Goal: Communication & Community: Answer question/provide support

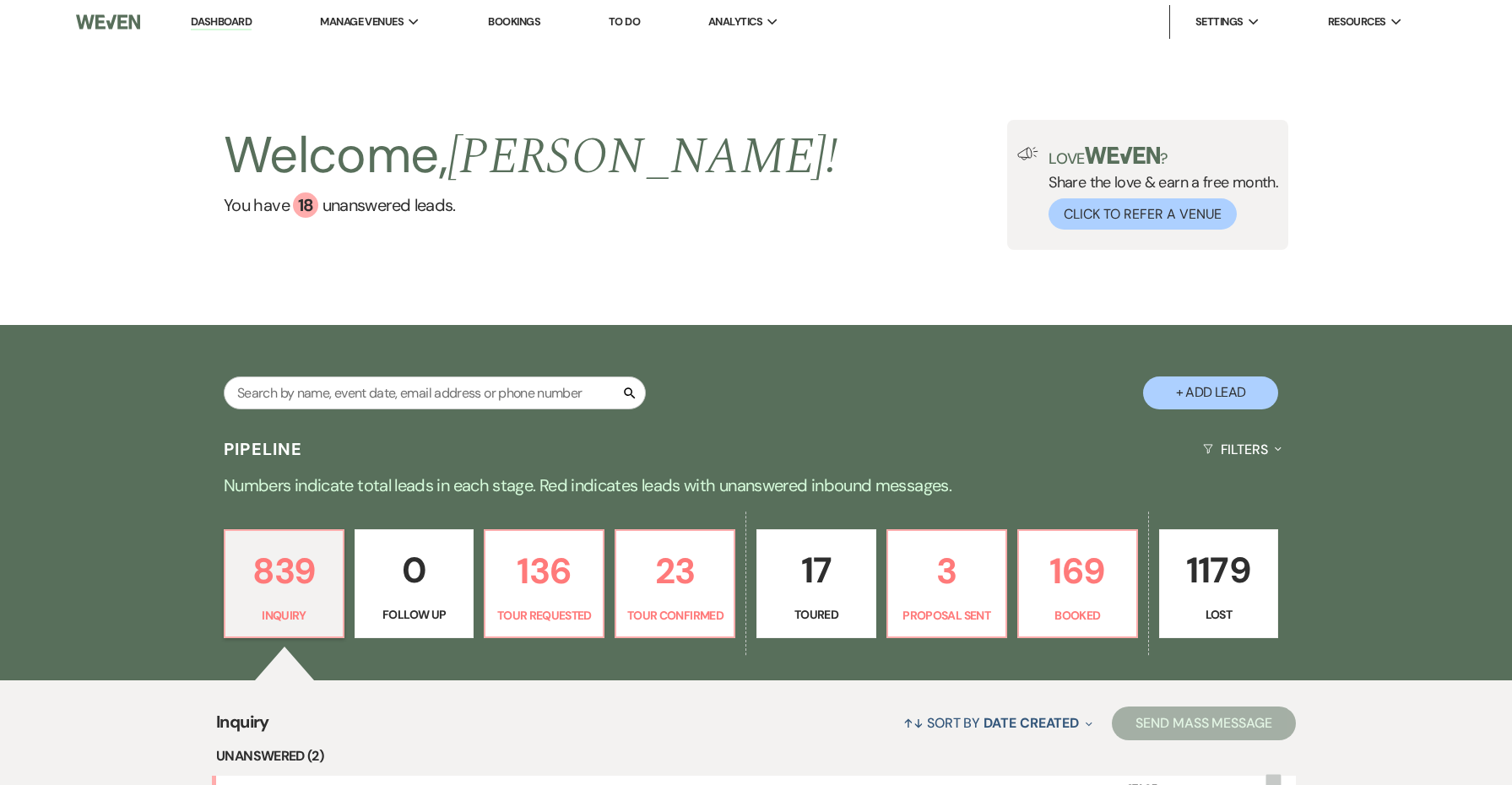
scroll to position [199, 0]
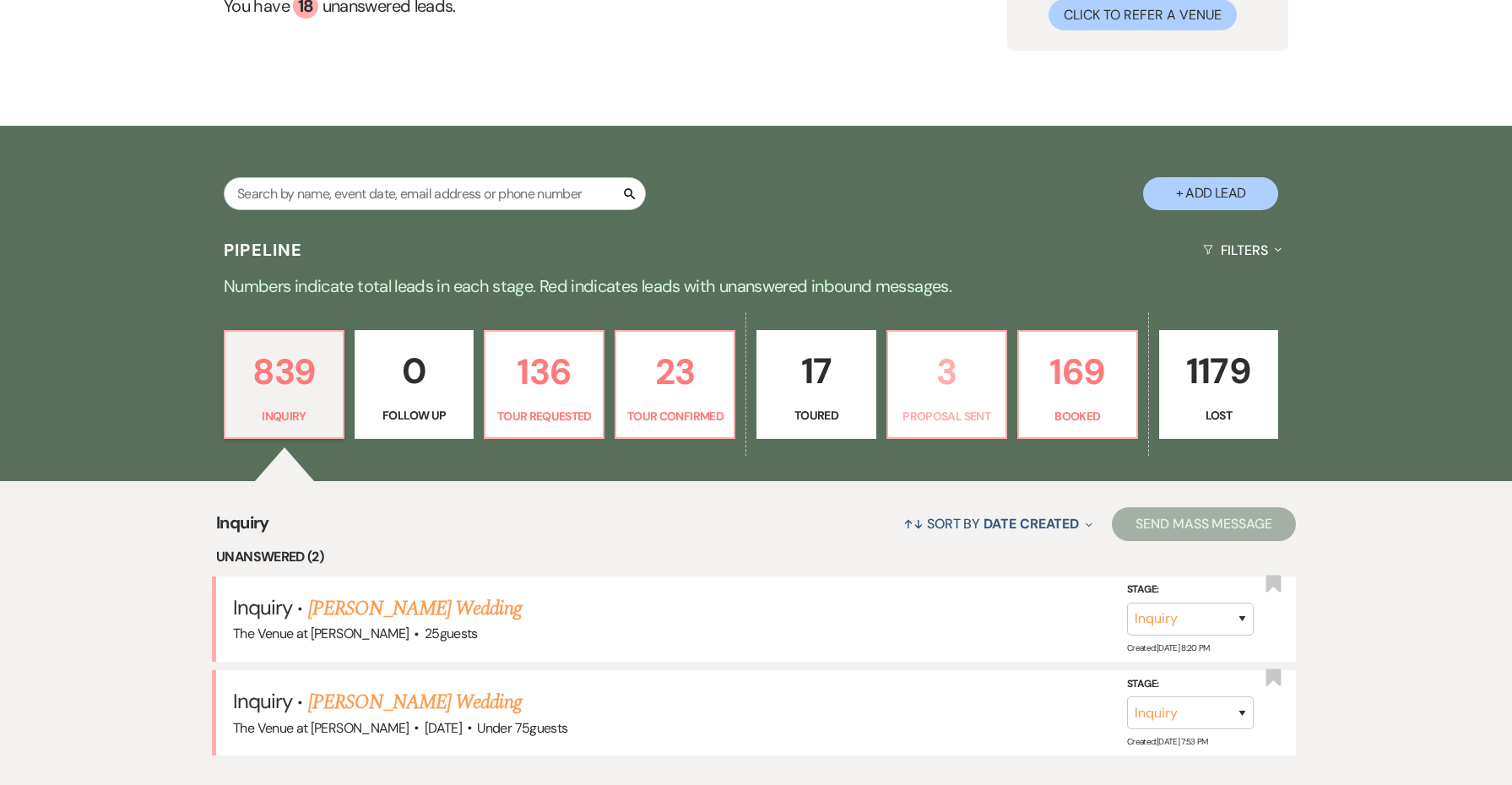
click at [965, 409] on p "Proposal Sent" at bounding box center [947, 415] width 97 height 19
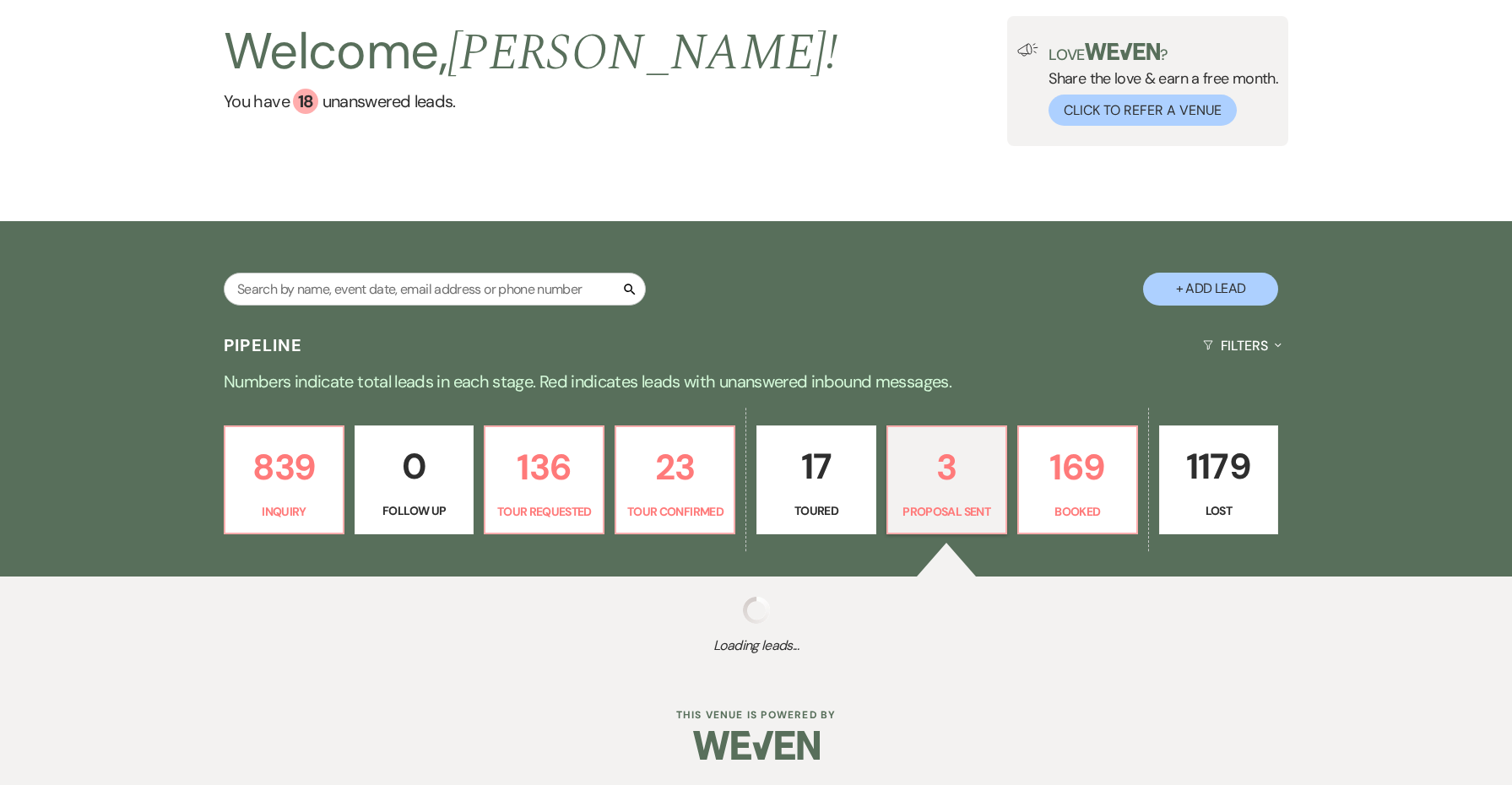
select select "6"
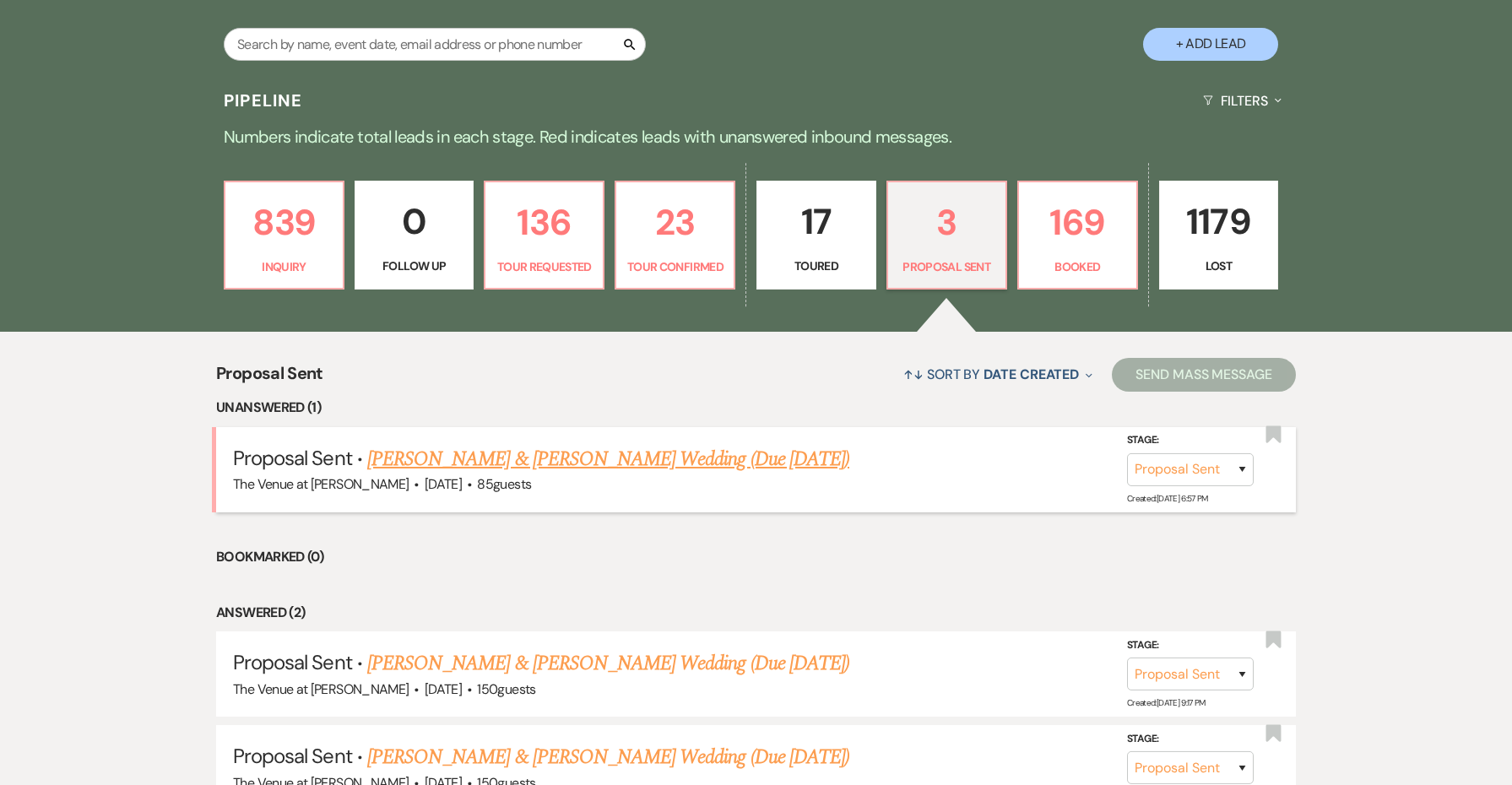
scroll to position [401, 0]
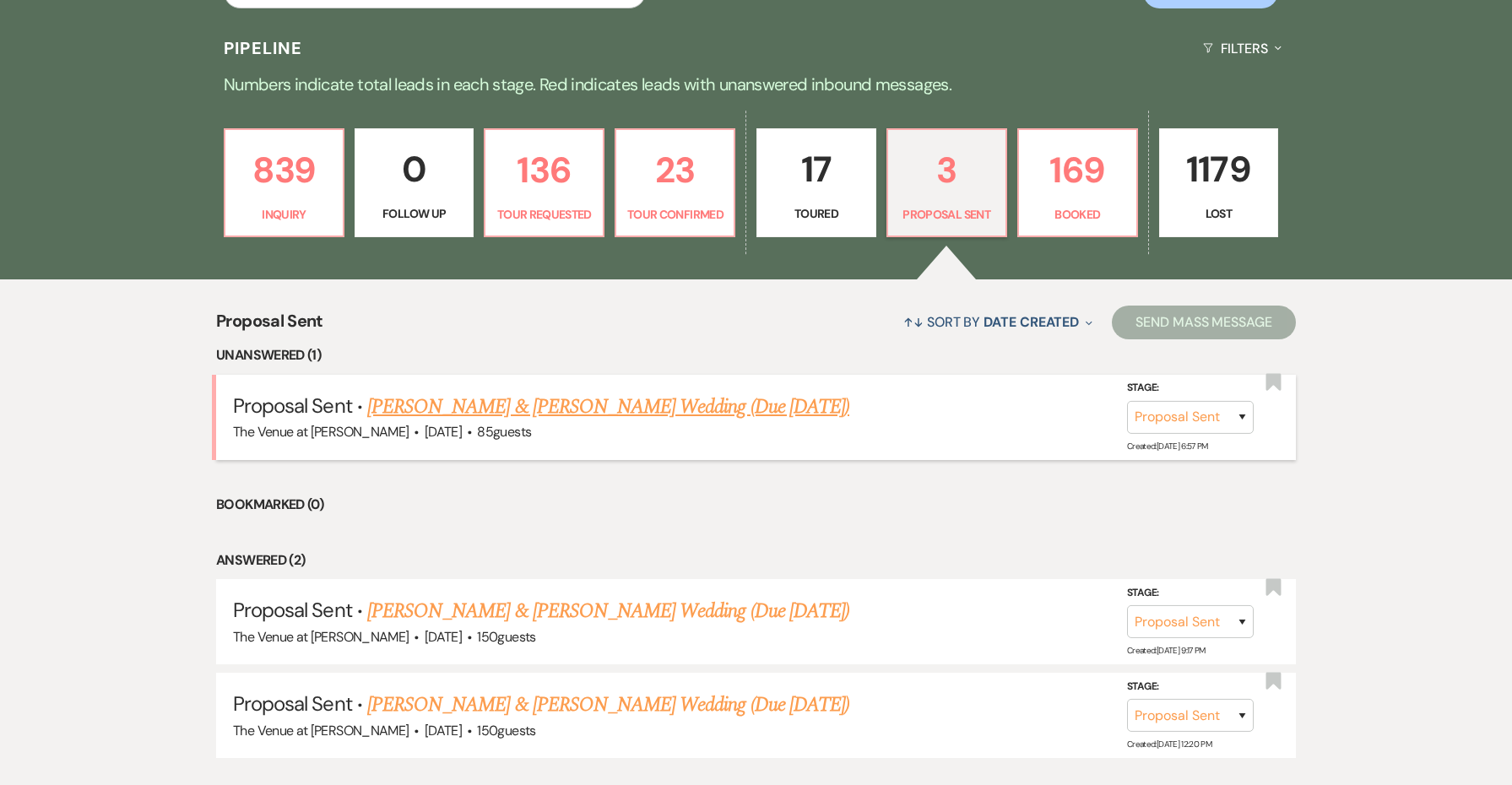
click at [684, 401] on link "[PERSON_NAME] & [PERSON_NAME] Wedding (Due [DATE])" at bounding box center [608, 407] width 483 height 30
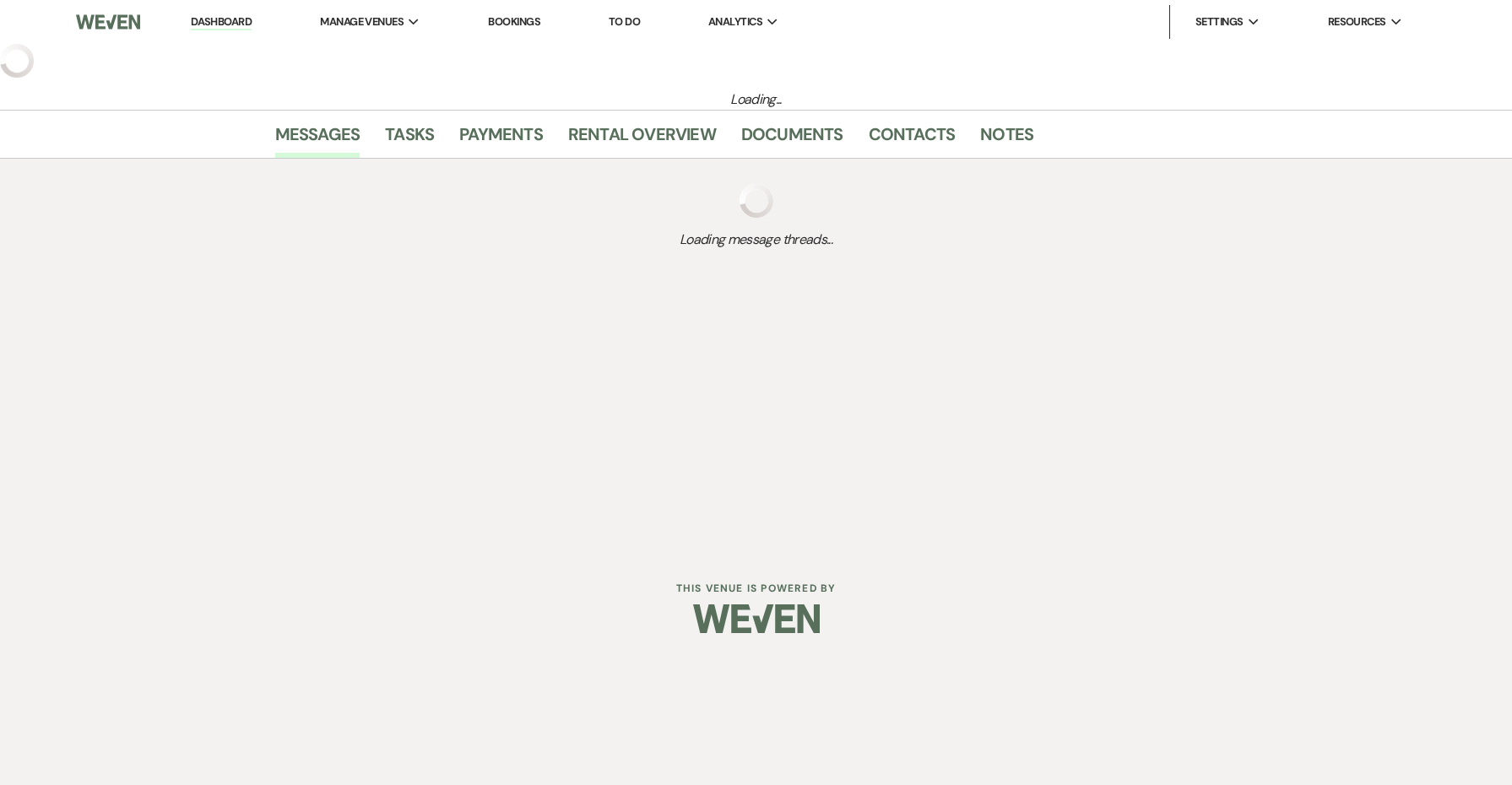
select select "6"
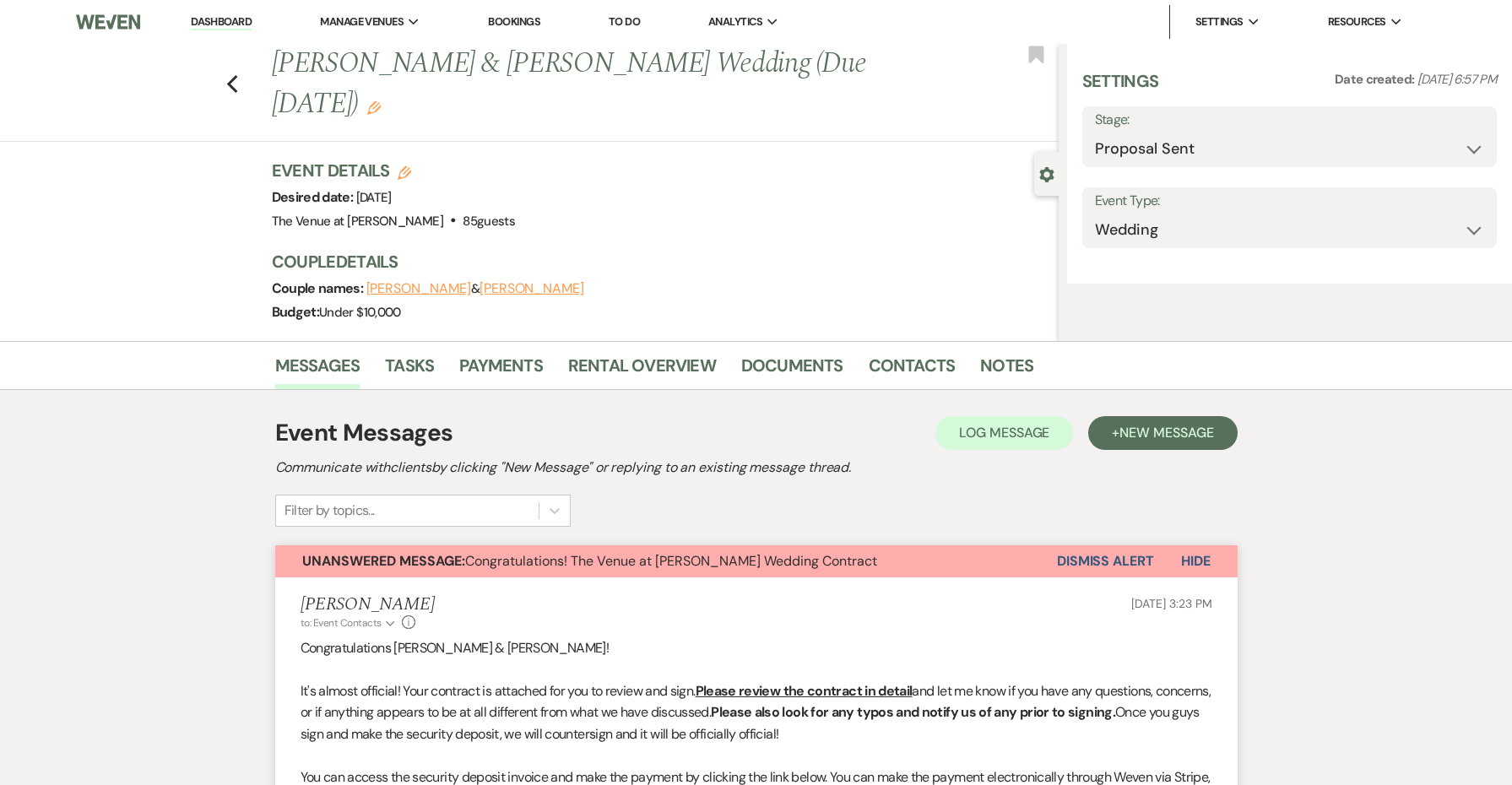
select select "5"
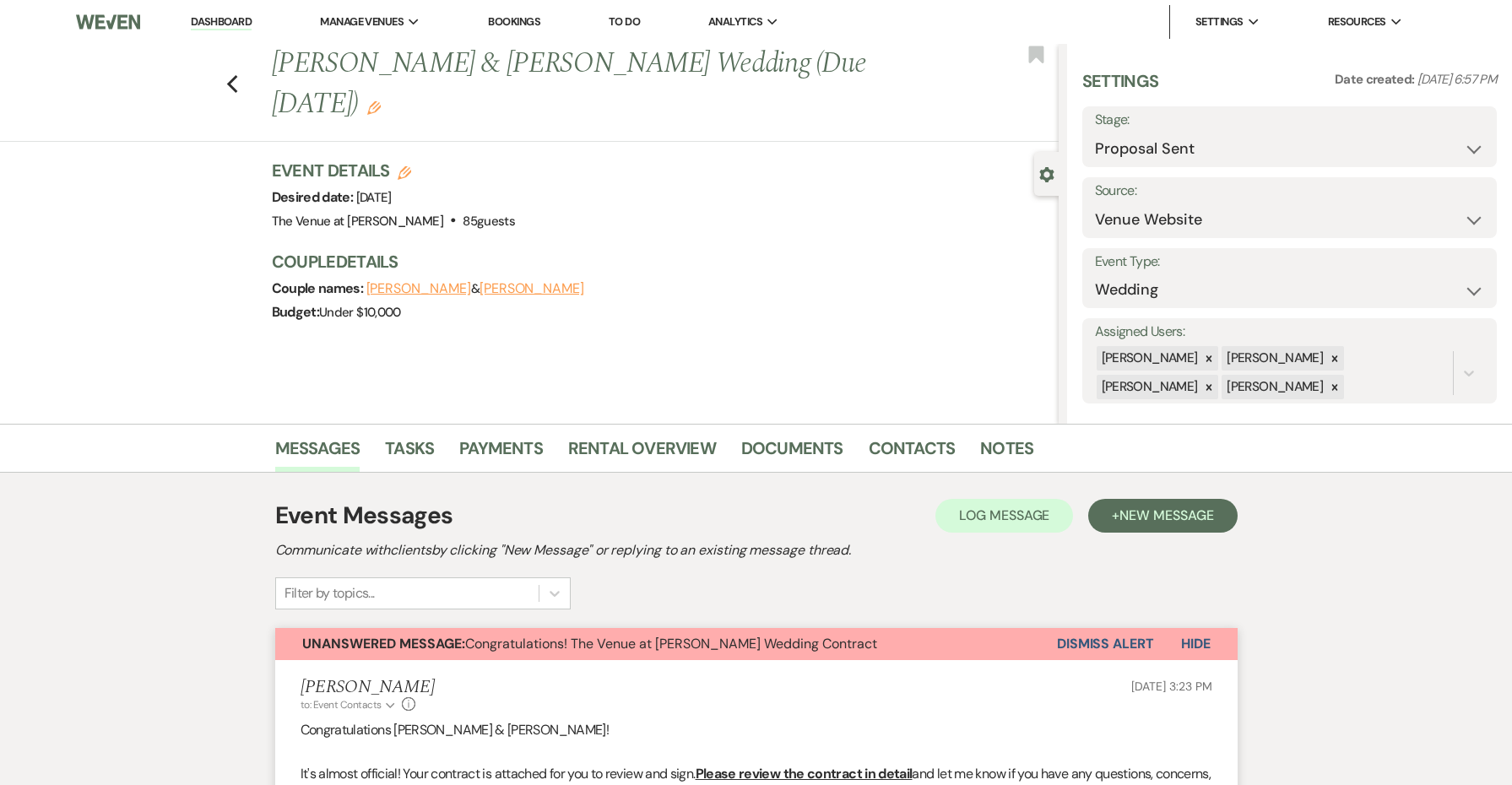
click at [495, 375] on div "Previous [PERSON_NAME] & [PERSON_NAME] Wedding (Due [DATE]) Edit Bookmark Gear …" at bounding box center [529, 234] width 1059 height 380
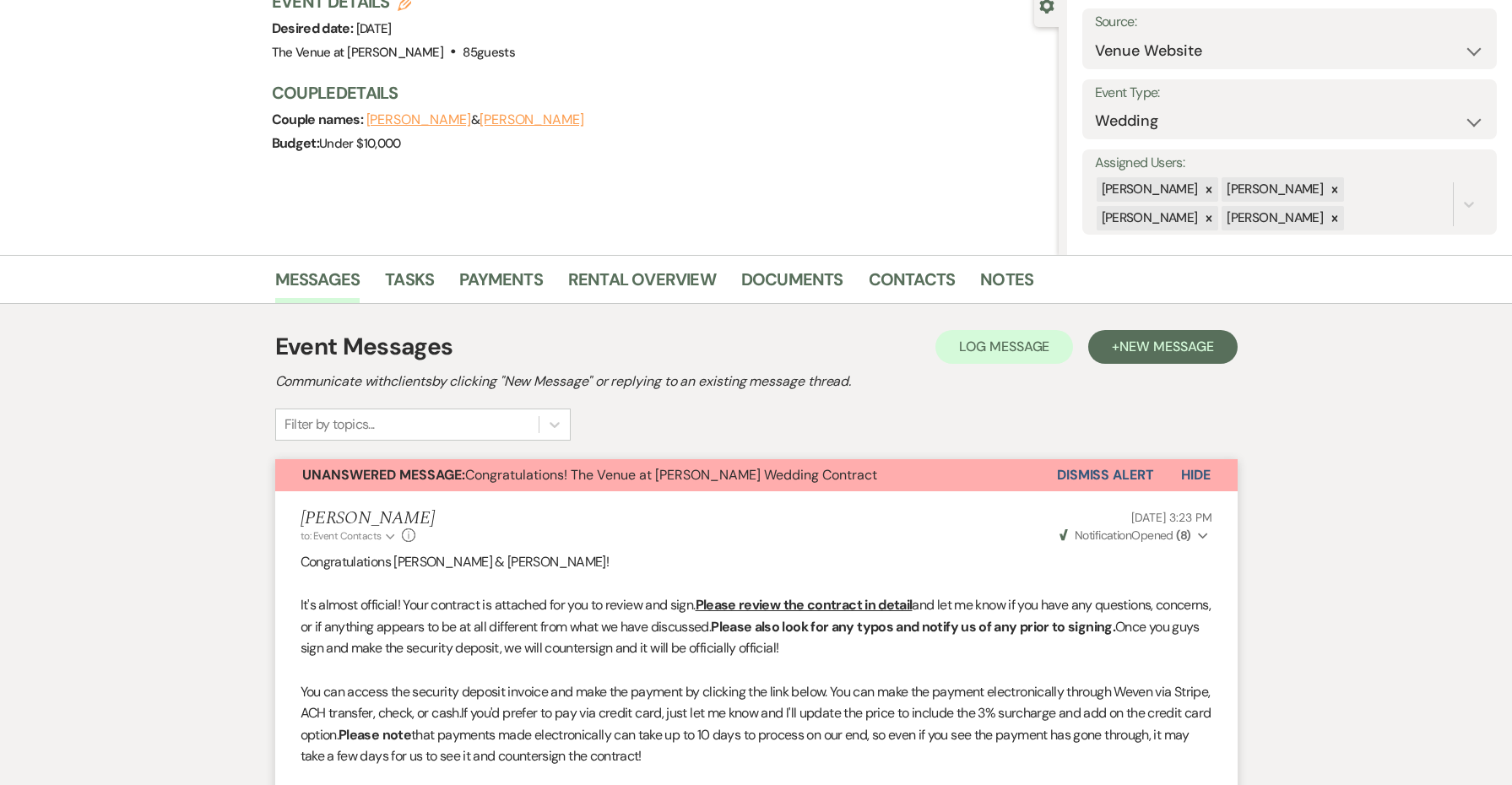
scroll to position [438, 0]
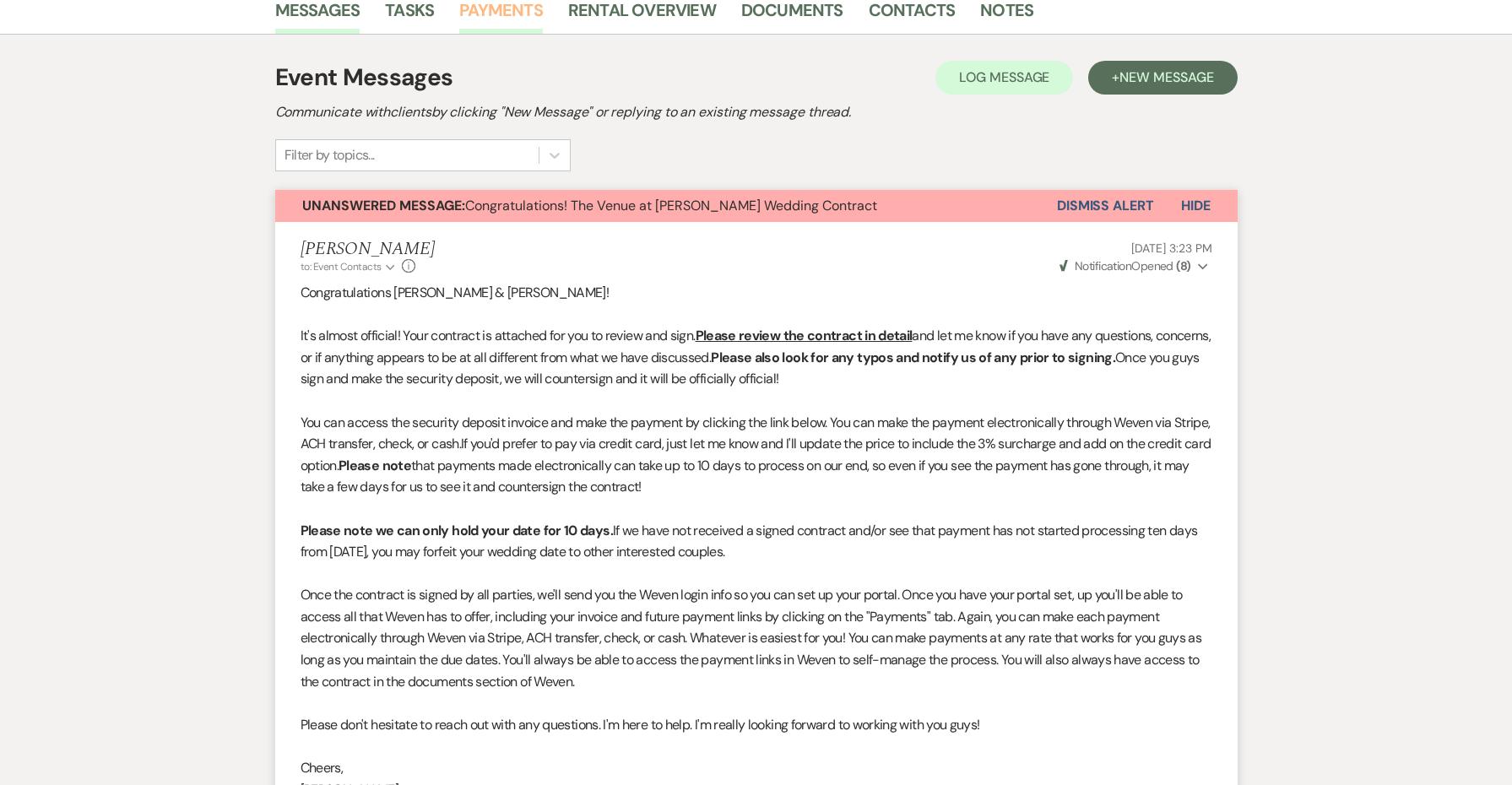
click at [512, 13] on link "Payments" at bounding box center [501, 15] width 84 height 37
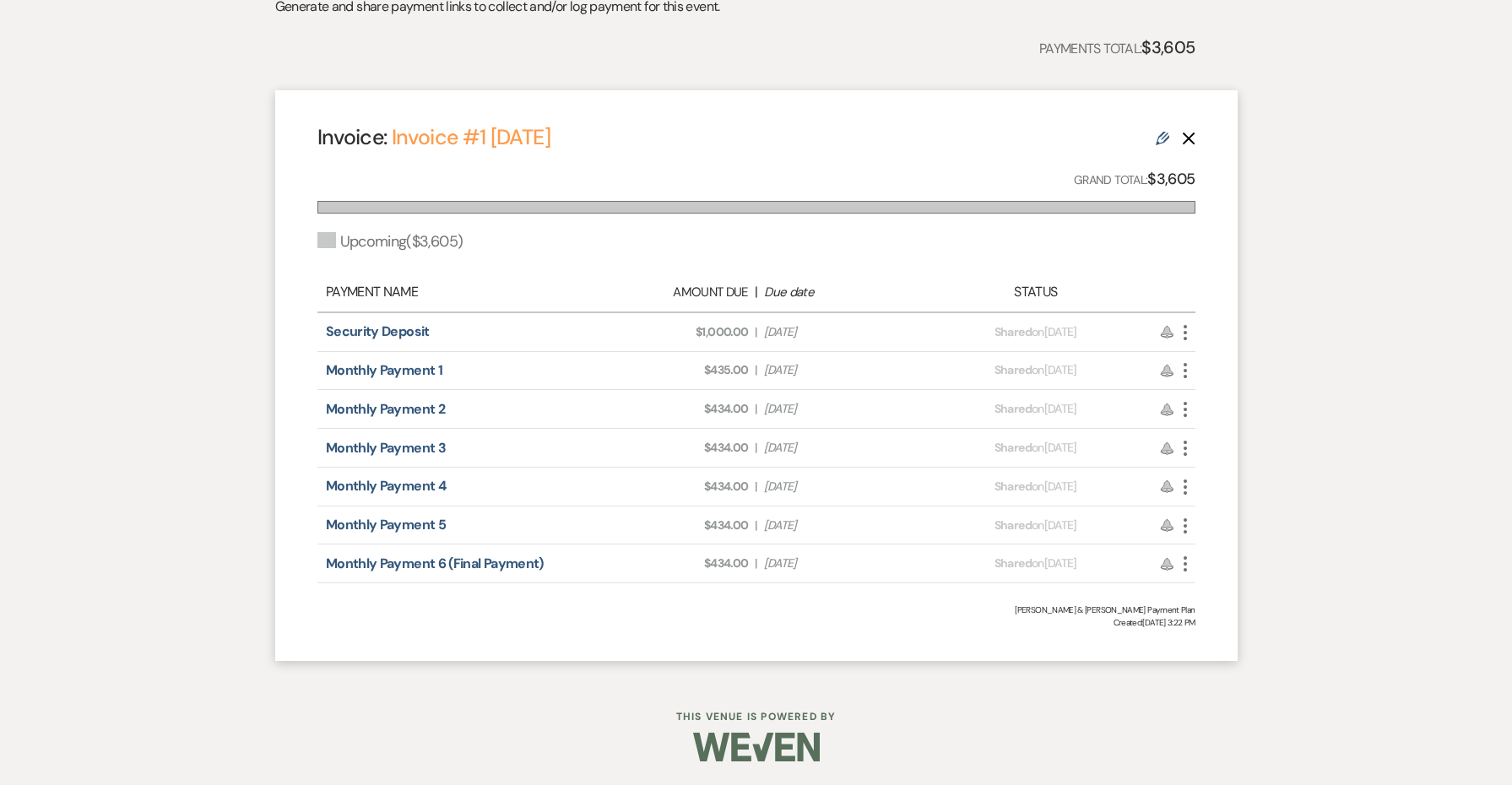
scroll to position [547, 0]
click at [1185, 330] on use "button" at bounding box center [1186, 333] width 4 height 15
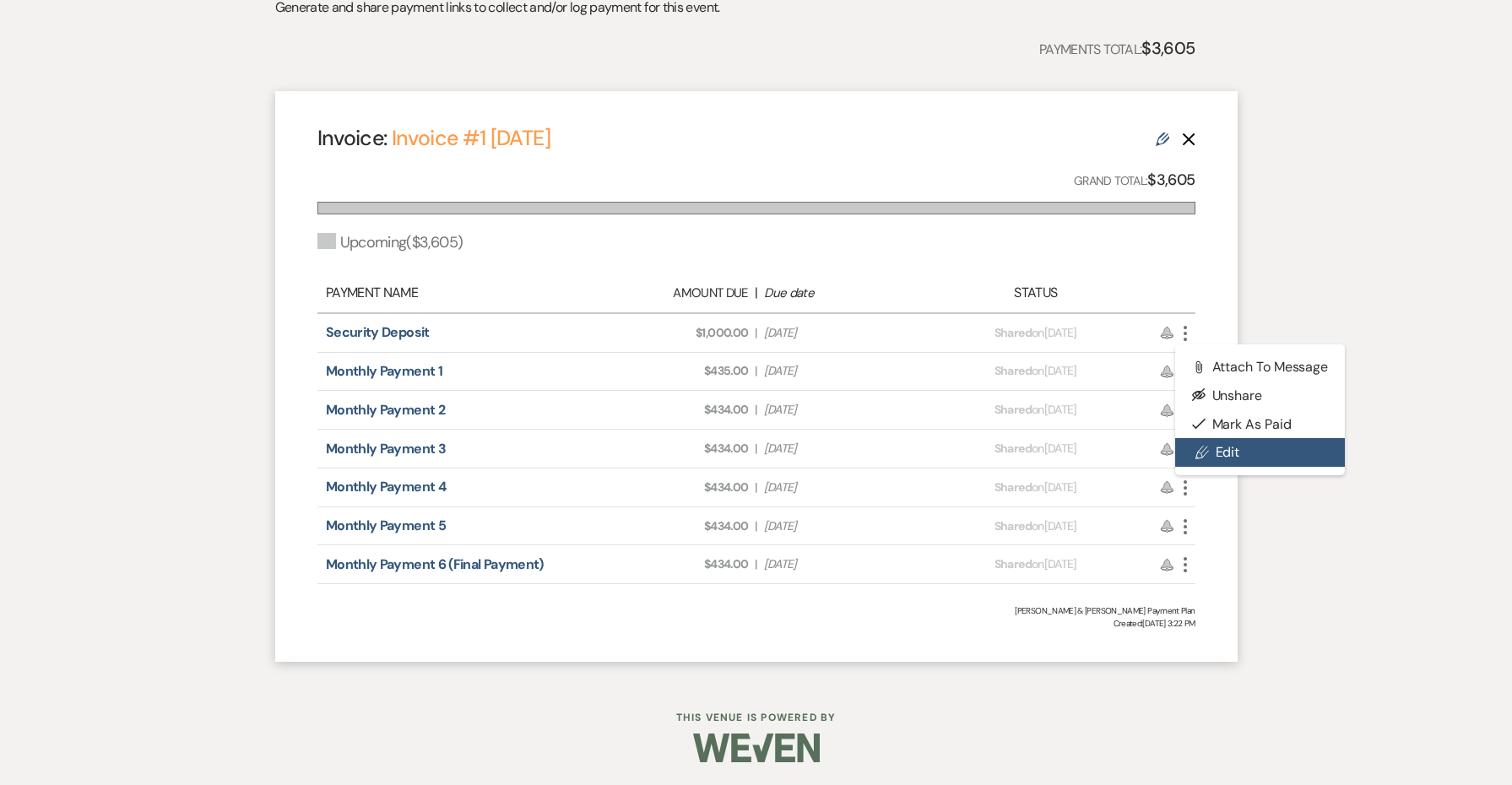
click at [1208, 448] on icon "Pencil" at bounding box center [1201, 452] width 13 height 13
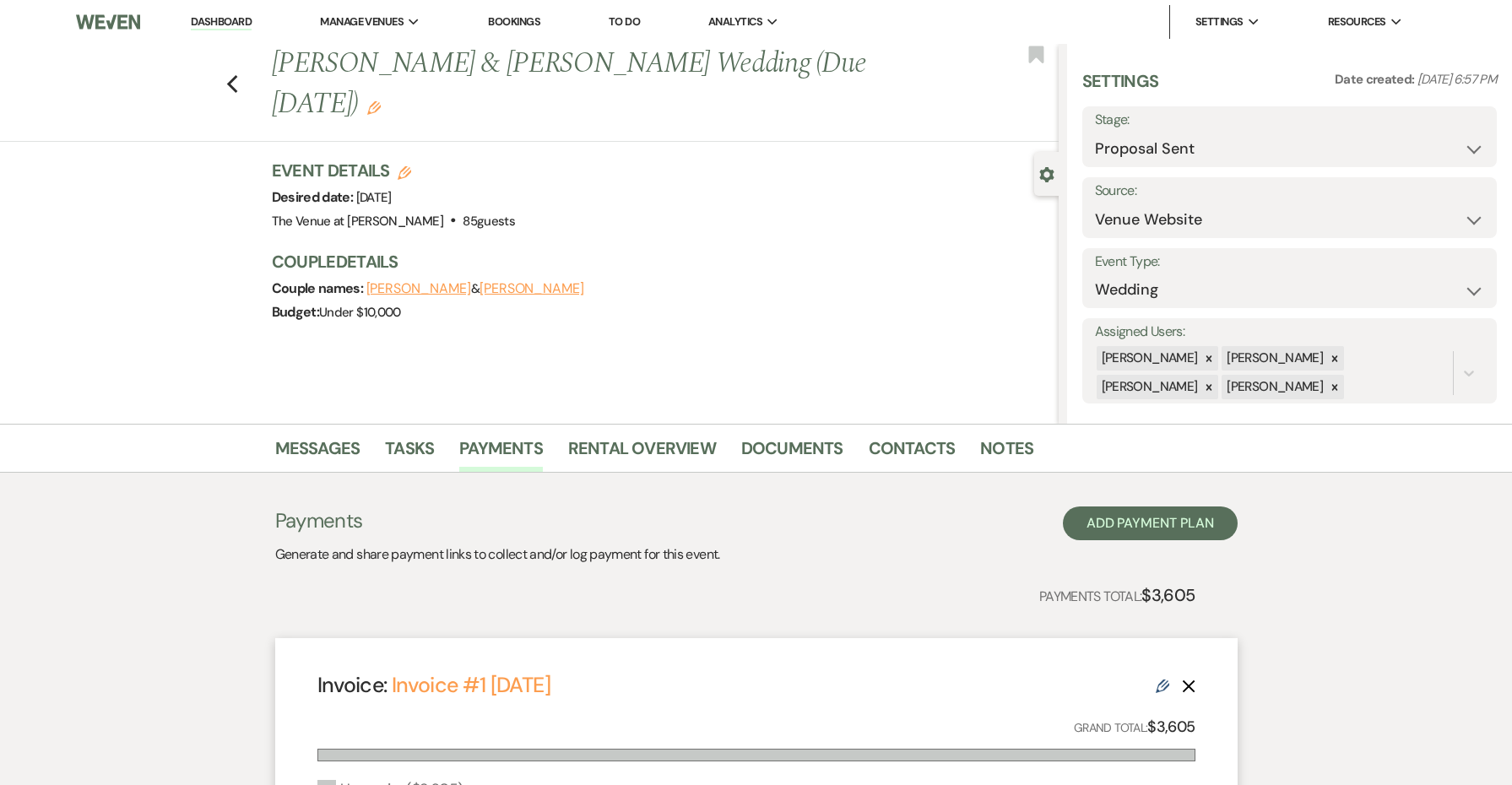
select select "27357"
select select "2"
select select "flat"
select select "true"
select select "client"
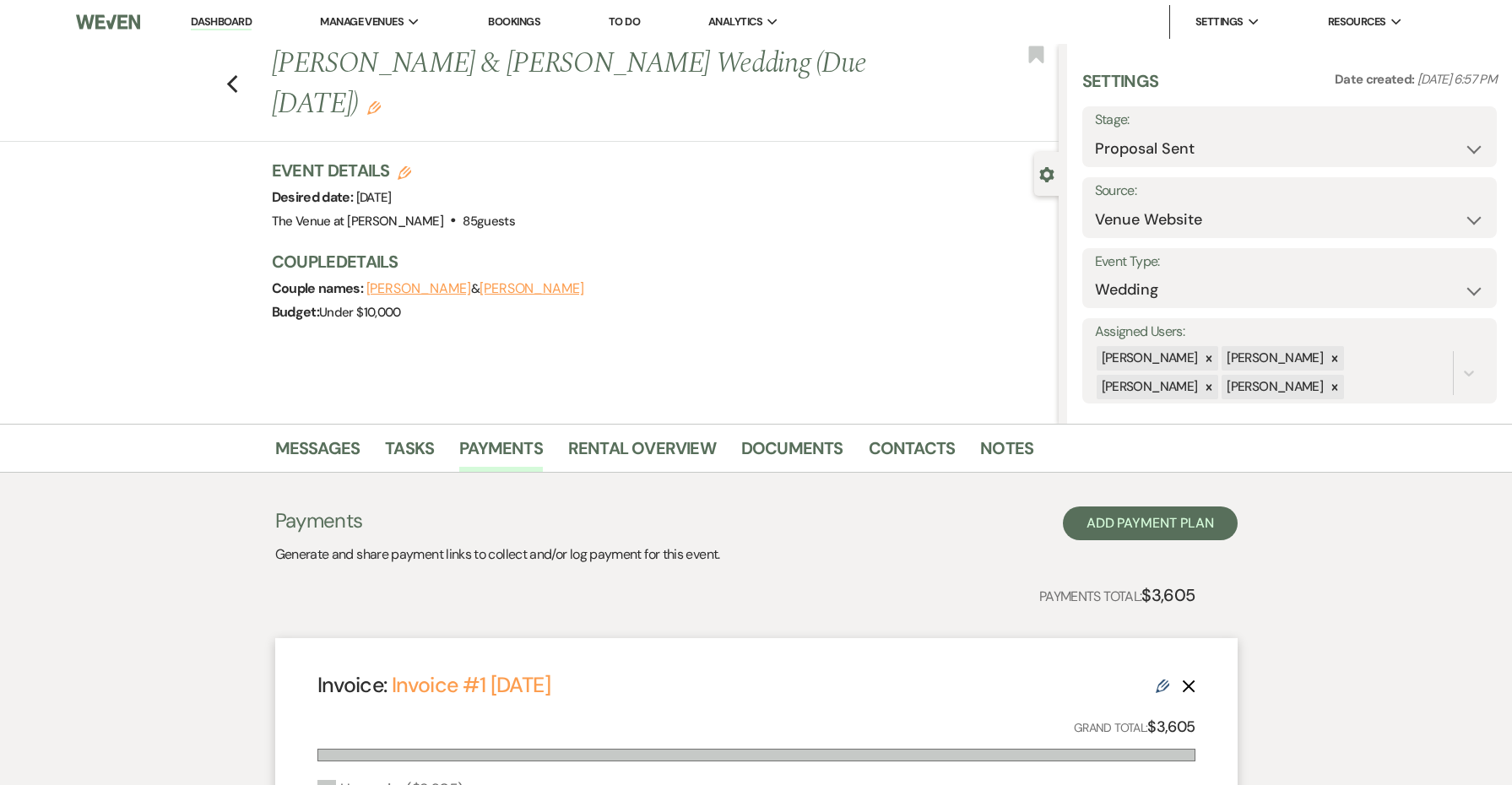
select select "days"
select select "client"
select select "weekly"
select select "days"
select select "afterDueDate"
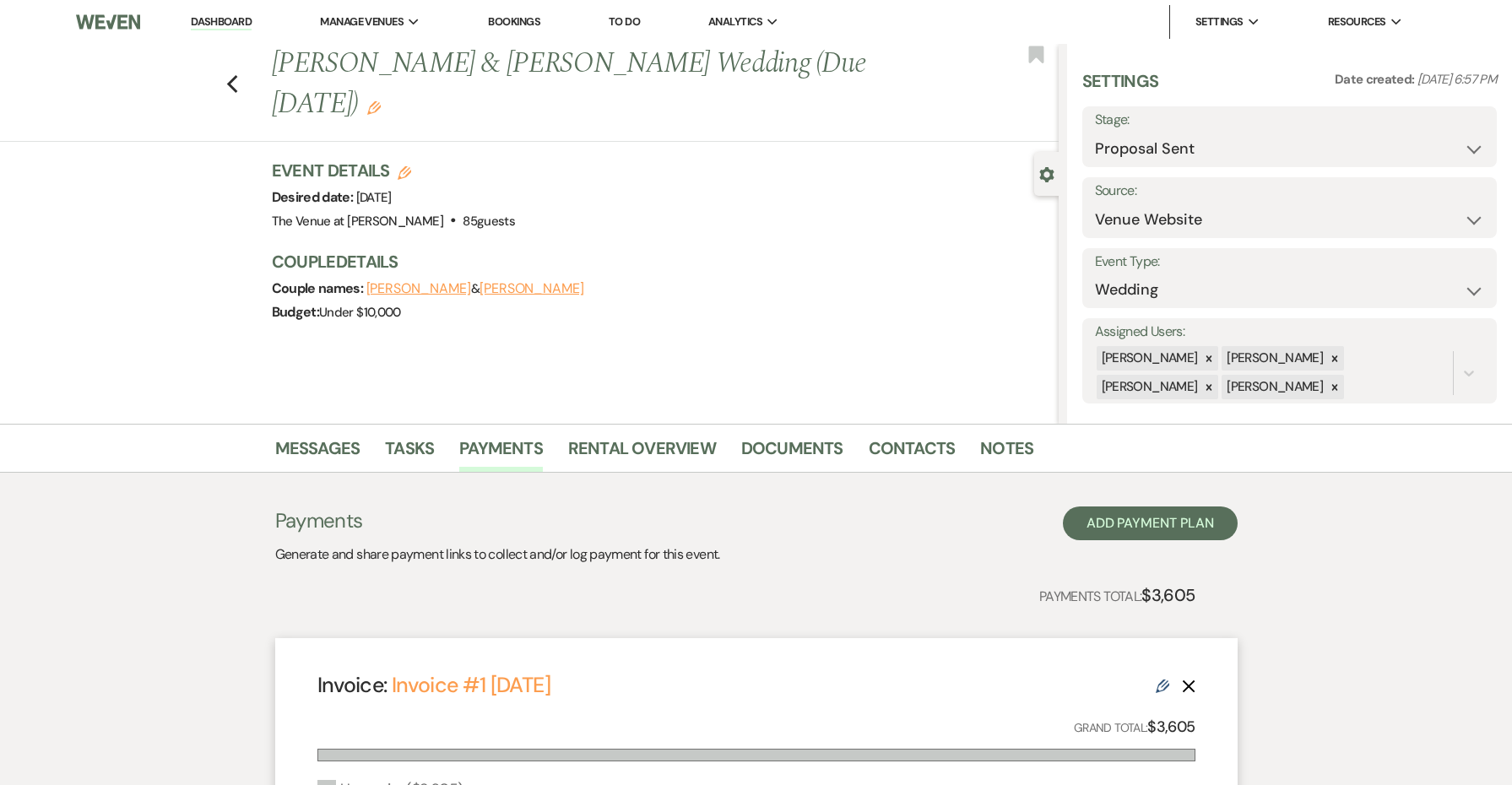
select select "complete"
select select "client"
select select "onDueDate"
select select "2"
select select "flat"
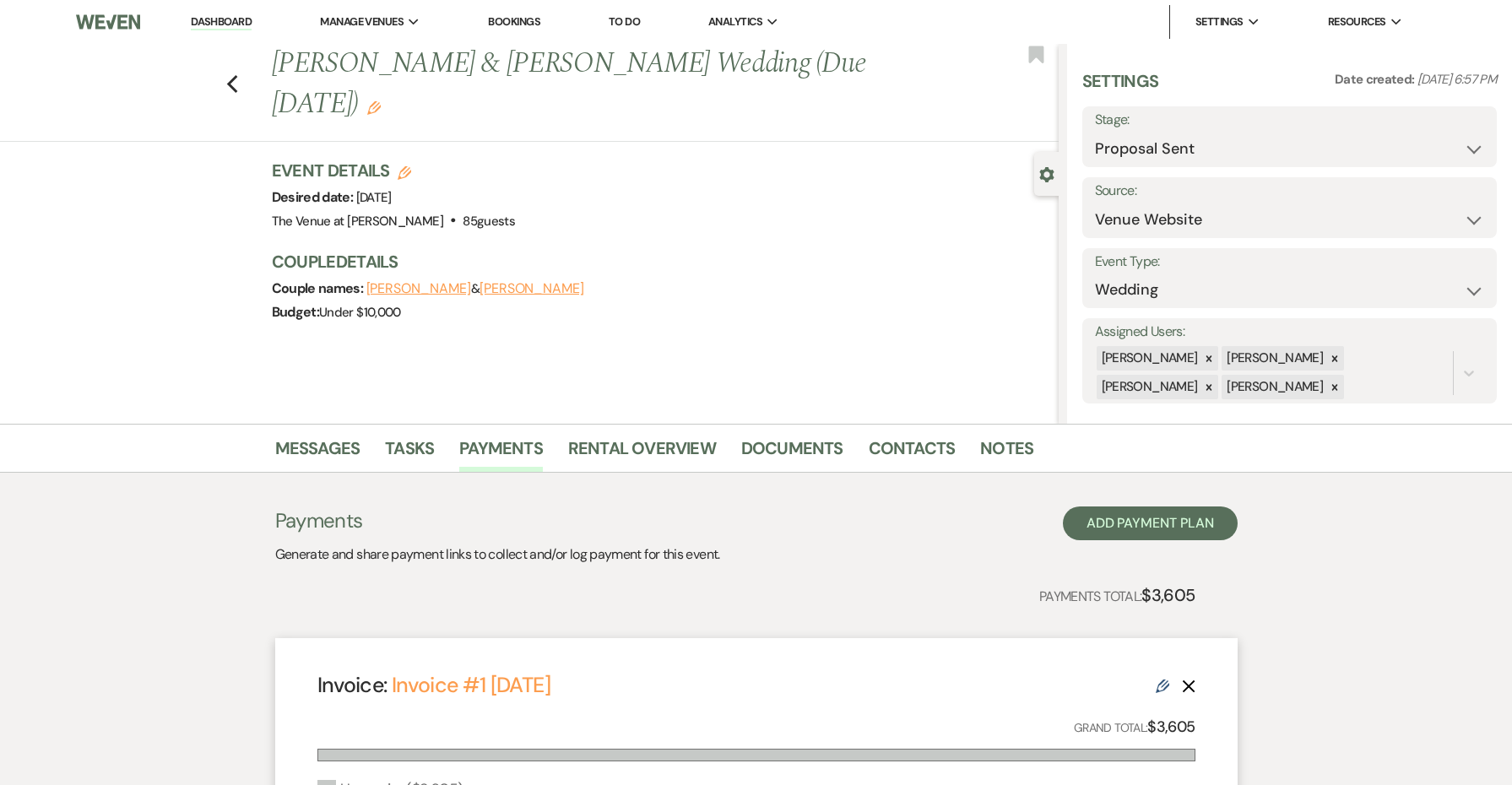
select select "true"
select select "client"
select select "onDueDate"
select select "client"
select select "weeks"
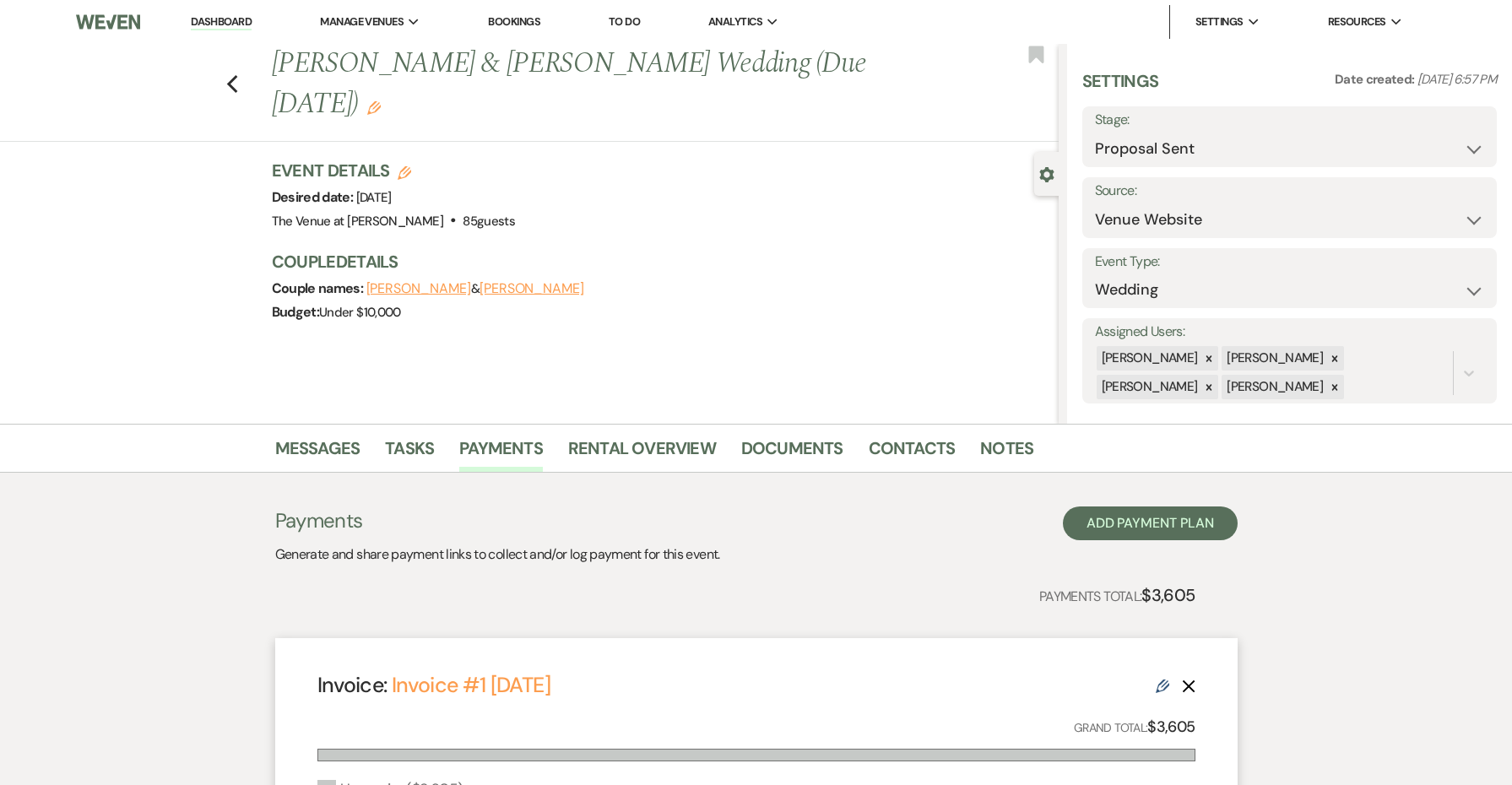
select select "2"
select select "flat"
select select "true"
select select "client"
select select "weeks"
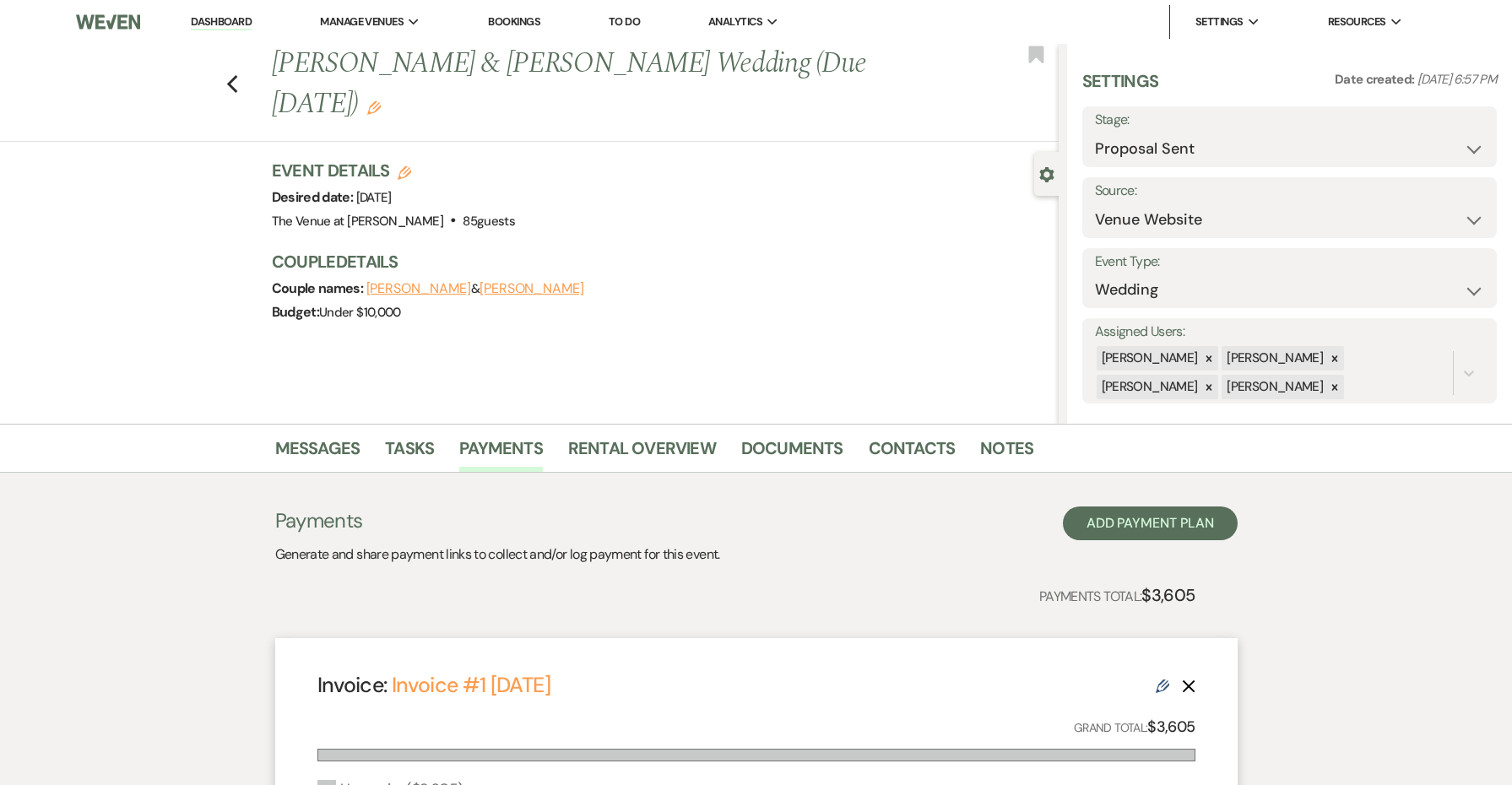
select select "client"
select select "onDueDate"
select select "2"
select select "flat"
select select "true"
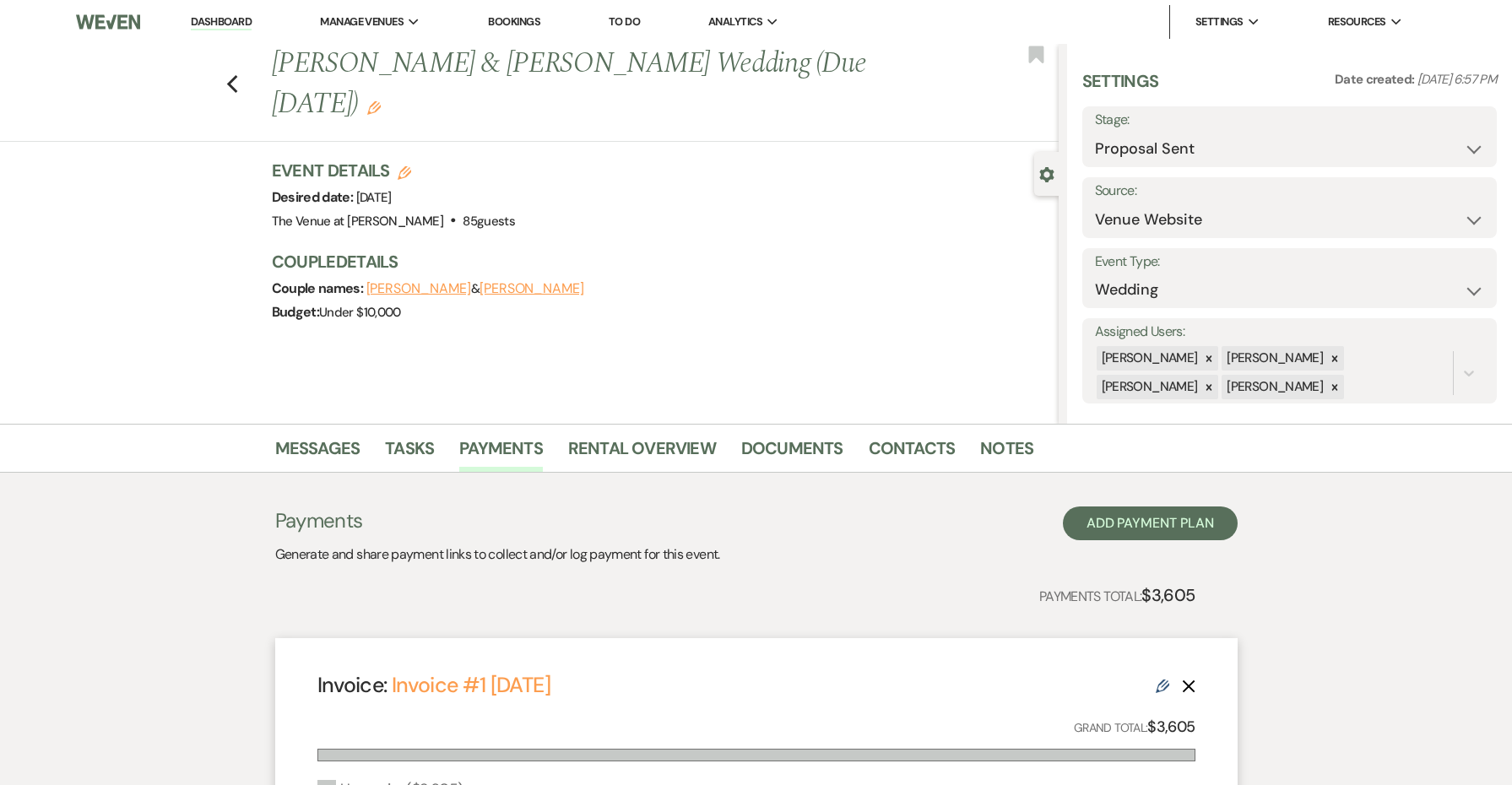
select select "client"
select select "onDueDate"
select select "client"
select select "weeks"
select select "2"
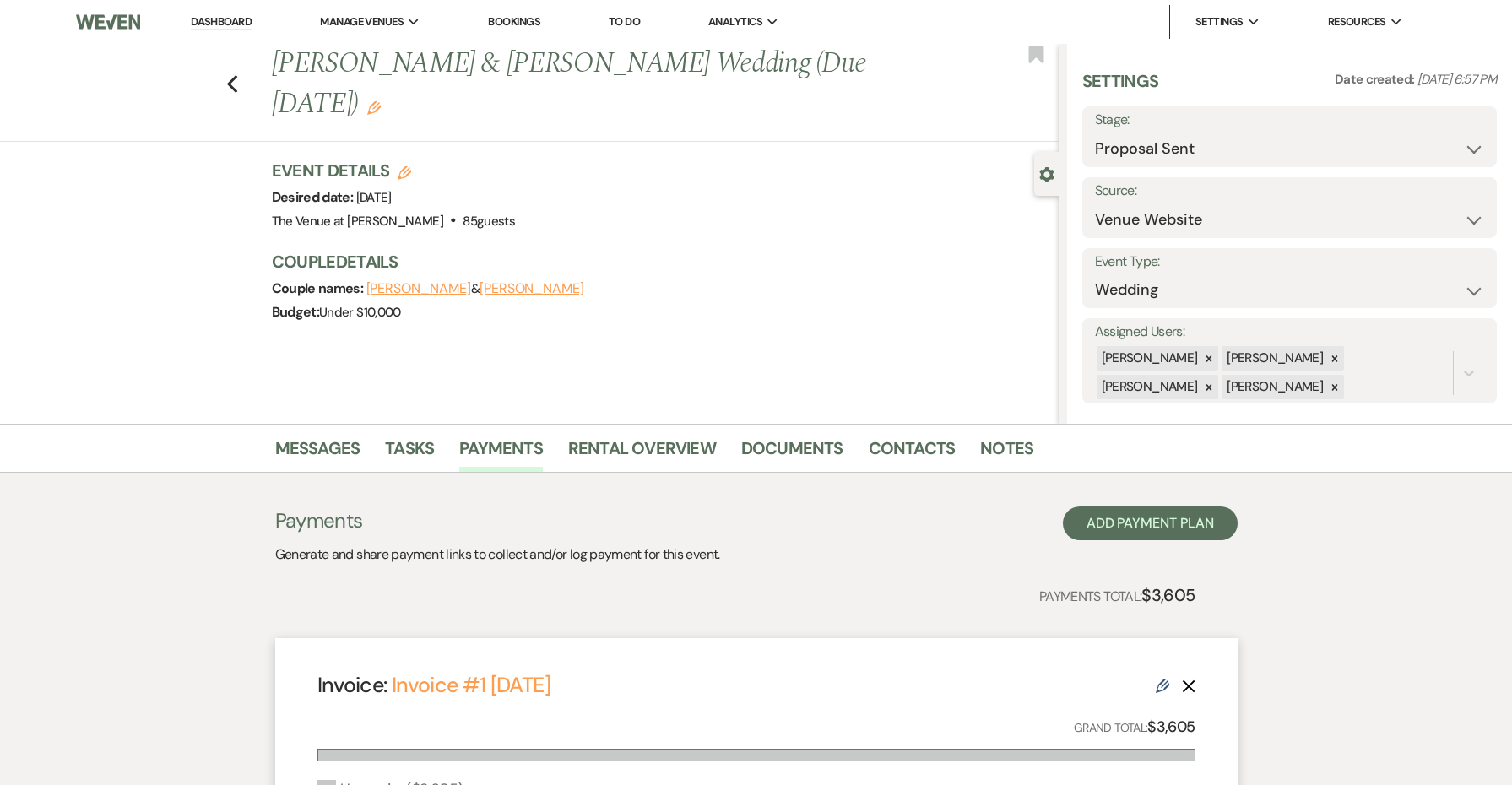
select select "flat"
select select "true"
select select "client"
select select "onDueDate"
select select "client"
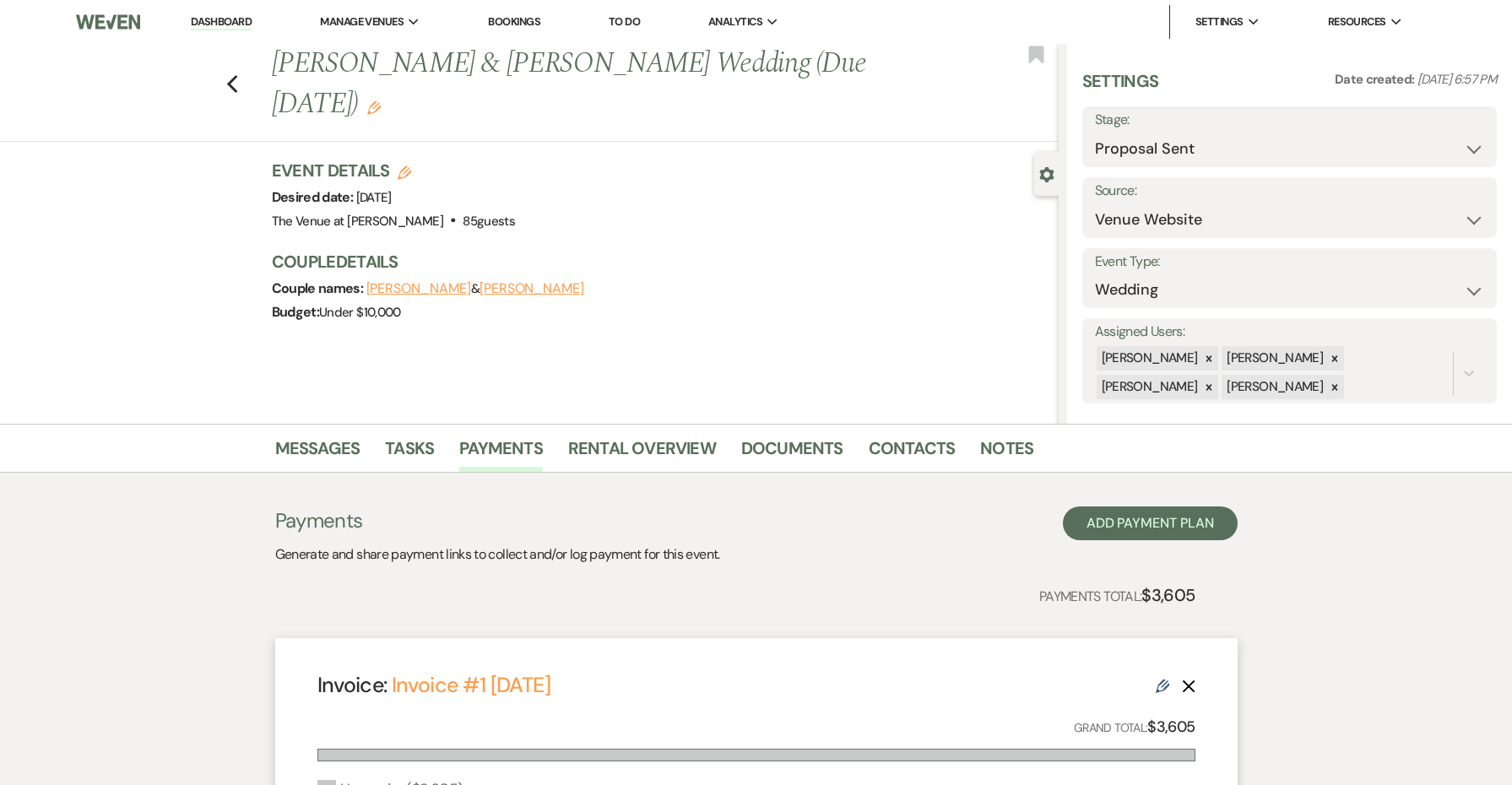
select select "weeks"
select select "2"
select select "flat"
select select "true"
select select "client"
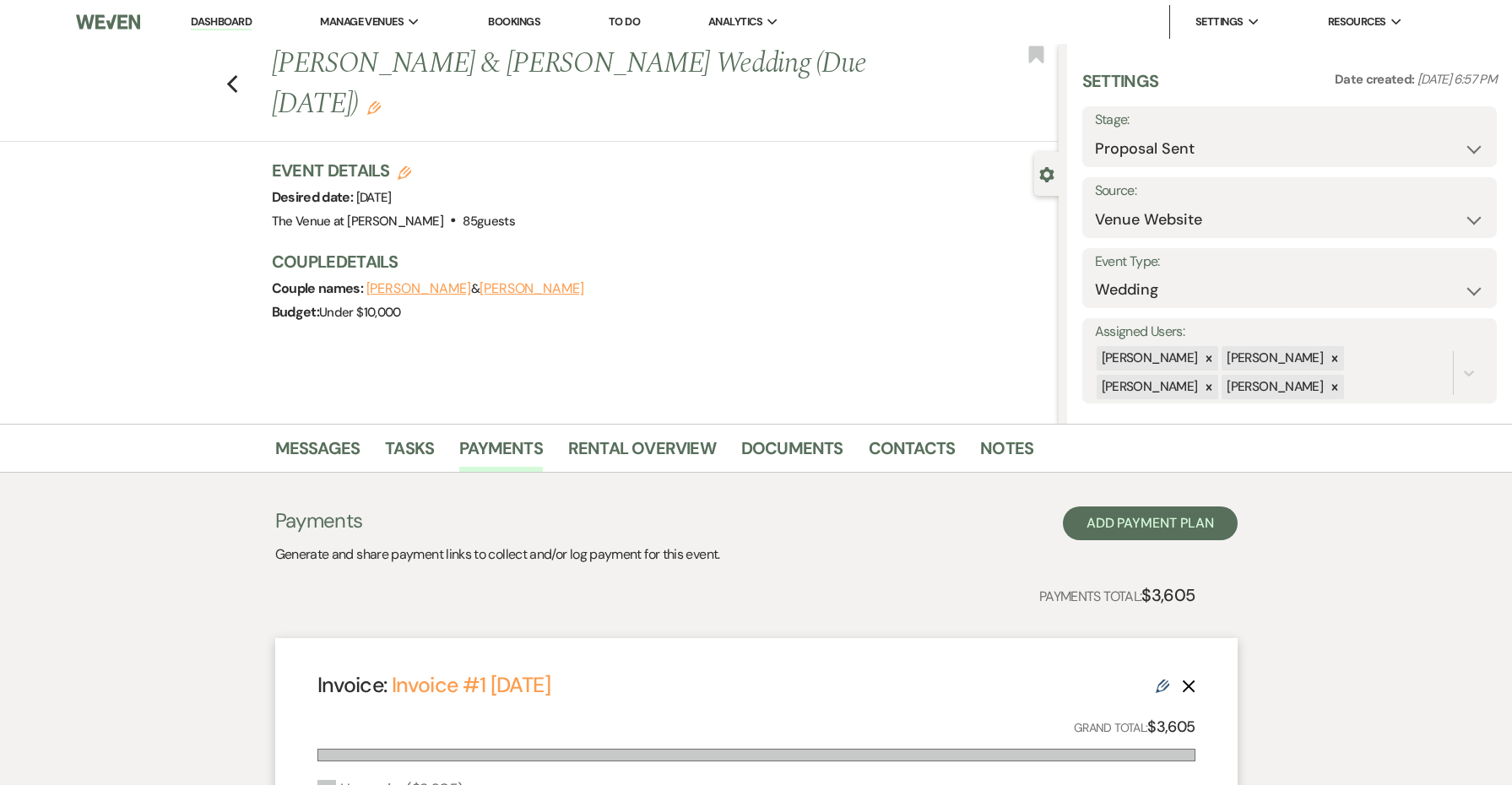
select select "onDueDate"
select select "client"
select select "weeks"
select select "2"
select select "flat"
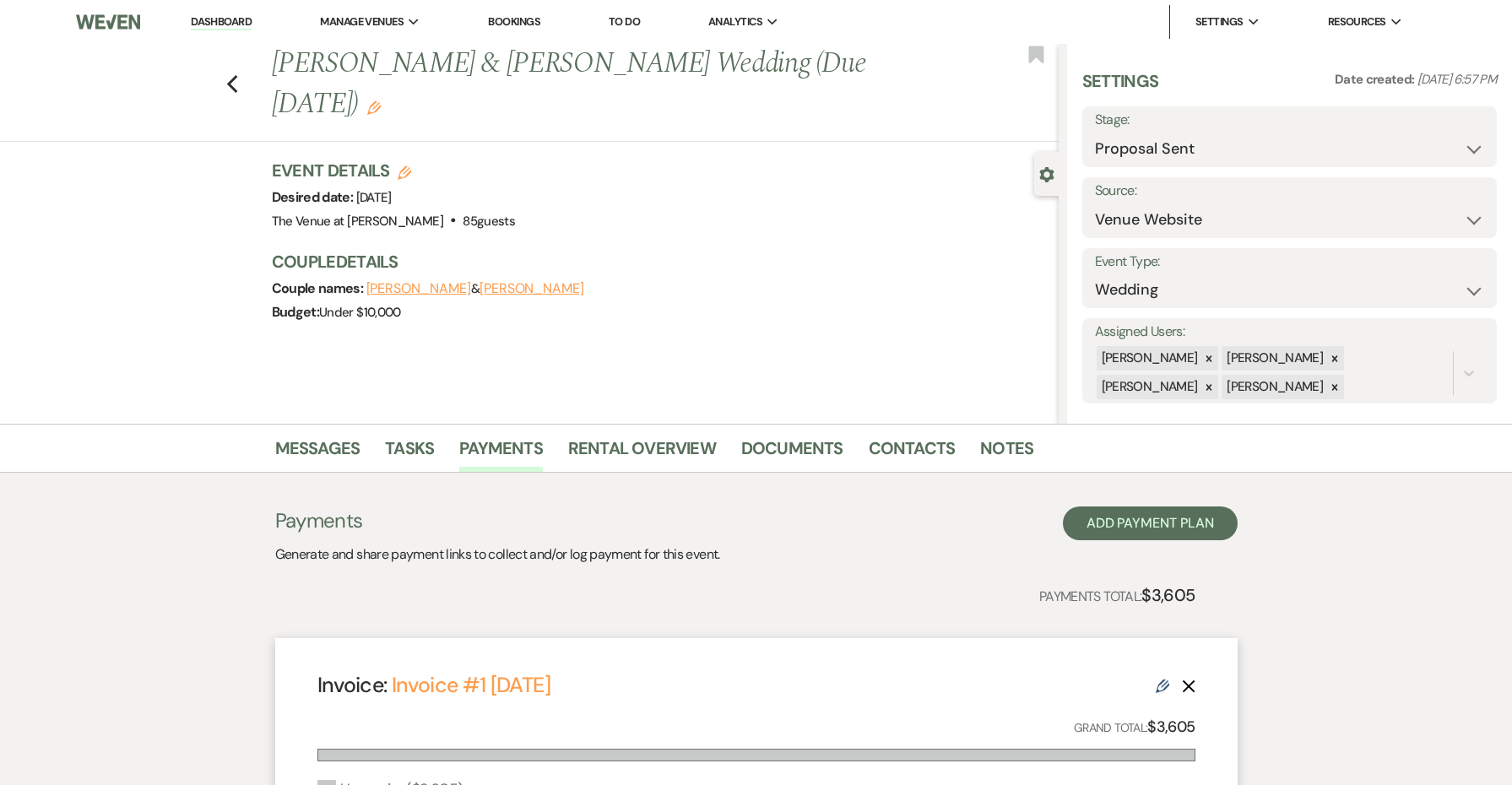
select select "true"
select select "client"
select select "weeks"
select select "client"
select select "onDueDate"
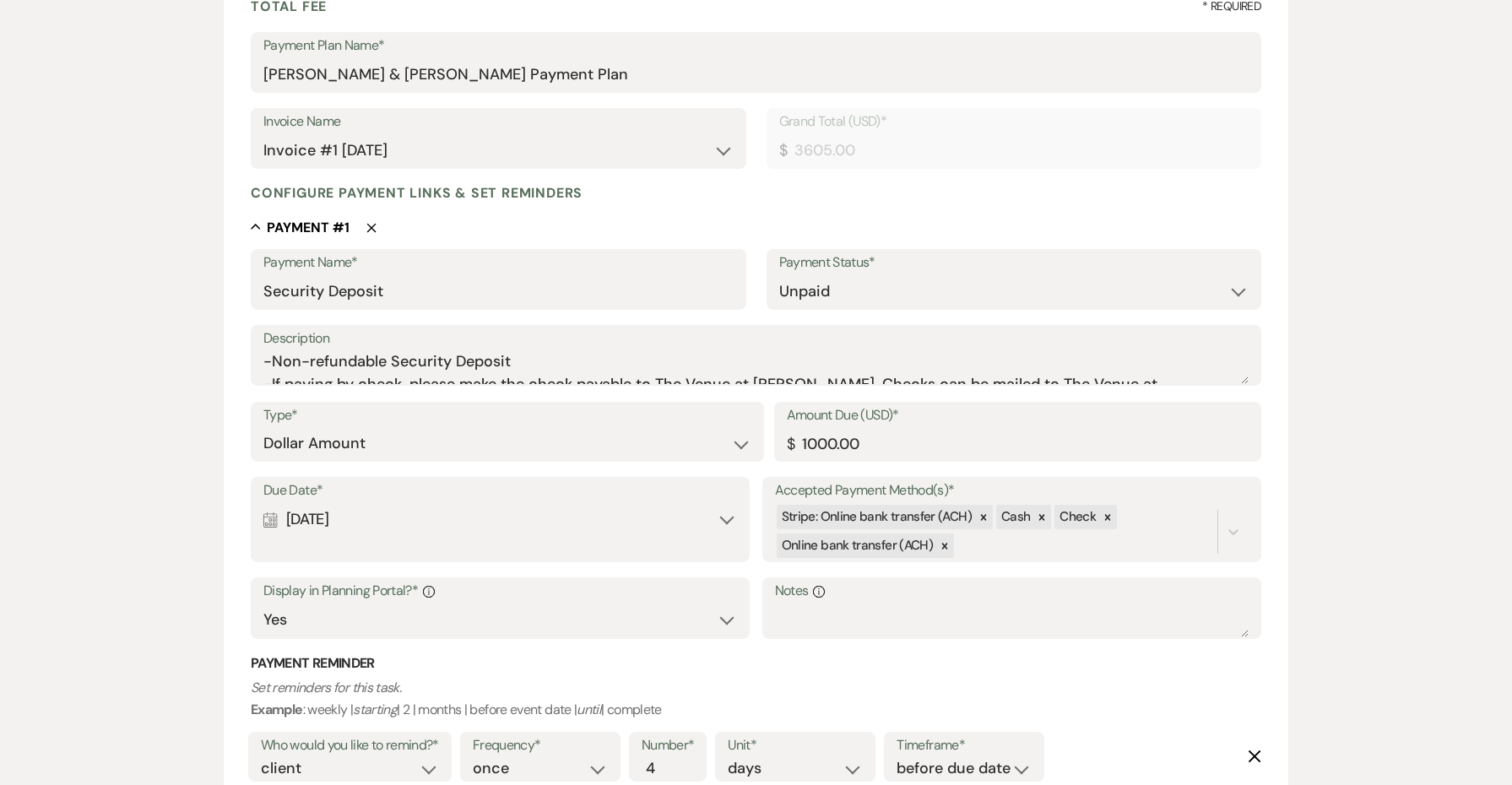
scroll to position [267, 0]
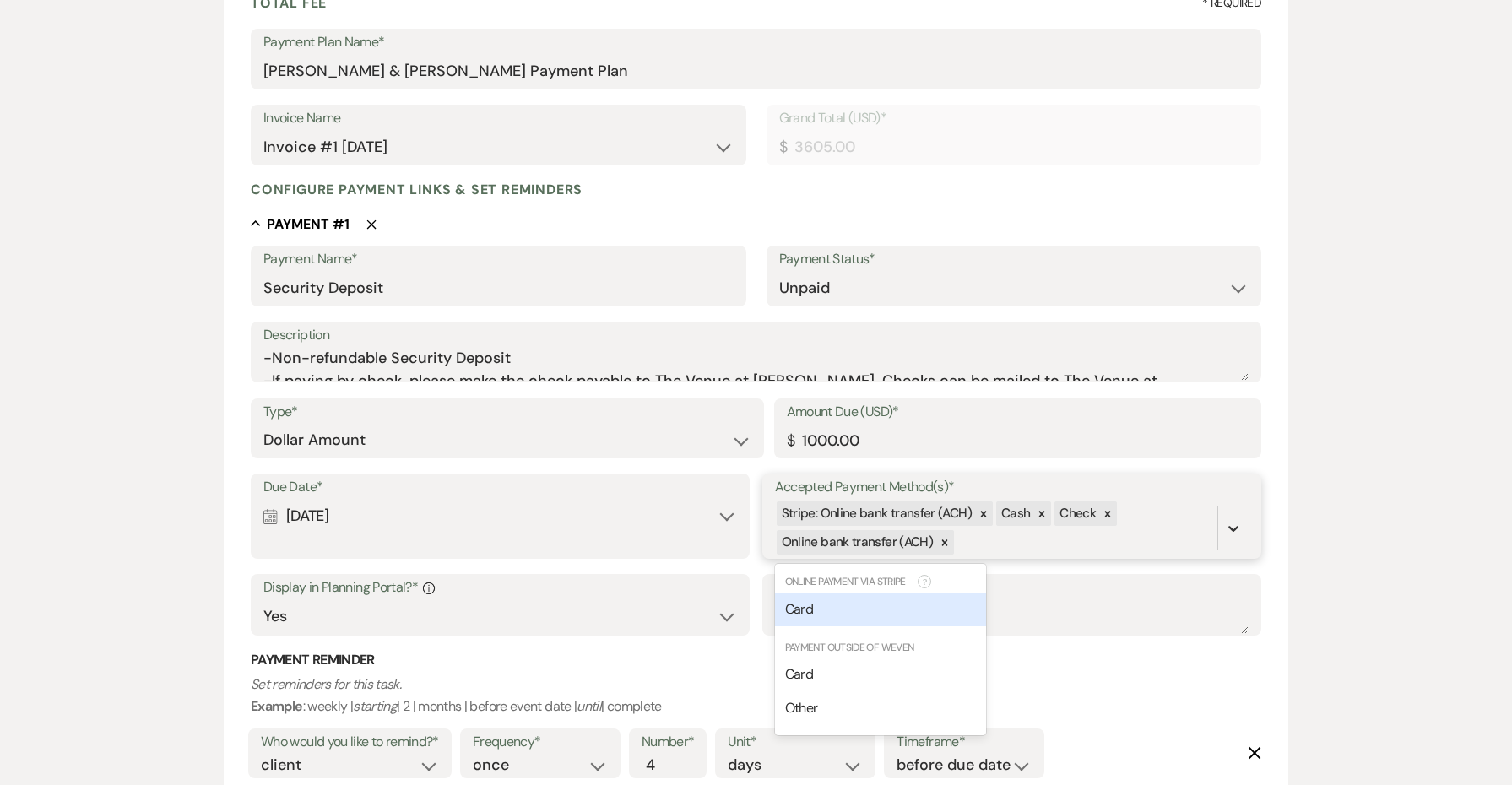
click at [1232, 526] on icon at bounding box center [1233, 528] width 10 height 6
click at [1234, 520] on icon at bounding box center [1233, 528] width 17 height 17
click at [887, 606] on div "Card" at bounding box center [880, 609] width 211 height 34
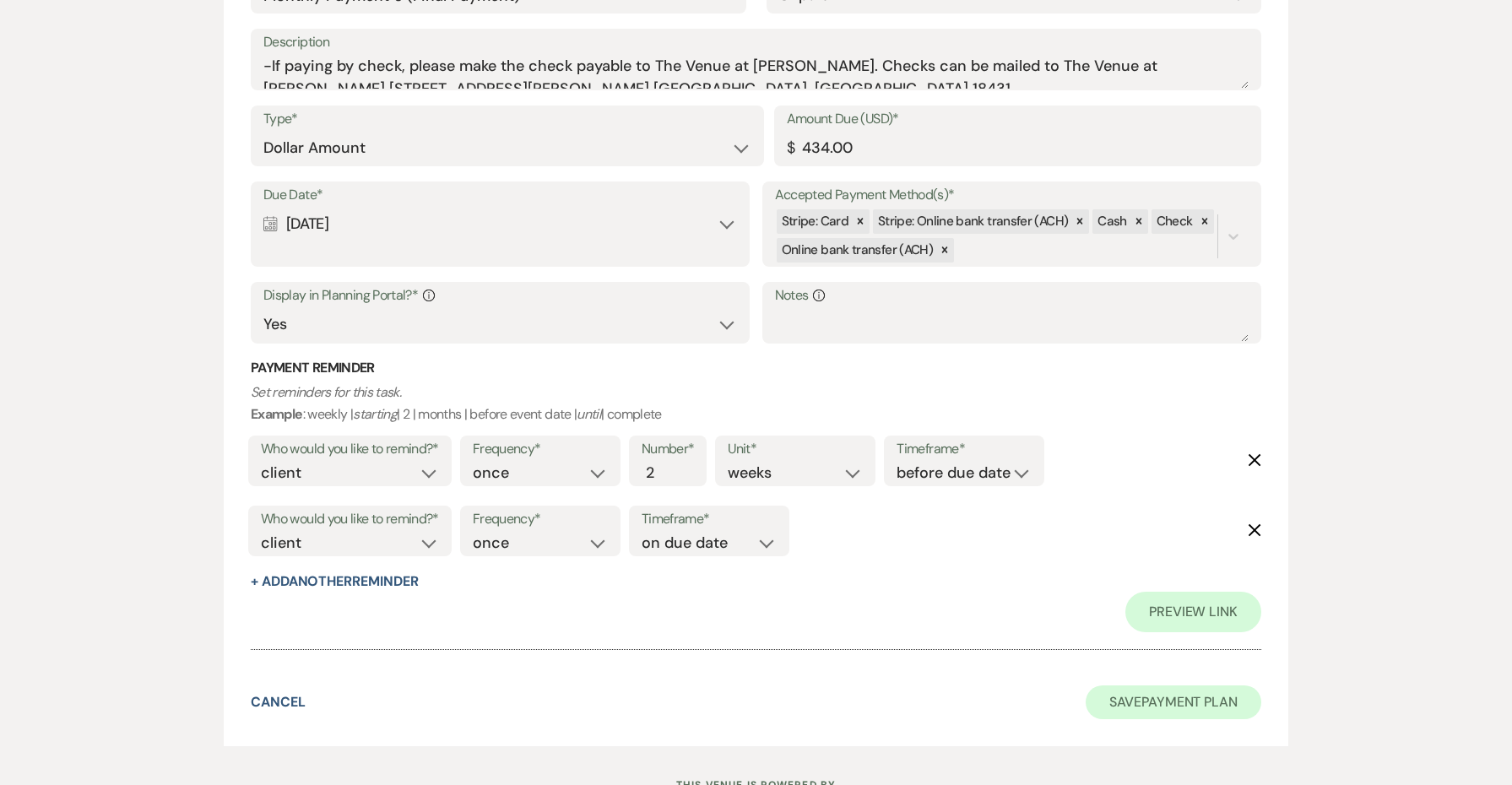
scroll to position [5165, 0]
click at [1134, 686] on button "Save Payment Plan" at bounding box center [1173, 703] width 176 height 34
select select "6"
select select "5"
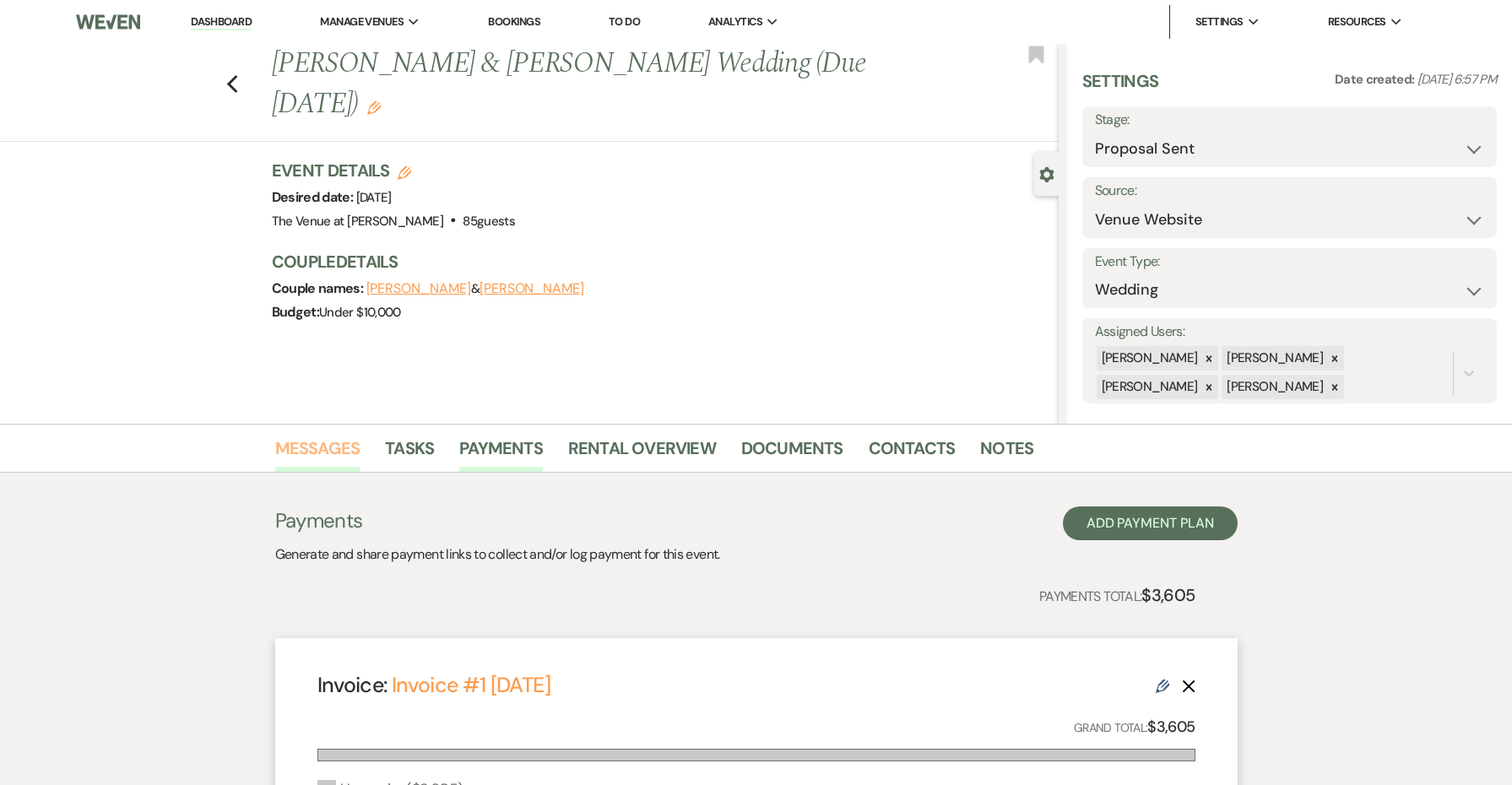
click at [316, 450] on link "Messages" at bounding box center [318, 453] width 86 height 37
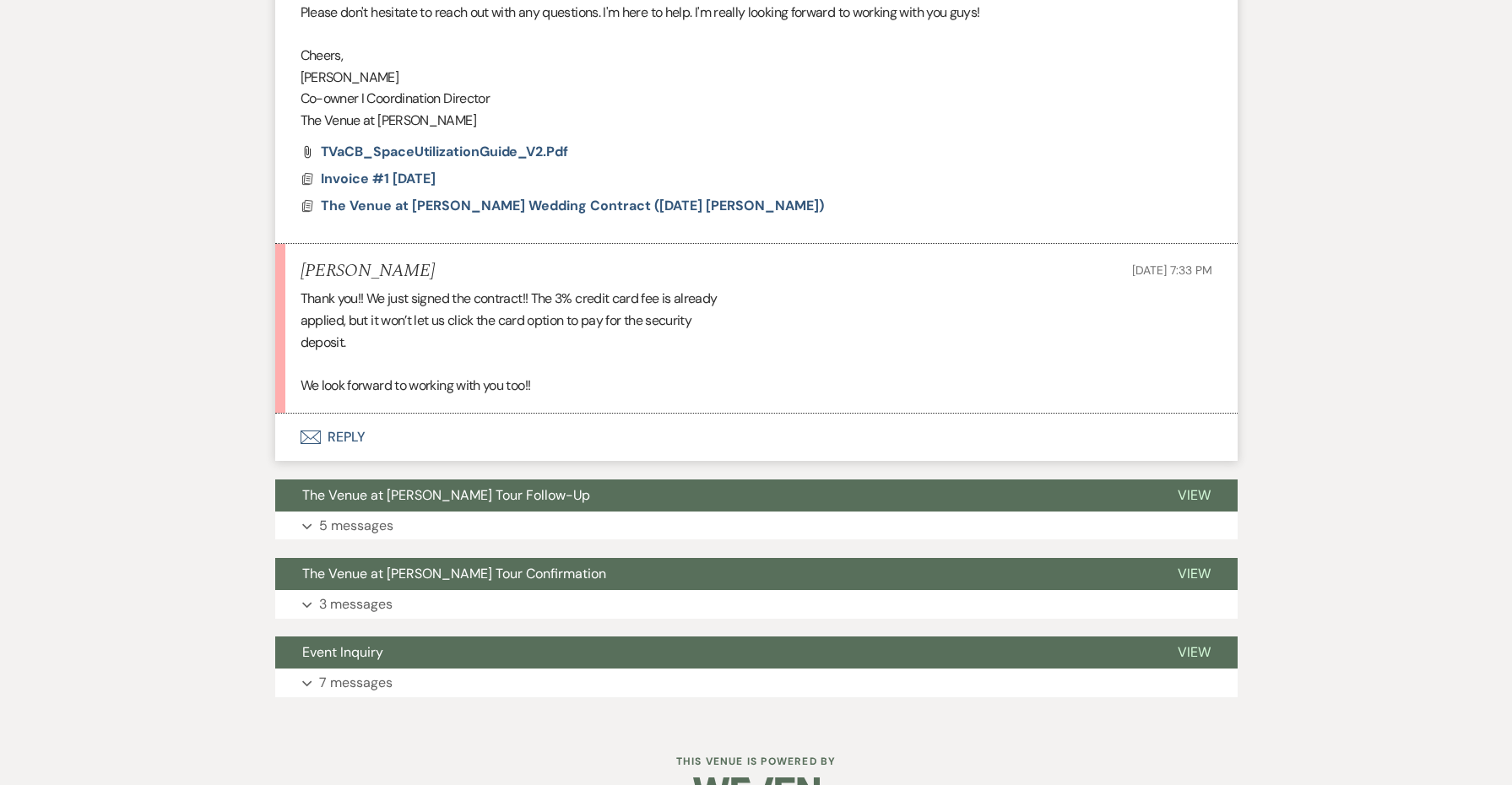
scroll to position [2649, 0]
click at [338, 415] on button "Envelope Reply" at bounding box center [756, 438] width 962 height 48
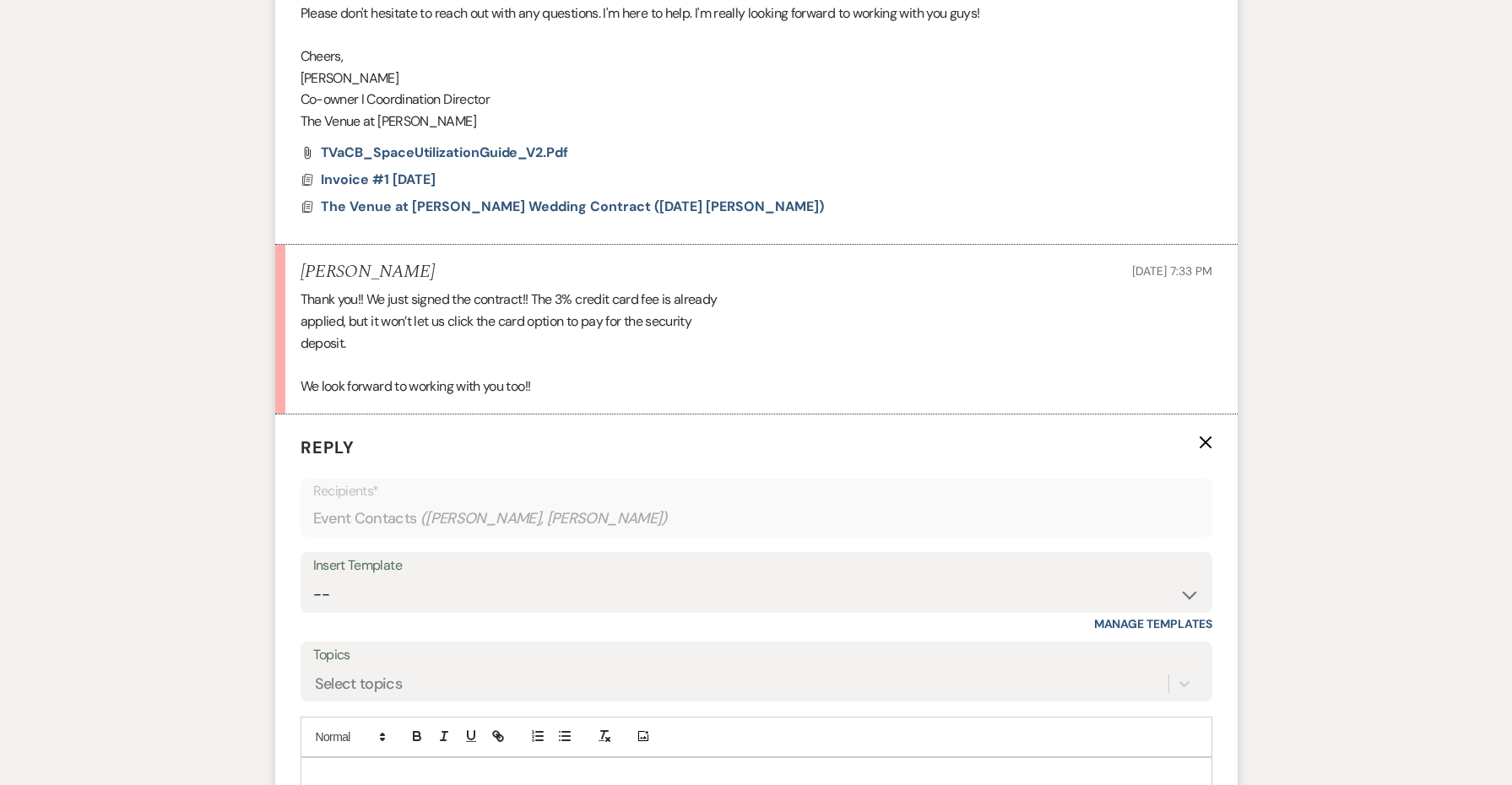
scroll to position [2801, 0]
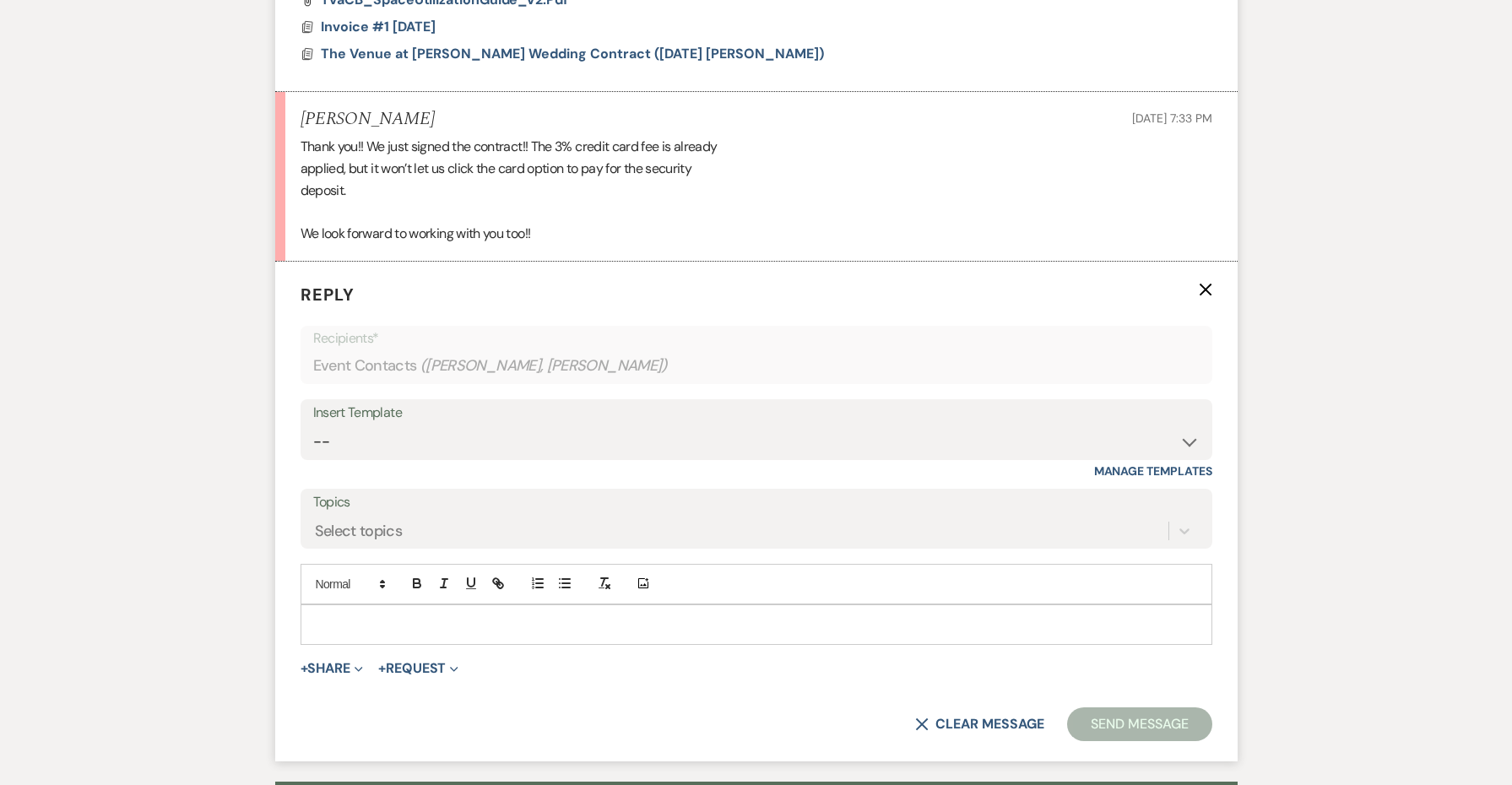
click at [407, 616] on p at bounding box center [756, 624] width 885 height 19
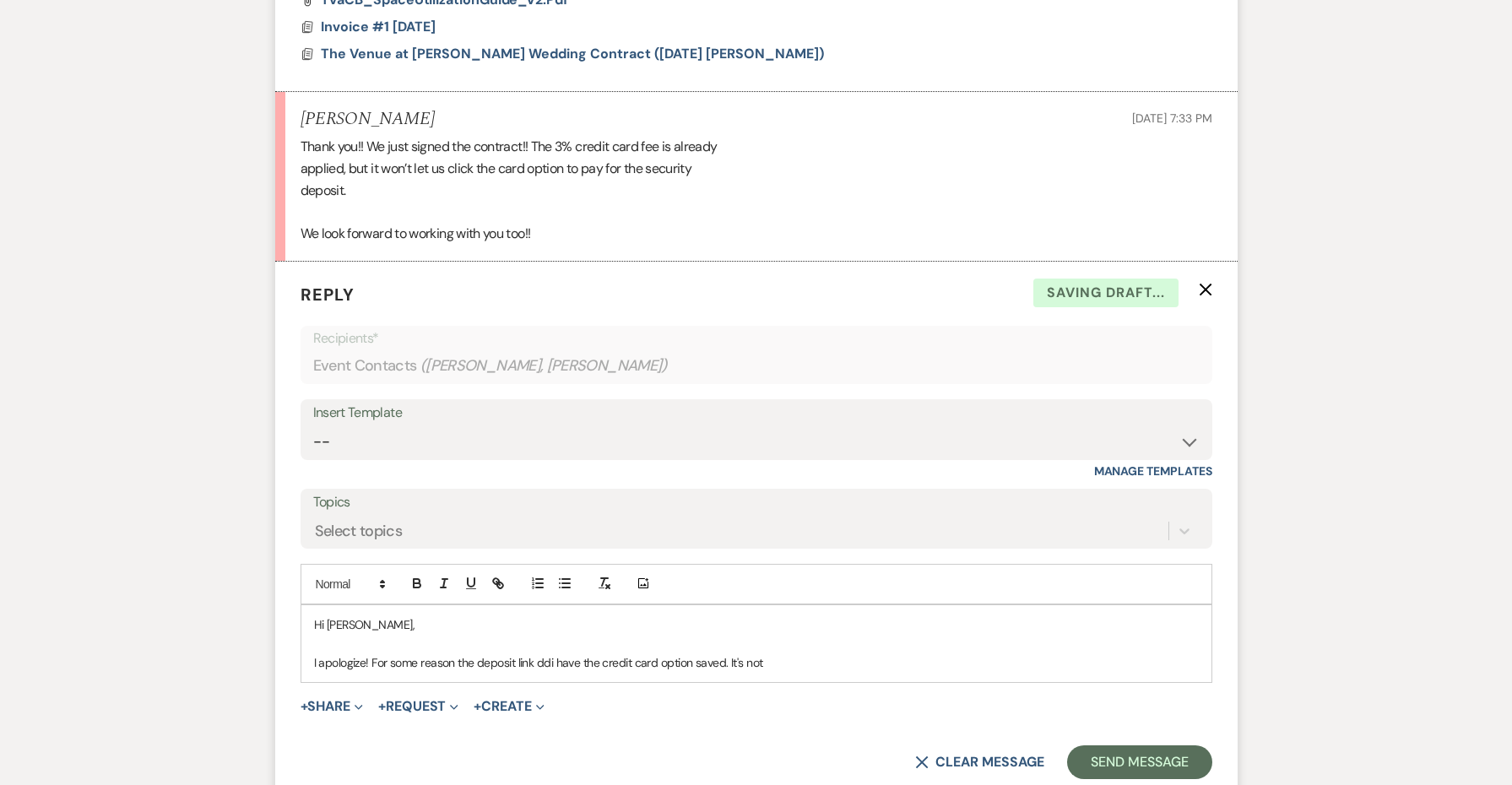
scroll to position [2805, 0]
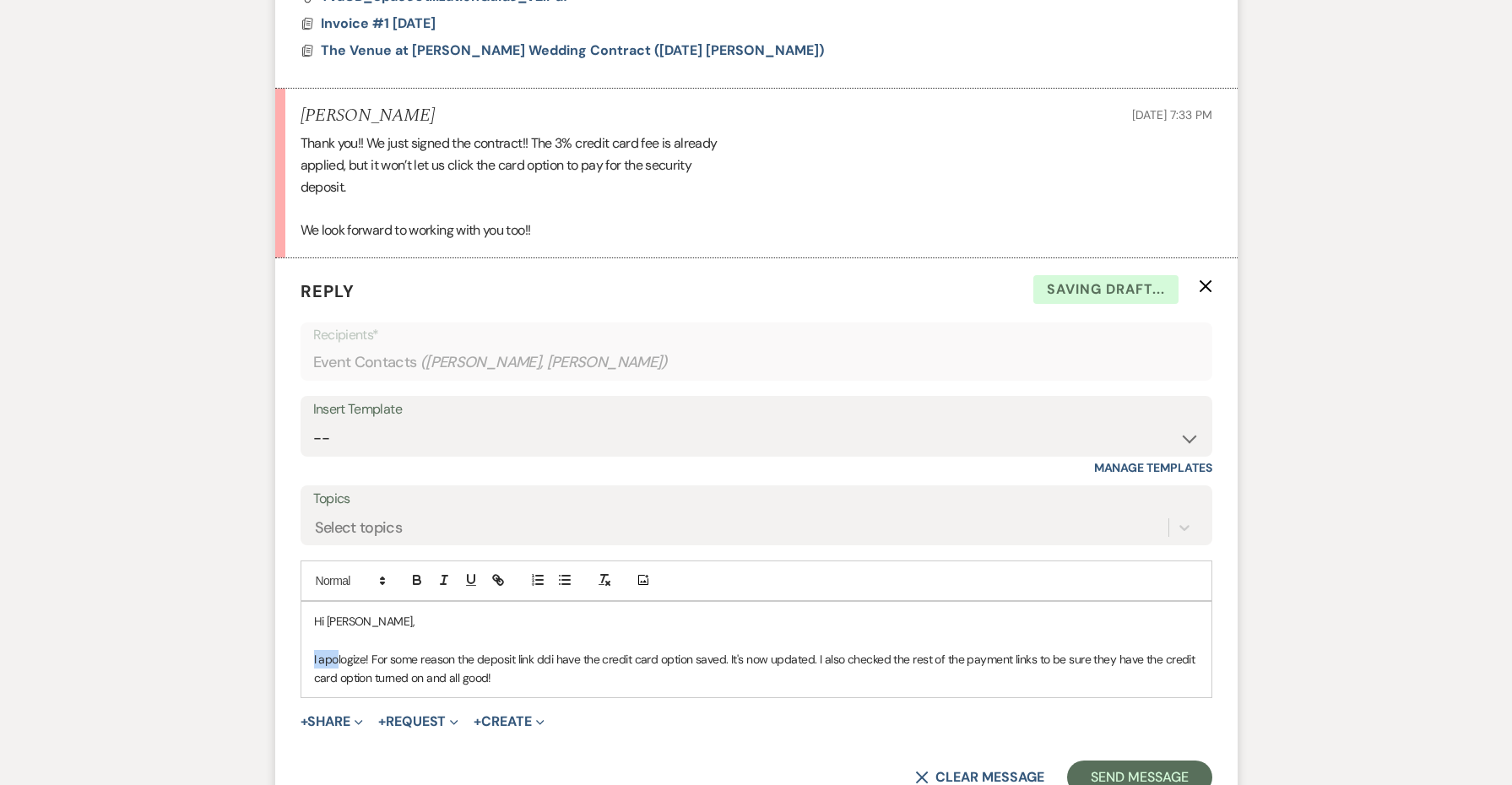
drag, startPoint x: 560, startPoint y: 622, endPoint x: 277, endPoint y: 602, distance: 283.7
click at [277, 602] on form "Reply X Draft saved! Recipients* Event Contacts ( [PERSON_NAME], [PERSON_NAME] …" at bounding box center [756, 536] width 962 height 557
copy p "I apologize! For some reason the deposit link ddi have the credit card option s…"
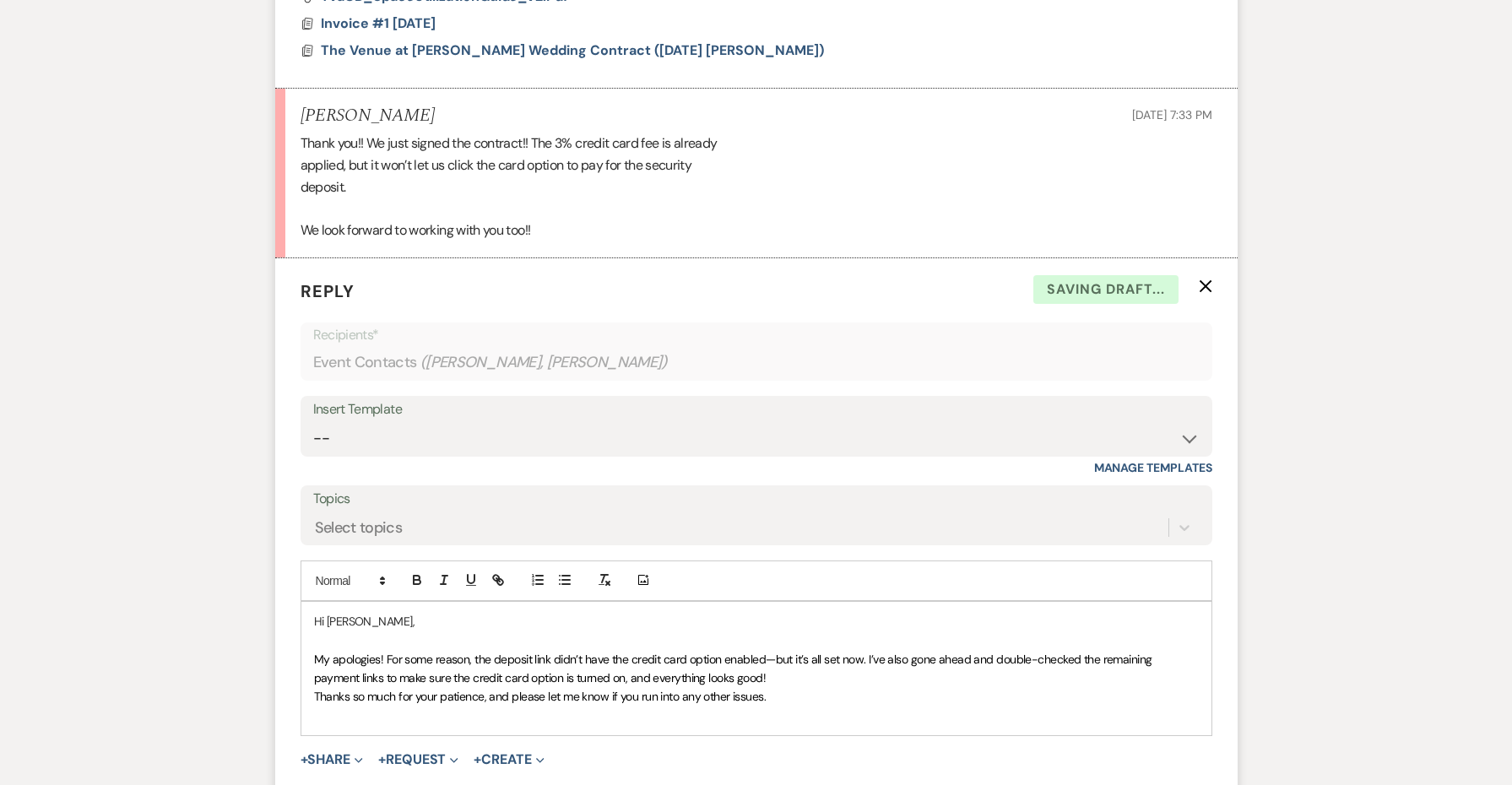
click at [618, 561] on div "Add Photo" at bounding box center [757, 581] width 912 height 41
click at [600, 652] on span "My apologies! For some reason, the deposit link didn’t have the credit card opt…" at bounding box center [735, 669] width 842 height 34
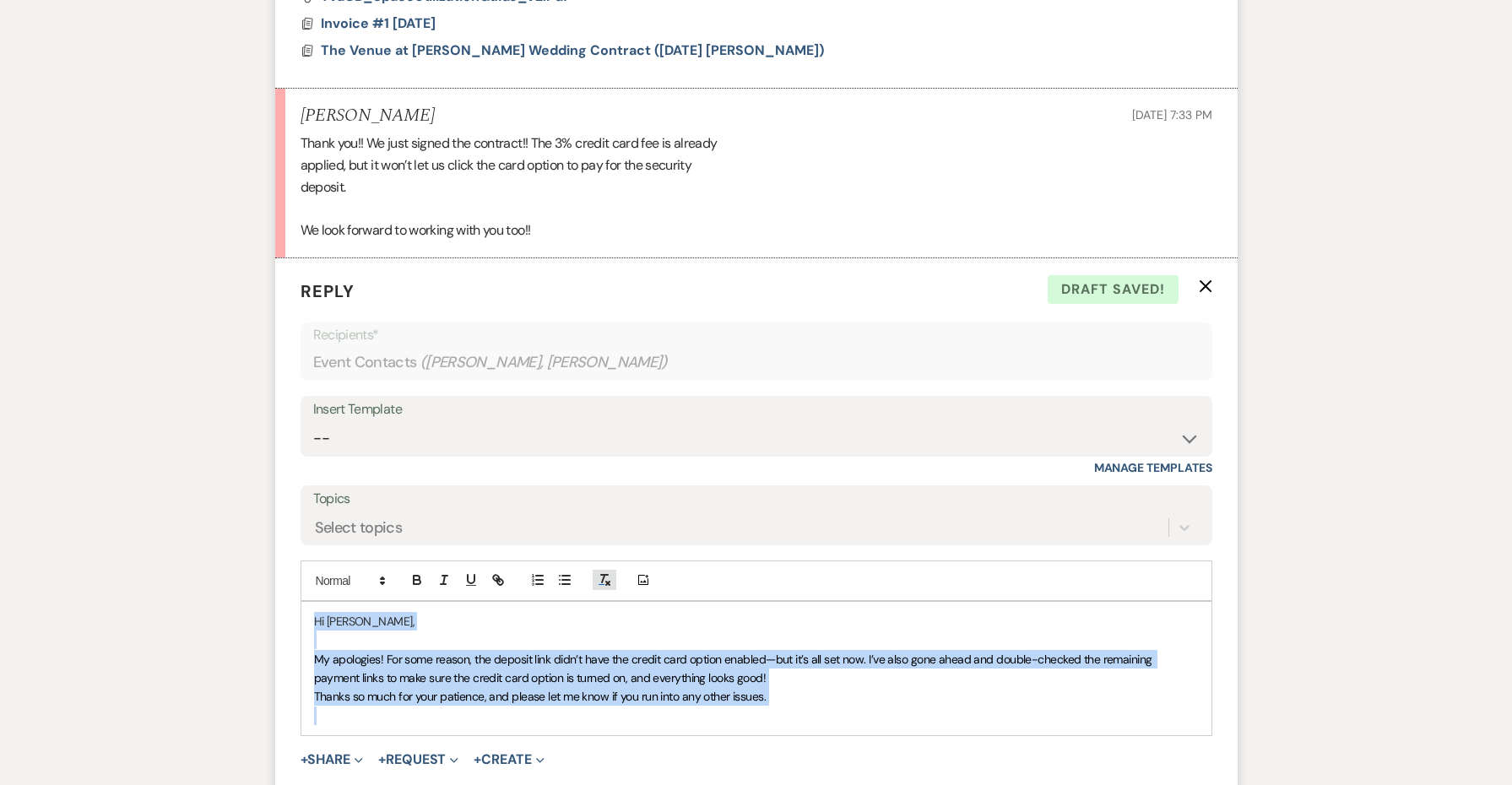
click at [611, 572] on icon "button" at bounding box center [604, 579] width 15 height 15
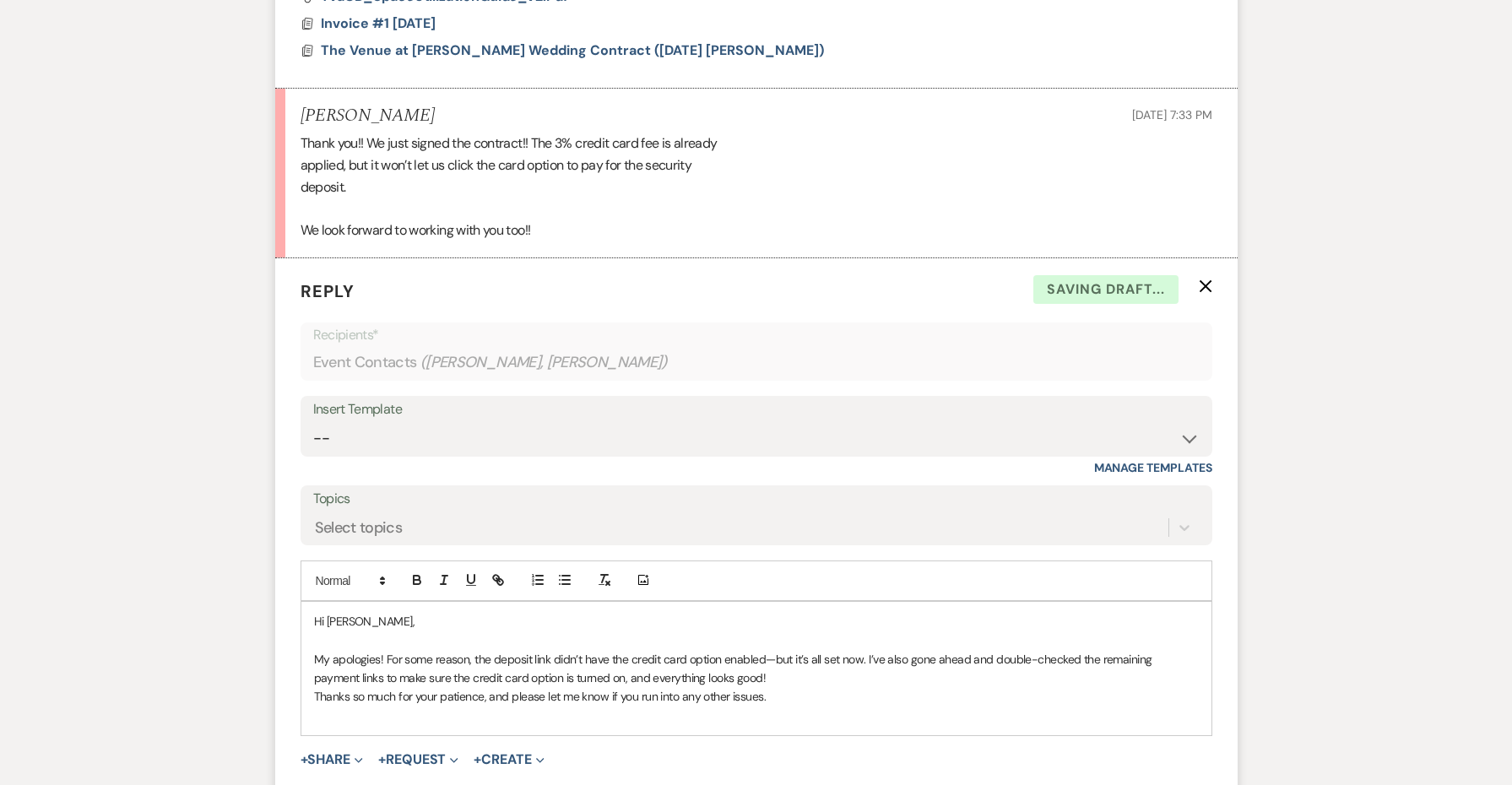
click at [774, 650] on p "My apologies! For some reason, the deposit link didn’t have the credit card opt…" at bounding box center [756, 669] width 885 height 38
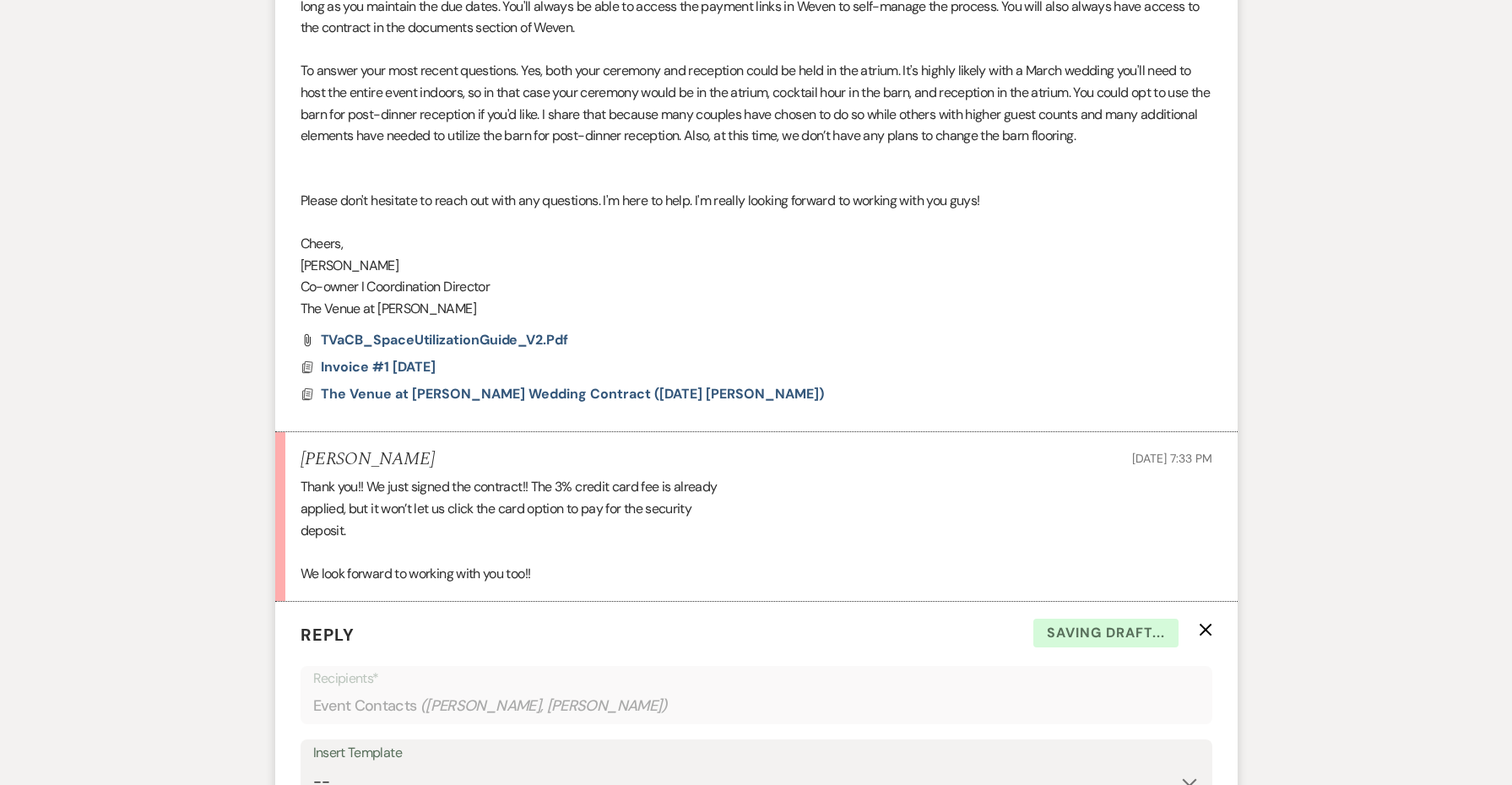
scroll to position [2360, 0]
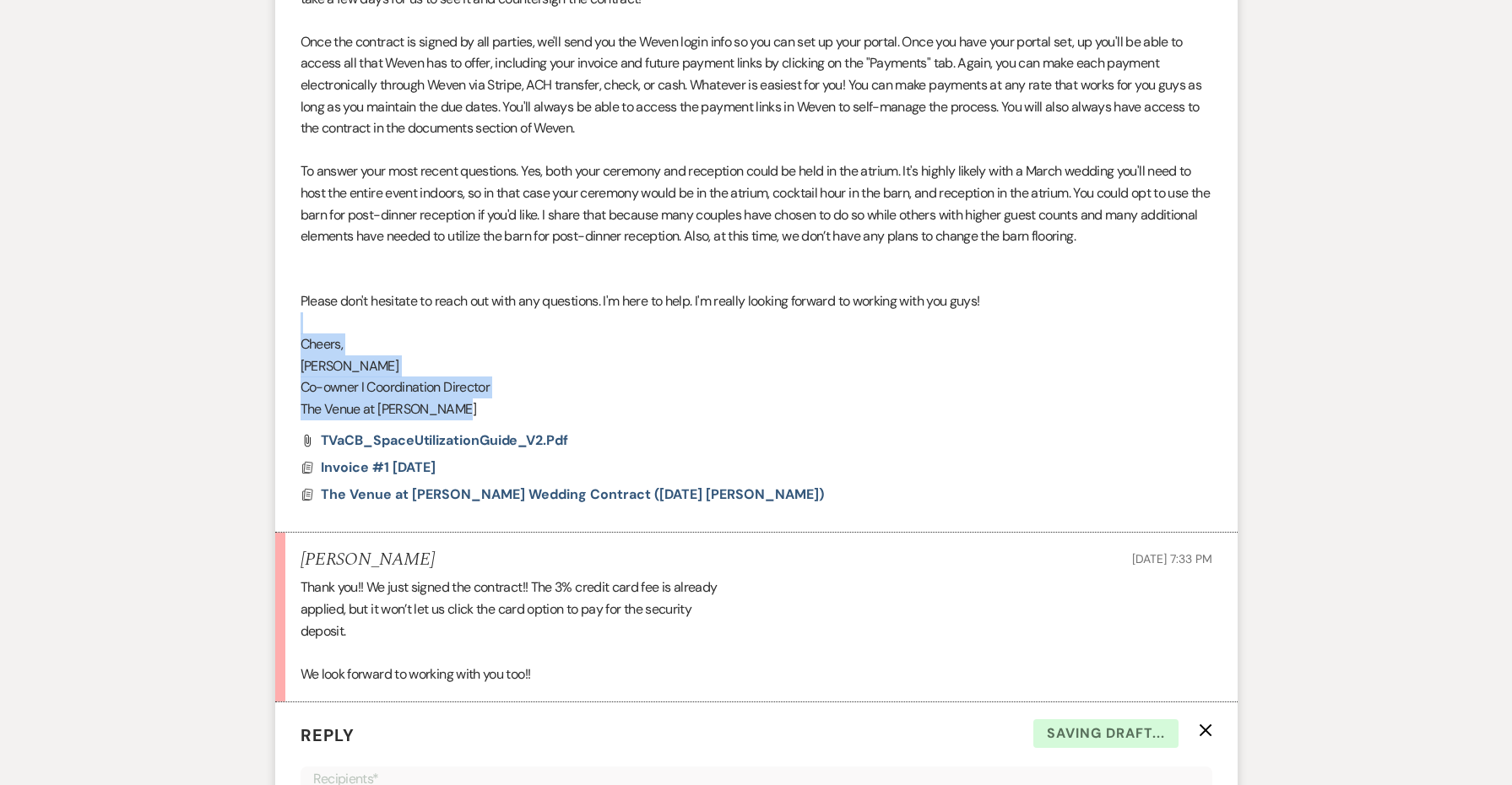
drag, startPoint x: 502, startPoint y: 370, endPoint x: 214, endPoint y: 285, distance: 300.3
copy div "Cheers, [PERSON_NAME] I Coordination Director The Venue at [PERSON_NAME]"
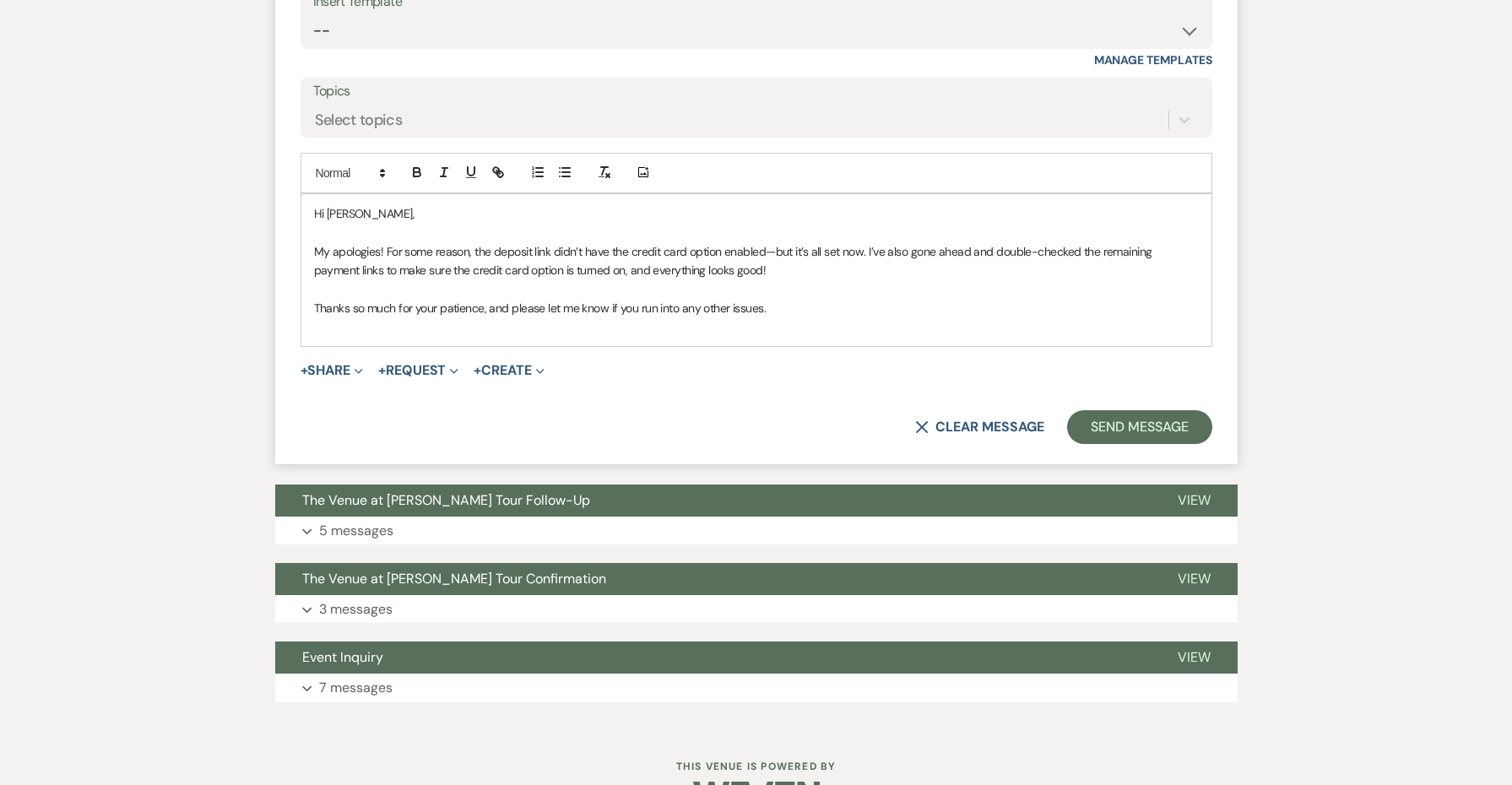
scroll to position [3211, 0]
click at [385, 288] on div "Hi [PERSON_NAME], My apologies! For some reason, the deposit link didn’t have t…" at bounding box center [757, 271] width 910 height 153
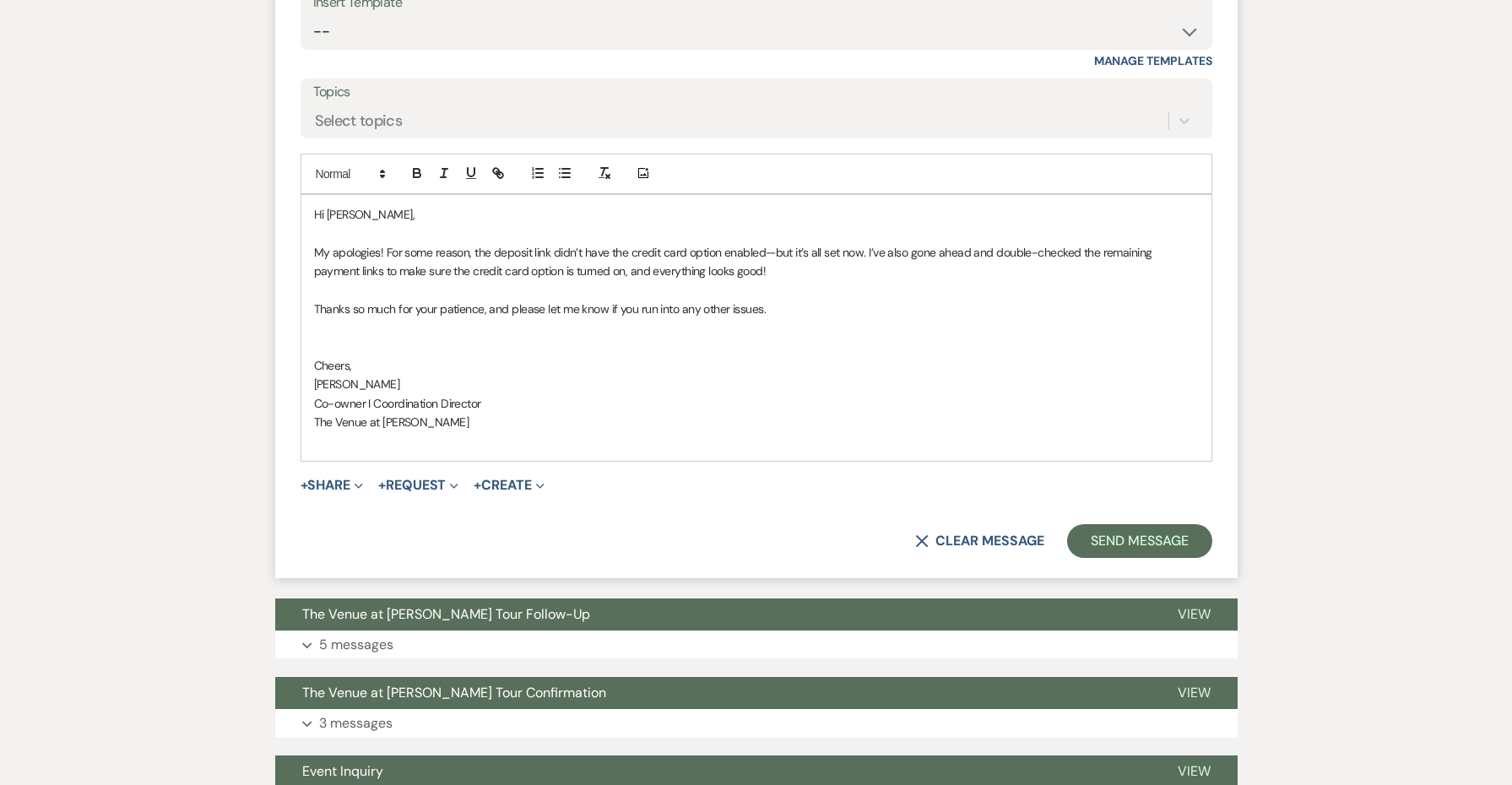
click at [334, 358] on span "Cheers," at bounding box center [333, 365] width 38 height 15
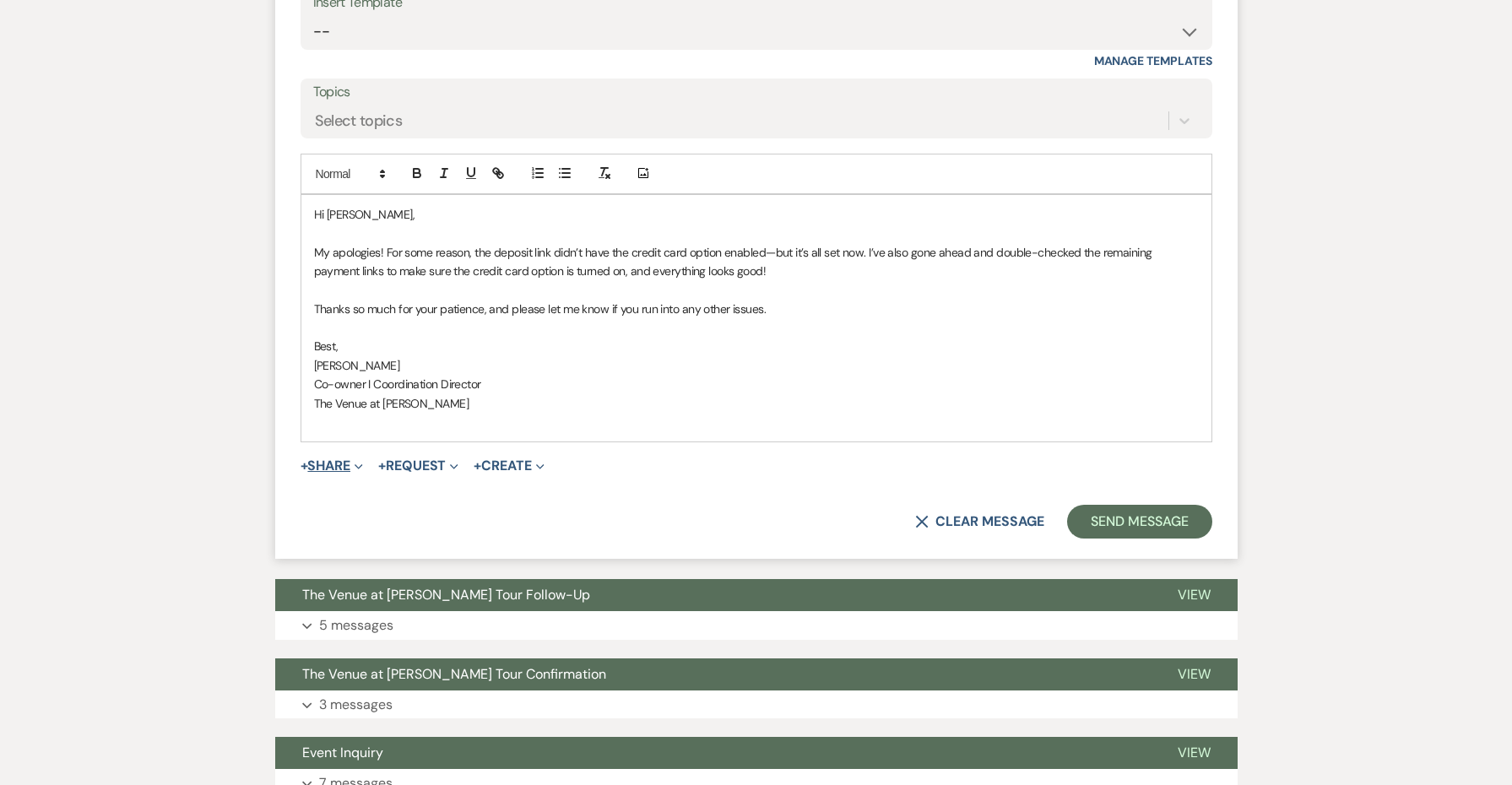
click at [330, 460] on button "+ Share Expand" at bounding box center [333, 466] width 64 height 13
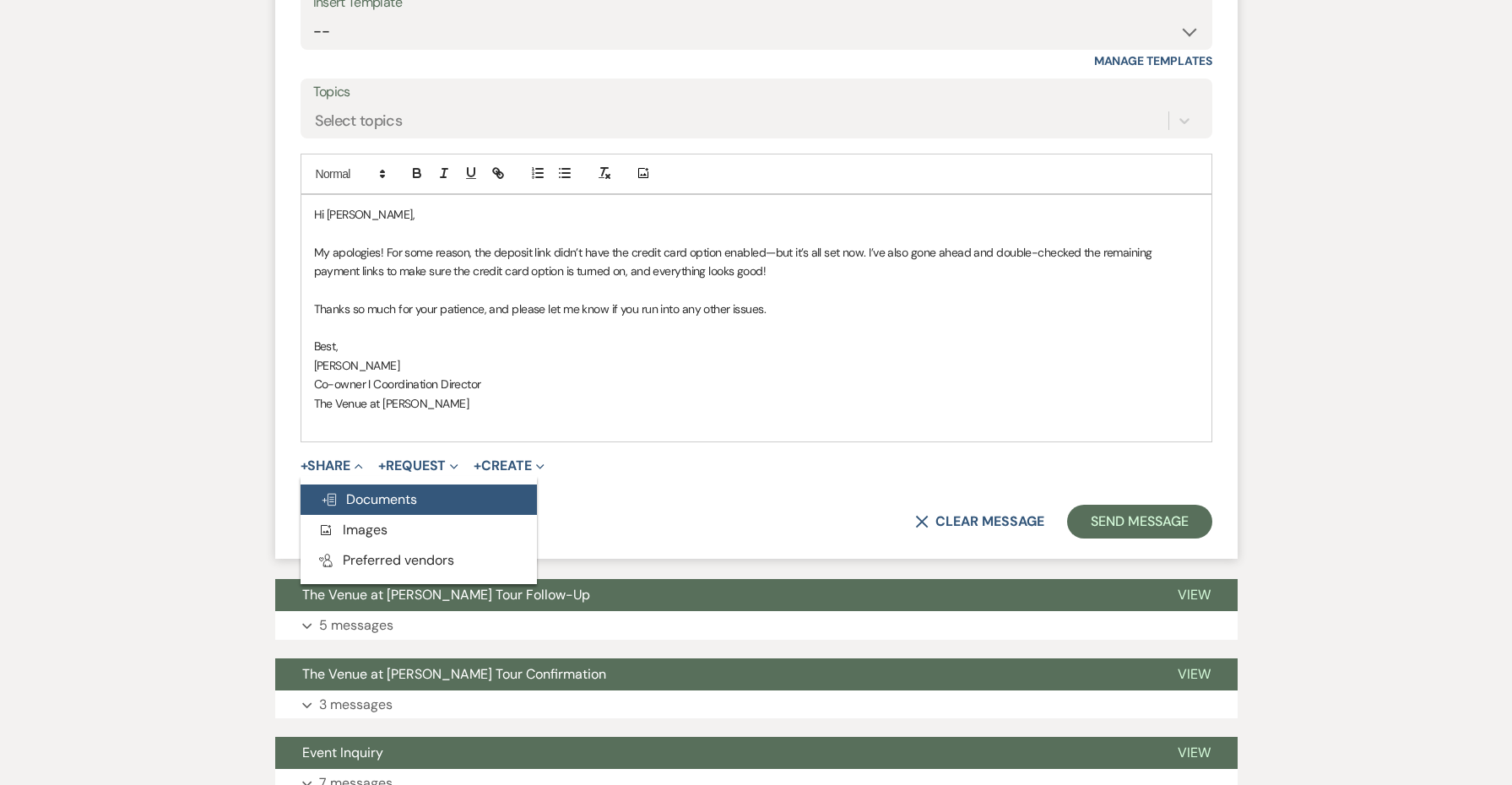
click at [353, 490] on span "Doc Upload Documents" at bounding box center [369, 499] width 96 height 18
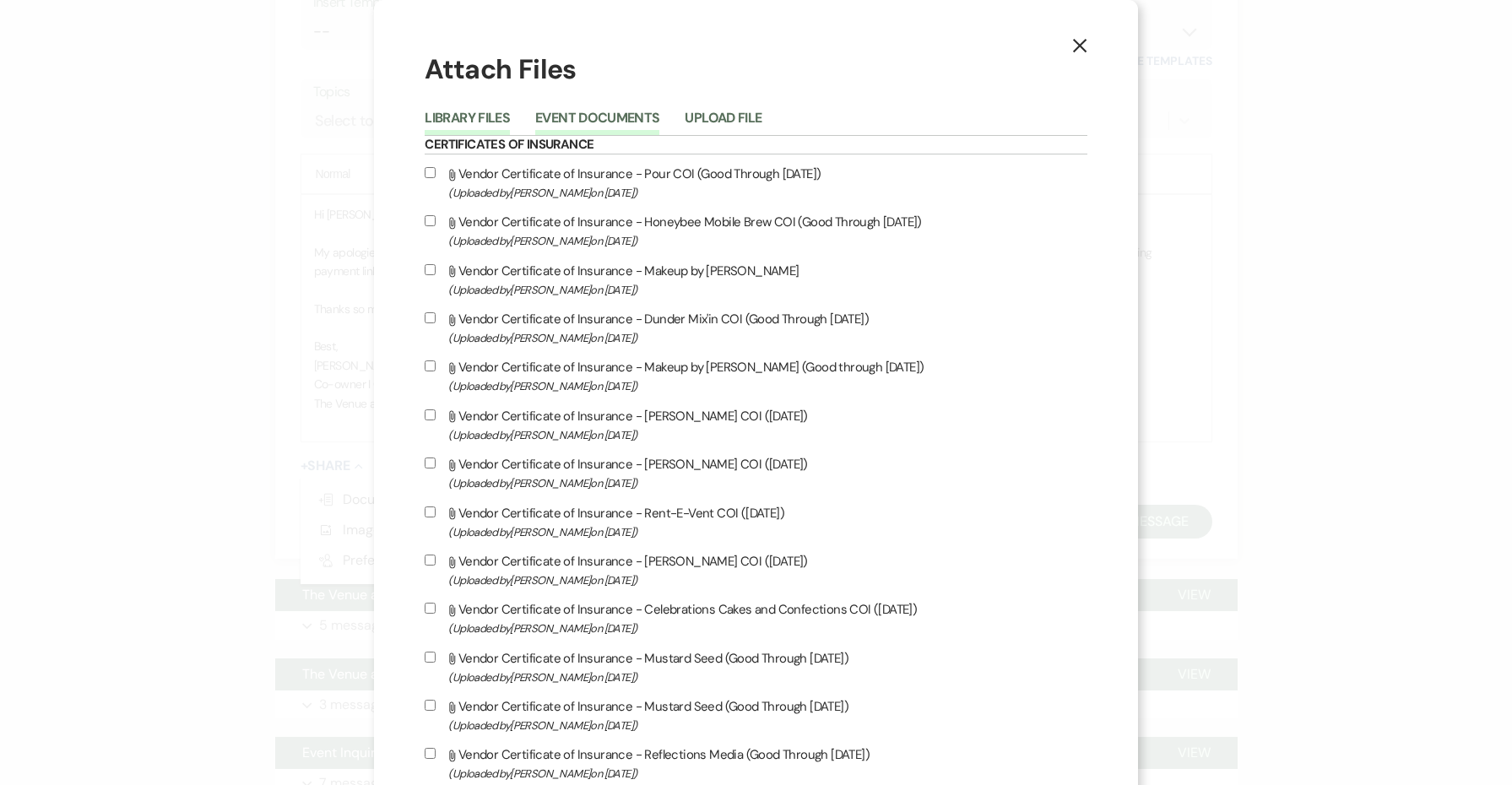
click at [580, 122] on button "Event Documents" at bounding box center [597, 123] width 124 height 24
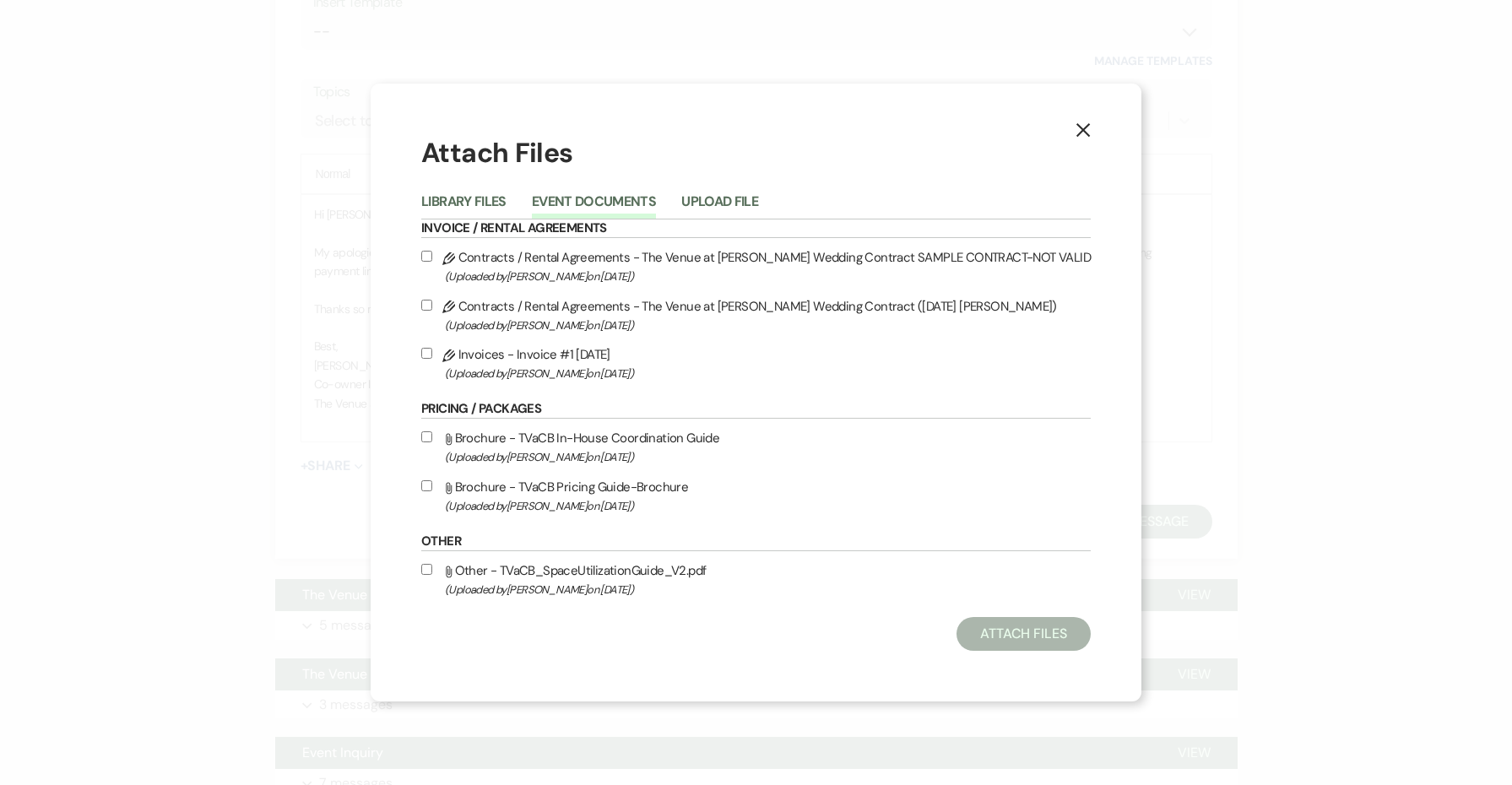
click at [588, 385] on div "Invoice / Rental Agreements Pencil Contracts / Rental Agreements - The Venue at…" at bounding box center [756, 409] width 670 height 380
click at [578, 344] on label "Pencil Invoices - Invoice #1 [DATE] (Uploaded by [PERSON_NAME] on [DATE] )" at bounding box center [756, 363] width 670 height 40
click at [432, 348] on input "Pencil Invoices - Invoice #1 [DATE] (Uploaded by [PERSON_NAME] on [DATE] )" at bounding box center [427, 353] width 11 height 11
checkbox input "true"
click at [582, 297] on label "Pencil Contracts / Rental Agreements - The Venue at [PERSON_NAME] Wedding Contr…" at bounding box center [756, 315] width 670 height 40
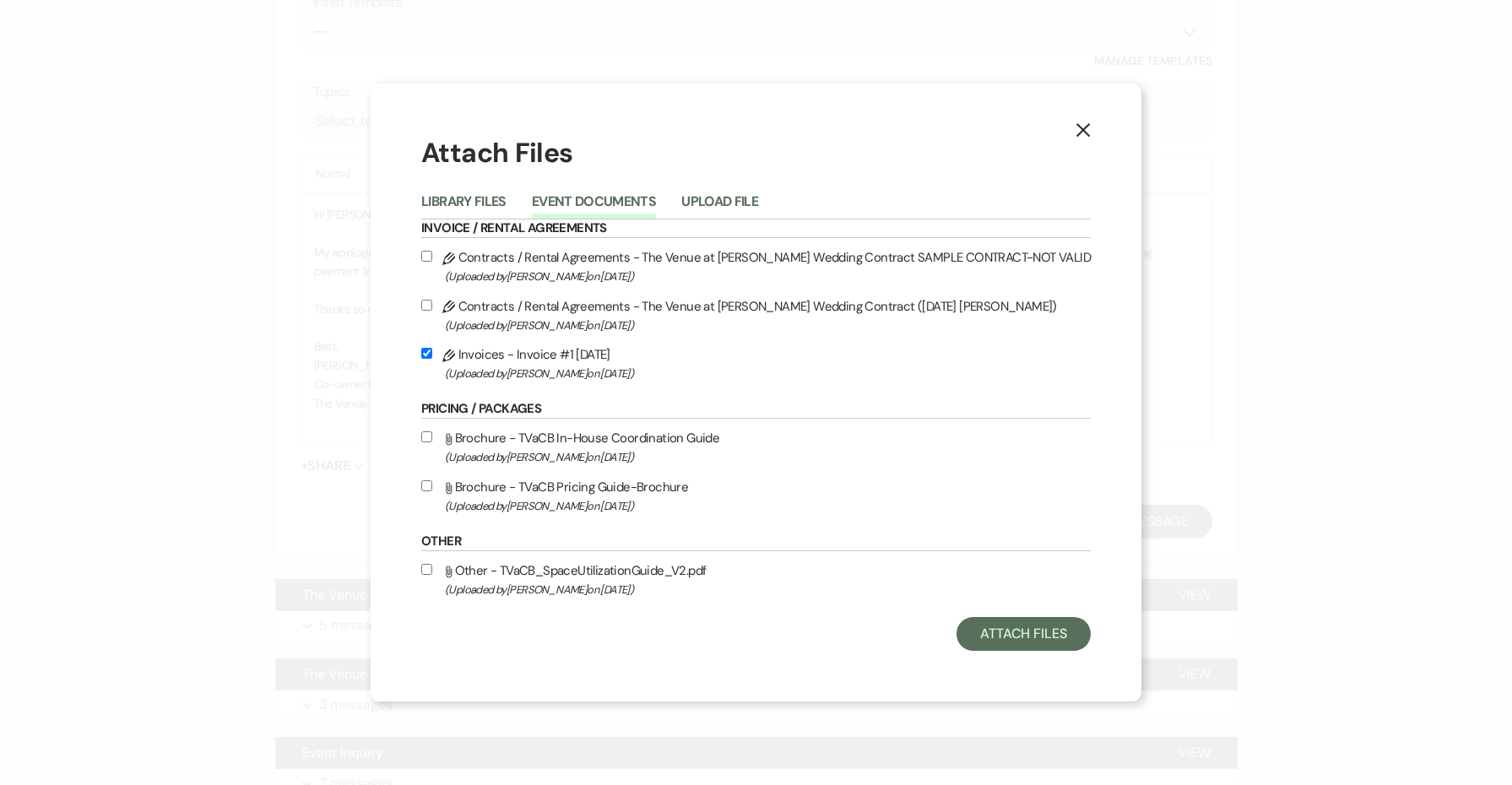
click at [432, 300] on input "Pencil Contracts / Rental Agreements - The Venue at [PERSON_NAME] Wedding Contr…" at bounding box center [427, 305] width 11 height 11
checkbox input "true"
click at [996, 639] on button "Attach Files" at bounding box center [1023, 634] width 134 height 34
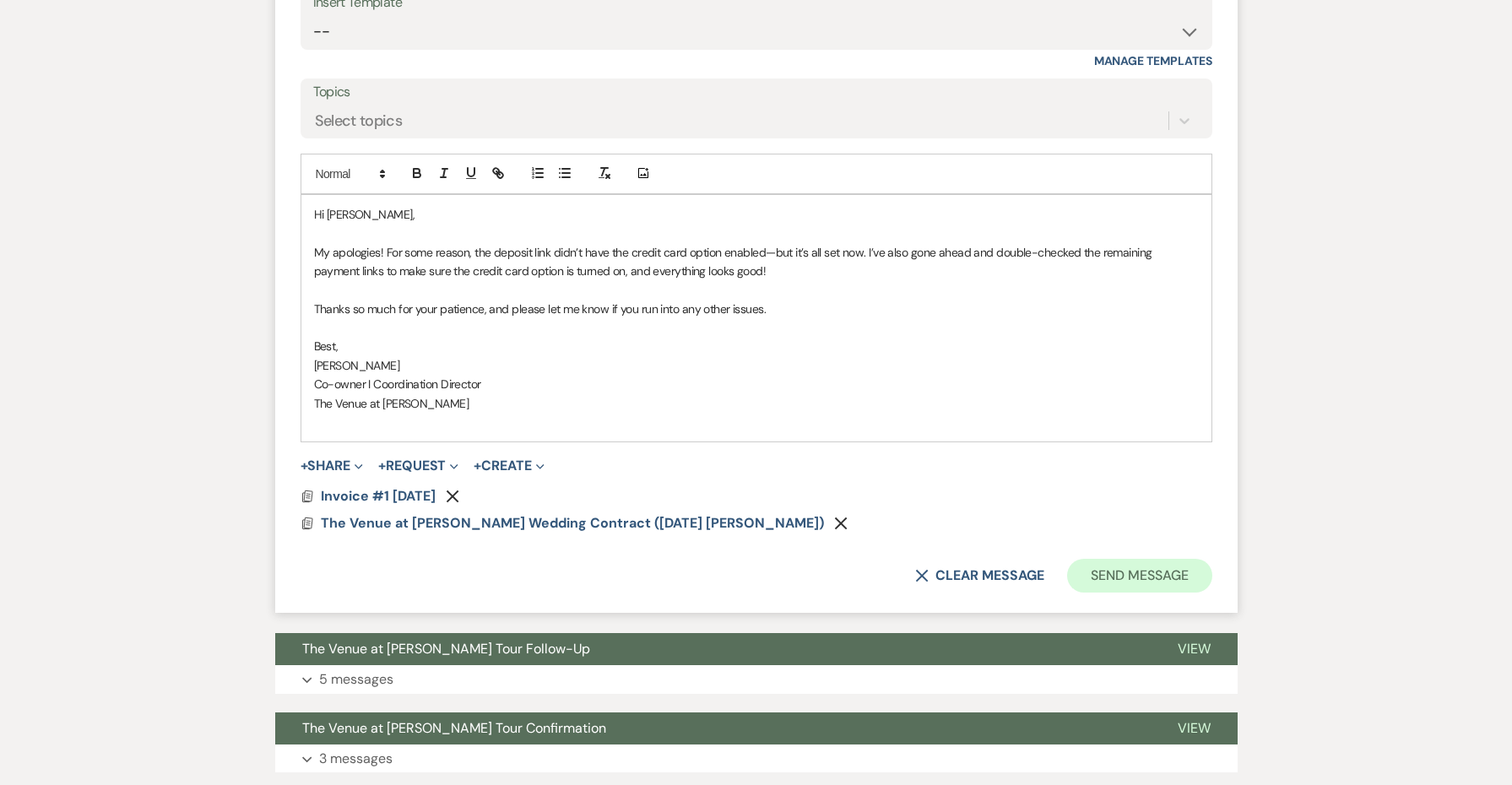
click at [1129, 559] on button "Send Message" at bounding box center [1140, 576] width 145 height 34
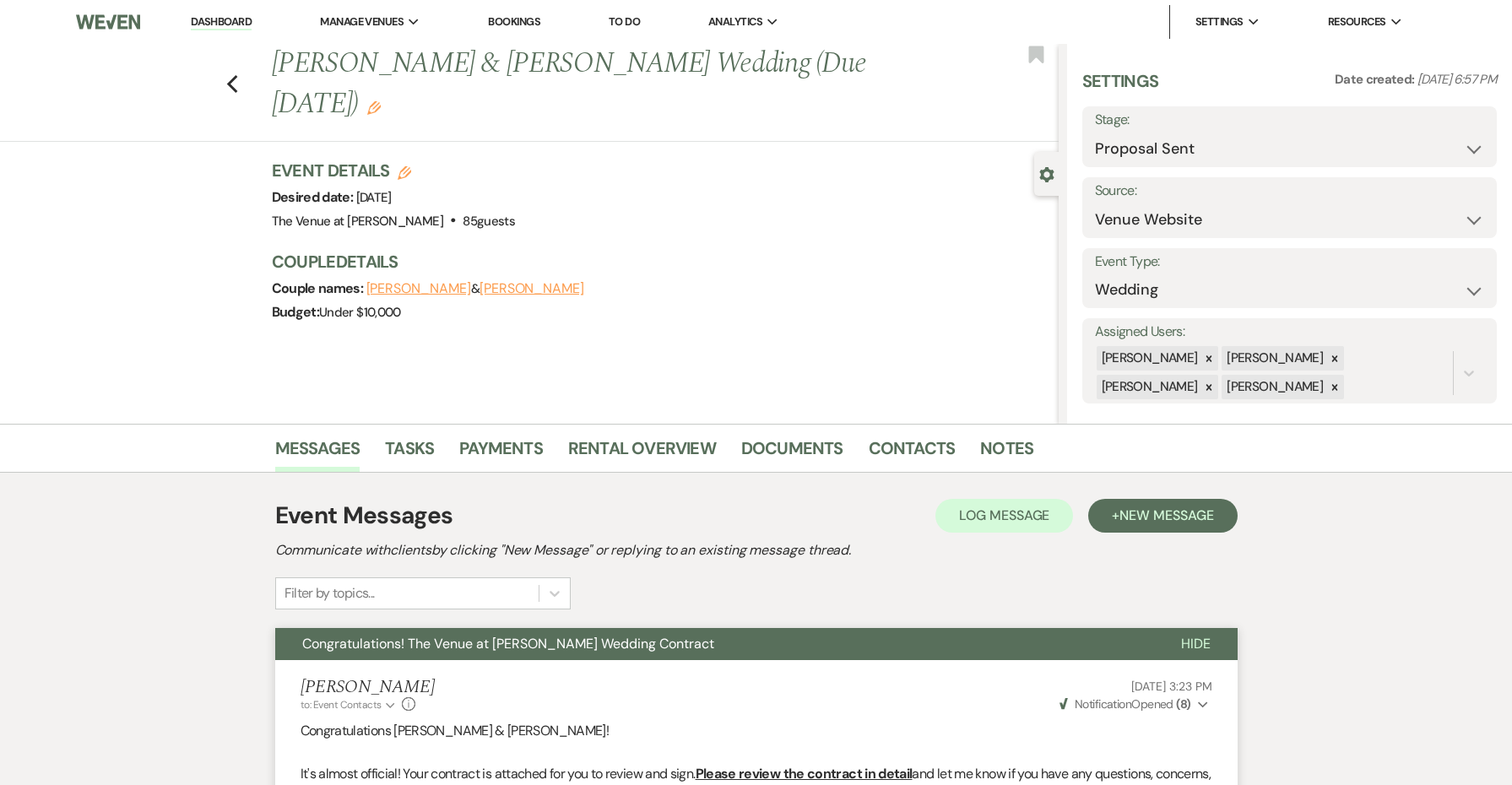
scroll to position [0, 0]
click at [231, 83] on icon "Previous" at bounding box center [233, 84] width 12 height 20
select select "6"
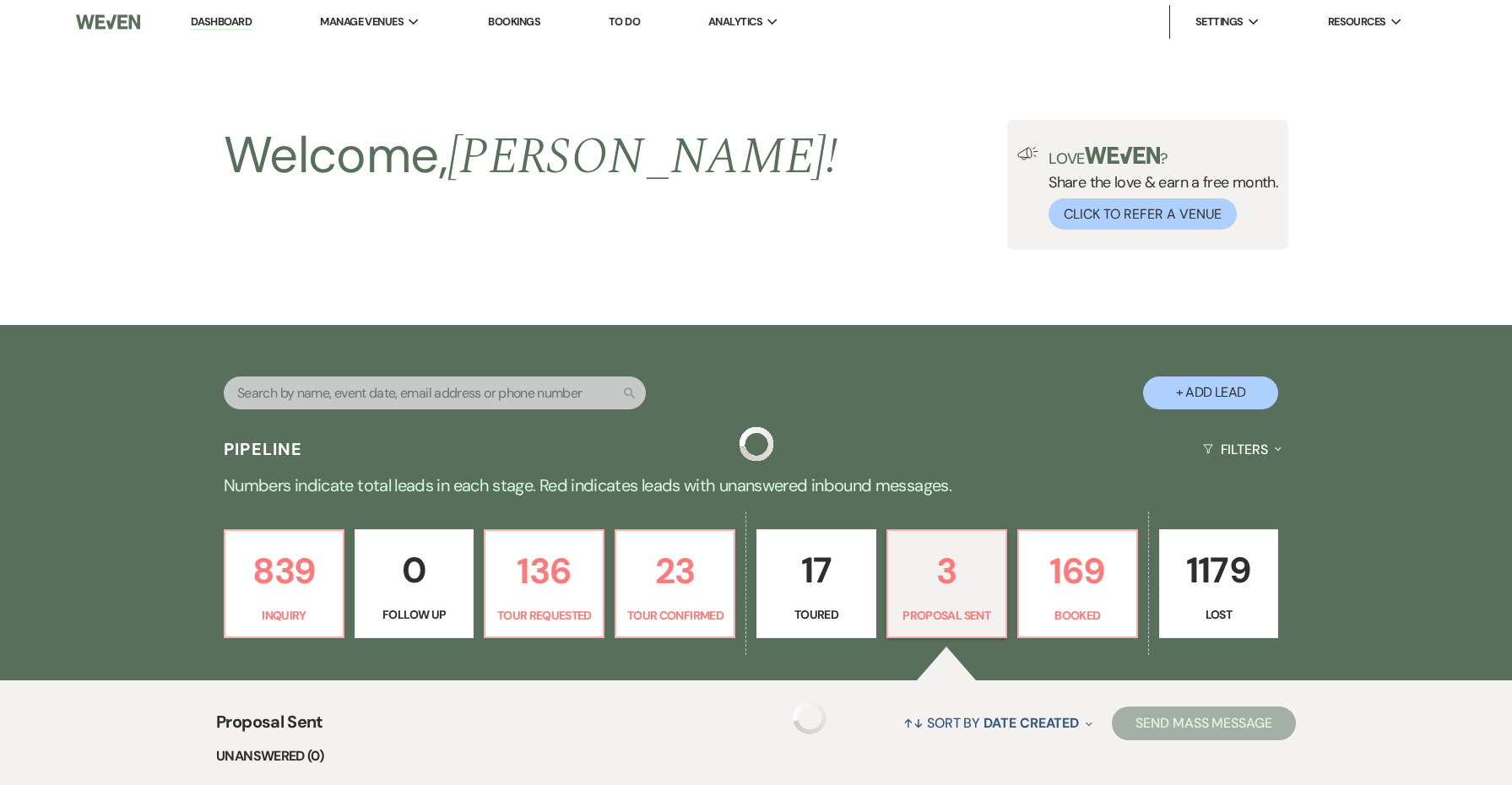
scroll to position [401, 0]
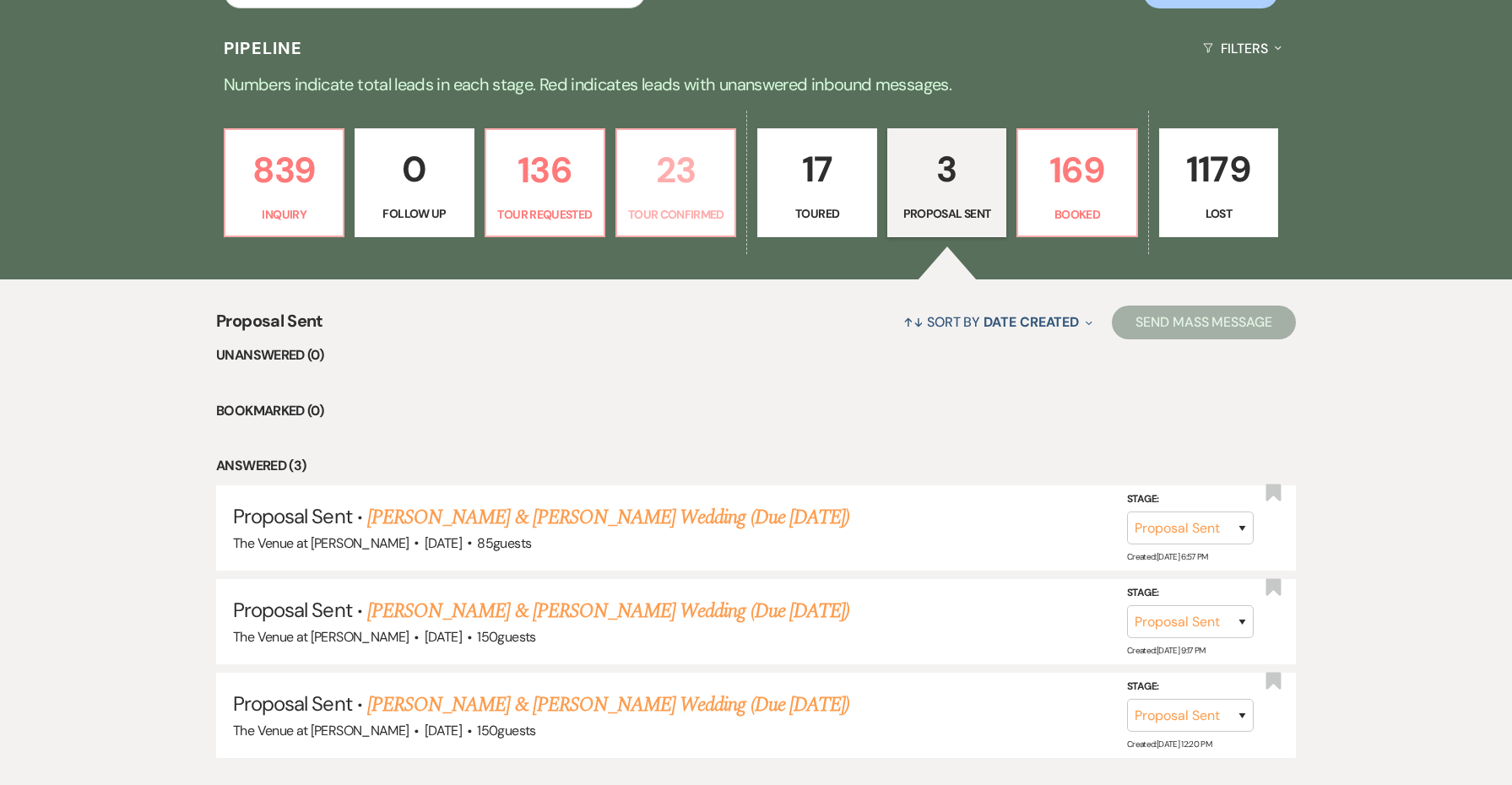
click at [689, 217] on p "Tour Confirmed" at bounding box center [676, 214] width 97 height 19
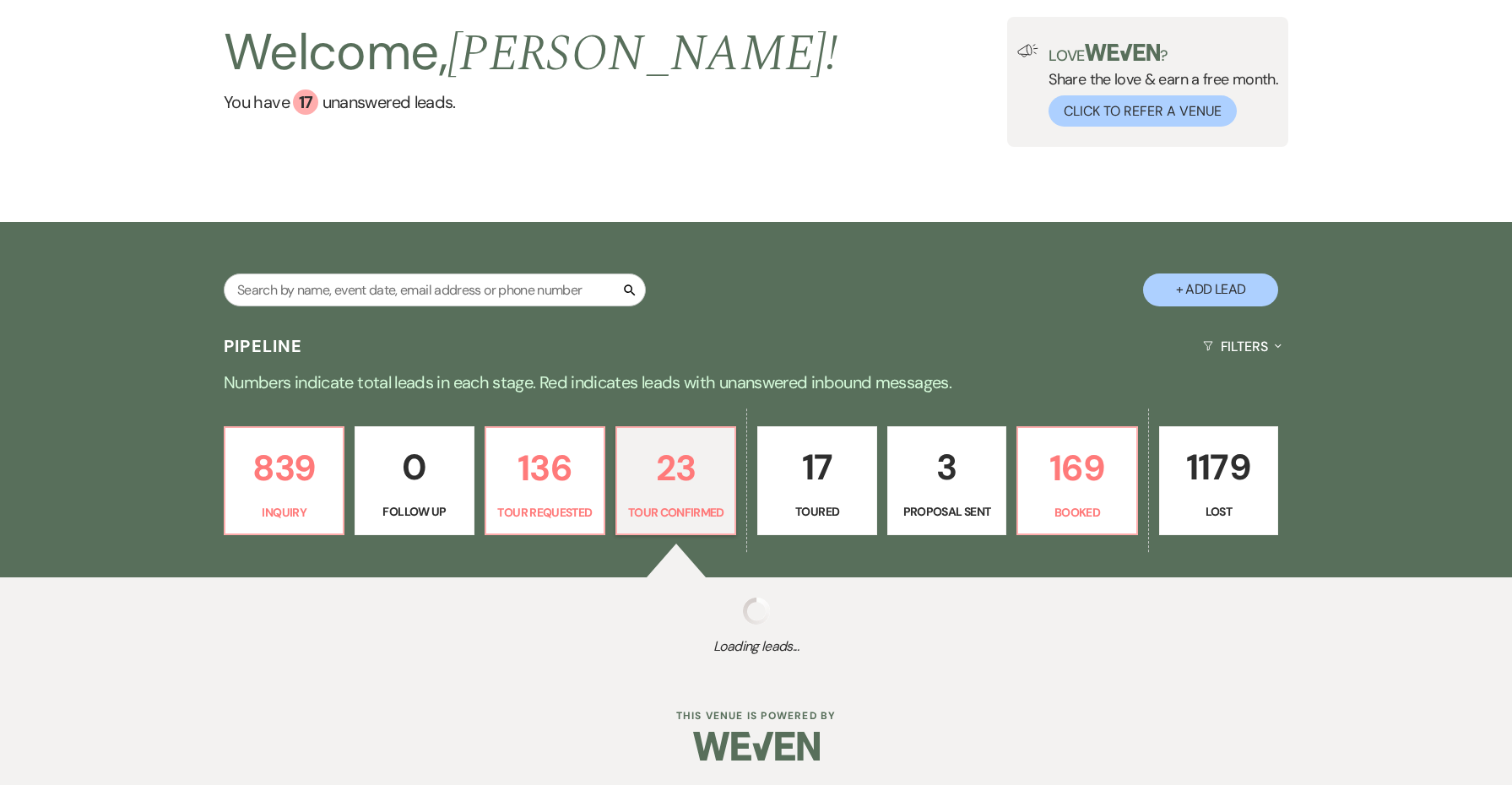
select select "4"
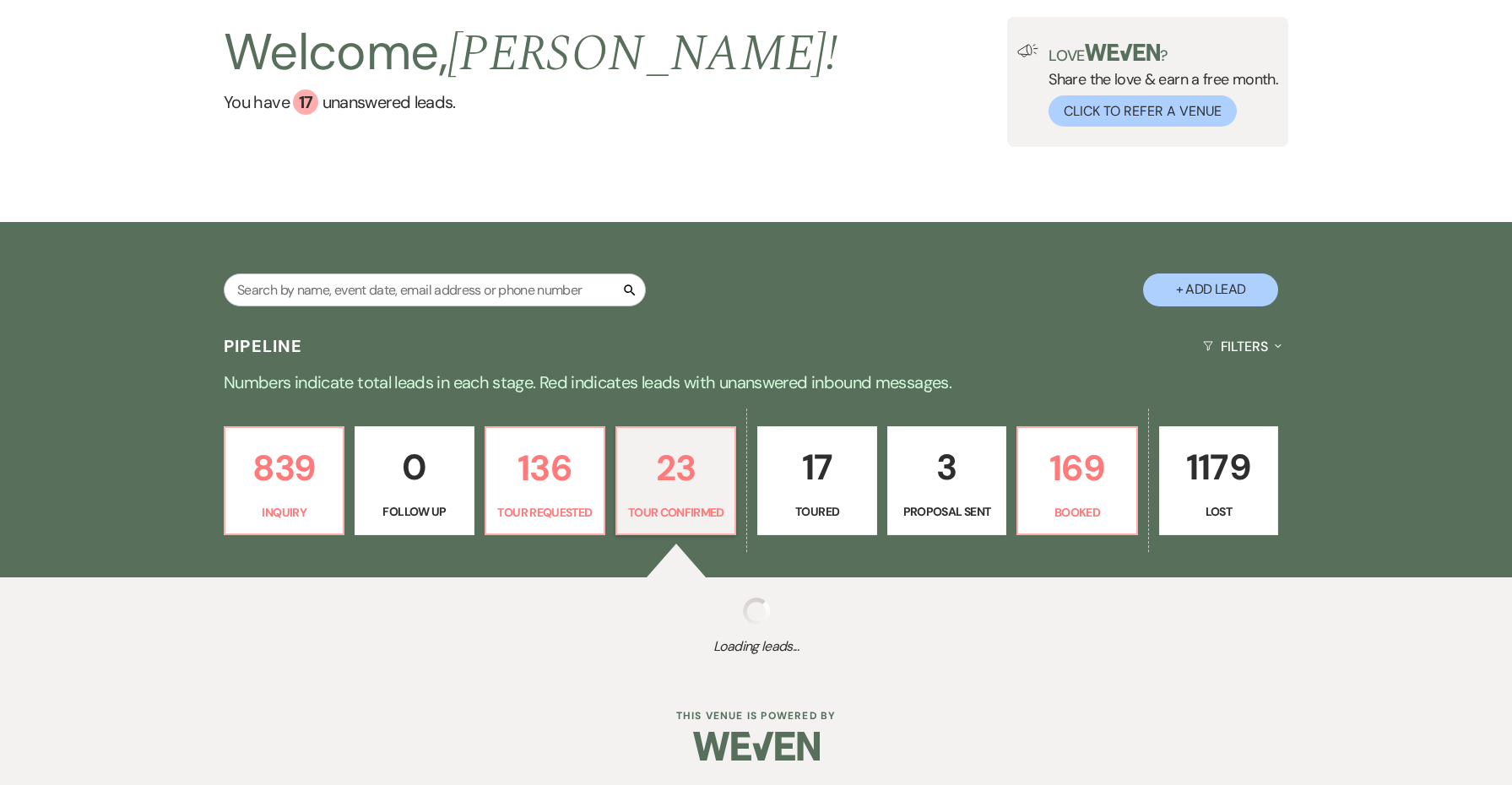
select select "4"
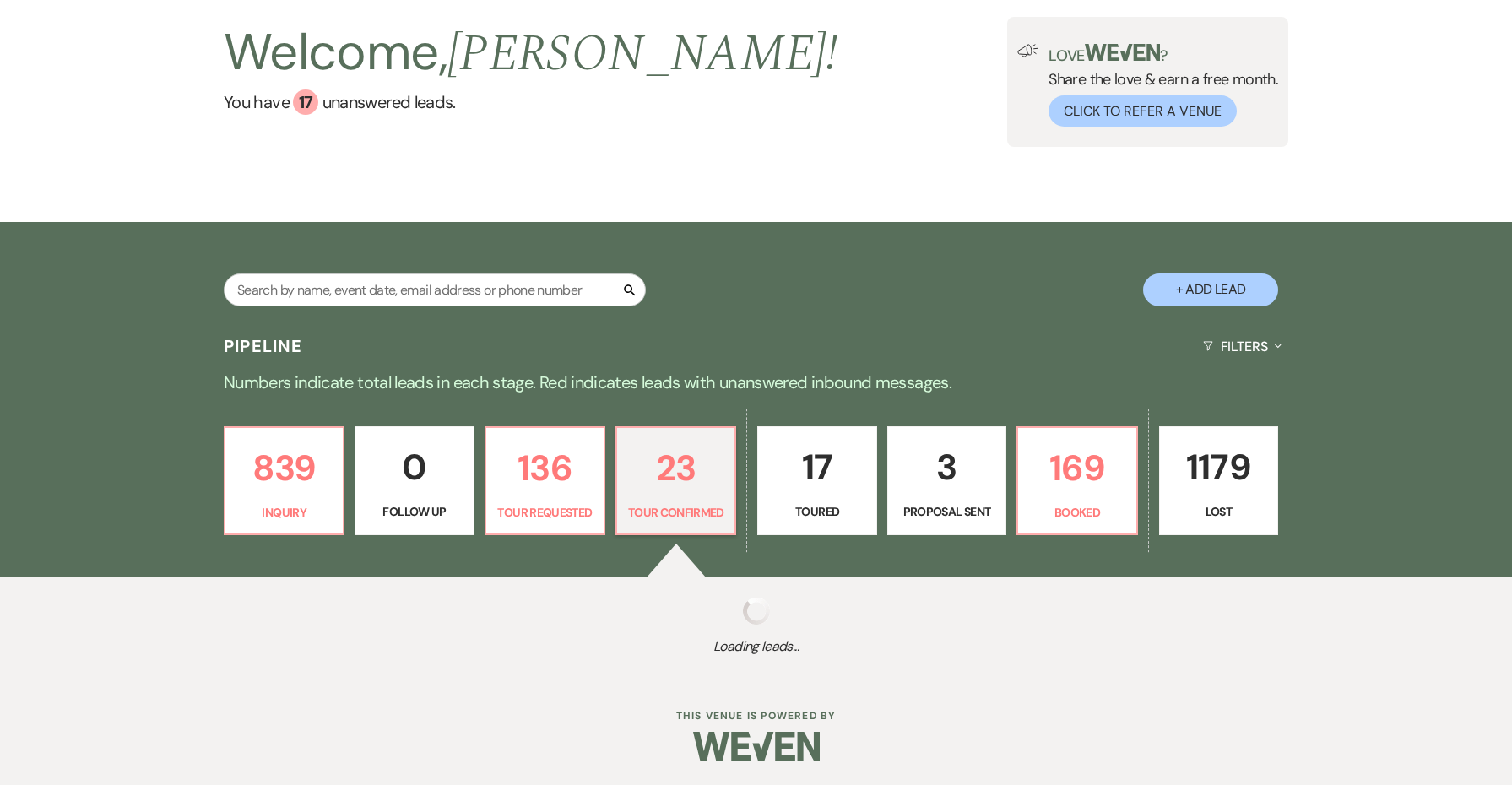
select select "4"
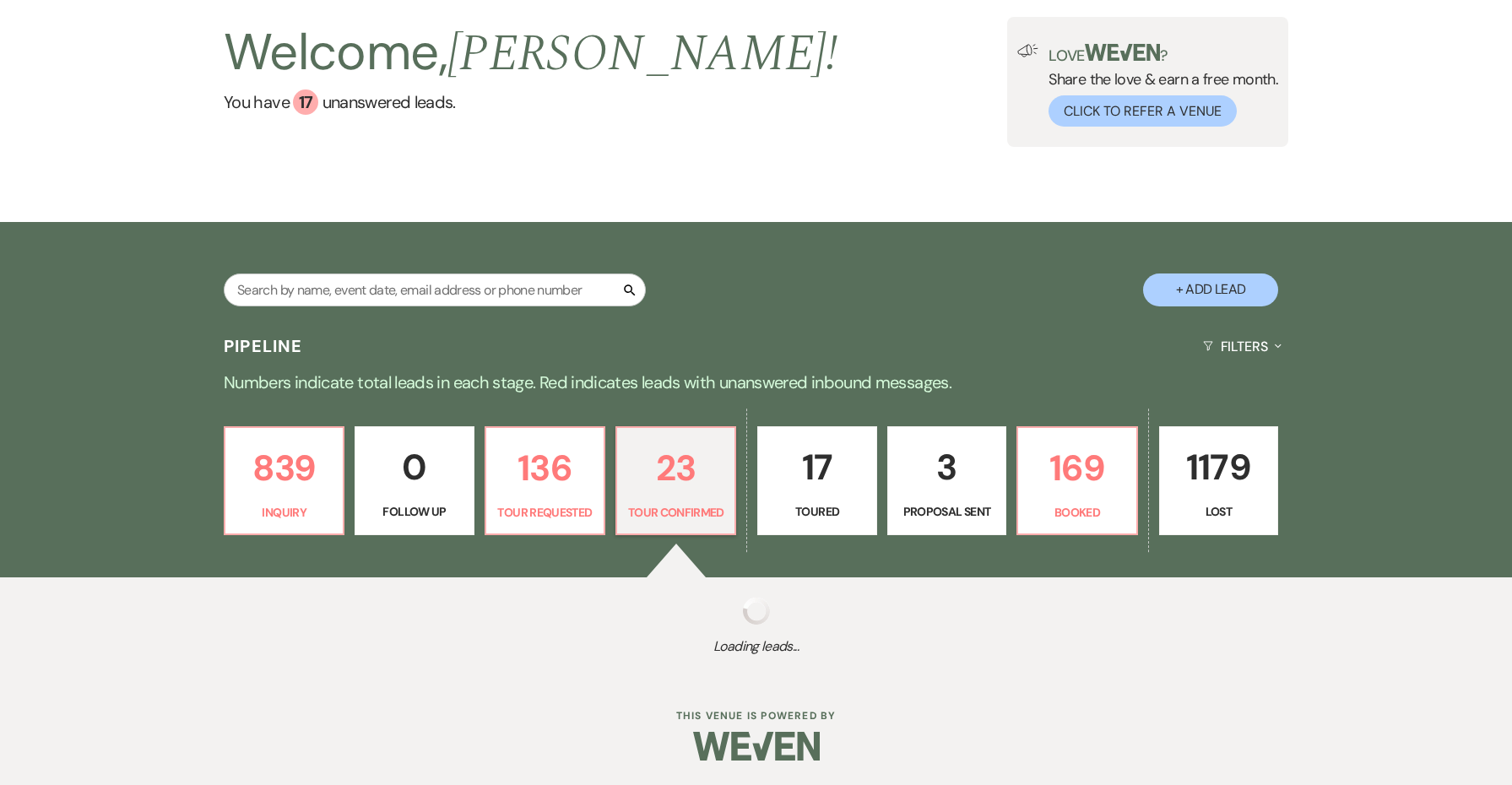
select select "4"
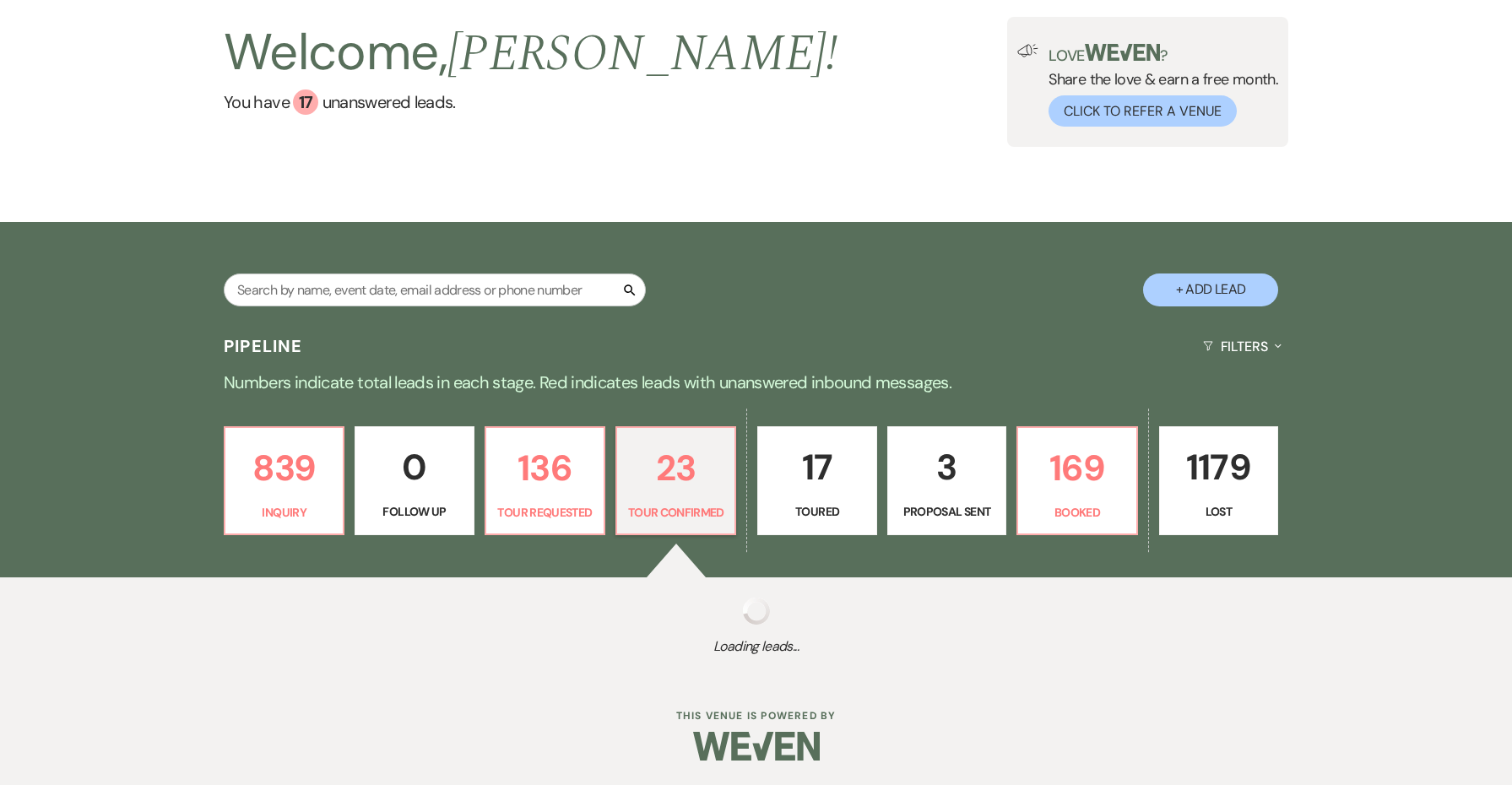
select select "4"
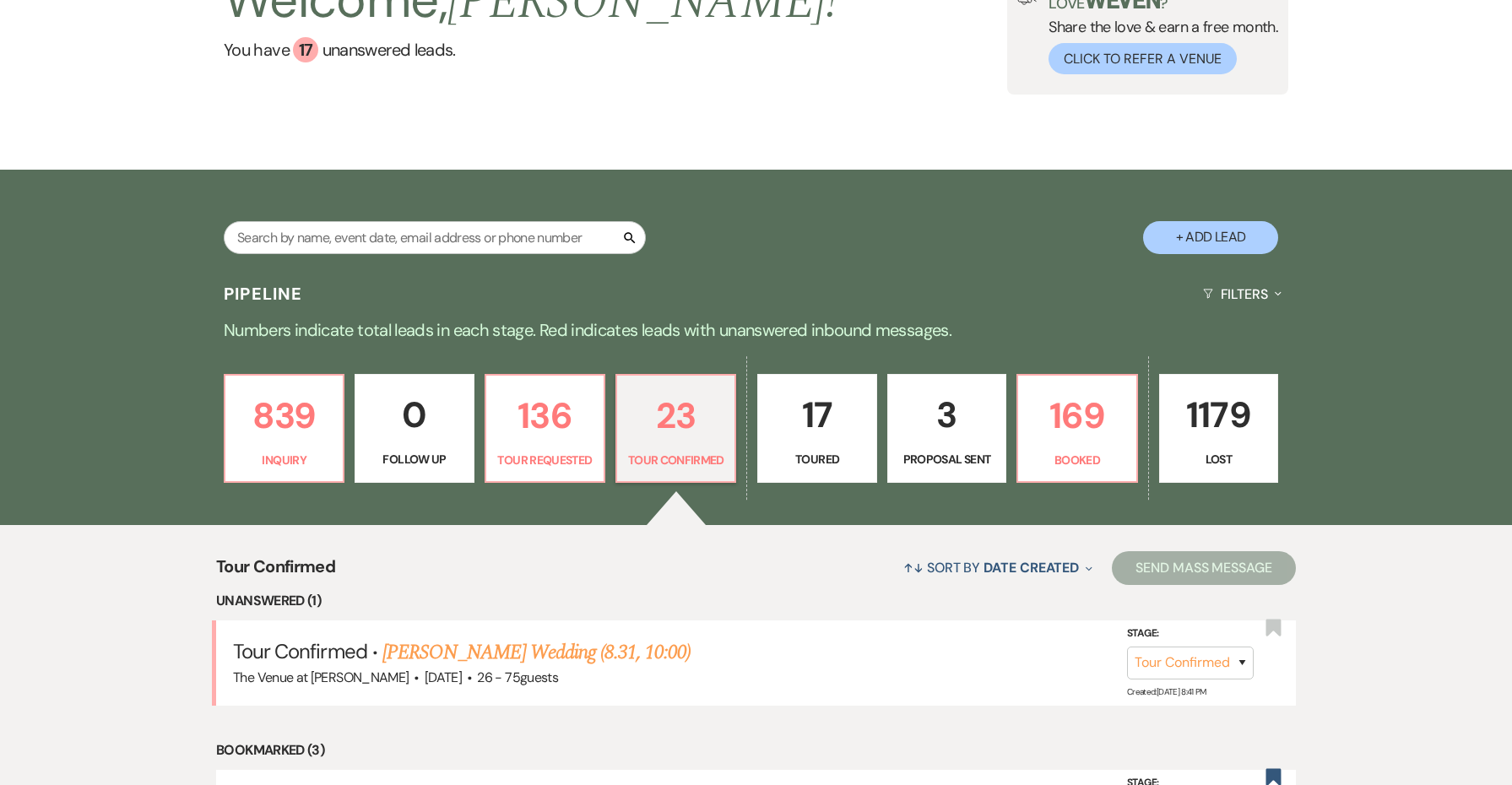
scroll to position [189, 0]
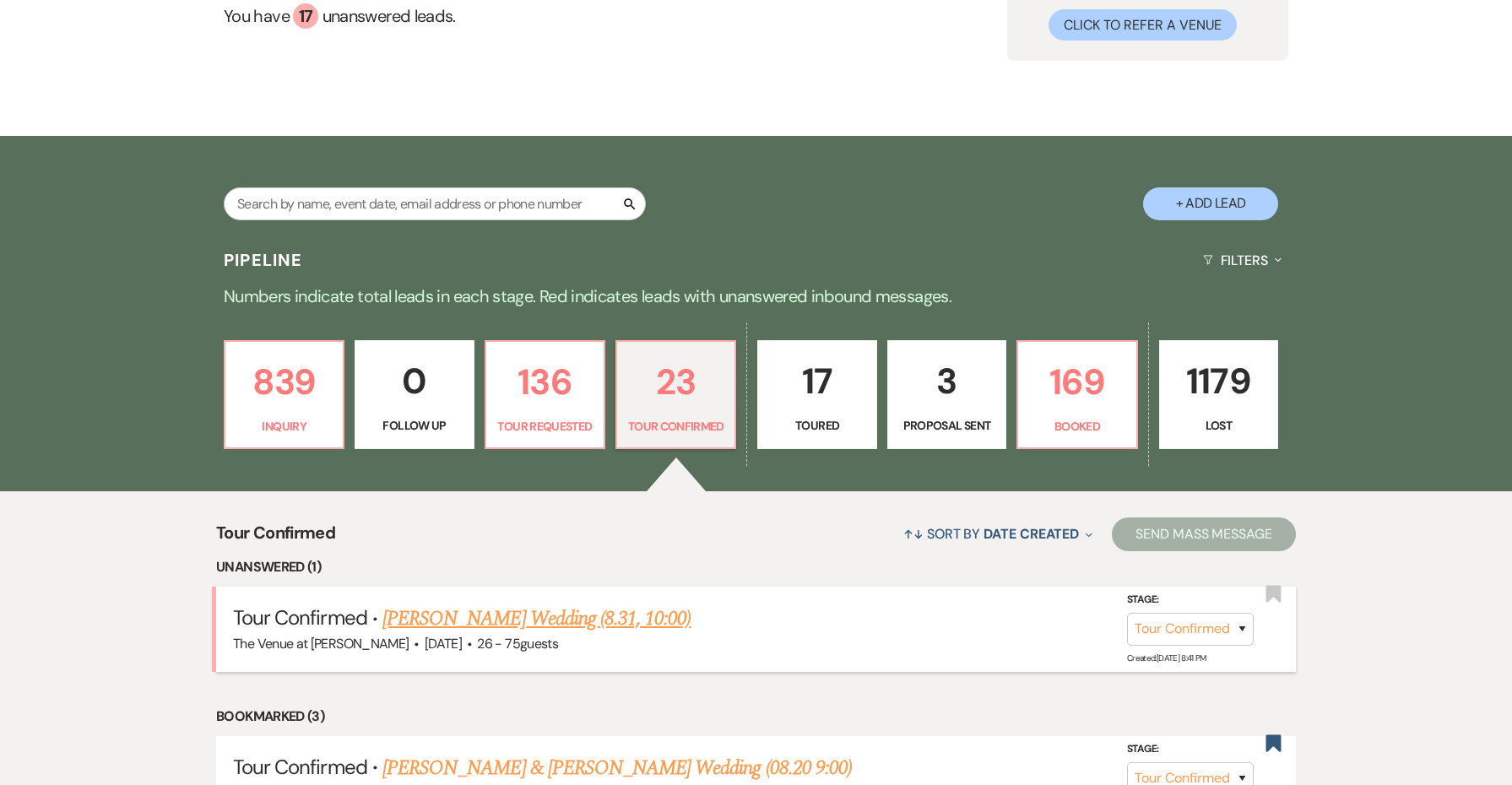
click at [620, 617] on link "[PERSON_NAME] Wedding (8.31, 10:00)" at bounding box center [536, 618] width 308 height 30
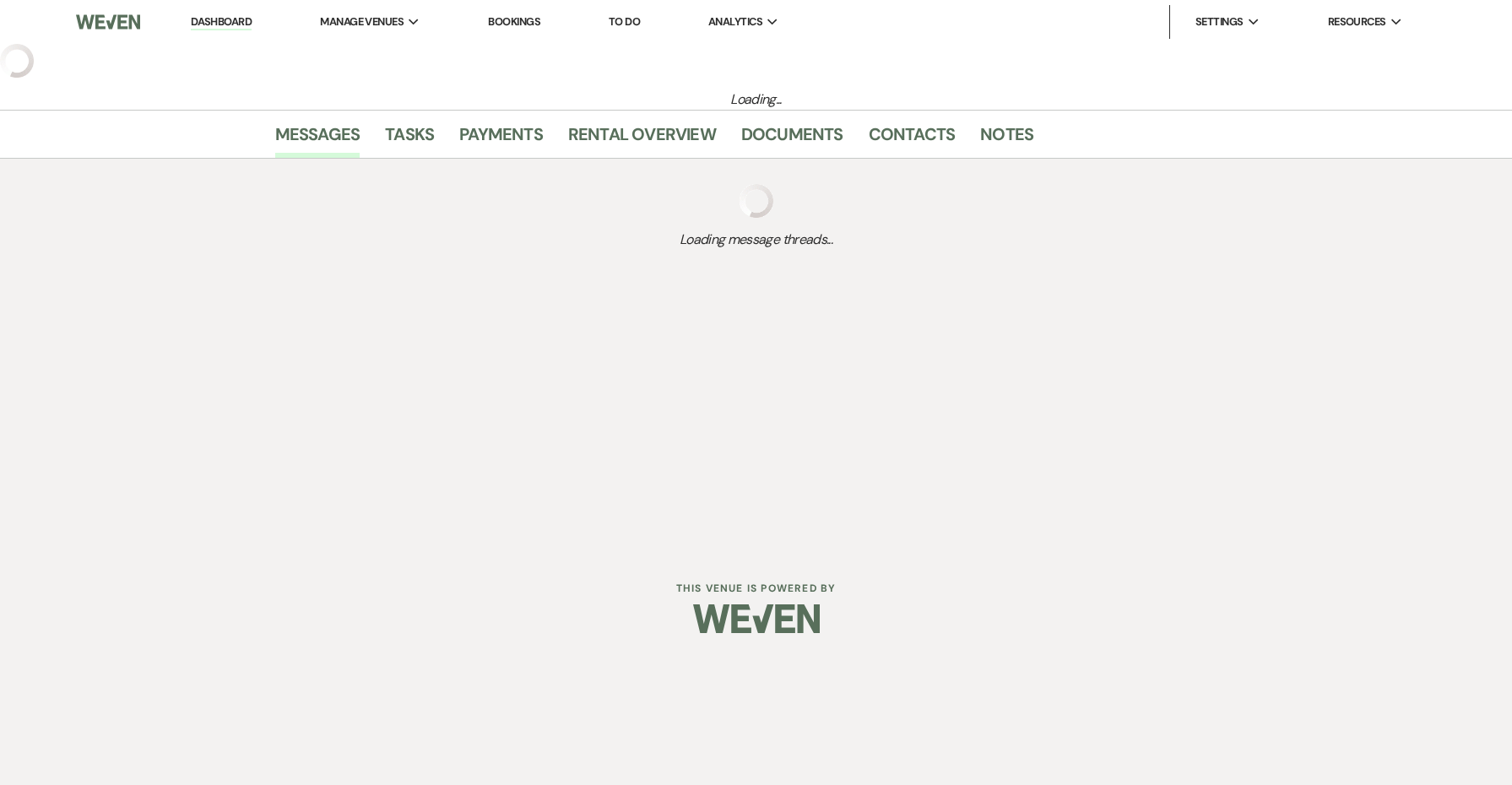
select select "4"
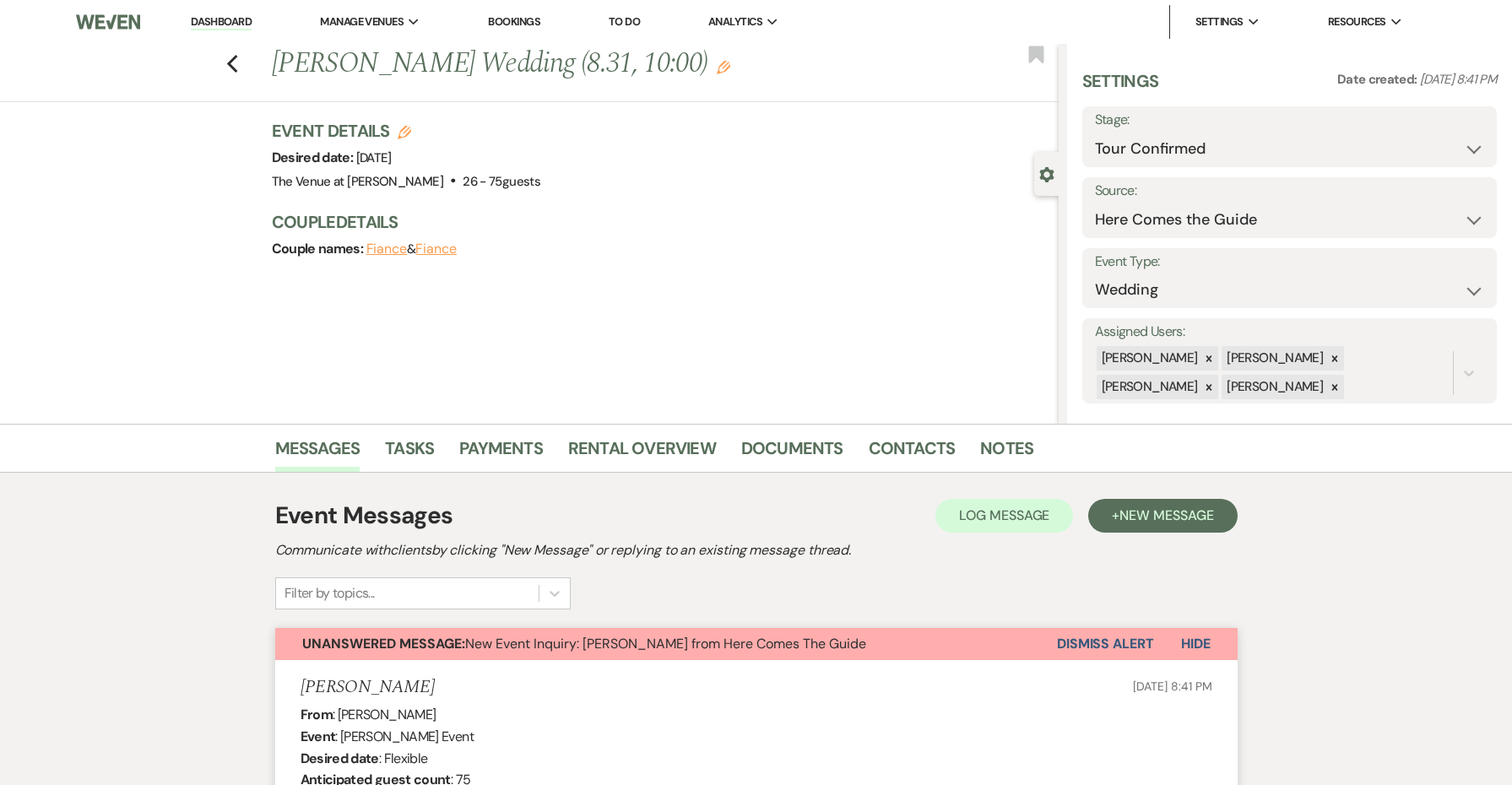
click at [1063, 645] on button "Dismiss Alert" at bounding box center [1105, 644] width 97 height 32
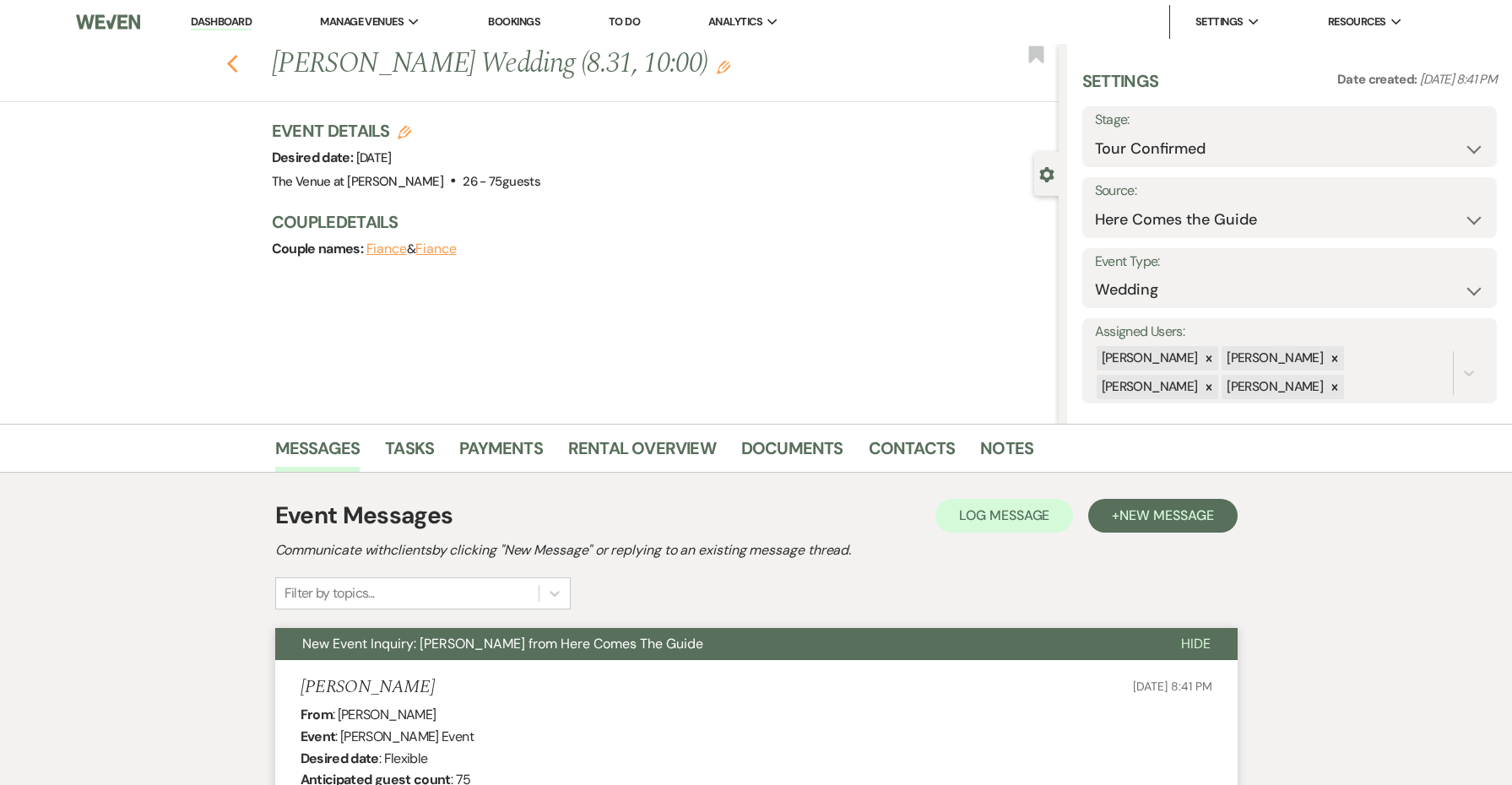
click at [236, 61] on icon "Previous" at bounding box center [233, 64] width 12 height 20
select select "4"
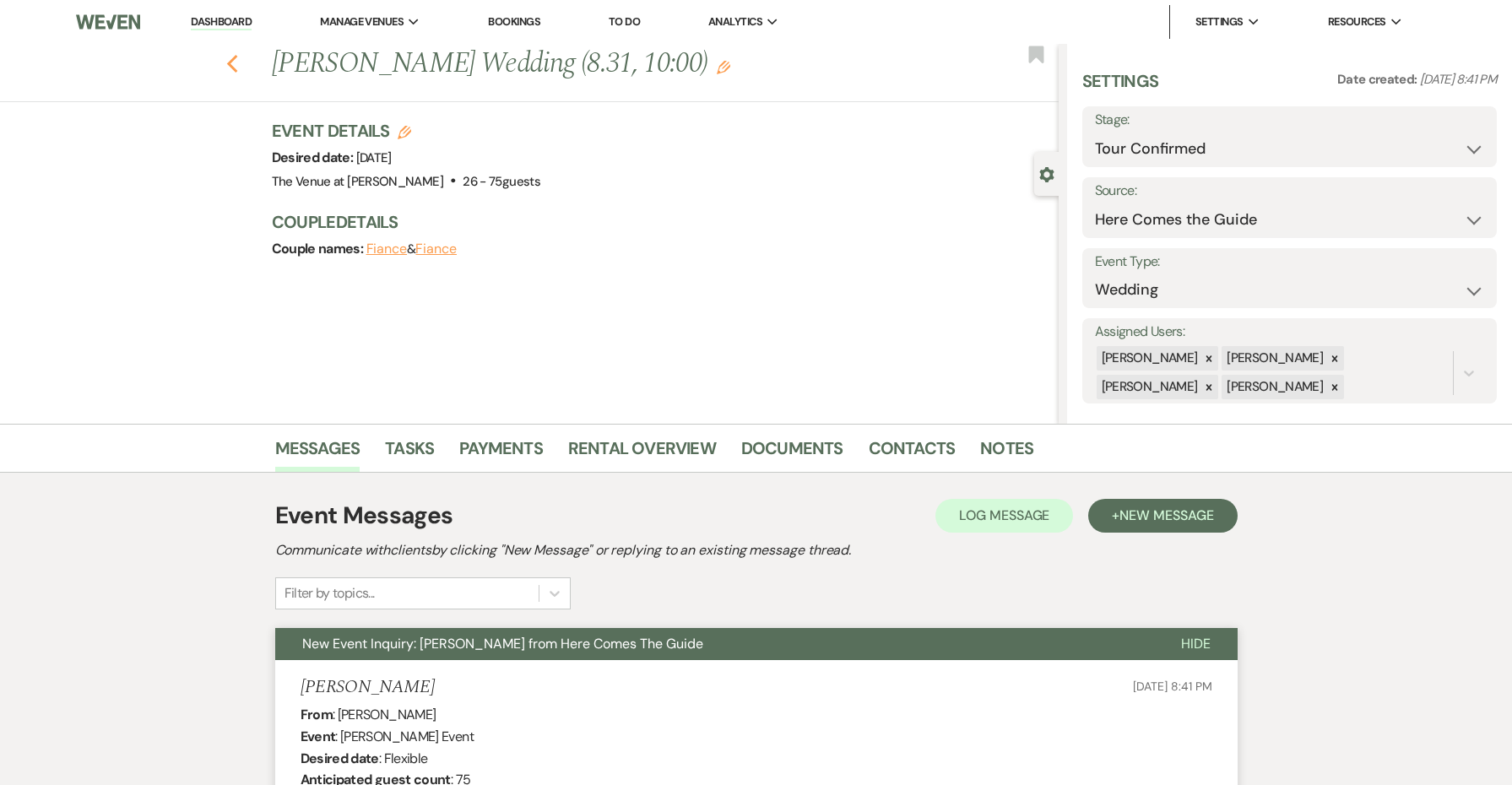
select select "4"
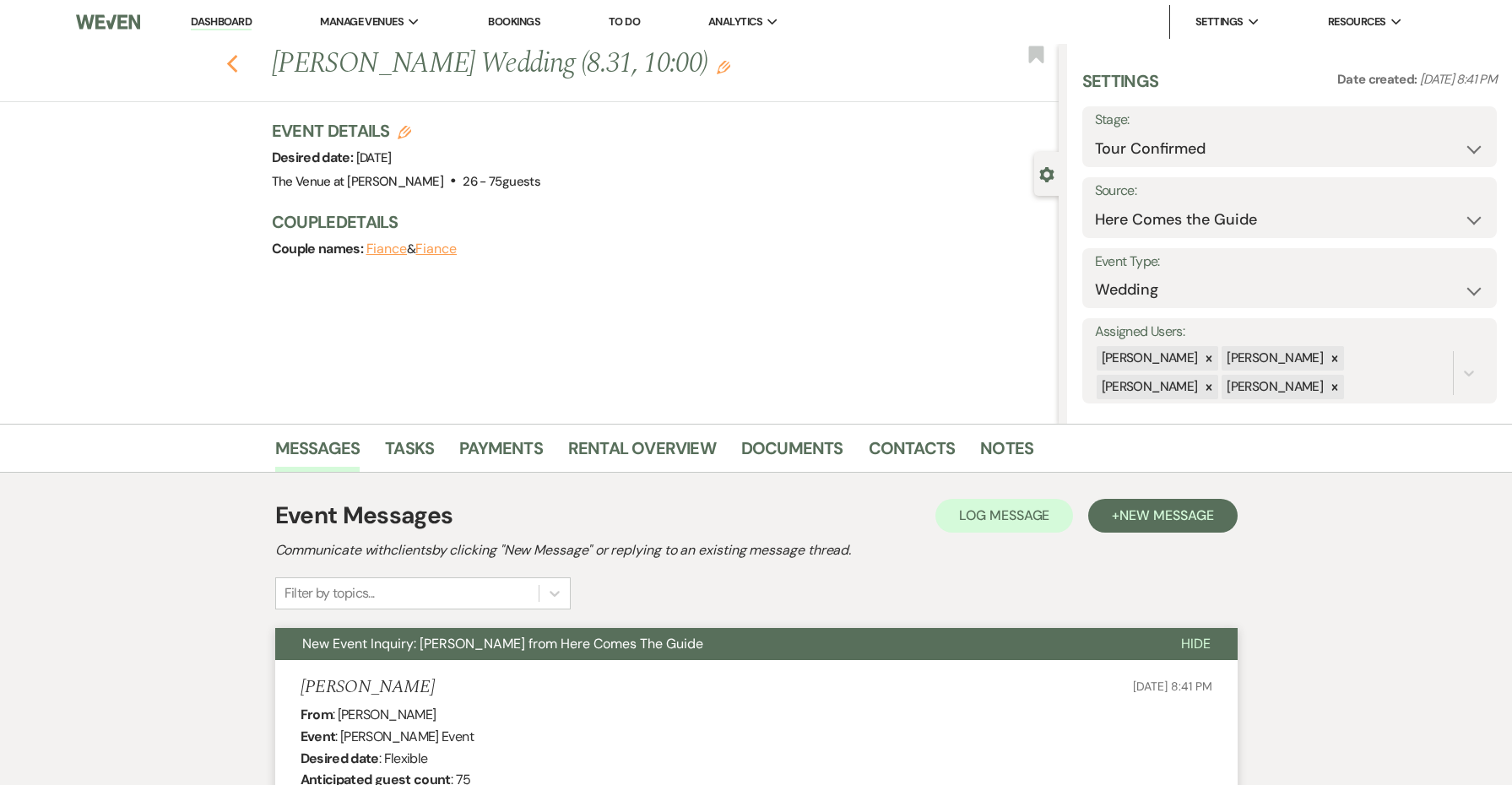
select select "4"
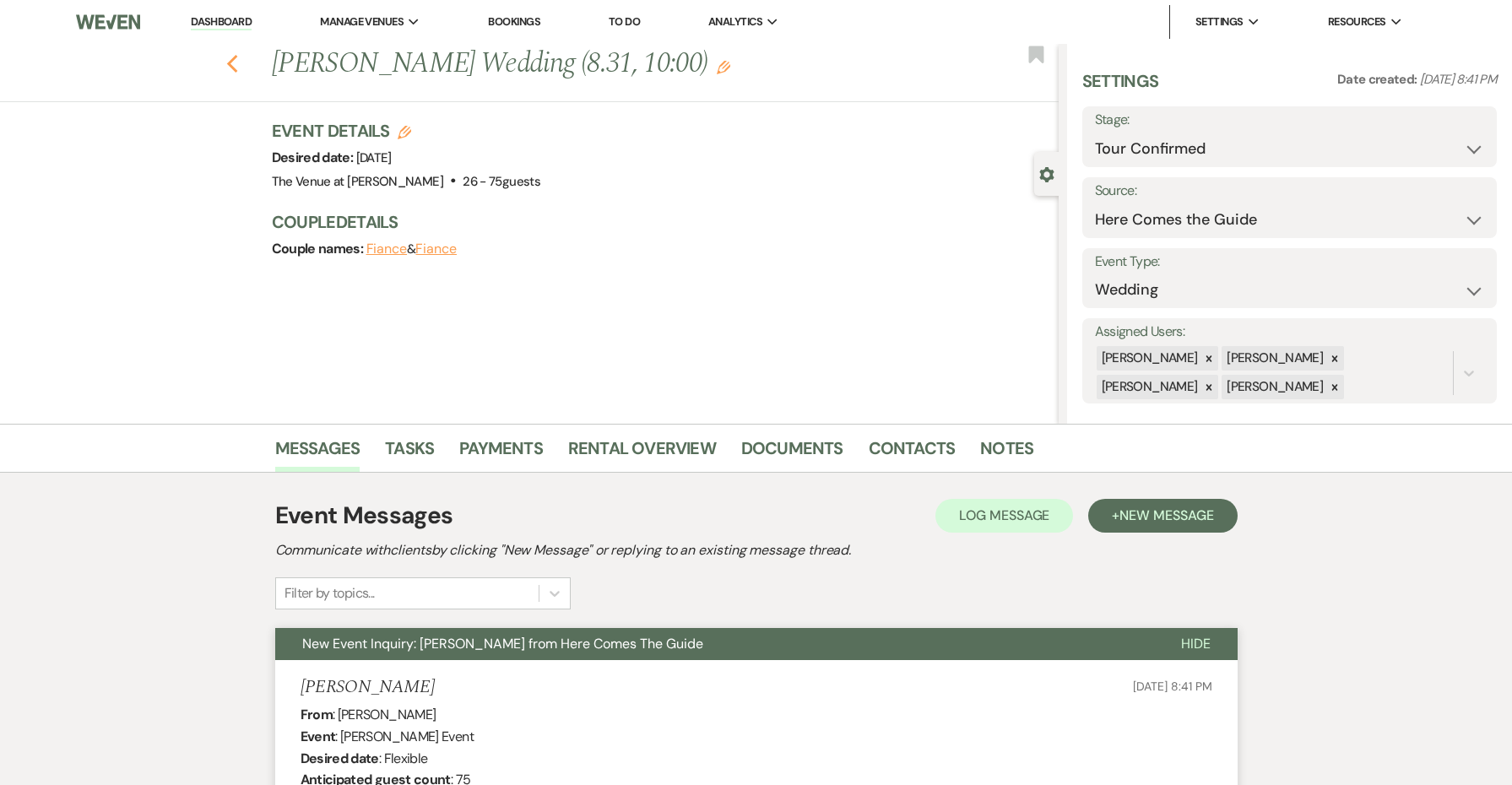
select select "4"
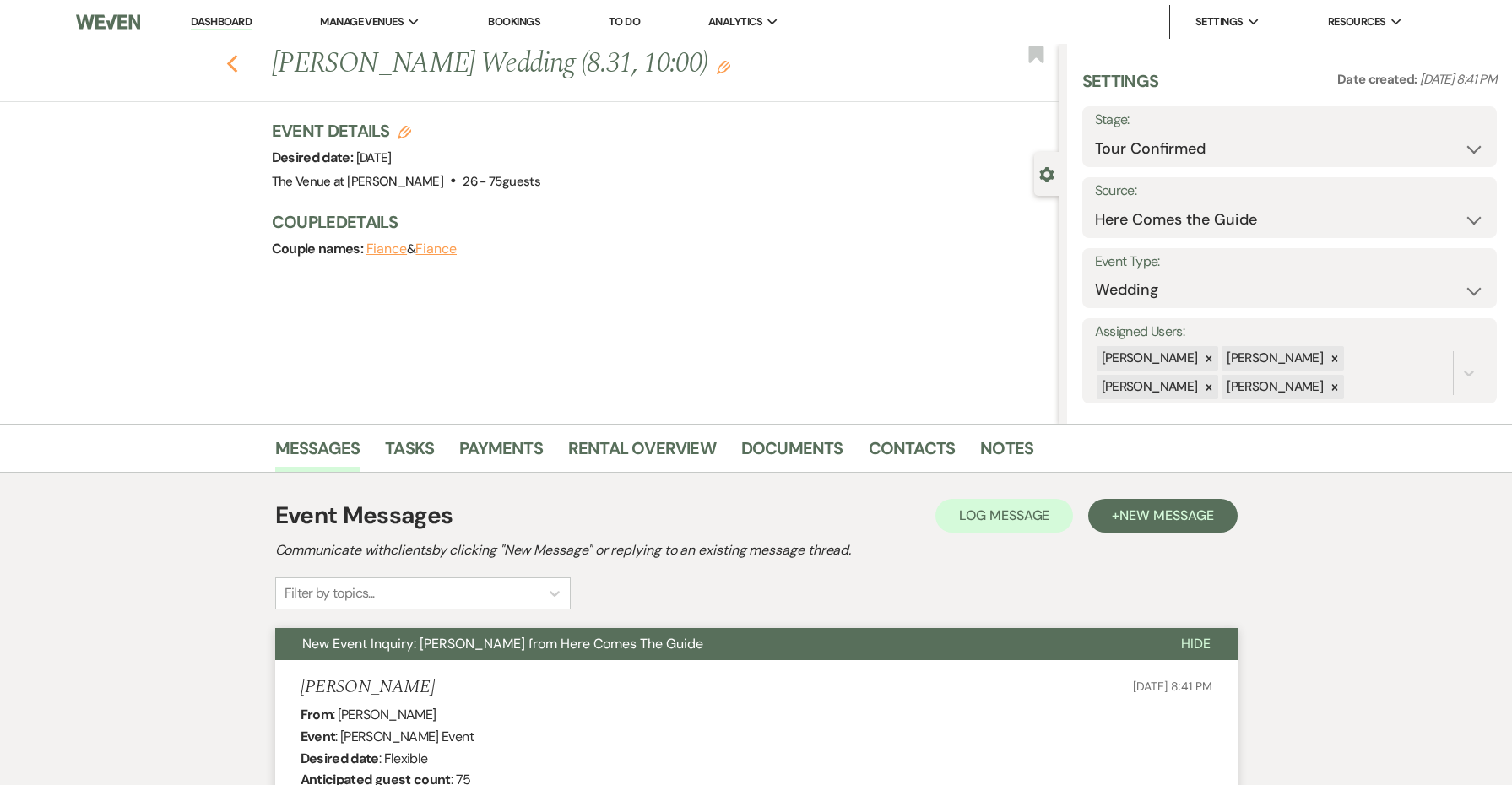
select select "4"
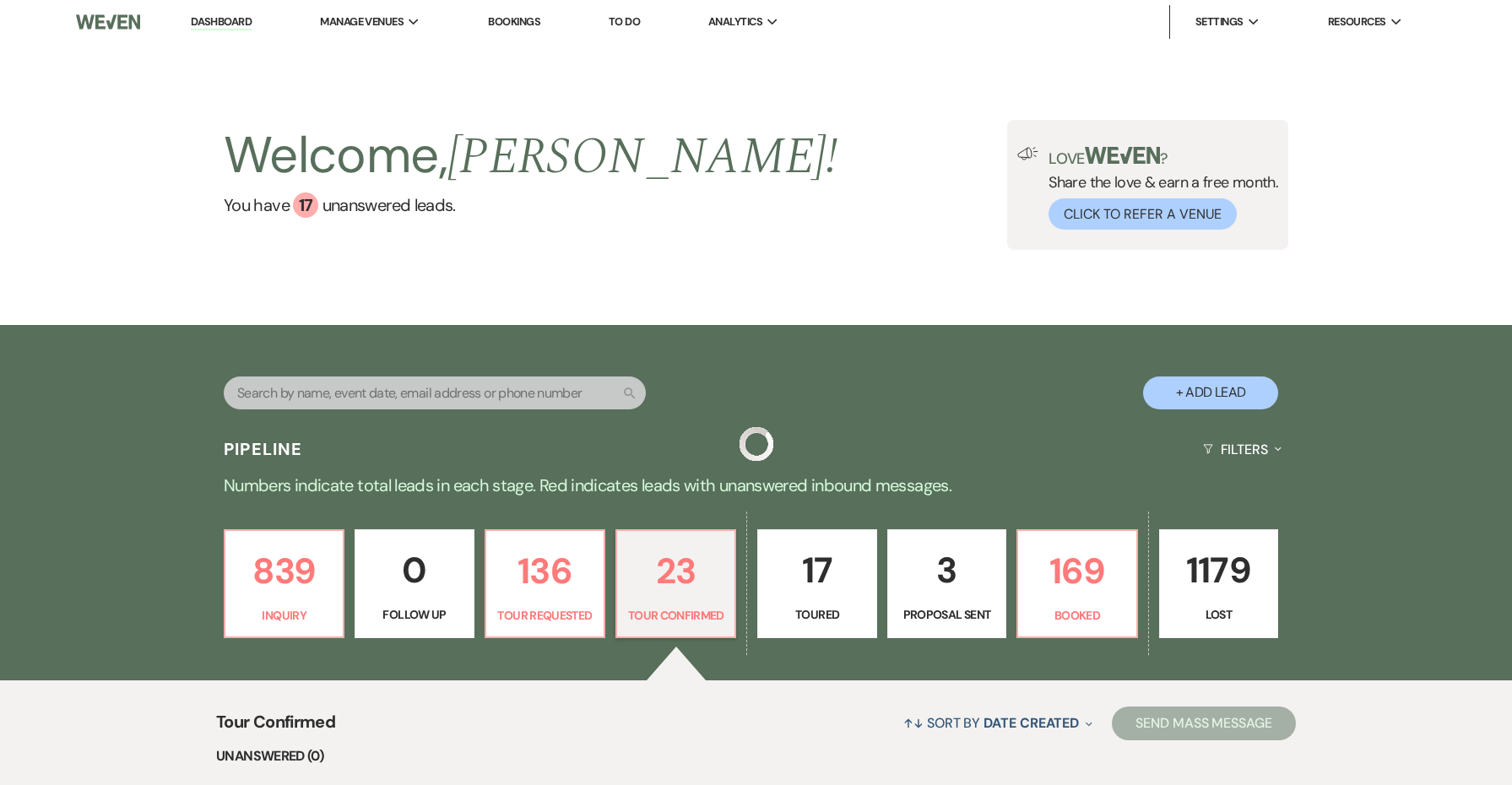
scroll to position [189, 0]
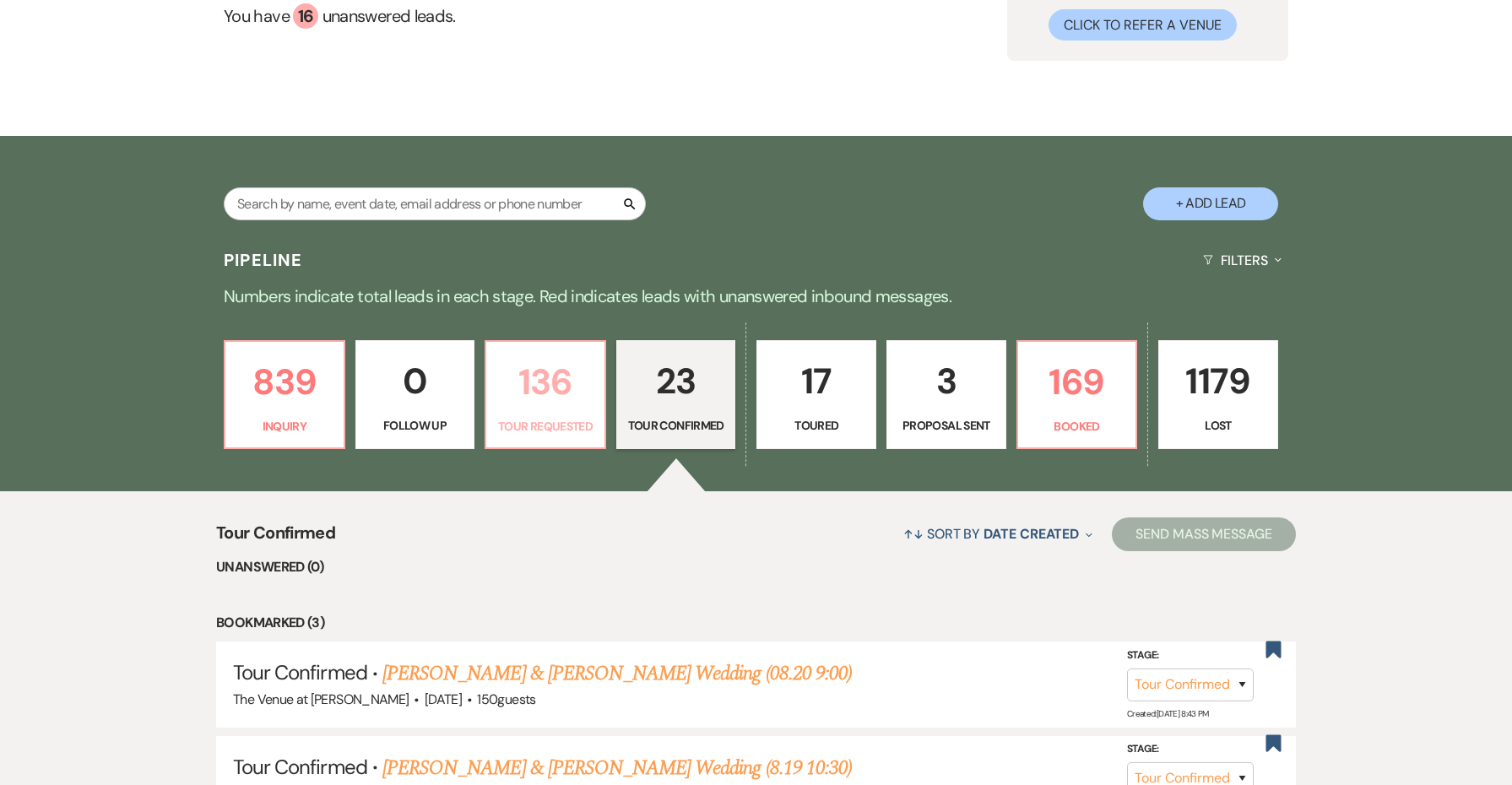
click at [535, 391] on p "136" at bounding box center [545, 382] width 98 height 56
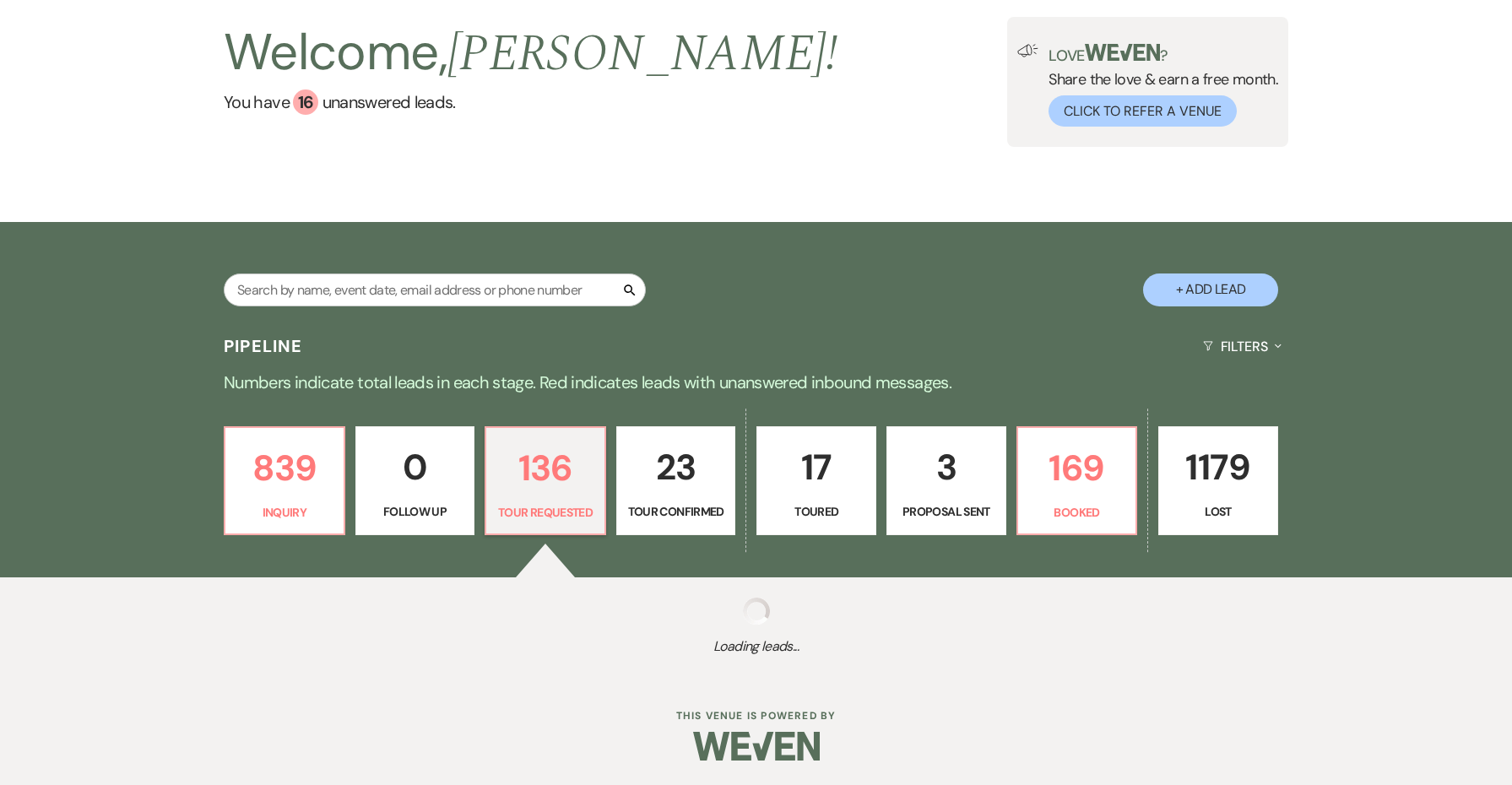
select select "2"
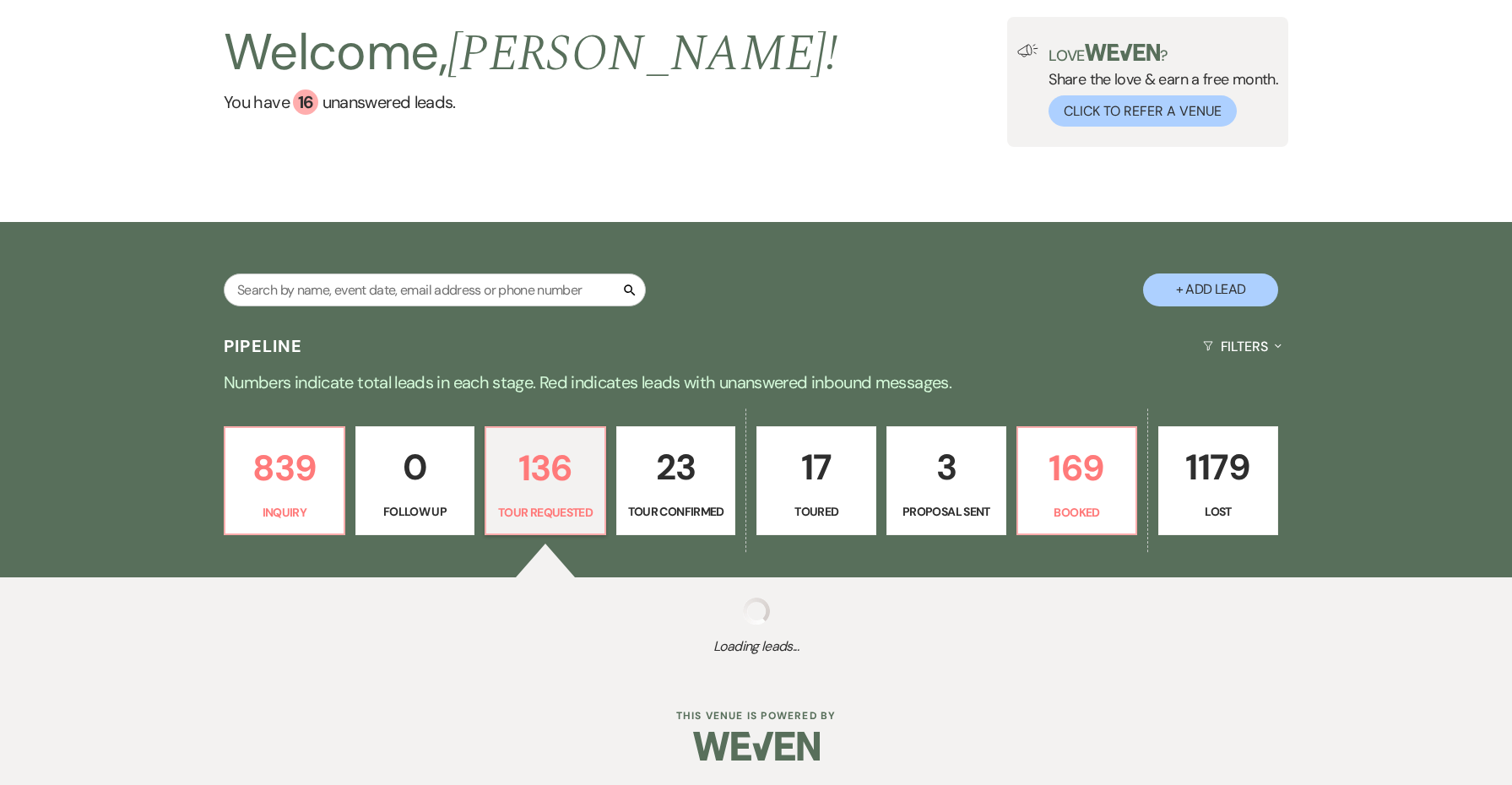
select select "2"
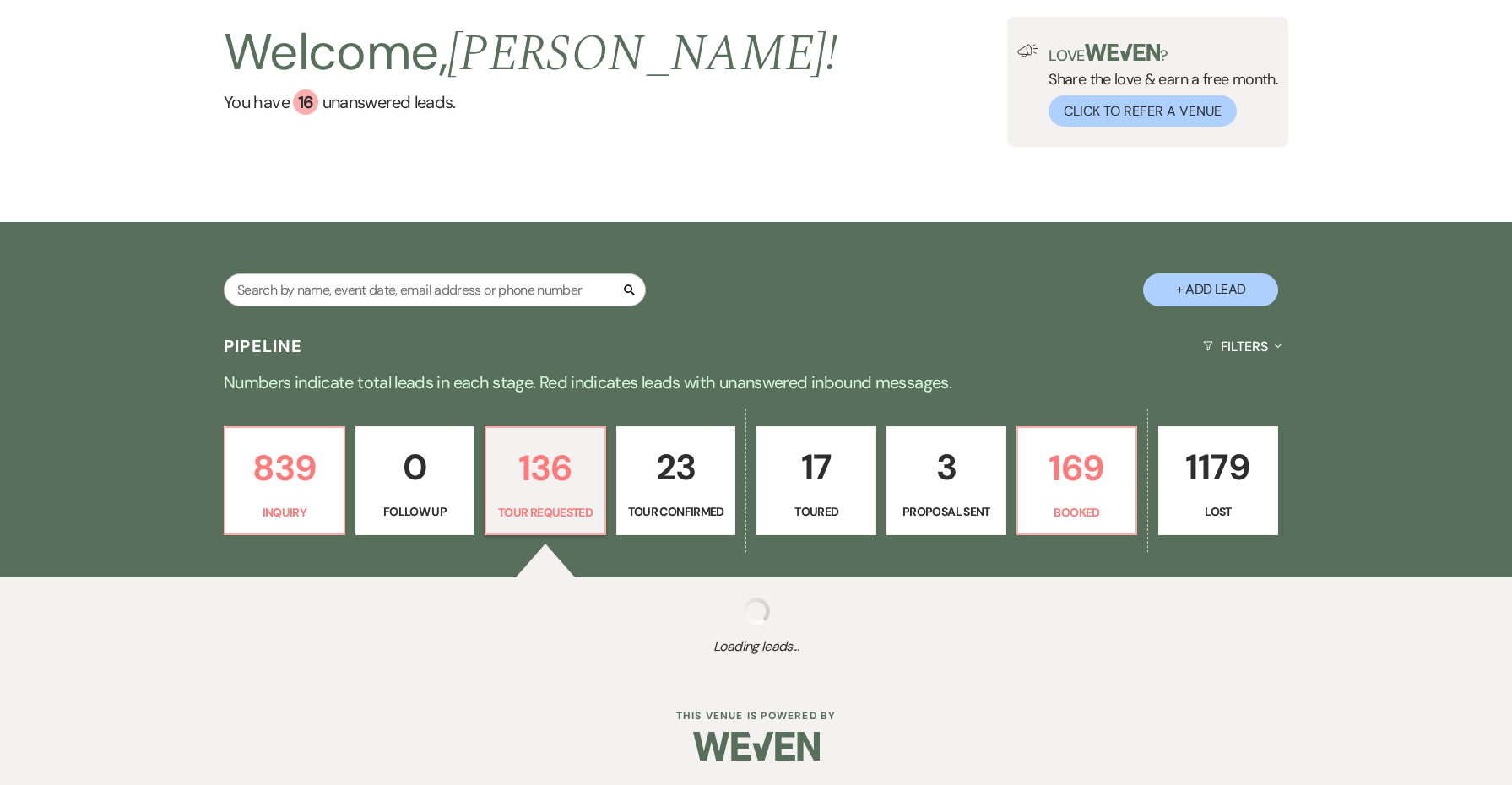
select select "2"
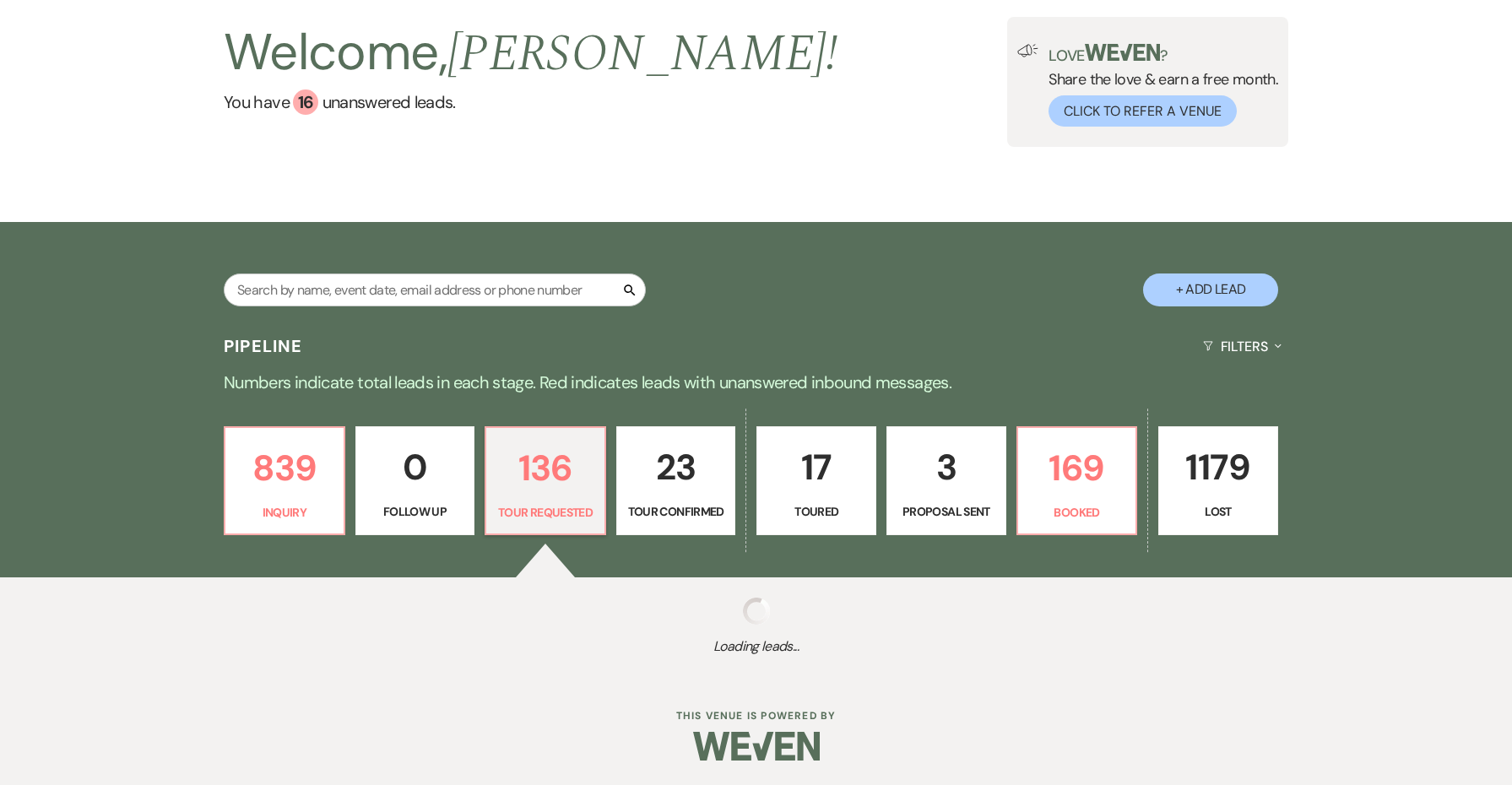
select select "2"
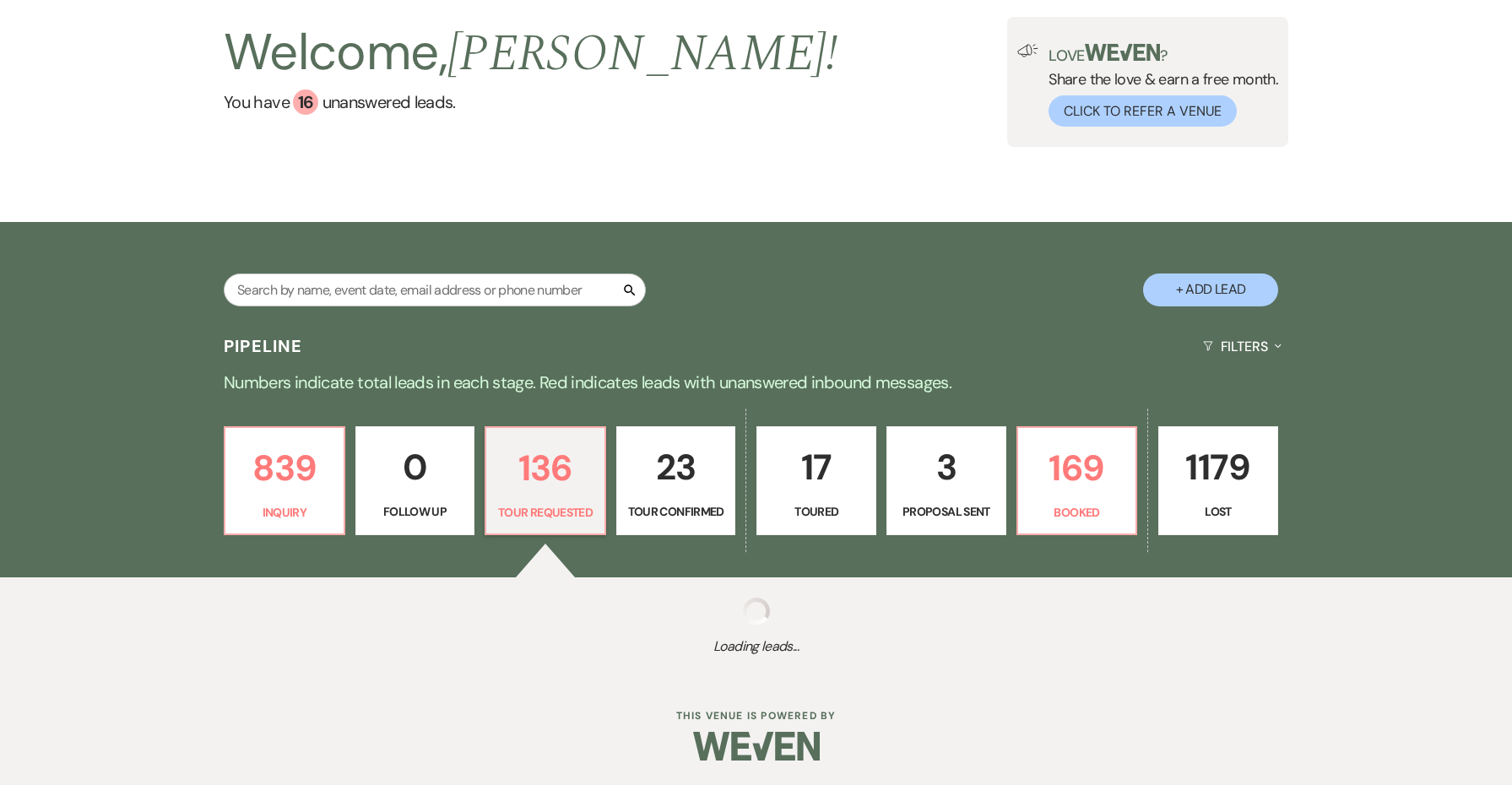
select select "2"
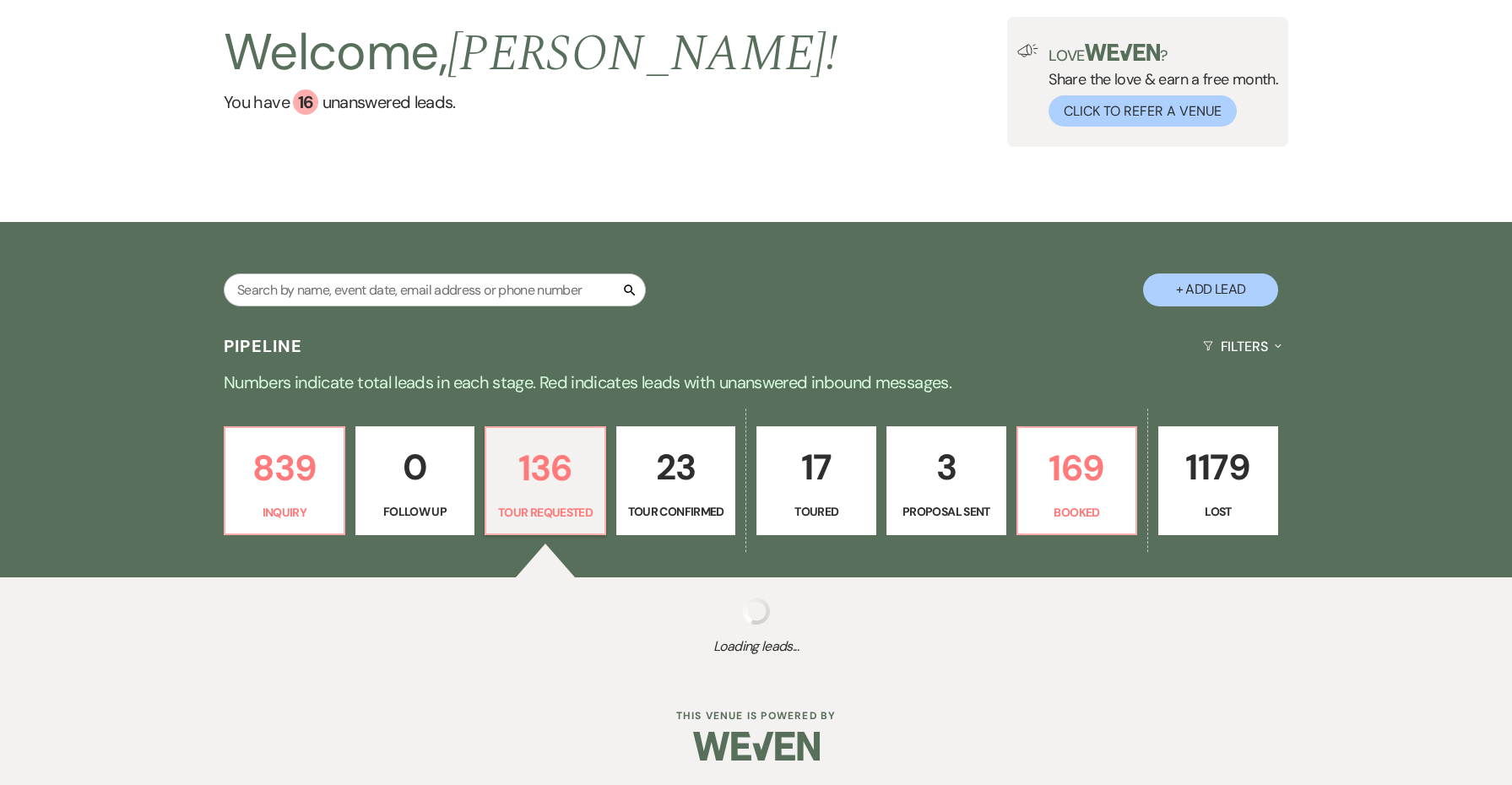
select select "2"
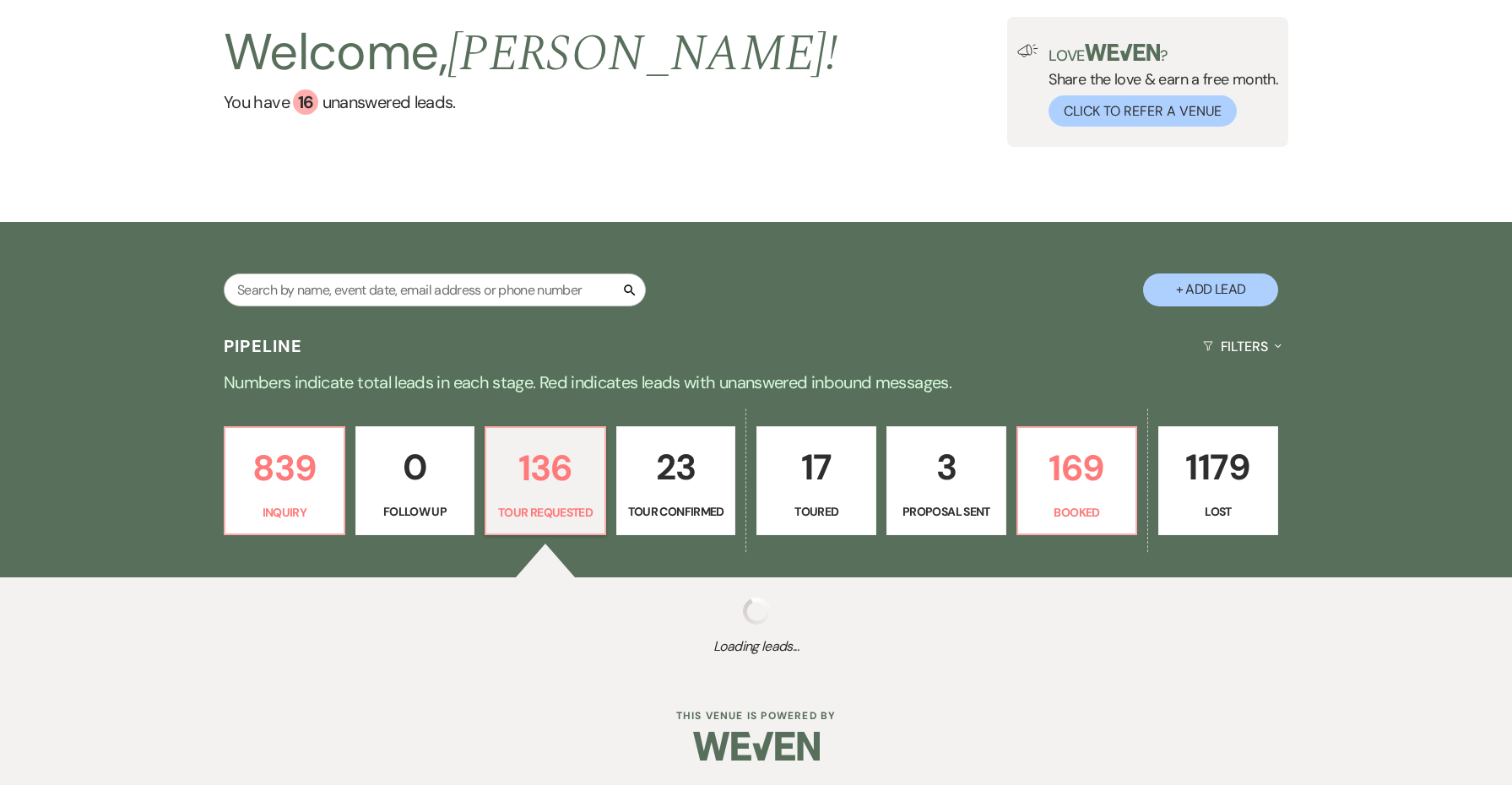
select select "2"
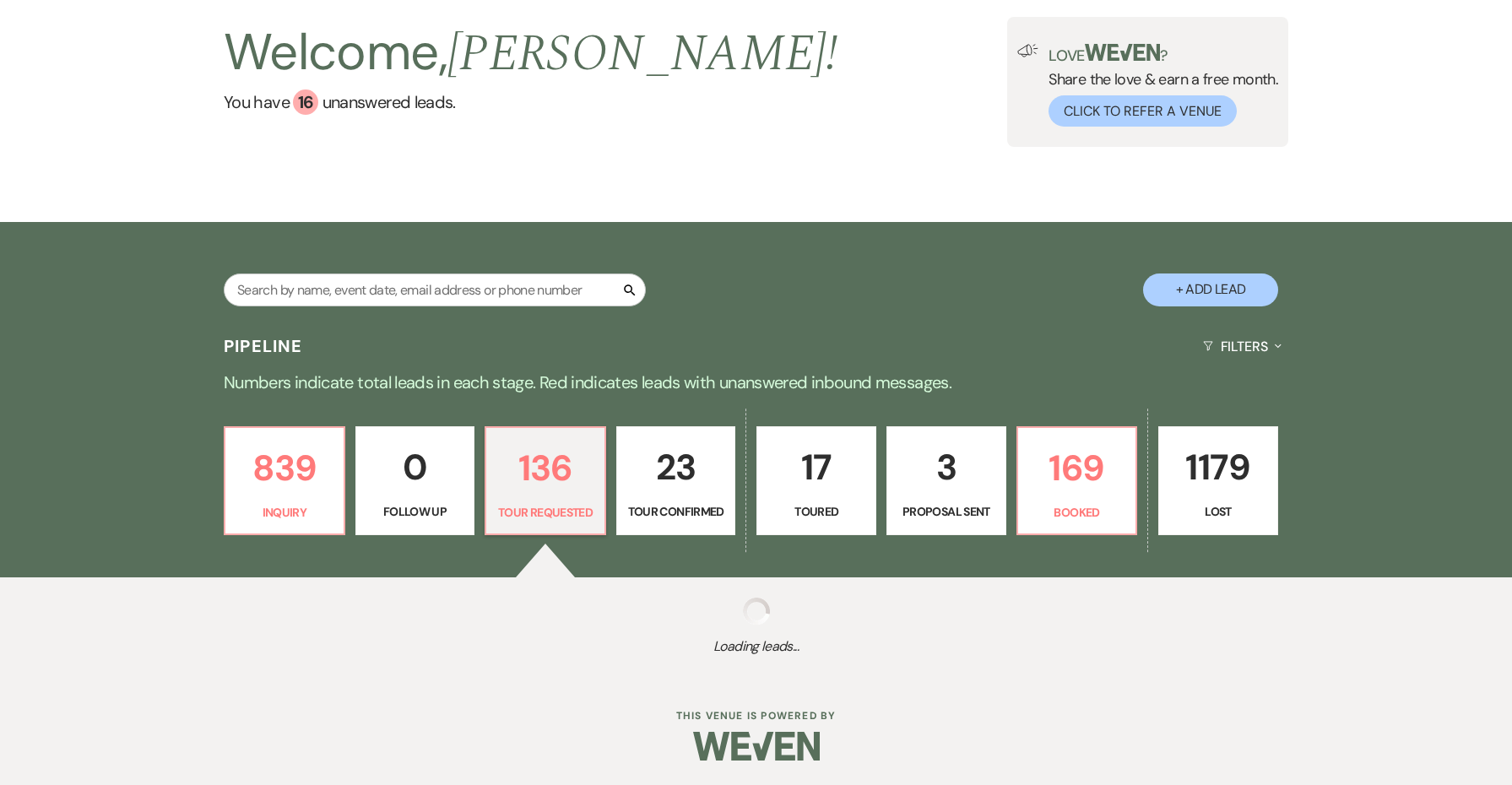
select select "2"
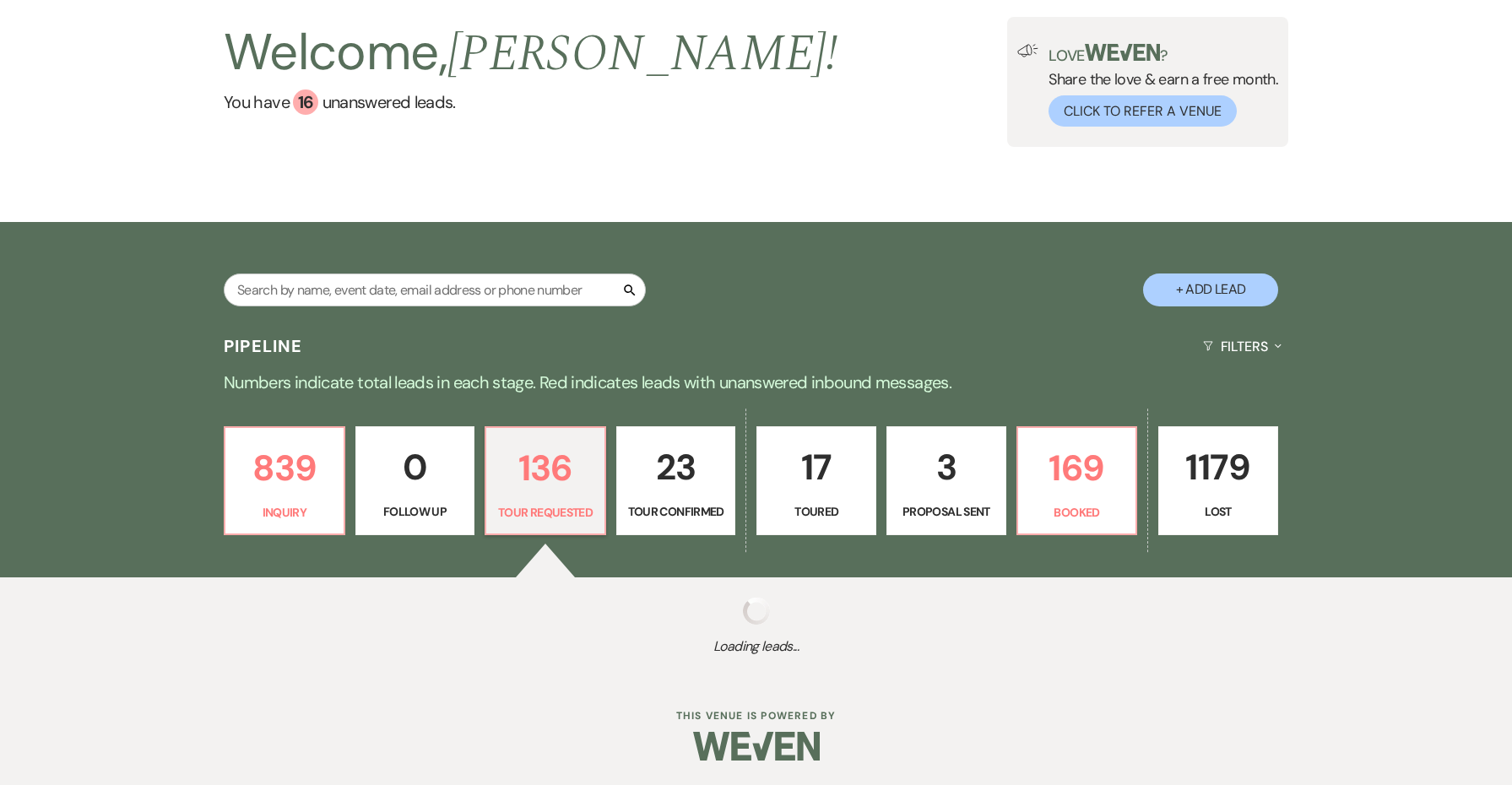
select select "2"
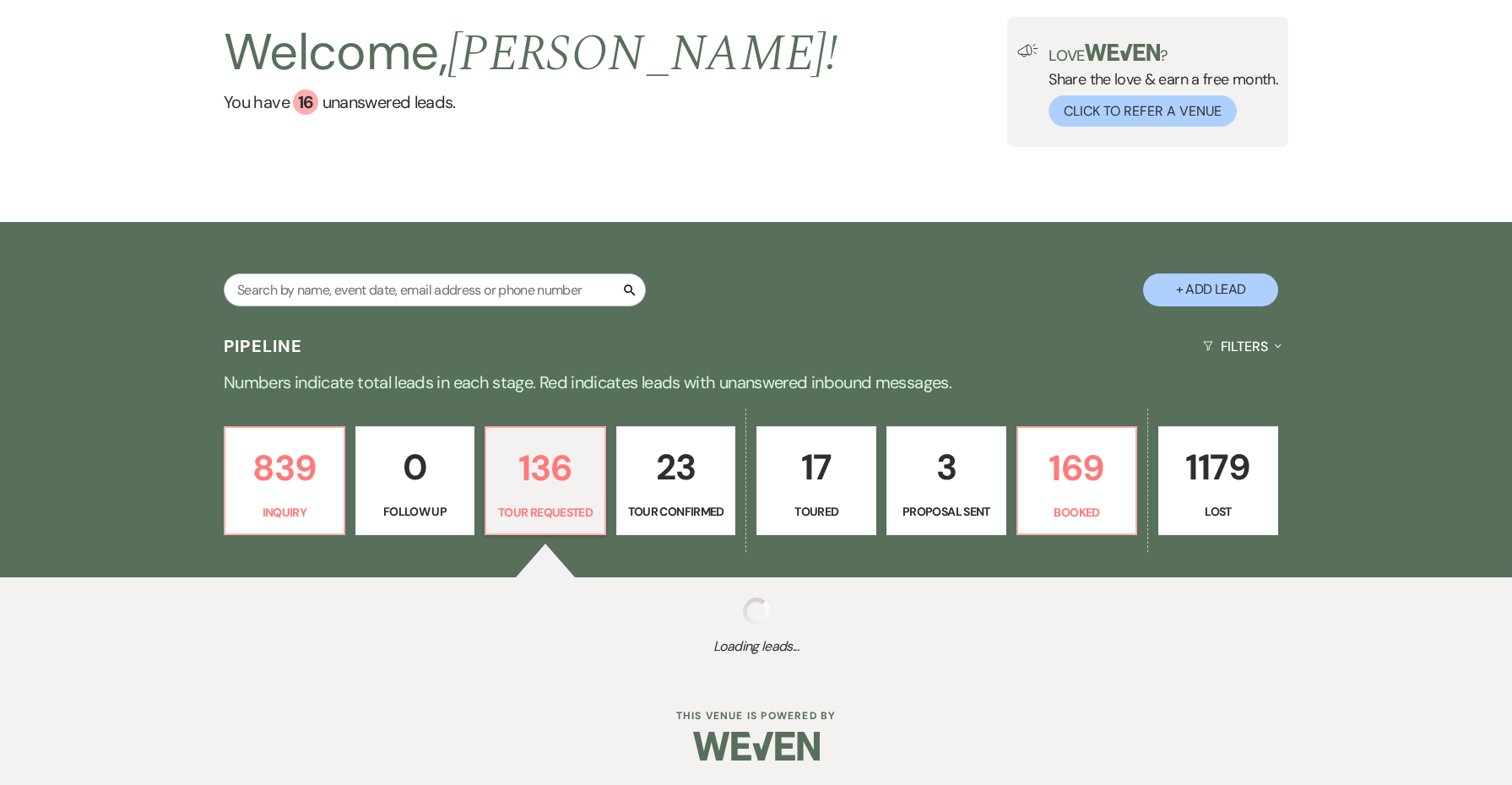
select select "2"
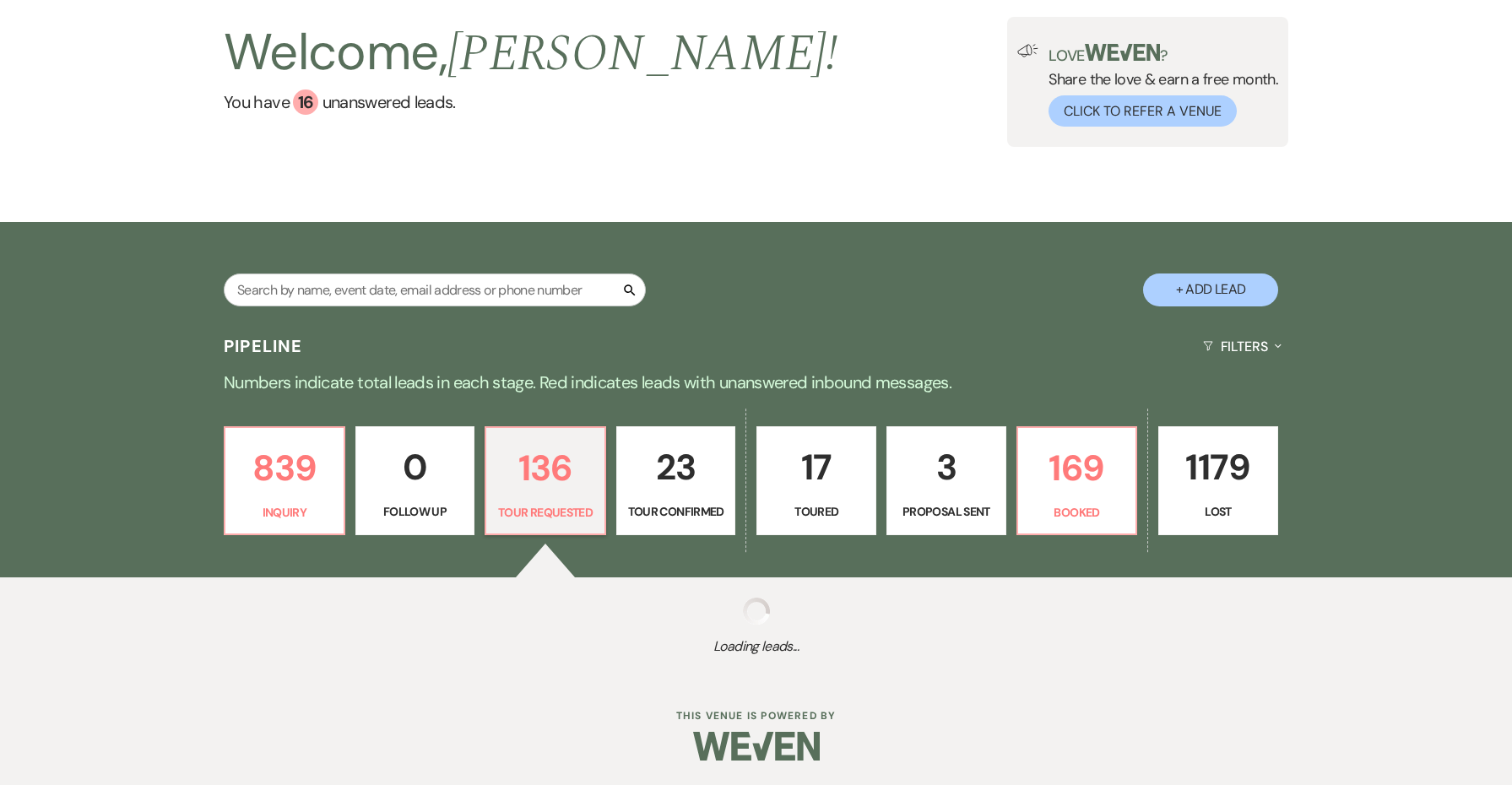
select select "2"
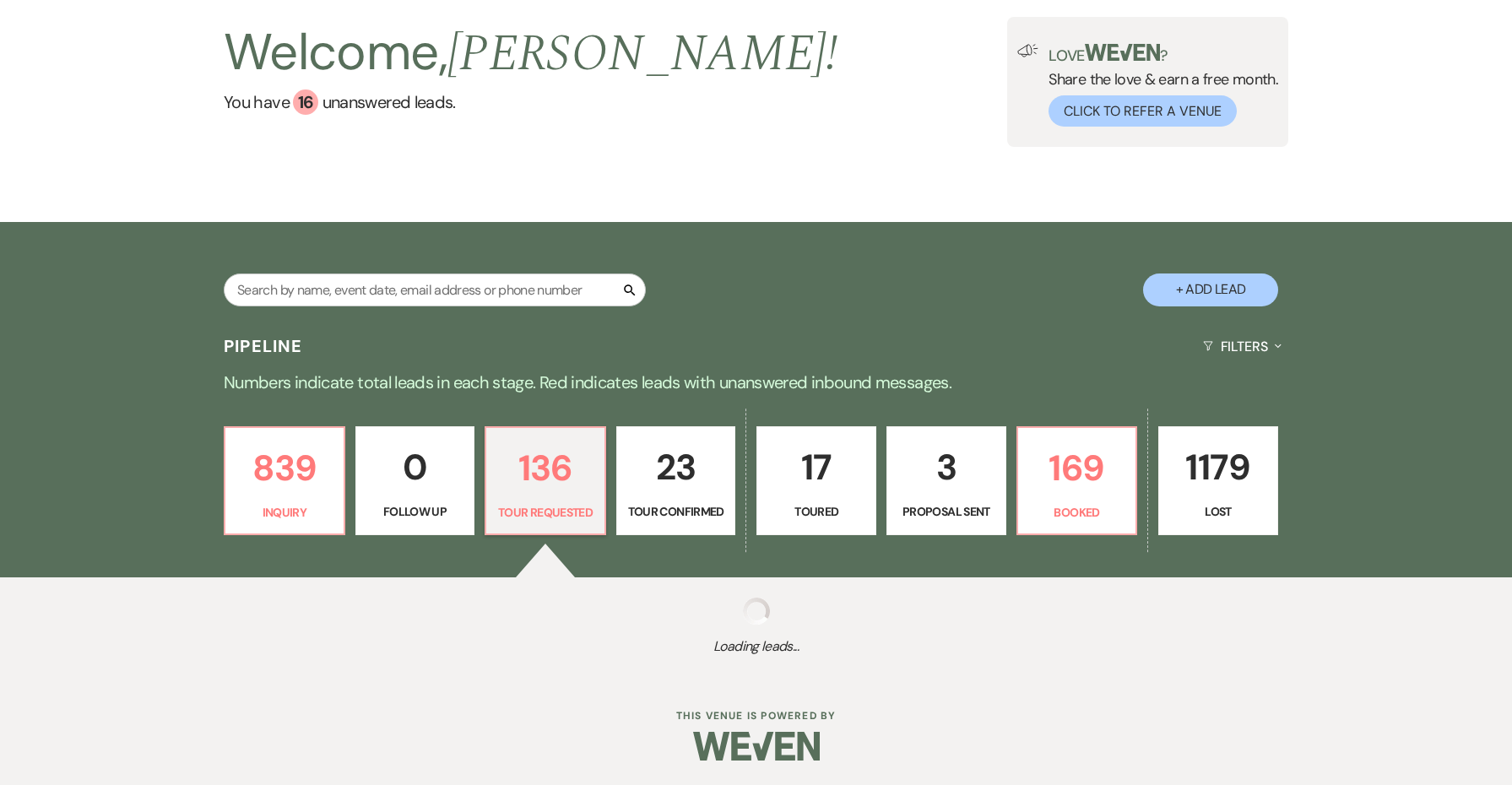
select select "2"
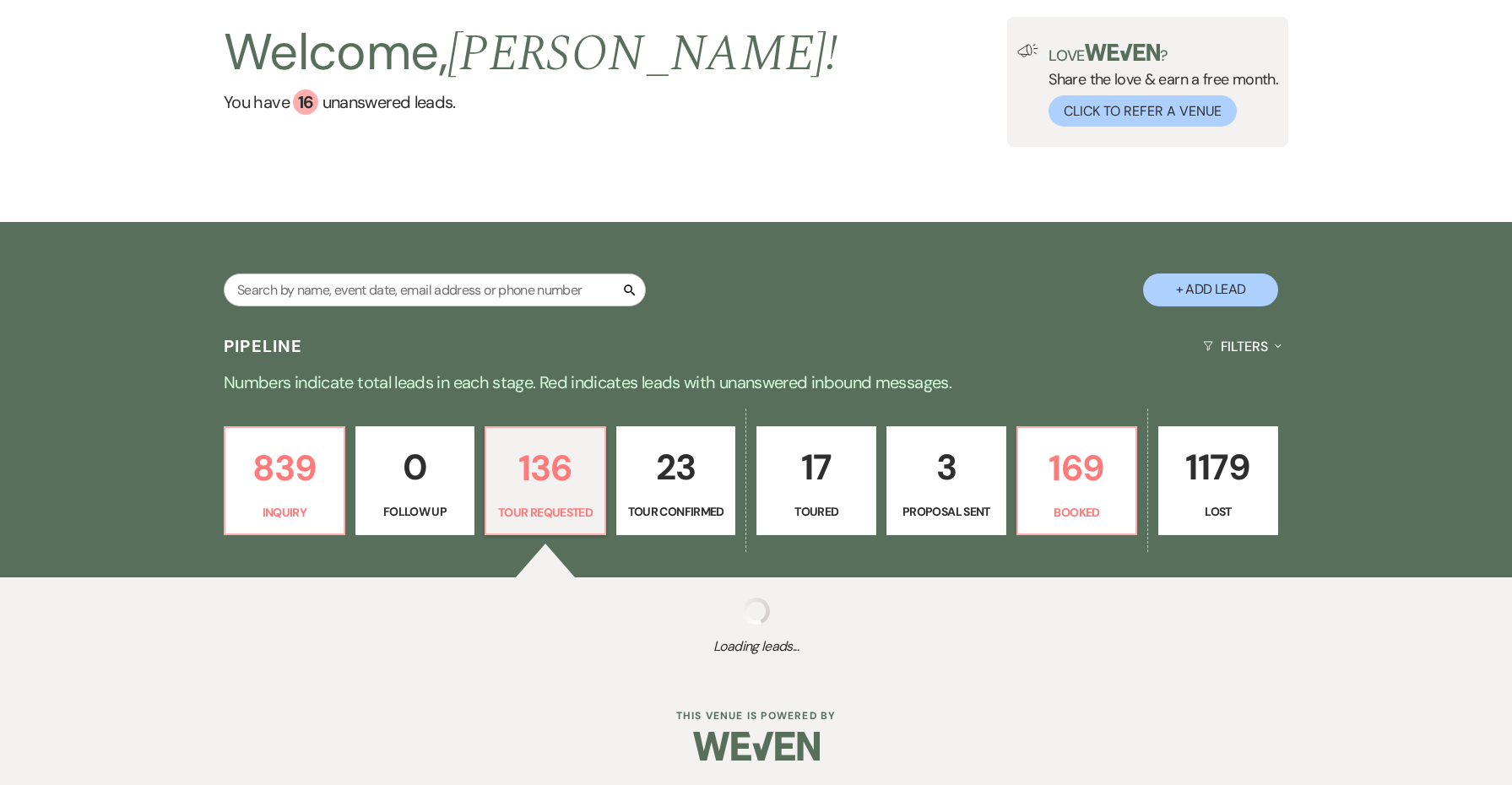
select select "2"
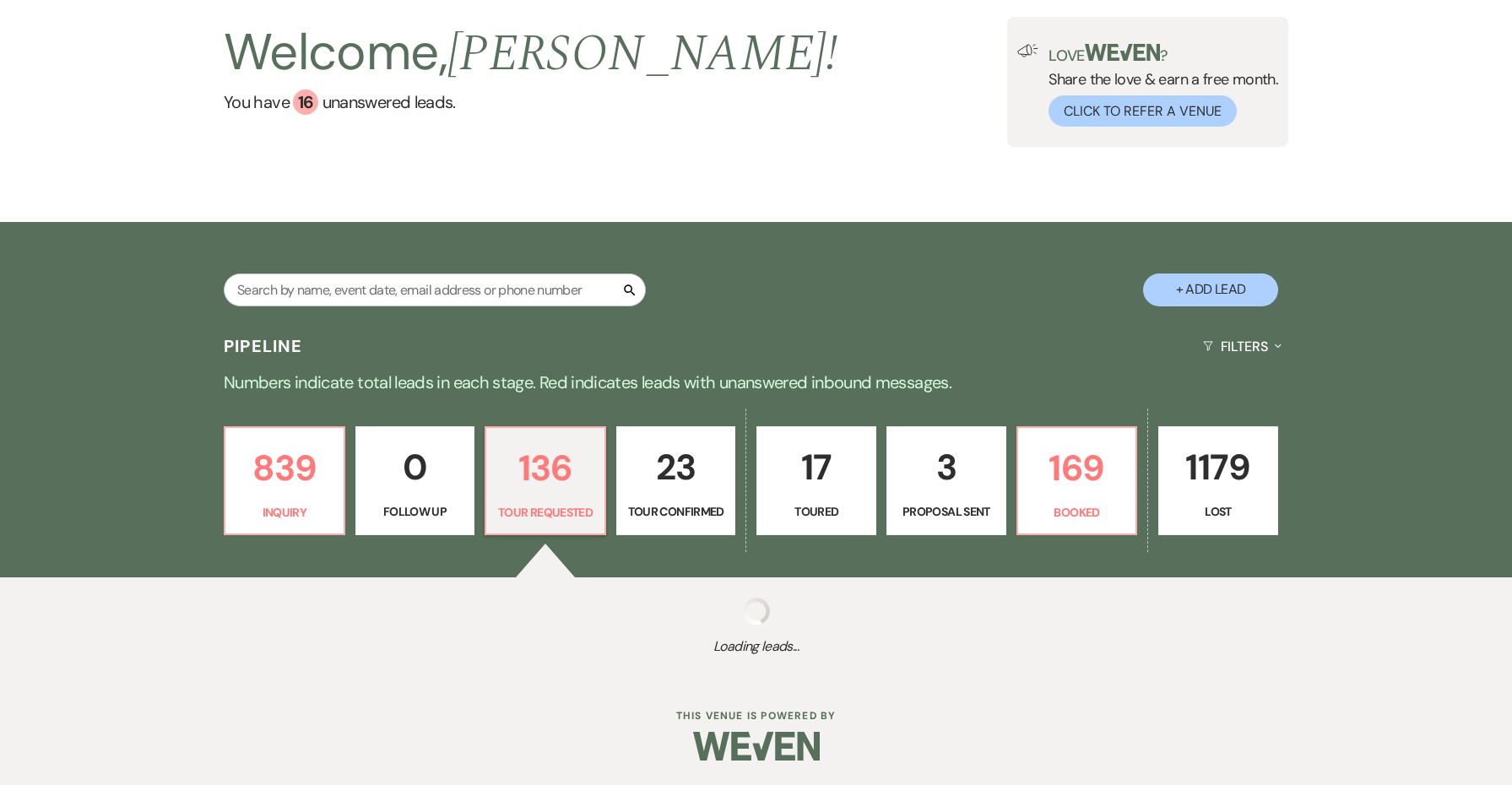
select select "2"
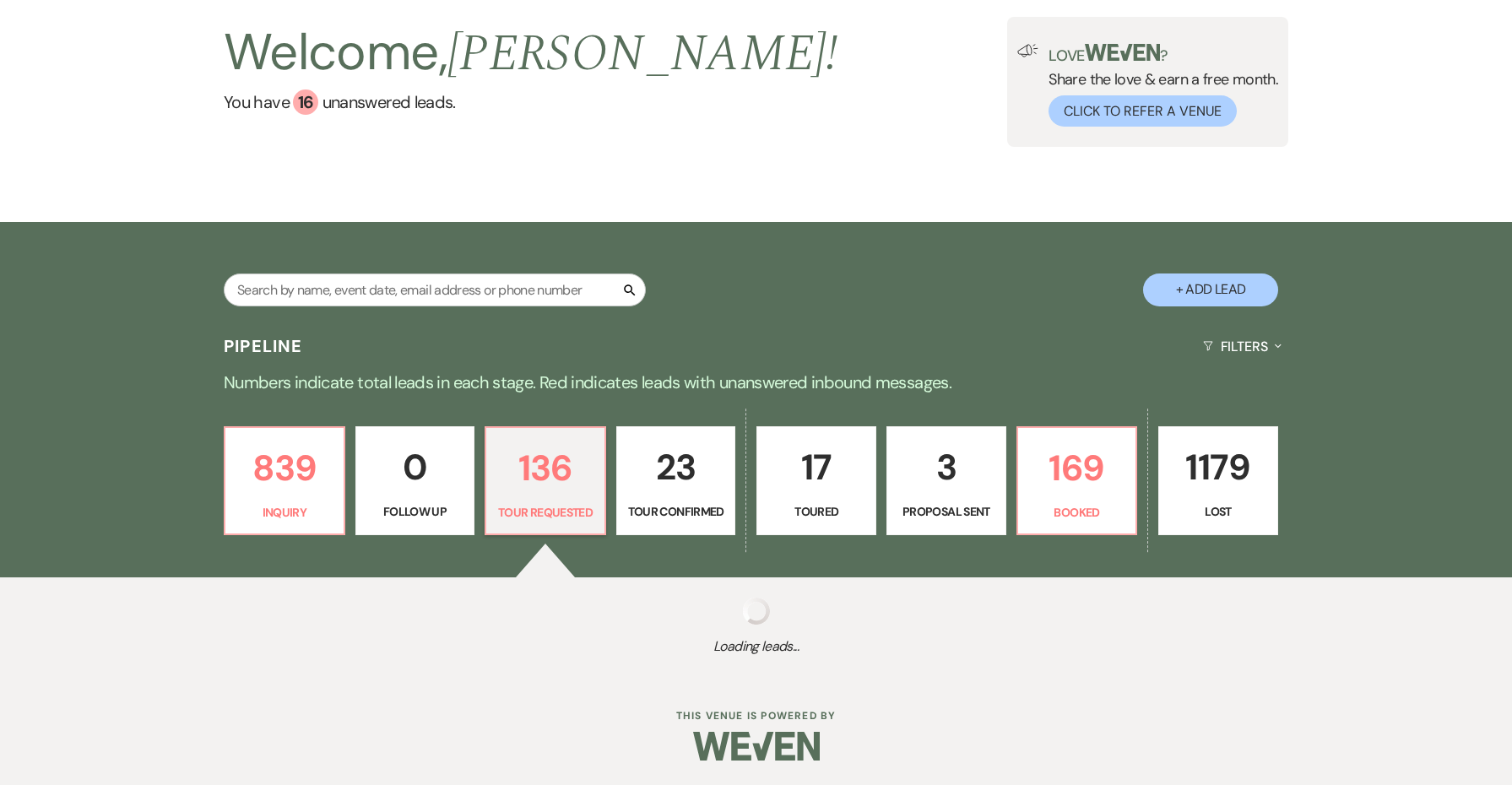
select select "2"
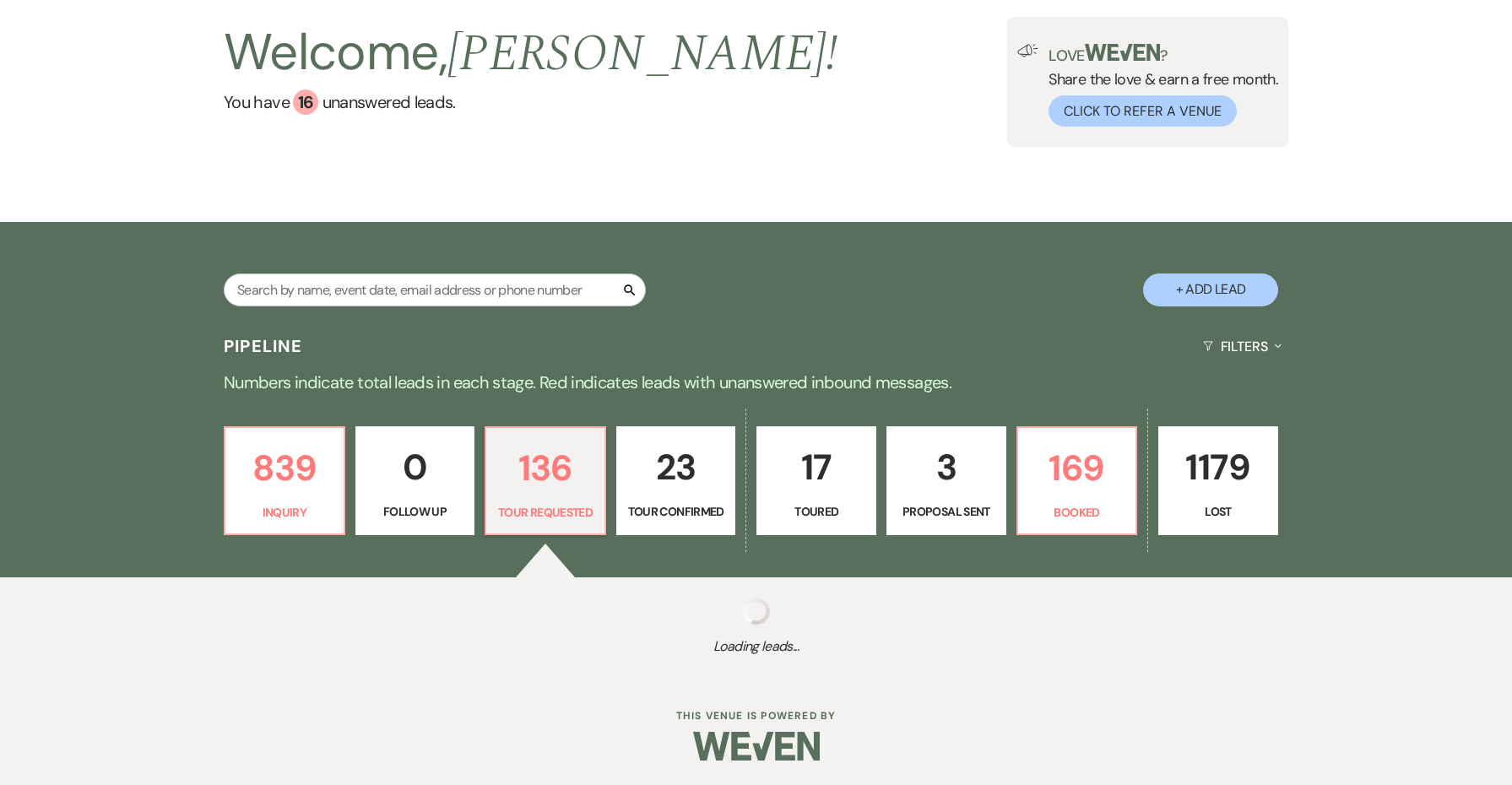
select select "2"
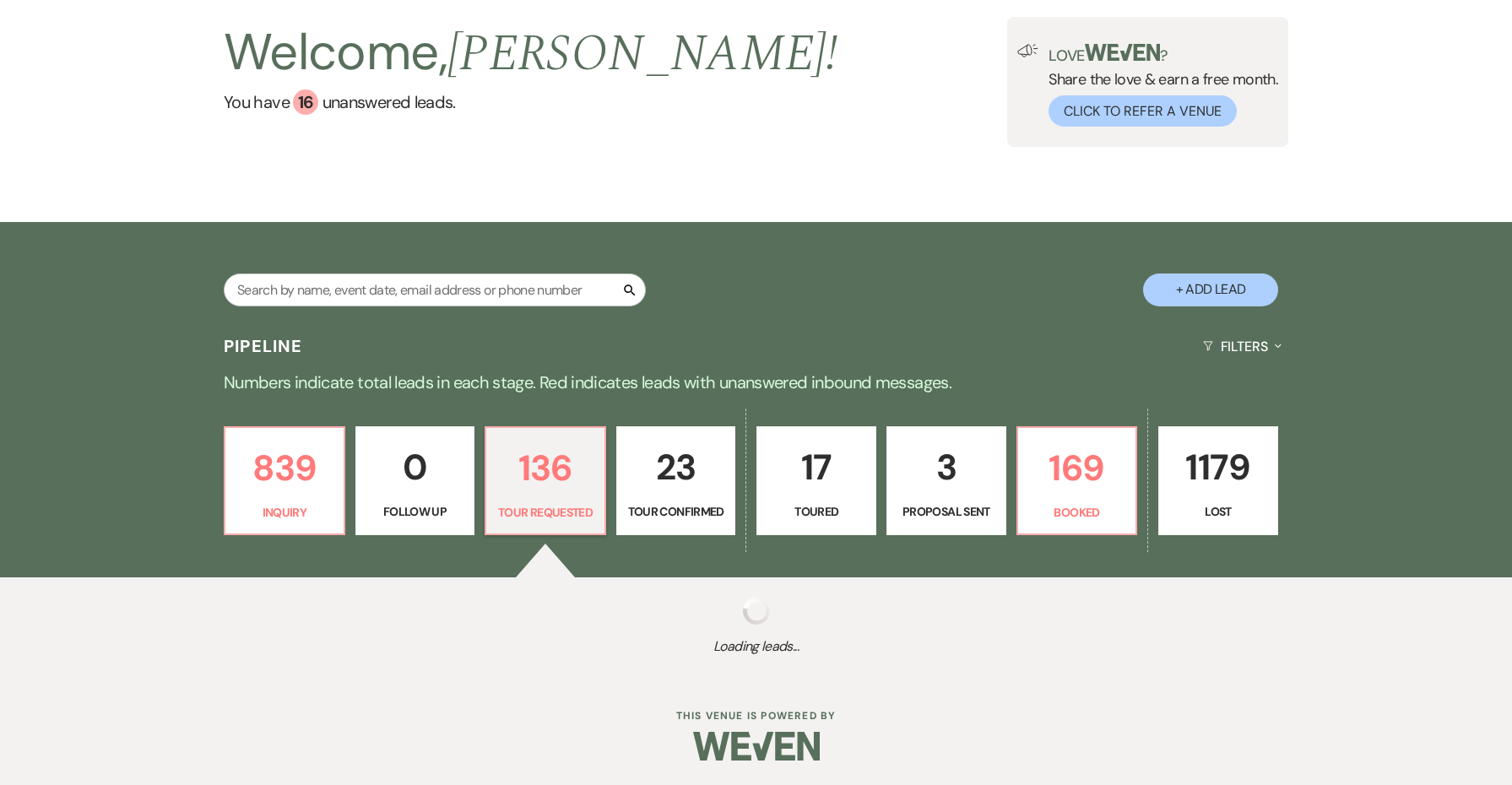
select select "2"
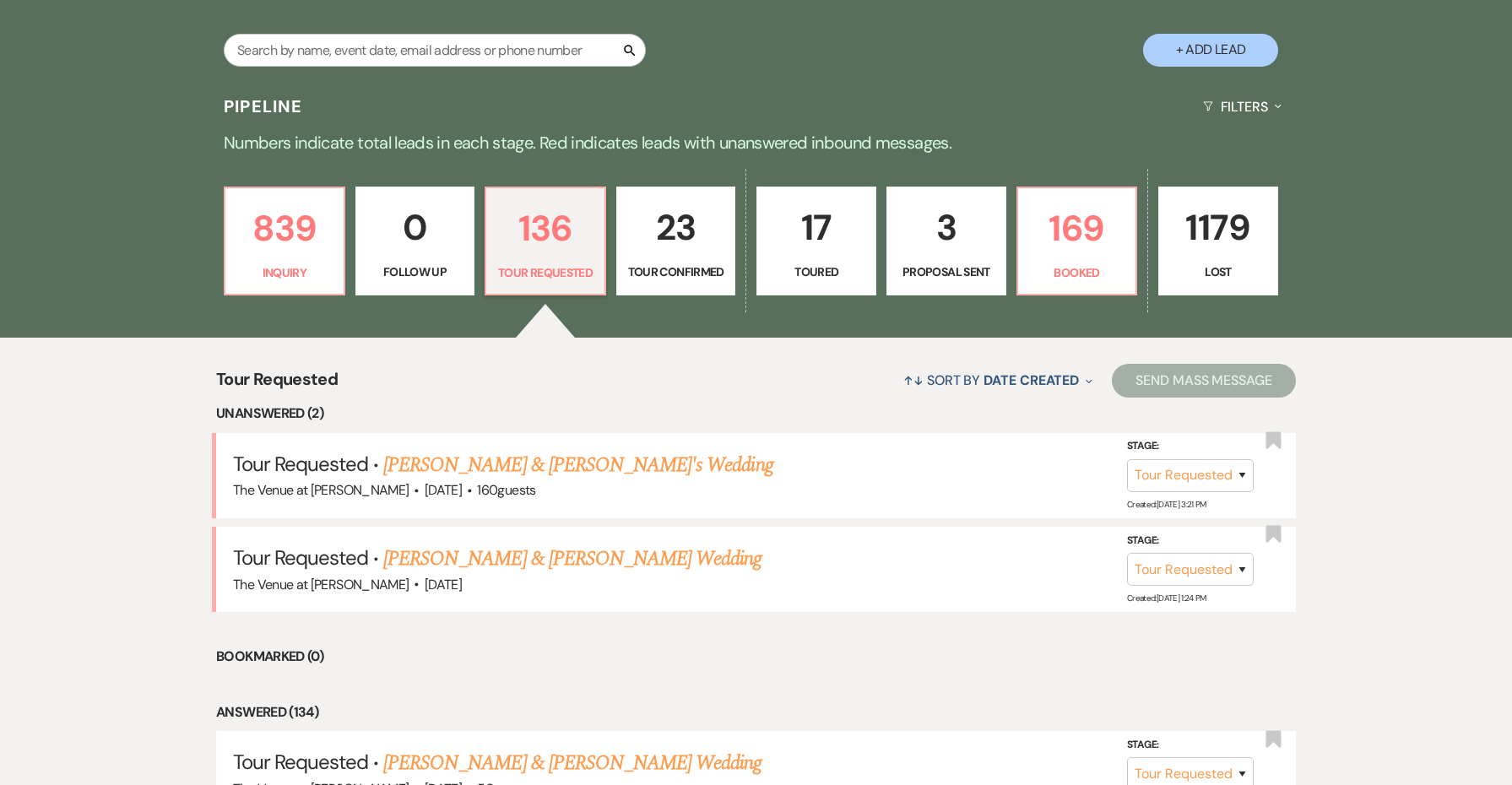
scroll to position [412, 0]
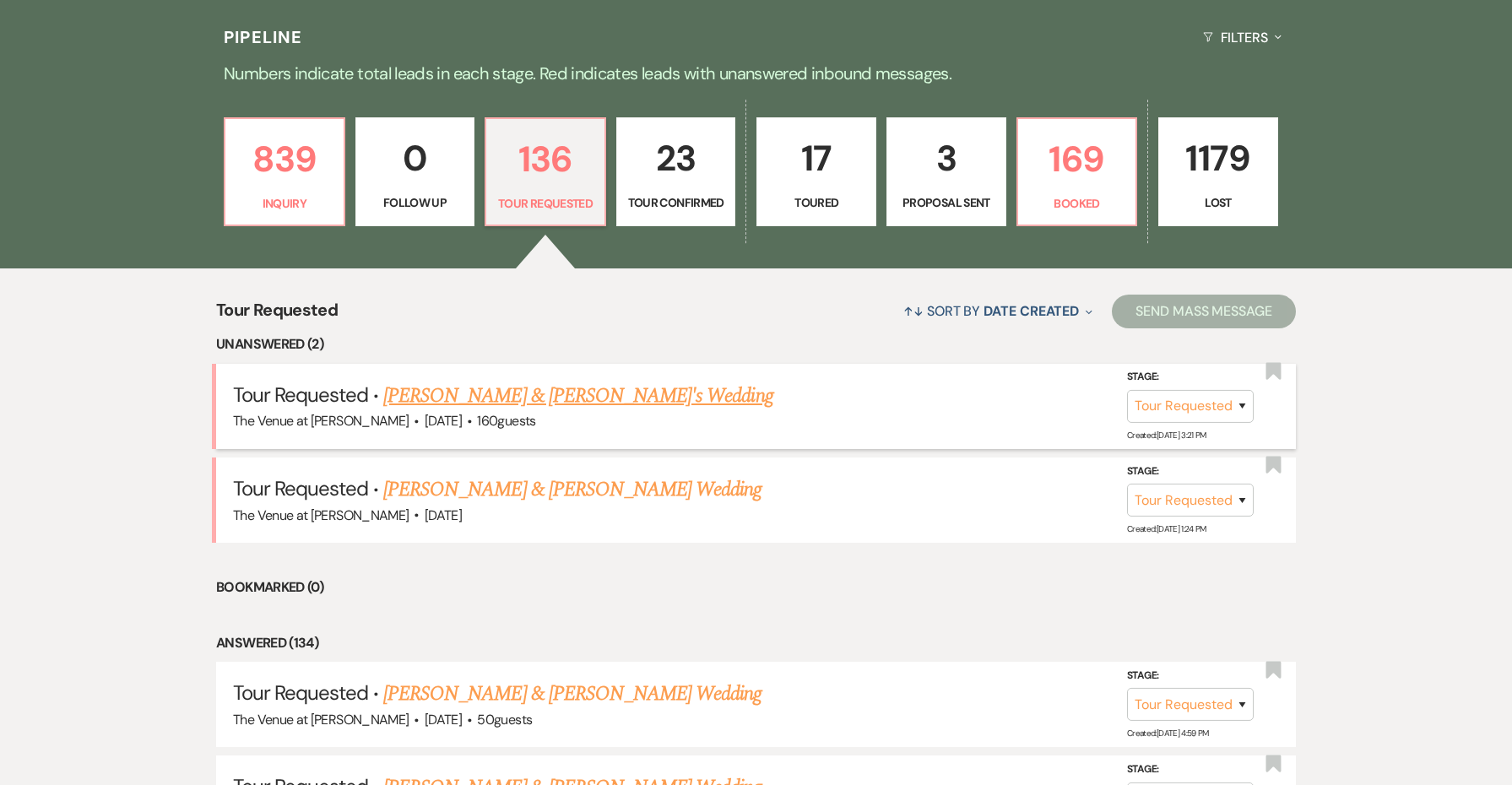
click at [483, 392] on link "[PERSON_NAME] & [PERSON_NAME]'s Wedding" at bounding box center [579, 396] width 390 height 30
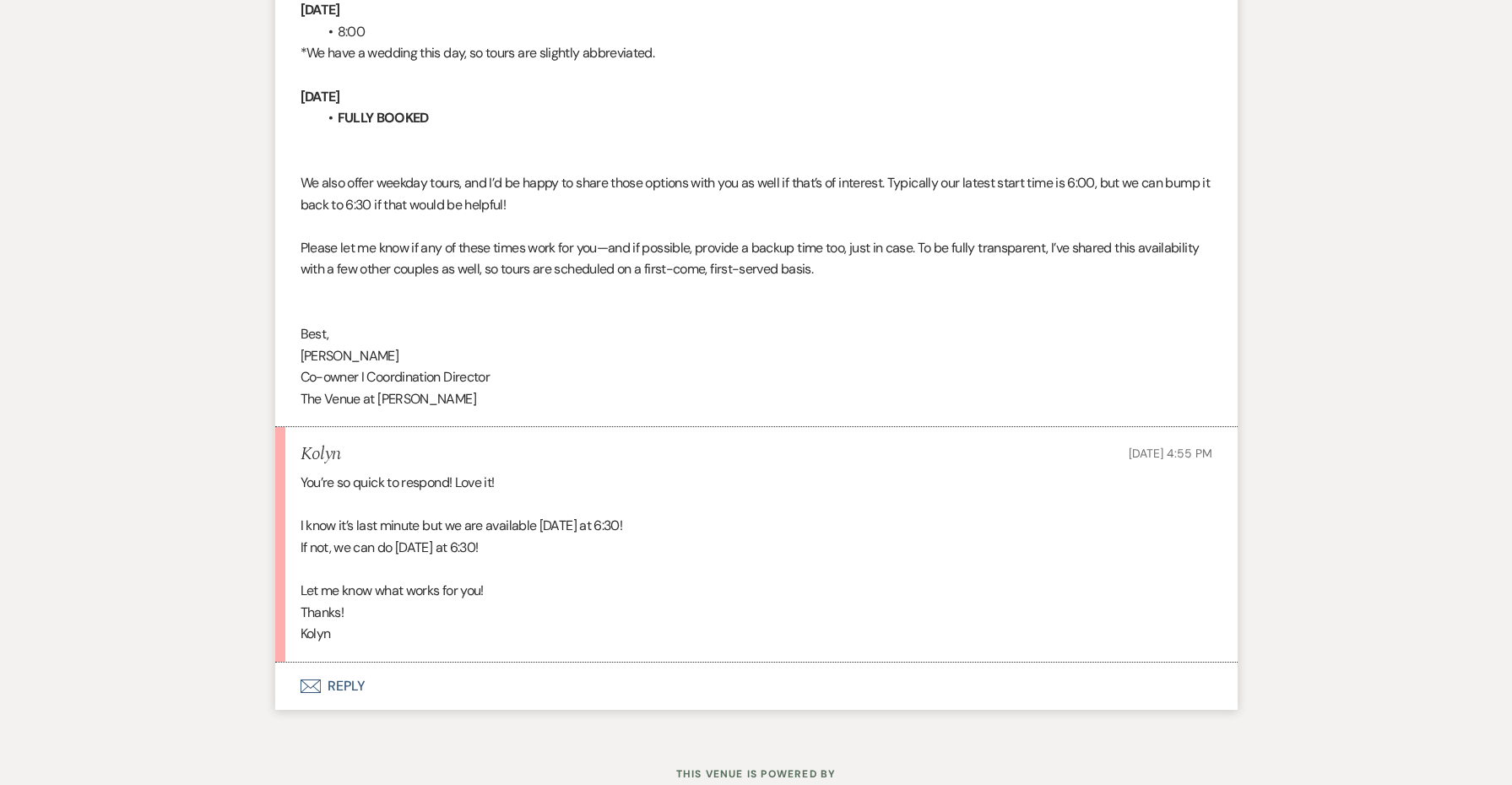
scroll to position [2784, 0]
click at [317, 582] on div "You’re so quick to respond! Love it! I know it’s last minute but we are availab…" at bounding box center [757, 559] width 912 height 173
copy div "Kolyn"
click at [353, 663] on button "Envelope Reply" at bounding box center [756, 687] width 962 height 48
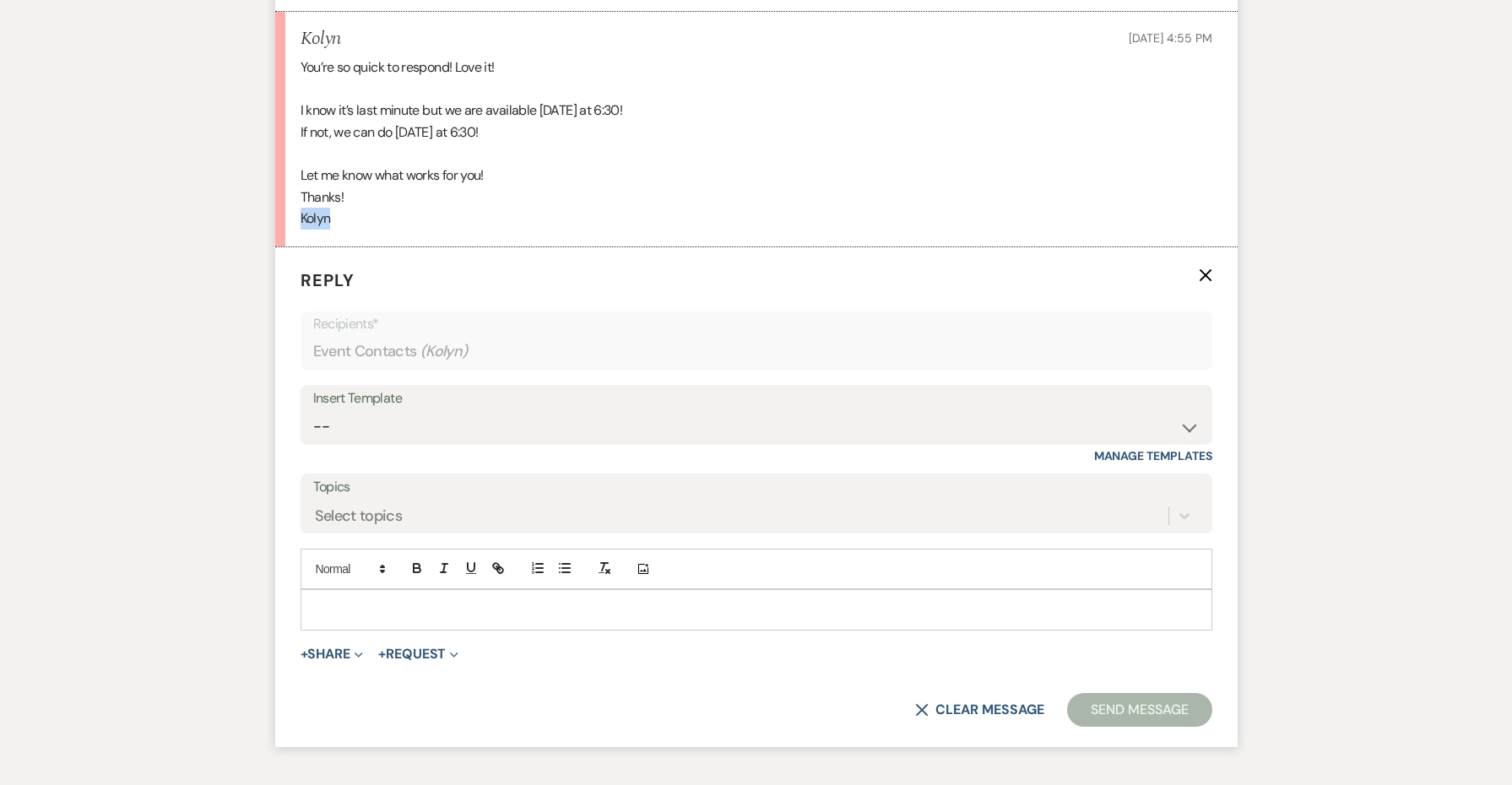
scroll to position [3246, 0]
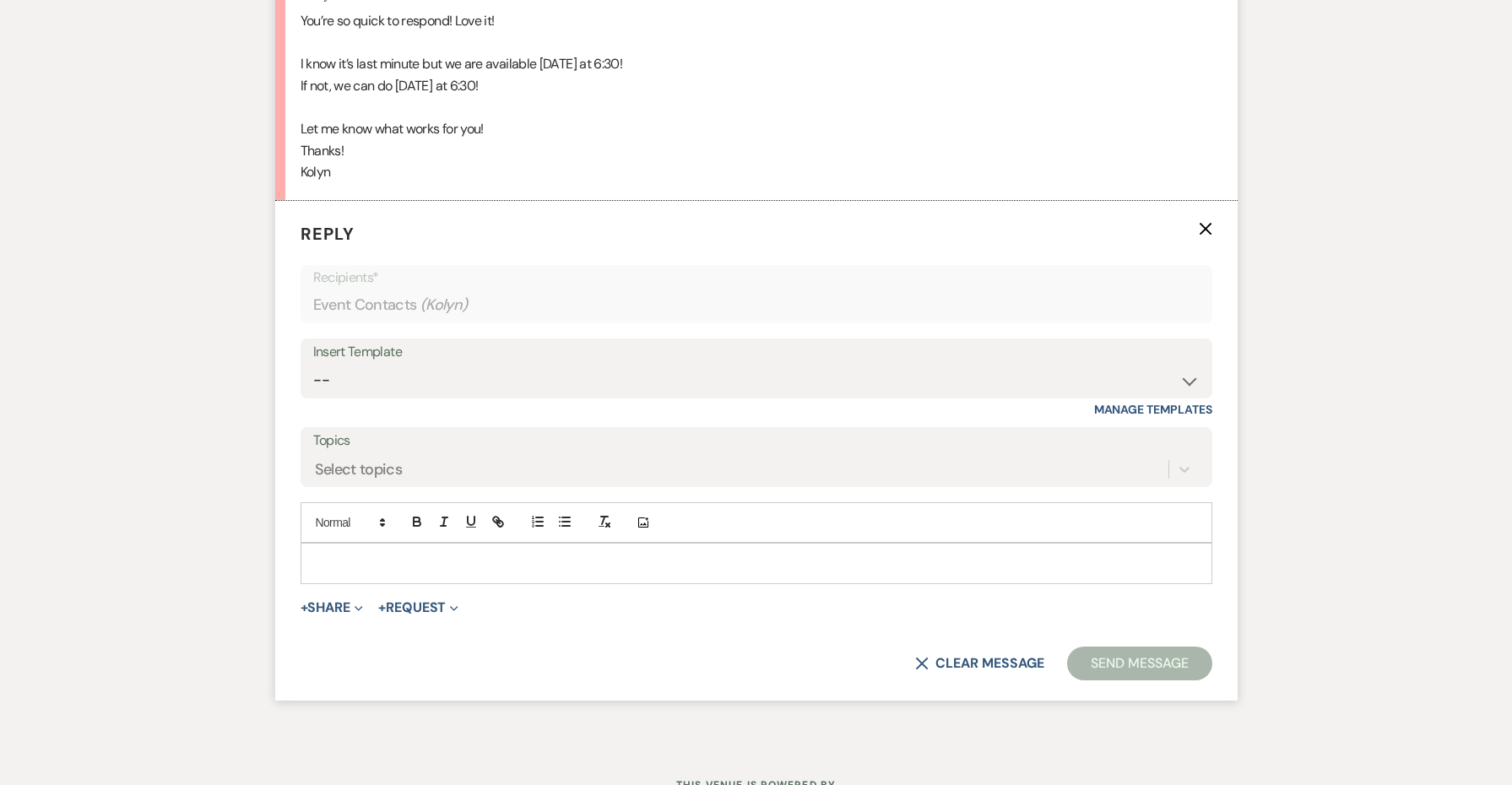
click at [440, 554] on p at bounding box center [756, 563] width 885 height 19
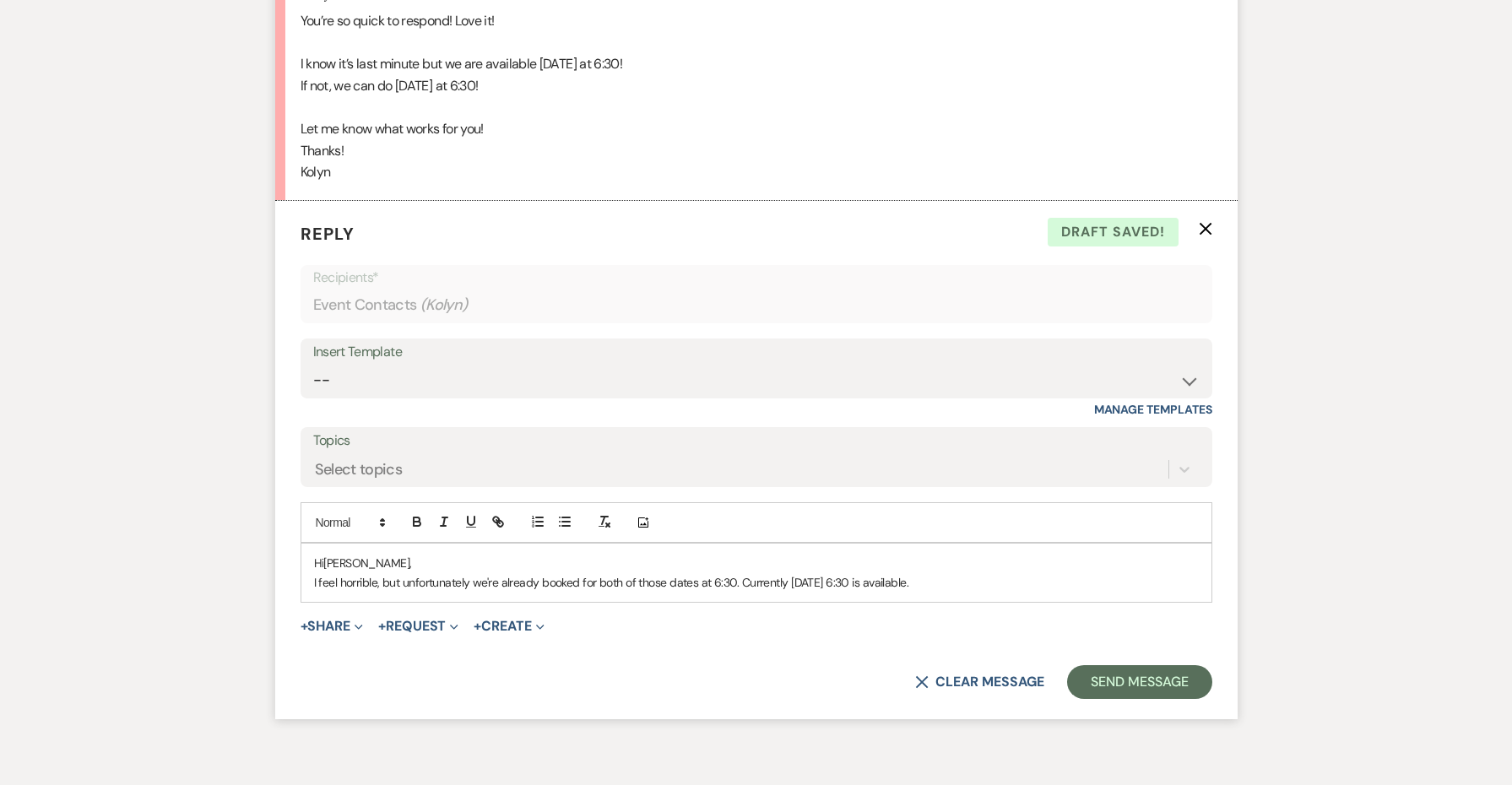
click at [1014, 554] on p "Hi [PERSON_NAME]," at bounding box center [756, 563] width 885 height 19
click at [1015, 573] on p "I feel horrible, but unfortunately we're already booked for both of those dates…" at bounding box center [756, 582] width 885 height 19
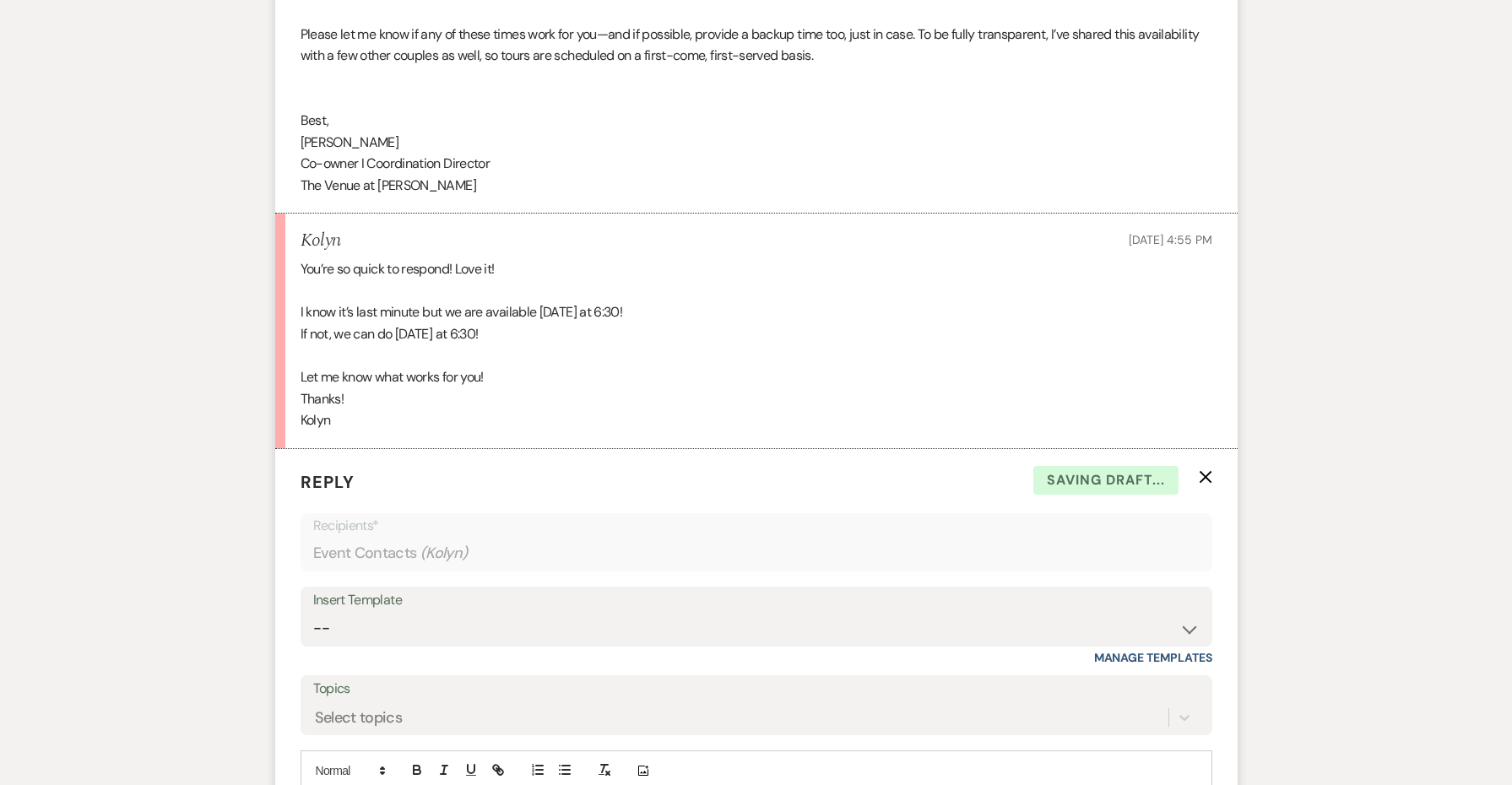
scroll to position [2944, 0]
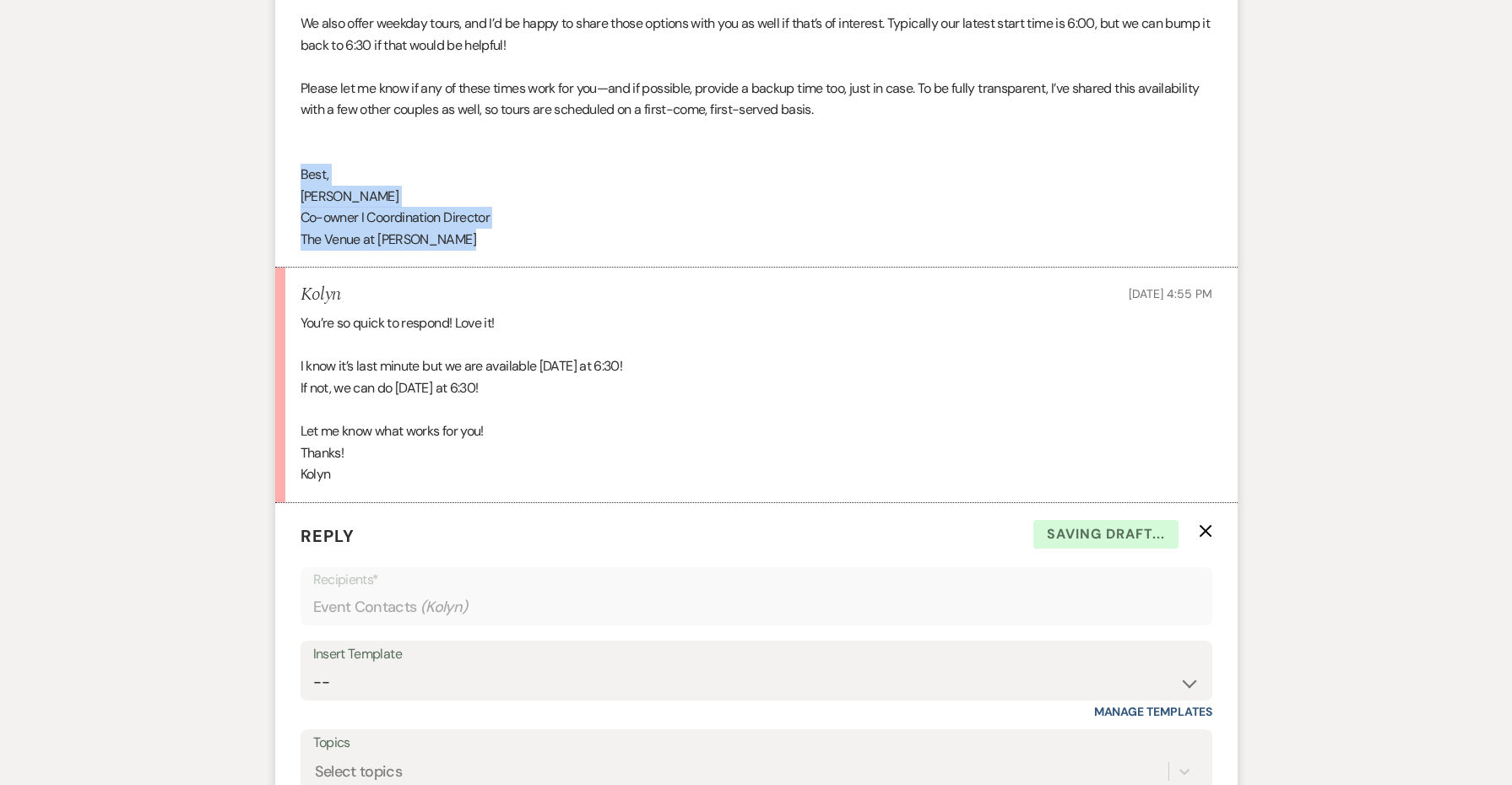
drag, startPoint x: 470, startPoint y: 191, endPoint x: 185, endPoint y: 122, distance: 293.2
copy div "Best, [PERSON_NAME] I Coordination Director The Venue at [PERSON_NAME]﻿"
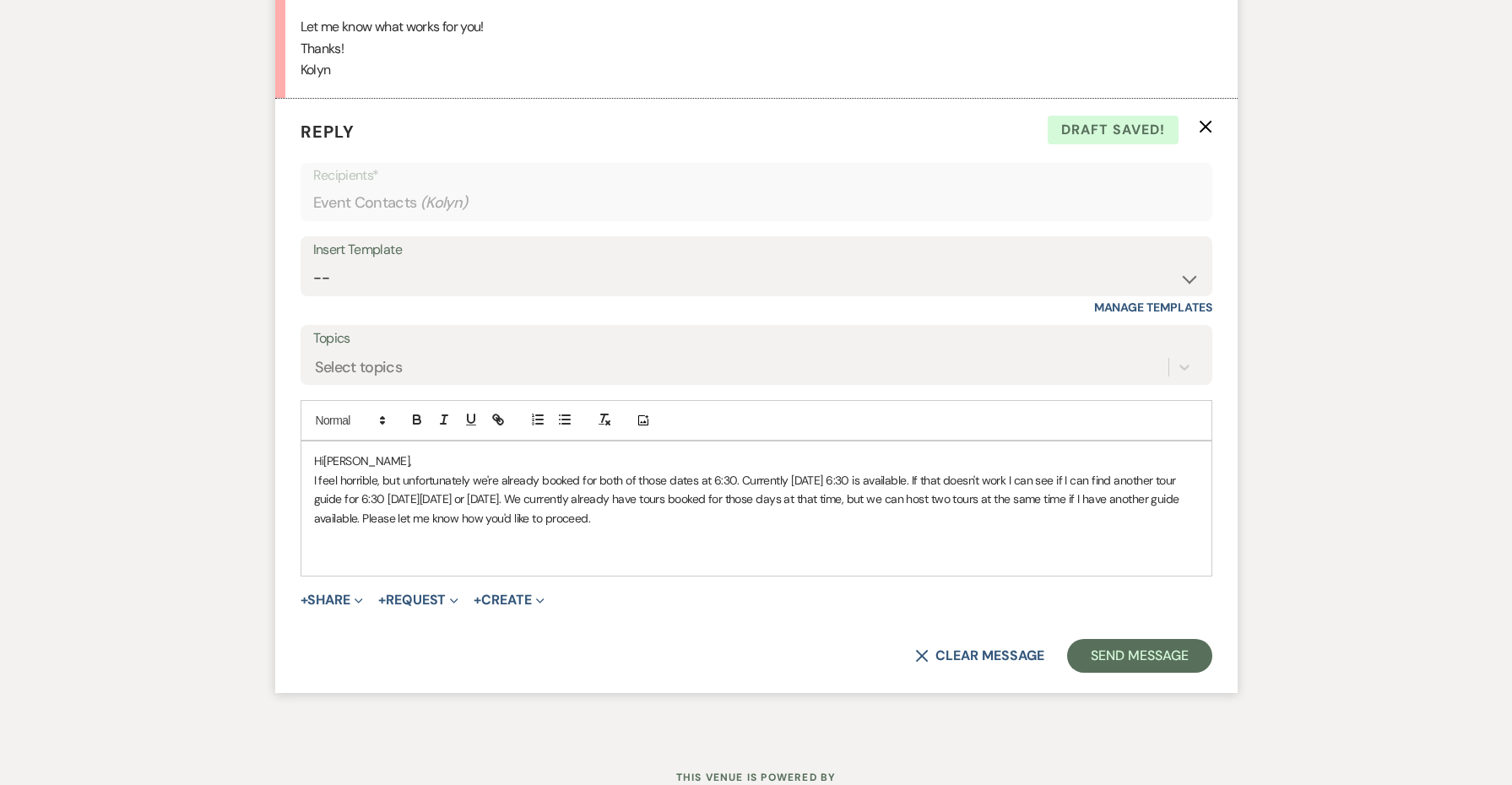
scroll to position [3347, 0]
click at [343, 547] on p at bounding box center [756, 556] width 885 height 19
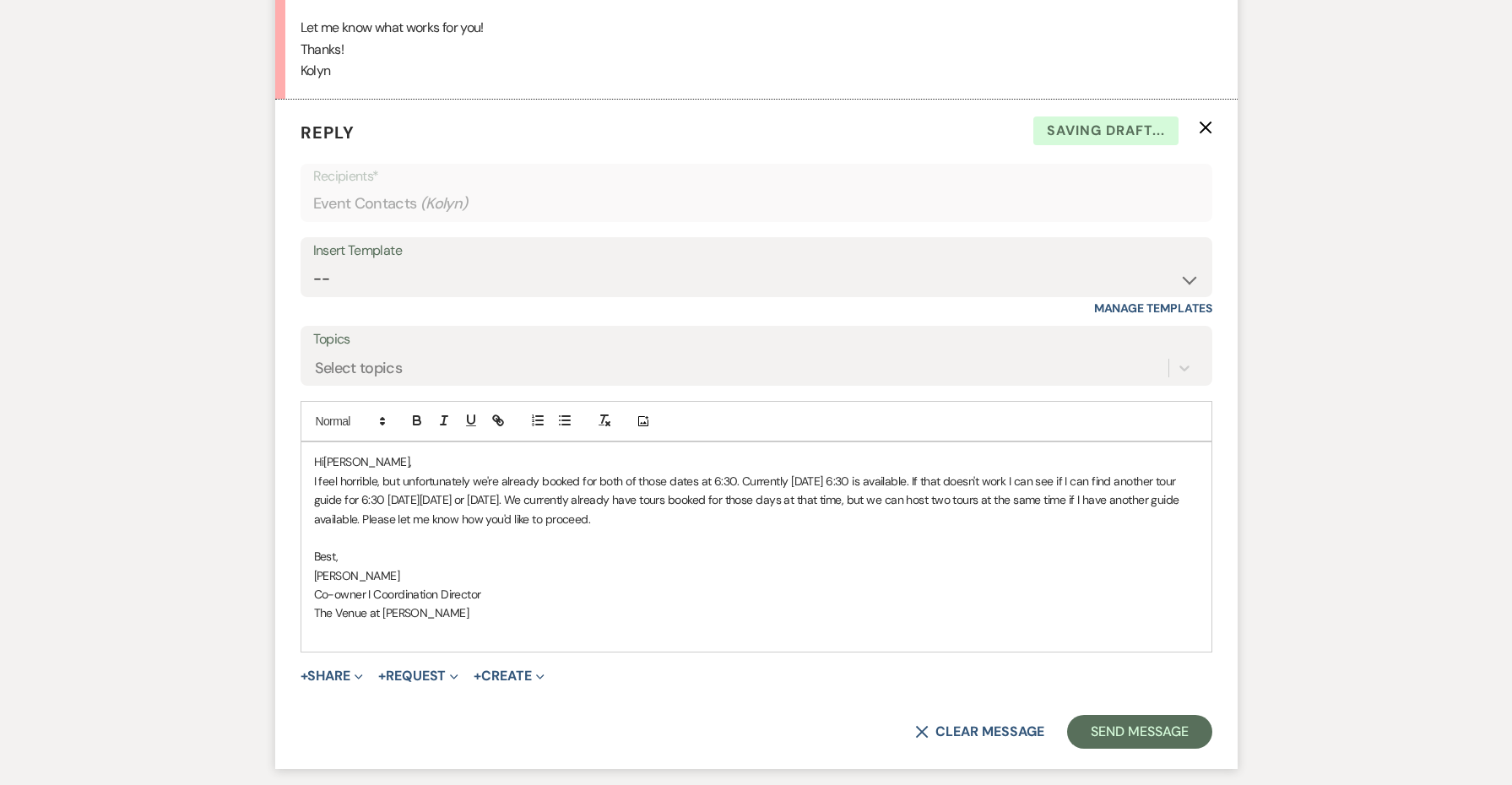
click at [385, 443] on div "Hi [PERSON_NAME], I feel horrible, but unfortunately we're already booked for b…" at bounding box center [757, 547] width 910 height 209
click at [385, 452] on p "Hi [PERSON_NAME]," at bounding box center [756, 461] width 885 height 19
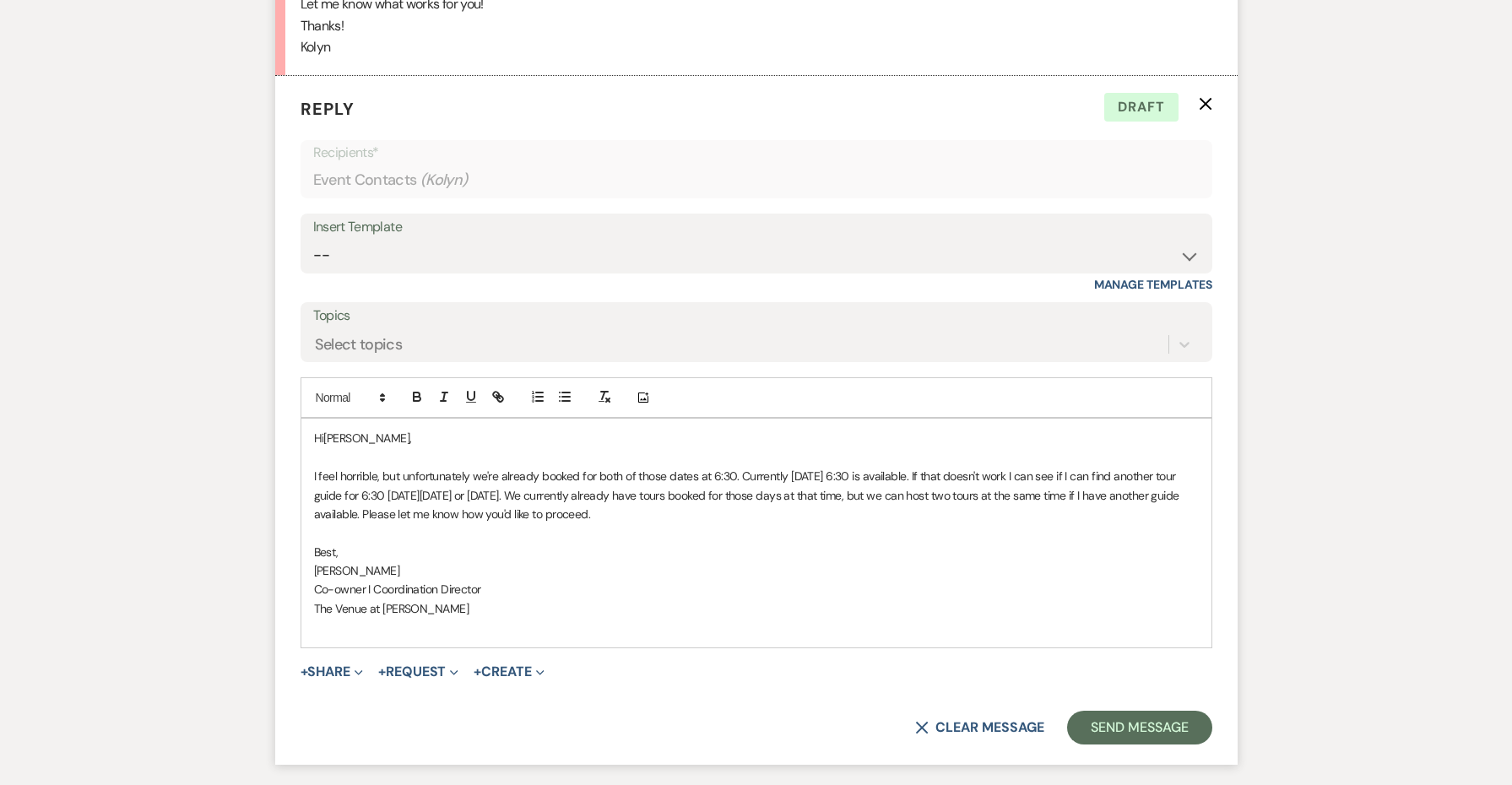
scroll to position [3372, 0]
click at [976, 466] on p "I feel horrible, but unfortunately we're already booked for both of those dates…" at bounding box center [756, 494] width 885 height 56
click at [1021, 466] on p "I feel horrible, but unfortunately we're already booked for both of those dates…" at bounding box center [756, 494] width 885 height 56
click at [1119, 710] on button "Send Message" at bounding box center [1140, 727] width 145 height 34
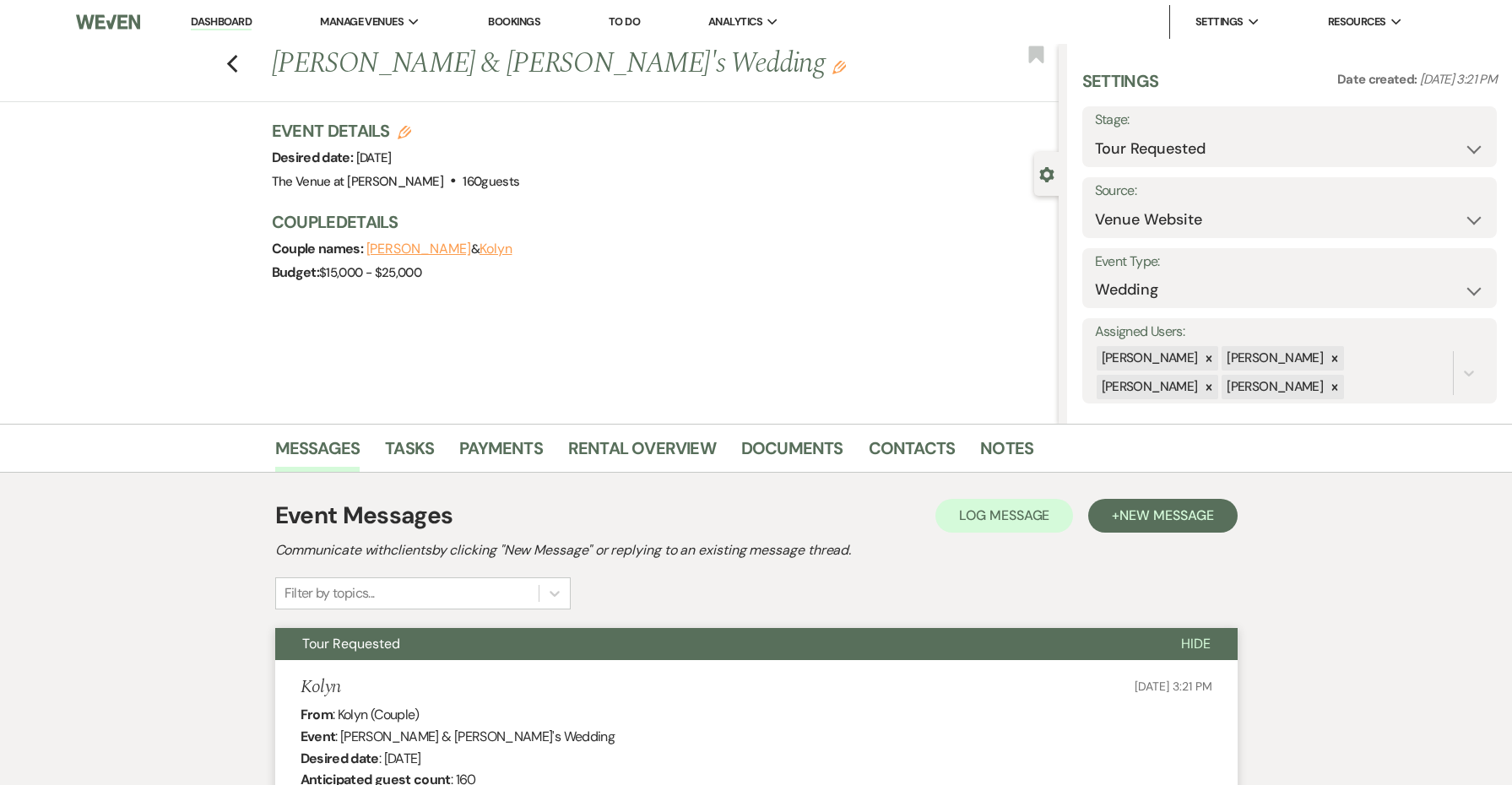
scroll to position [0, 0]
click at [833, 72] on use "button" at bounding box center [839, 67] width 13 height 13
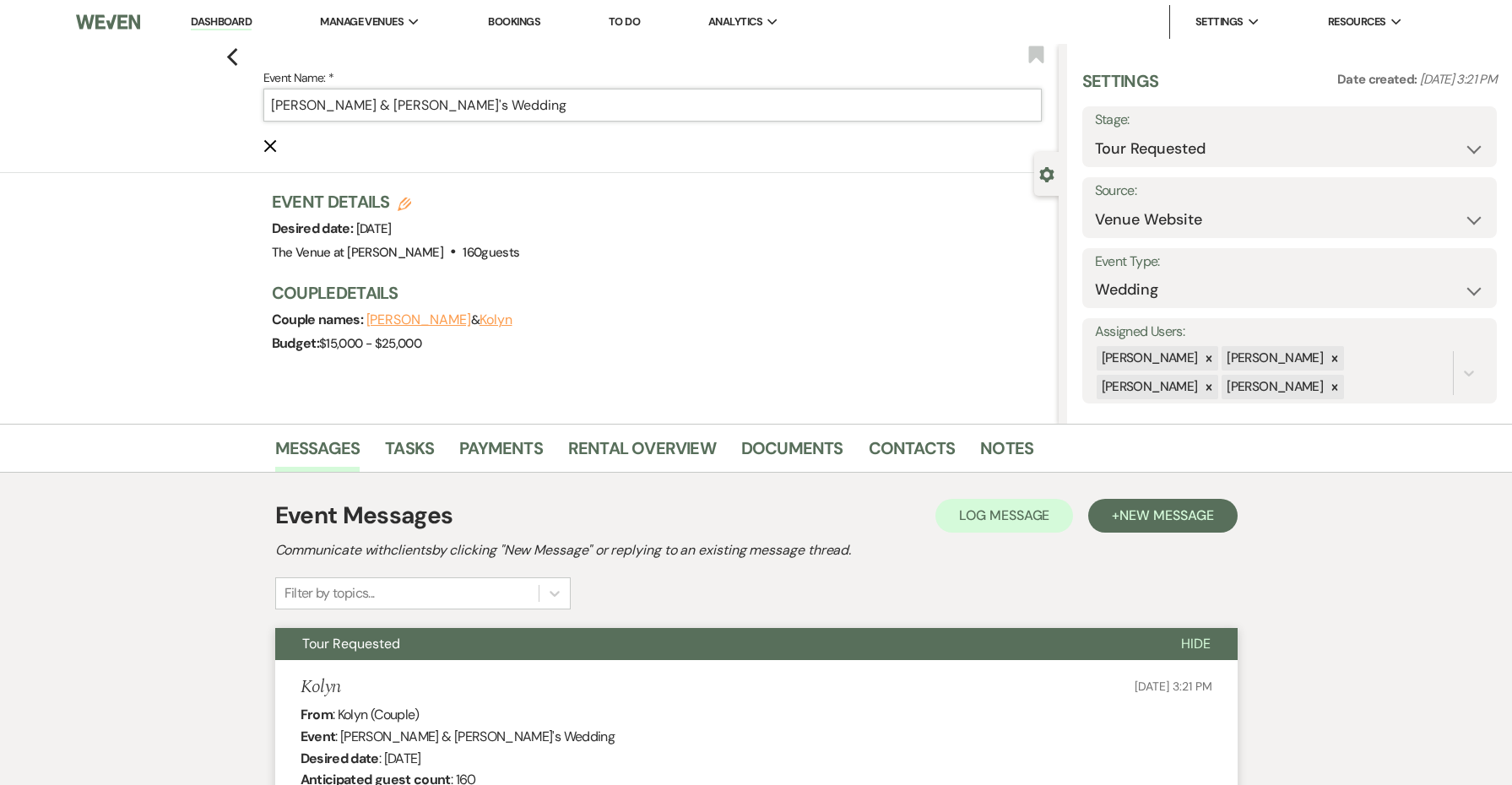
click at [614, 108] on input "[PERSON_NAME] & [PERSON_NAME]'s Wedding" at bounding box center [653, 105] width 779 height 33
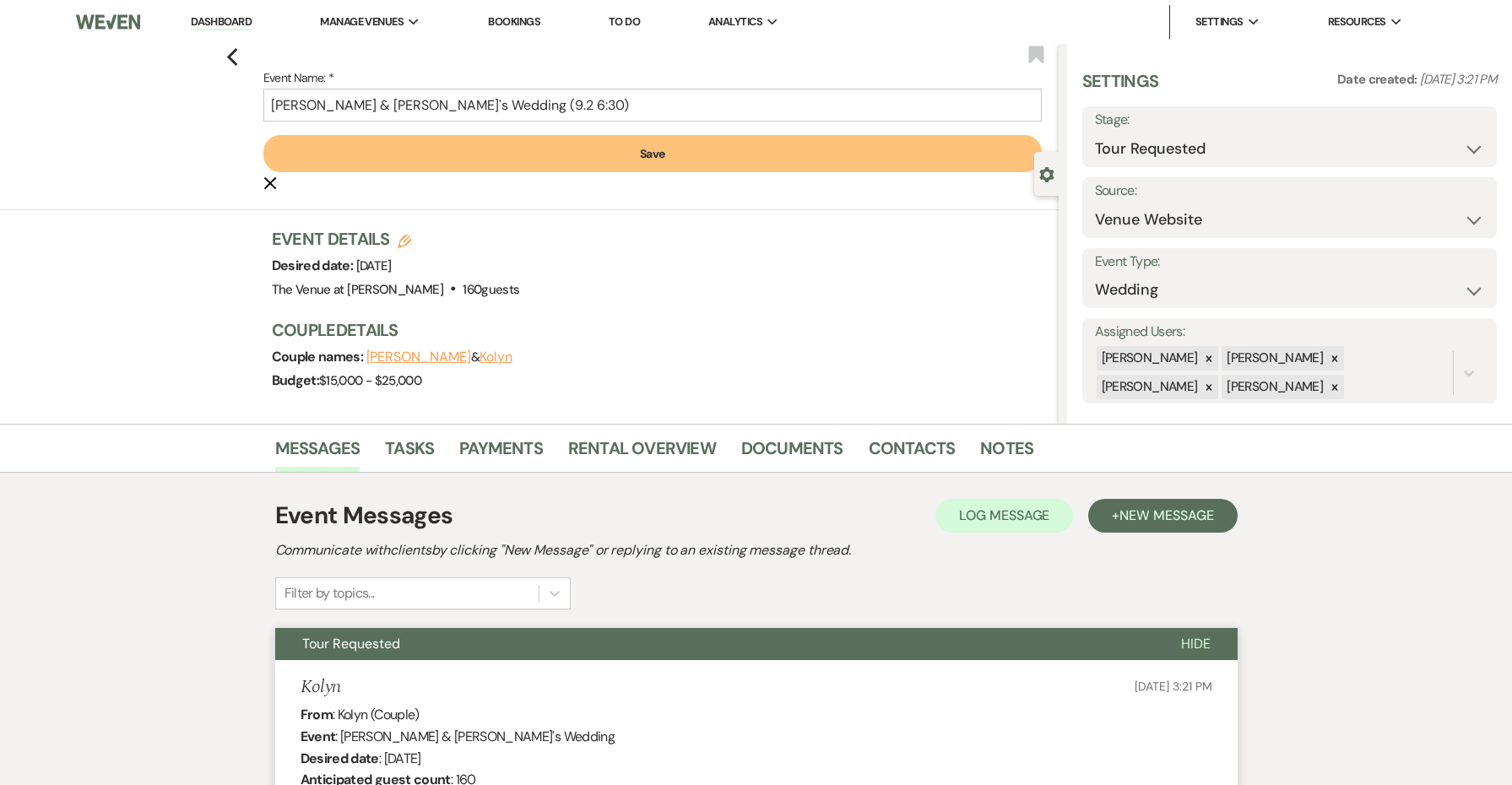
click at [646, 144] on button "Save" at bounding box center [653, 153] width 779 height 37
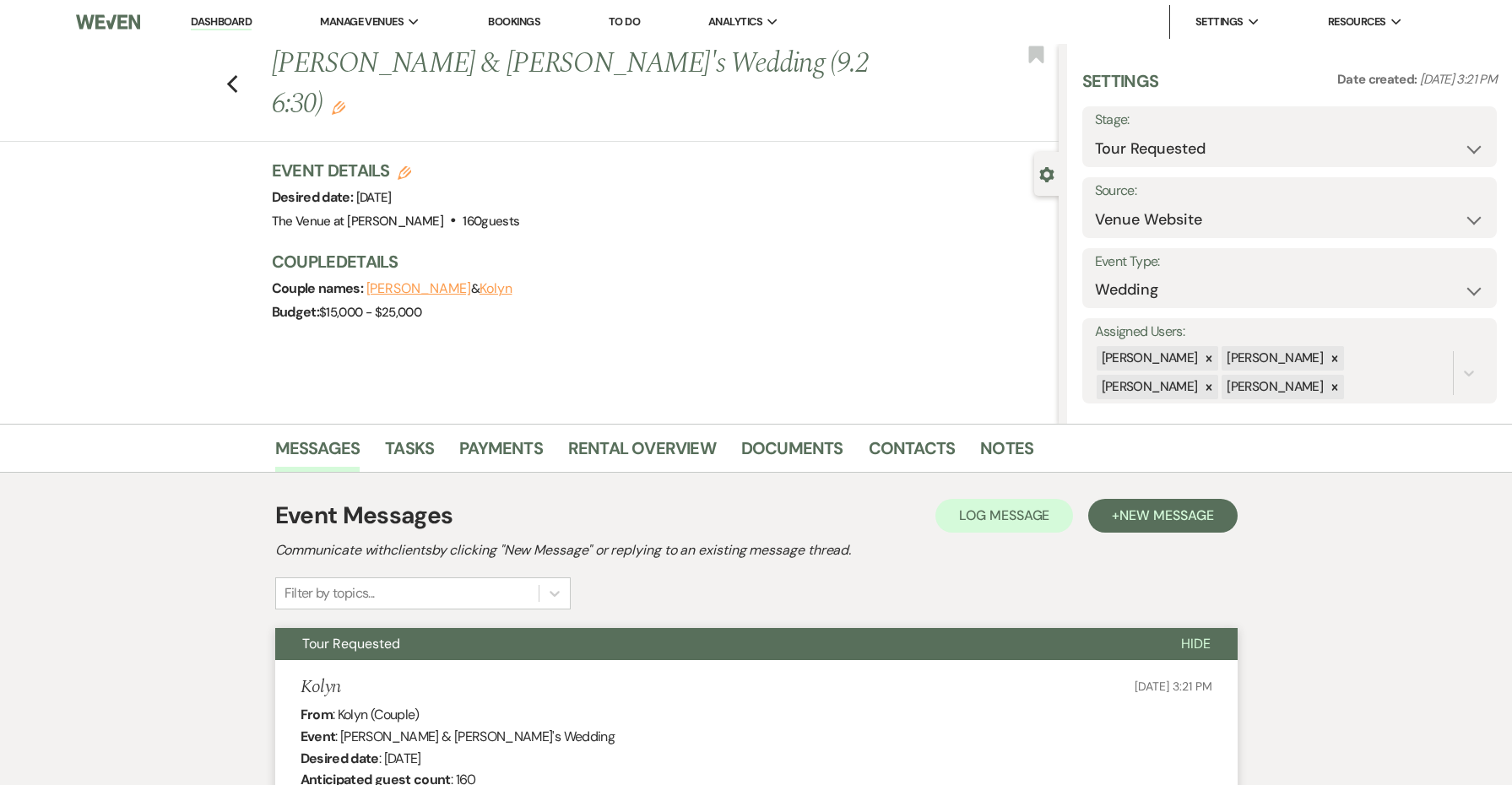
click at [345, 101] on icon "Edit" at bounding box center [338, 108] width 13 height 13
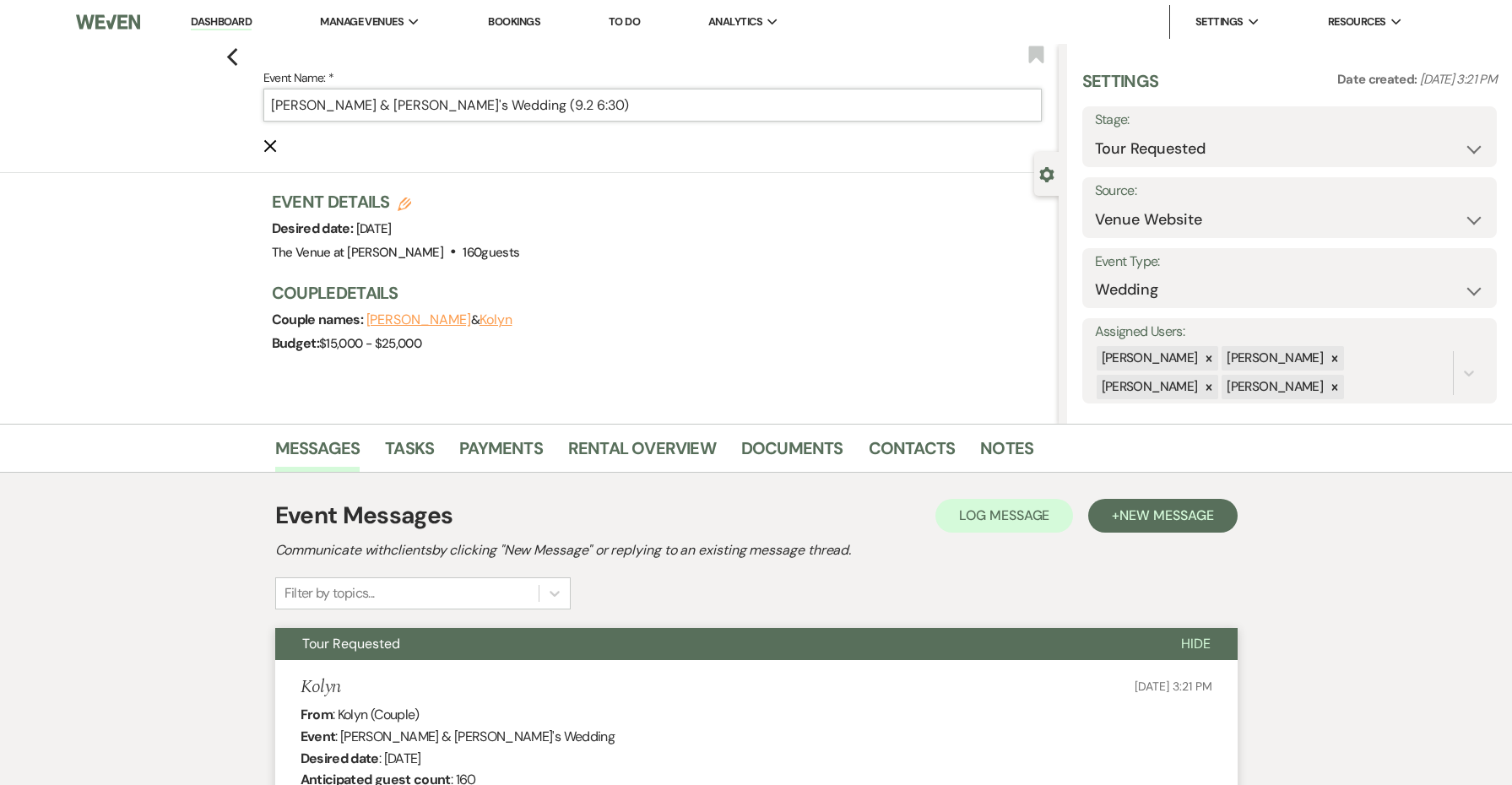
click at [484, 108] on input "[PERSON_NAME] & [PERSON_NAME]'s Wedding (9.2 6:30)" at bounding box center [653, 105] width 779 height 33
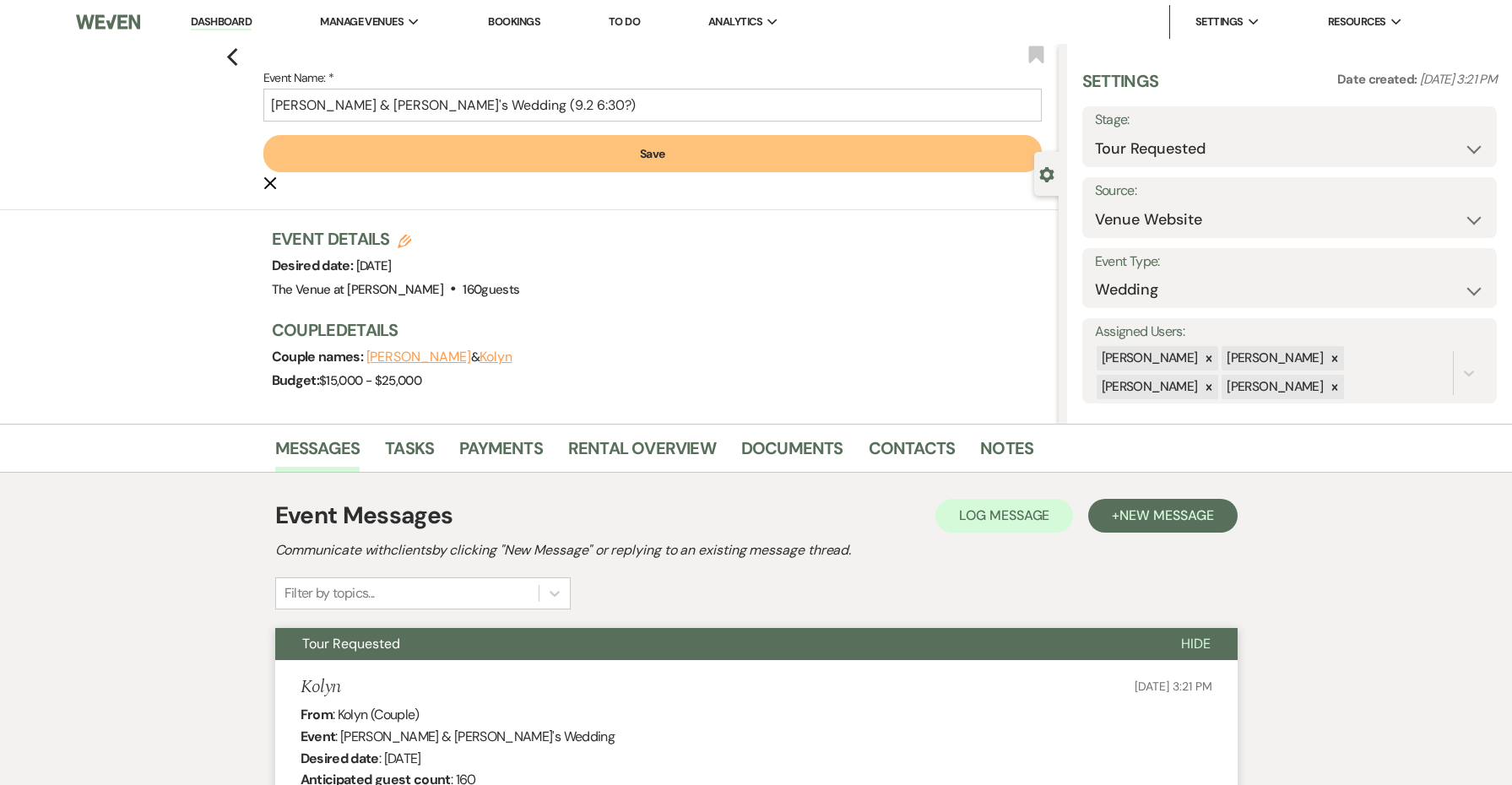
click at [513, 156] on button "Save" at bounding box center [653, 153] width 779 height 37
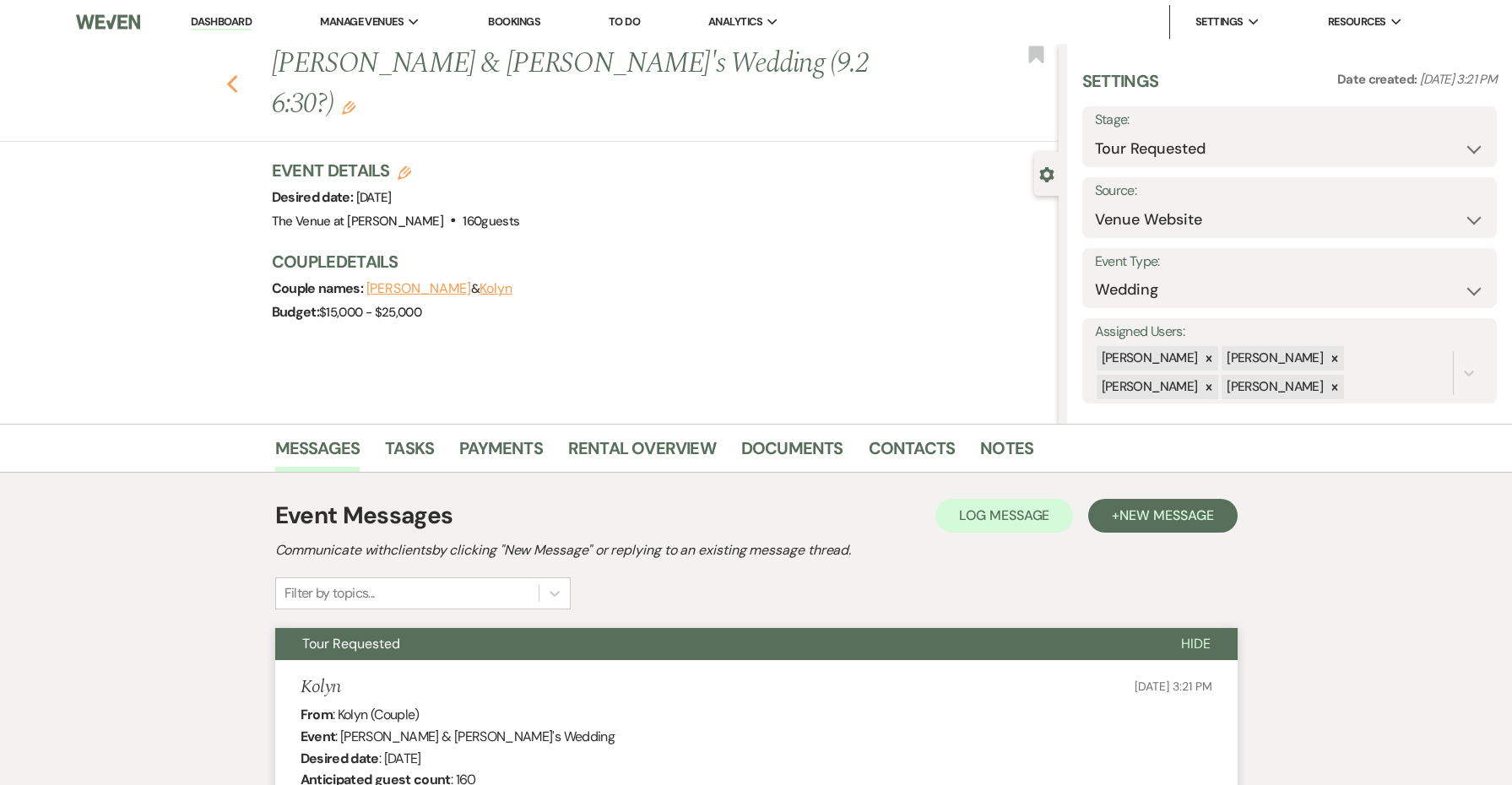
click at [230, 75] on use "button" at bounding box center [232, 84] width 11 height 19
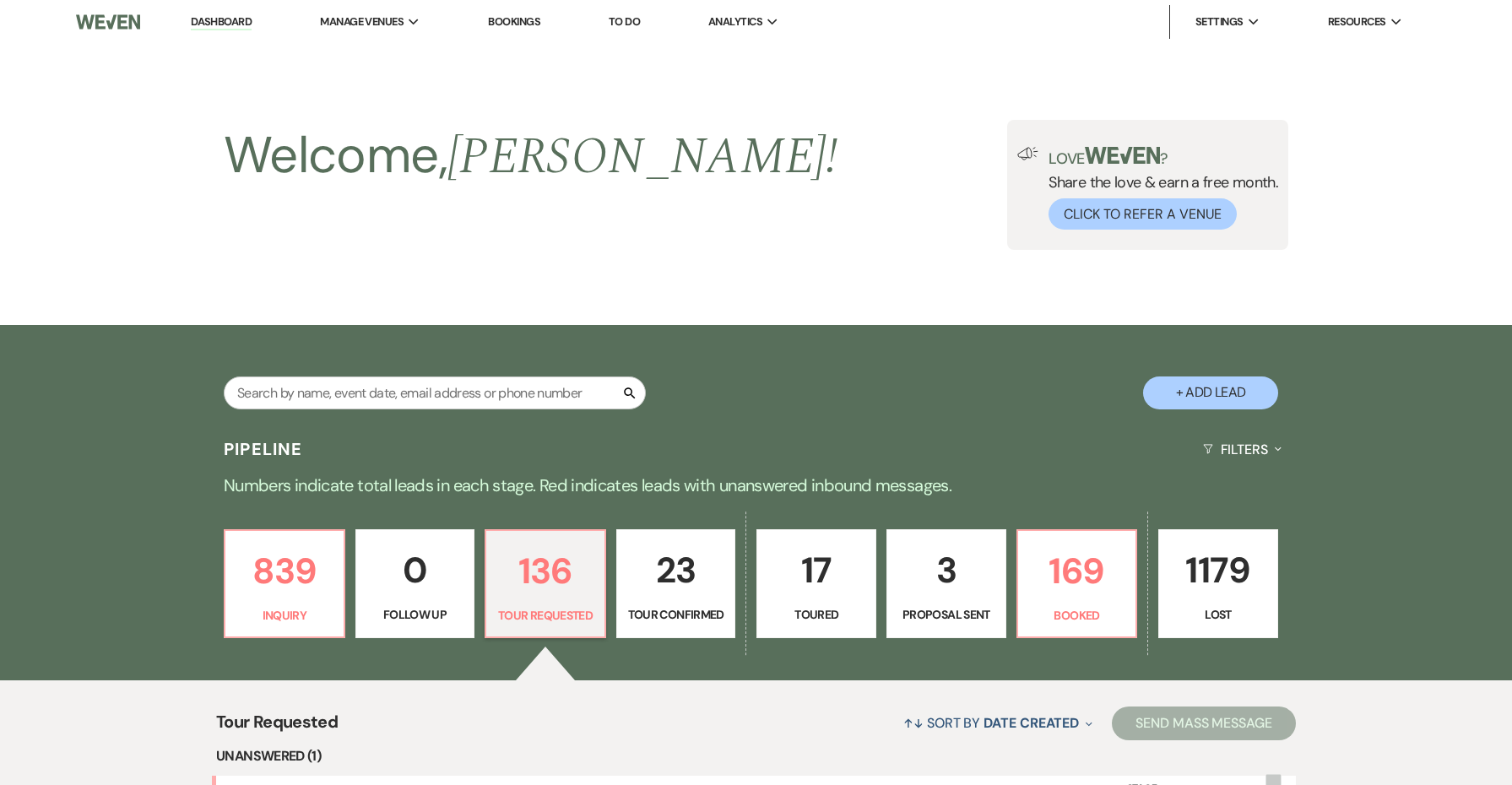
scroll to position [412, 0]
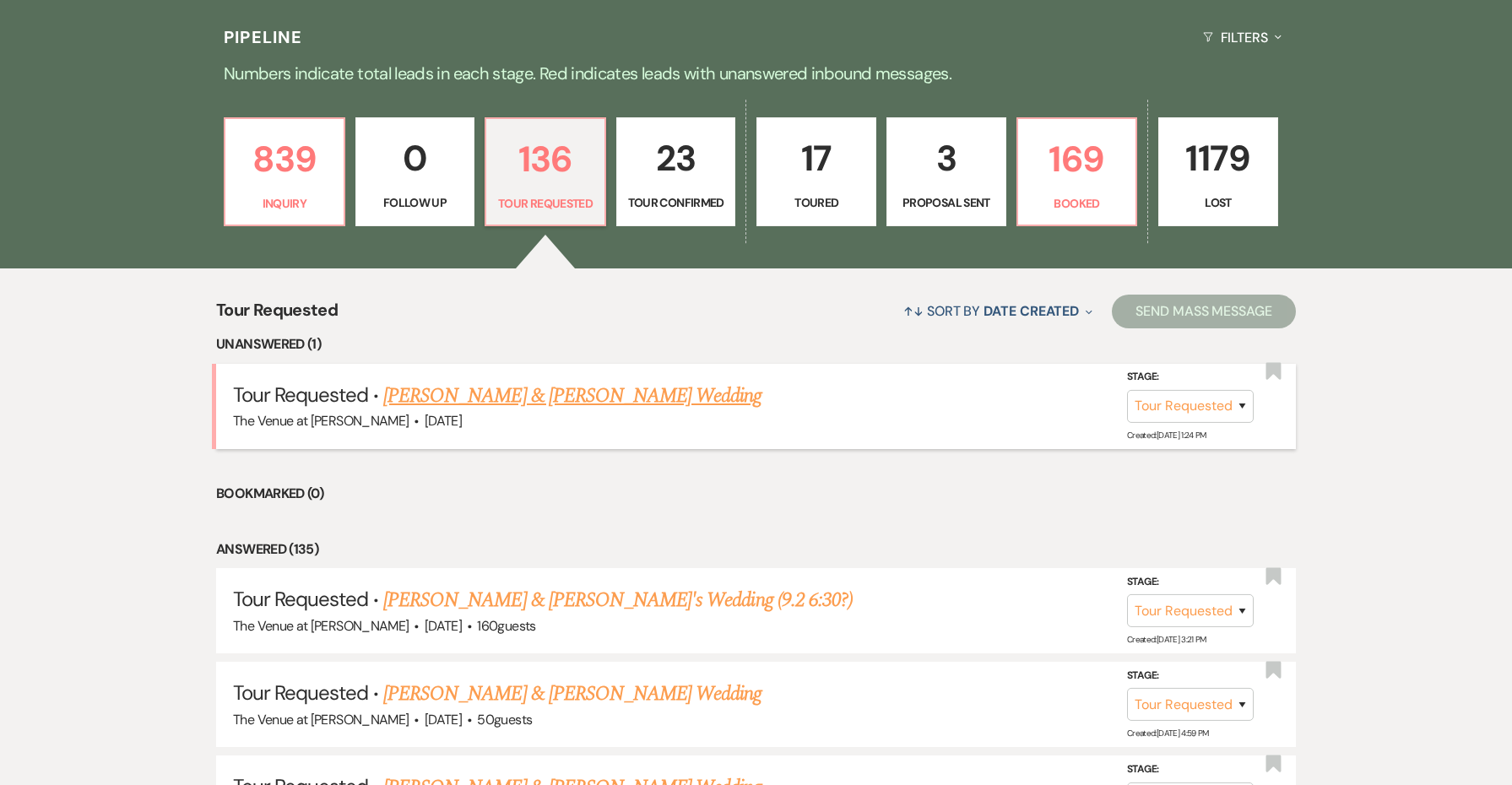
click at [576, 390] on link "[PERSON_NAME] & [PERSON_NAME] Wedding" at bounding box center [573, 396] width 378 height 30
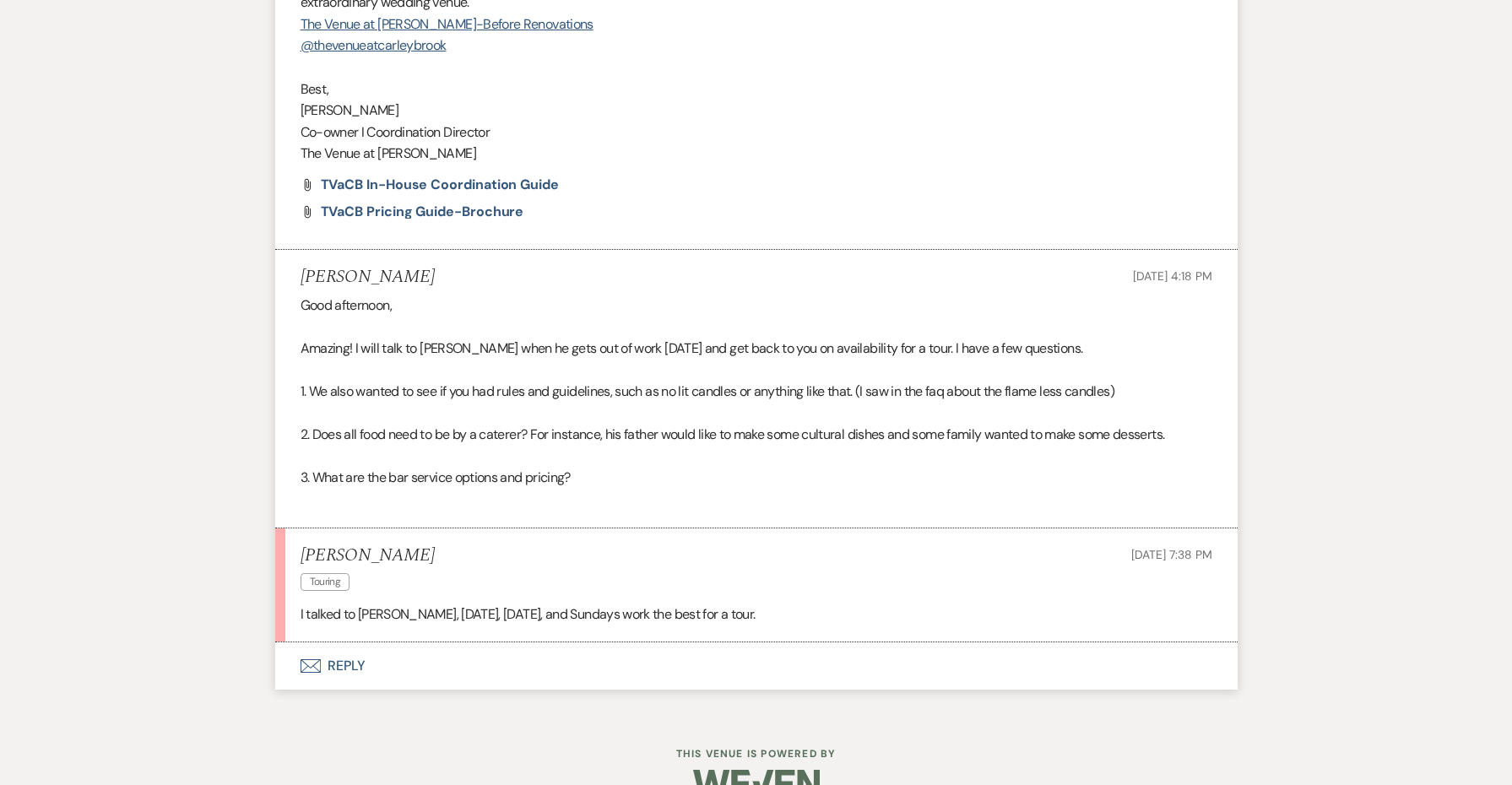
scroll to position [1935, 0]
click at [345, 643] on button "Envelope Reply" at bounding box center [756, 667] width 962 height 48
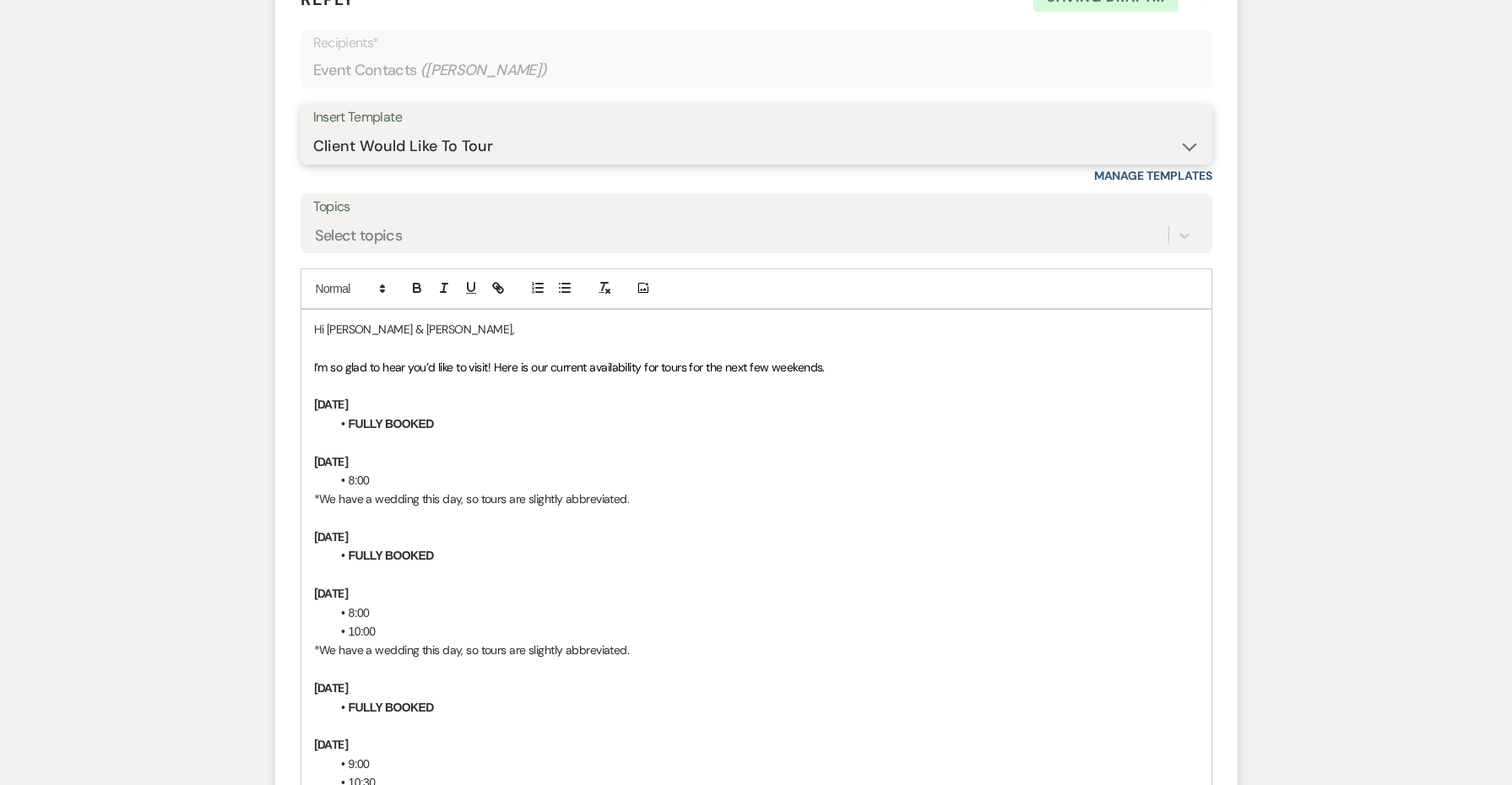
scroll to position [2612, 0]
click at [327, 378] on p at bounding box center [756, 386] width 885 height 19
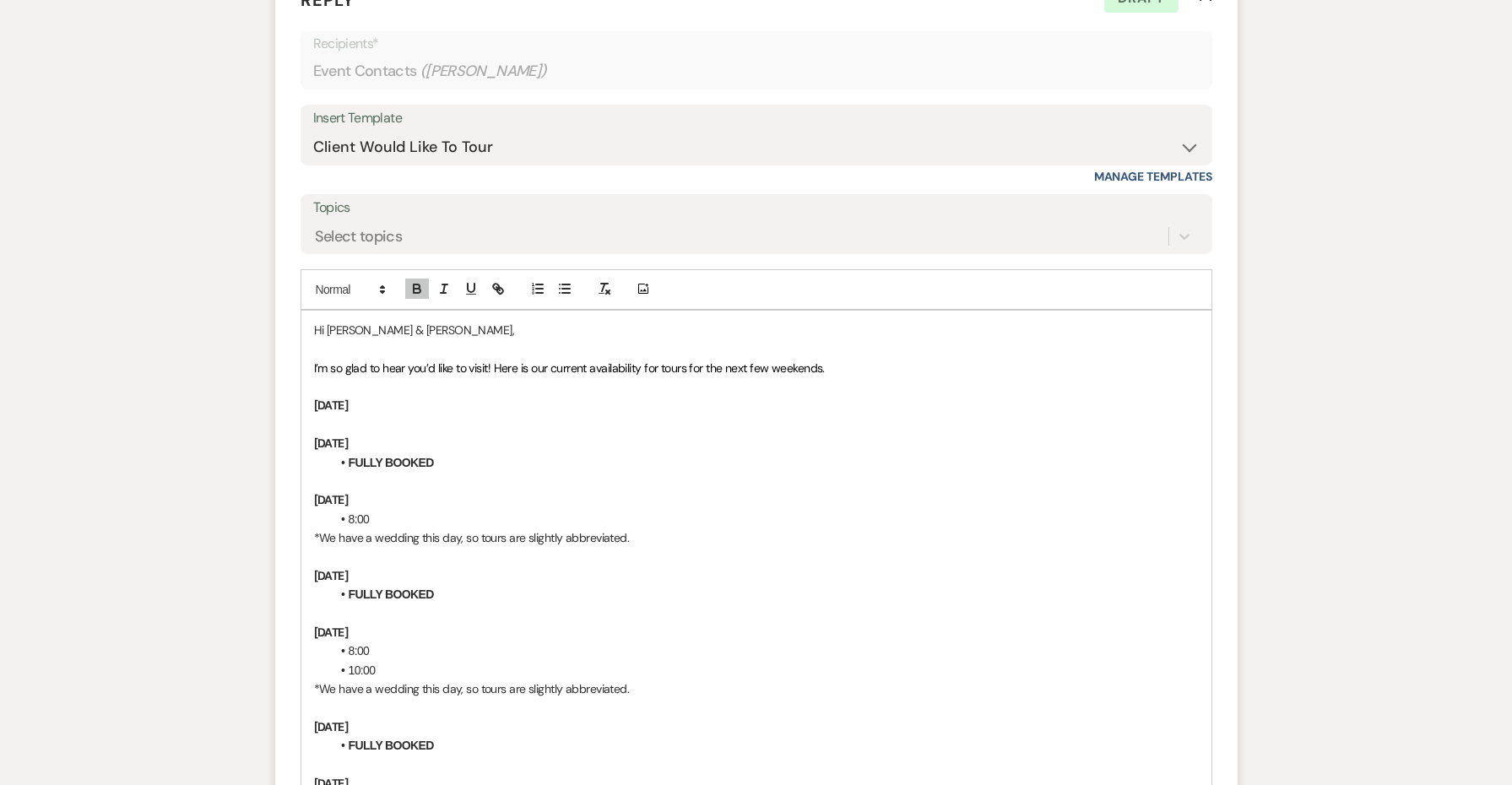
click at [389, 415] on p at bounding box center [756, 424] width 885 height 19
click at [564, 281] on icon "button" at bounding box center [565, 288] width 15 height 15
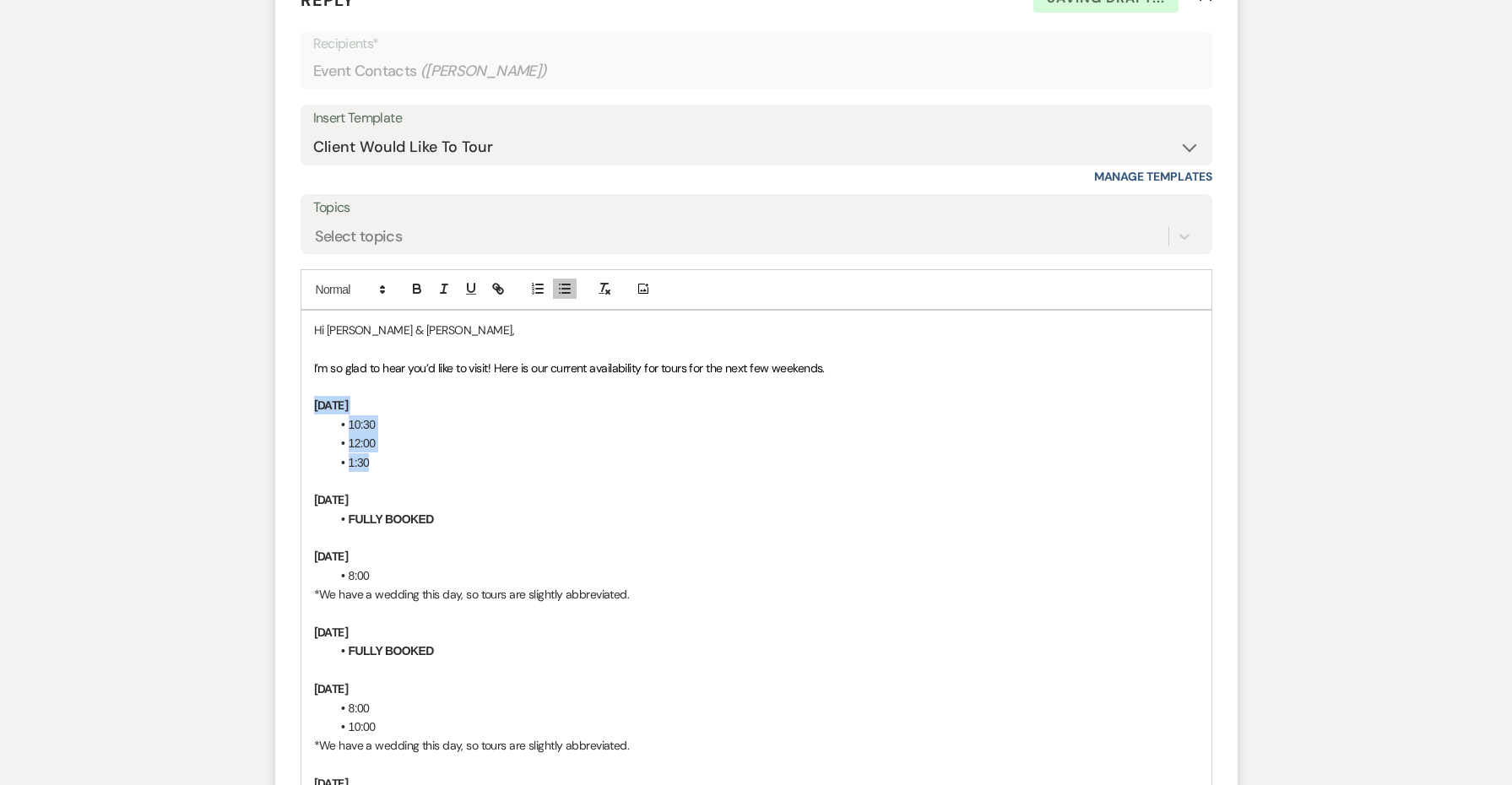
drag, startPoint x: 411, startPoint y: 425, endPoint x: 284, endPoint y: 354, distance: 145.5
copy div "[DATE] 10:30 12:00 1:30"
click at [406, 623] on p "[DATE]" at bounding box center [756, 632] width 885 height 19
click at [348, 624] on strong "[DATE]" at bounding box center [331, 632] width 34 height 15
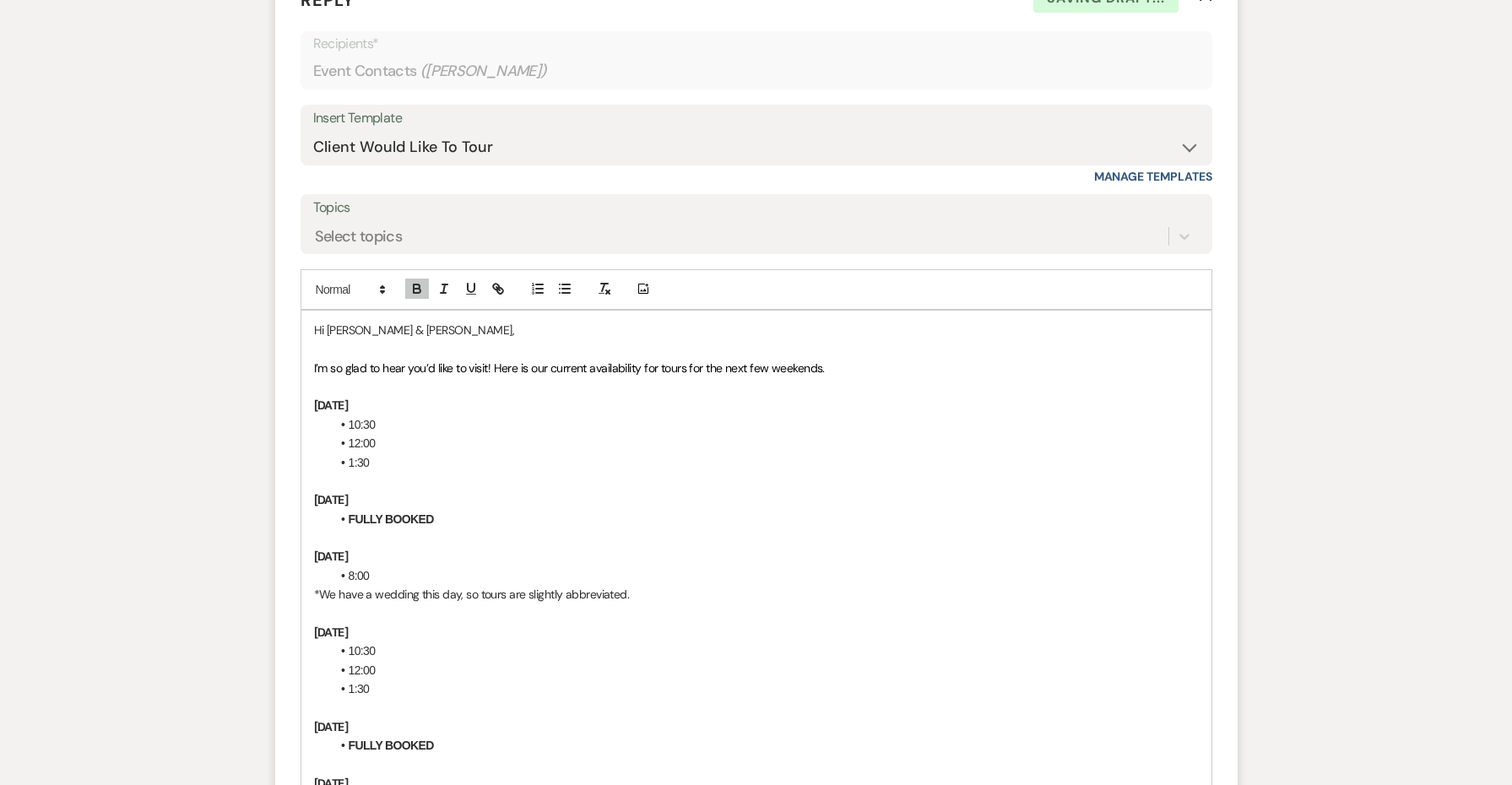
click at [348, 624] on strong "[DATE]" at bounding box center [331, 632] width 34 height 15
drag, startPoint x: 385, startPoint y: 641, endPoint x: 353, endPoint y: 607, distance: 46.7
click at [353, 641] on ul "10:30 12:00 1:30" at bounding box center [765, 669] width 868 height 56
drag, startPoint x: 640, startPoint y: 544, endPoint x: 228, endPoint y: 545, distance: 412.0
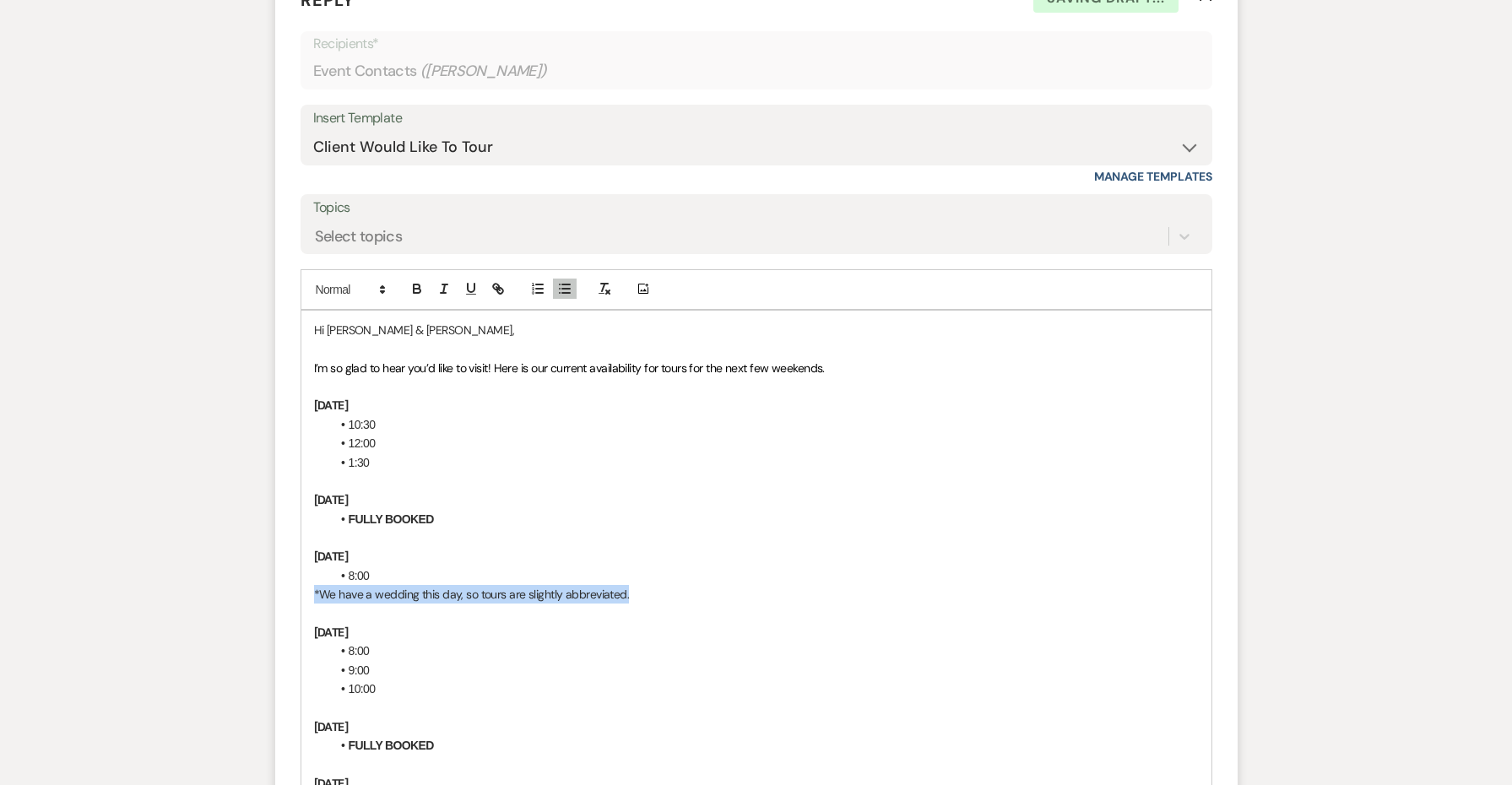
copy span "*We have a wedding this day, so tours are slightly abbreviated."
click at [315, 699] on p at bounding box center [756, 708] width 885 height 19
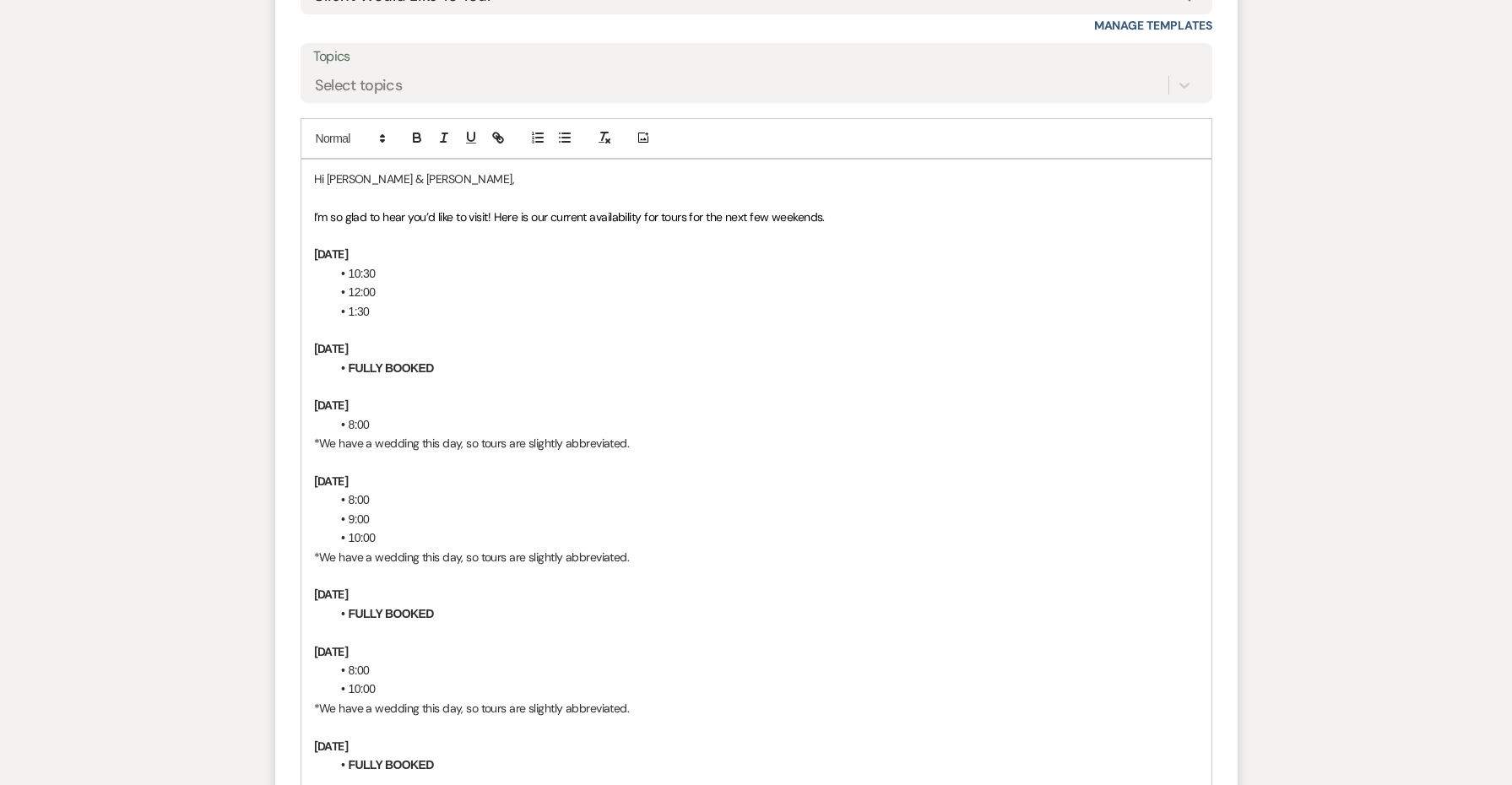
scroll to position [2786, 0]
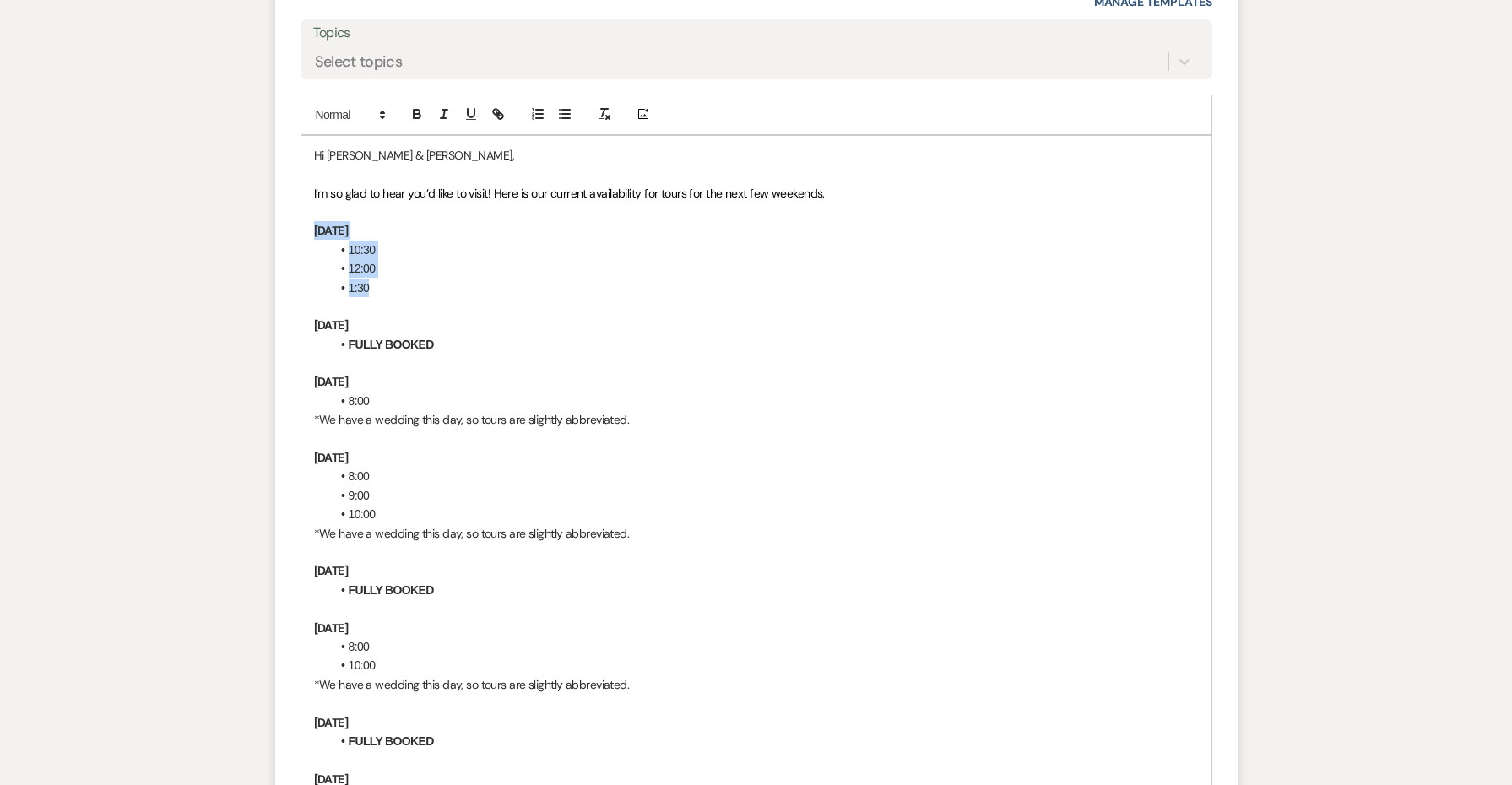
drag, startPoint x: 405, startPoint y: 248, endPoint x: 305, endPoint y: 191, distance: 115.1
copy div "[DATE] 10:30 12:00 1:30"
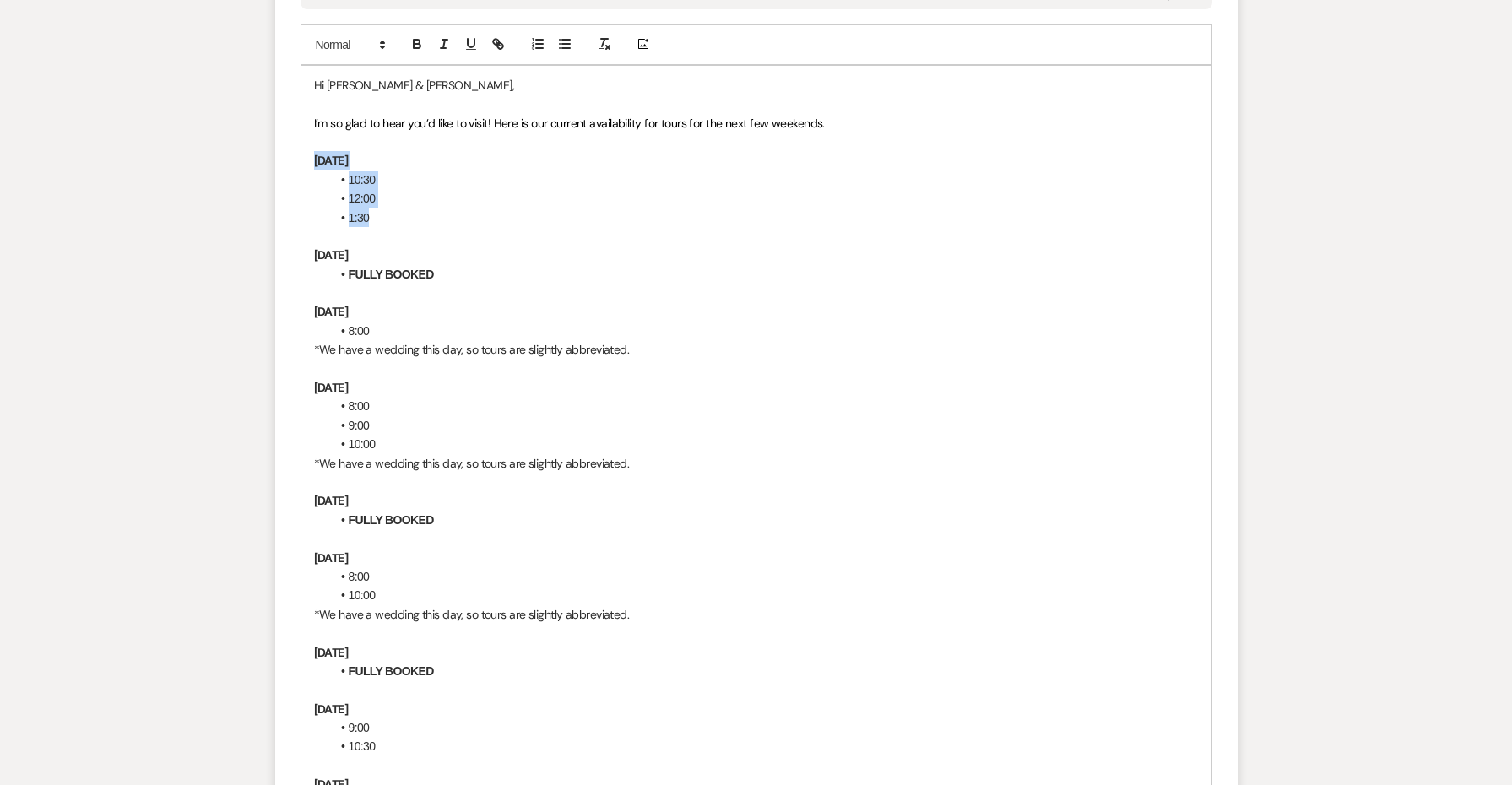
scroll to position [2875, 0]
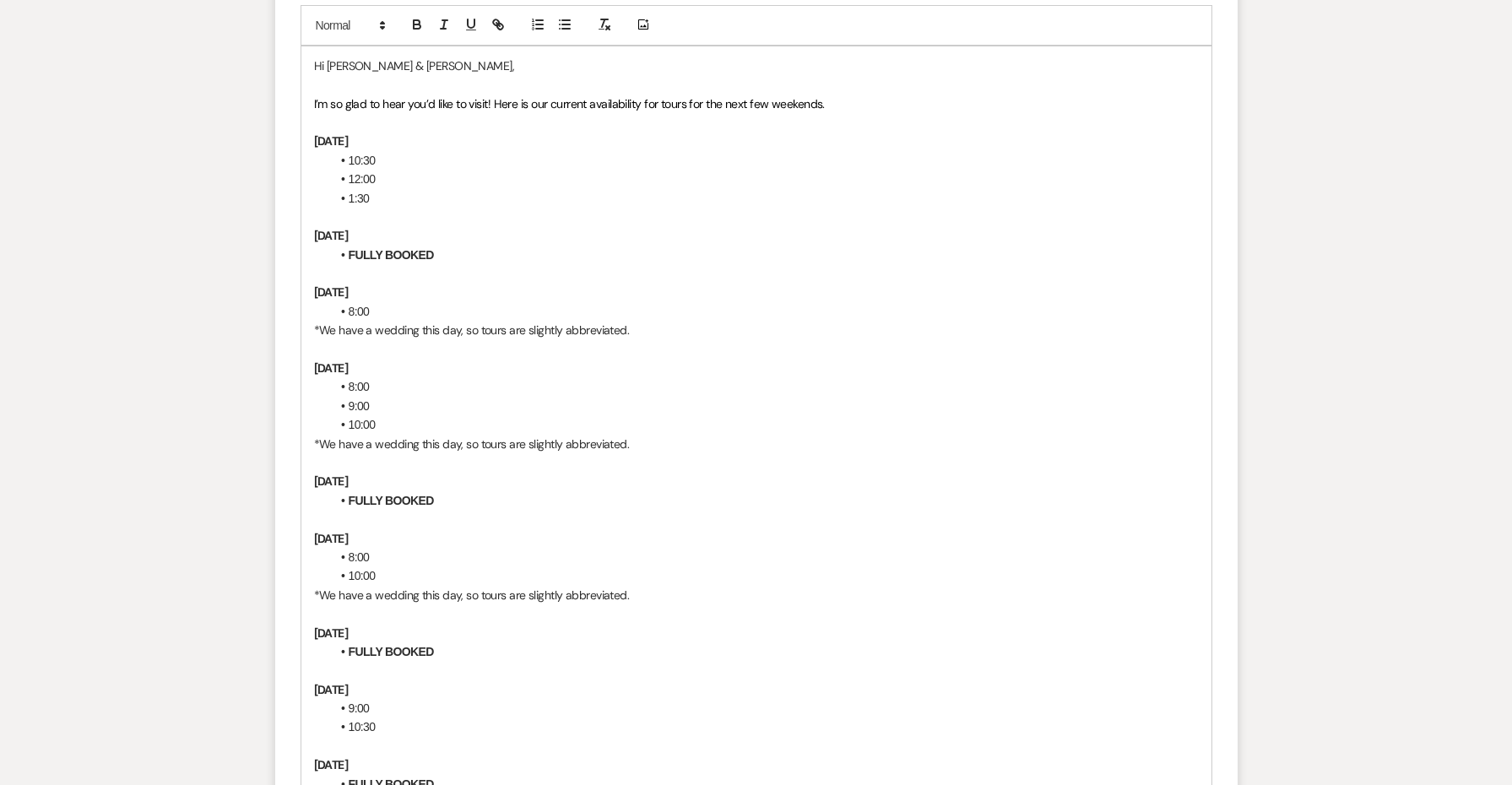
click at [412, 604] on p at bounding box center [756, 613] width 885 height 19
click at [348, 625] on strong "[DATE]" at bounding box center [331, 632] width 34 height 15
click at [429, 624] on p "[DATE]" at bounding box center [756, 632] width 885 height 19
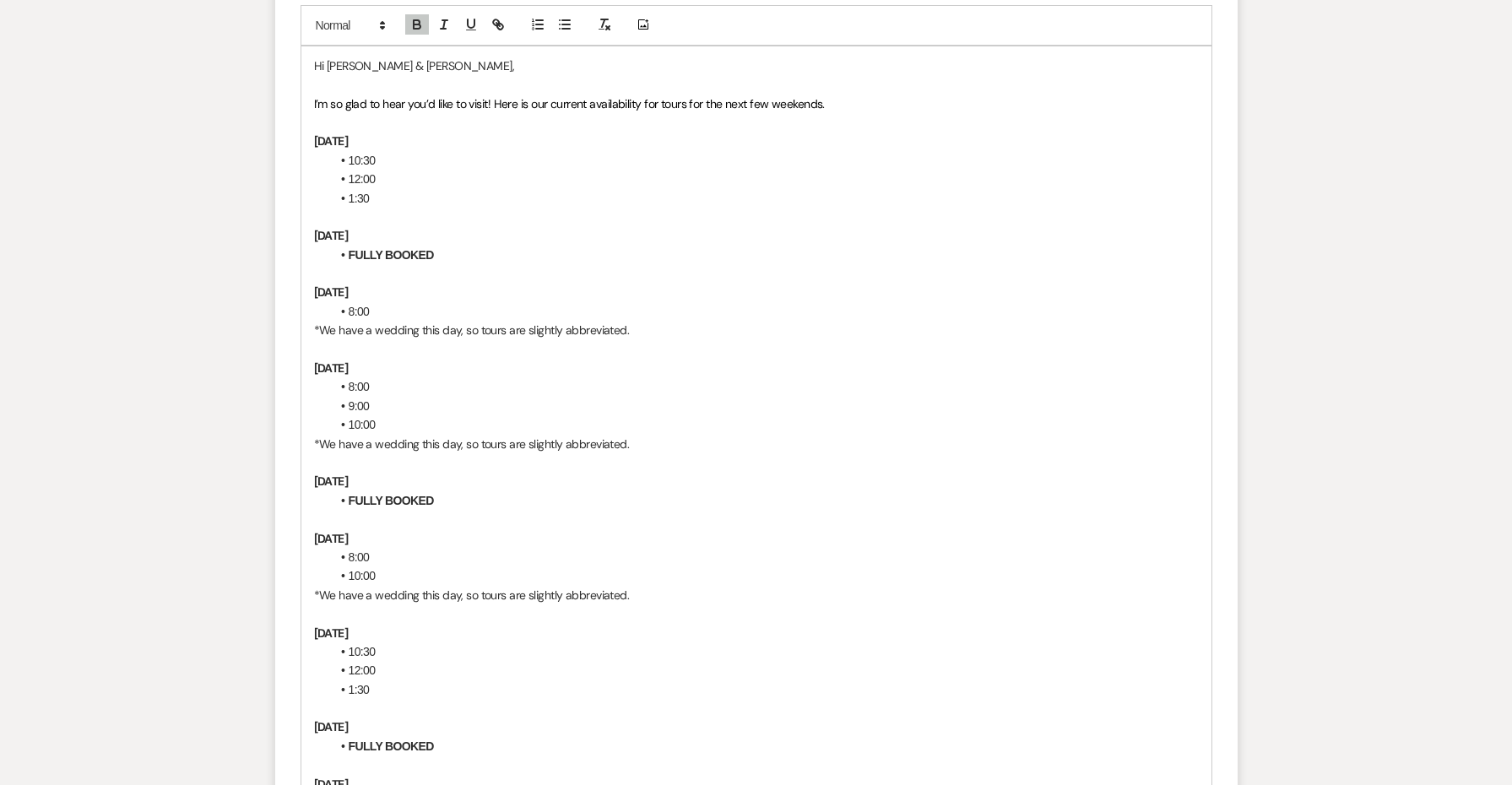
click at [348, 625] on strong "[DATE]" at bounding box center [331, 632] width 34 height 15
drag, startPoint x: 385, startPoint y: 641, endPoint x: 348, endPoint y: 602, distance: 53.8
click at [348, 642] on ul "10:30 12:00 1:30" at bounding box center [765, 670] width 868 height 56
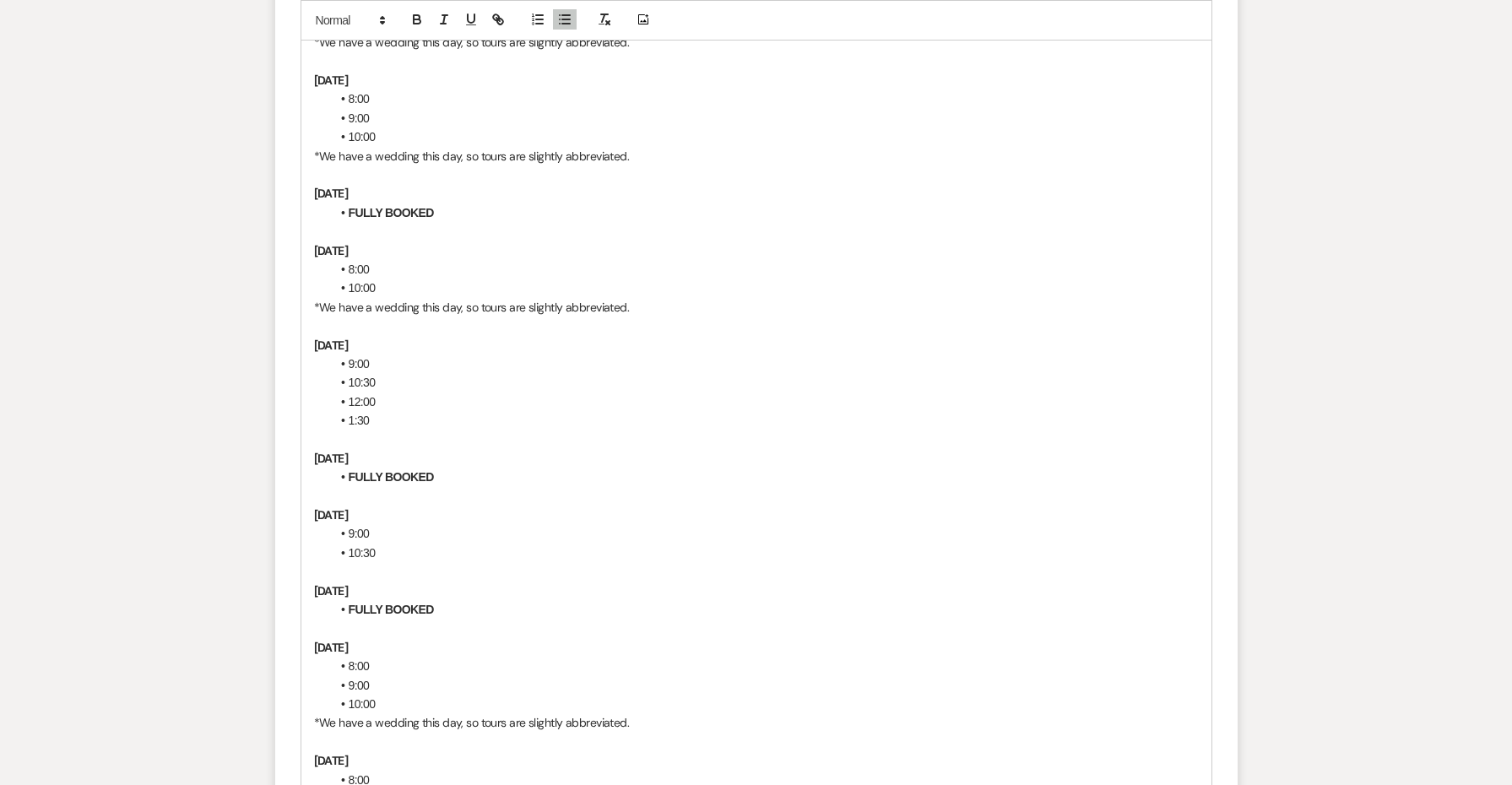
scroll to position [3165, 0]
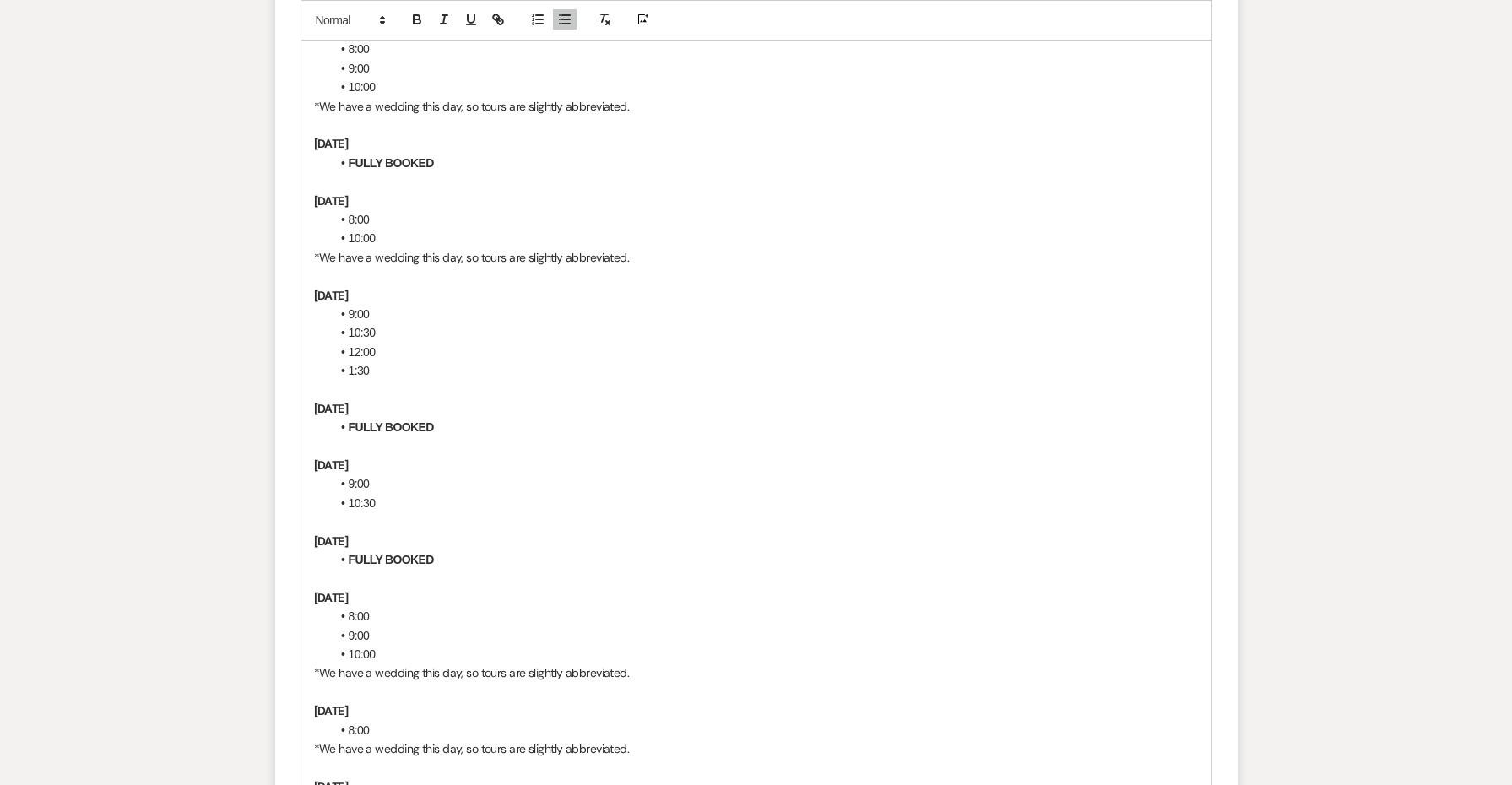
scroll to position [3215, 0]
drag, startPoint x: 392, startPoint y: 323, endPoint x: 298, endPoint y: 236, distance: 128.1
click at [298, 236] on form "Reply X Draft Recipients* Event Contacts ( [PERSON_NAME] ) Insert Template -- W…" at bounding box center [756, 416] width 962 height 2106
copy div "[DATE] 9:00 10:30 12:00 1:30"
click at [382, 511] on p at bounding box center [756, 520] width 885 height 19
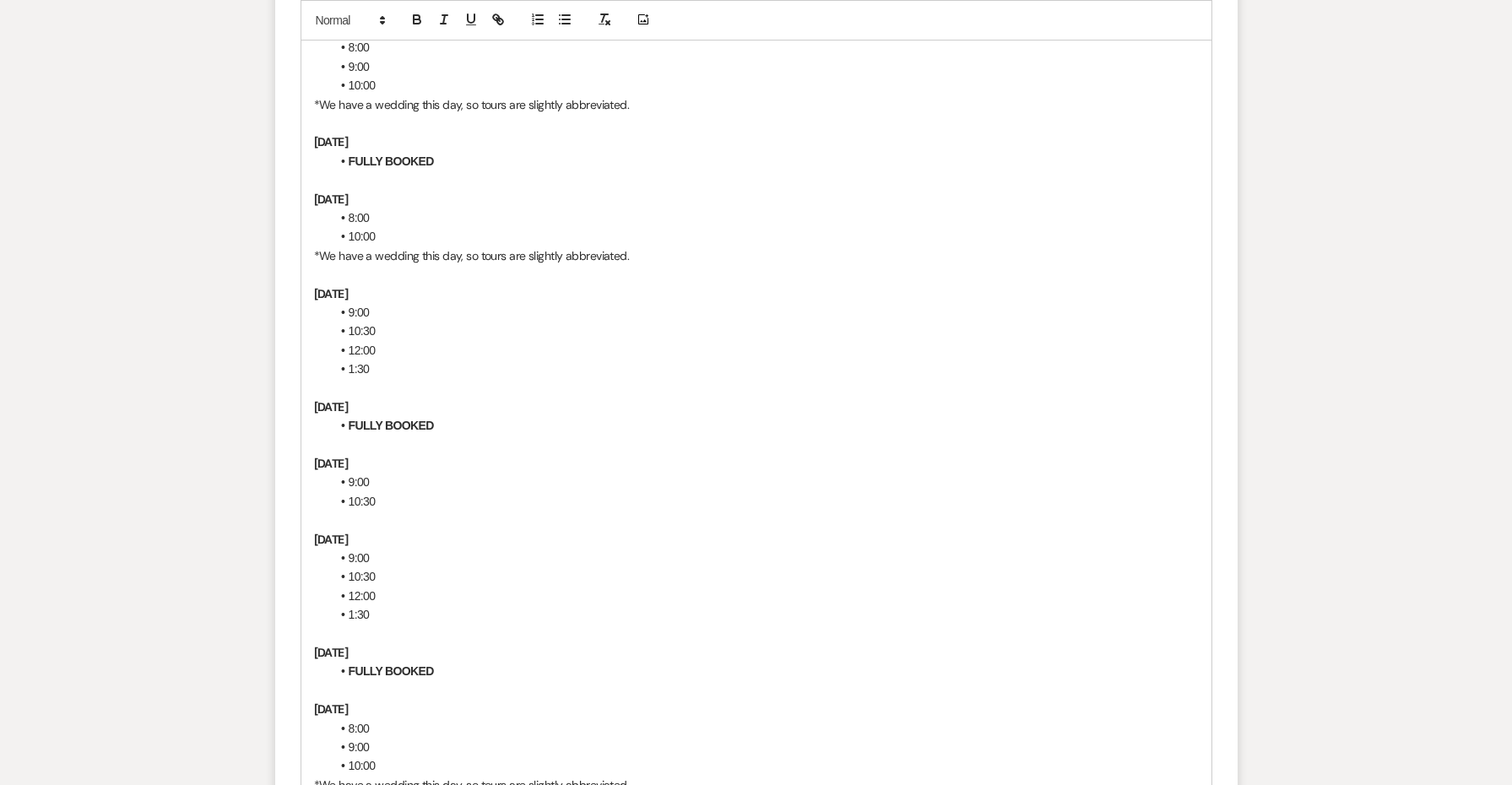
click at [348, 532] on strong "[DATE]" at bounding box center [331, 539] width 34 height 15
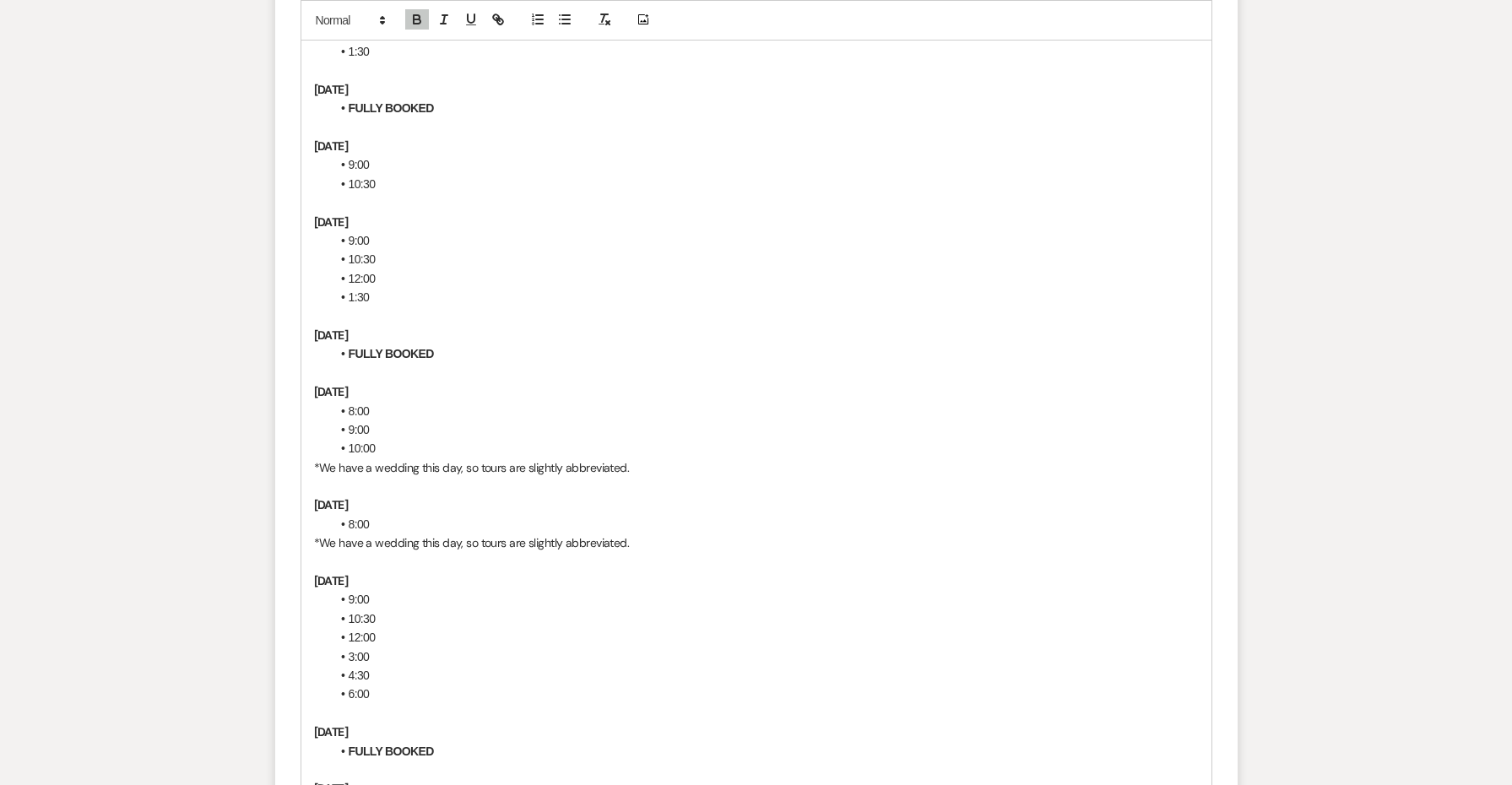
scroll to position [3533, 0]
click at [413, 495] on p "[DATE]" at bounding box center [756, 504] width 885 height 19
click at [414, 495] on p "[DATE]" at bounding box center [756, 504] width 885 height 19
click at [404, 476] on p at bounding box center [756, 485] width 885 height 19
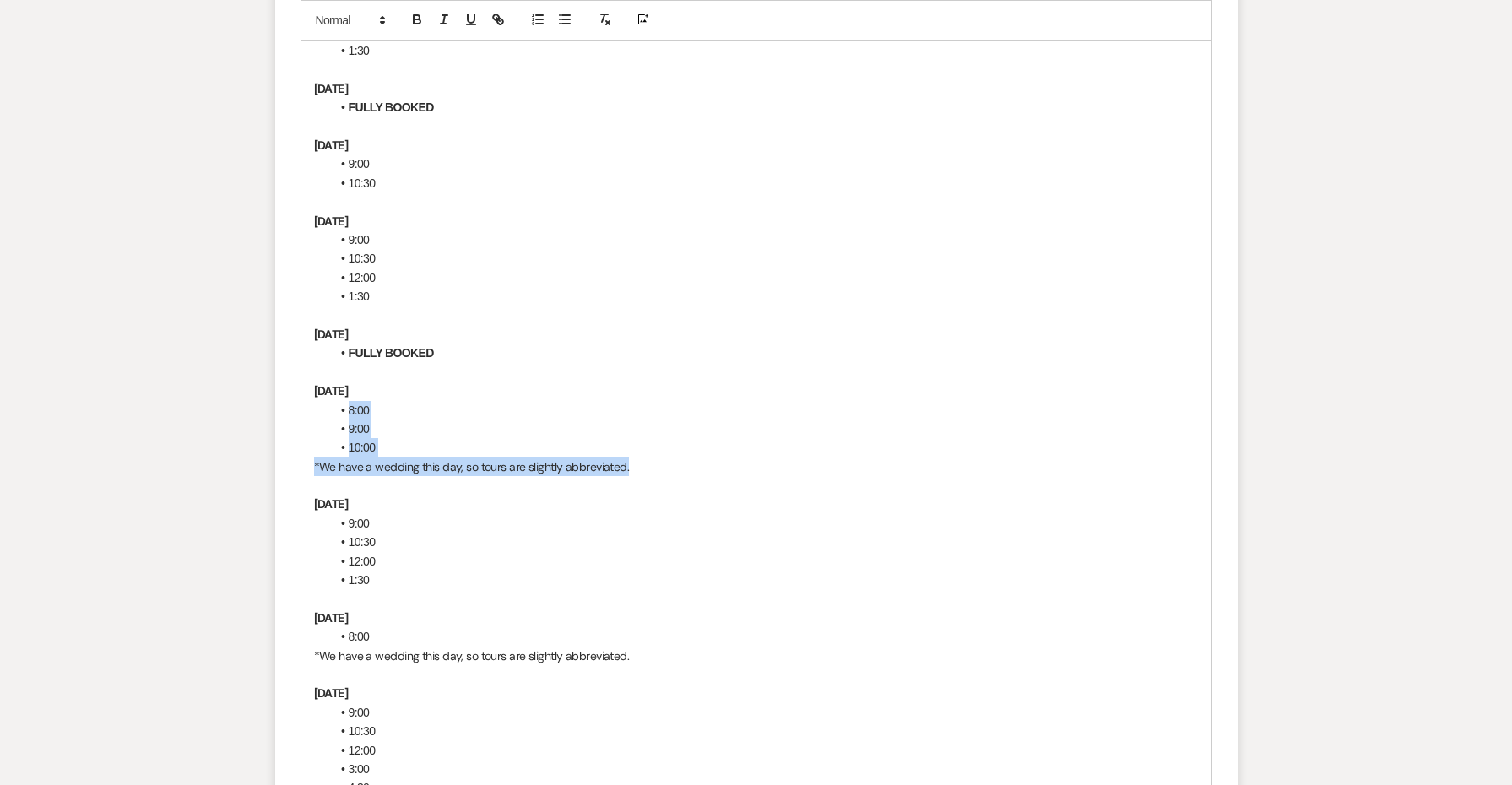
drag, startPoint x: 632, startPoint y: 400, endPoint x: 332, endPoint y: 348, distance: 304.5
click at [332, 348] on div "Hi [PERSON_NAME] & [PERSON_NAME], I’m so glad to hear you’d like to visit! Here…" at bounding box center [757, 325] width 910 height 1873
copy div "8:00 9:00 10:00 *We have a wedding this day, so tours are slightly abbreviated."
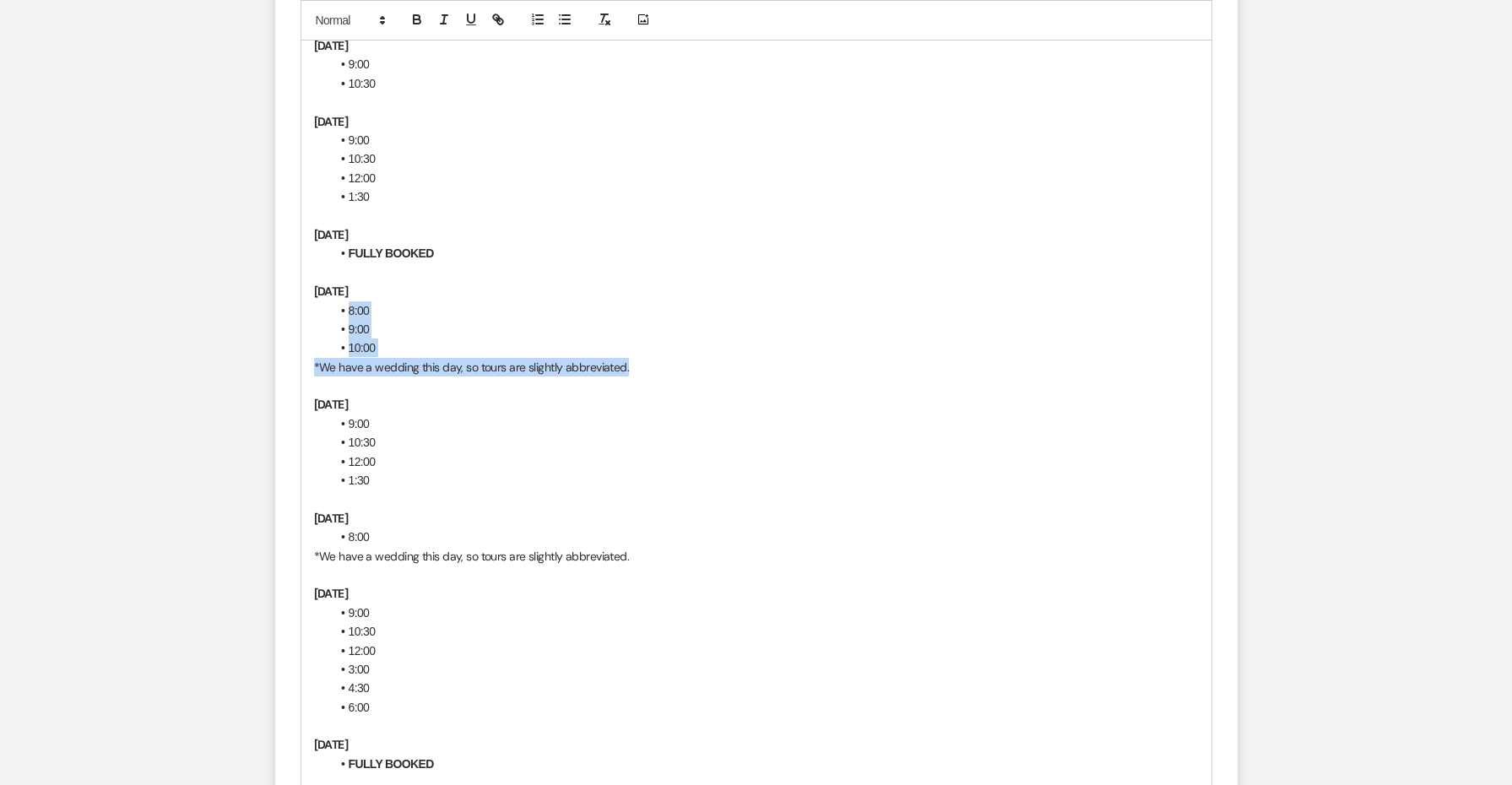
scroll to position [3630, 0]
copy div "8:00 9:00 10:00 *We have a wedding this day, so tours are slightly abbreviated."
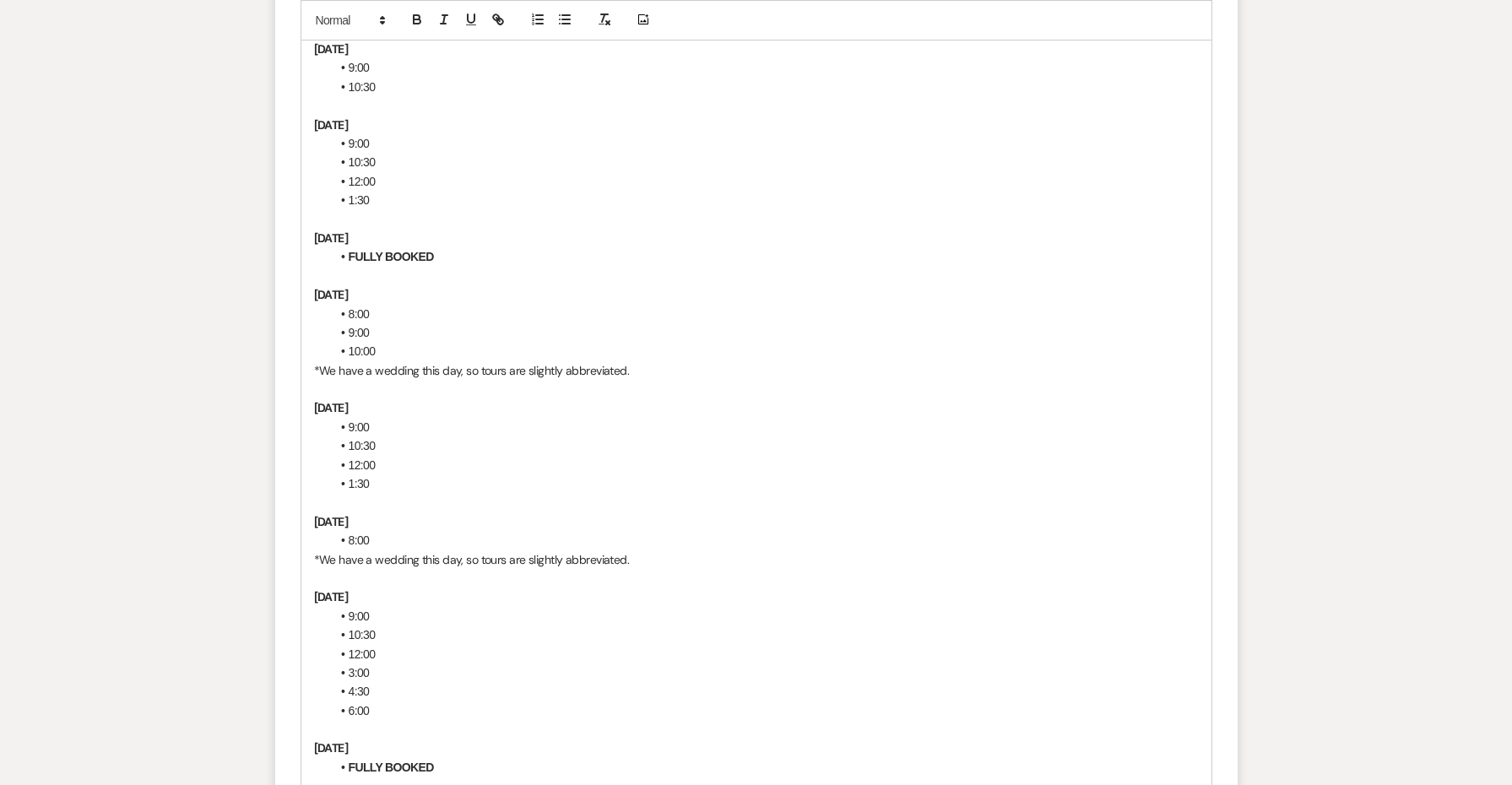
click at [418, 418] on li "9:00" at bounding box center [765, 427] width 868 height 19
click at [348, 400] on strong "[DATE]" at bounding box center [331, 407] width 34 height 15
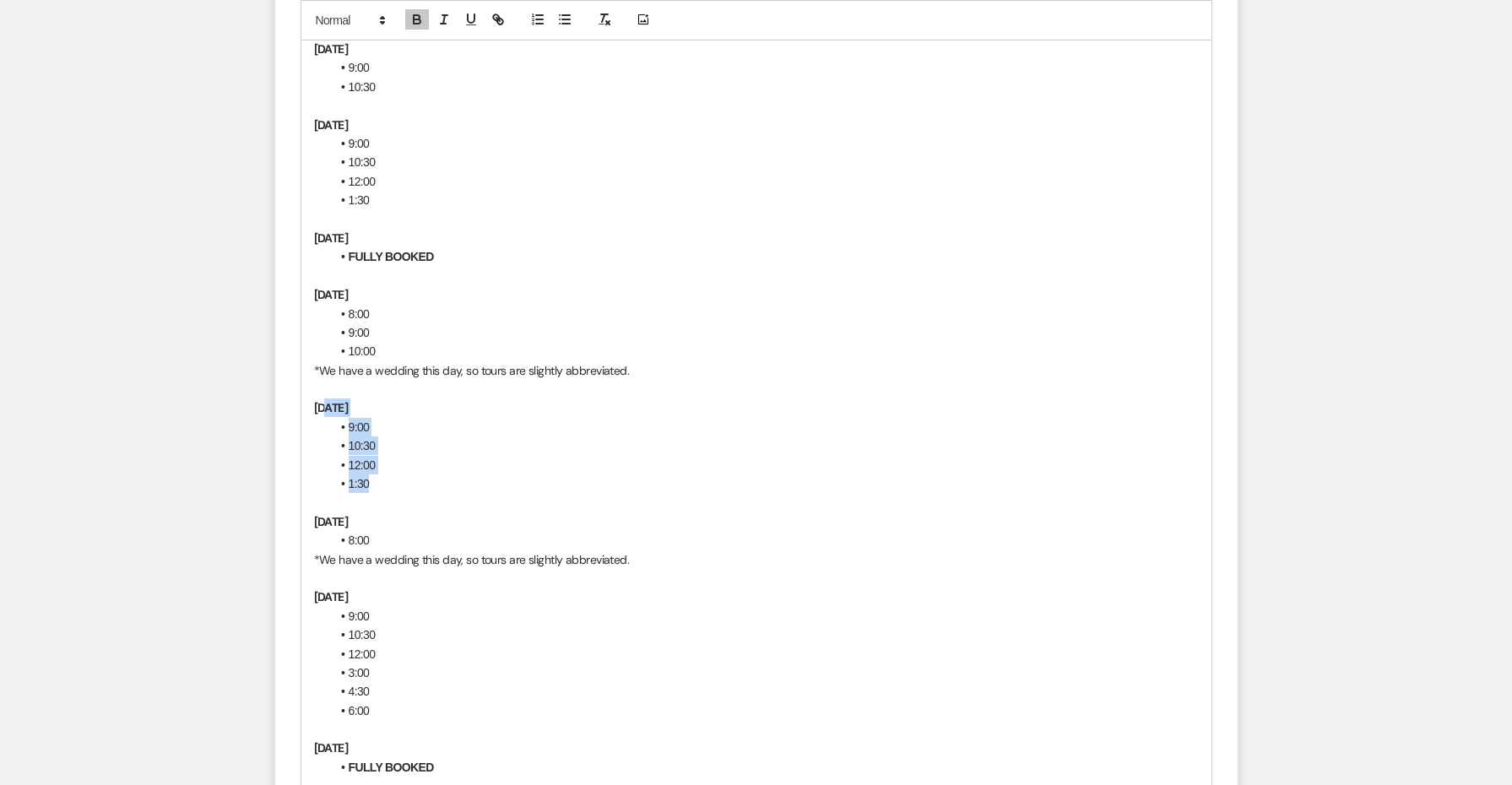
drag, startPoint x: 363, startPoint y: 421, endPoint x: 325, endPoint y: 350, distance: 80.5
click at [325, 350] on div "Hi [PERSON_NAME] & [PERSON_NAME], I’m so glad to hear you’d like to visit! Here…" at bounding box center [757, 228] width 910 height 1873
click at [325, 400] on strong "[DATE]" at bounding box center [331, 407] width 34 height 15
drag, startPoint x: 377, startPoint y: 417, endPoint x: 339, endPoint y: 355, distance: 72.7
click at [339, 355] on div "Hi [PERSON_NAME] & [PERSON_NAME], I’m so glad to hear you’d like to visit! Here…" at bounding box center [757, 228] width 910 height 1873
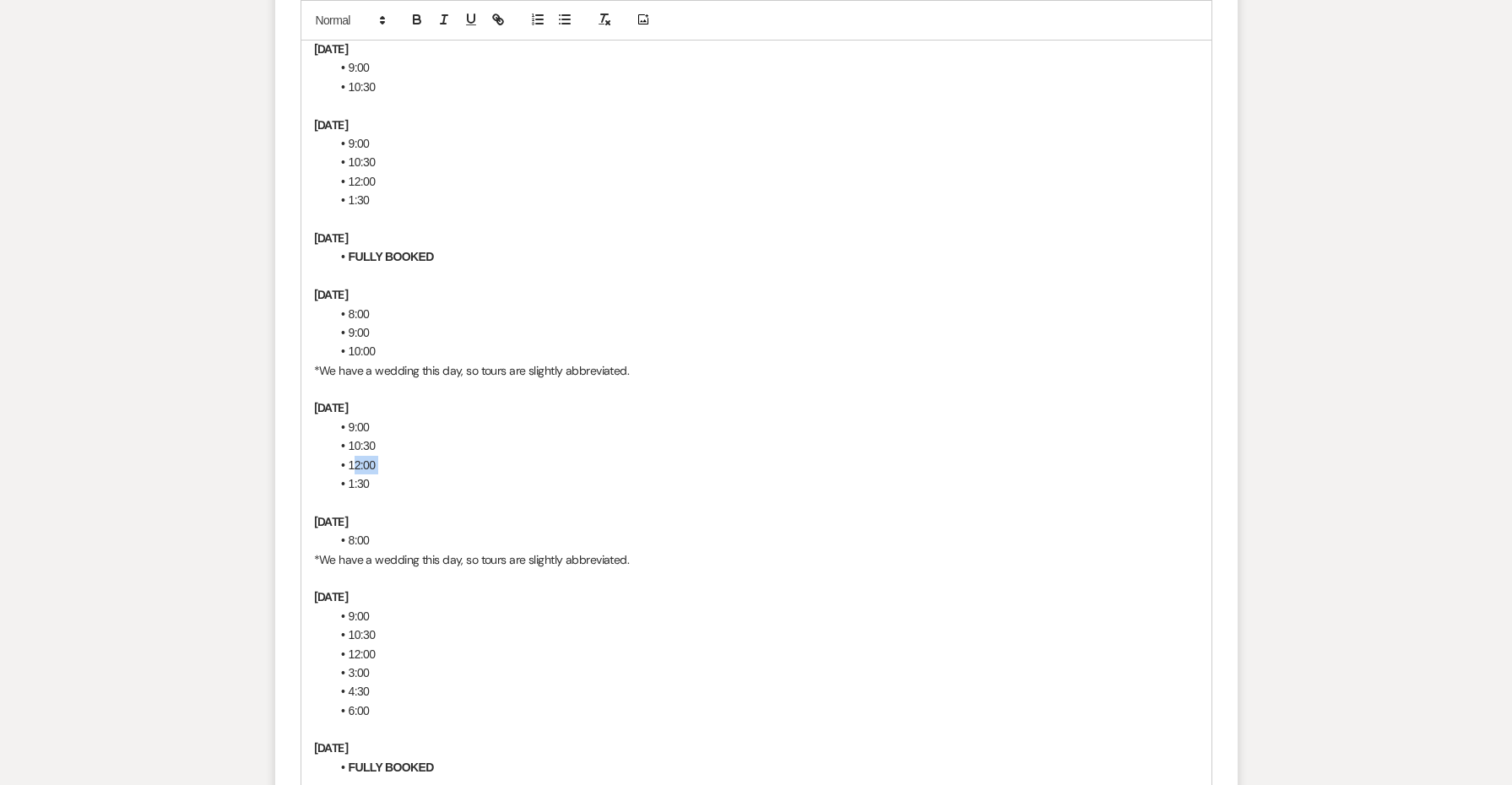
drag, startPoint x: 378, startPoint y: 412, endPoint x: 354, endPoint y: 403, distance: 25.6
click at [354, 418] on ul "9:00 10:30 12:00 1:30" at bounding box center [765, 456] width 868 height 76
drag, startPoint x: 387, startPoint y: 422, endPoint x: 346, endPoint y: 360, distance: 74.3
click at [346, 418] on ul "9:00 10:30 12:00 1:30" at bounding box center [765, 456] width 868 height 76
click at [348, 477] on span "*We have a wedding this day, so tours are slightly abbreviated." at bounding box center [495, 483] width 294 height 13
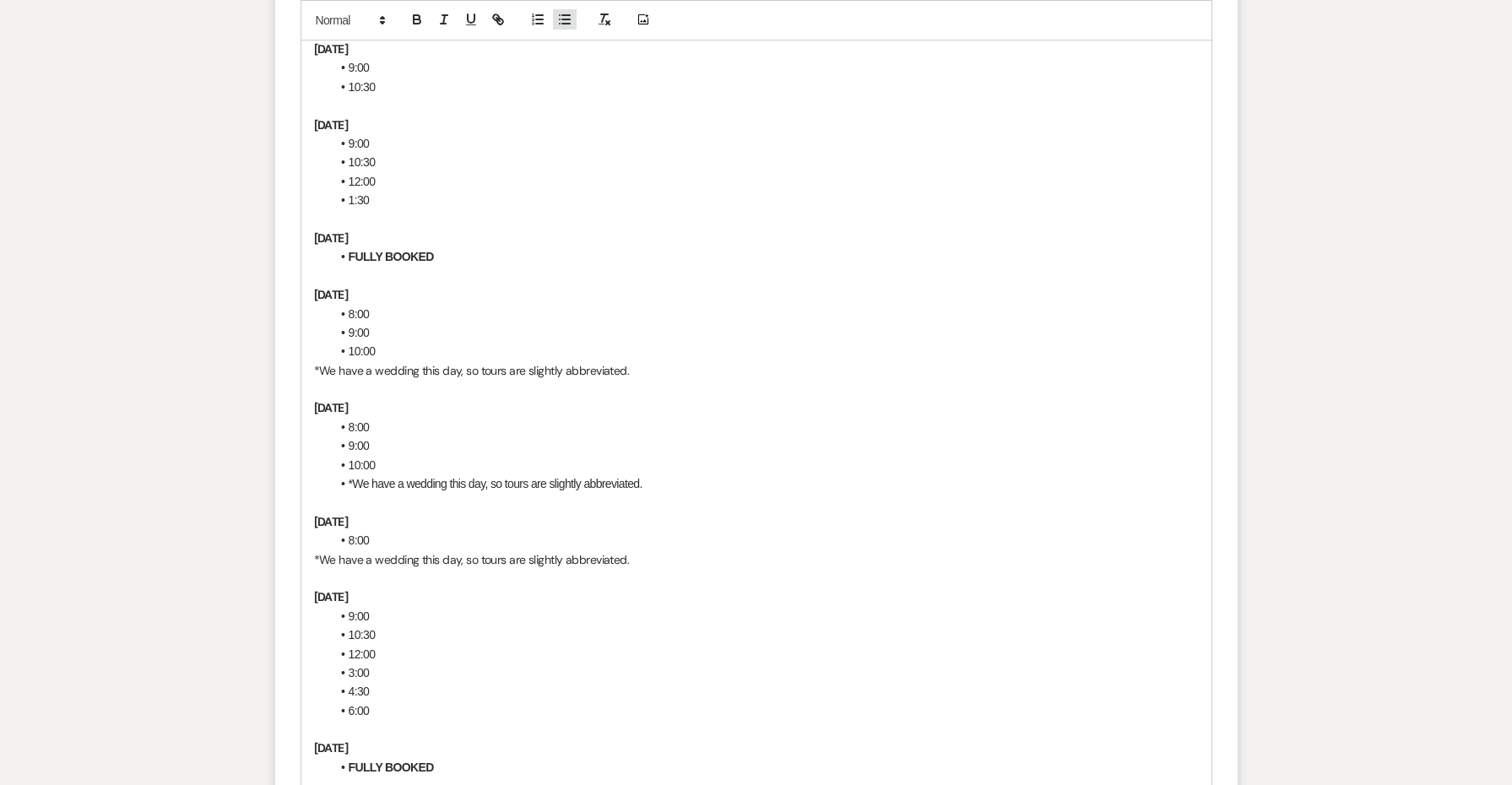
click at [566, 19] on line "button" at bounding box center [565, 19] width 8 height 0
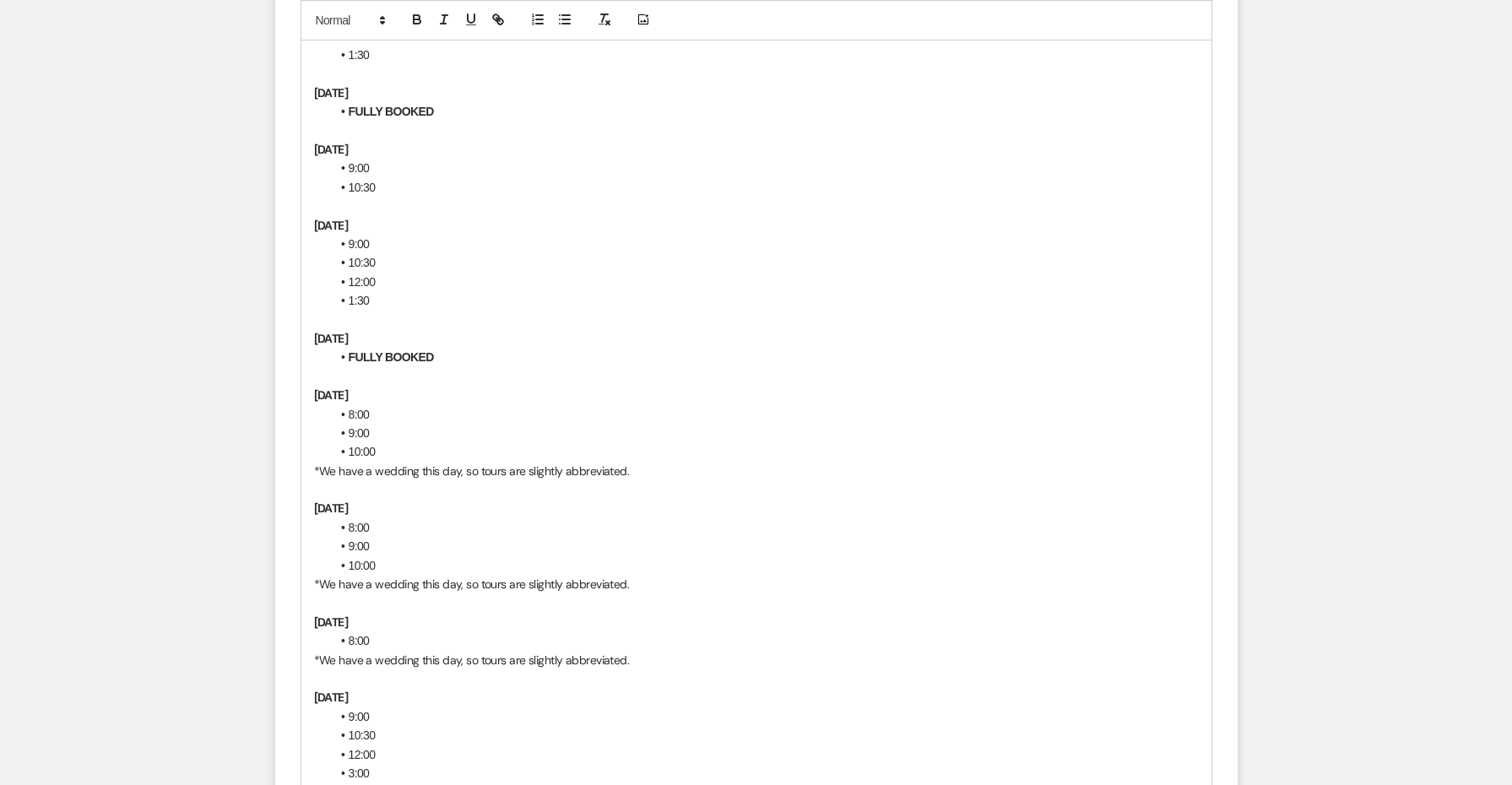
scroll to position [3525, 0]
drag, startPoint x: 333, startPoint y: 227, endPoint x: 304, endPoint y: 171, distance: 63.1
click at [304, 171] on div "Hi [PERSON_NAME] & [PERSON_NAME], I’m so glad to hear you’d like to visit! Here…" at bounding box center [757, 333] width 910 height 1873
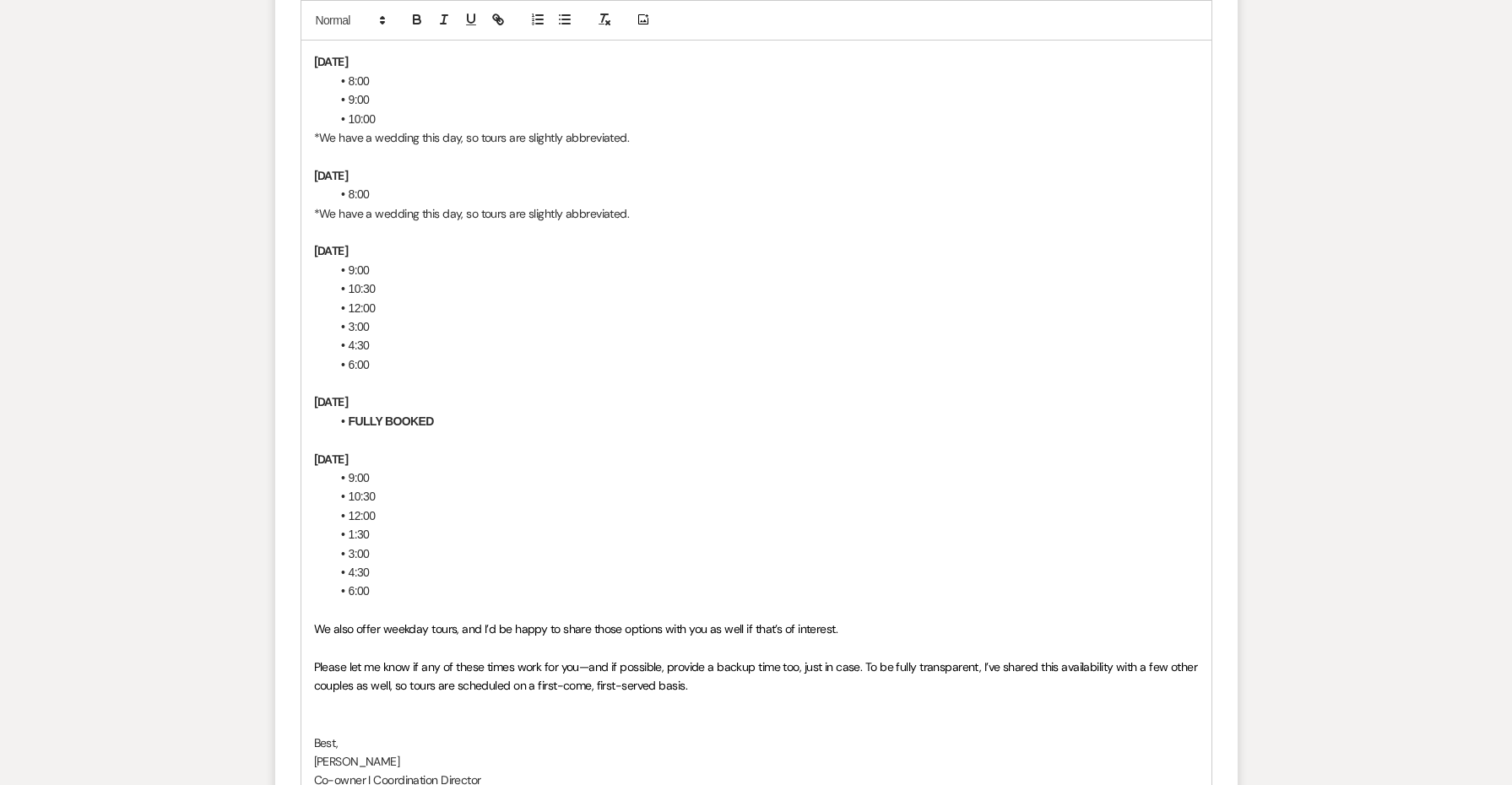
scroll to position [3971, 0]
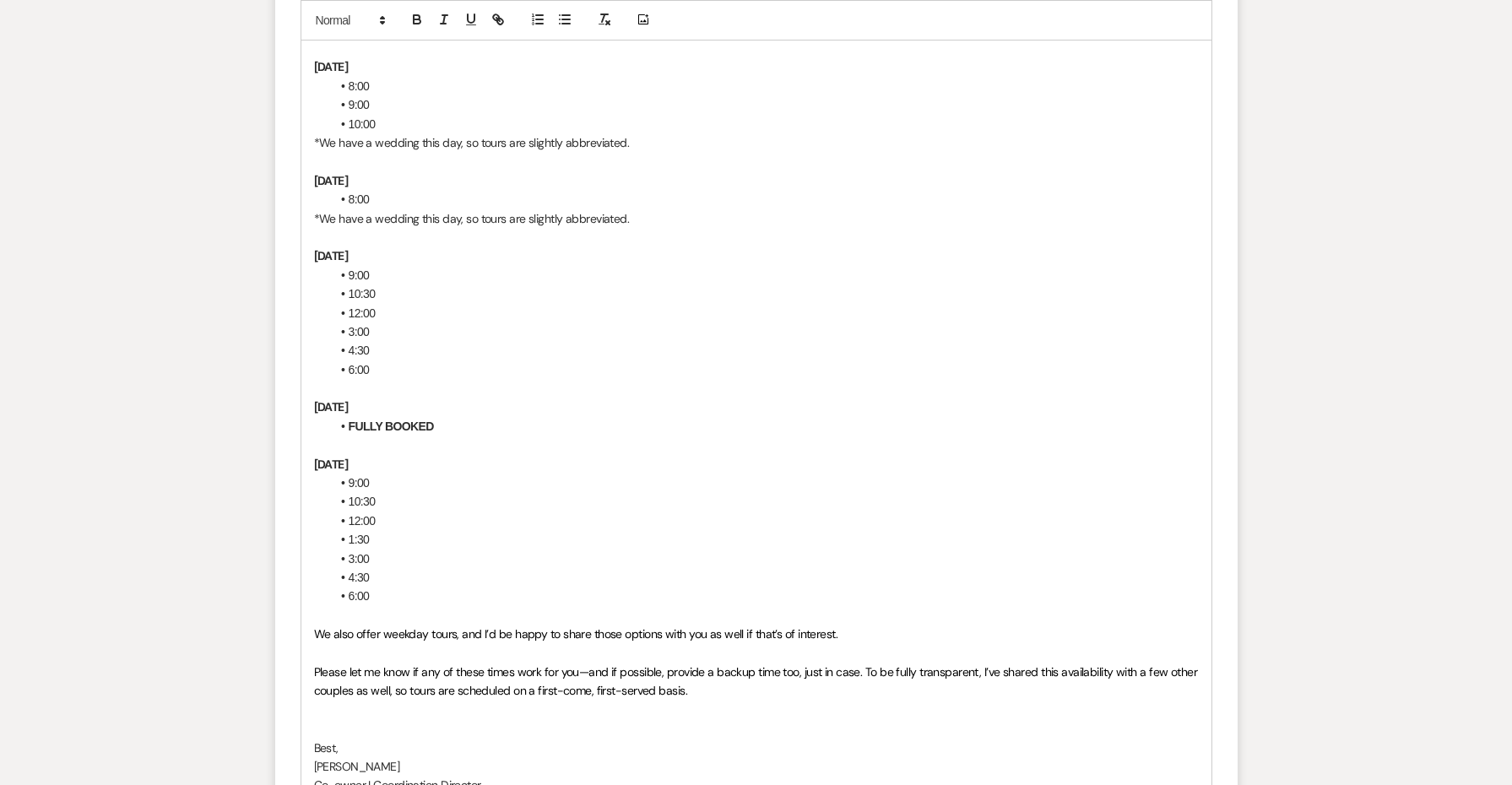
click at [392, 379] on p at bounding box center [756, 388] width 885 height 19
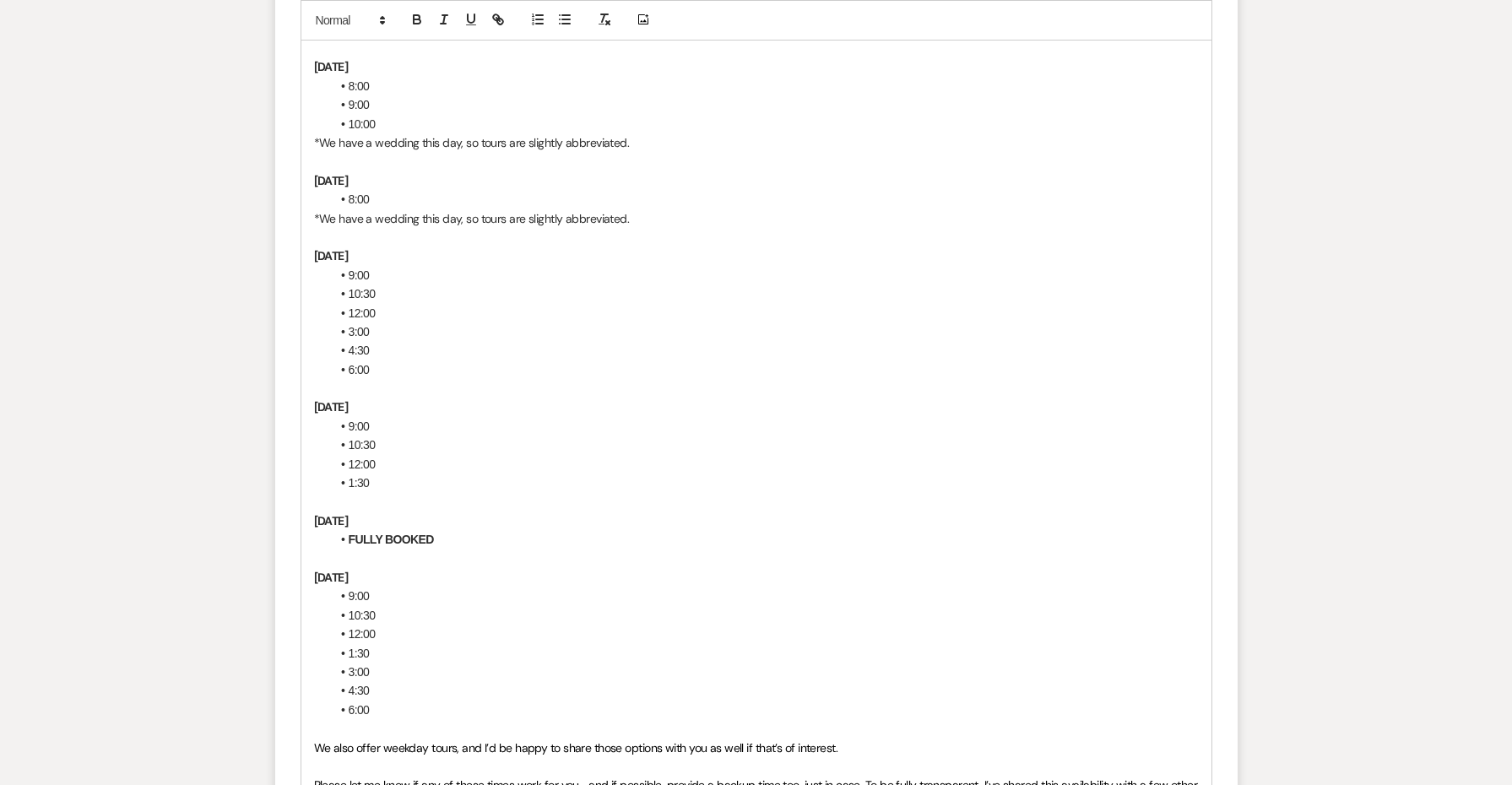
click at [348, 400] on strong "[DATE]" at bounding box center [331, 407] width 34 height 15
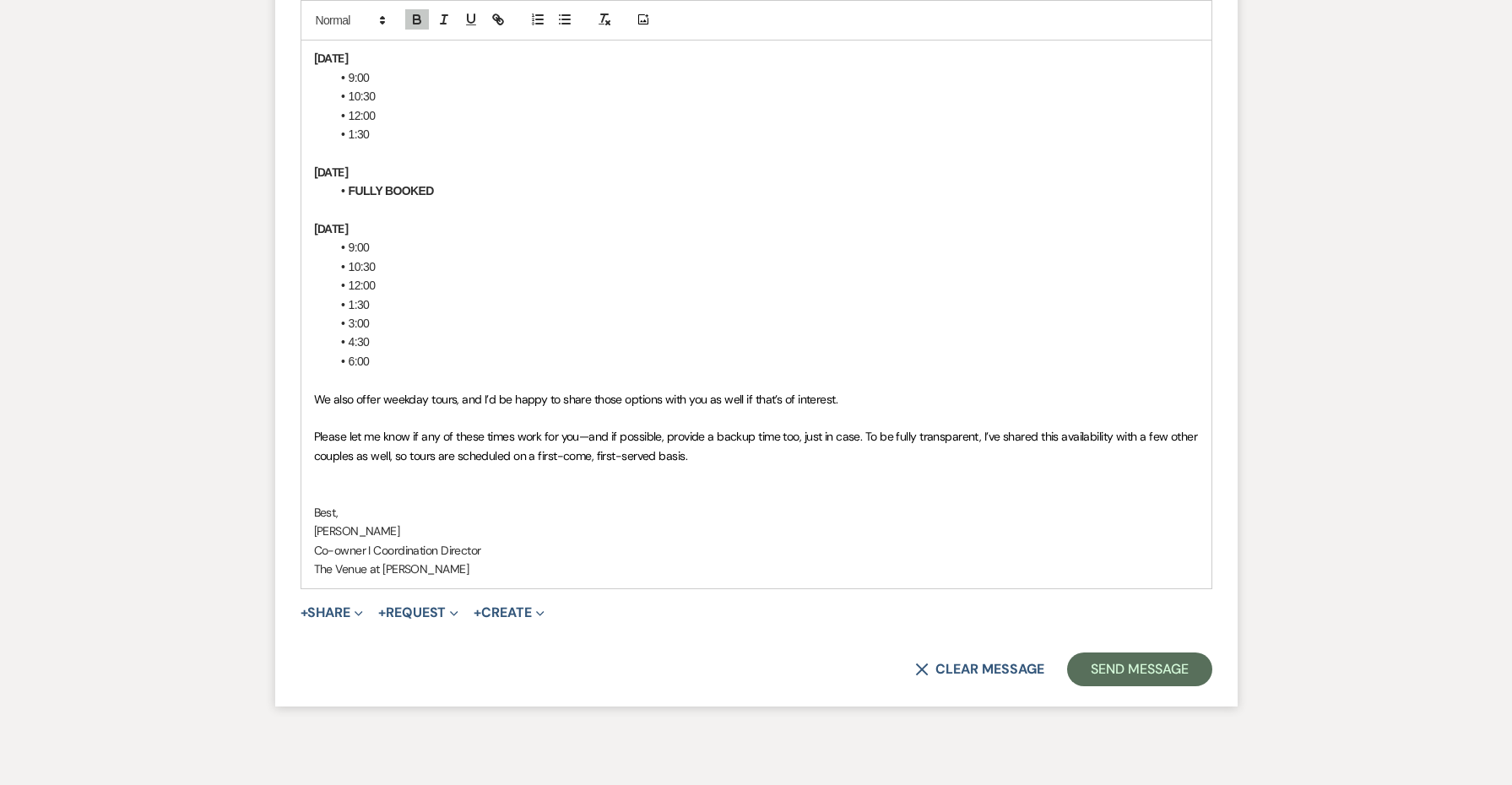
scroll to position [4318, 0]
click at [1134, 654] on button "Send Message" at bounding box center [1140, 670] width 145 height 34
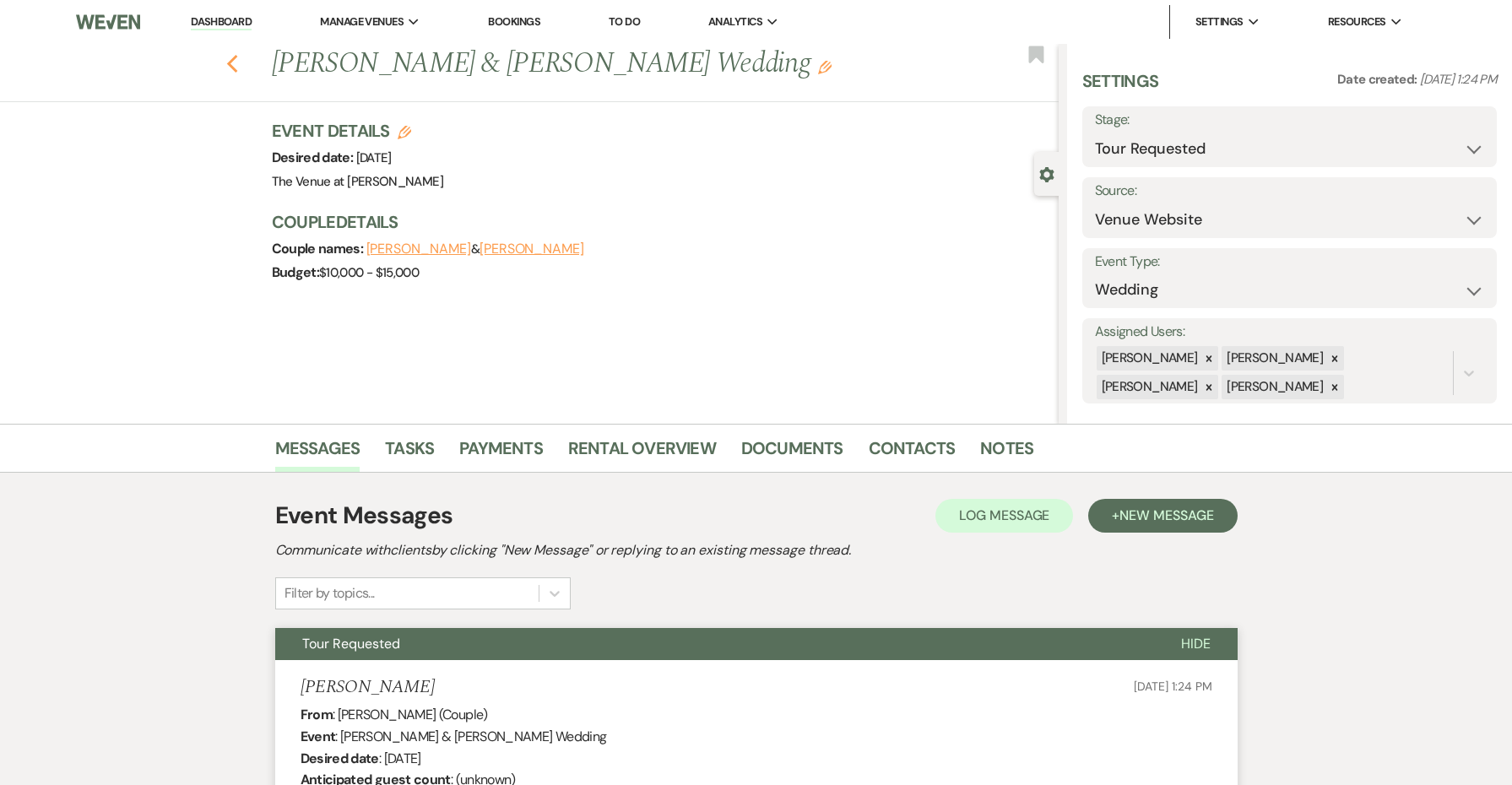
scroll to position [0, 0]
click at [232, 66] on icon "Previous" at bounding box center [233, 64] width 12 height 20
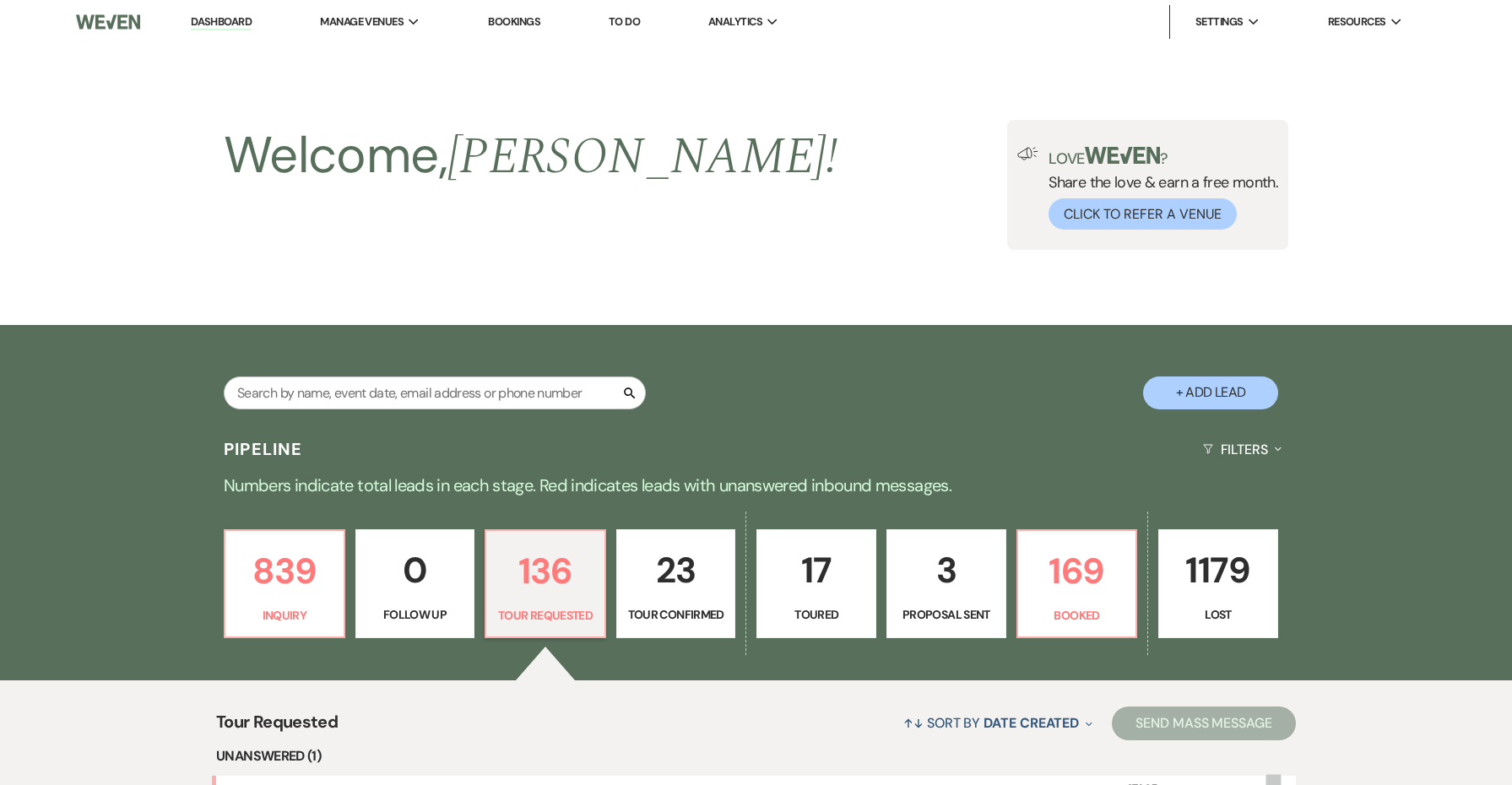
scroll to position [412, 0]
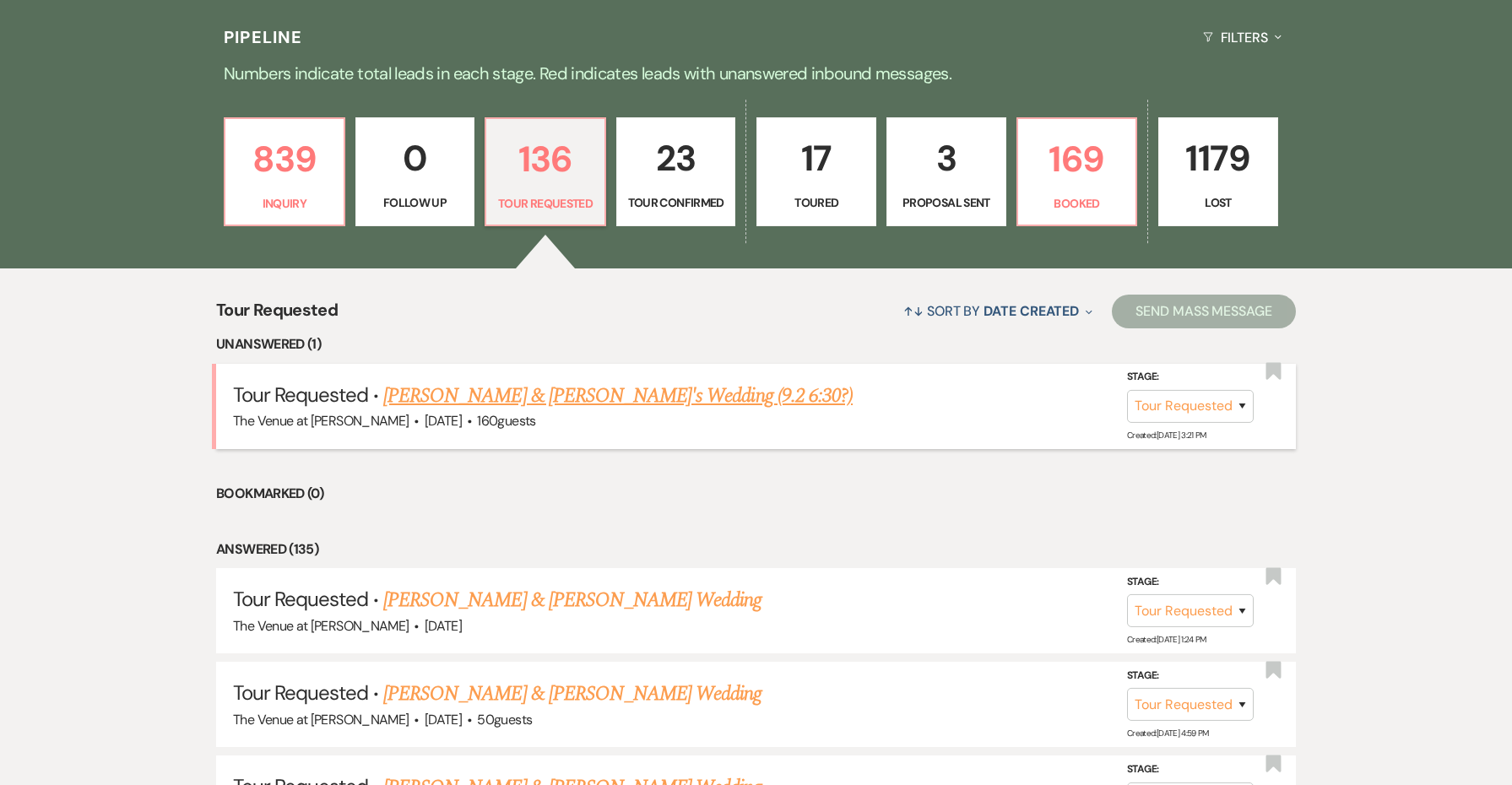
click at [452, 392] on link "[PERSON_NAME] & [PERSON_NAME]'s Wedding (9.2 6:30?)" at bounding box center [618, 396] width 469 height 30
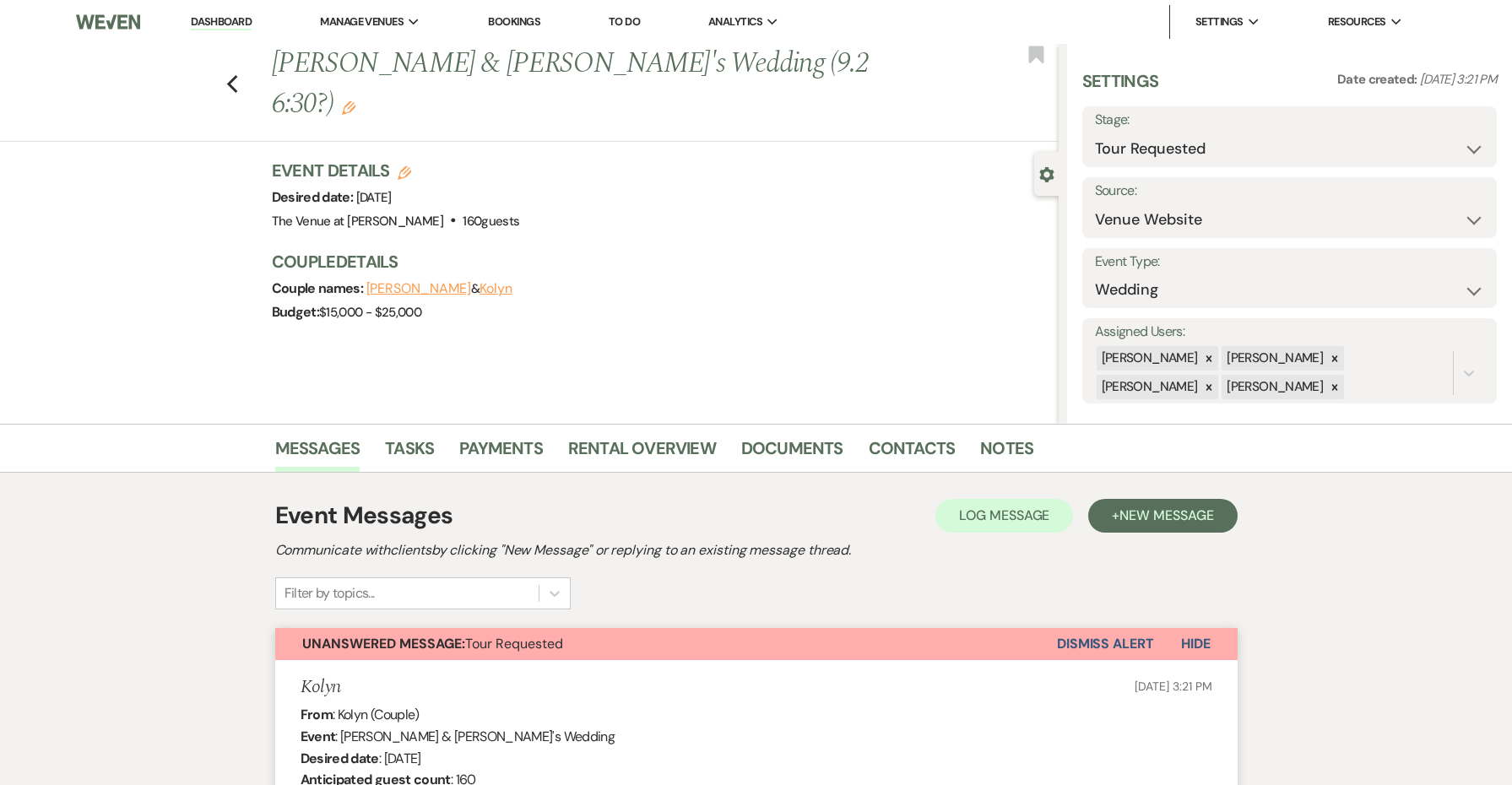
click at [452, 390] on div "Previous [PERSON_NAME] & [PERSON_NAME]'s Wedding (9.2 6:30?) Edit Bookmark Gear…" at bounding box center [529, 234] width 1059 height 380
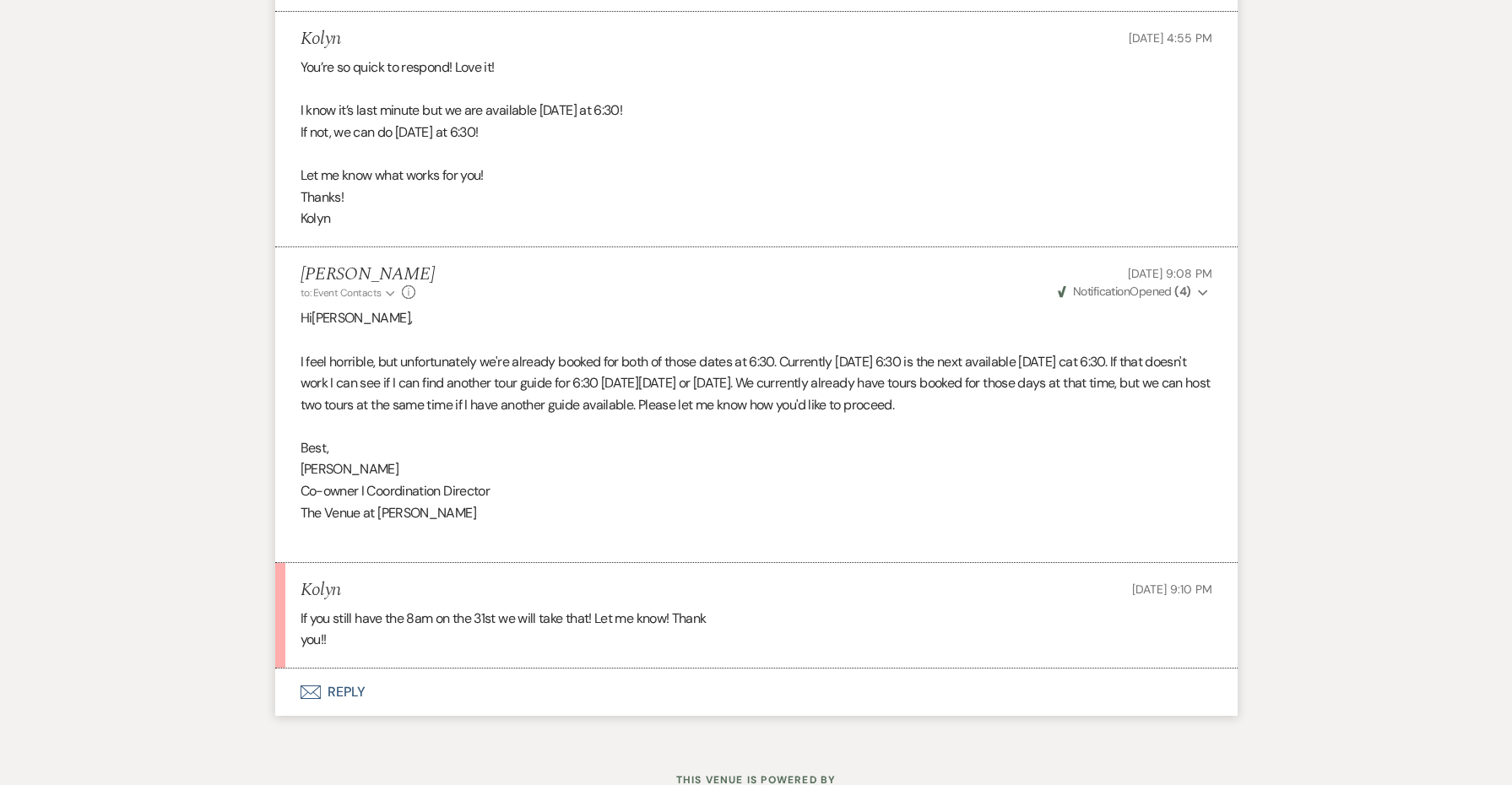
scroll to position [3199, 0]
click at [349, 669] on button "Envelope Reply" at bounding box center [756, 693] width 962 height 48
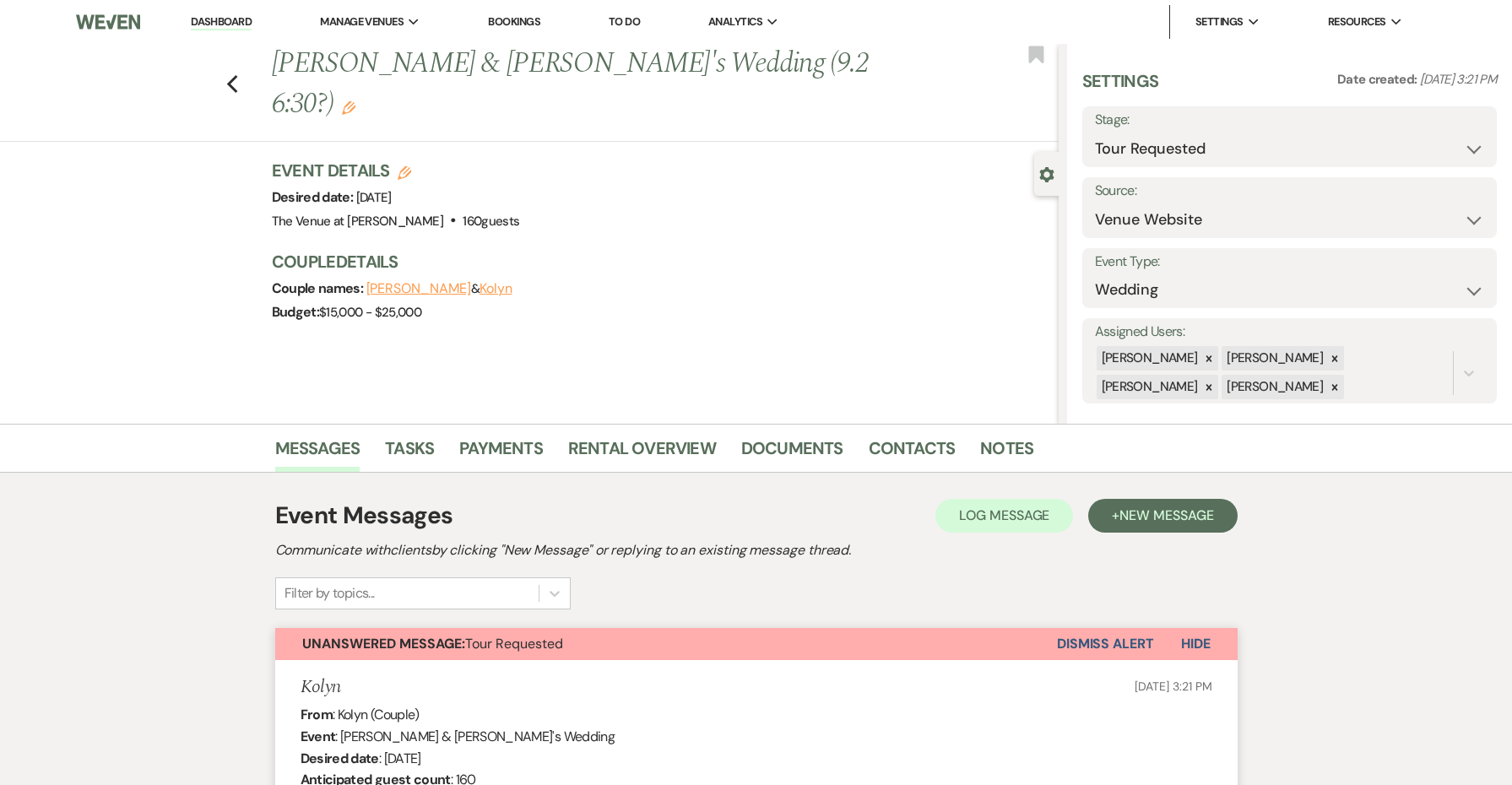
scroll to position [0, 0]
drag, startPoint x: 438, startPoint y: 69, endPoint x: 252, endPoint y: 65, distance: 186.0
click at [252, 65] on div "Previous [PERSON_NAME] & [PERSON_NAME]'s Wedding (9.2 6:30?) Edit Bookmark" at bounding box center [525, 93] width 1067 height 98
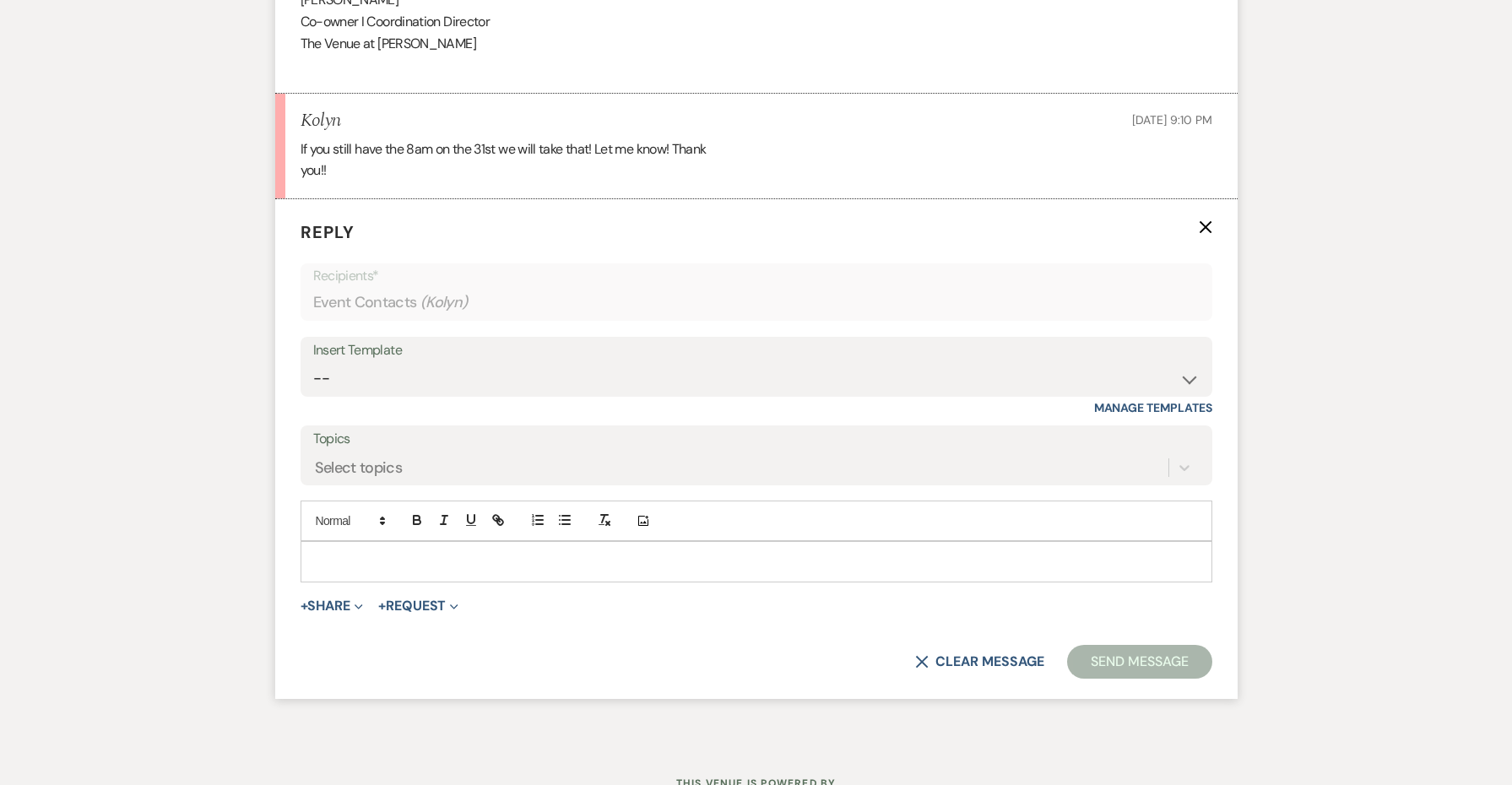
scroll to position [3668, 0]
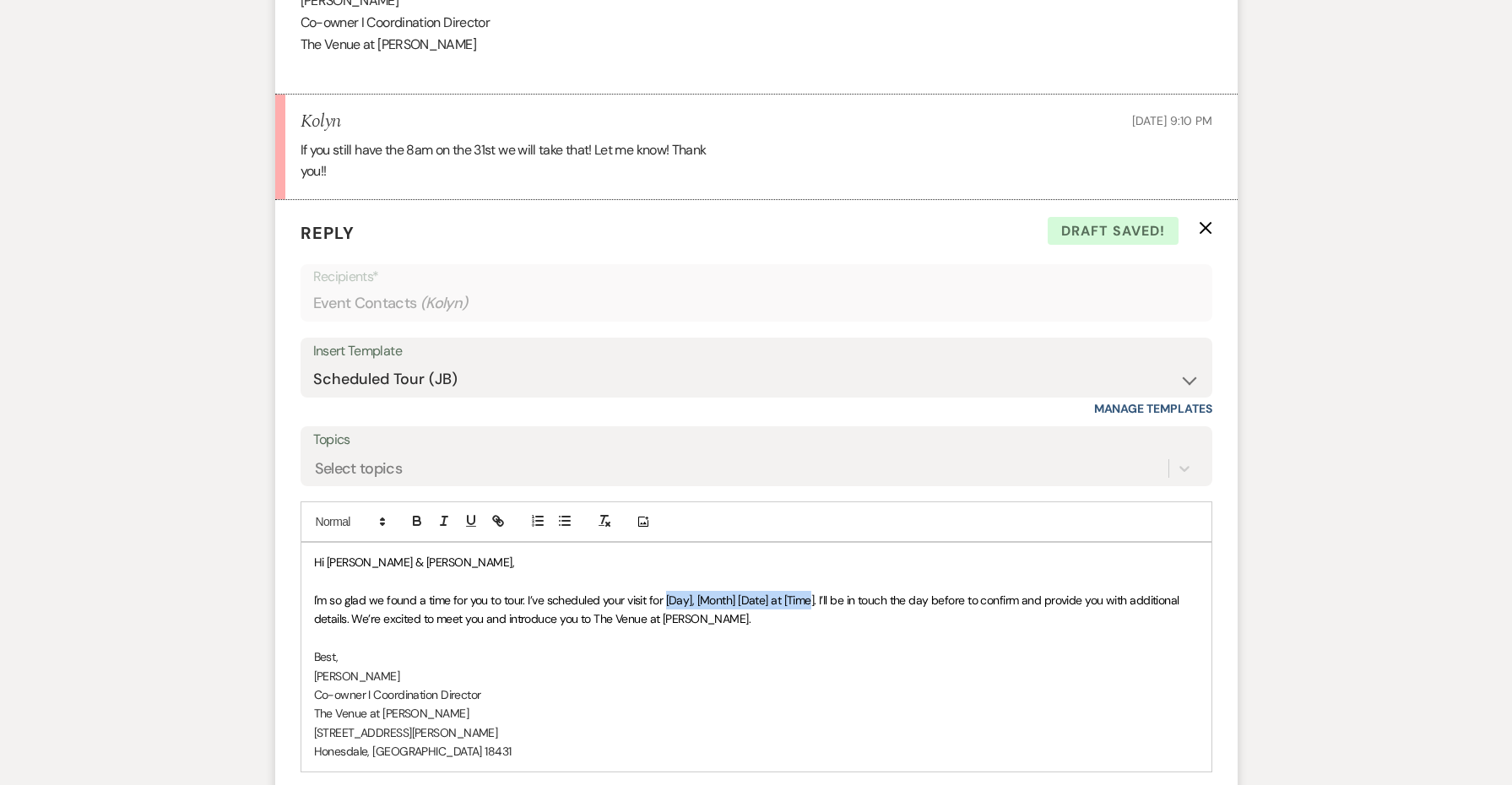
drag, startPoint x: 813, startPoint y: 533, endPoint x: 666, endPoint y: 533, distance: 147.0
click at [666, 593] on span "I'm so glad we found a time for you to tour. I’ve scheduled your visit for [Day…" at bounding box center [748, 609] width 869 height 34
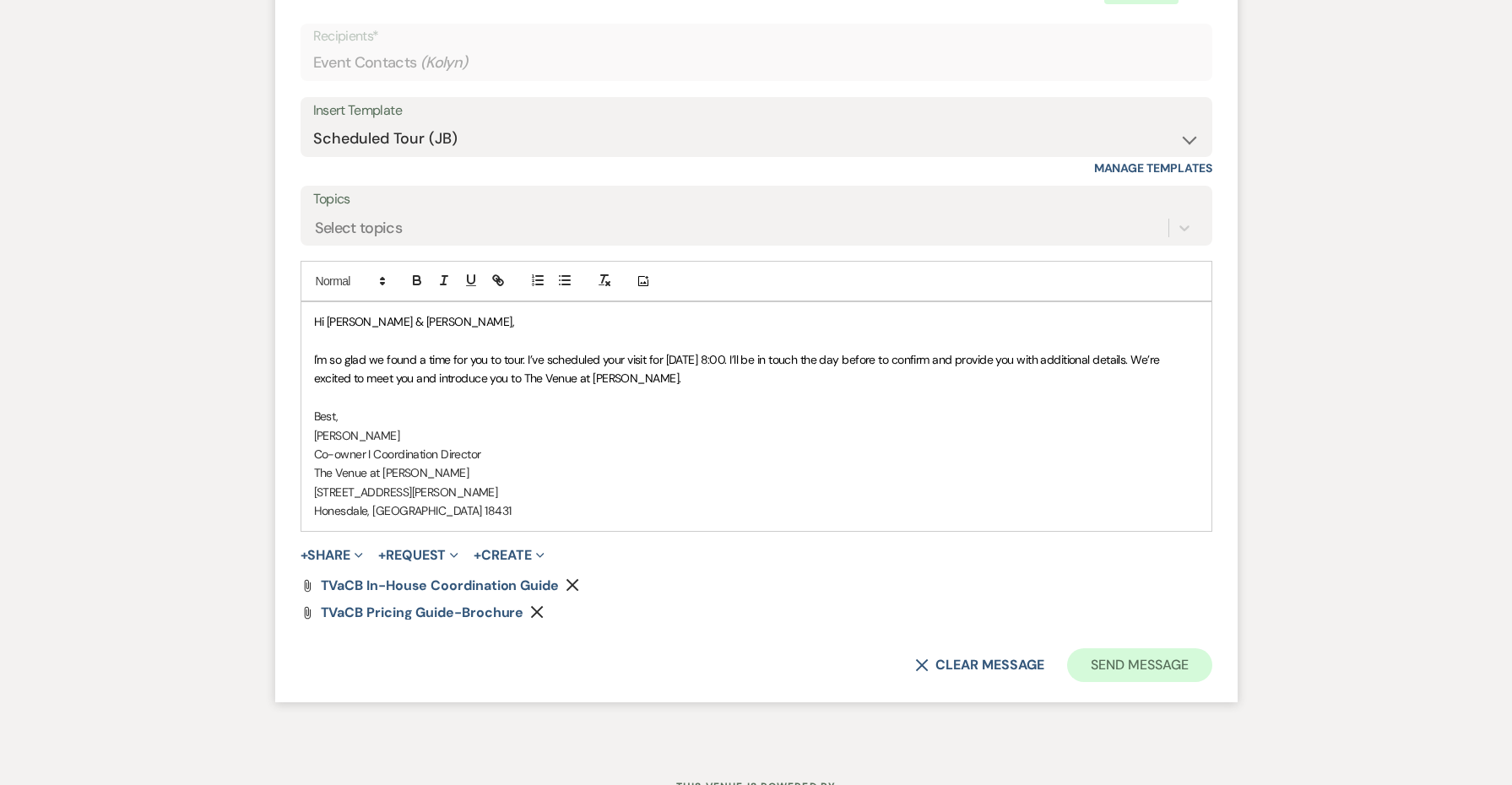
scroll to position [3908, 0]
click at [1160, 649] on button "Send Message" at bounding box center [1140, 666] width 145 height 34
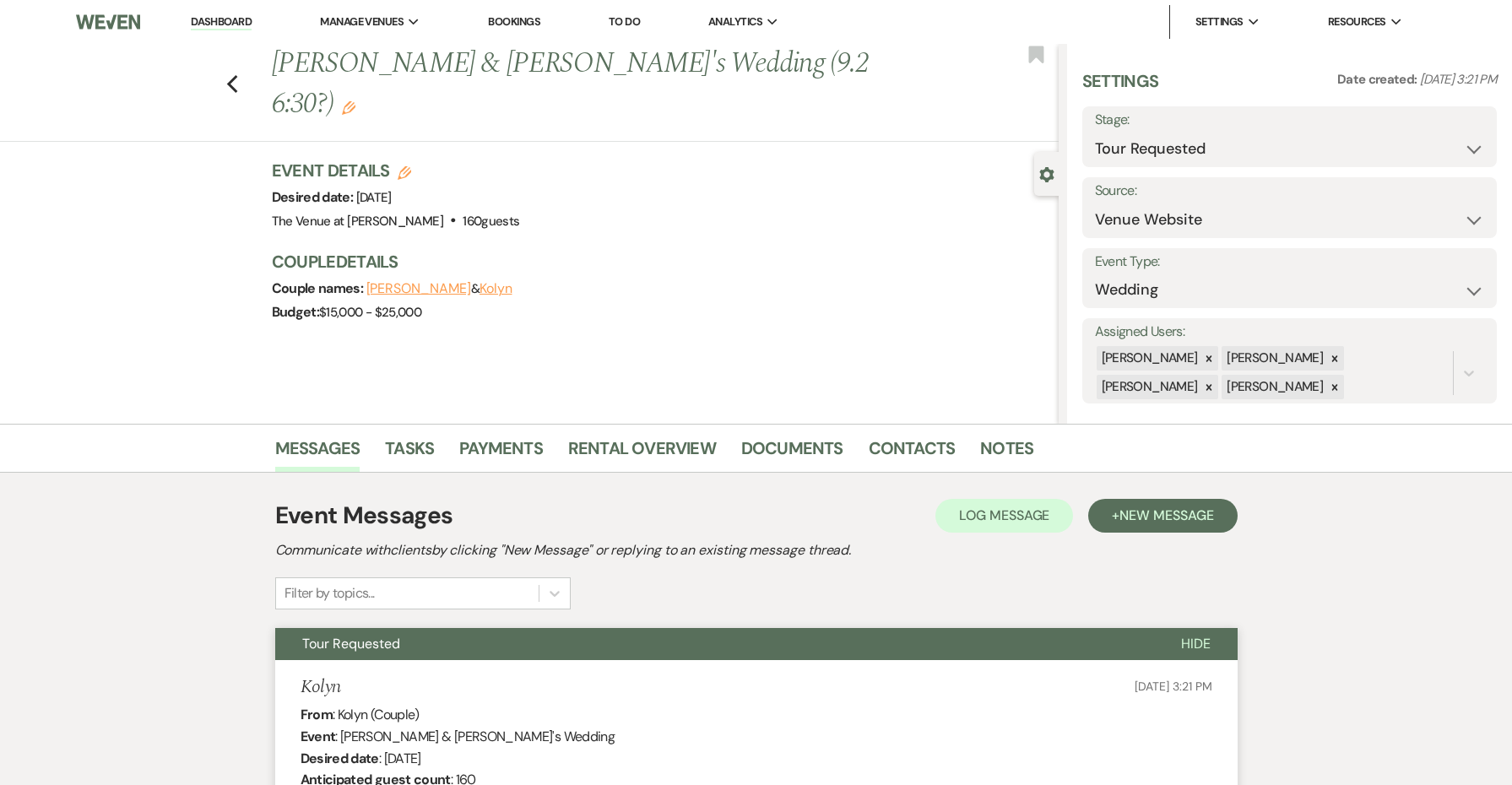
scroll to position [0, 0]
click at [356, 101] on icon "Edit" at bounding box center [348, 108] width 13 height 13
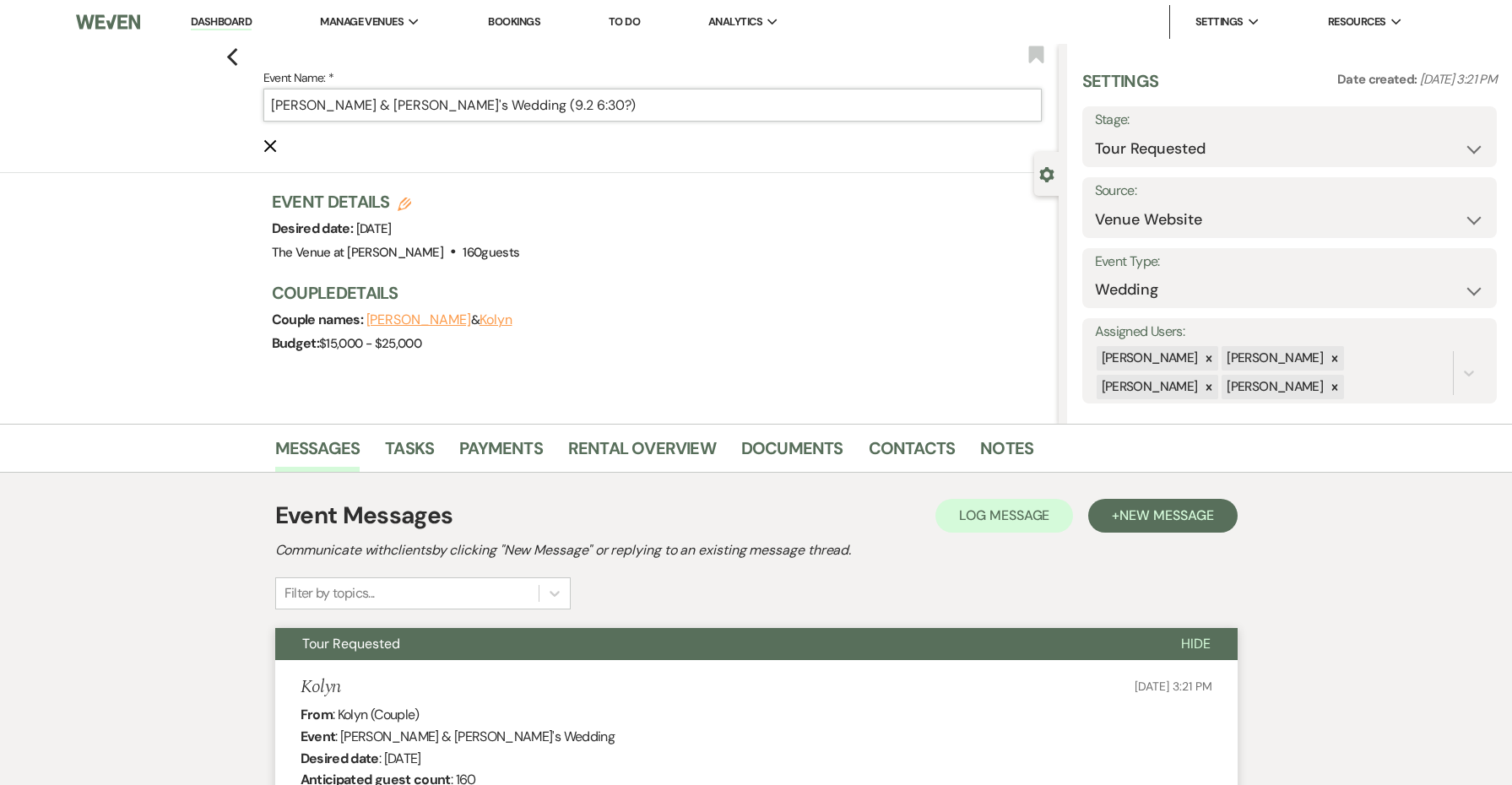
drag, startPoint x: 493, startPoint y: 105, endPoint x: 437, endPoint y: 103, distance: 56.0
click at [437, 103] on input "[PERSON_NAME] & [PERSON_NAME]'s Wedding (9.2 6:30?)" at bounding box center [653, 105] width 779 height 33
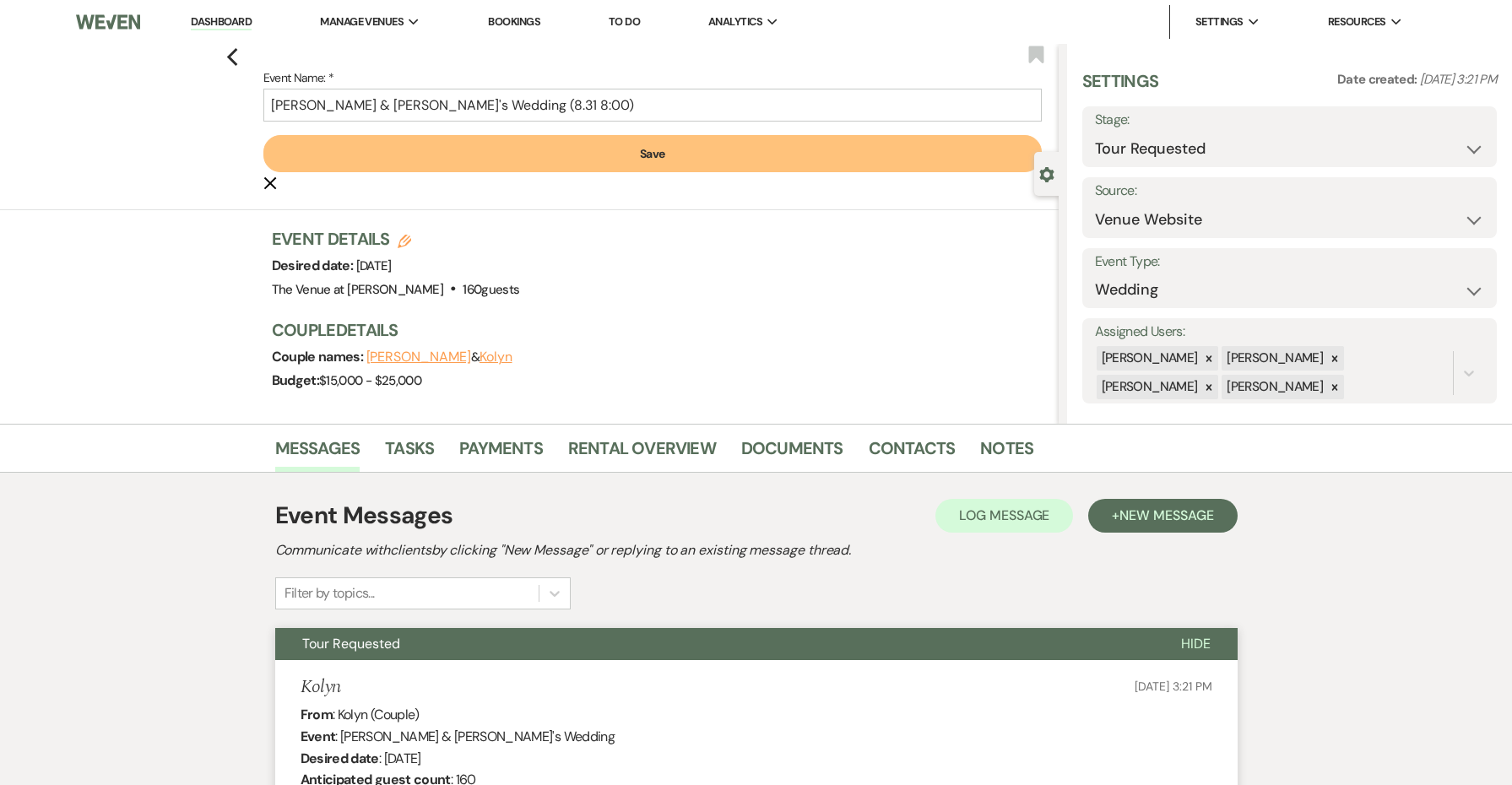
click at [513, 148] on button "Save" at bounding box center [653, 153] width 779 height 37
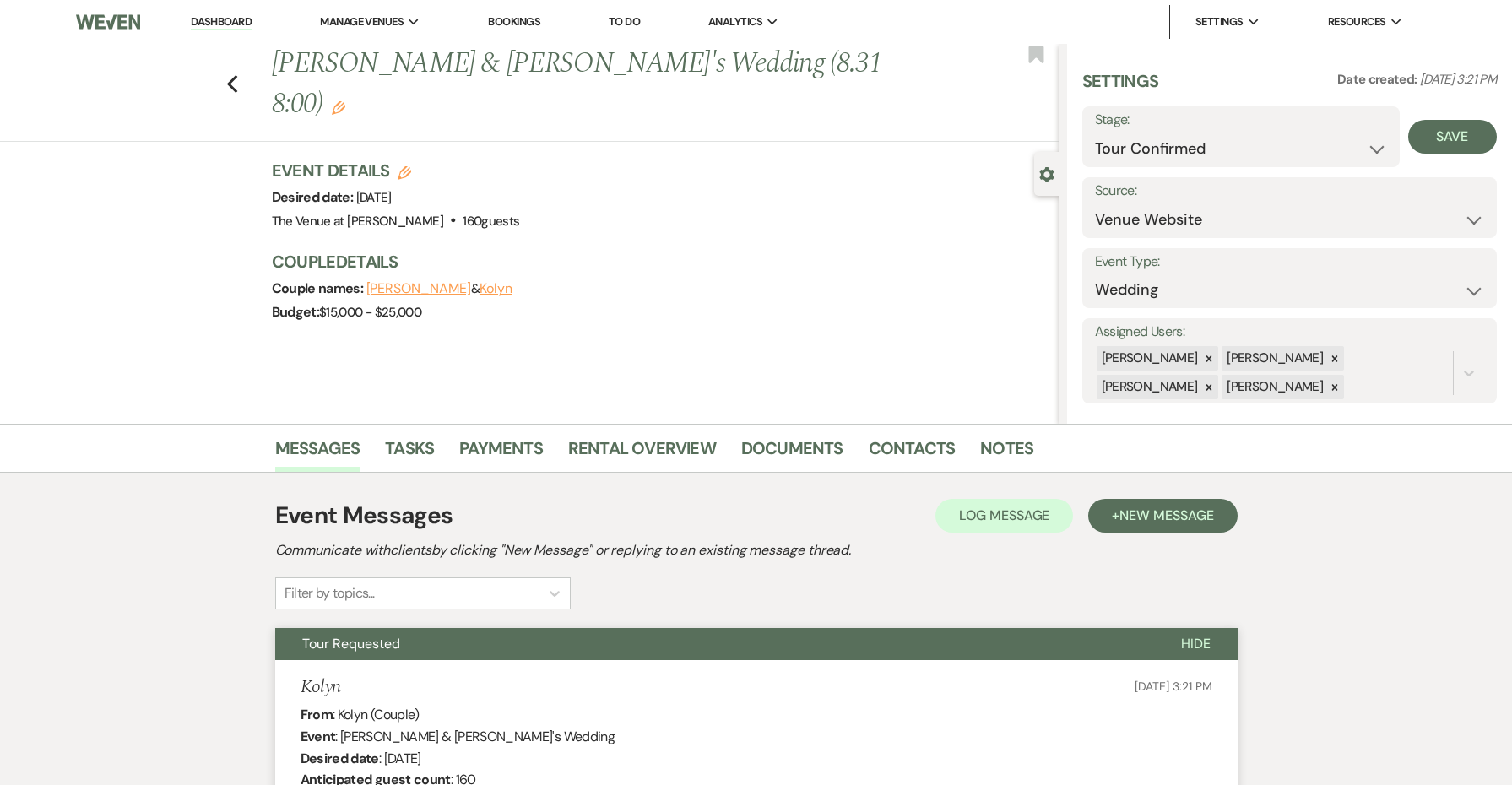
click at [1472, 113] on div "Save" at bounding box center [1448, 137] width 97 height 61
click at [1472, 114] on div "Save" at bounding box center [1448, 137] width 97 height 61
click at [1463, 126] on button "Save" at bounding box center [1453, 137] width 89 height 34
click at [231, 75] on use "button" at bounding box center [232, 84] width 11 height 19
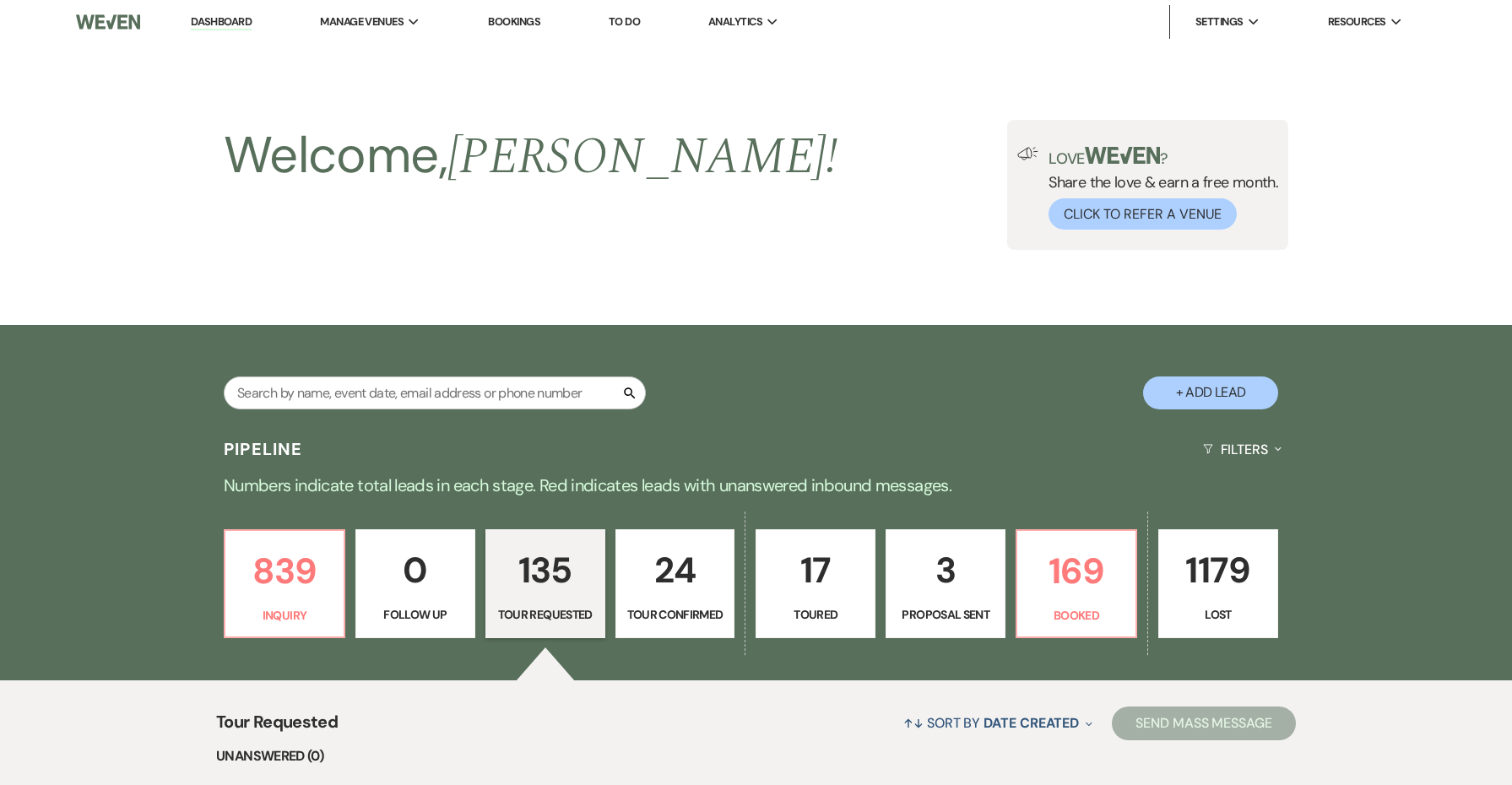
scroll to position [412, 0]
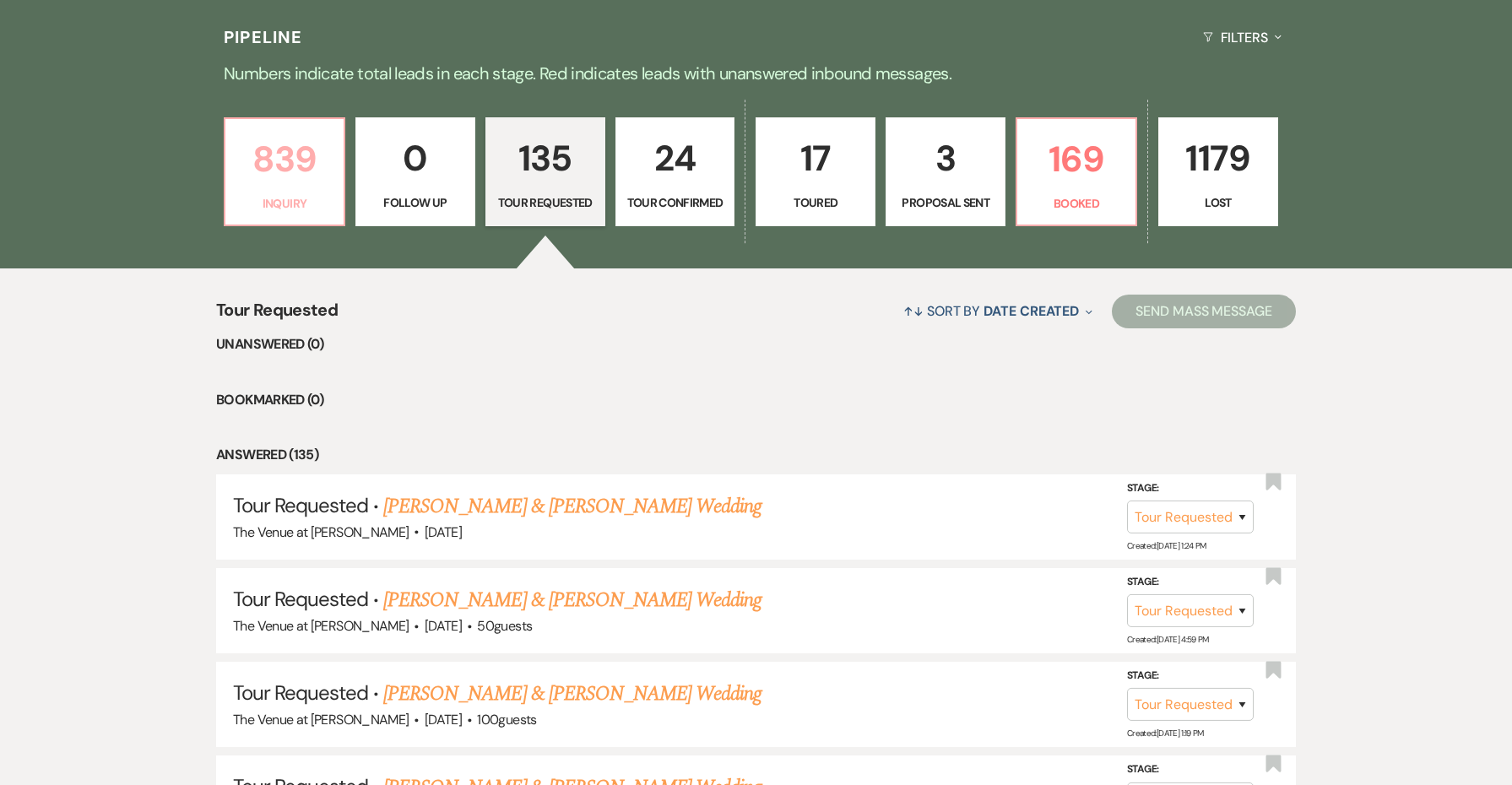
click at [299, 185] on p "839" at bounding box center [284, 159] width 98 height 56
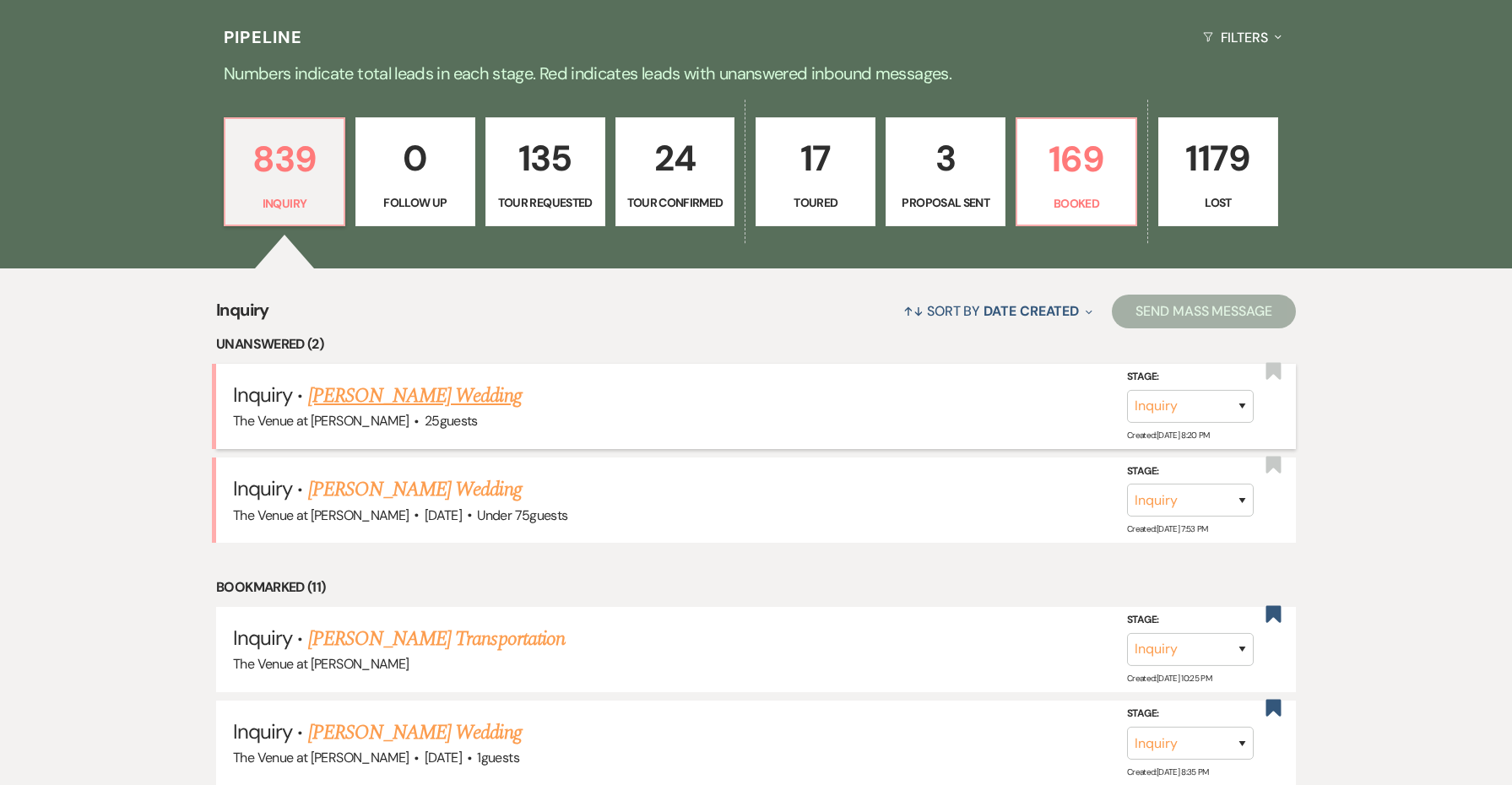
click at [412, 392] on link "[PERSON_NAME] Wedding" at bounding box center [415, 396] width 213 height 30
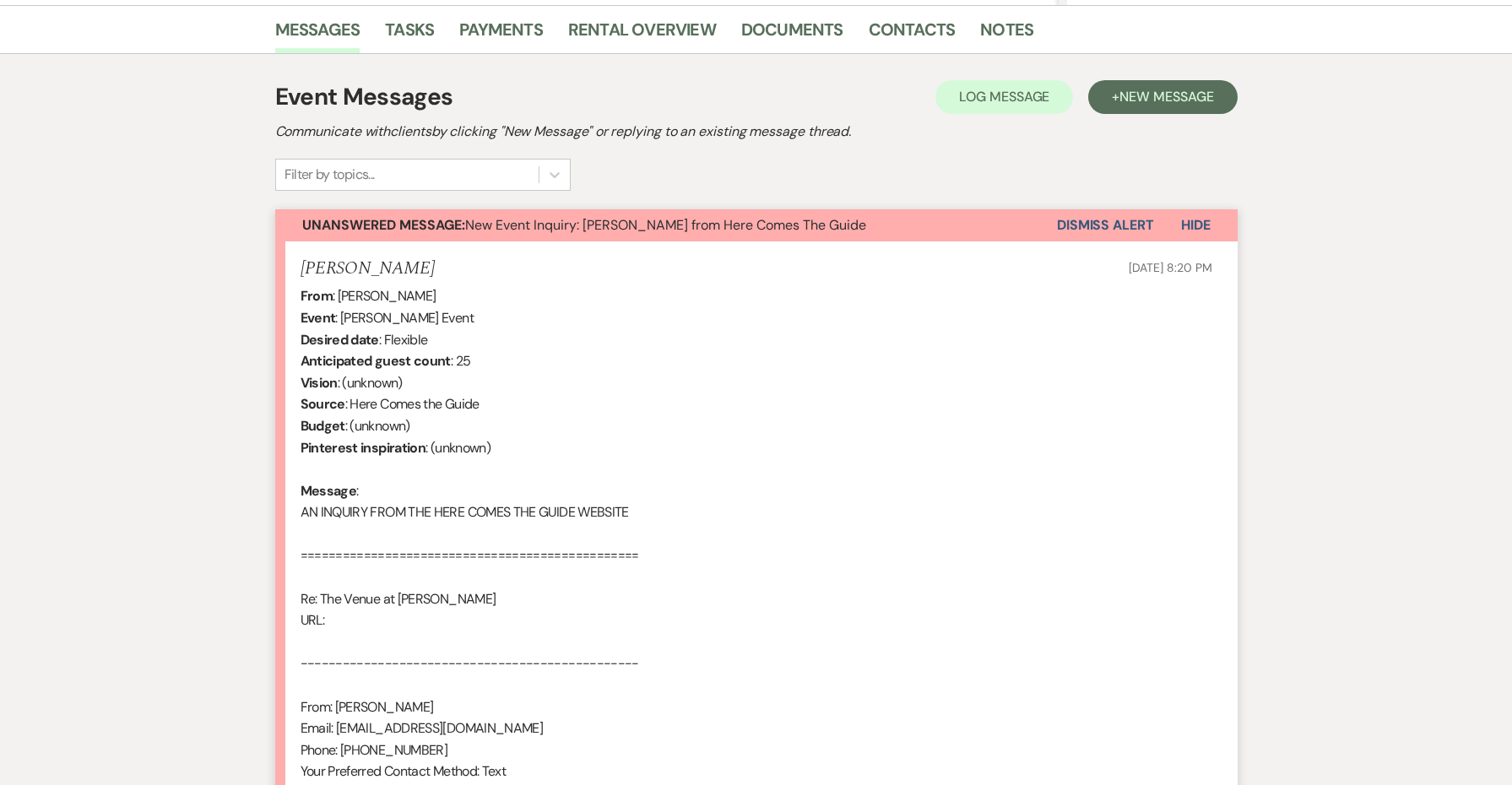
scroll to position [83, 0]
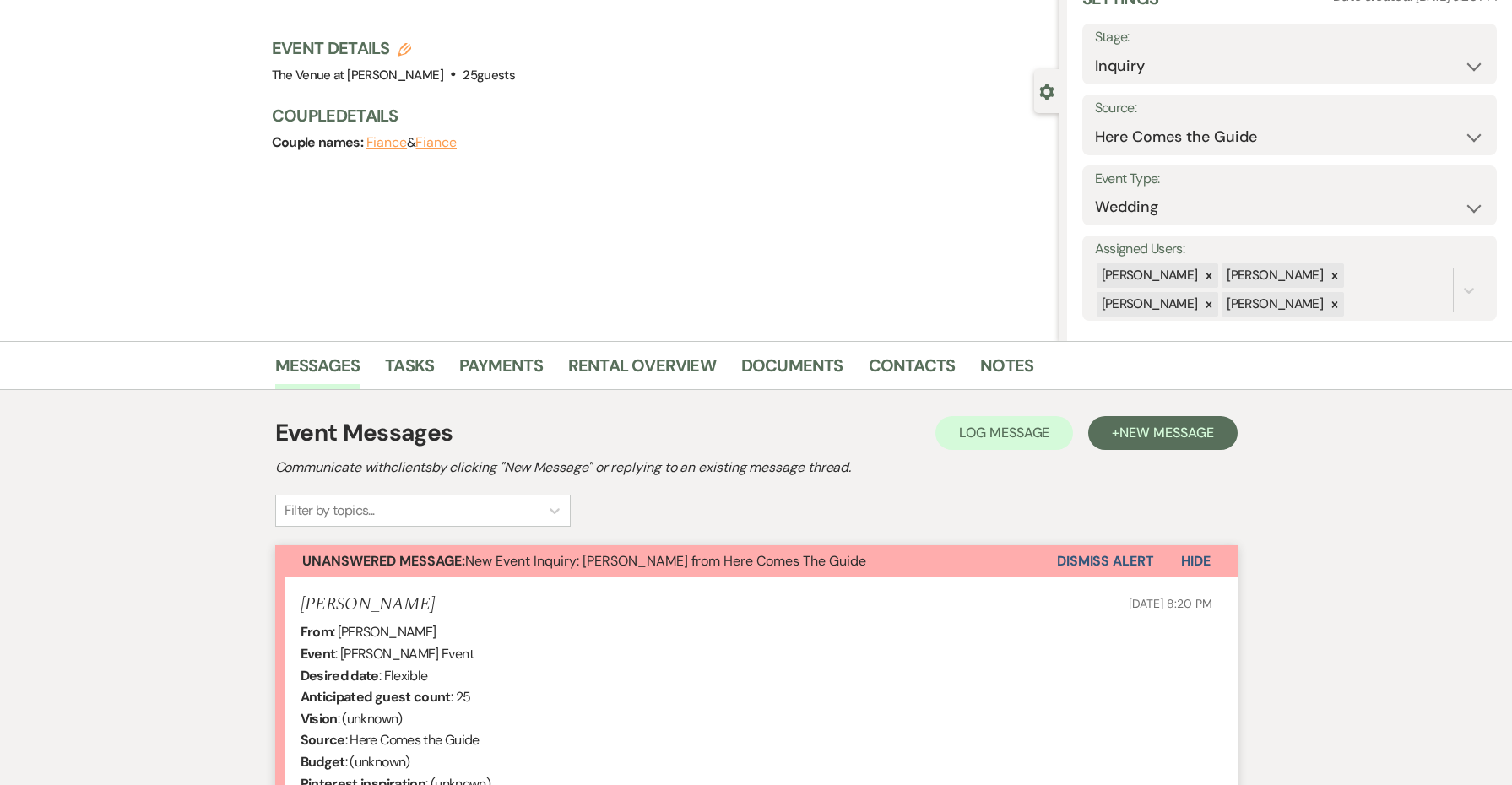
drag, startPoint x: 437, startPoint y: 611, endPoint x: 268, endPoint y: 605, distance: 169.1
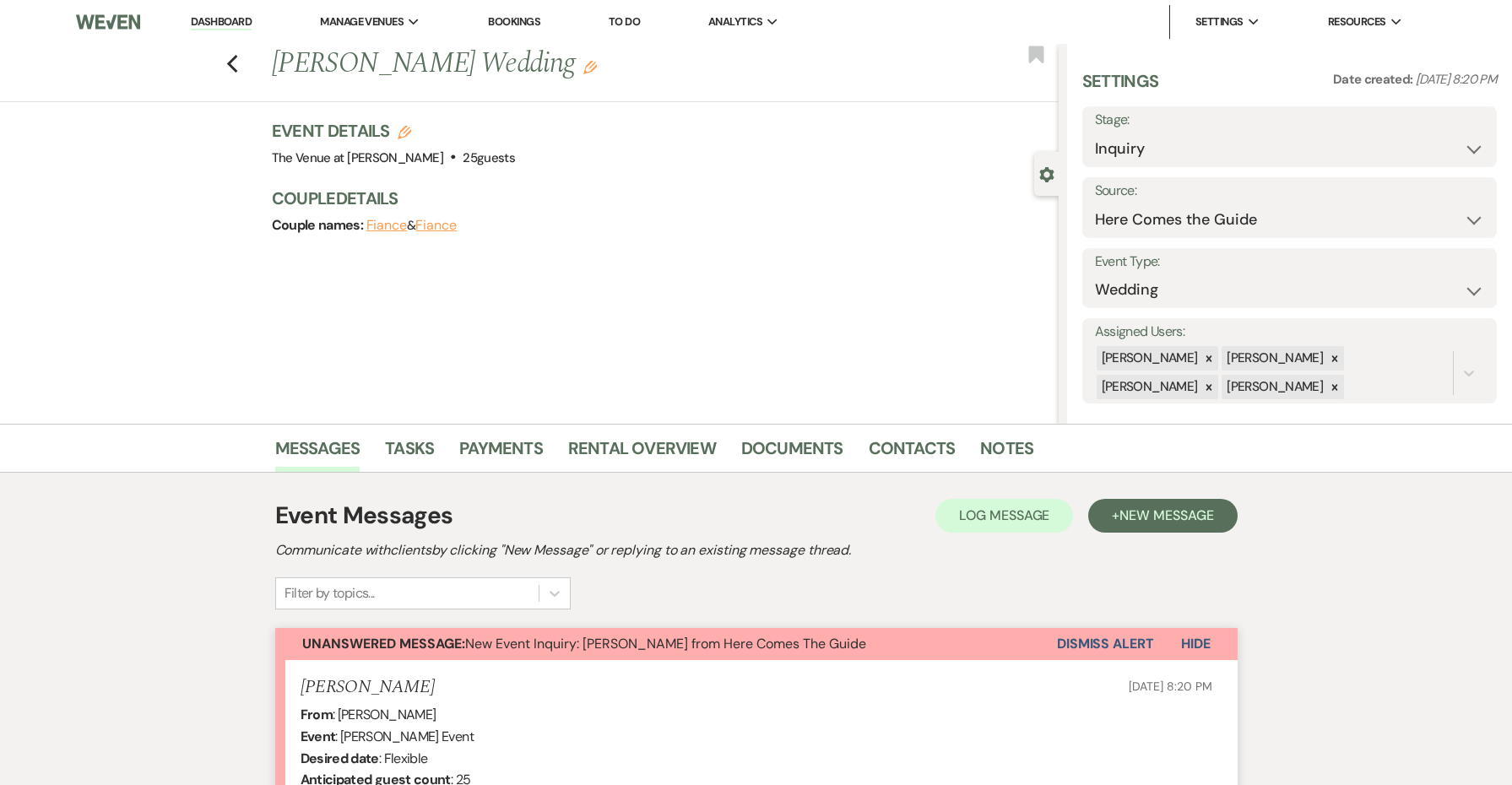
scroll to position [0, 0]
click at [405, 126] on use "button" at bounding box center [404, 132] width 13 height 13
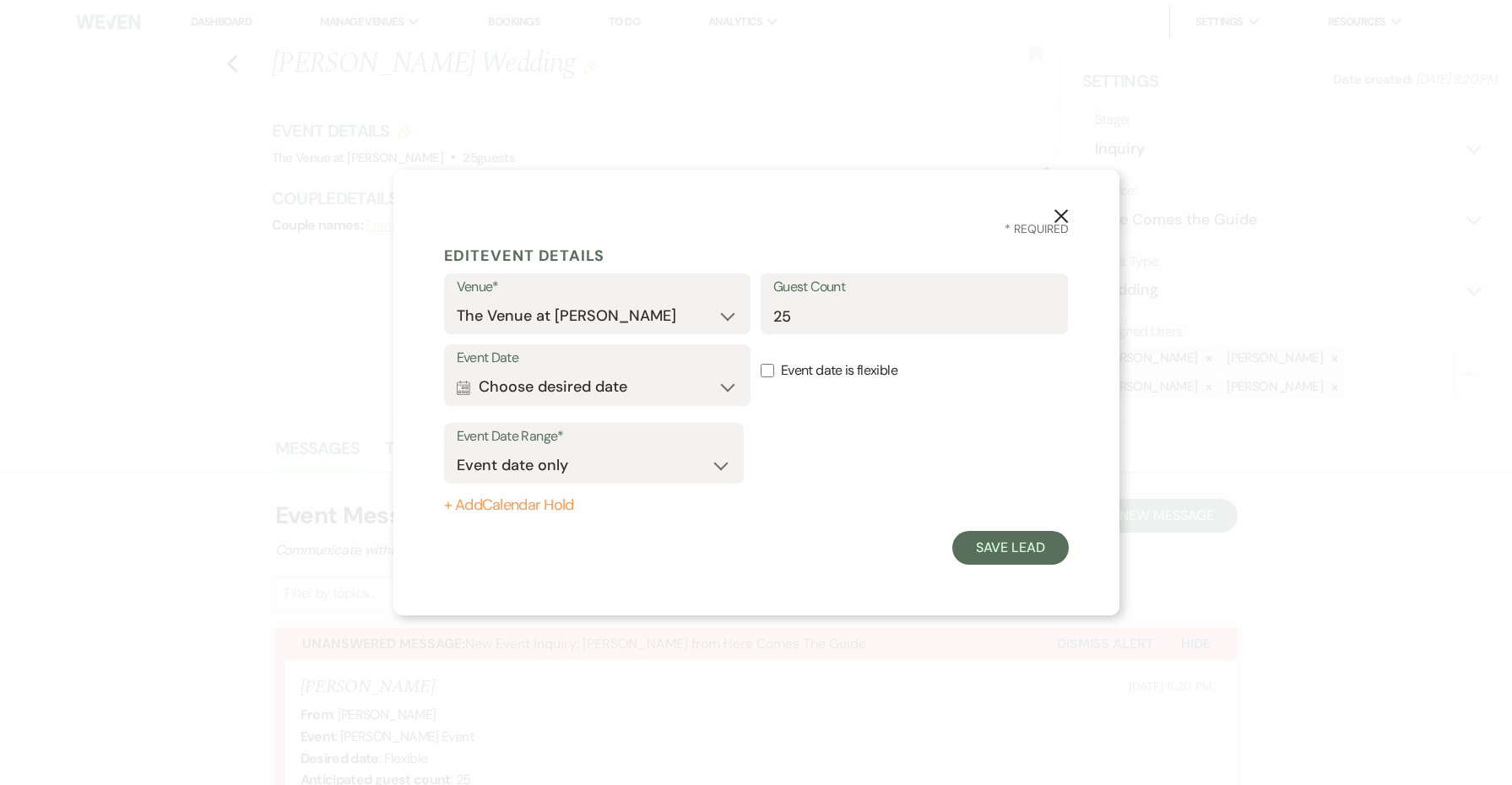
click at [653, 387] on button "Calendar Choose desired date Expand" at bounding box center [598, 387] width 282 height 34
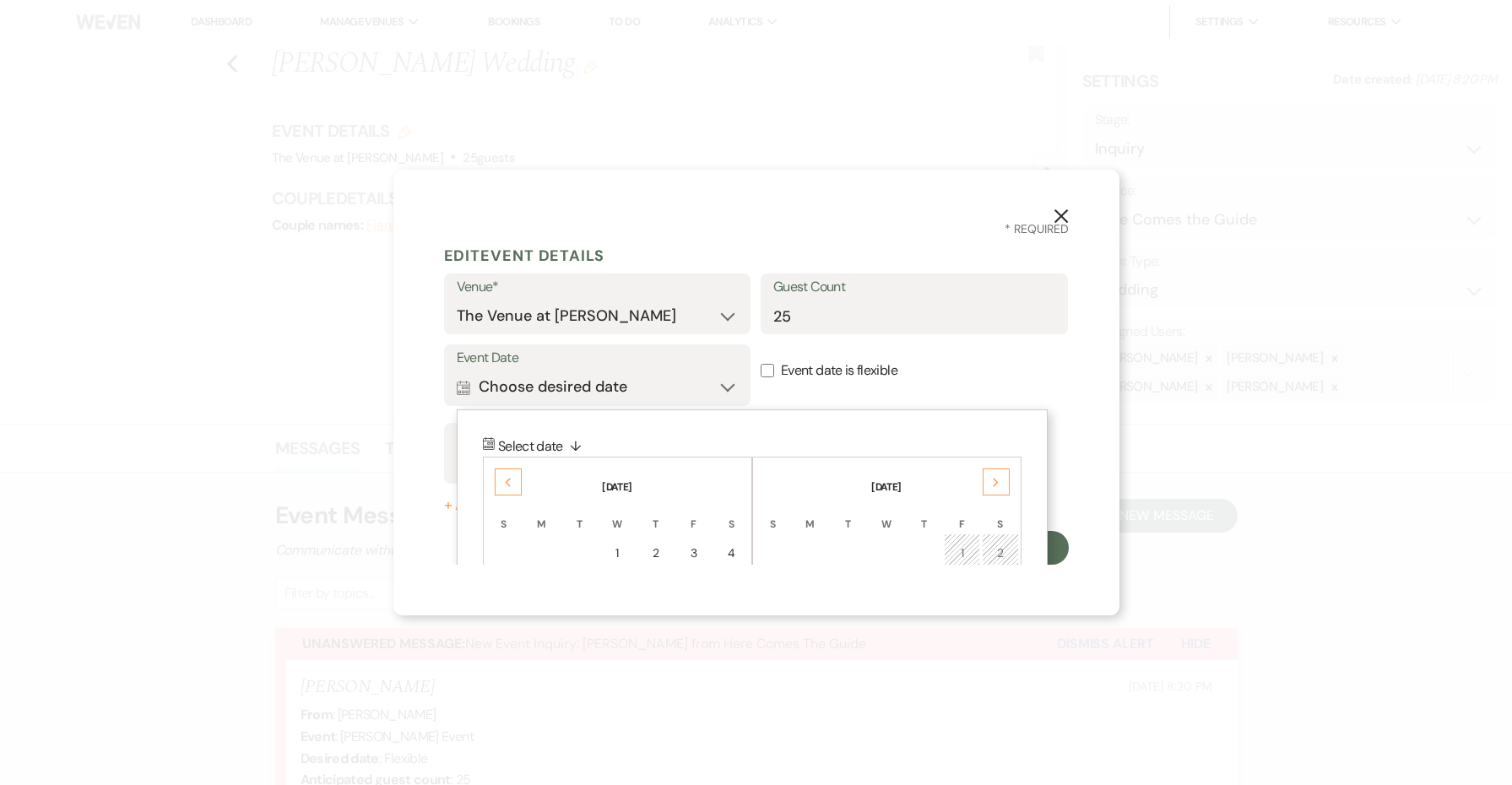
scroll to position [10, 0]
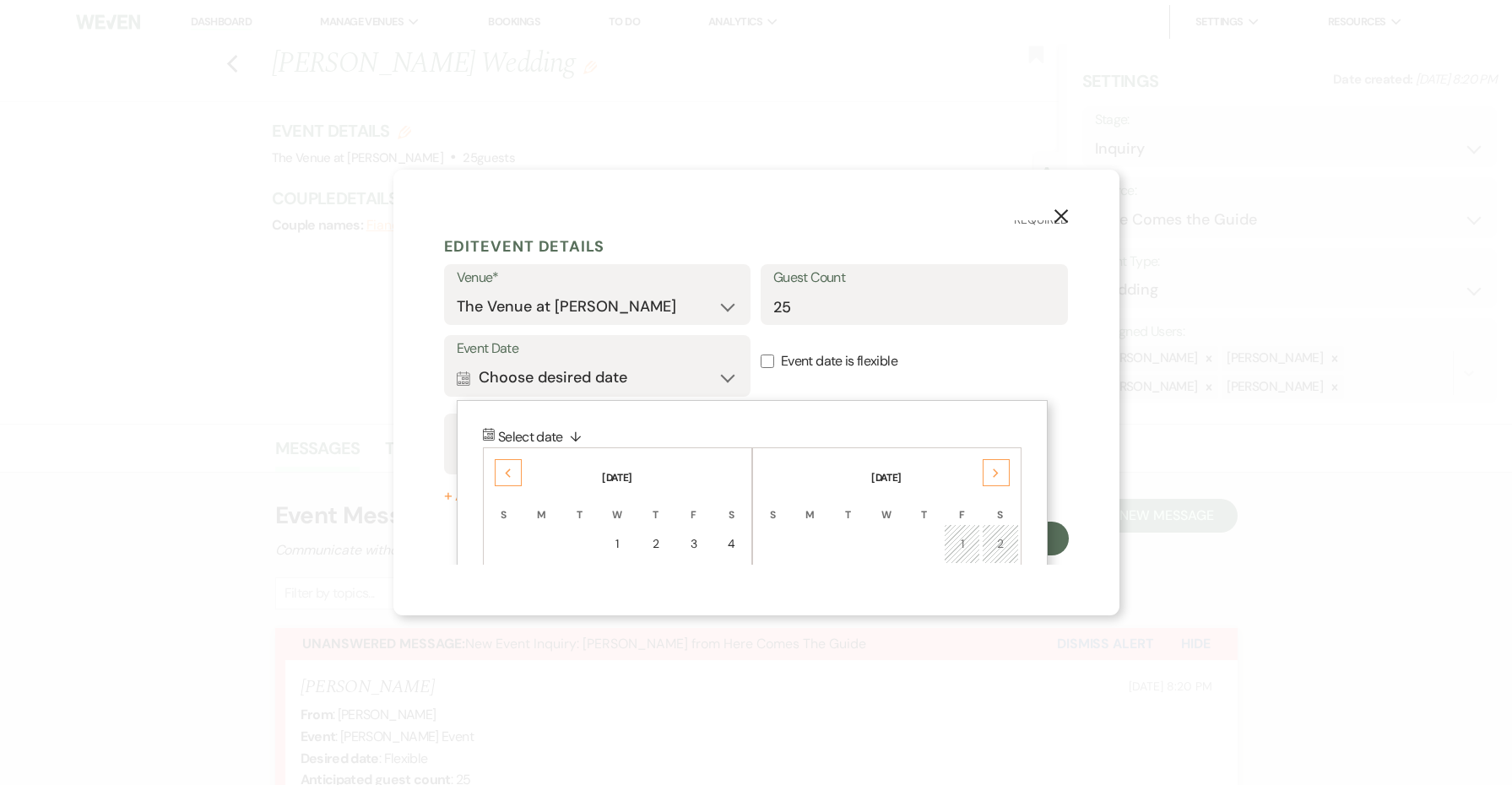
click at [987, 467] on div "Next" at bounding box center [996, 473] width 27 height 27
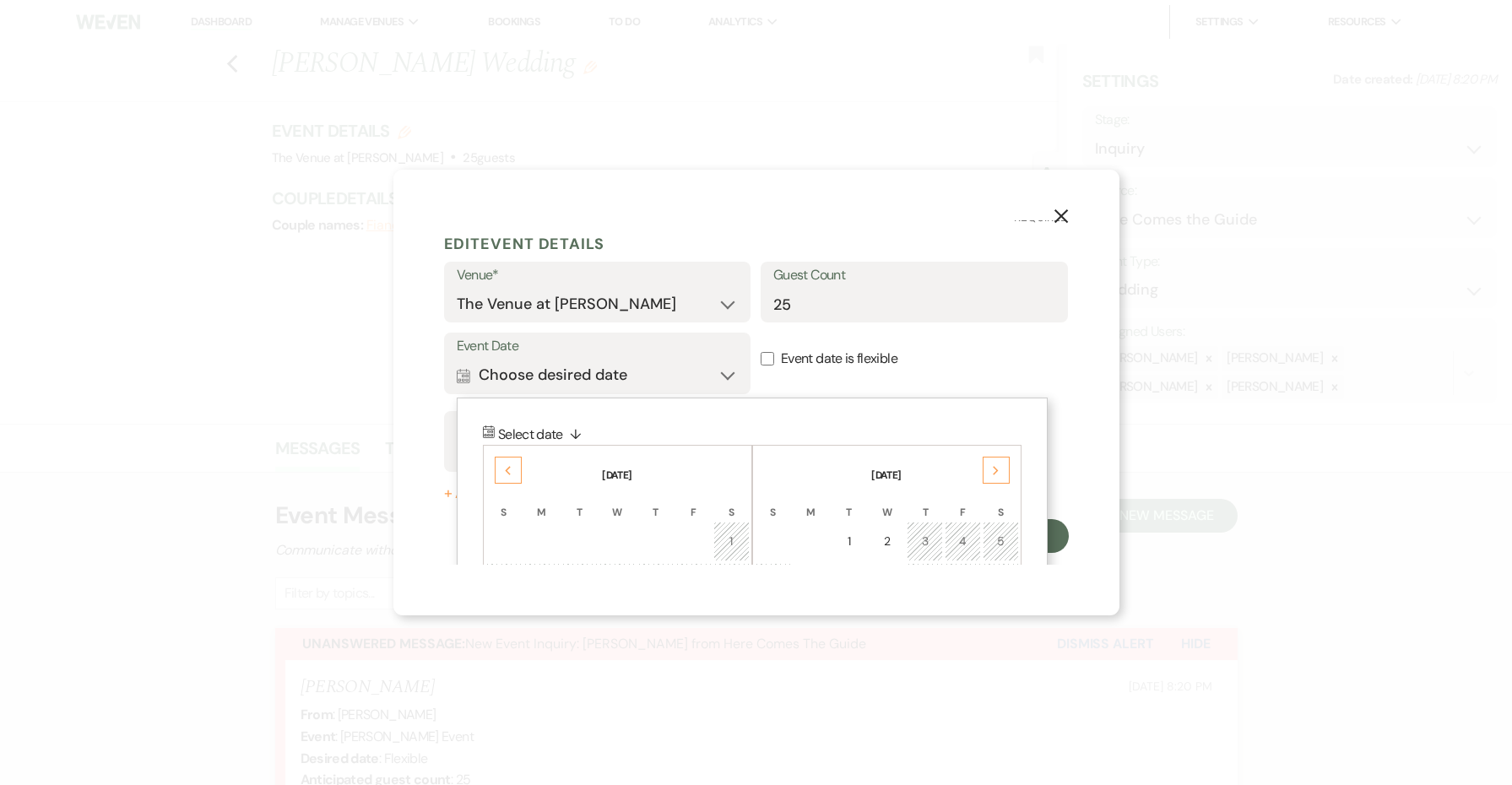
click at [987, 467] on div "Next" at bounding box center [996, 470] width 27 height 27
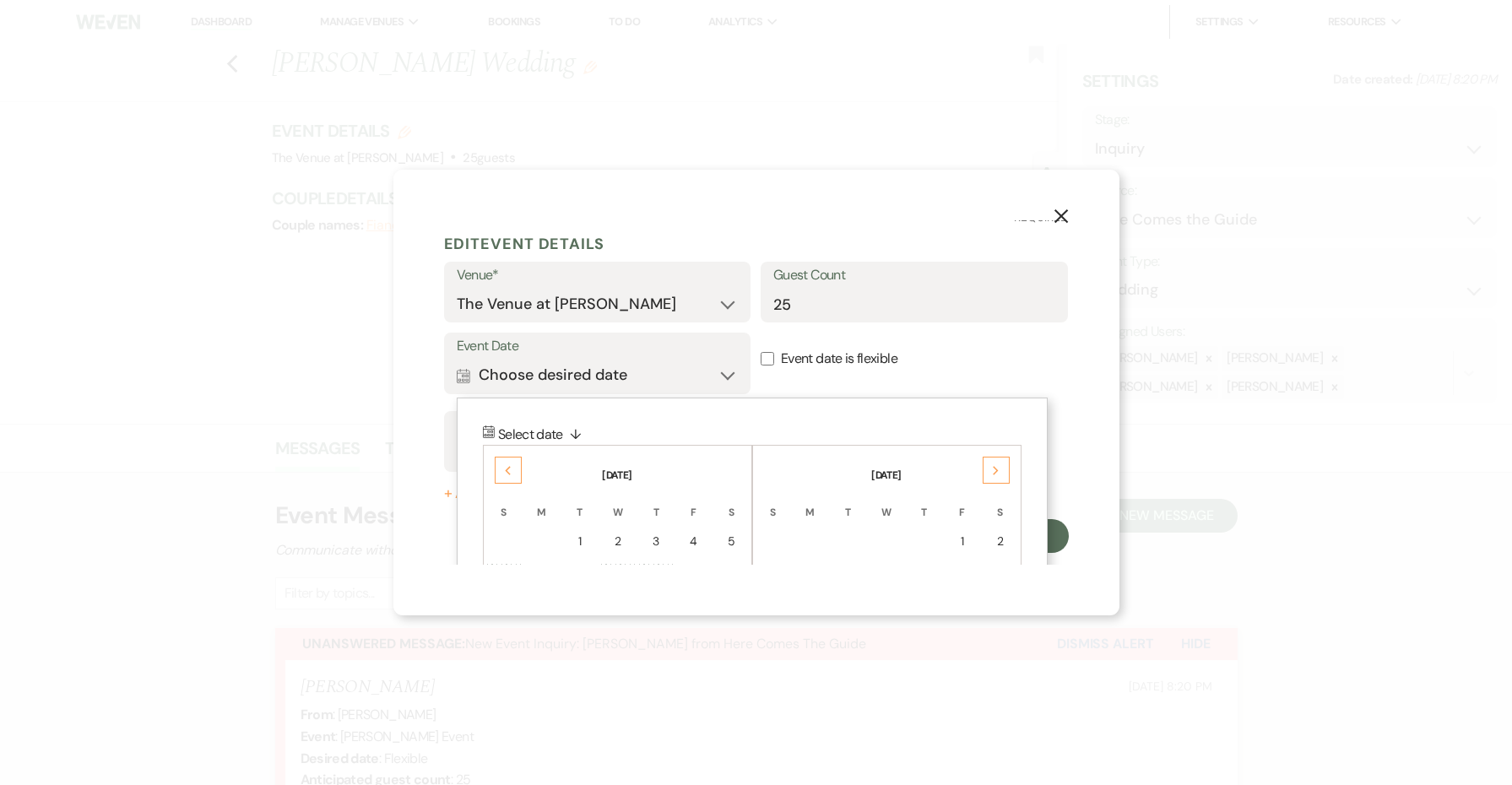
click at [987, 467] on div "Next" at bounding box center [996, 470] width 27 height 27
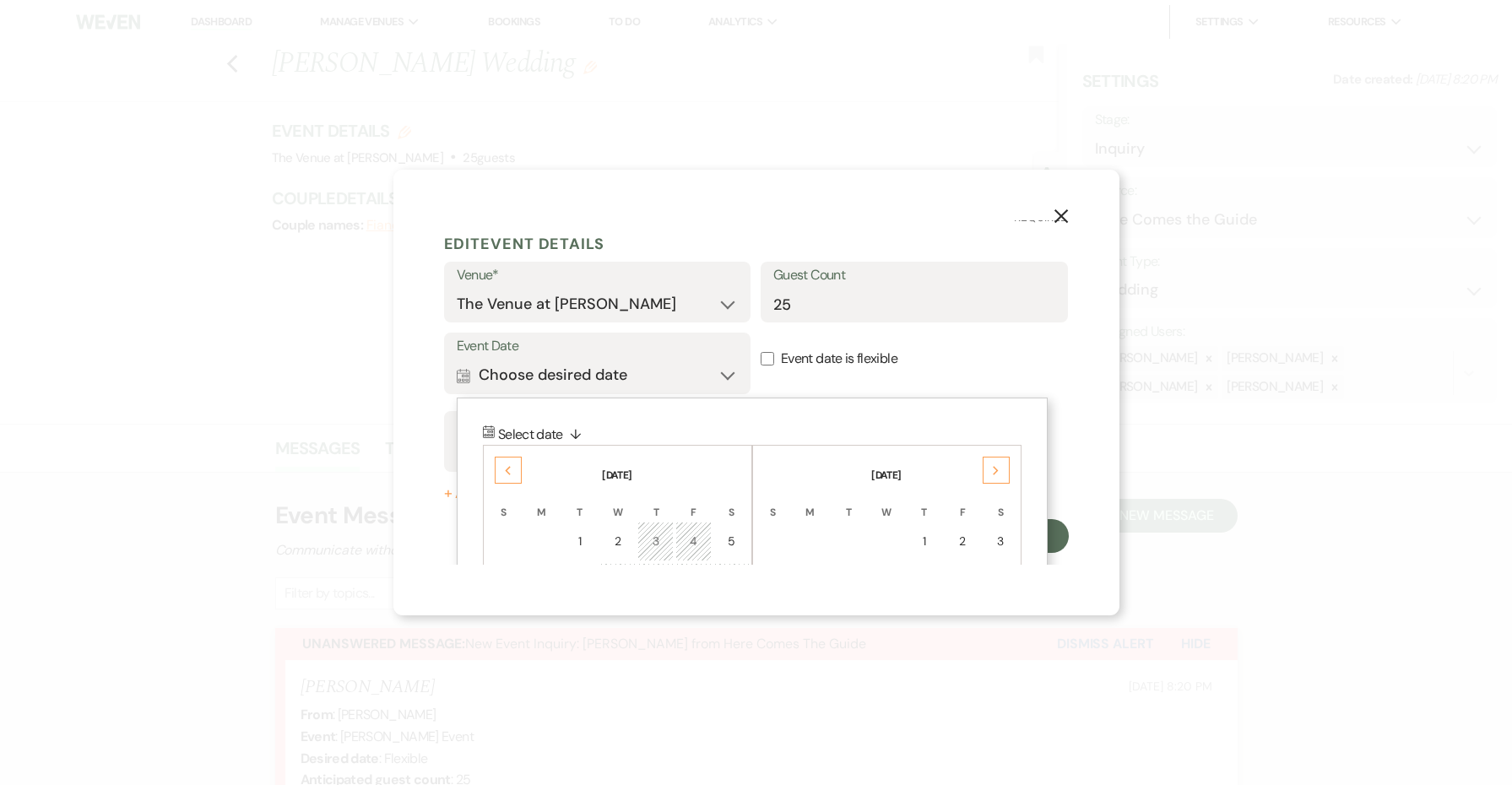
click at [987, 467] on div "Next" at bounding box center [996, 470] width 27 height 27
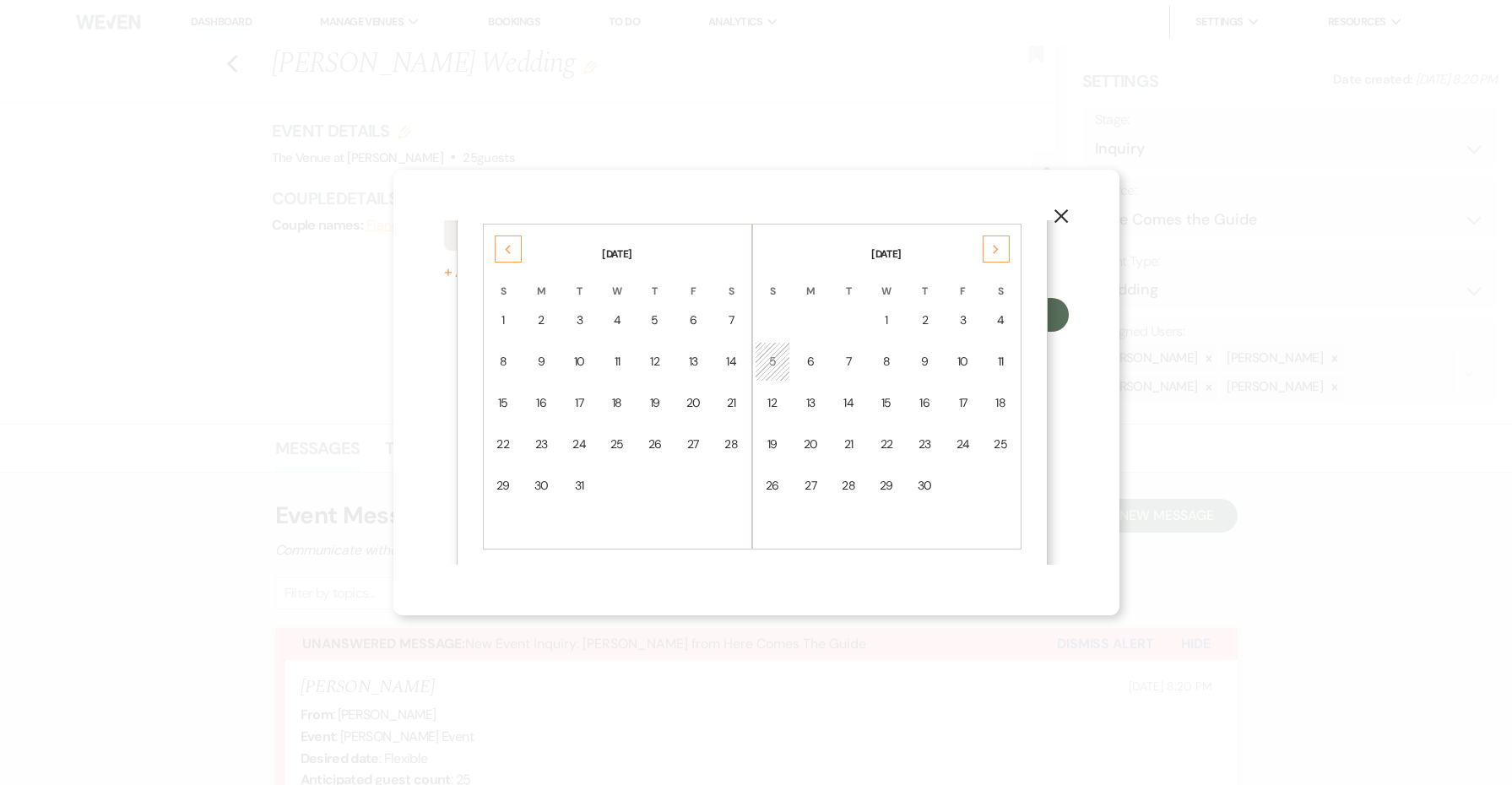
scroll to position [236, 0]
click at [997, 404] on div "18" at bounding box center [1001, 400] width 14 height 18
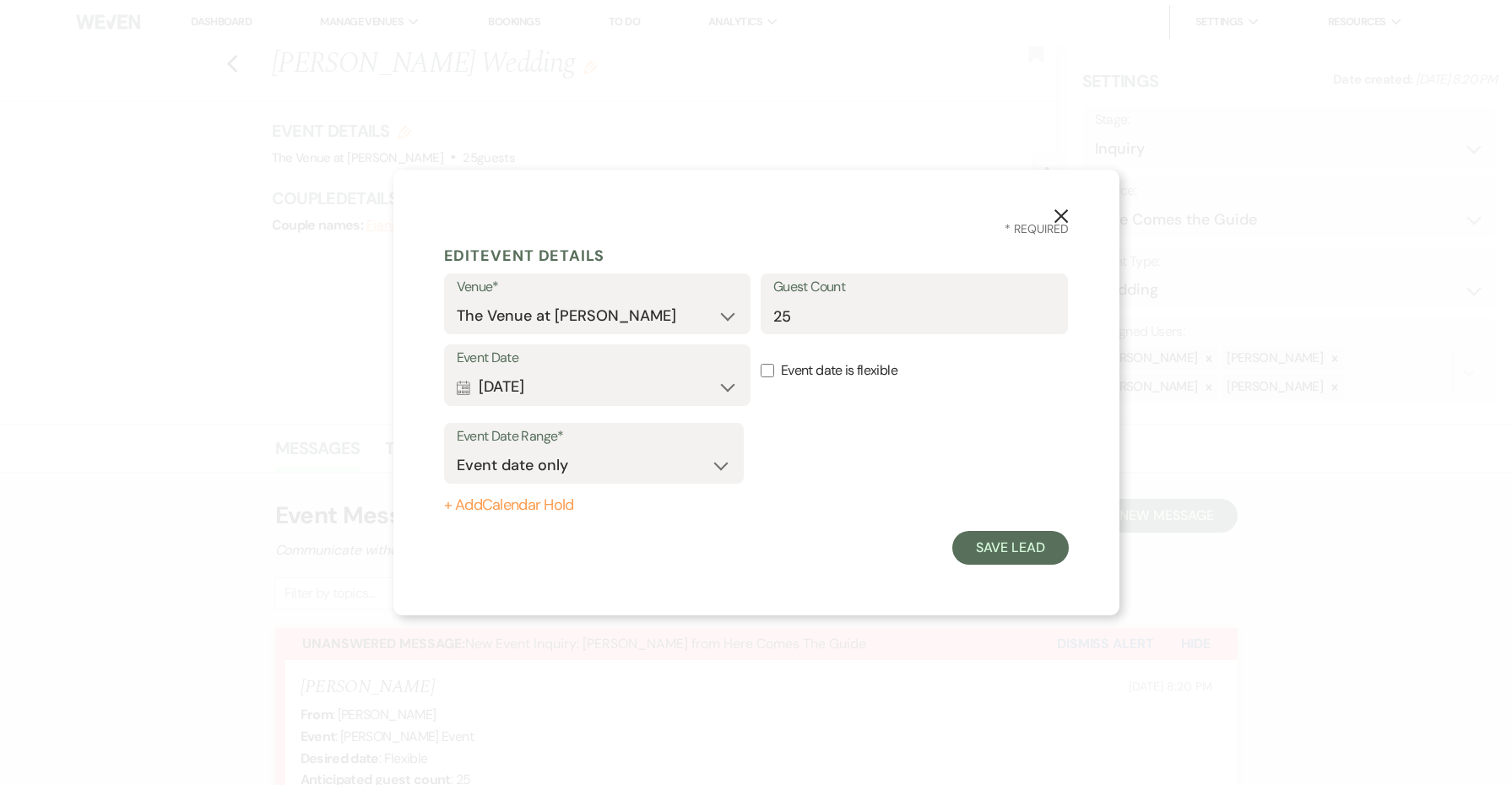
scroll to position [0, 0]
click at [990, 560] on button "Save Lead" at bounding box center [1010, 548] width 116 height 34
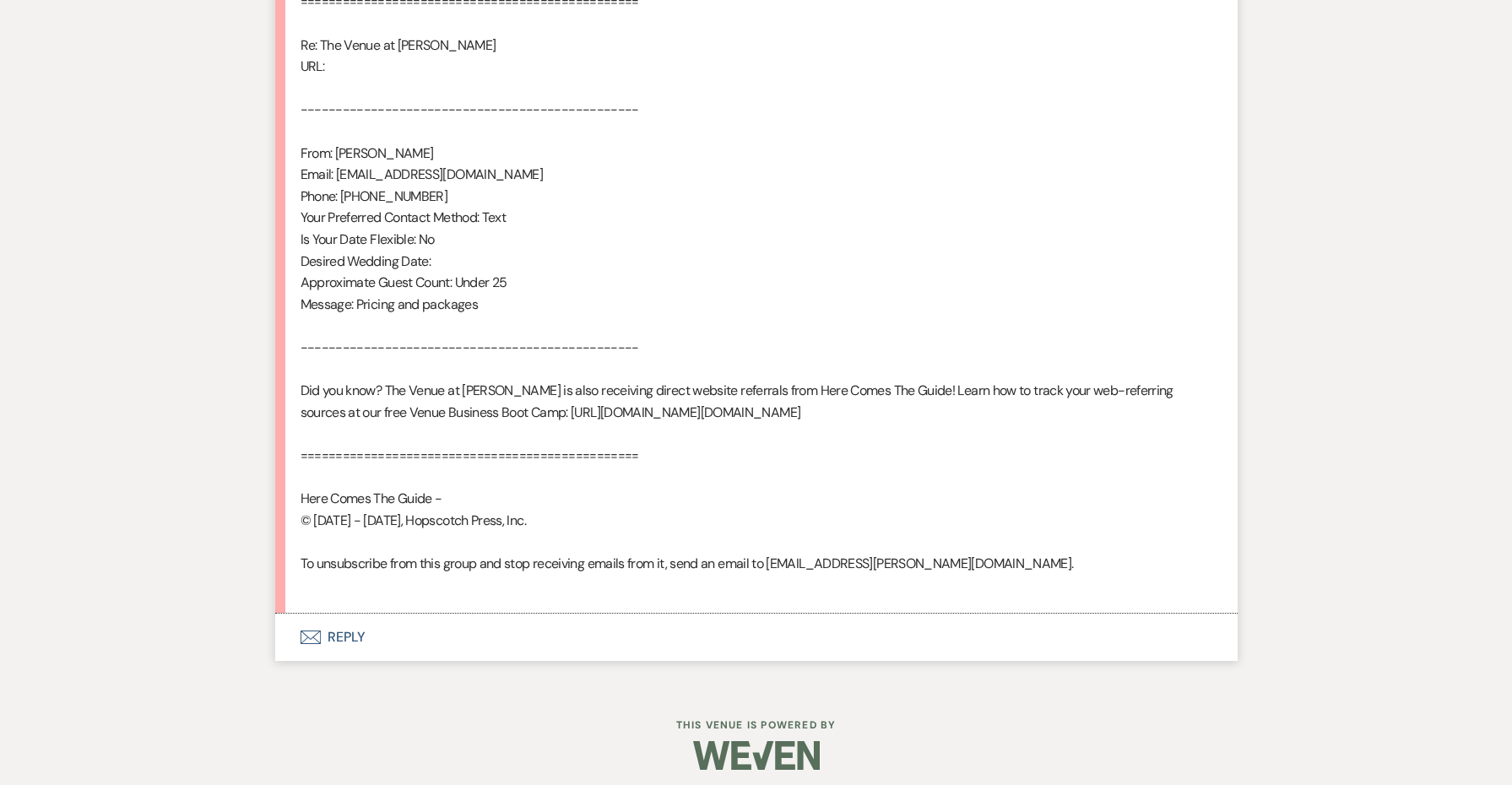
scroll to position [972, 0]
click at [345, 640] on button "Envelope Reply" at bounding box center [756, 639] width 962 height 48
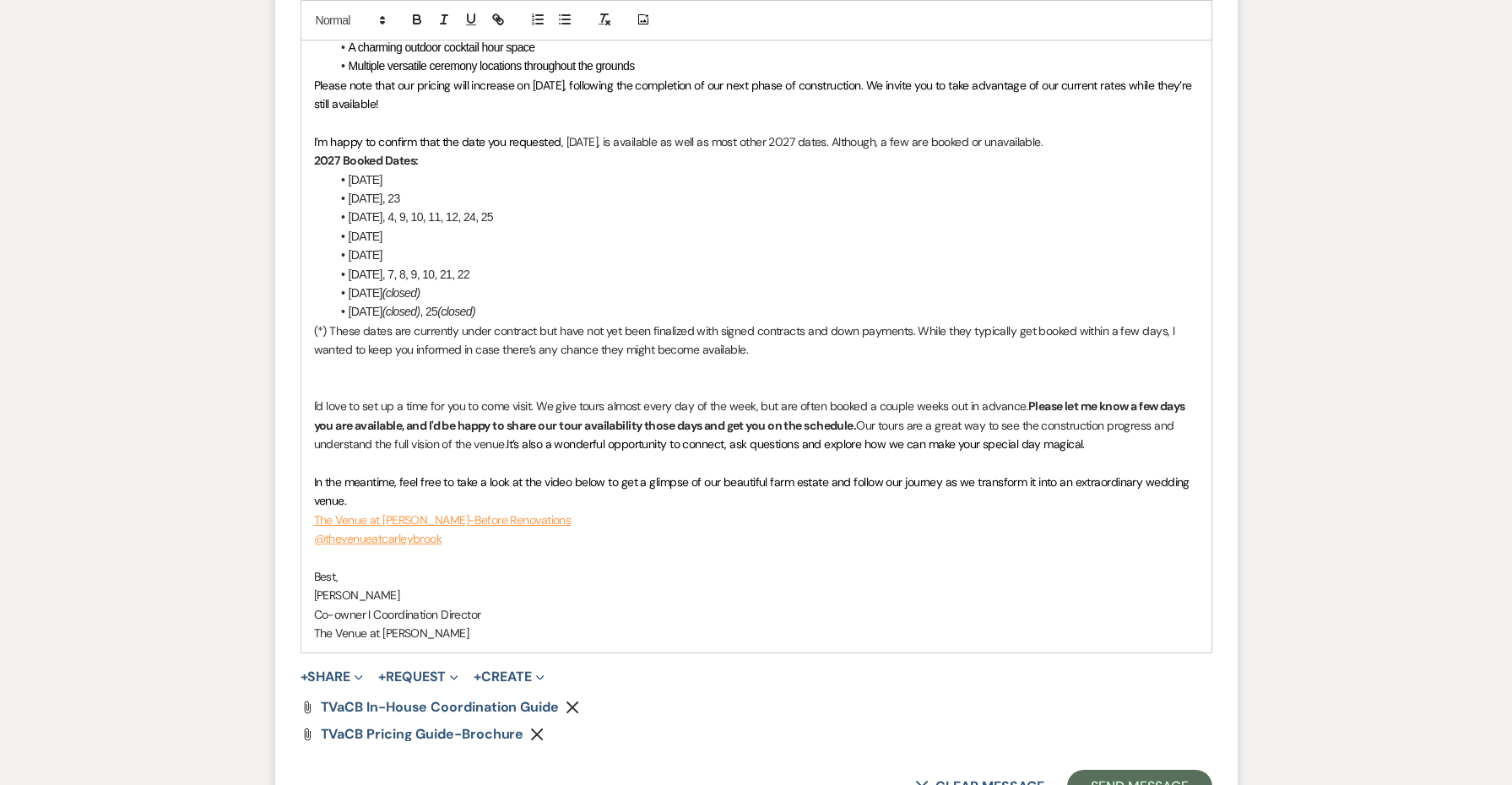
scroll to position [2254, 0]
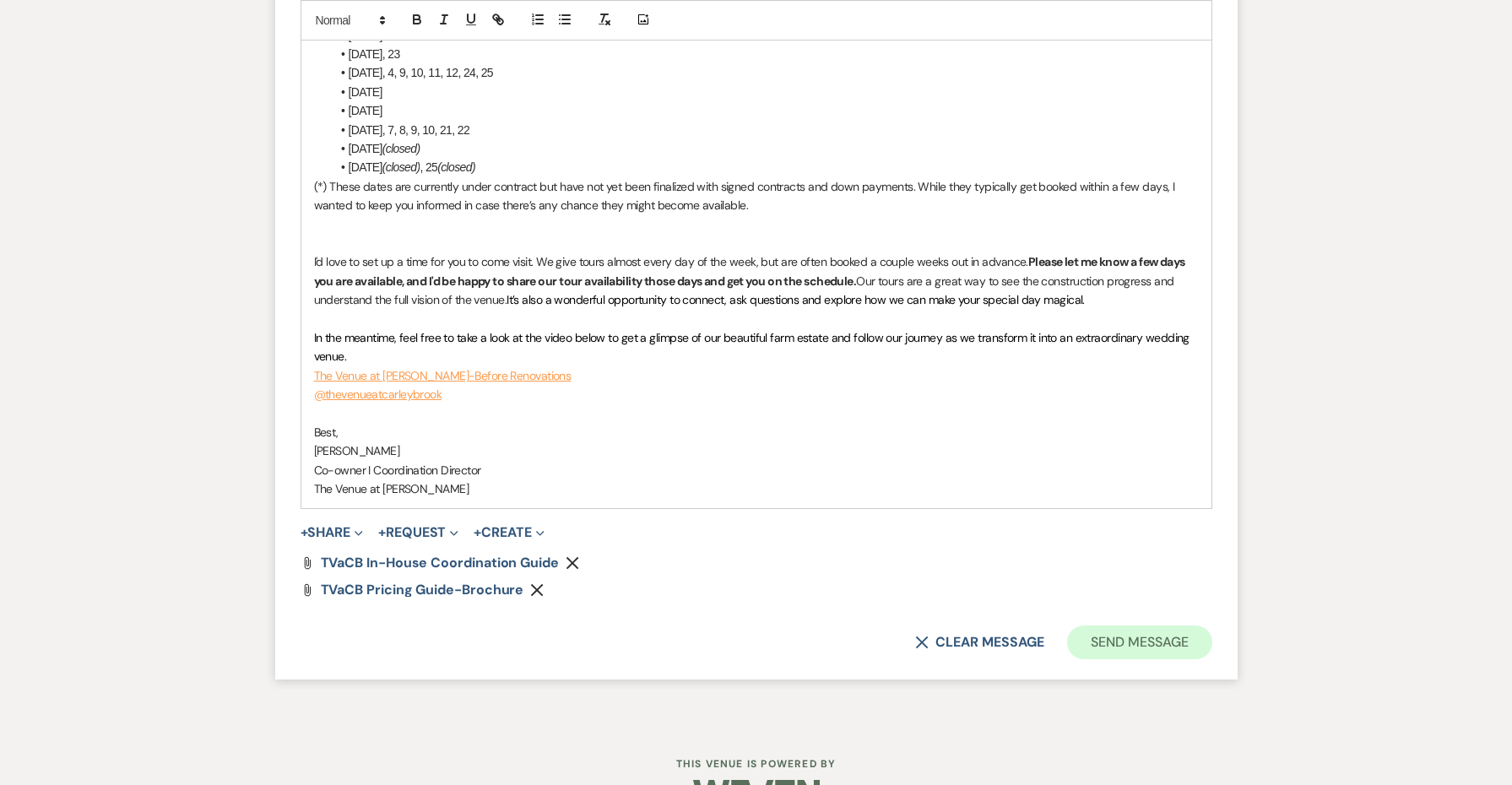
click at [1087, 625] on button "Send Message" at bounding box center [1140, 642] width 145 height 34
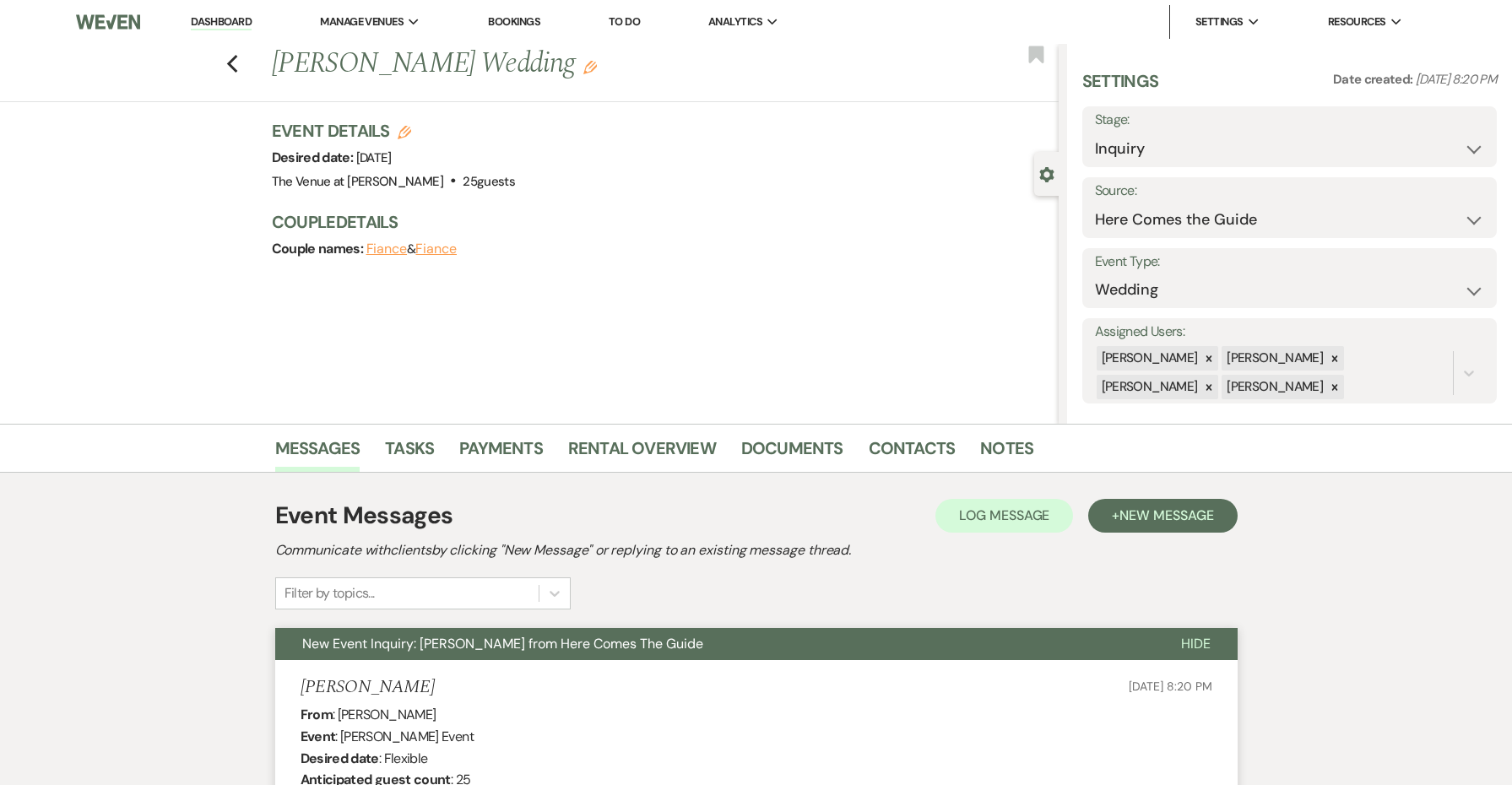
scroll to position [0, 0]
click at [235, 59] on use "button" at bounding box center [232, 64] width 11 height 19
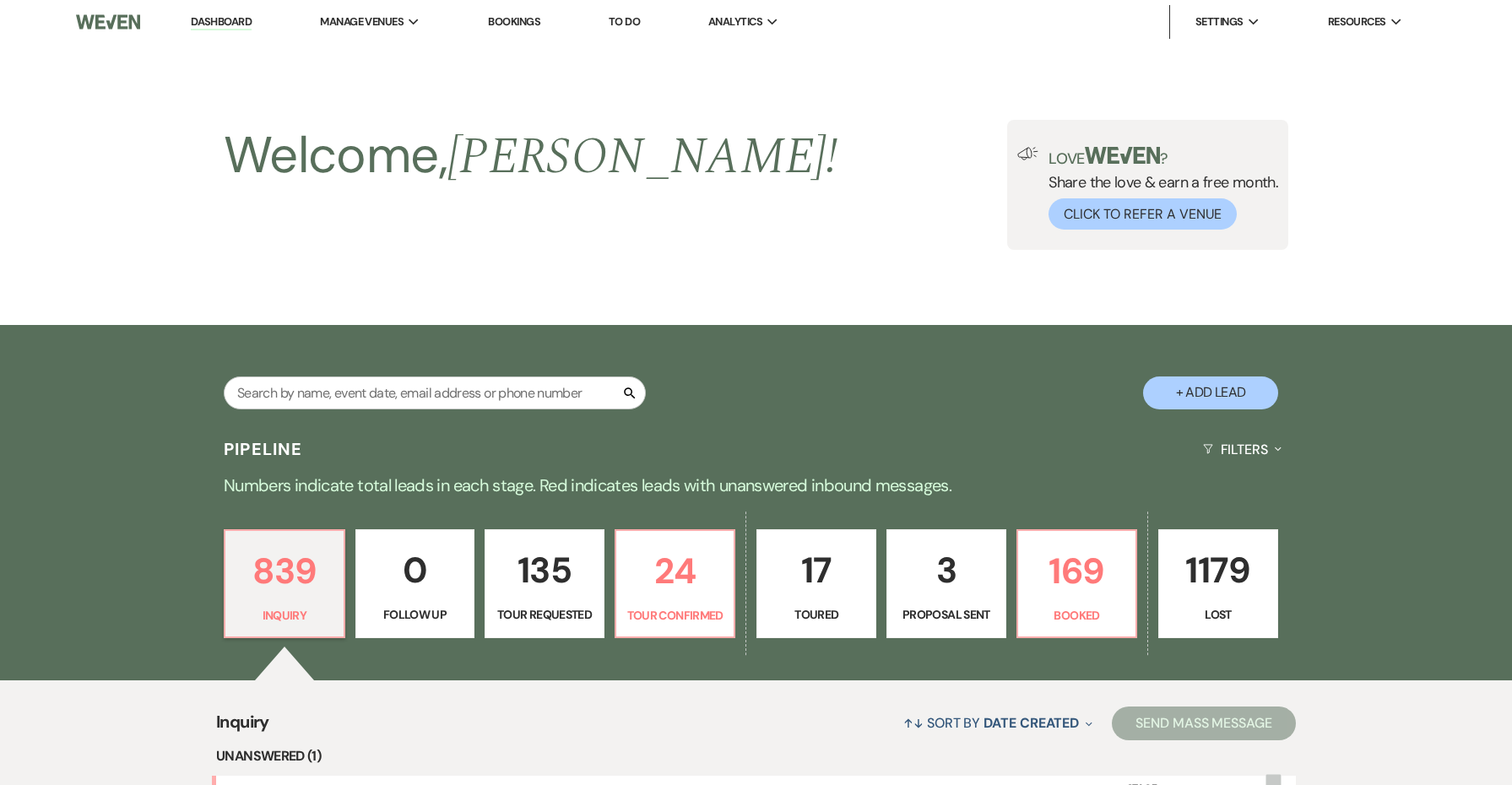
scroll to position [412, 0]
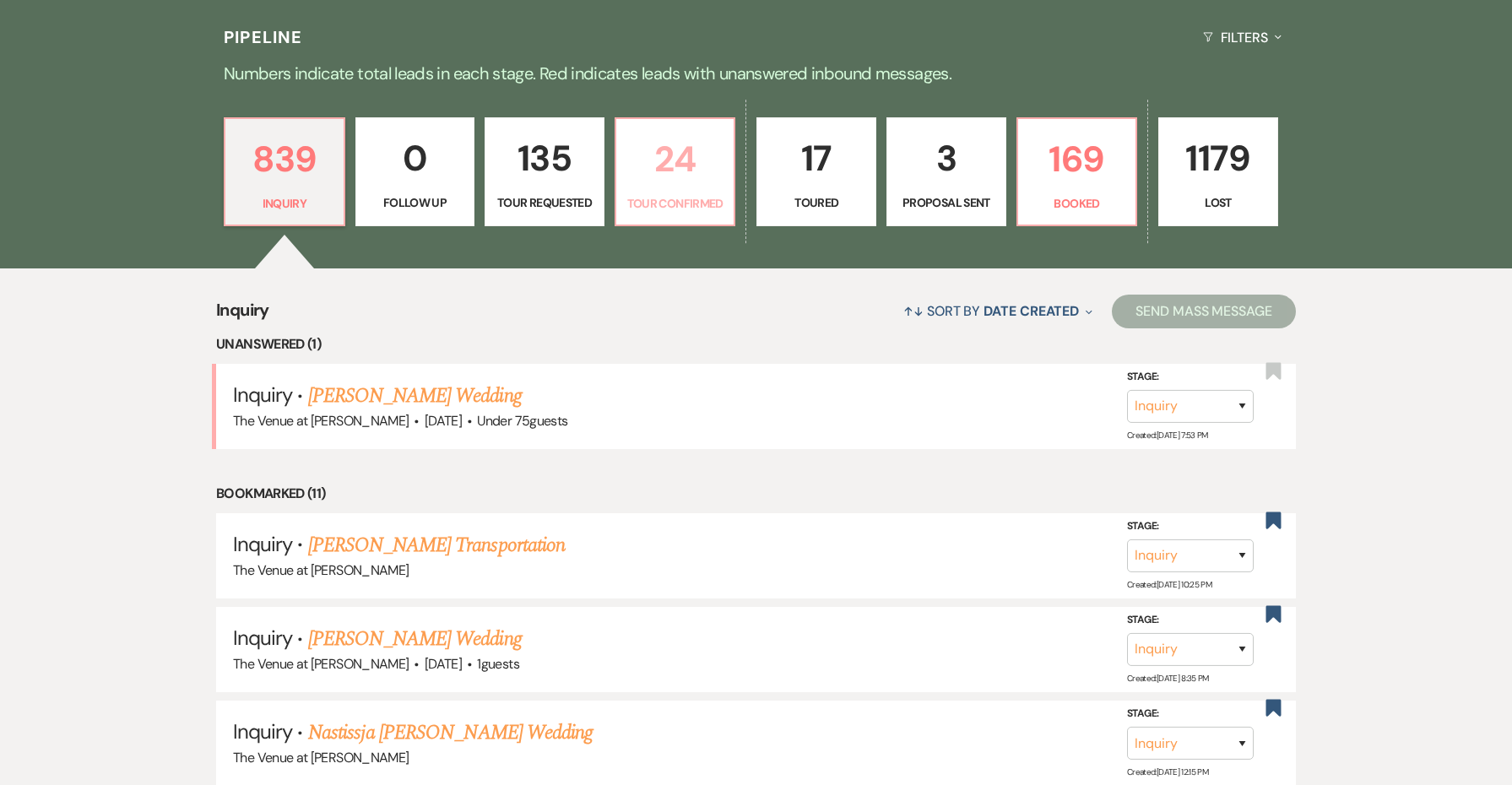
click at [652, 208] on p "Tour Confirmed" at bounding box center [675, 203] width 98 height 19
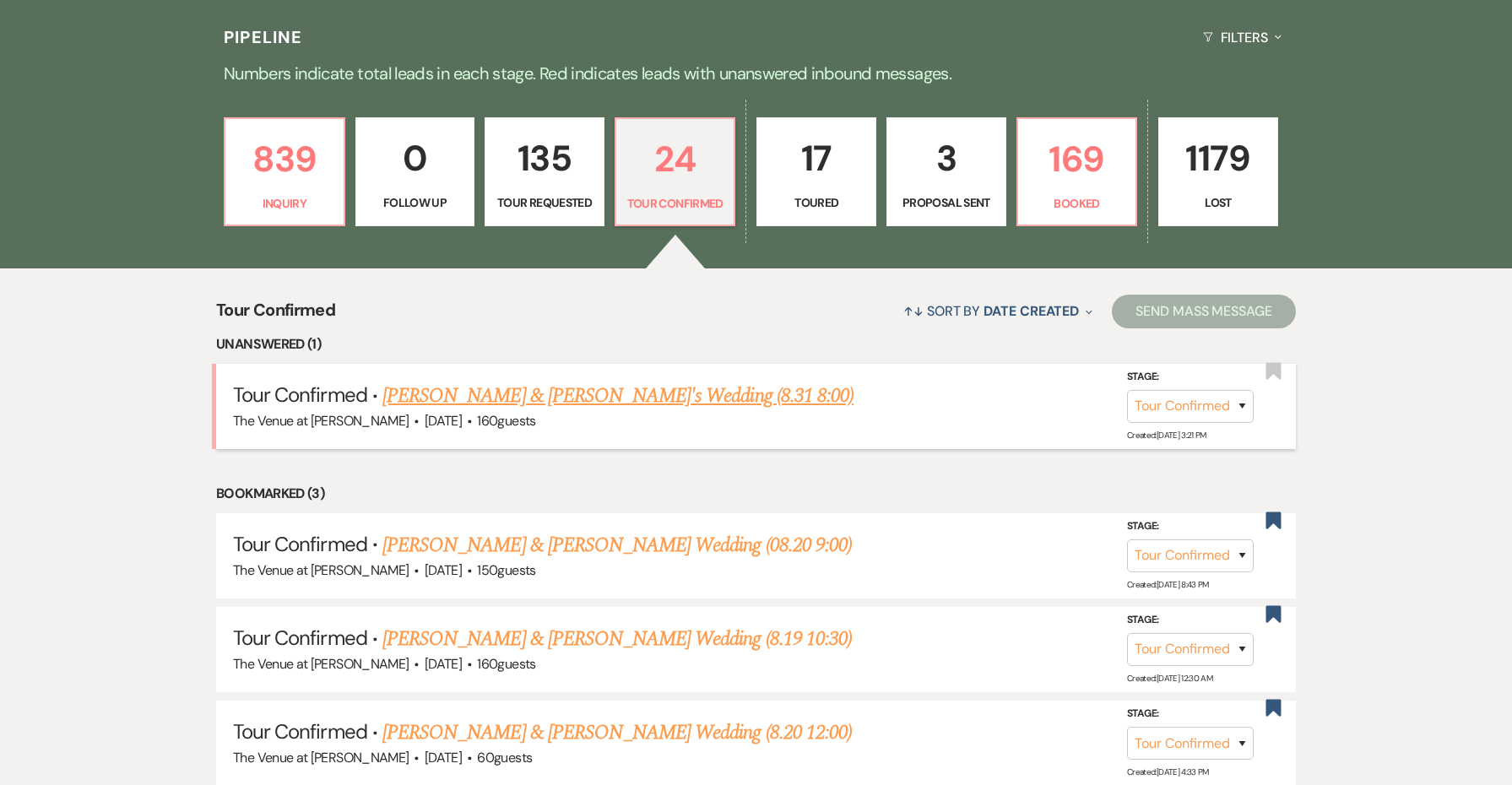
click at [580, 398] on link "[PERSON_NAME] & [PERSON_NAME]'s Wedding (8.31 8:00)" at bounding box center [618, 396] width 471 height 30
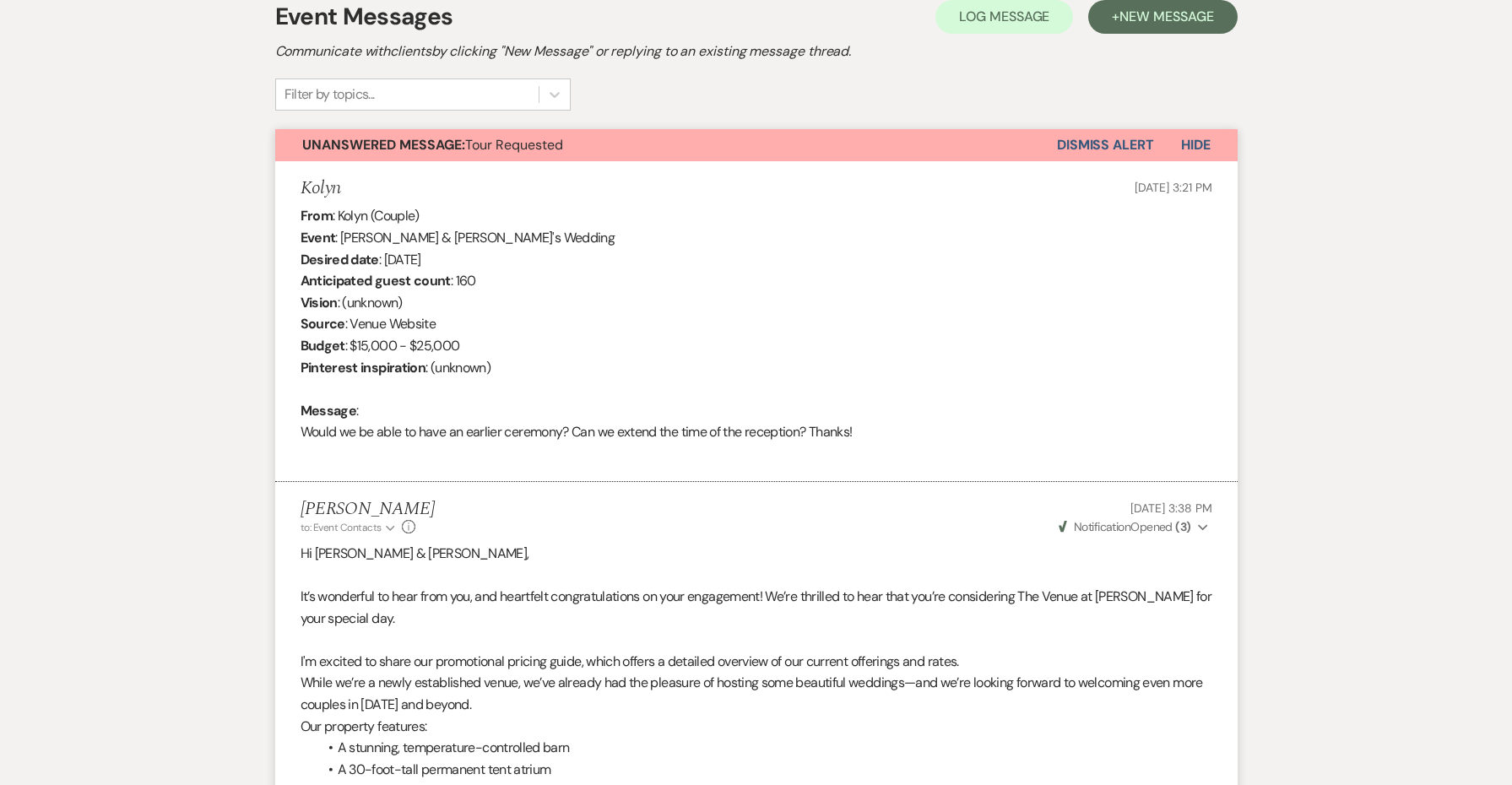
scroll to position [441, 0]
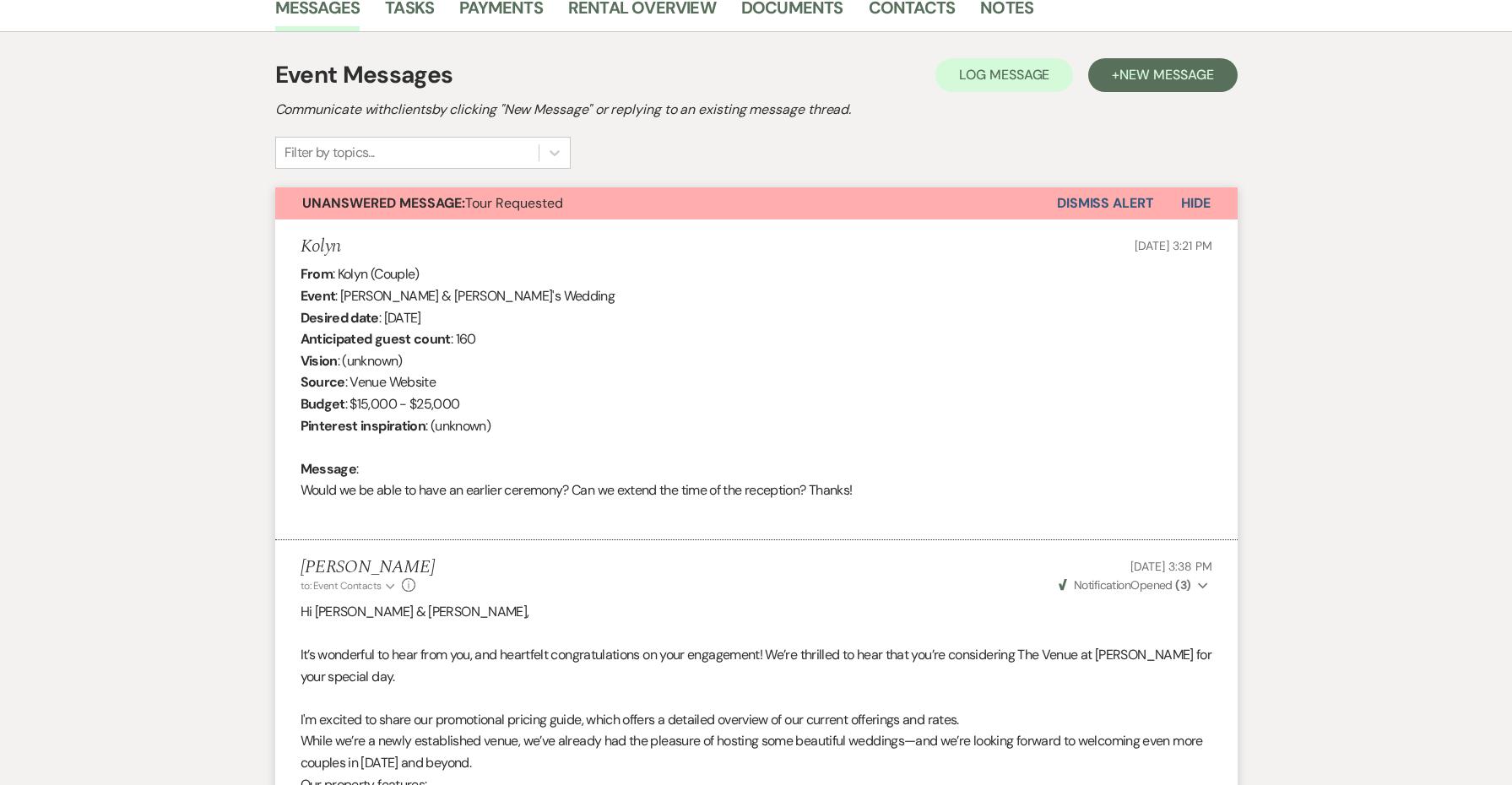
click at [1071, 201] on button "Dismiss Alert" at bounding box center [1105, 203] width 97 height 32
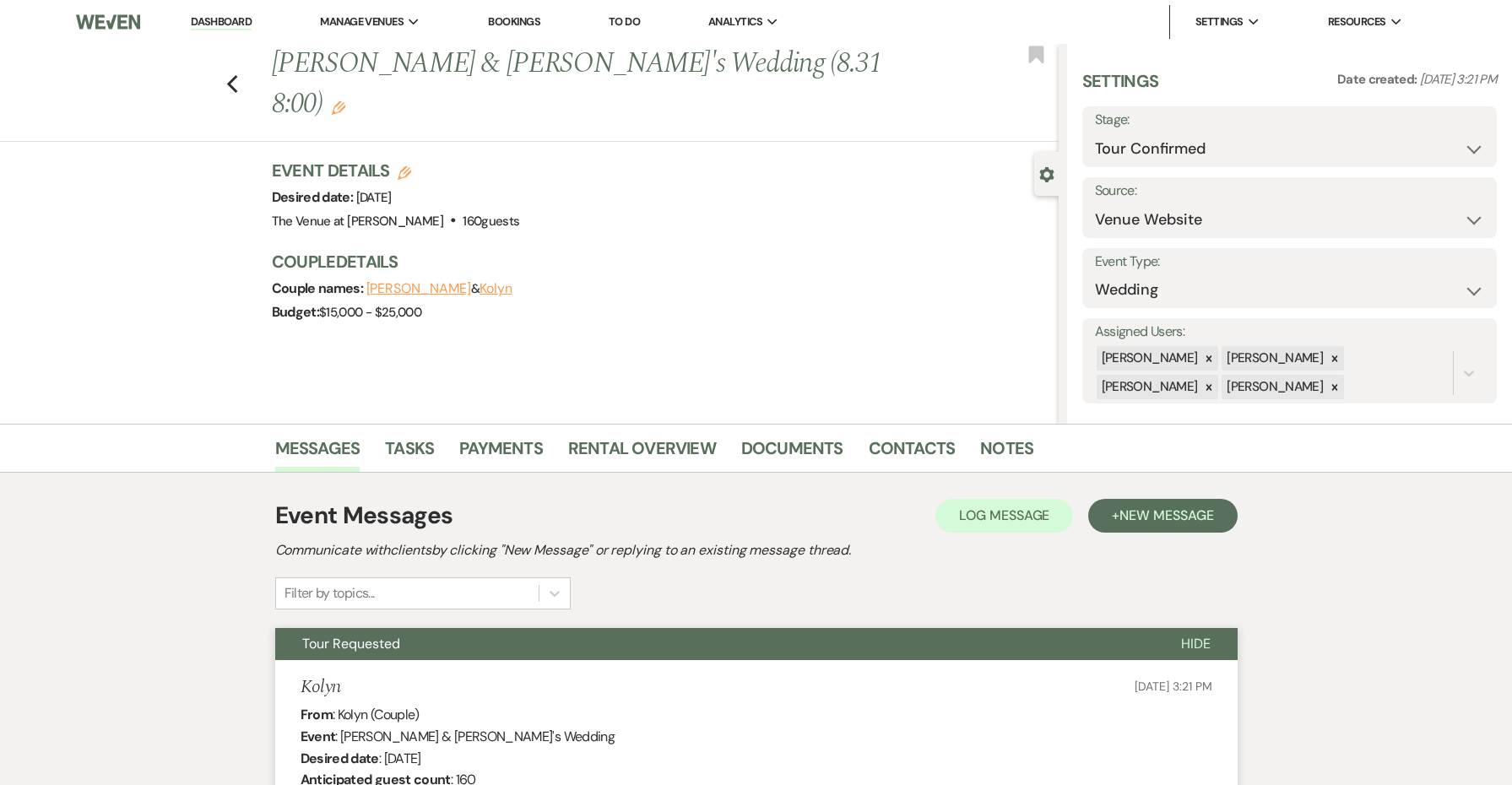
scroll to position [0, 0]
click at [240, 67] on div "Previous [PERSON_NAME] & [PERSON_NAME]'s Wedding (8.31 8:00) Edit Bookmark" at bounding box center [525, 93] width 1067 height 98
click at [235, 74] on icon "Previous" at bounding box center [233, 84] width 12 height 20
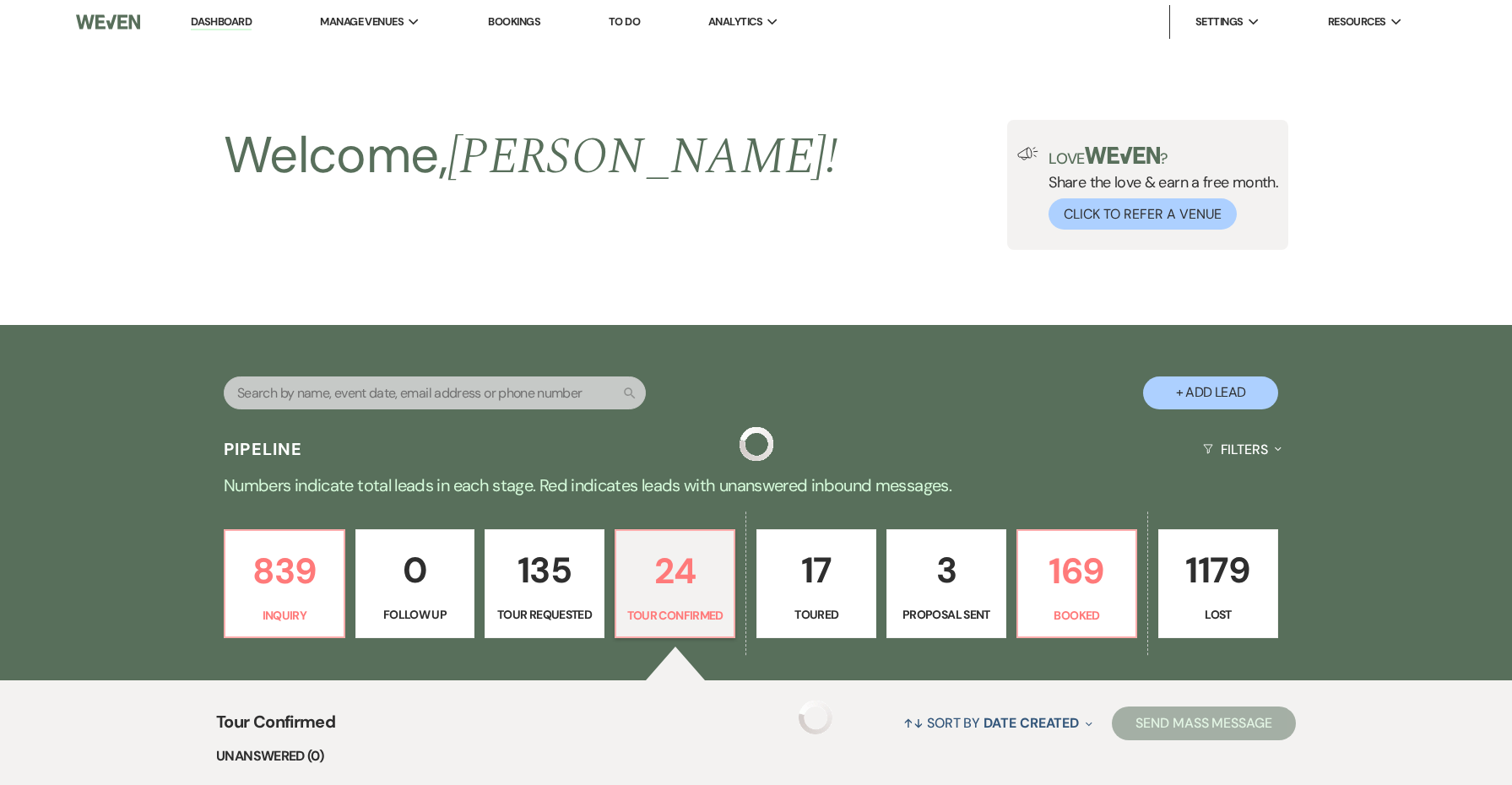
scroll to position [412, 0]
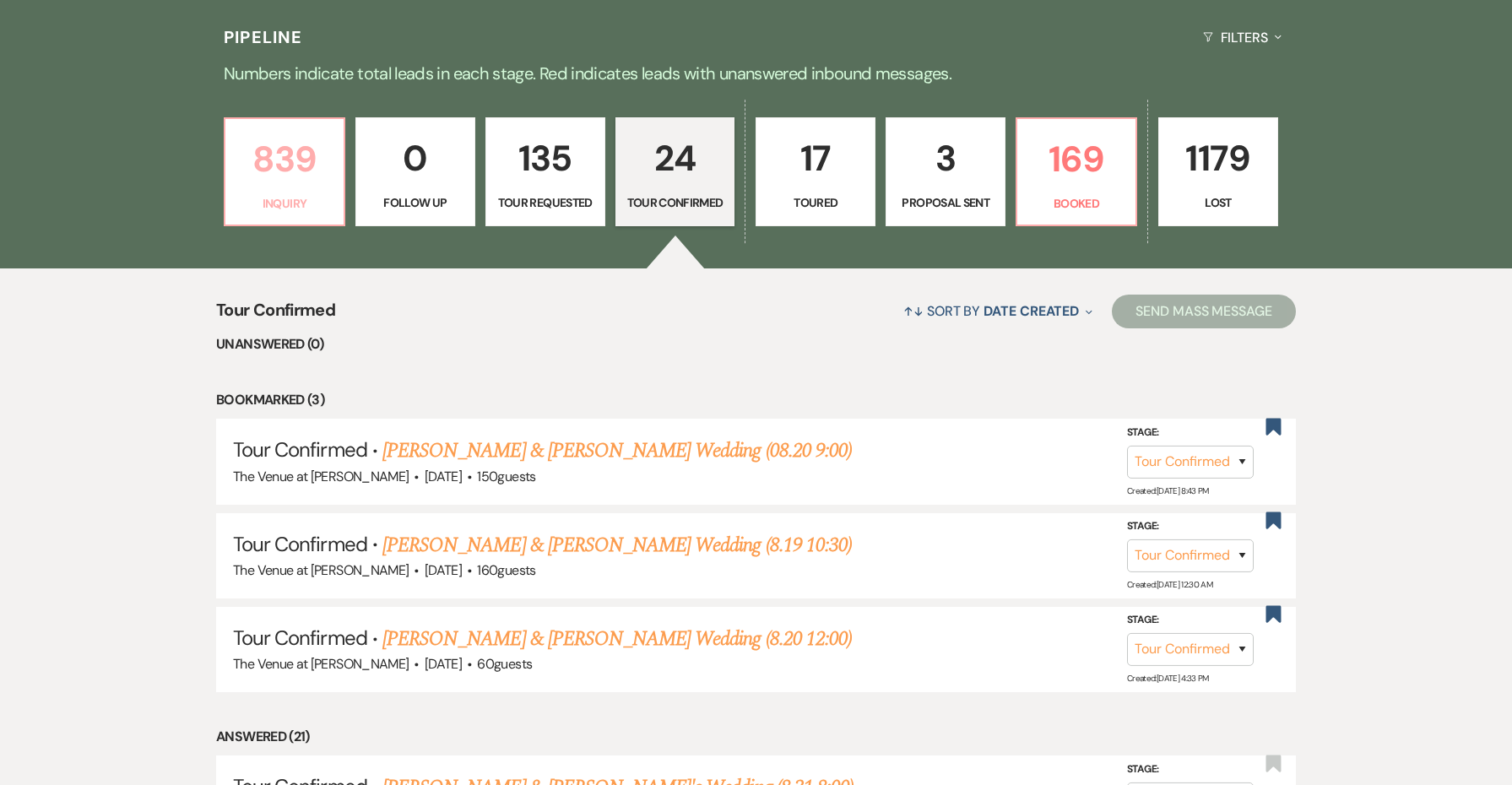
click at [309, 210] on p "Inquiry" at bounding box center [284, 203] width 98 height 19
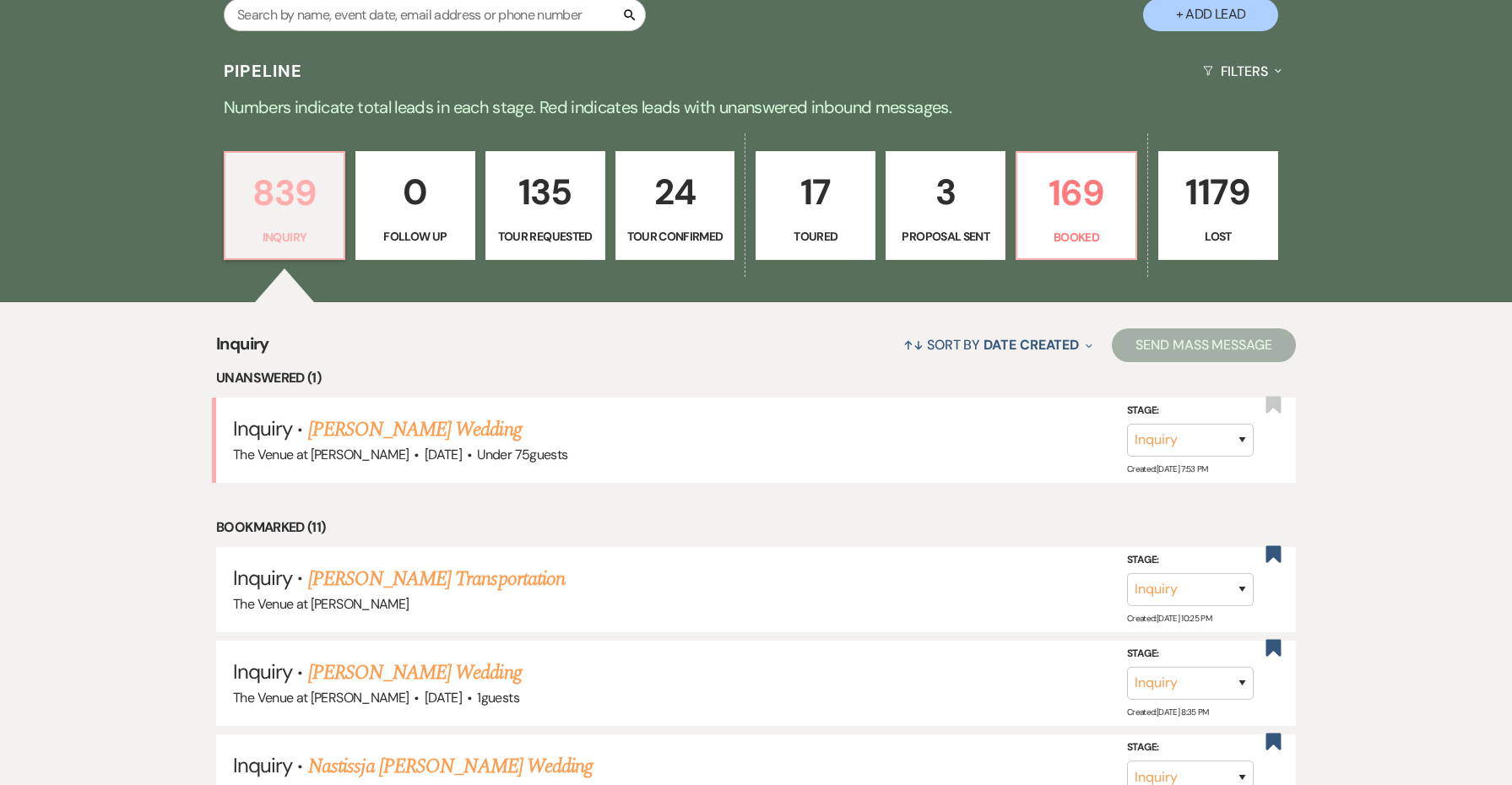
scroll to position [380, 0]
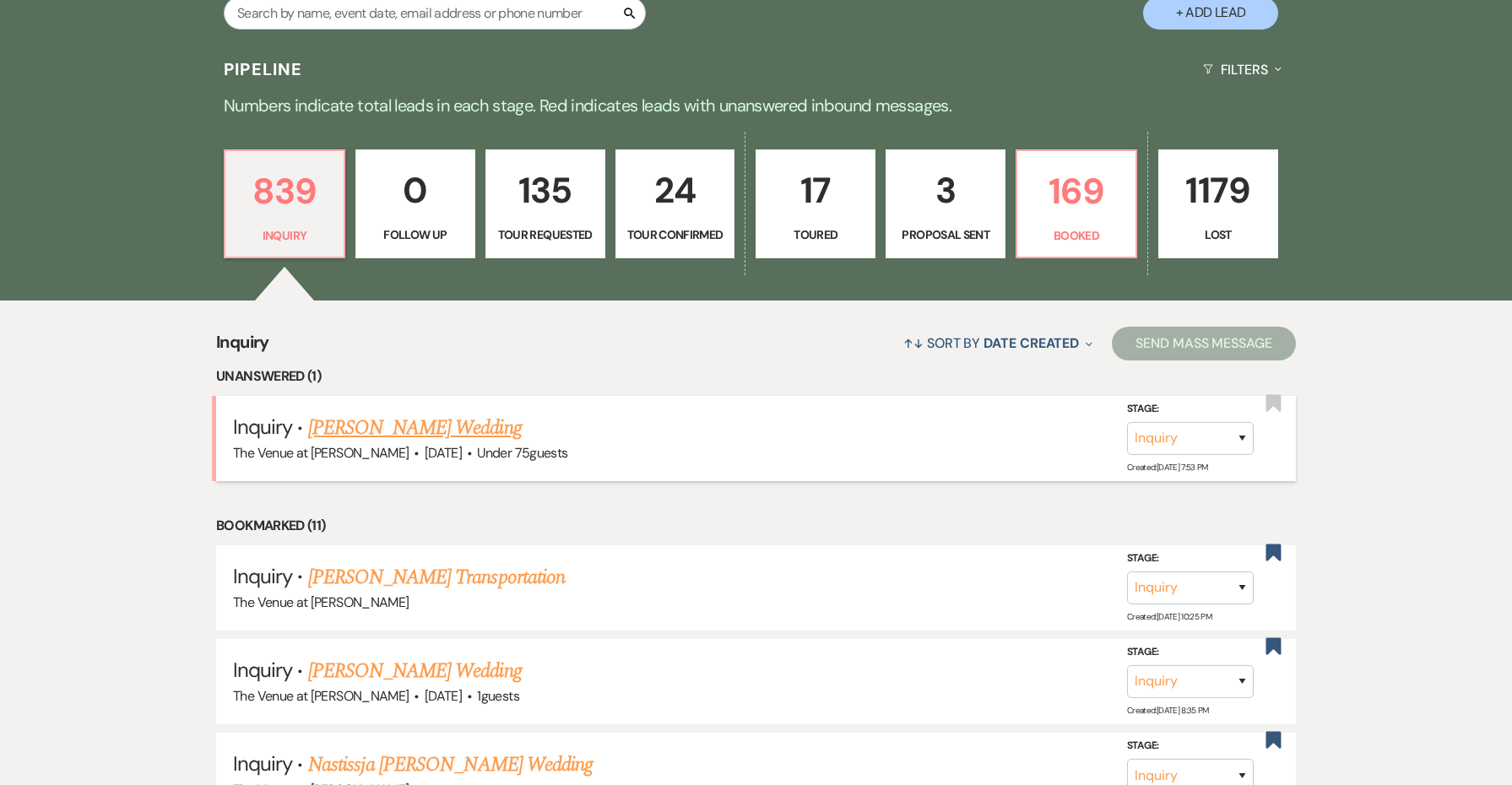
click at [356, 429] on link "[PERSON_NAME] Wedding" at bounding box center [415, 428] width 213 height 30
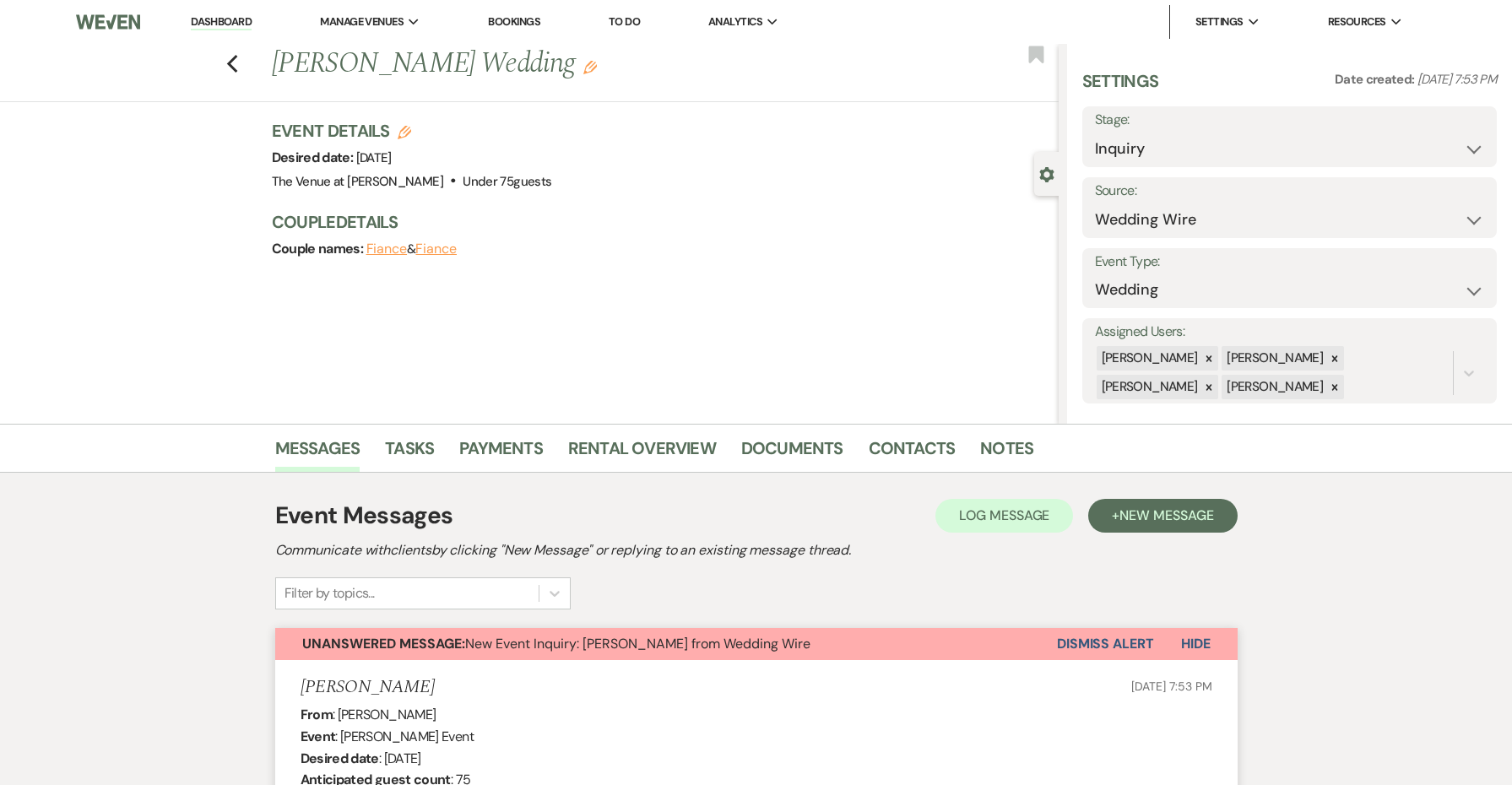
click at [223, 57] on div "Previous [PERSON_NAME] Wedding Edit Bookmark" at bounding box center [525, 73] width 1067 height 58
click at [236, 66] on icon "Previous" at bounding box center [233, 64] width 12 height 20
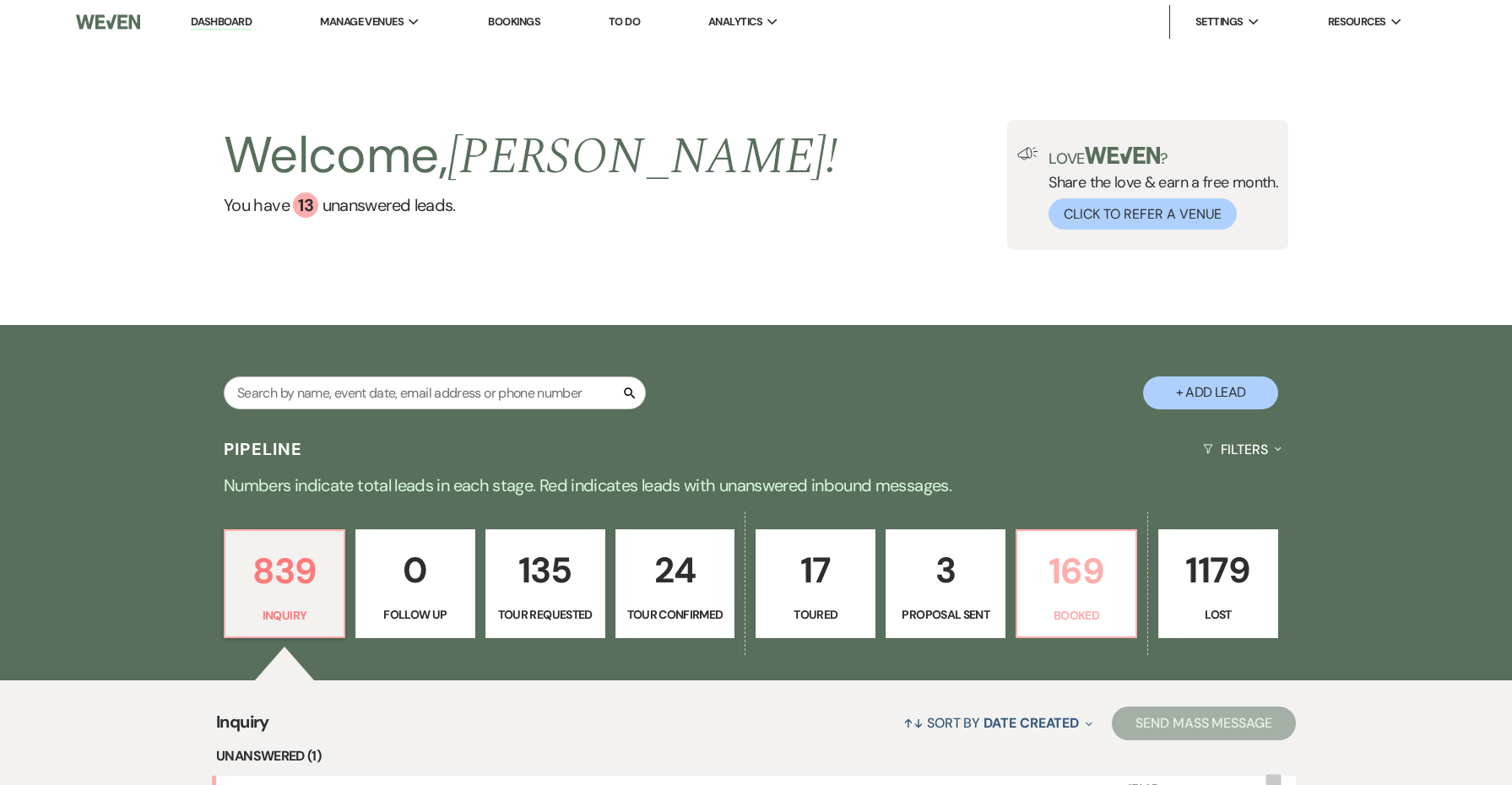
click at [1044, 608] on p "Booked" at bounding box center [1076, 615] width 98 height 19
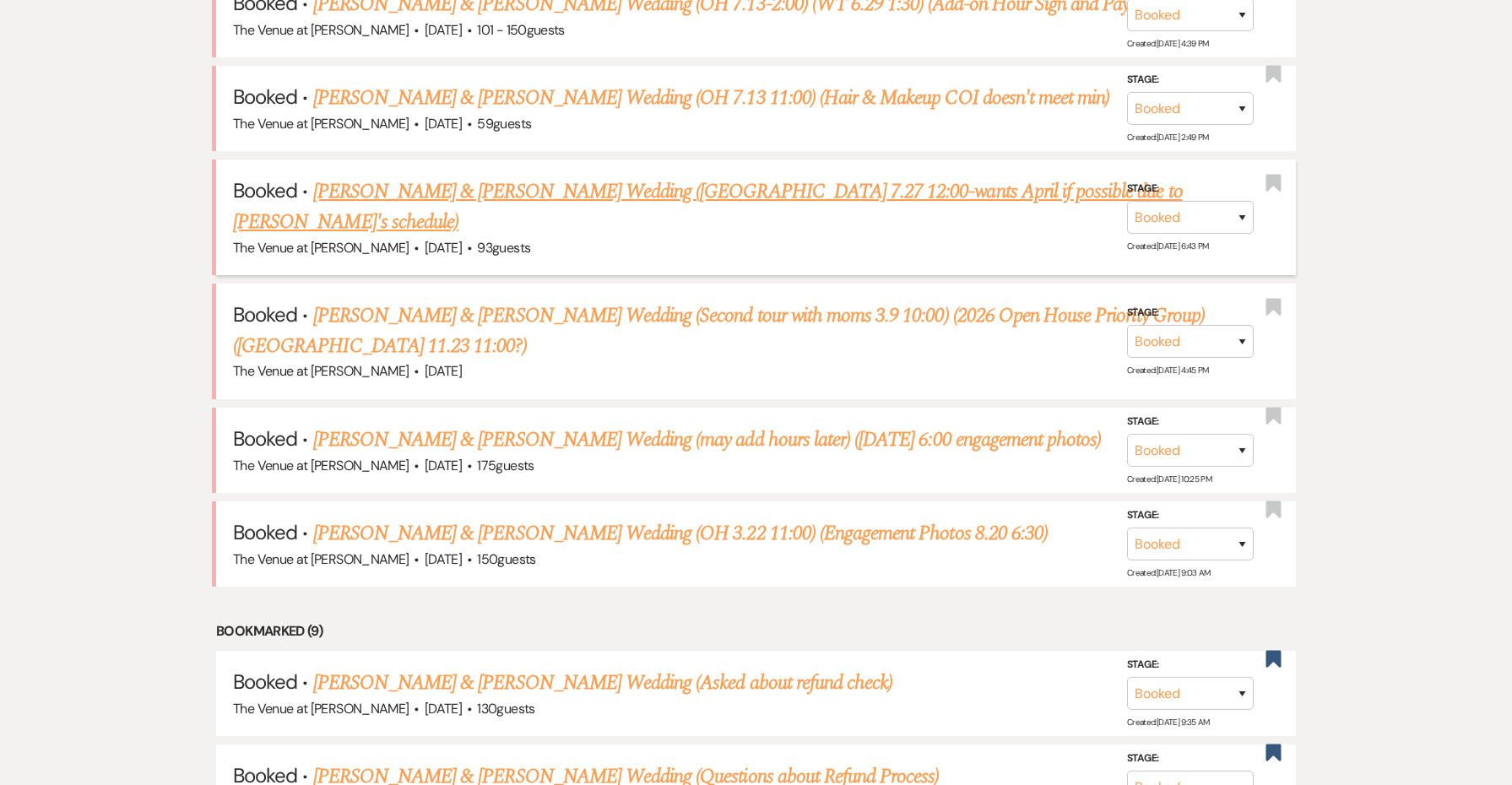
scroll to position [1448, 0]
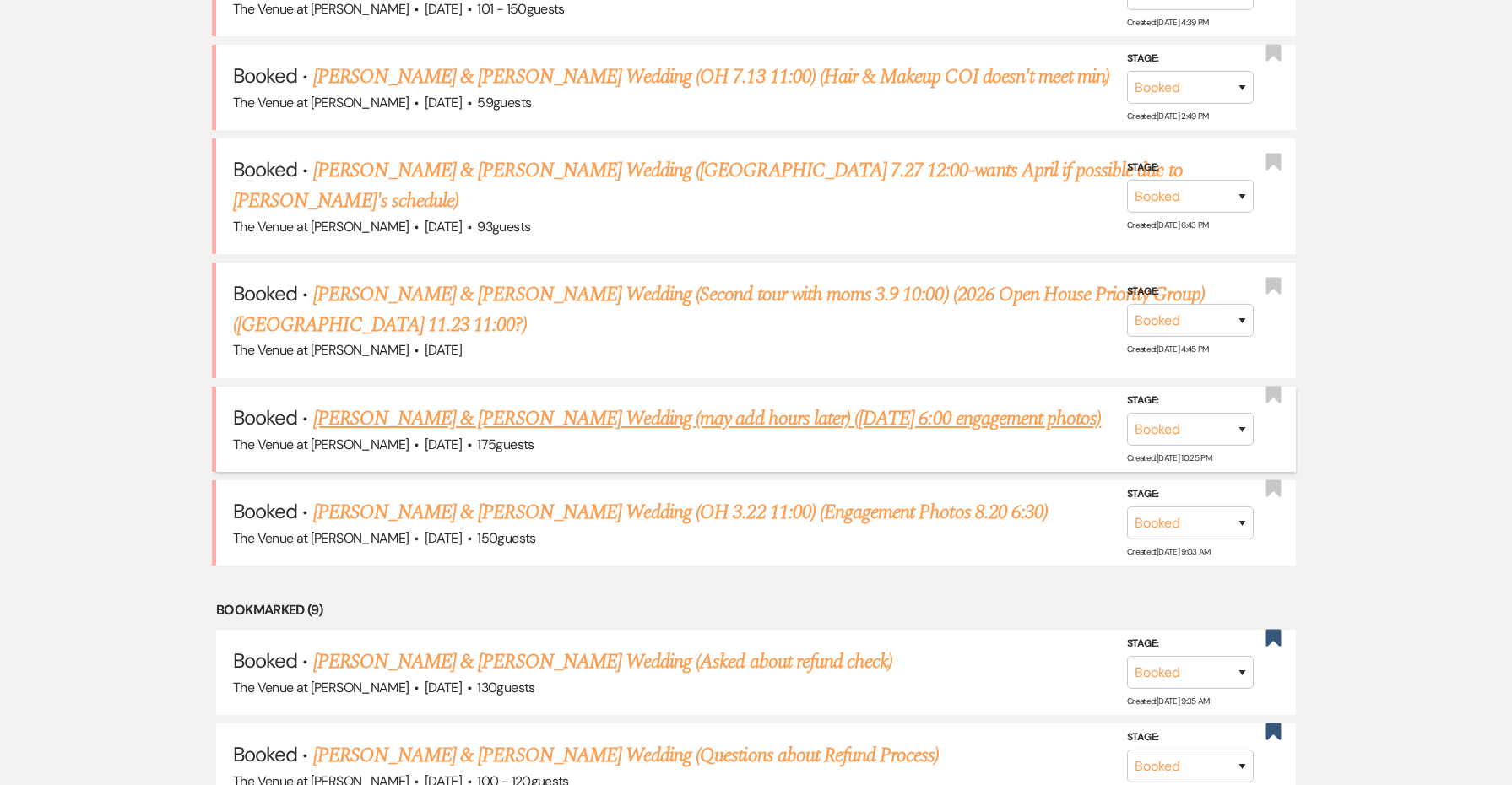
click at [758, 404] on link "[PERSON_NAME] & [PERSON_NAME] Wedding (may add hours later) ([DATE] 6:00 engage…" at bounding box center [707, 419] width 789 height 30
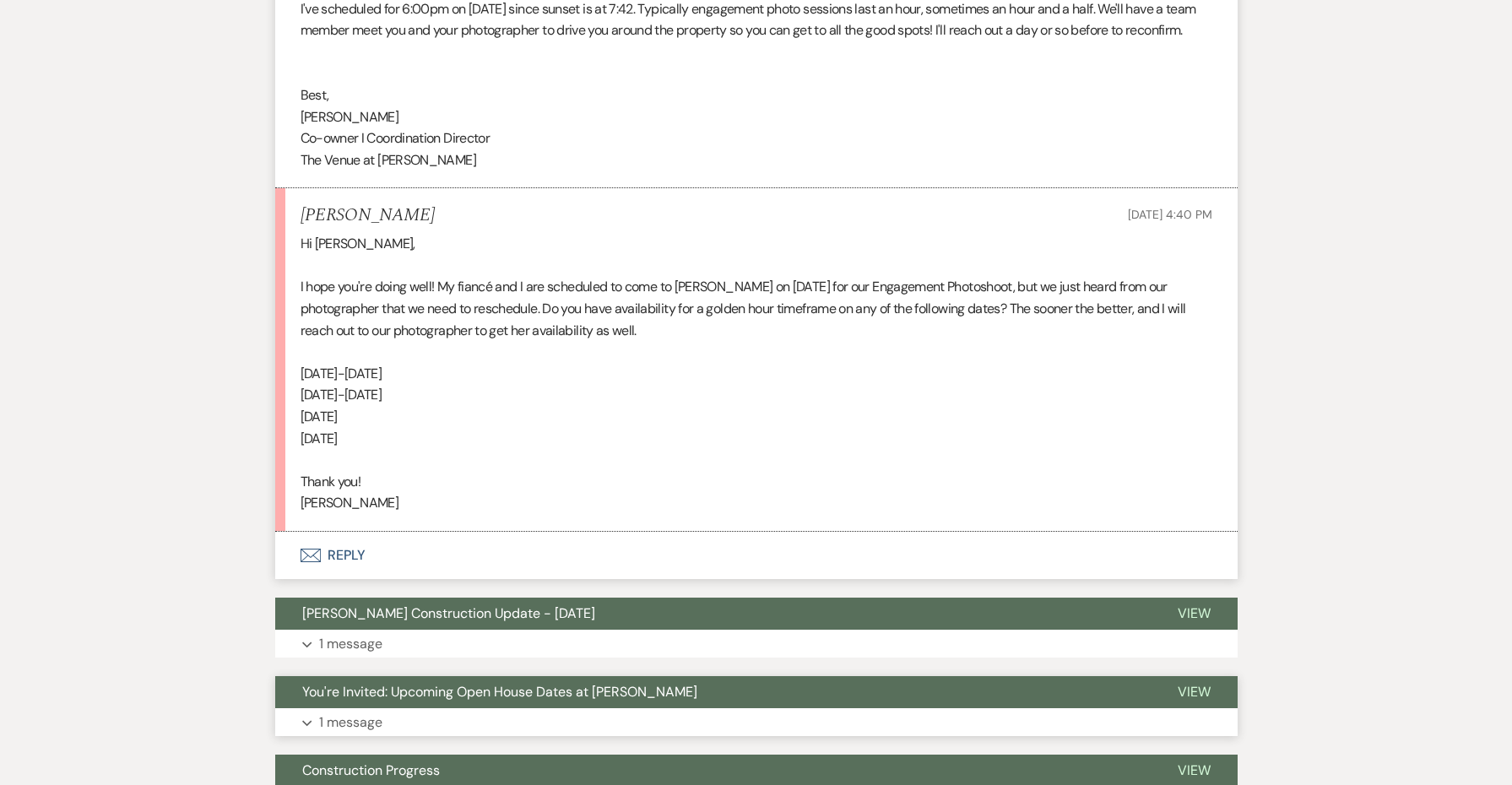
scroll to position [1980, 0]
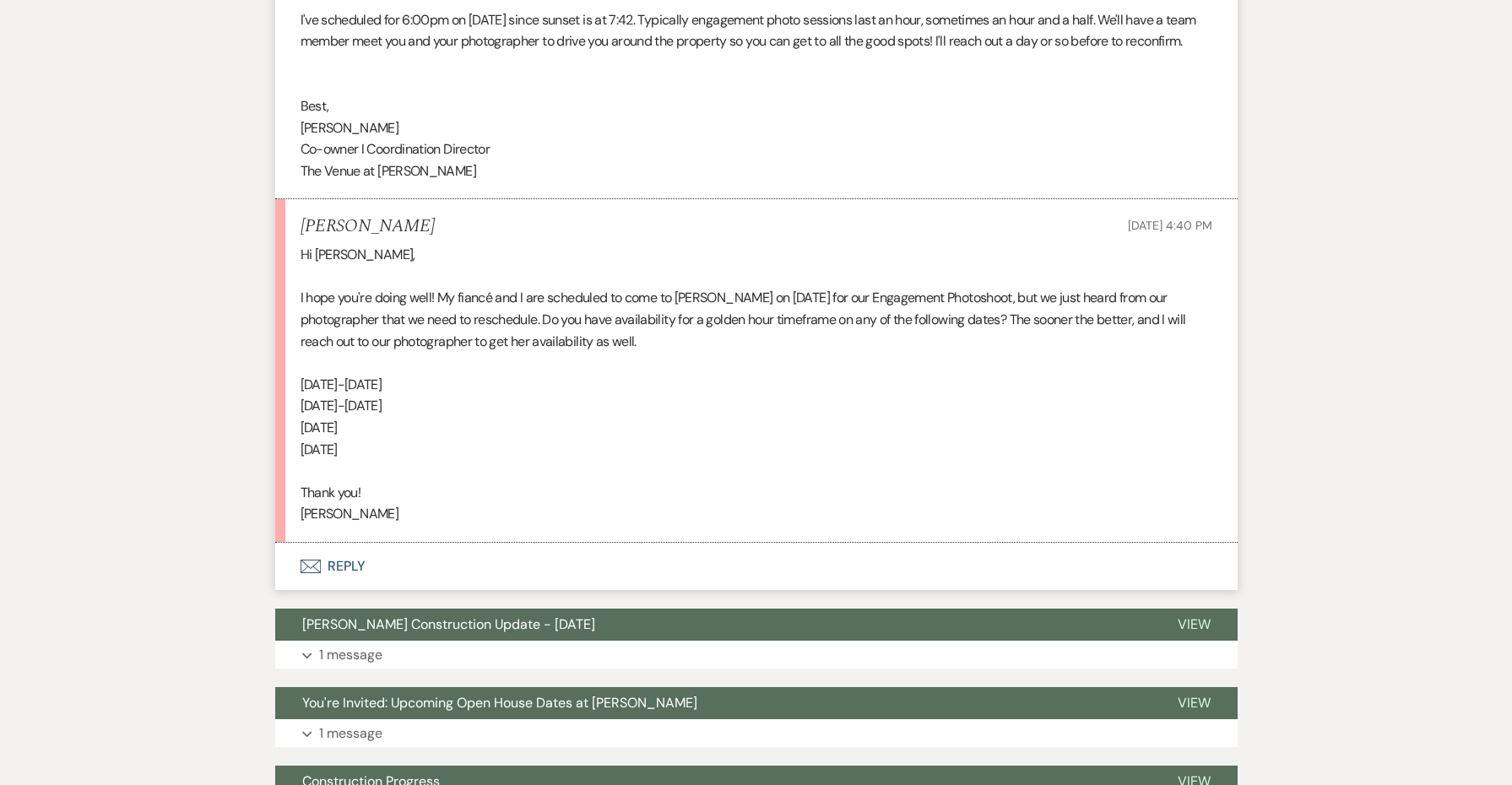
click at [334, 550] on button "Envelope Reply" at bounding box center [756, 566] width 962 height 48
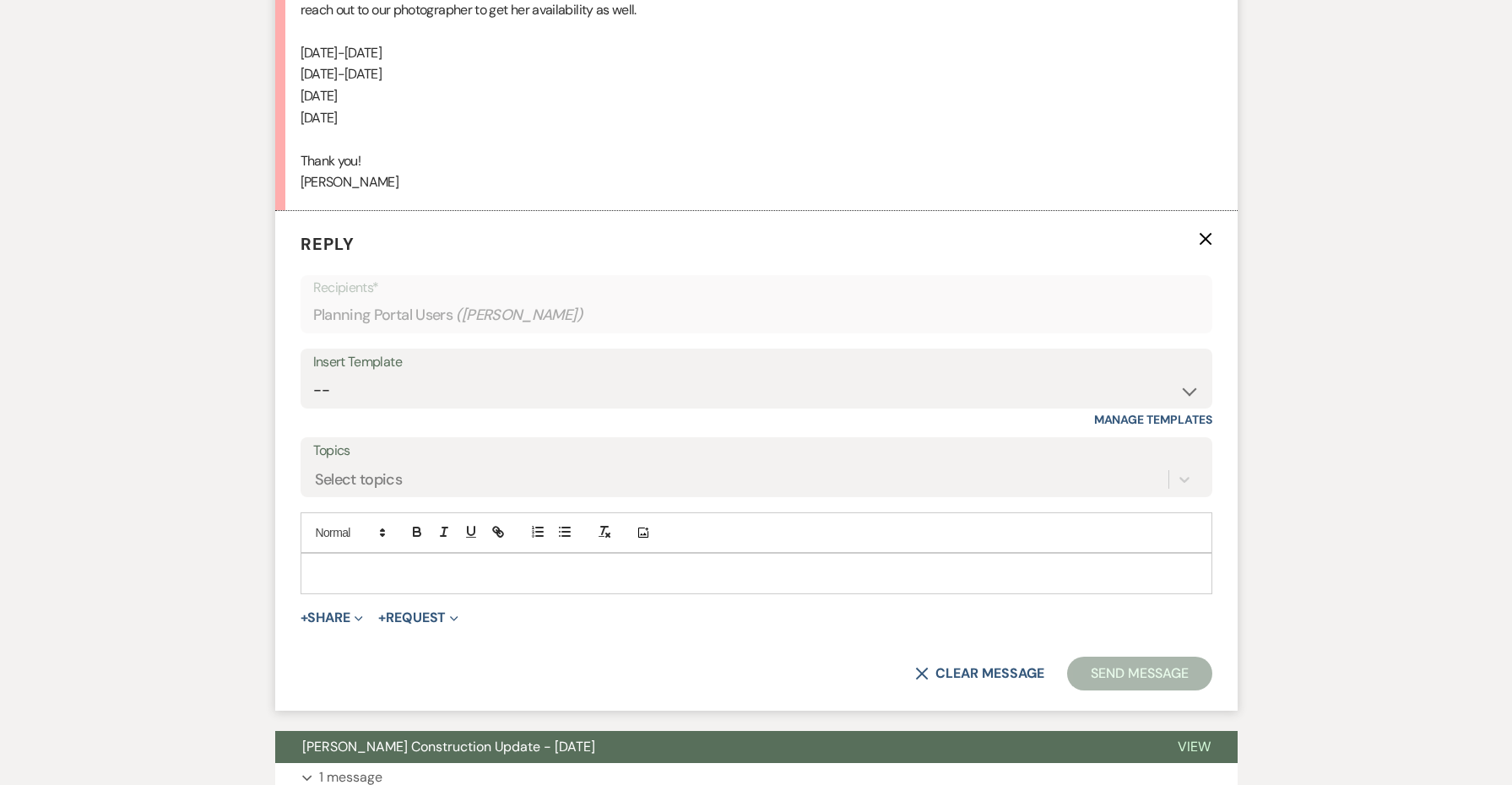
scroll to position [2362, 0]
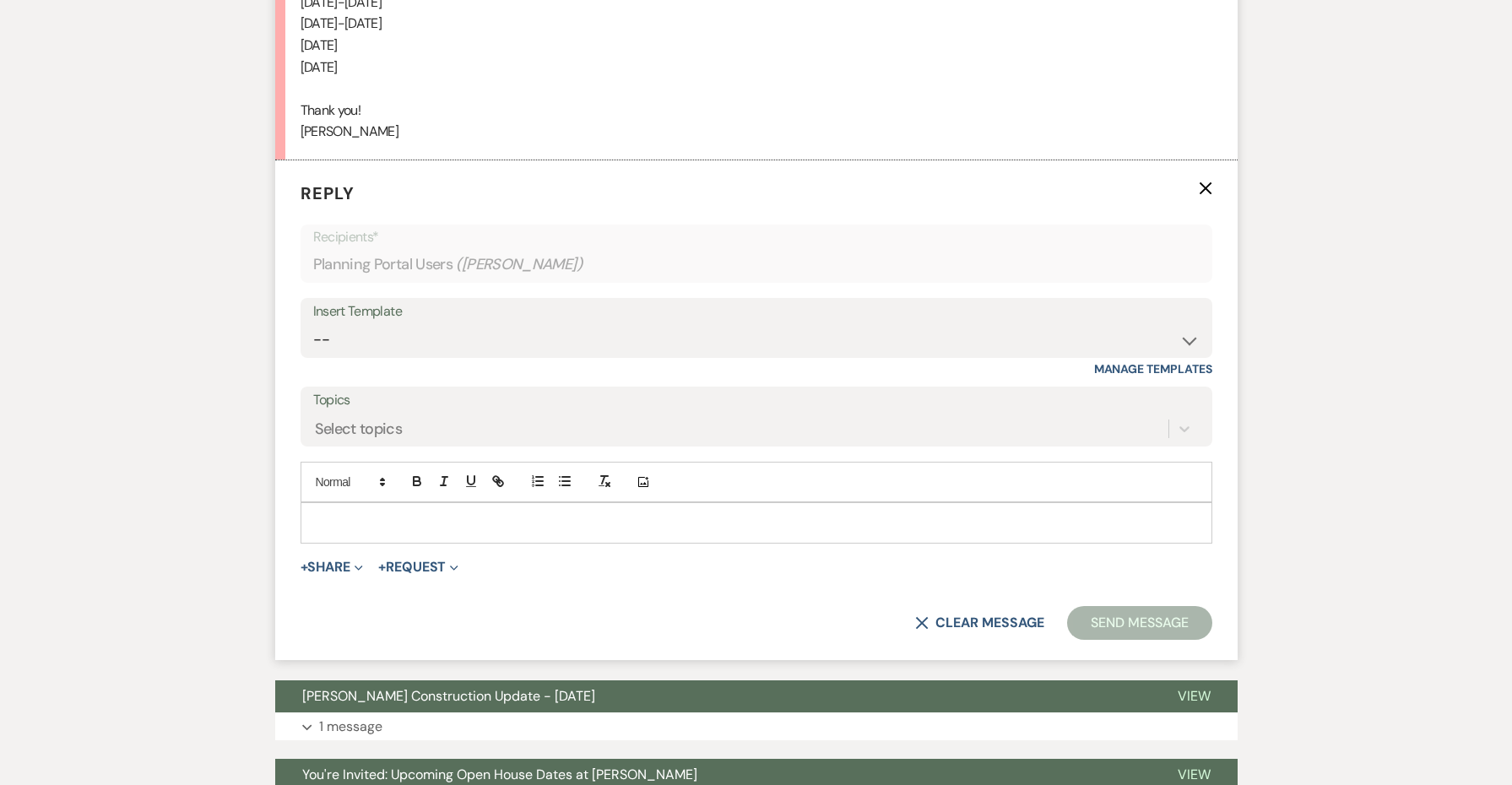
click at [345, 513] on p at bounding box center [756, 522] width 885 height 19
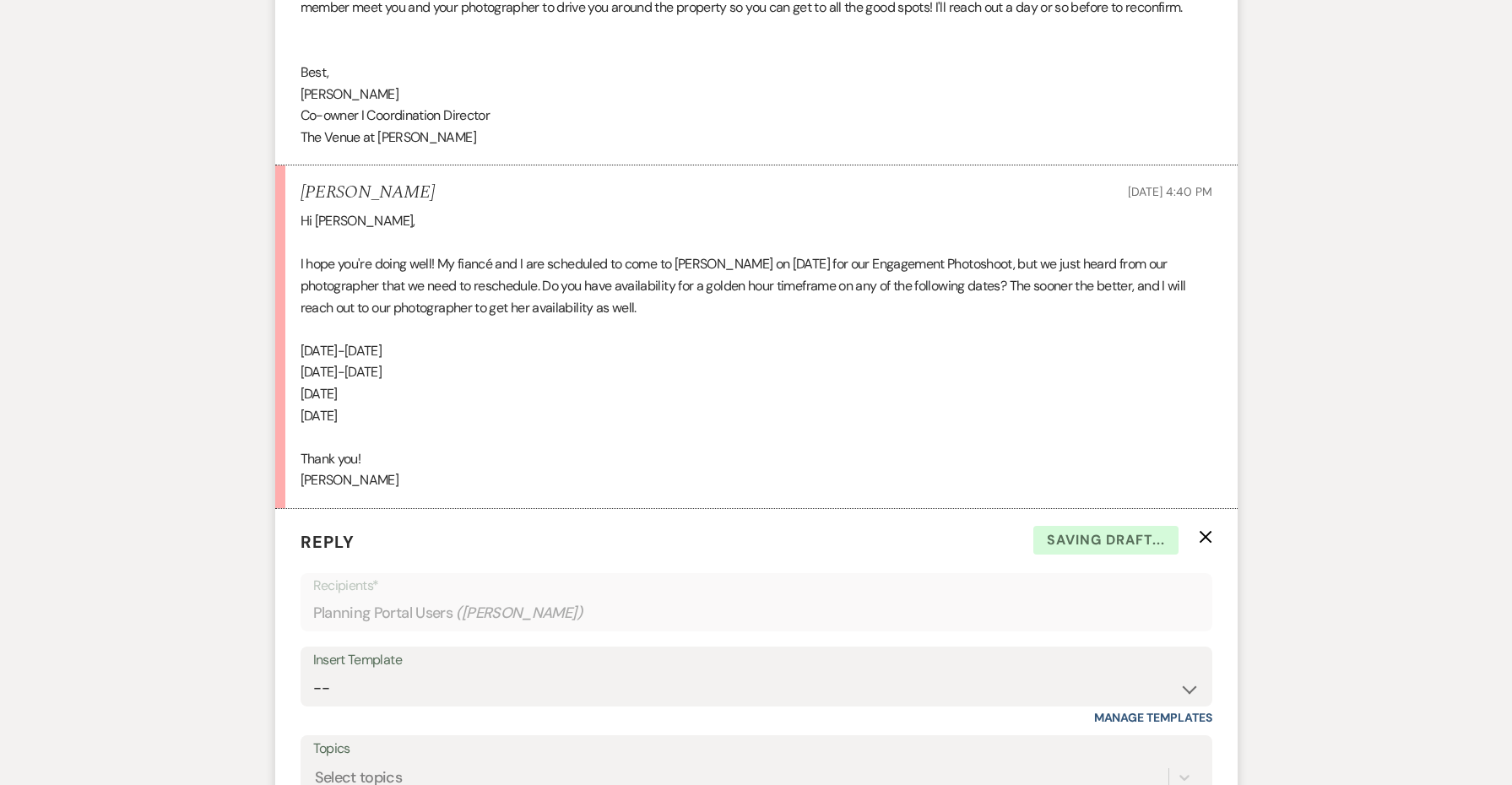
scroll to position [1933, 0]
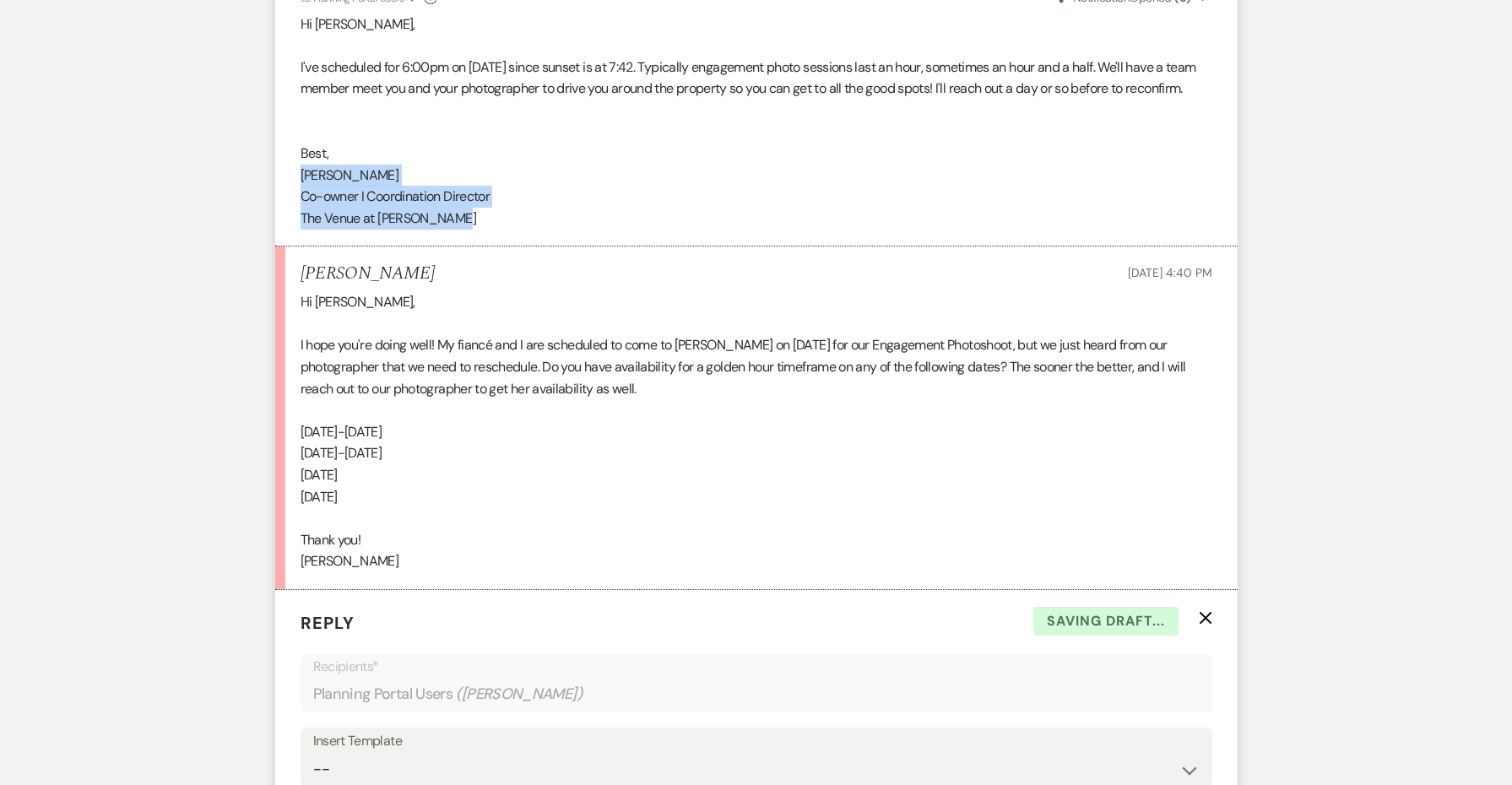
drag, startPoint x: 489, startPoint y: 228, endPoint x: 250, endPoint y: 158, distance: 249.0
click at [250, 158] on div "Messages Tasks Payments Vendors Rental Overview Timeline Docs & Files Contacts …" at bounding box center [756, 49] width 1512 height 3229
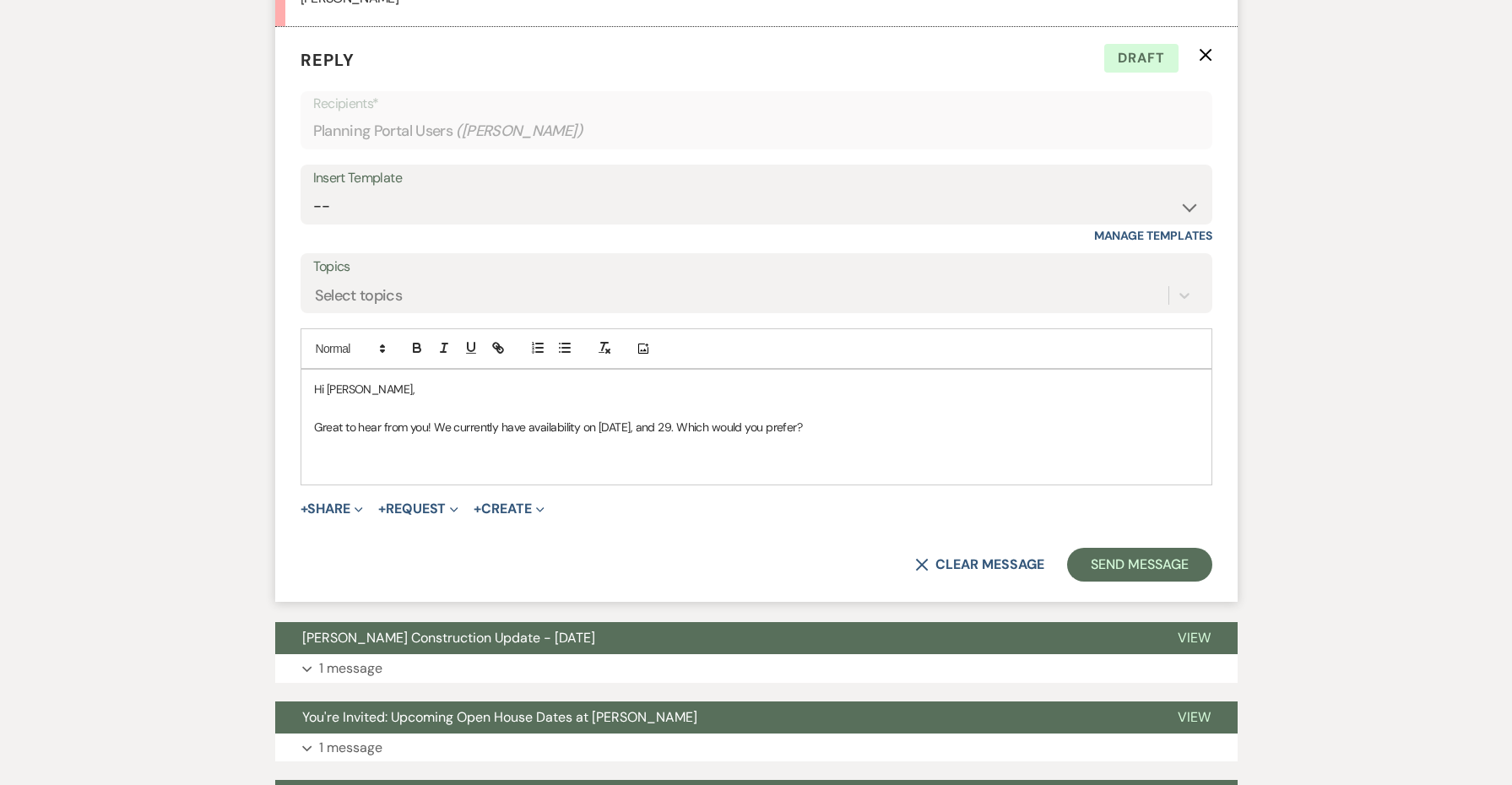
scroll to position [2512, 0]
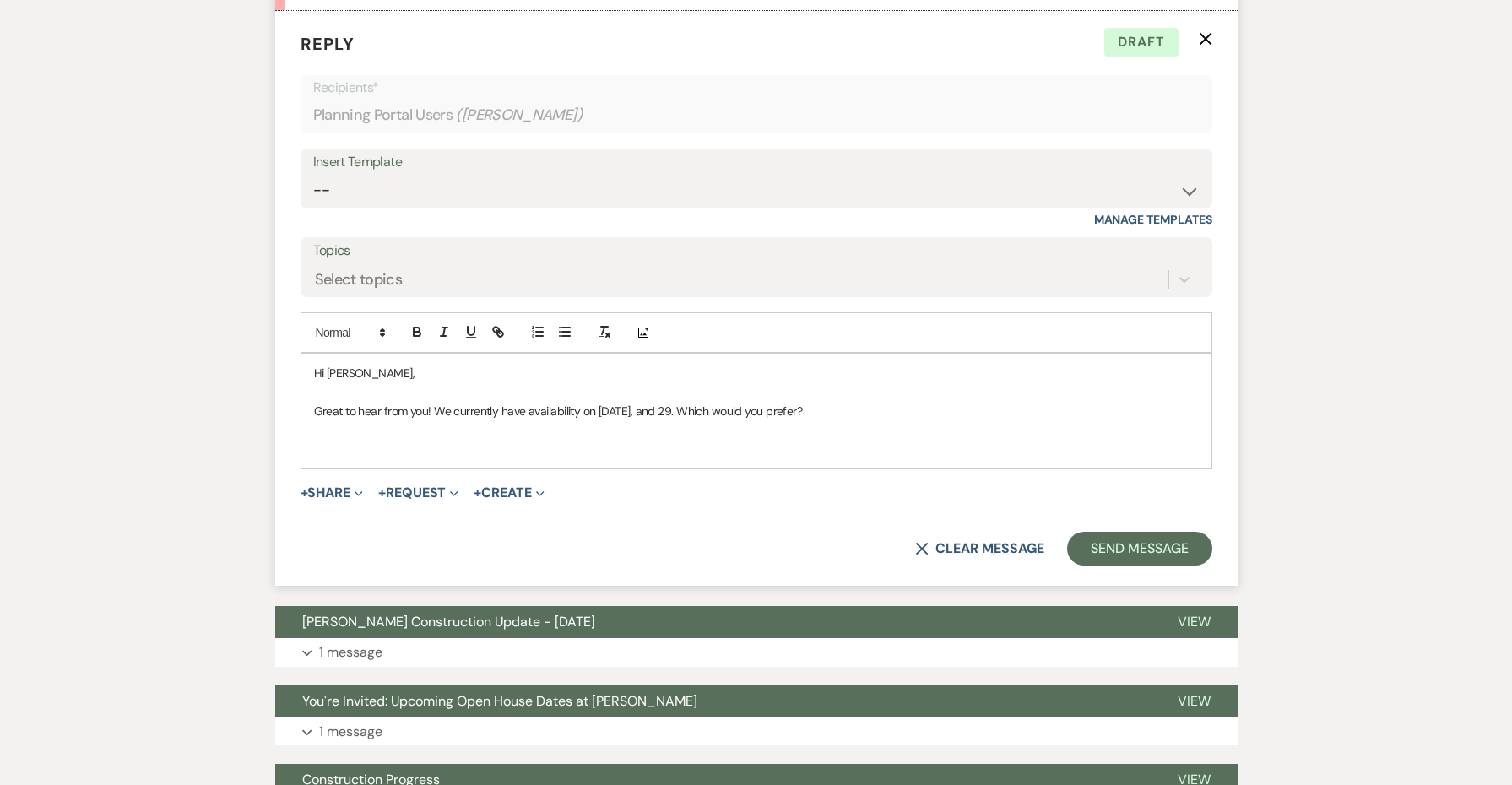
click at [867, 440] on p at bounding box center [756, 449] width 885 height 19
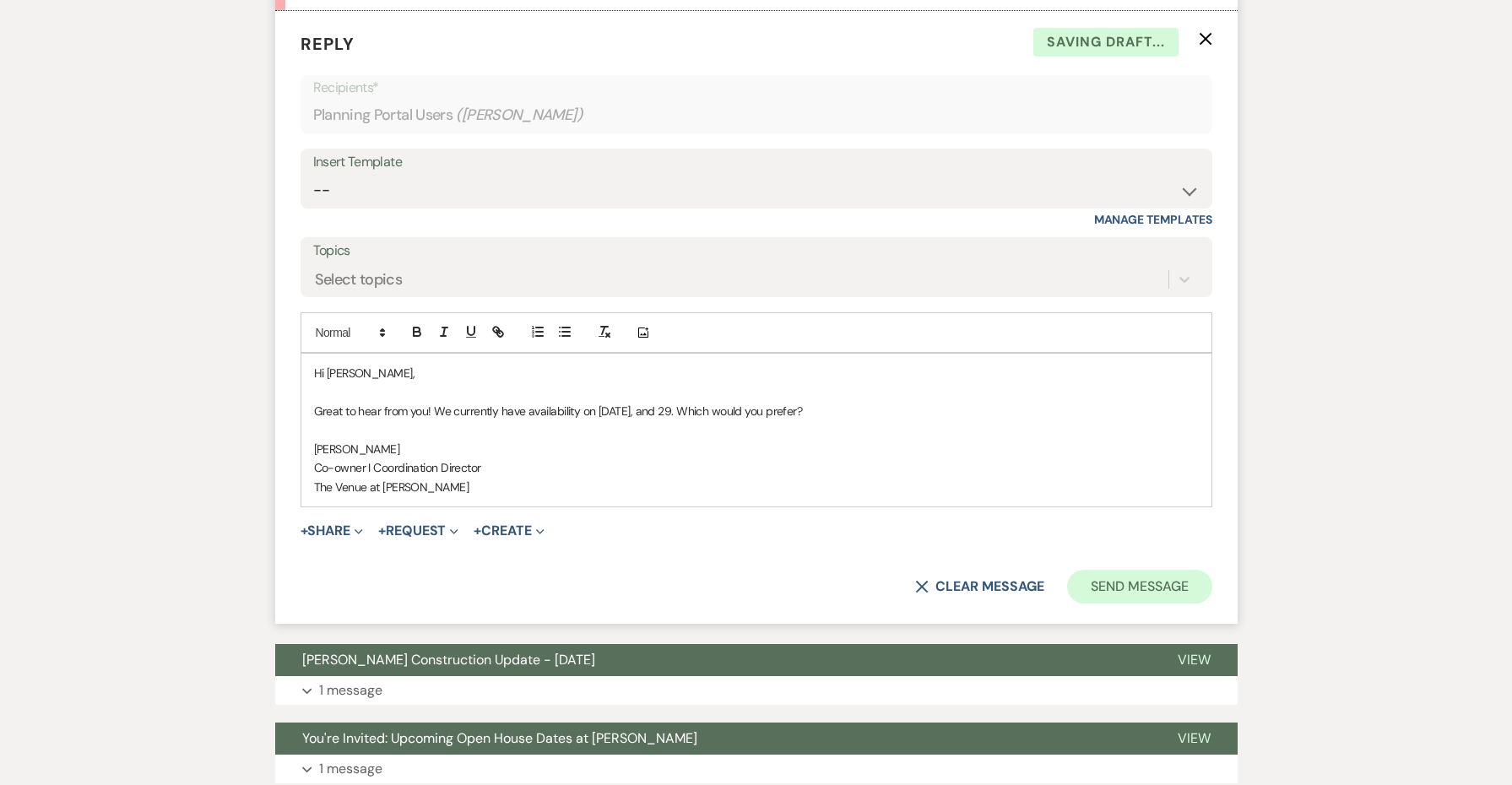
click at [1128, 570] on button "Send Message" at bounding box center [1140, 587] width 145 height 34
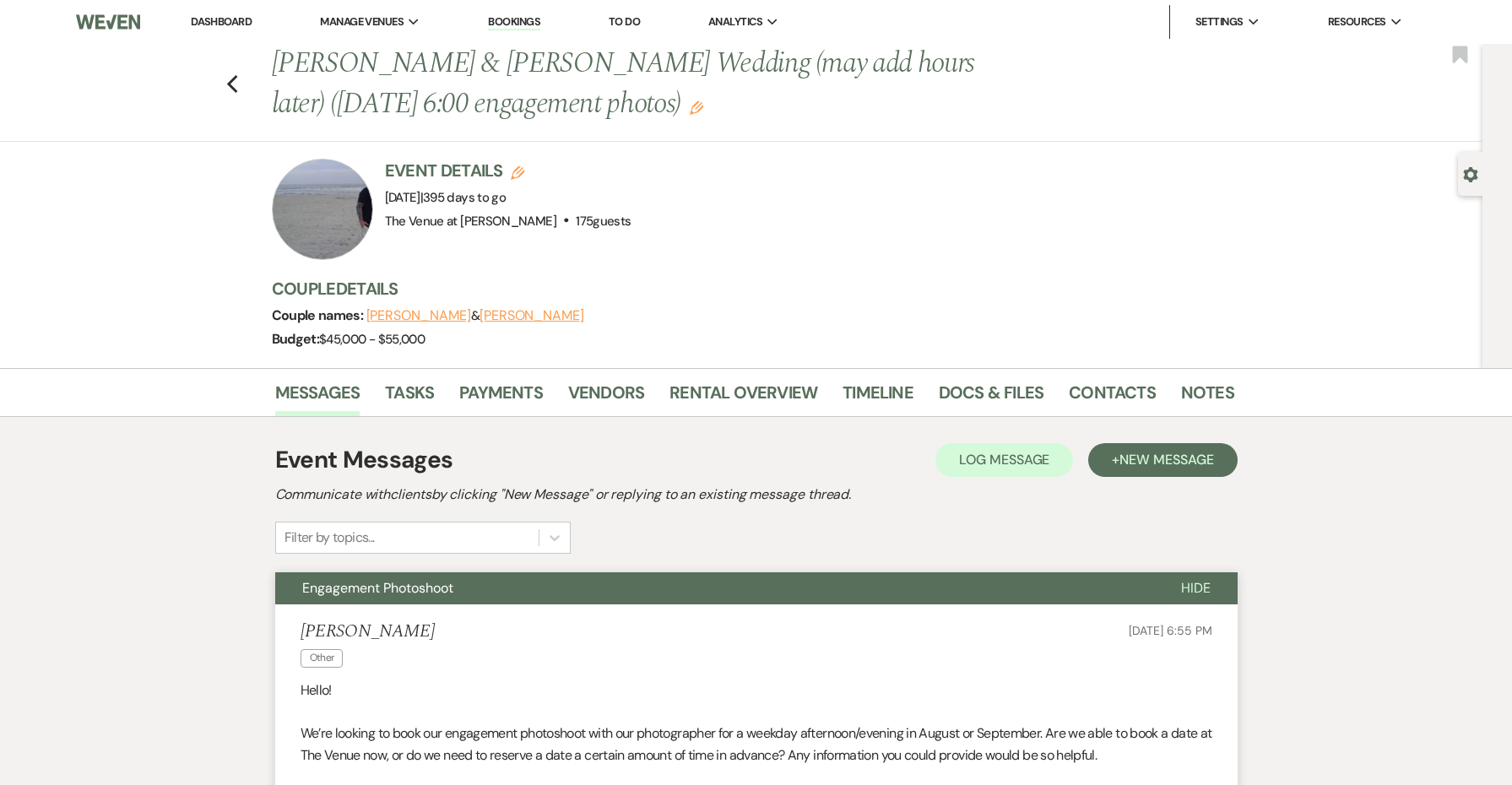
scroll to position [0, 0]
click at [227, 79] on icon "Previous" at bounding box center [233, 84] width 12 height 20
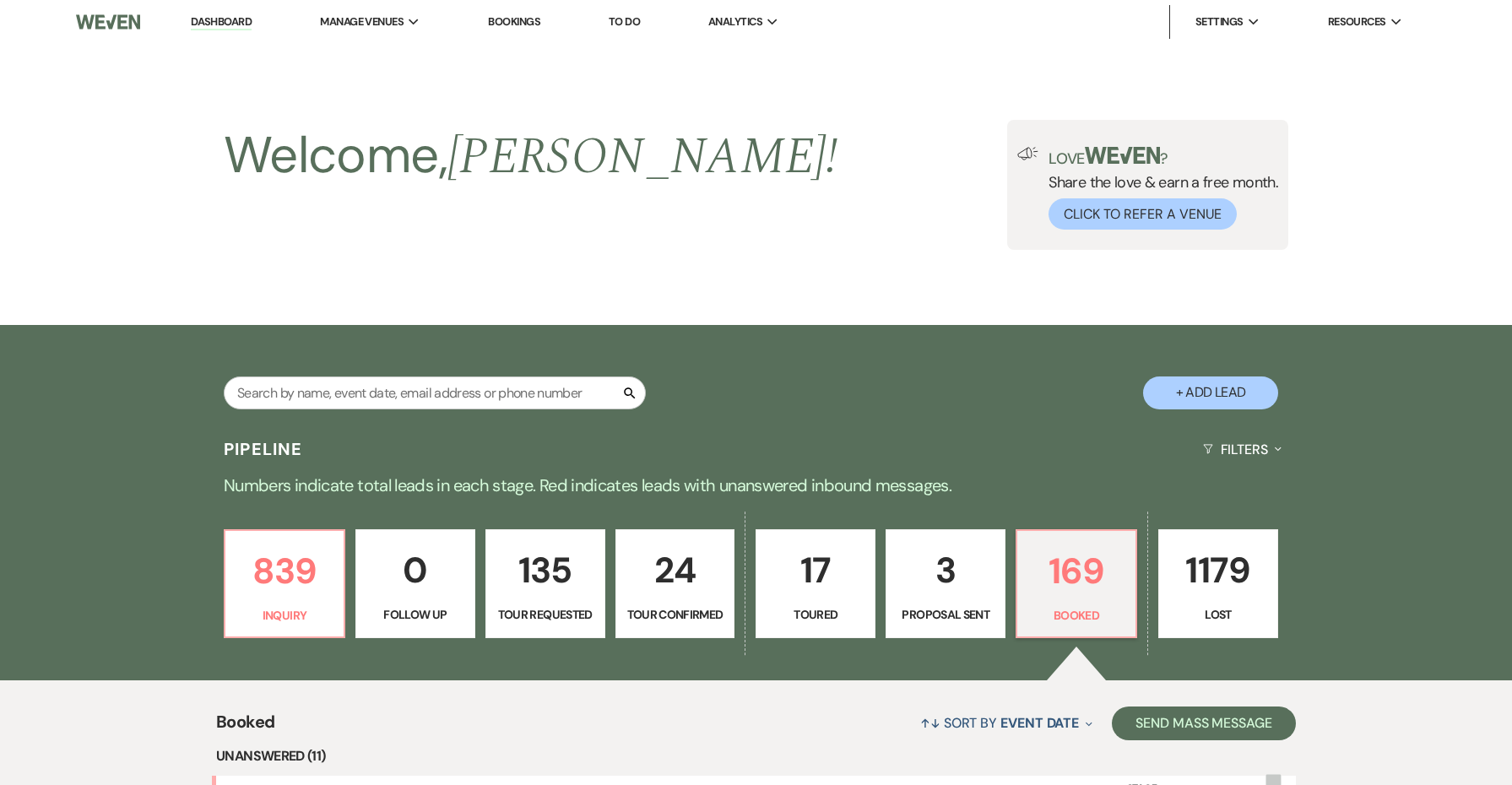
scroll to position [1448, 0]
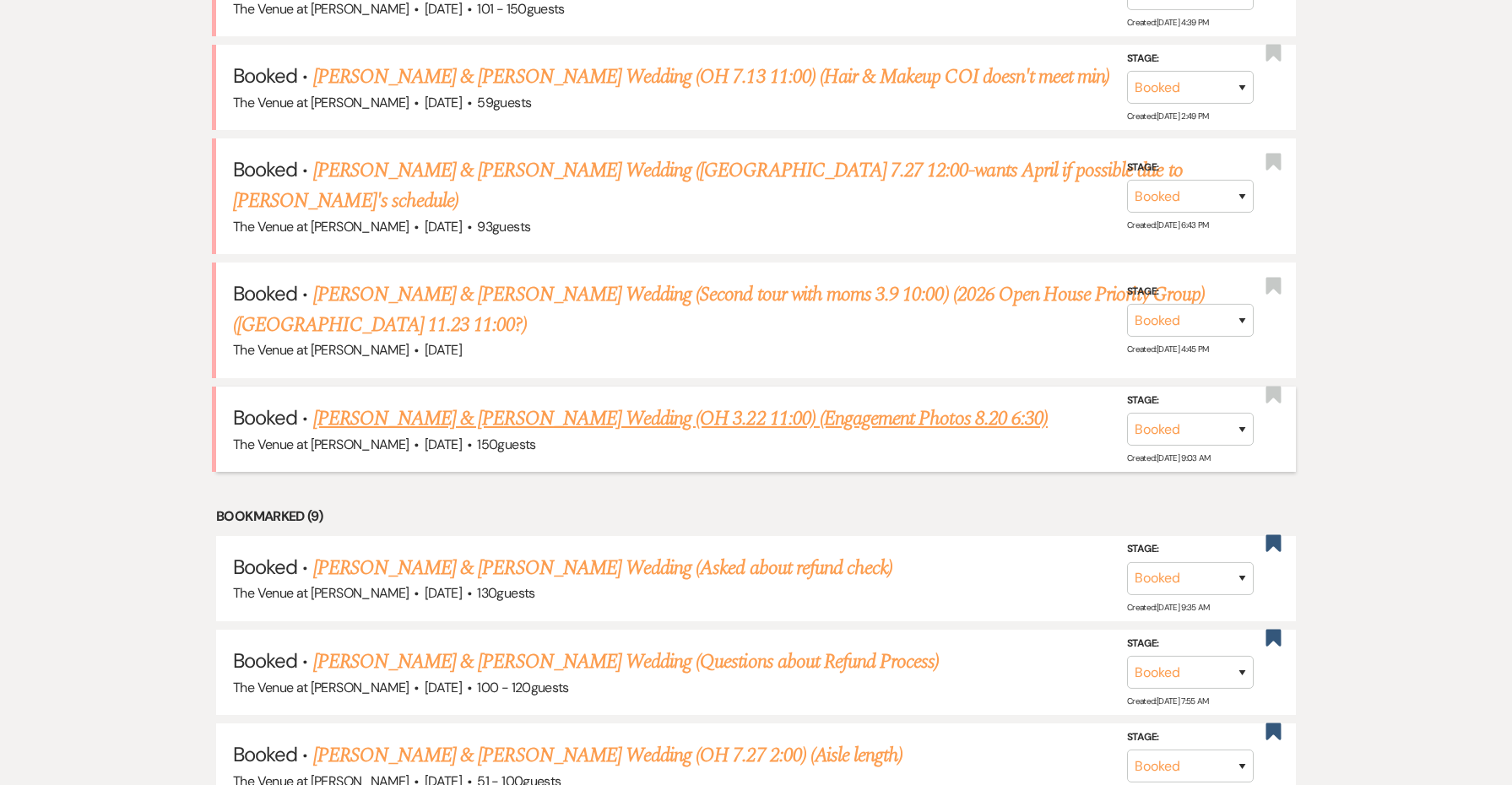
click at [547, 404] on link "[PERSON_NAME] & [PERSON_NAME] Wedding (OH 3.22 11:00) (Engagement Photos 8.20 6…" at bounding box center [680, 419] width 735 height 30
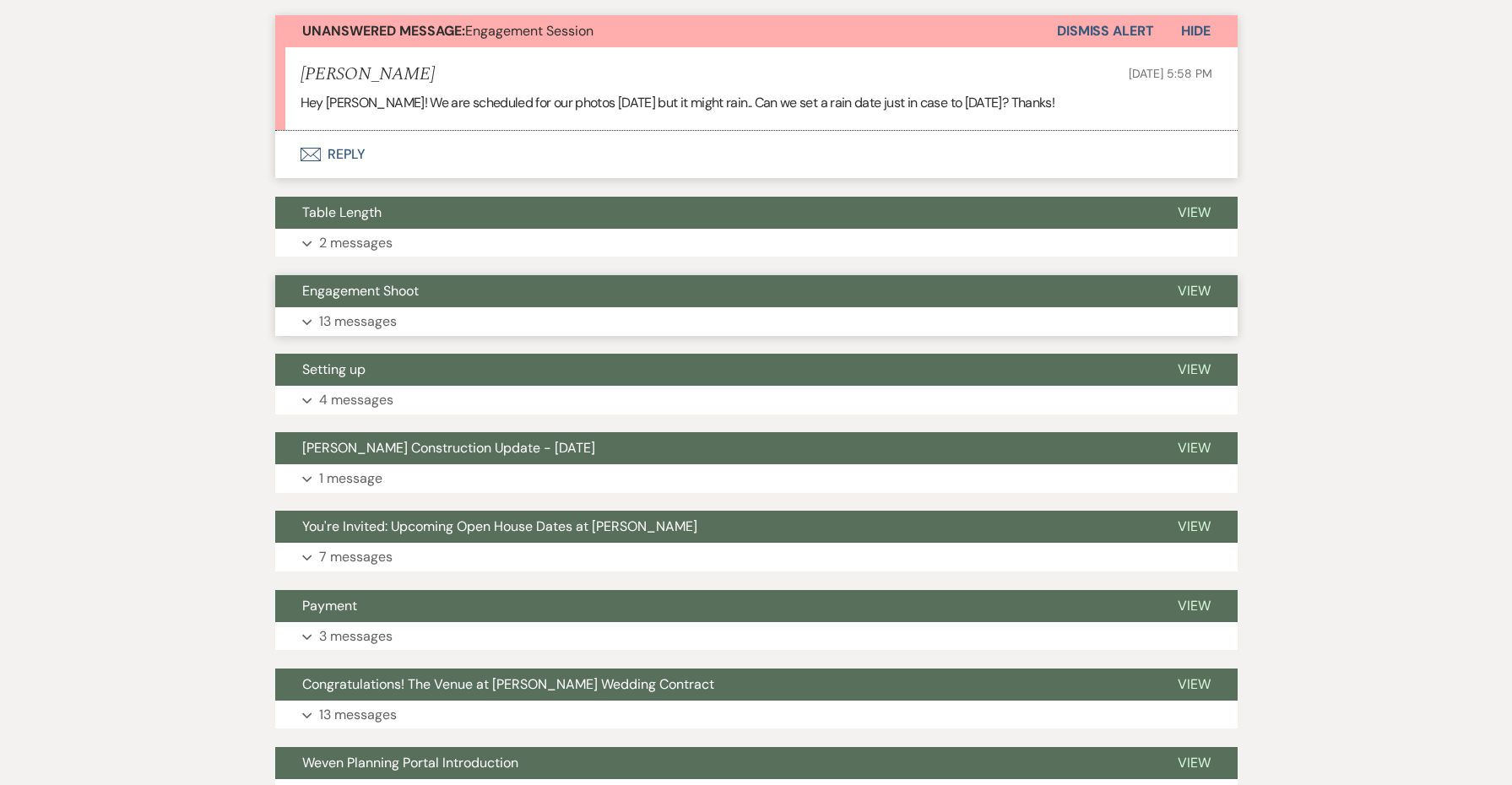
scroll to position [528, 0]
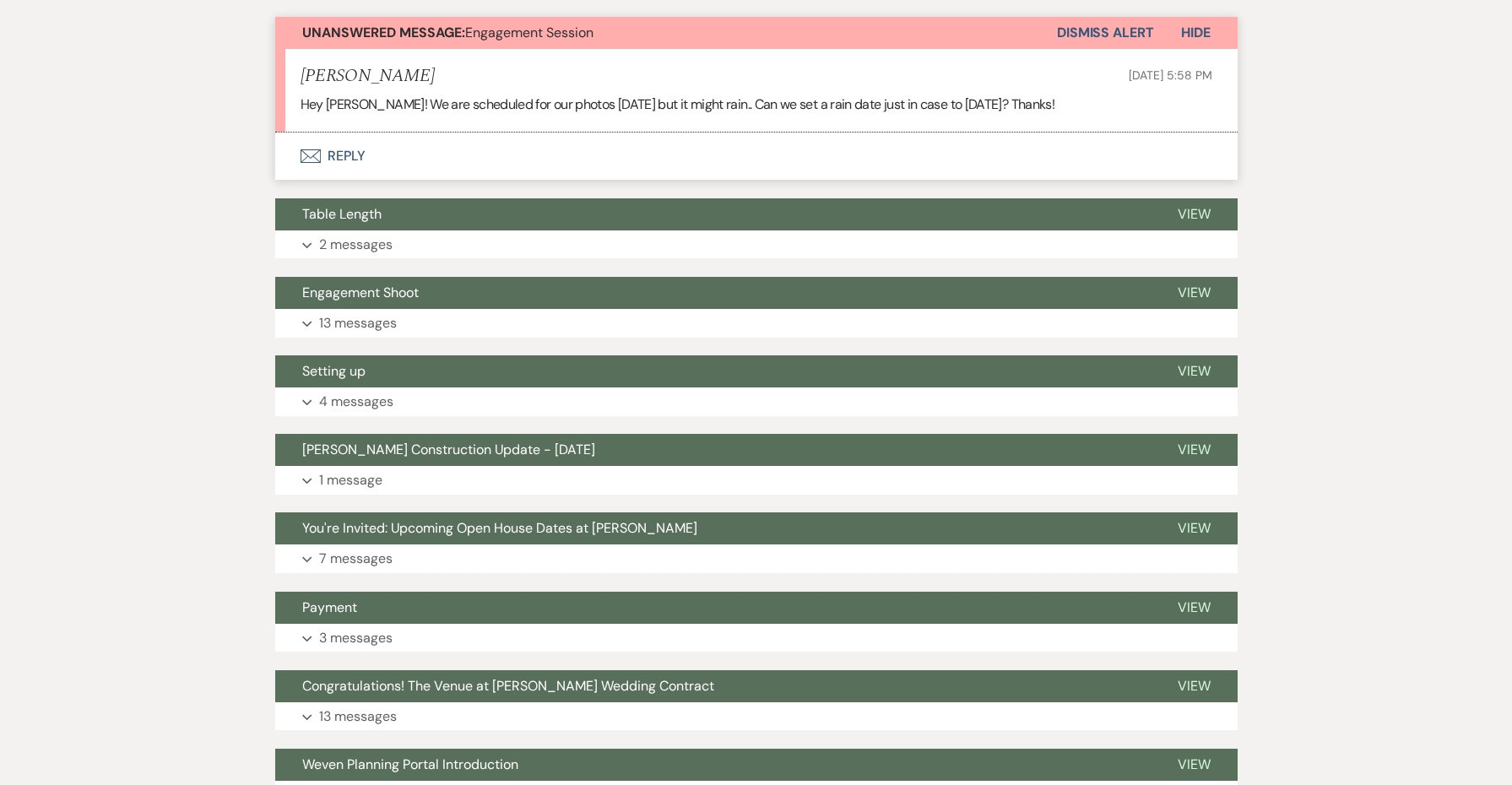
click at [345, 155] on button "Envelope Reply" at bounding box center [756, 156] width 962 height 48
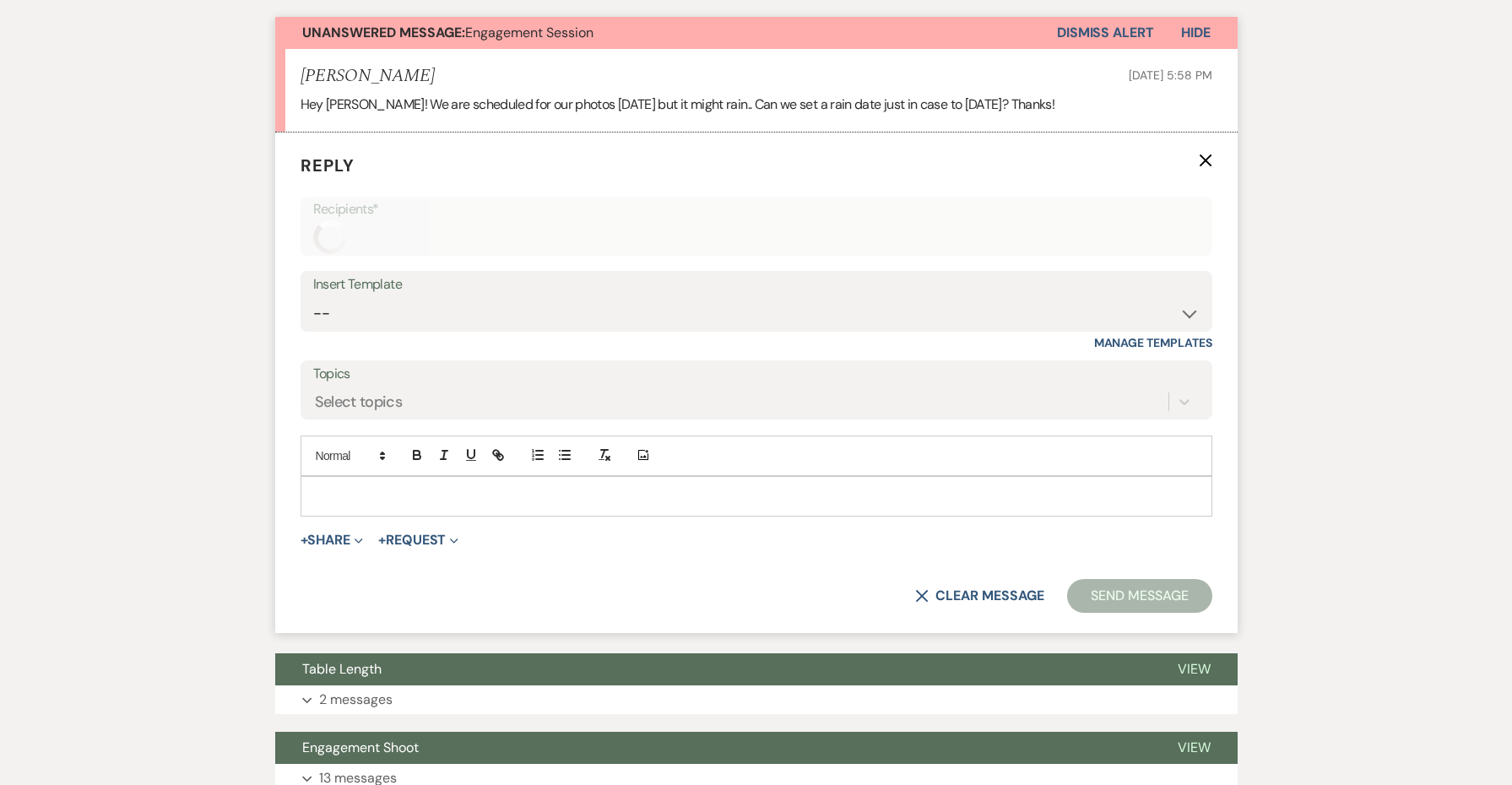
scroll to position [516, 0]
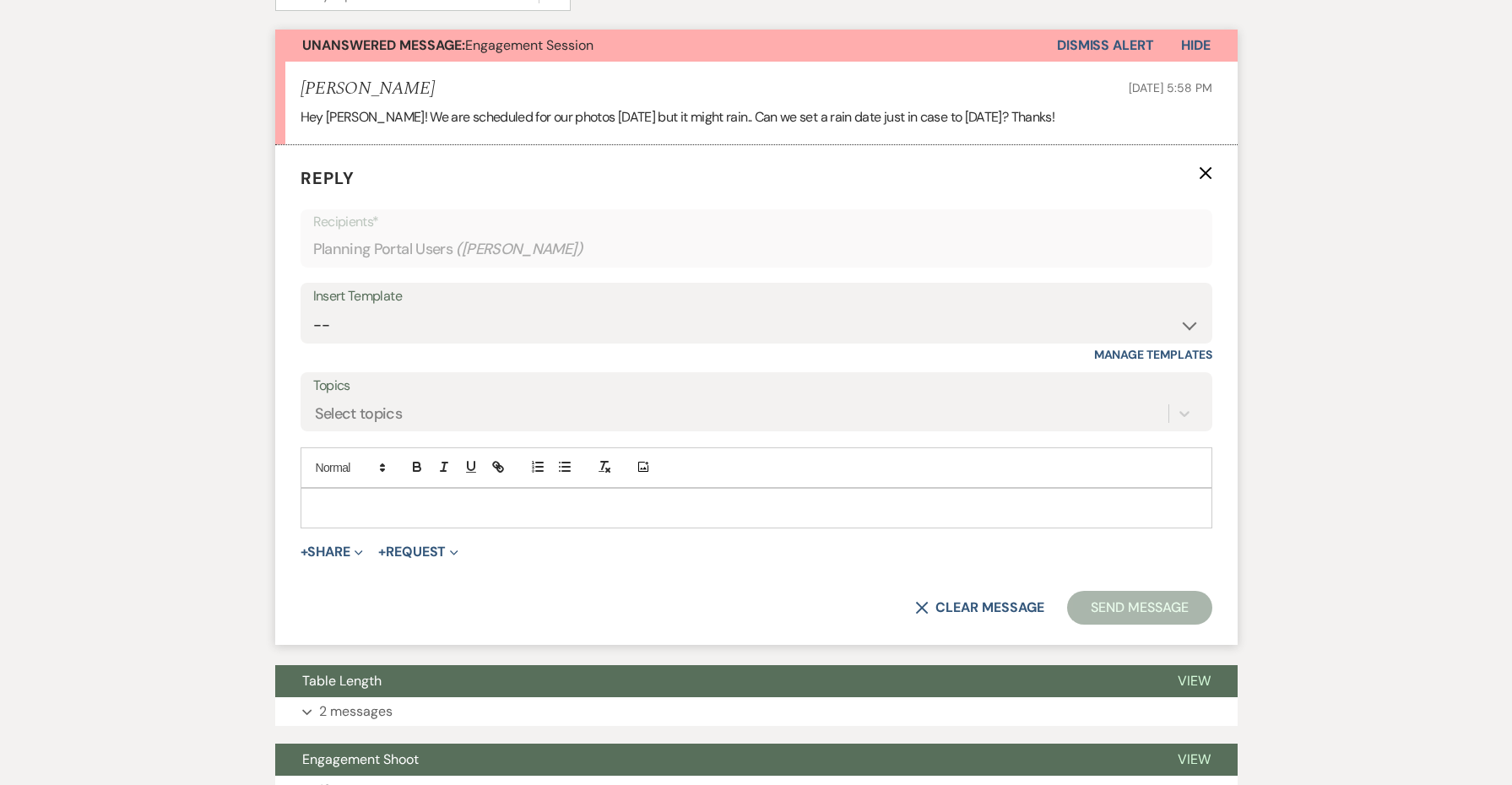
click at [380, 505] on p at bounding box center [756, 508] width 885 height 19
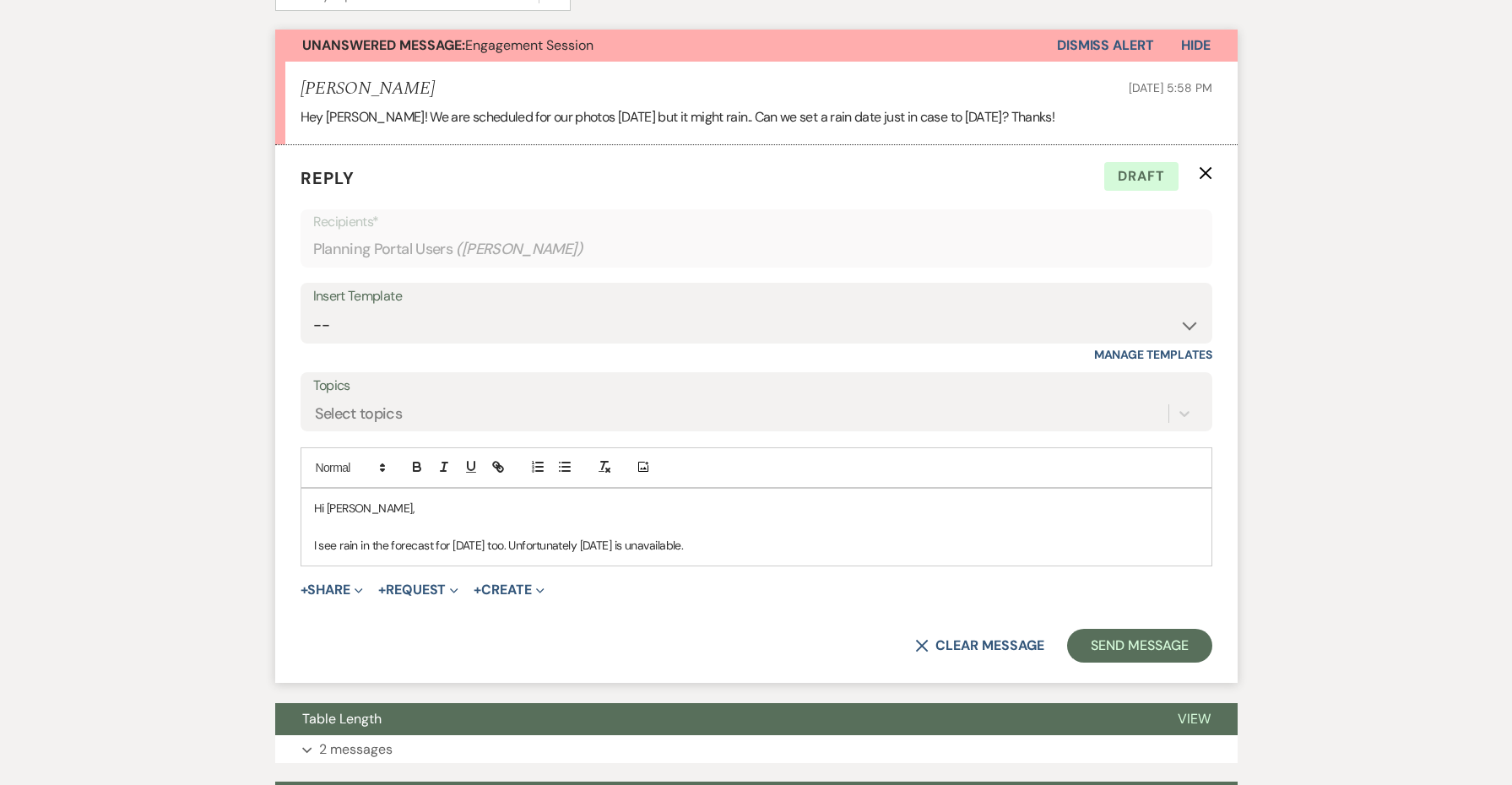
click at [629, 542] on p "I see rain in the forecast for [DATE] too. Unfortunately [DATE] is unavailable." at bounding box center [756, 545] width 885 height 19
click at [786, 547] on p "I see rain in the forecast for [DATE] too. Unfortunately [DATE] is unavailable." at bounding box center [756, 545] width 885 height 19
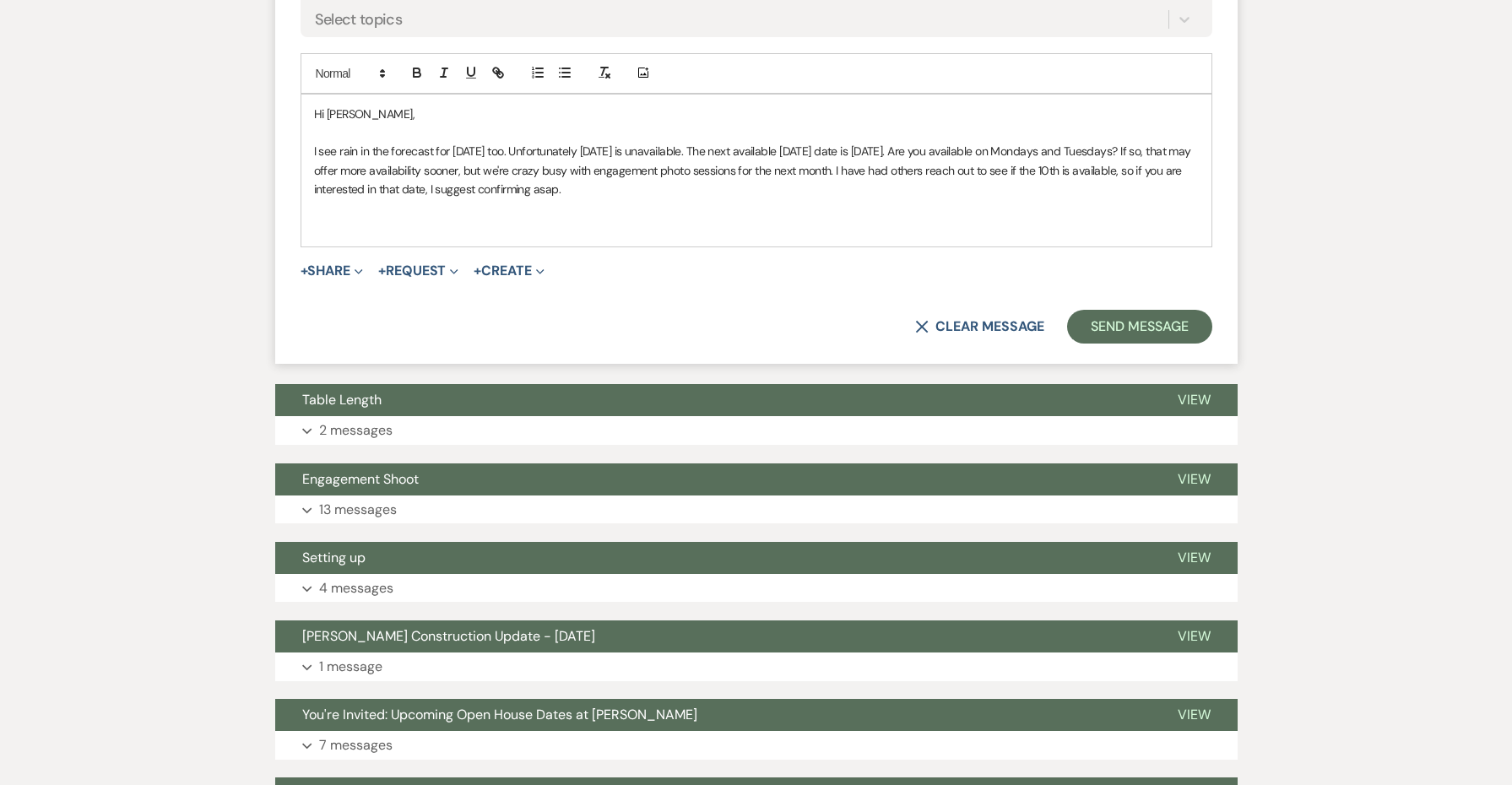
scroll to position [1058, 0]
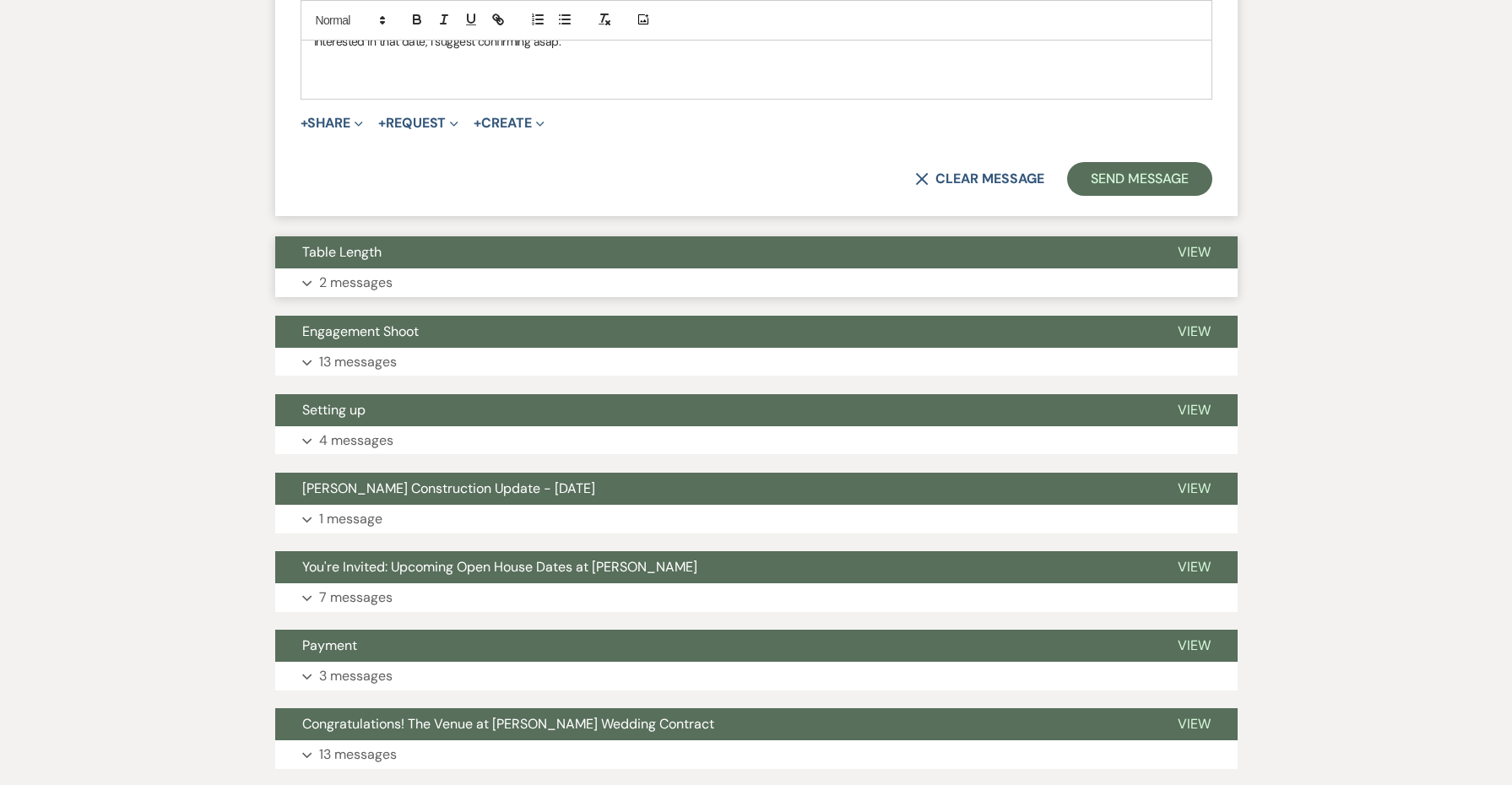
click at [535, 257] on button "Table Length" at bounding box center [713, 252] width 876 height 32
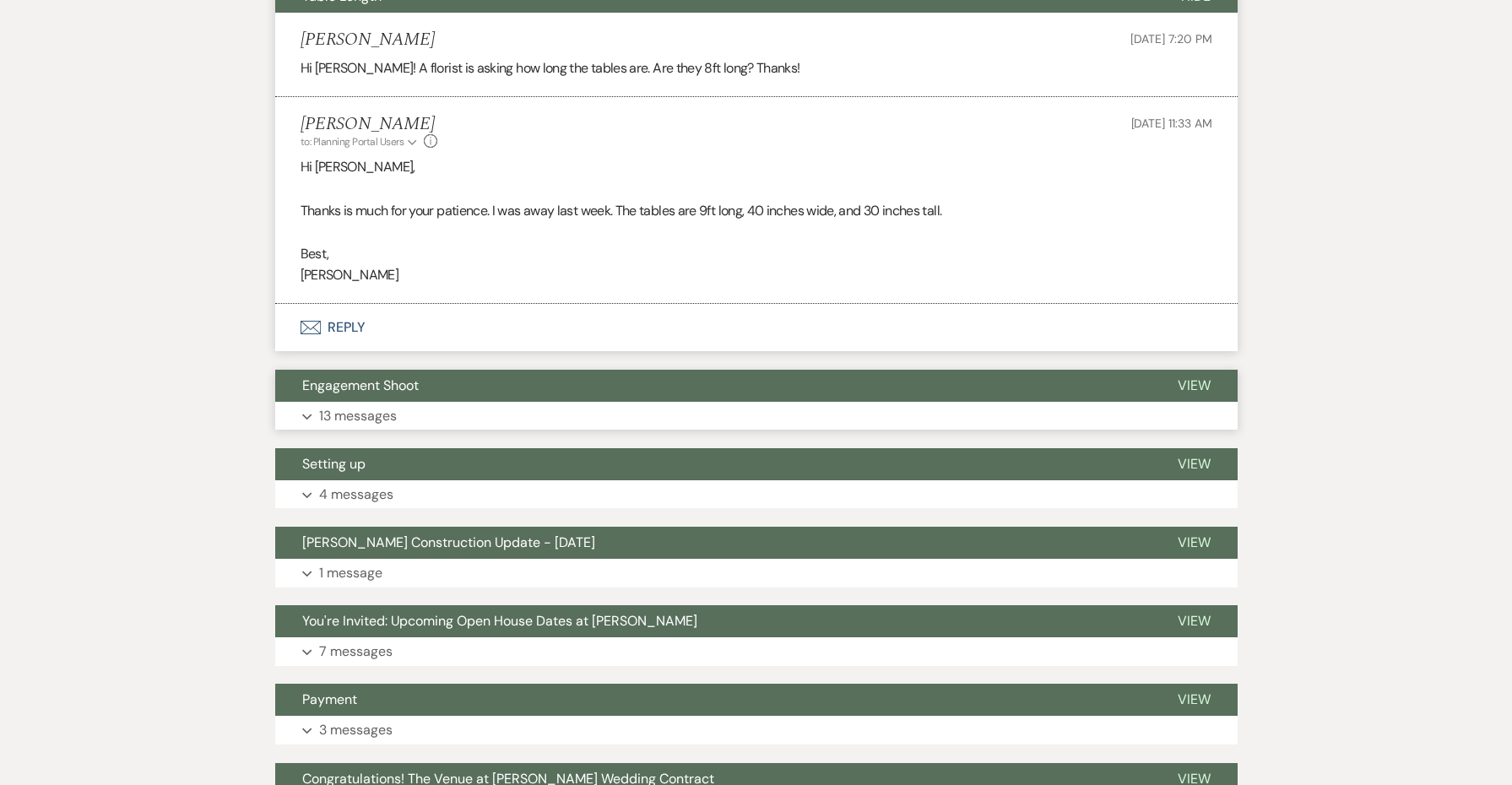
scroll to position [1363, 0]
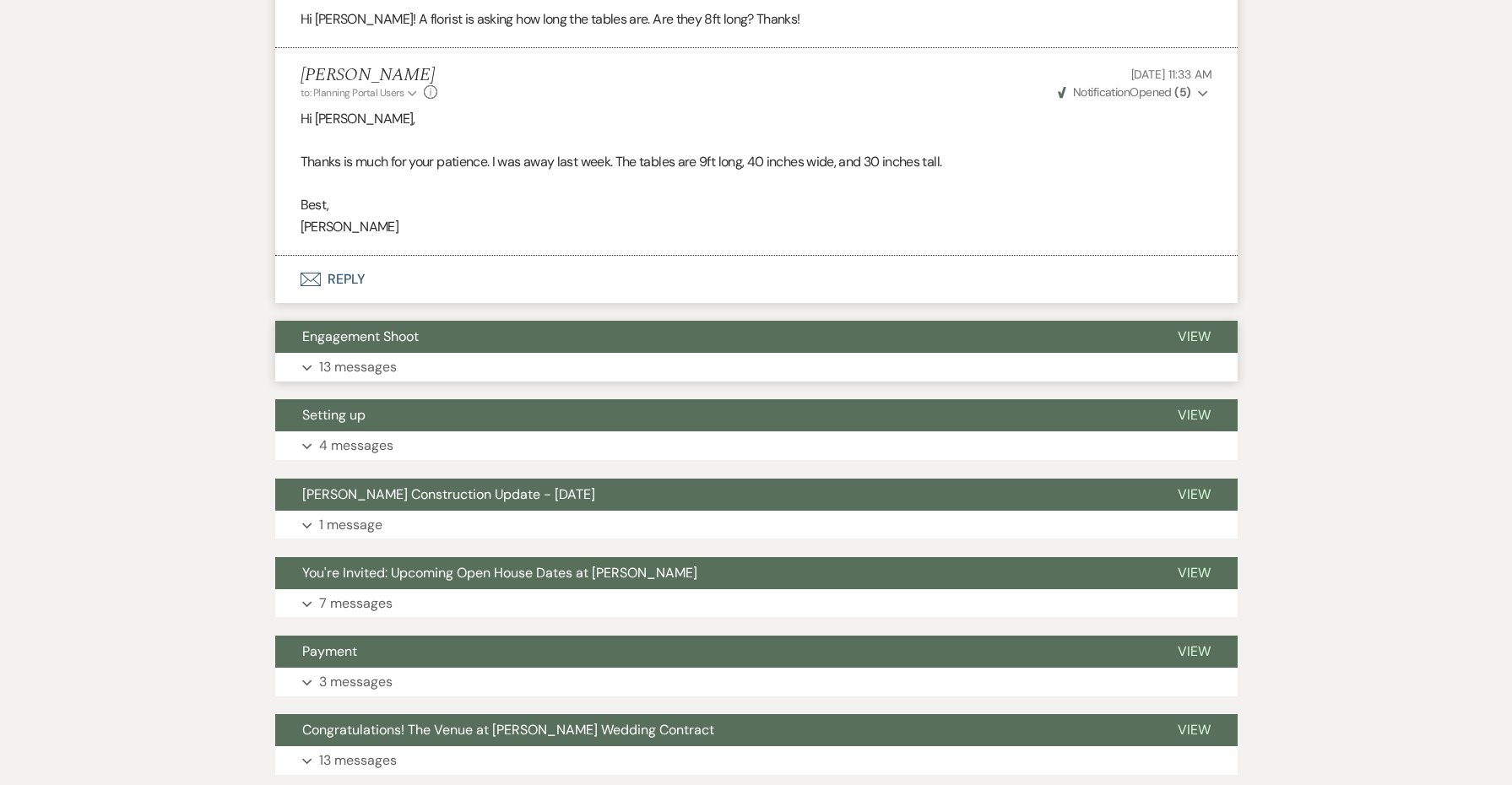
click at [406, 355] on button "Expand 13 messages" at bounding box center [756, 367] width 962 height 29
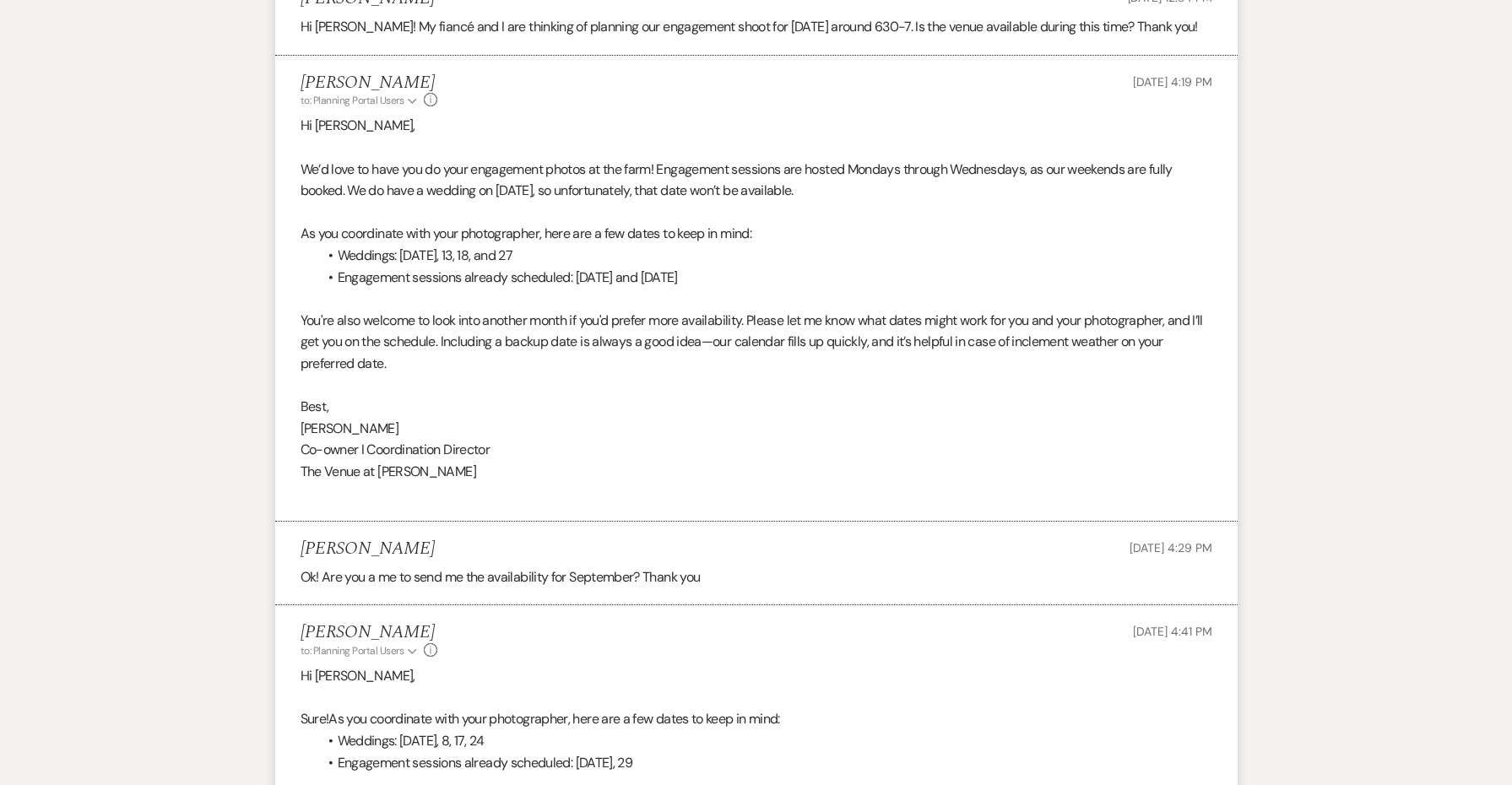
scroll to position [1784, 0]
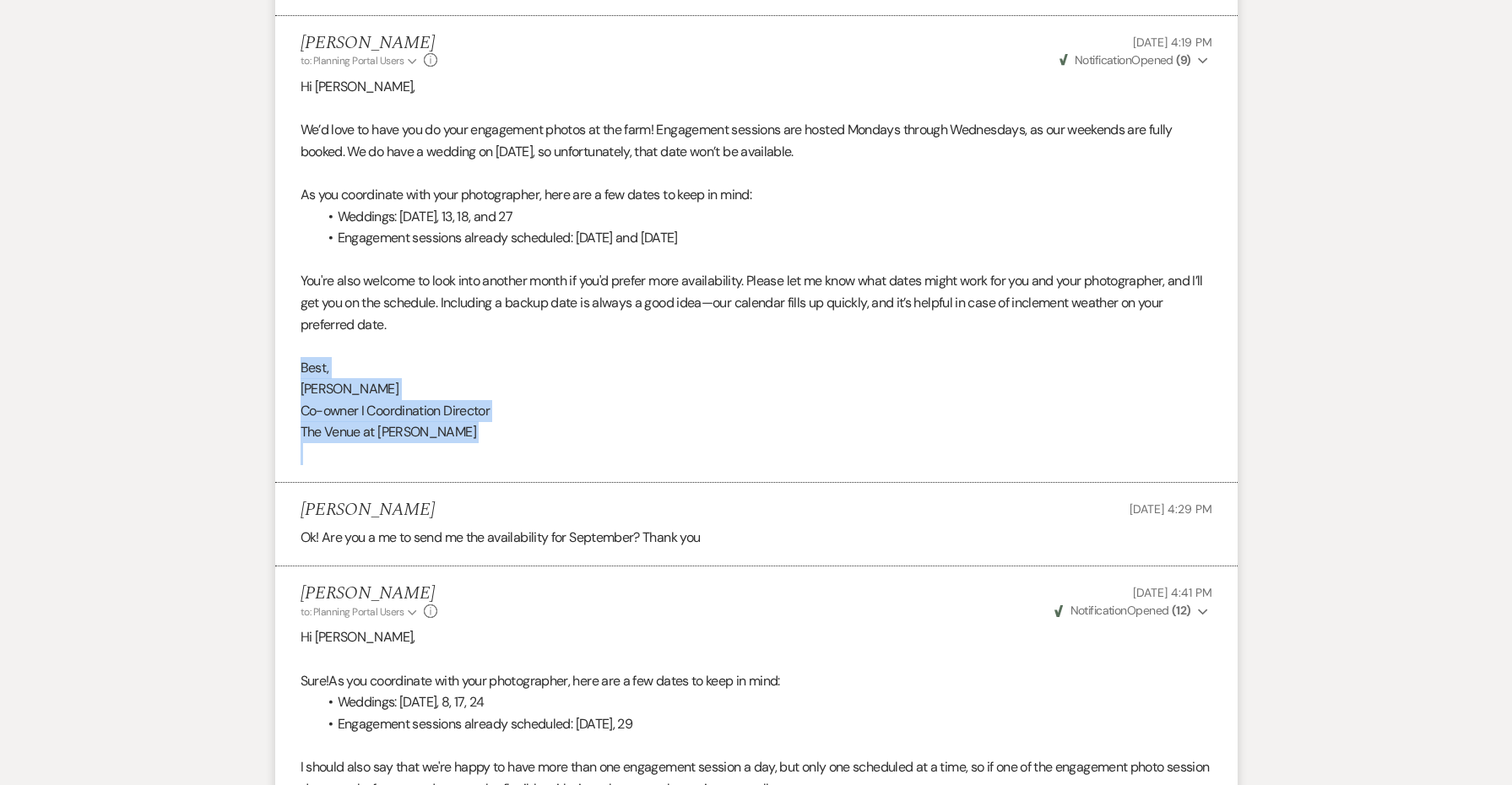
drag, startPoint x: 471, startPoint y: 423, endPoint x: 266, endPoint y: 353, distance: 216.6
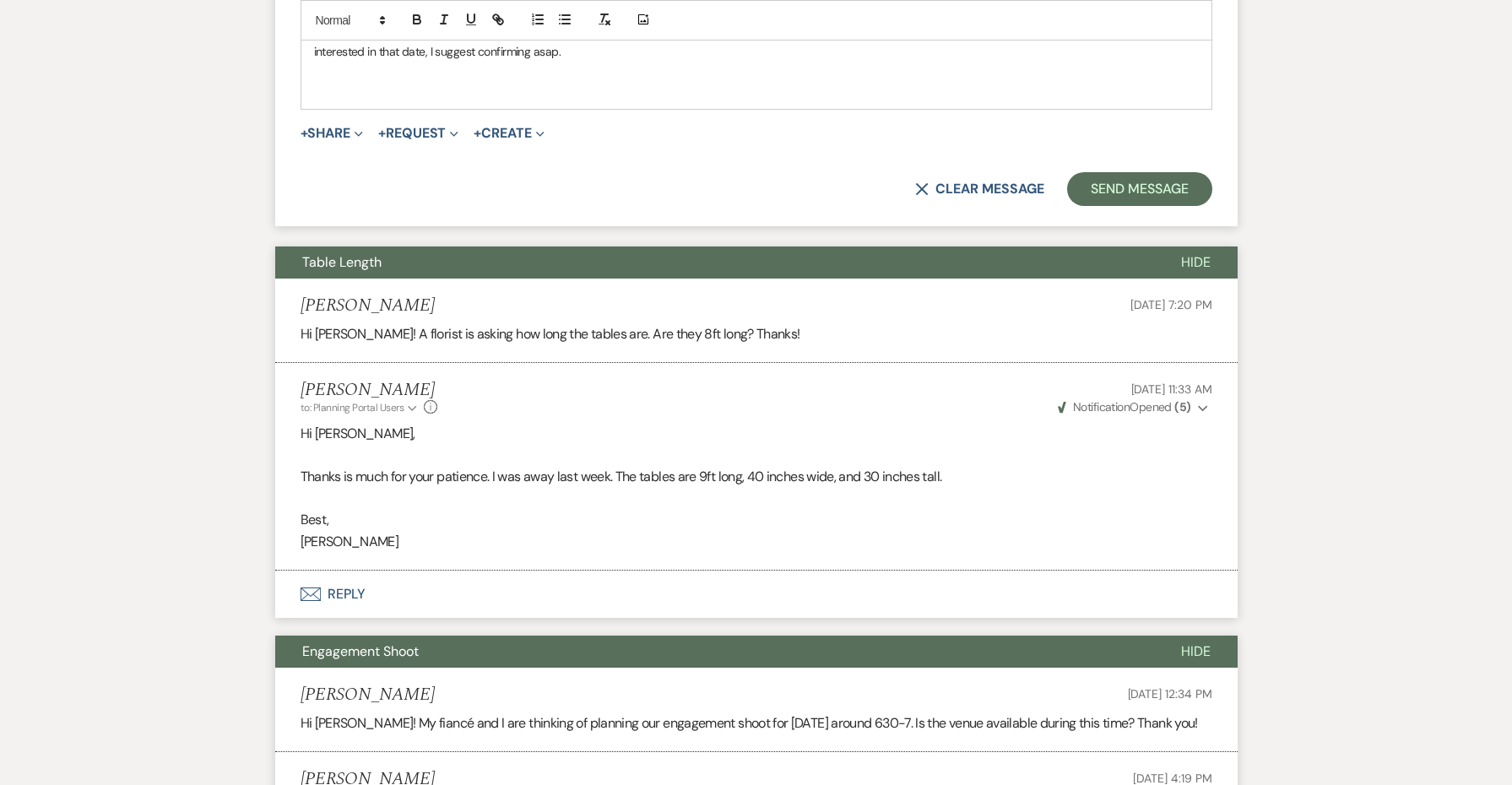
scroll to position [942, 0]
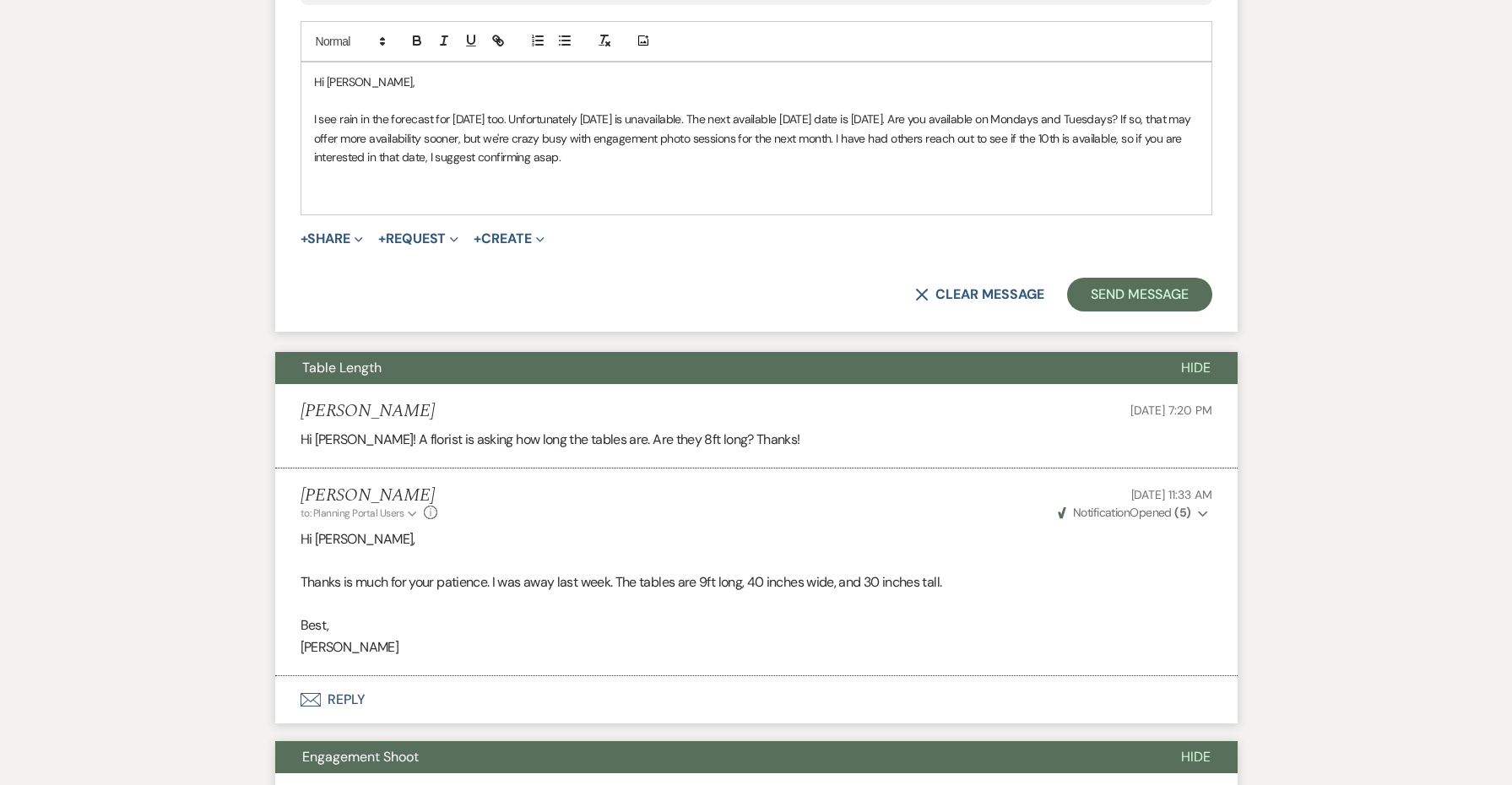
click at [445, 200] on div "Hi [PERSON_NAME], I see rain in the forecast for [DATE] too. Unfortunately [DAT…" at bounding box center [757, 138] width 910 height 153
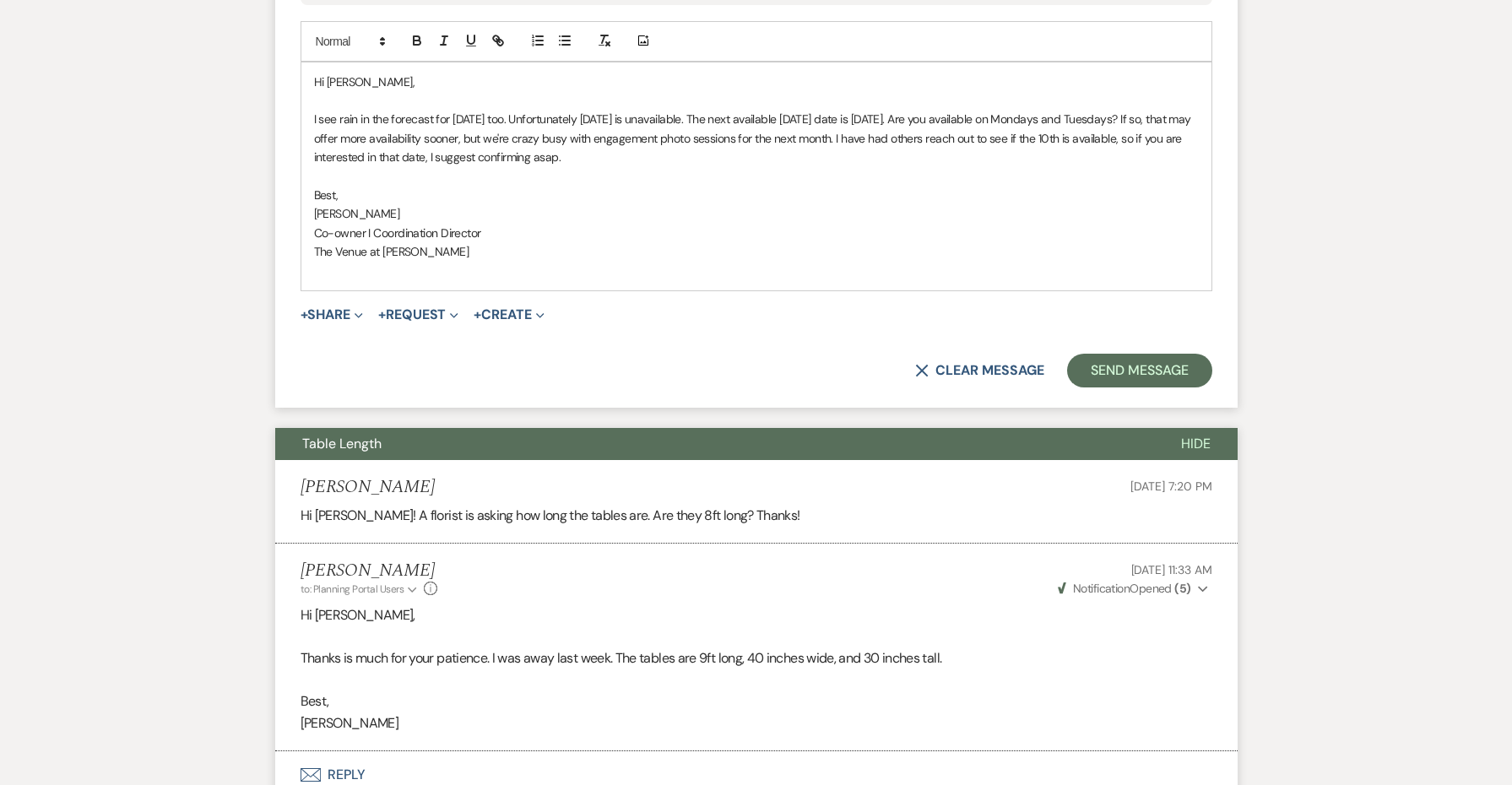
drag, startPoint x: 700, startPoint y: 156, endPoint x: 272, endPoint y: 116, distance: 429.9
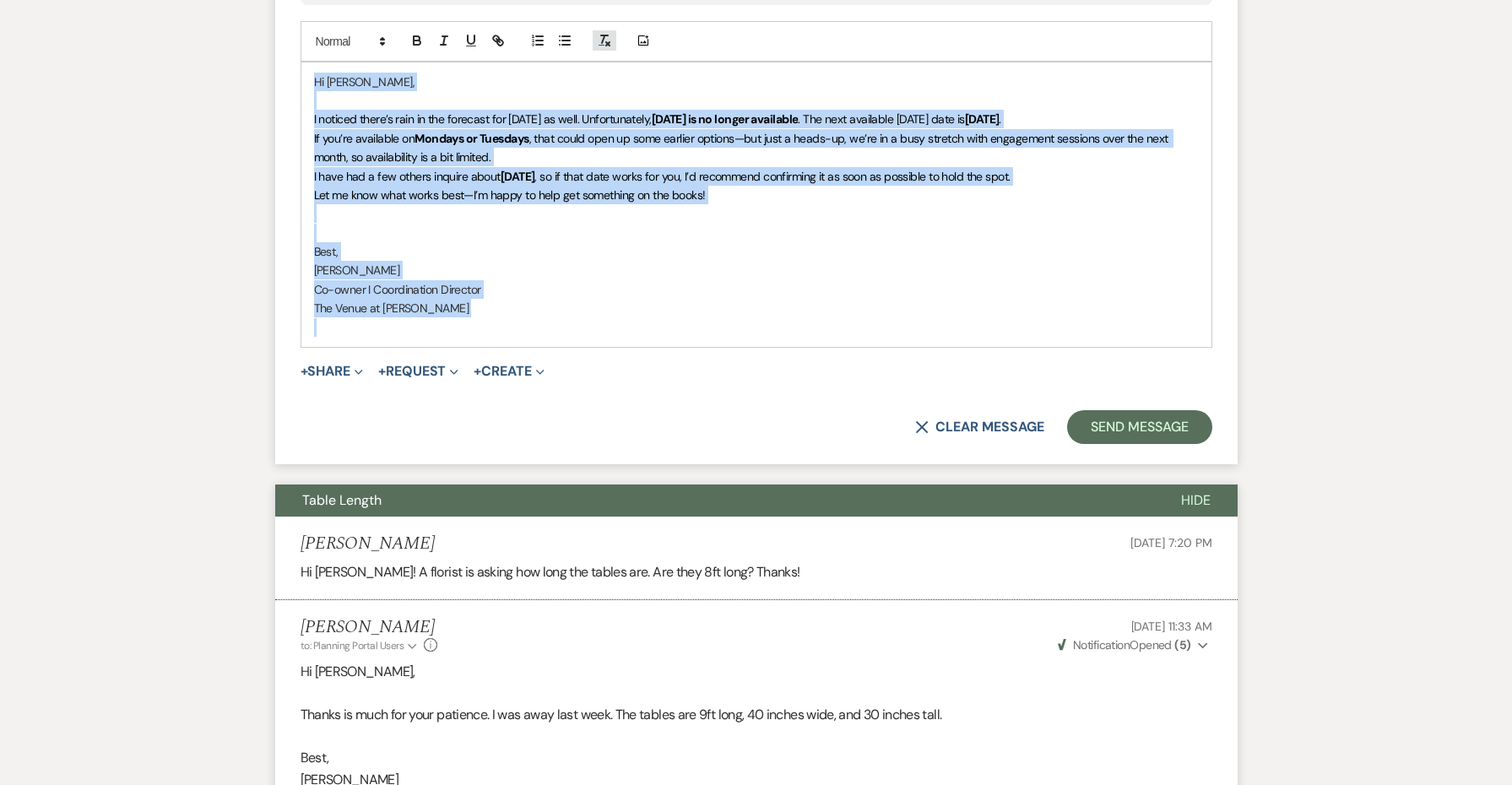
click at [610, 36] on icon "button" at bounding box center [604, 40] width 15 height 15
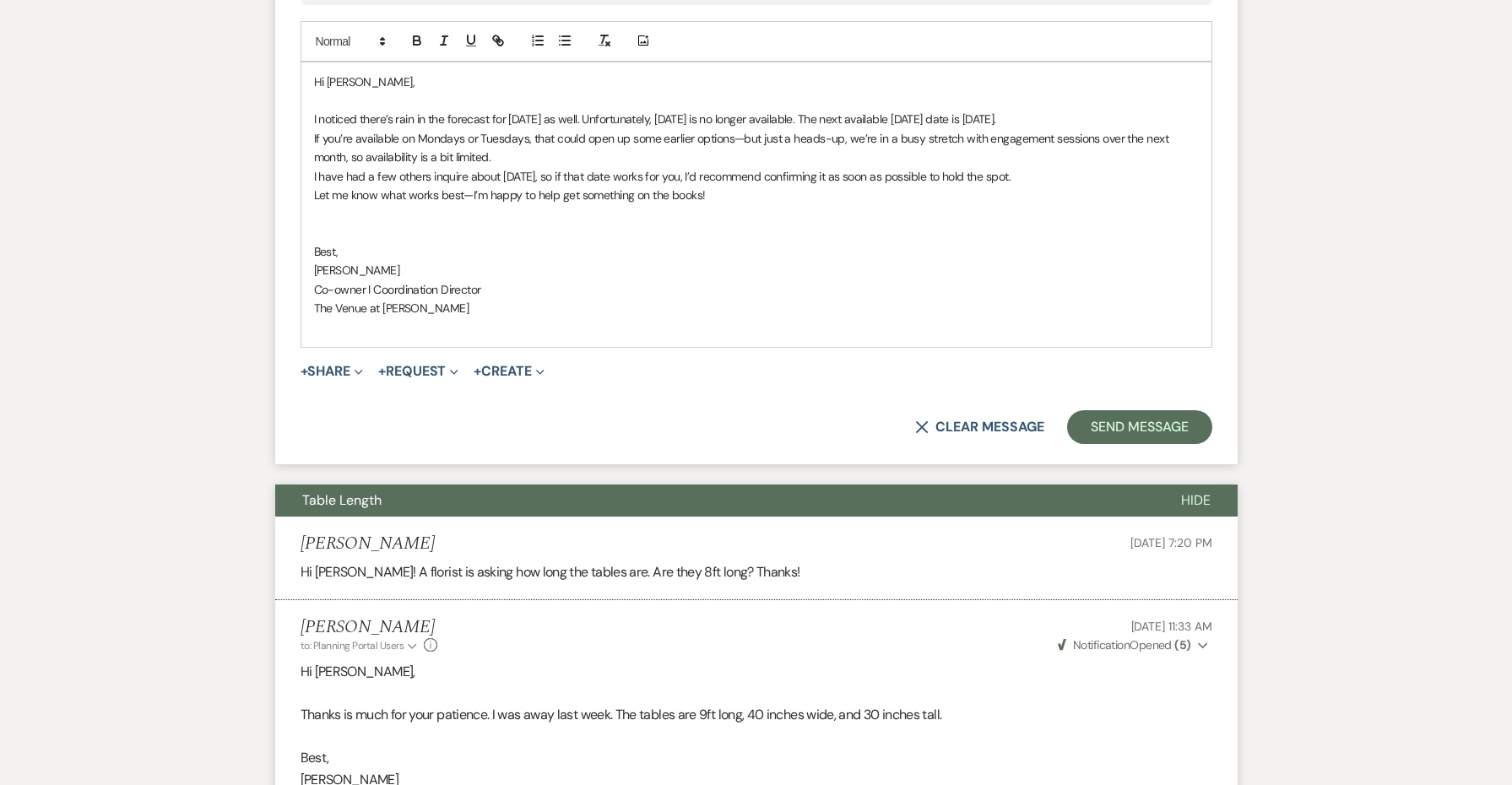
click at [599, 150] on p "If you’re available on Mondays or Tuesdays, that could open up some earlier opt…" at bounding box center [756, 147] width 885 height 38
click at [786, 120] on p "I noticed there’s rain in the forecast for [DATE] as well. Unfortunately, [DATE…" at bounding box center [756, 118] width 885 height 19
click at [903, 154] on p "If you’re available on Mondays or Tuesdays, that could open up some earlier opt…" at bounding box center [756, 147] width 885 height 38
click at [672, 132] on p "If you’re available on Mondays or Tuesdays, that could open up some earlier opt…" at bounding box center [756, 147] width 885 height 38
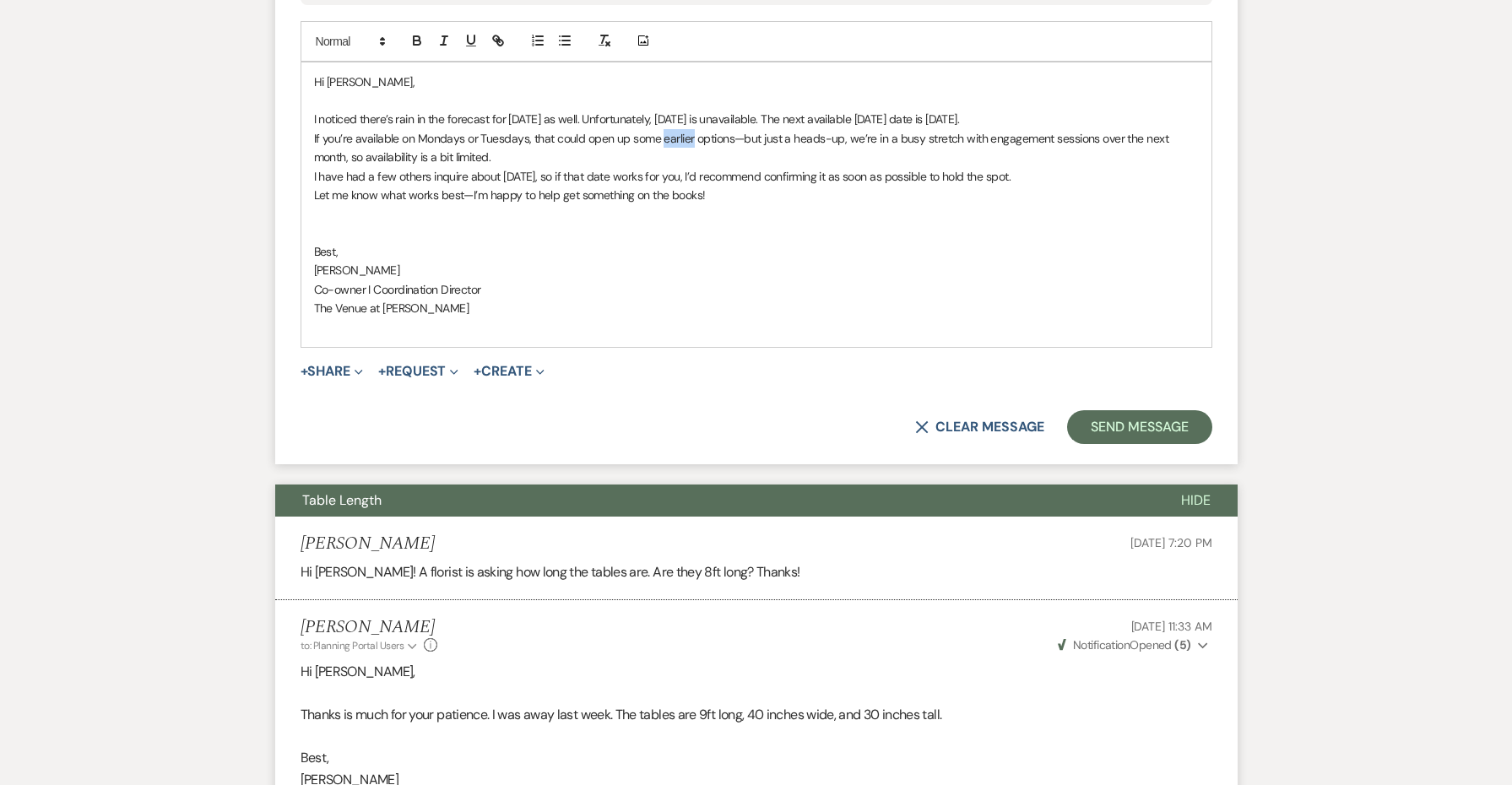
click at [672, 132] on p "If you’re available on Mondays or Tuesdays, that could open up some earlier opt…" at bounding box center [756, 147] width 885 height 38
drag, startPoint x: 707, startPoint y: 163, endPoint x: 759, endPoint y: 210, distance: 70.1
click at [759, 210] on p at bounding box center [756, 213] width 885 height 19
click at [670, 149] on p "If you’re available on Mondays or Tuesdays, that could open up some additional …" at bounding box center [756, 147] width 885 height 38
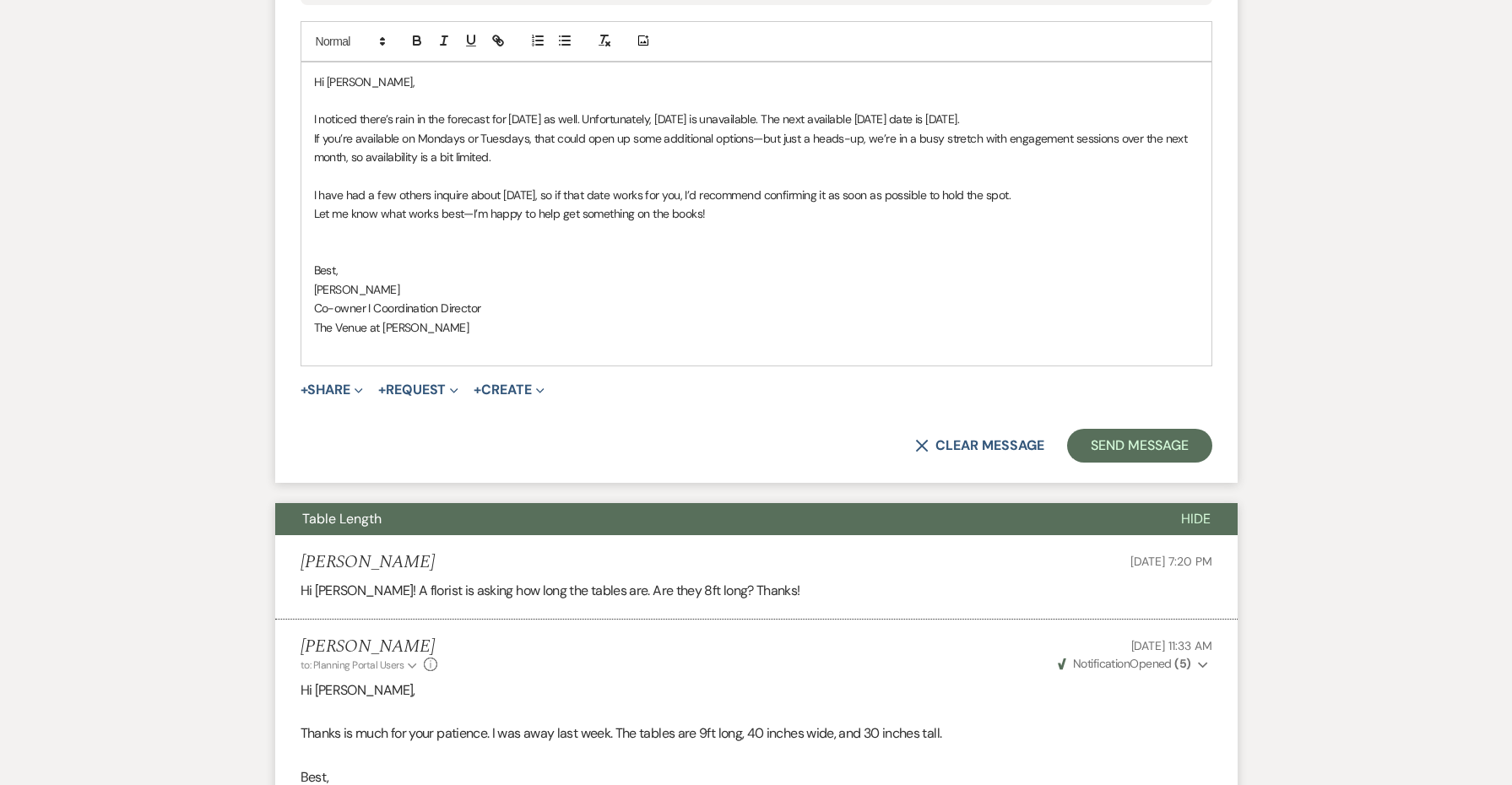
click at [1119, 454] on form "Reply X Draft saved! Recipients* Planning Portal Users ( [PERSON_NAME] ) Insert…" at bounding box center [756, 101] width 962 height 764
click at [1116, 449] on button "Send Message" at bounding box center [1140, 445] width 145 height 34
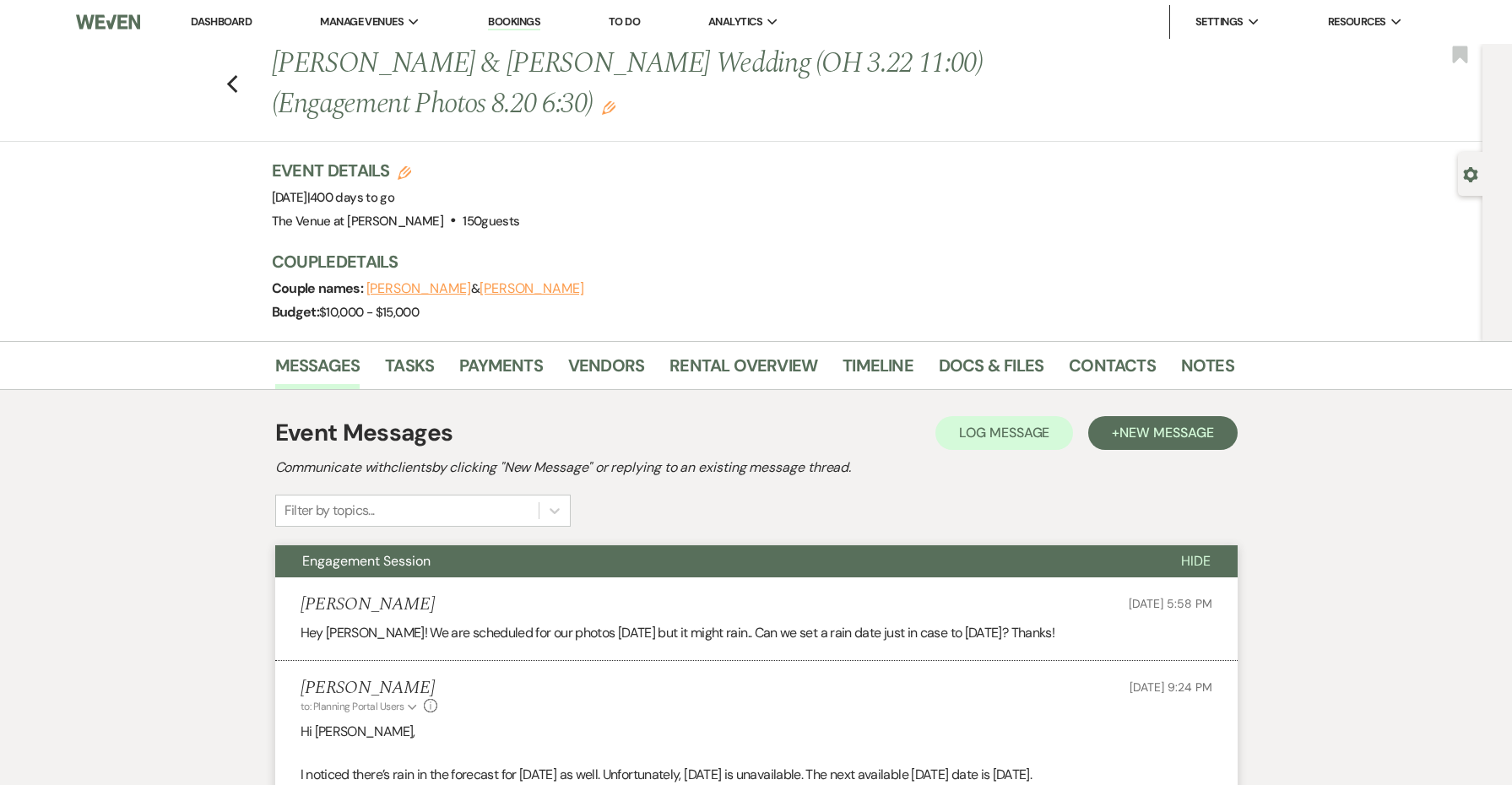
scroll to position [0, 0]
click at [228, 78] on icon "Previous" at bounding box center [233, 84] width 12 height 20
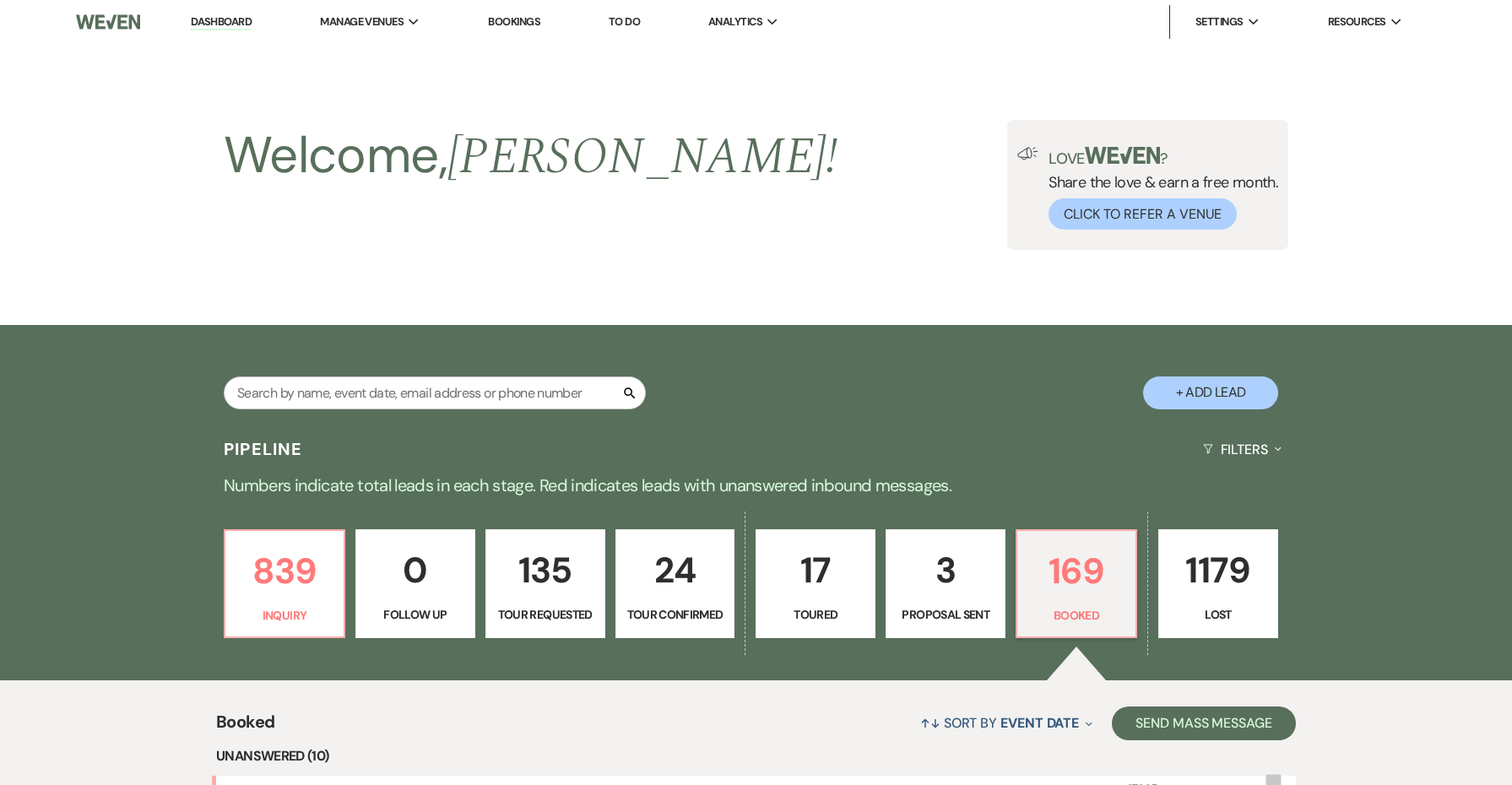
scroll to position [1448, 0]
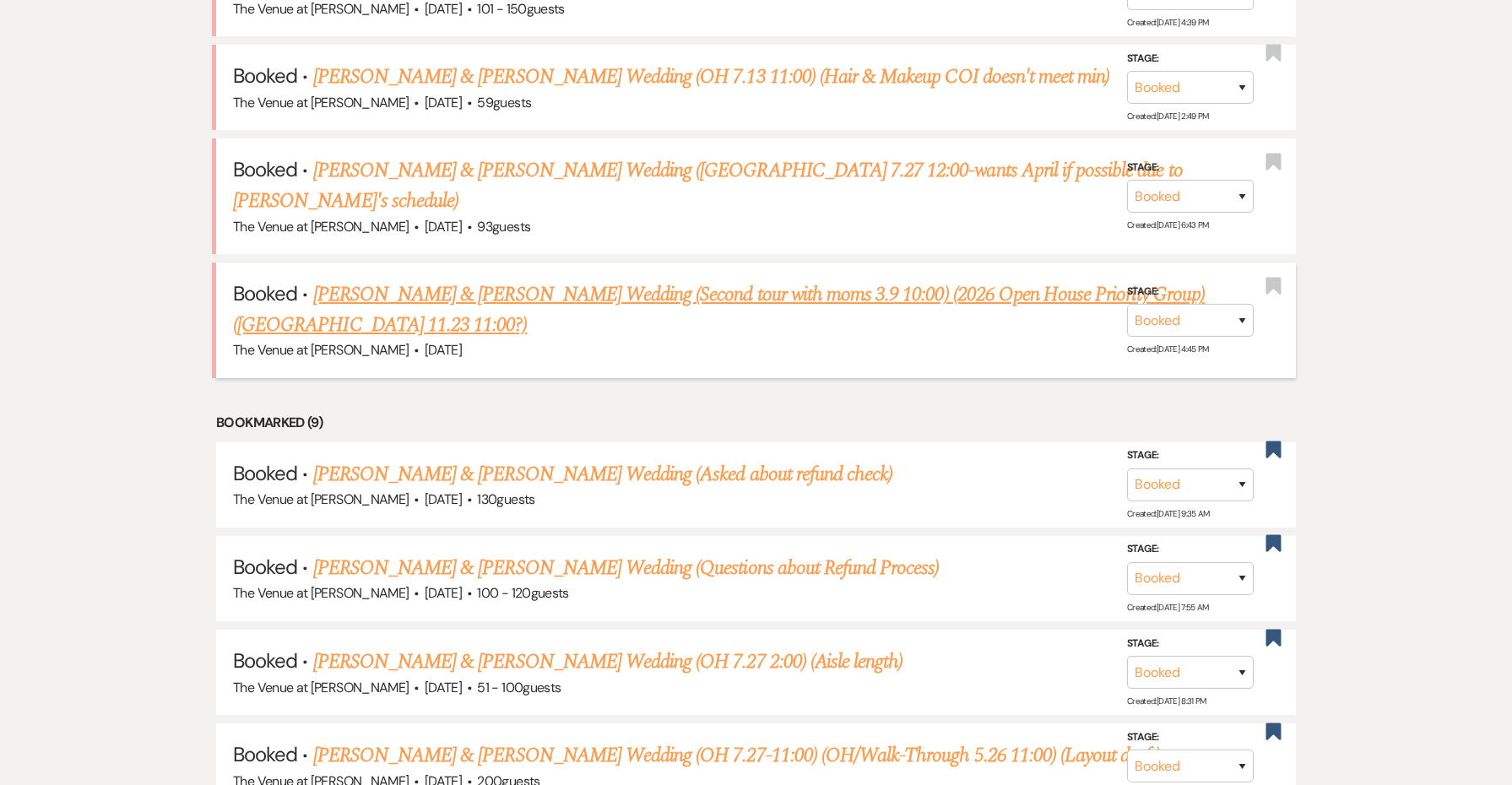
click at [409, 280] on link "[PERSON_NAME] & [PERSON_NAME] Wedding (Second tour with moms 3.9 10:00) (2026 O…" at bounding box center [719, 310] width 972 height 61
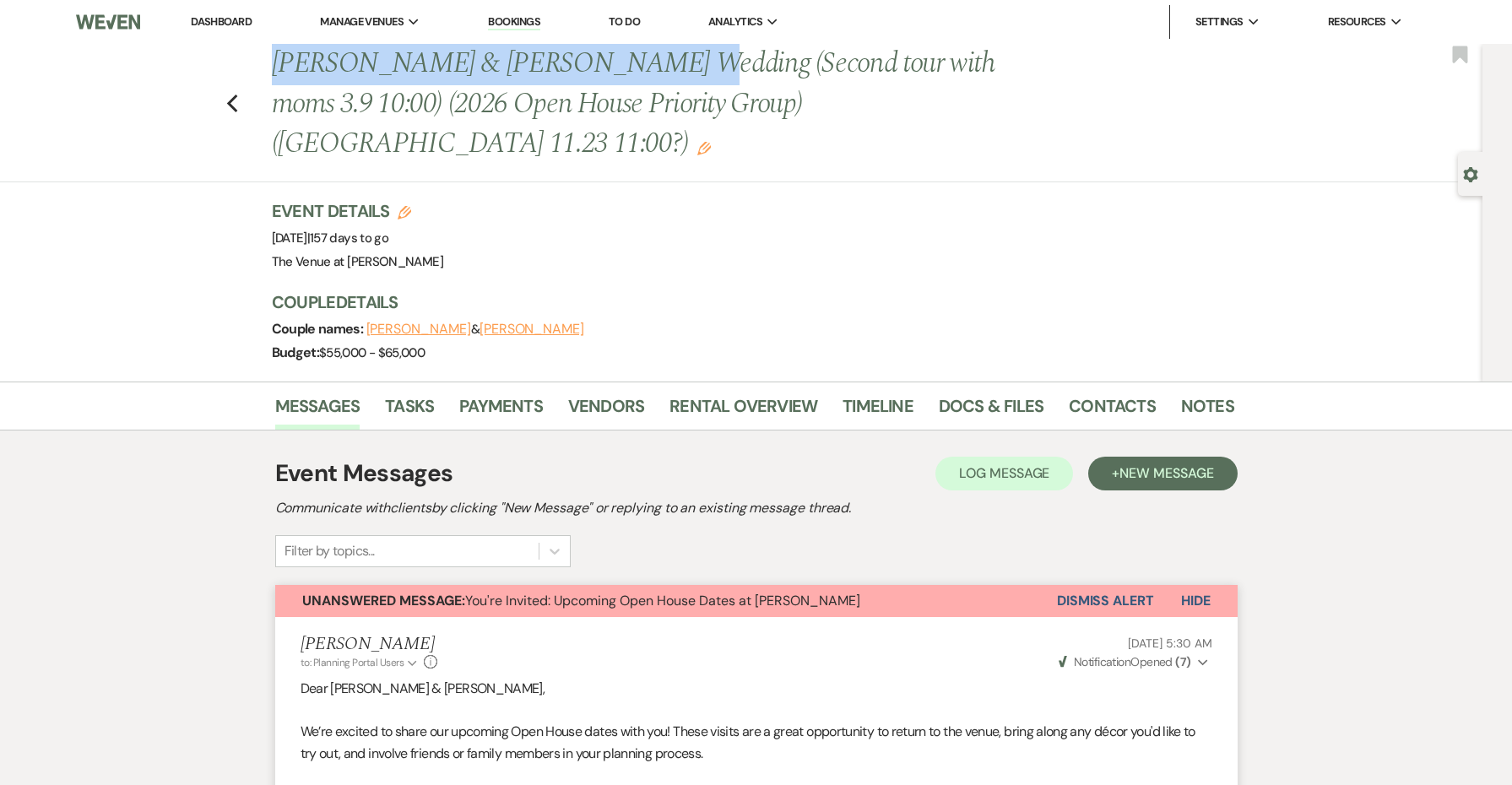
drag, startPoint x: 605, startPoint y: 68, endPoint x: 259, endPoint y: 61, distance: 346.1
click at [259, 61] on div "Previous [PERSON_NAME] & [PERSON_NAME] Wedding (Second tour with moms 3.9 10:00…" at bounding box center [737, 113] width 1491 height 138
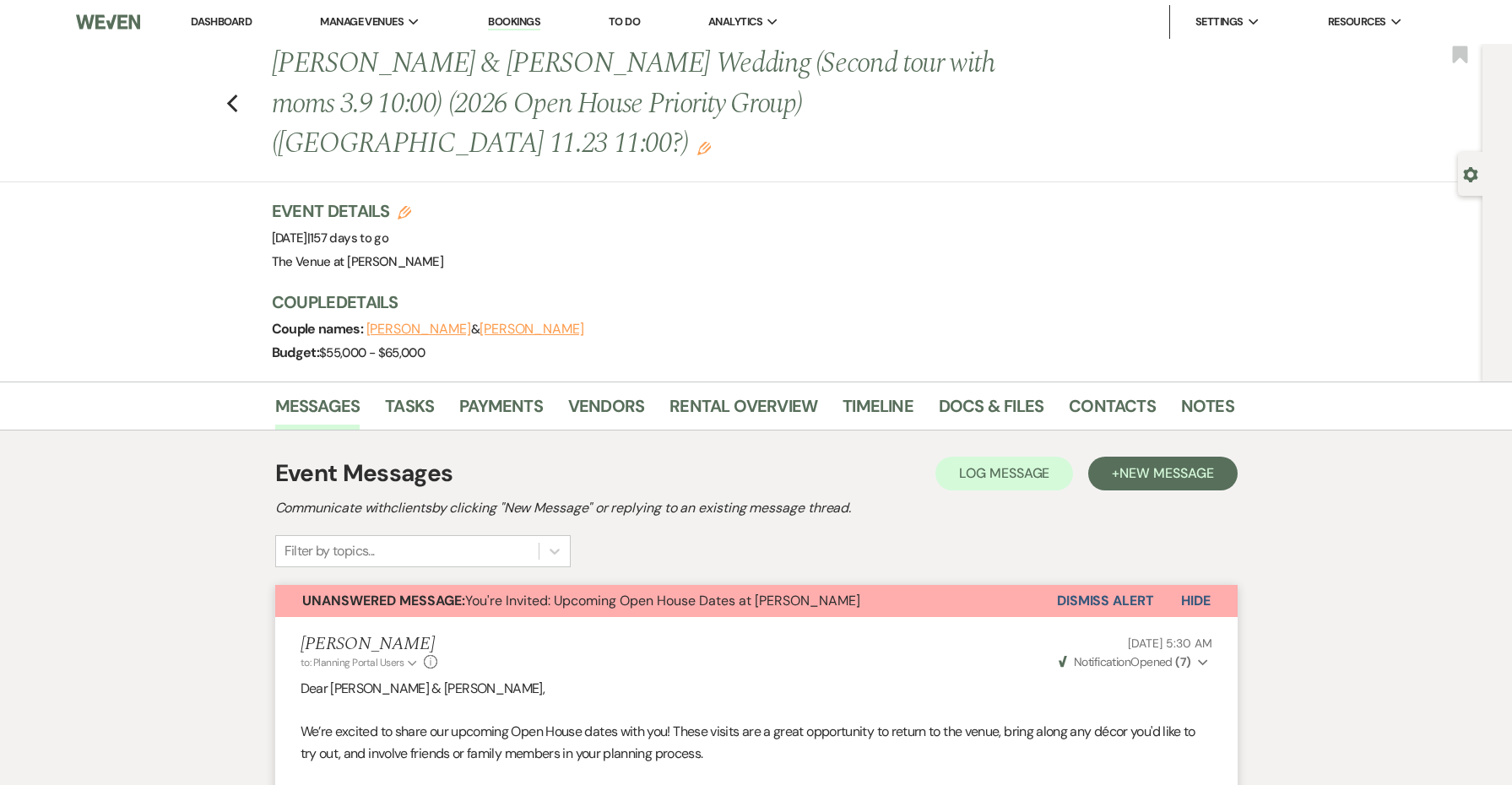
click at [651, 230] on div "Event Details Edit Event Date: [DATE] | 157 days to go Venue: The Venue at [PER…" at bounding box center [745, 236] width 946 height 74
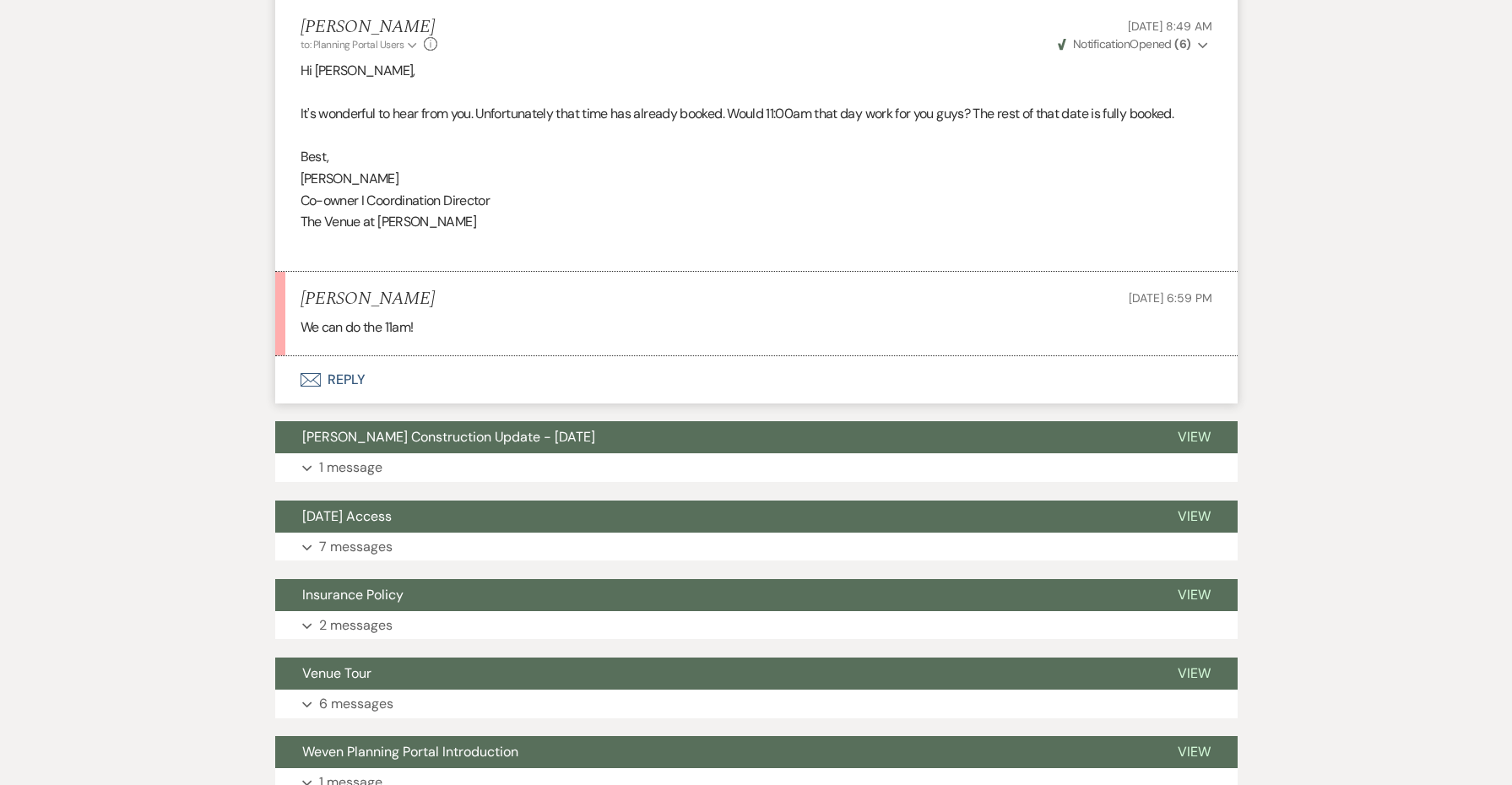
click at [335, 356] on button "Envelope Reply" at bounding box center [756, 380] width 962 height 48
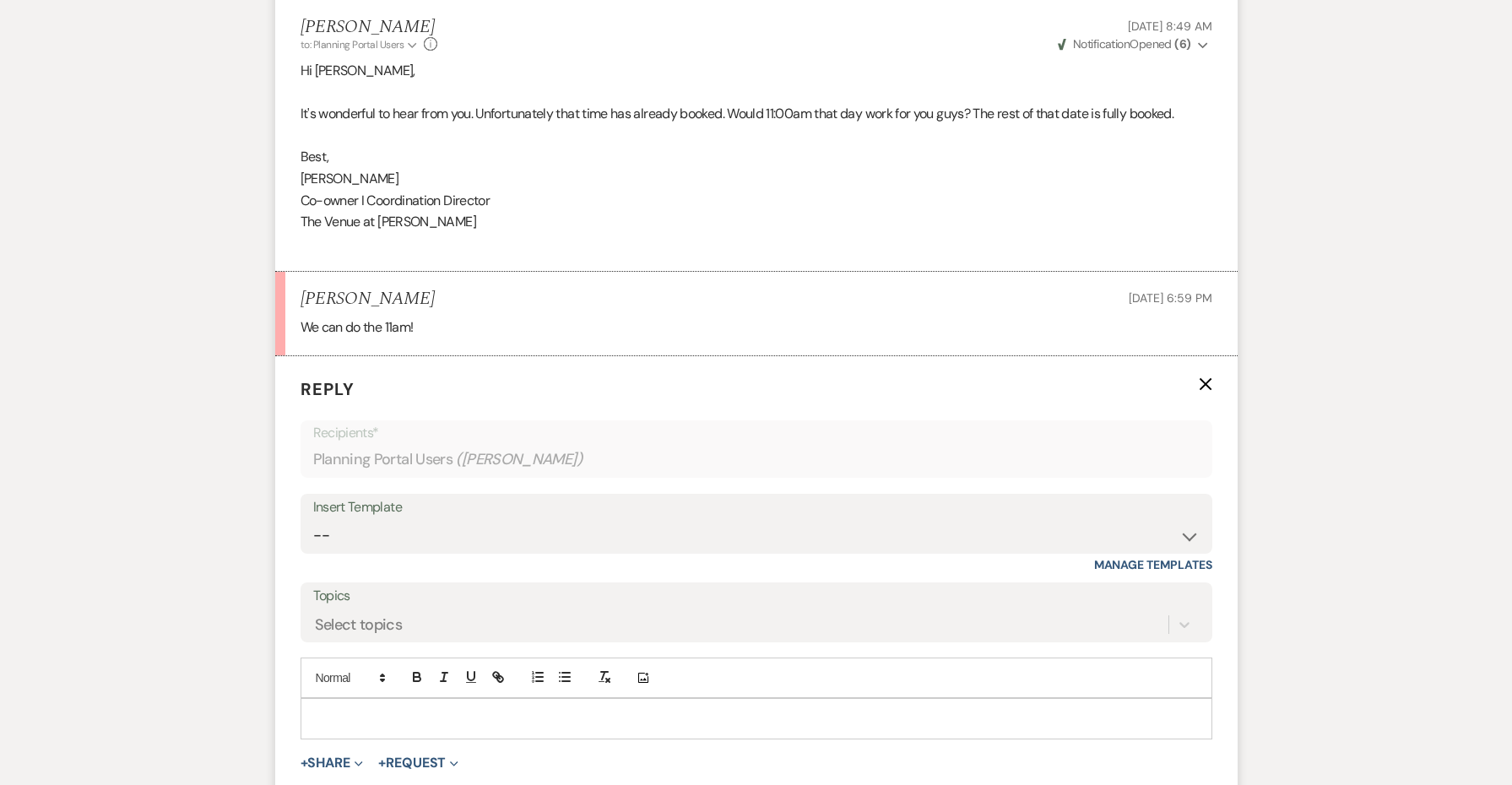
scroll to position [1746, 0]
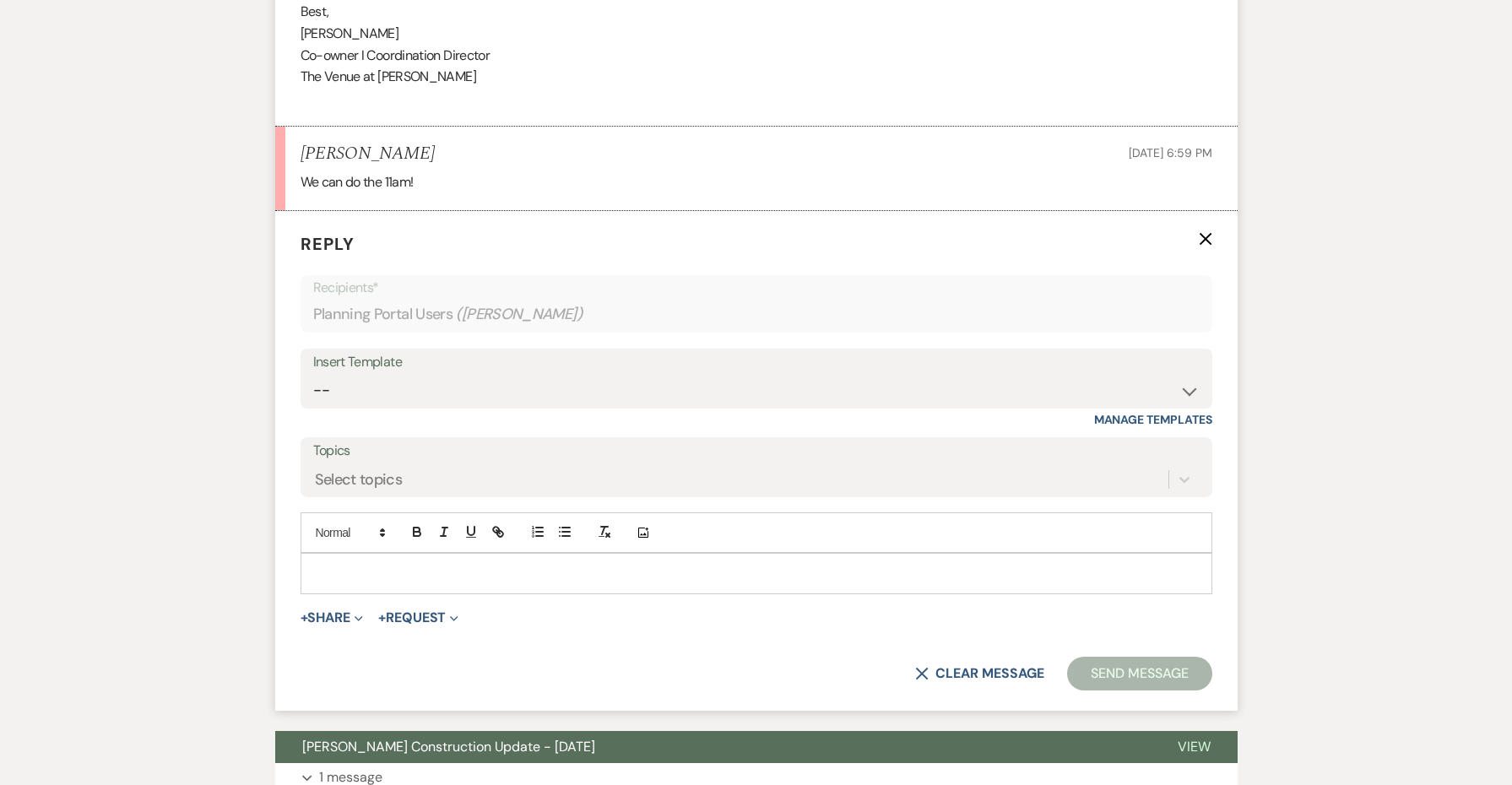
click at [385, 554] on div at bounding box center [757, 573] width 910 height 39
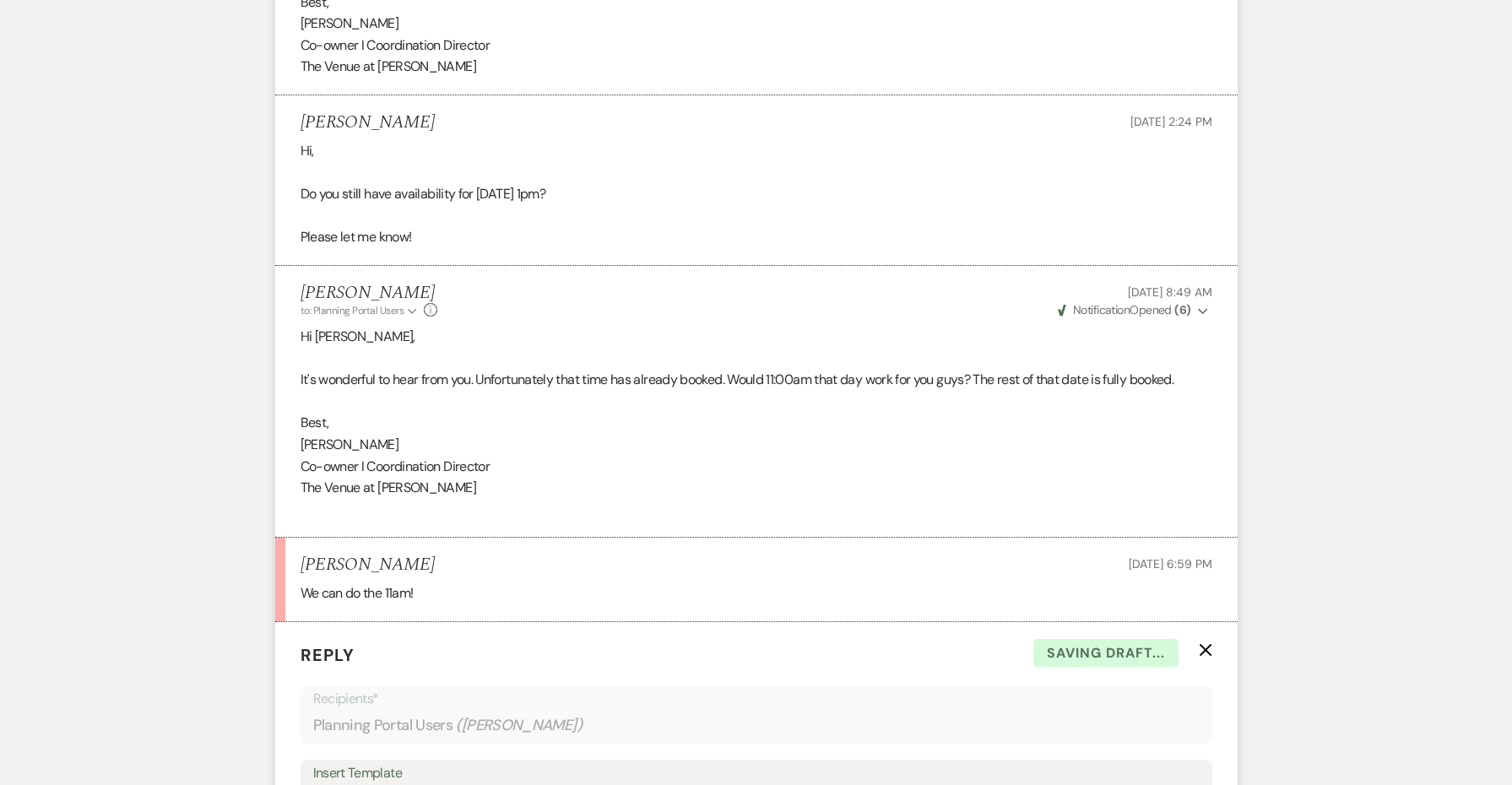
scroll to position [1177, 0]
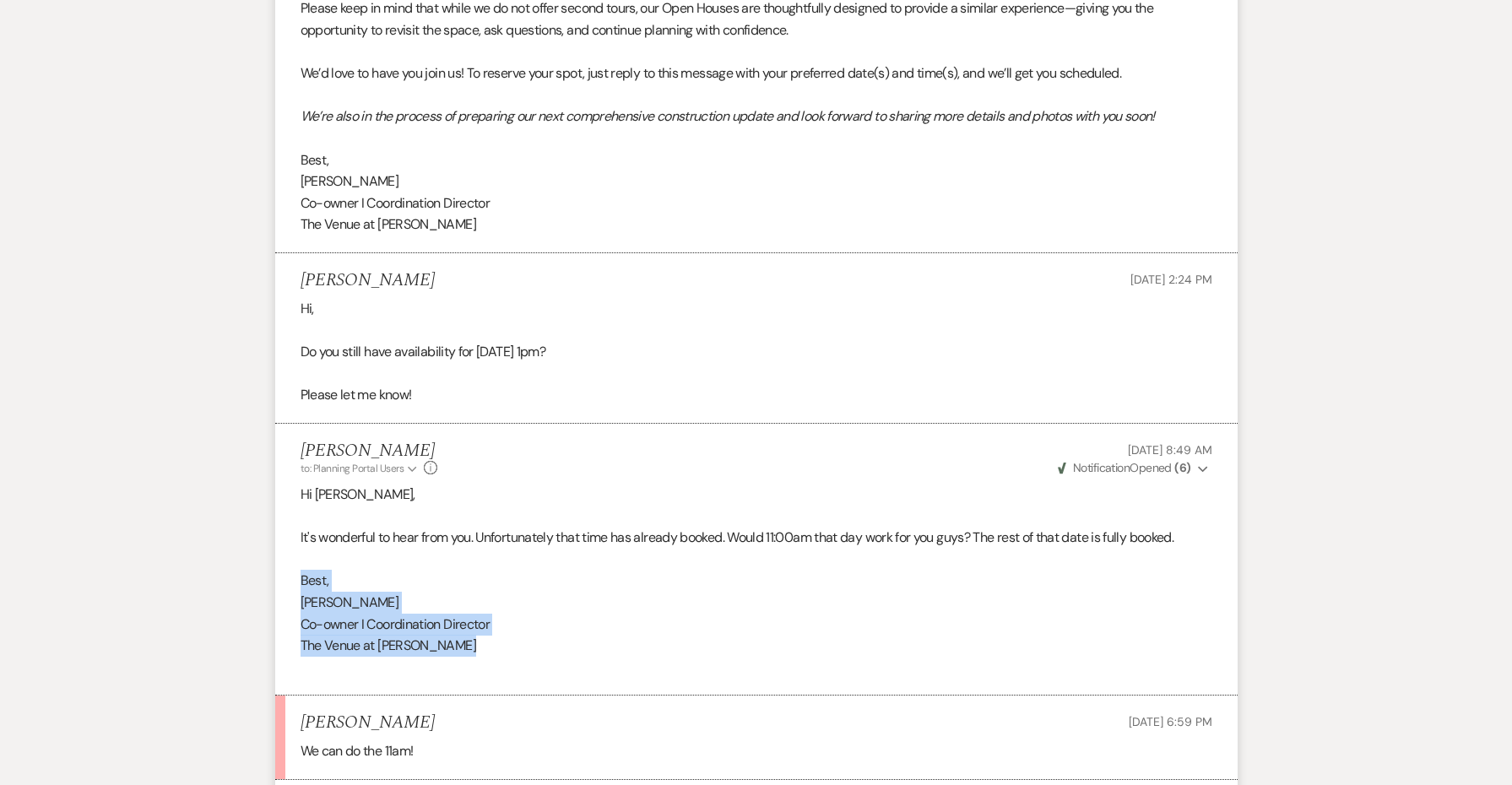
drag, startPoint x: 476, startPoint y: 588, endPoint x: 284, endPoint y: 520, distance: 203.7
click at [284, 520] on li "[PERSON_NAME] to: Planning Portal Users Expand Info [DATE] 8:49 AM Weven Check …" at bounding box center [756, 559] width 962 height 273
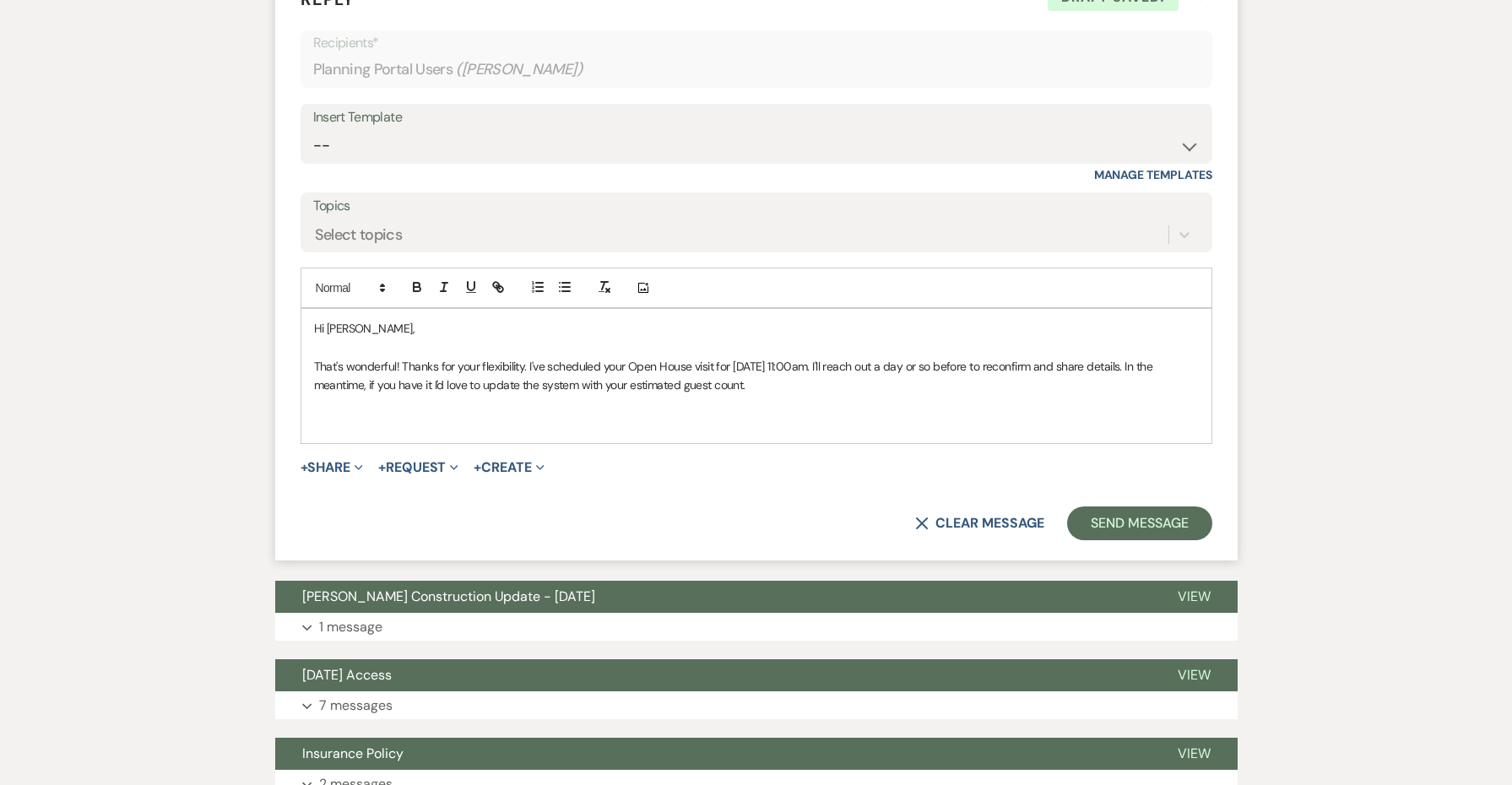
click at [367, 414] on p at bounding box center [756, 422] width 885 height 19
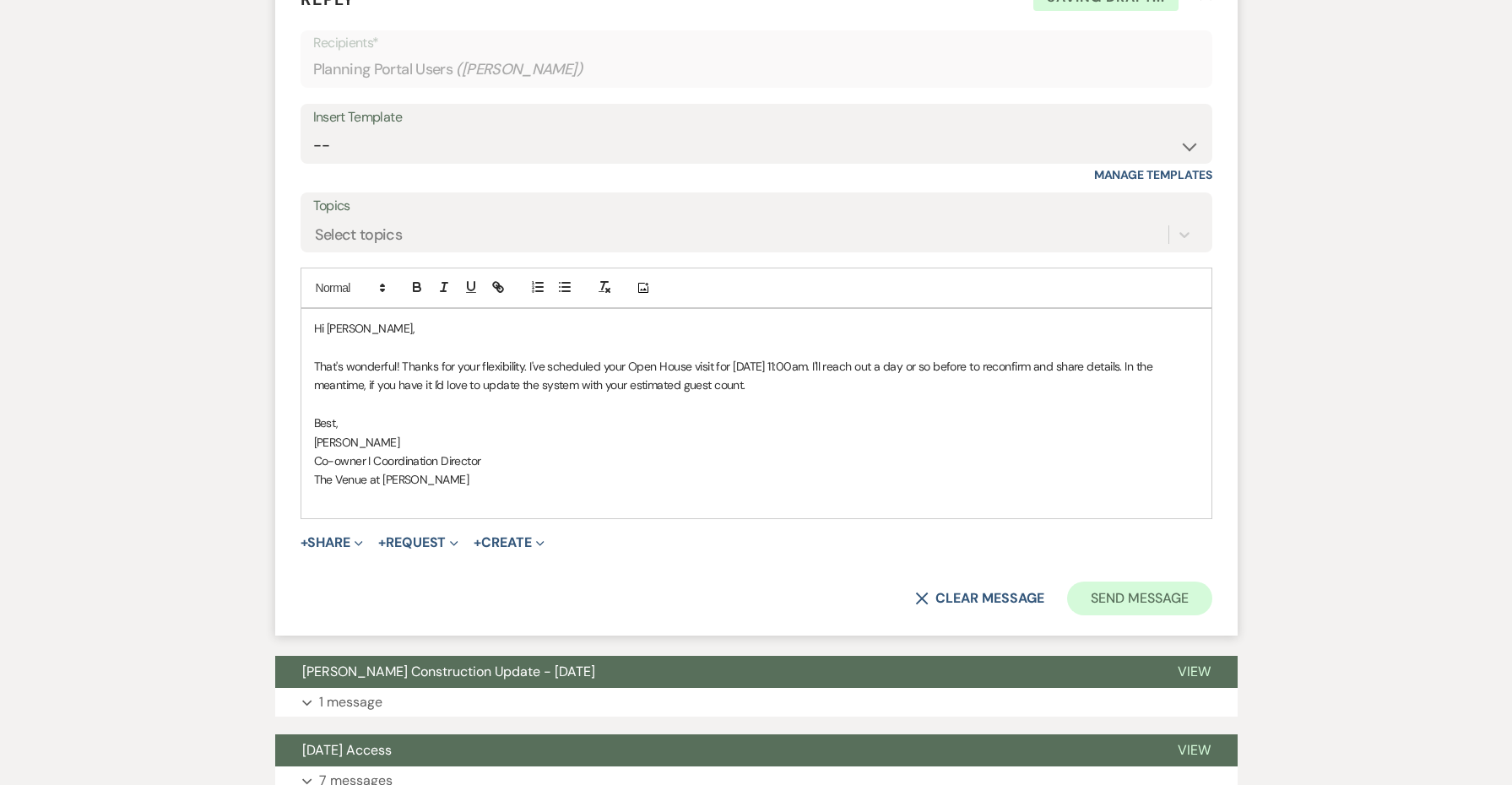
click at [1116, 581] on button "Send Message" at bounding box center [1140, 598] width 145 height 34
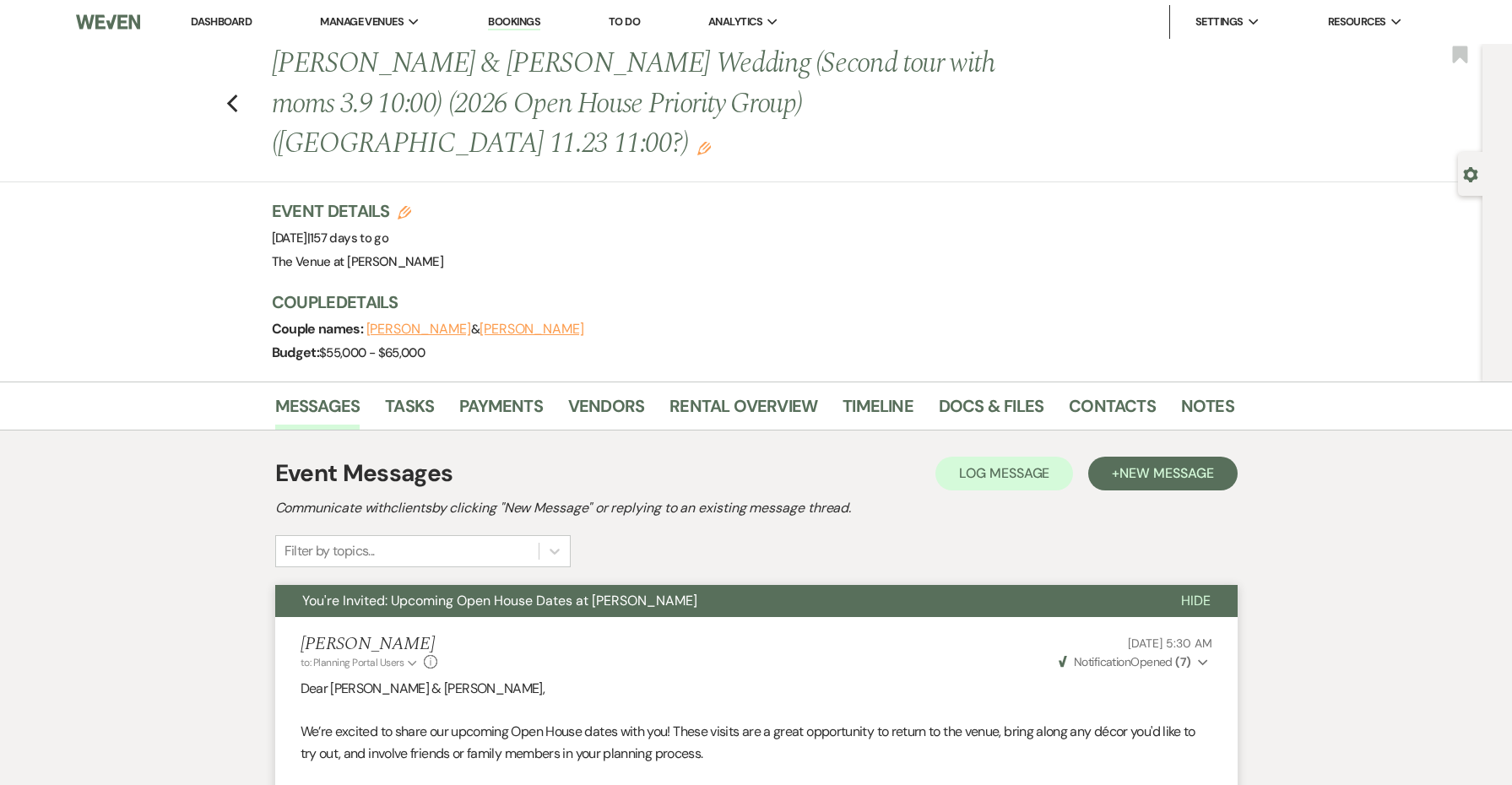
scroll to position [0, 0]
click at [229, 94] on use "button" at bounding box center [232, 103] width 11 height 19
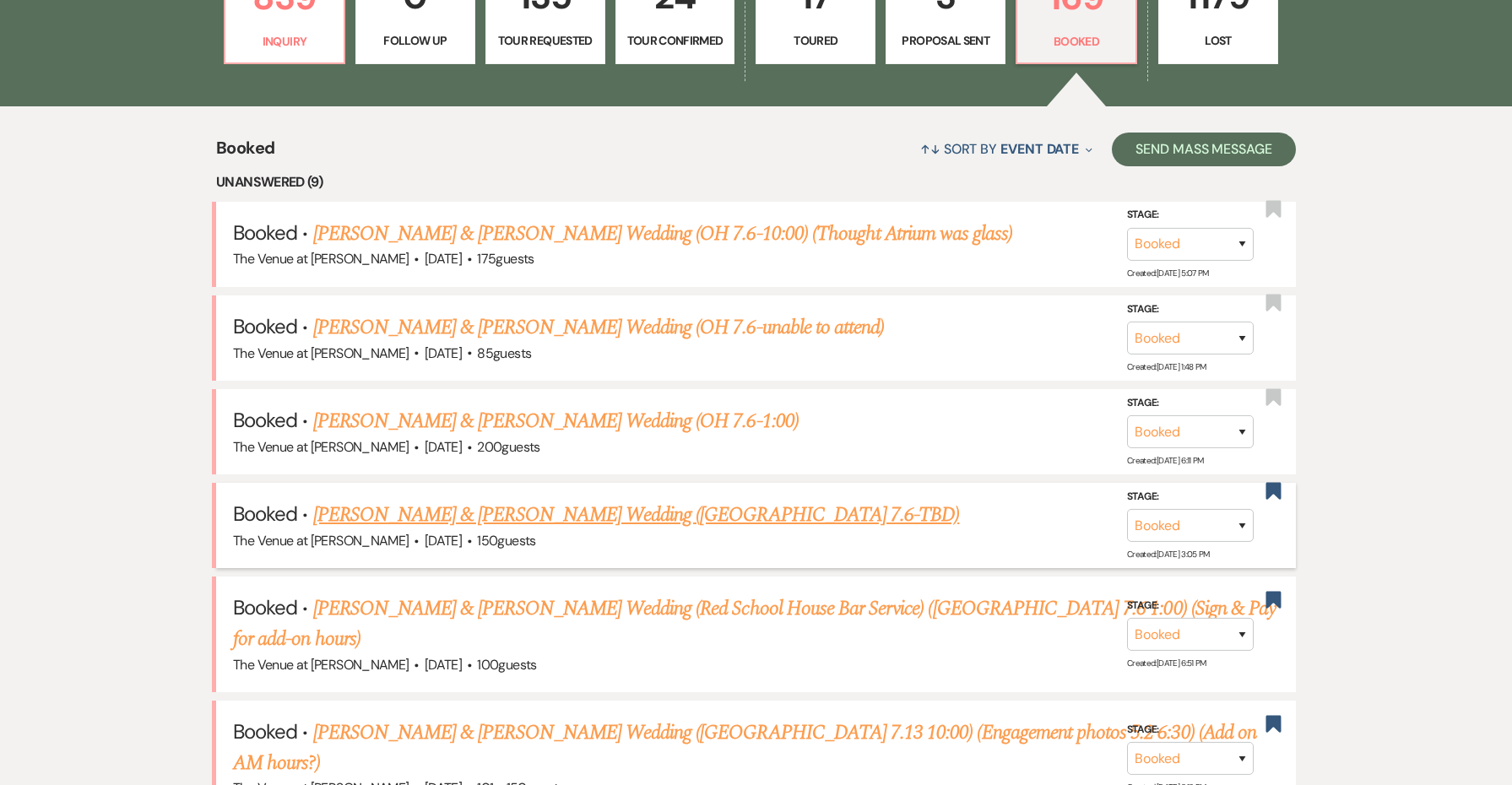
scroll to position [576, 0]
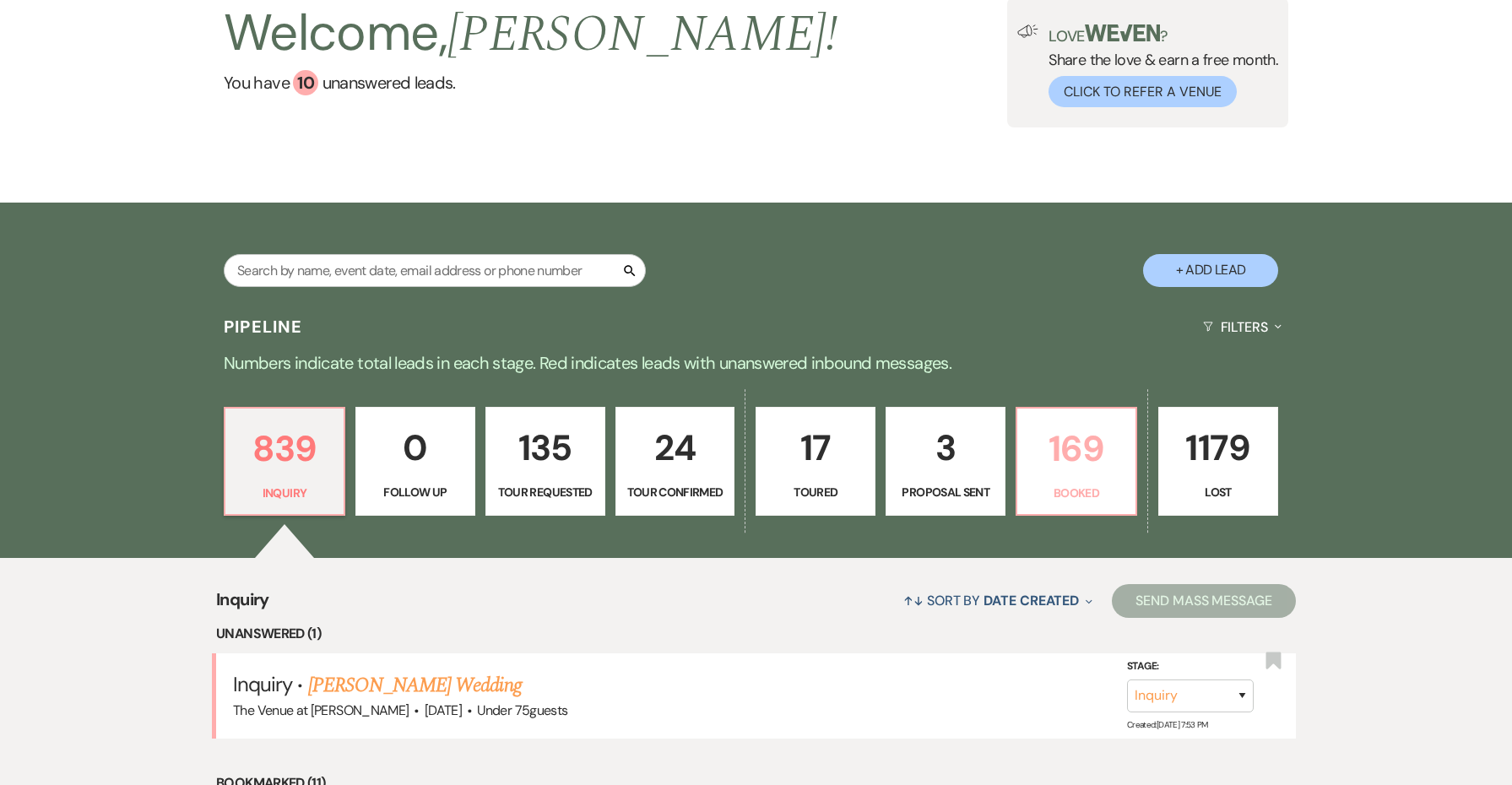
scroll to position [103, 0]
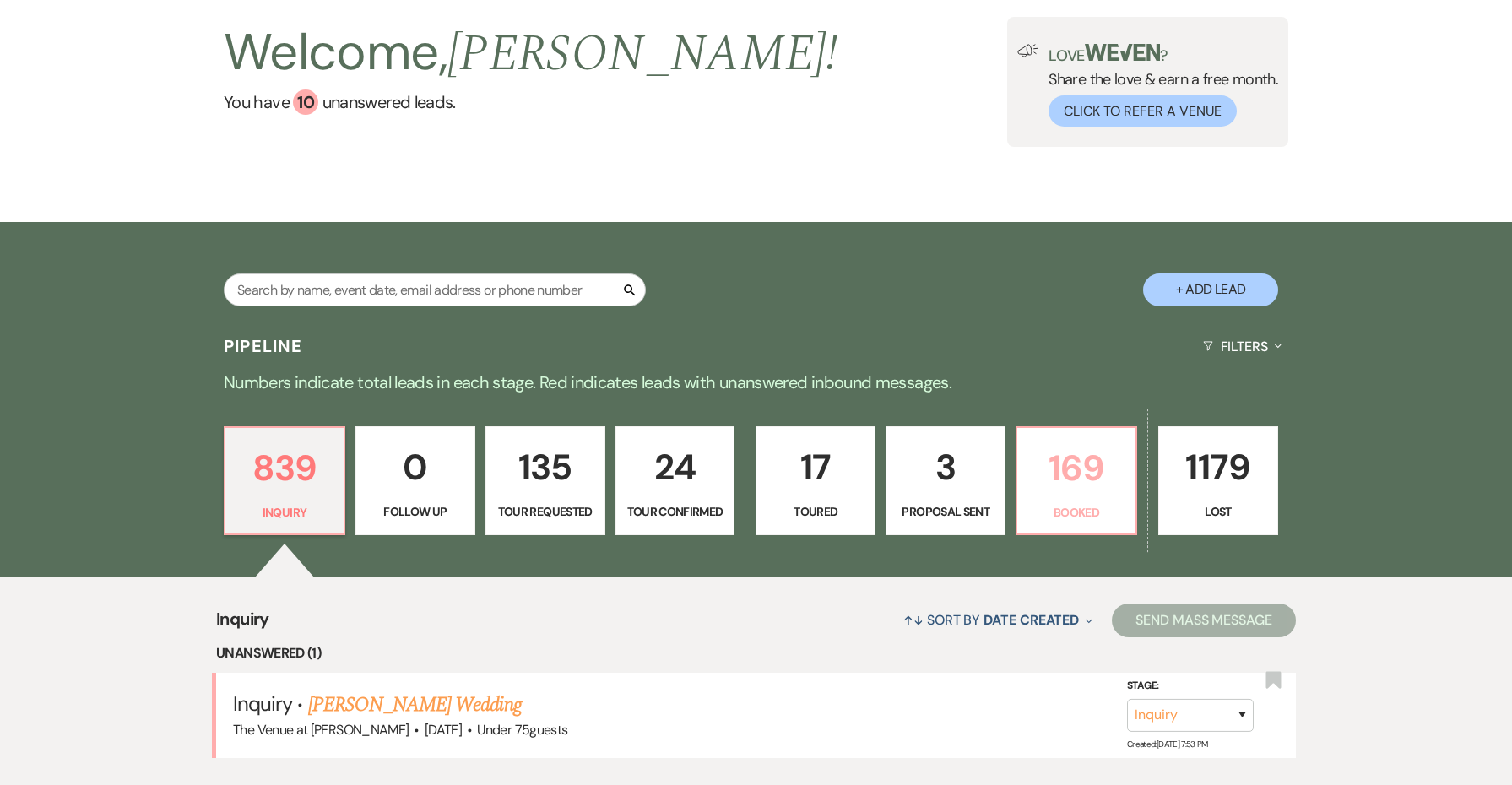
click at [1054, 512] on p "Booked" at bounding box center [1076, 512] width 98 height 19
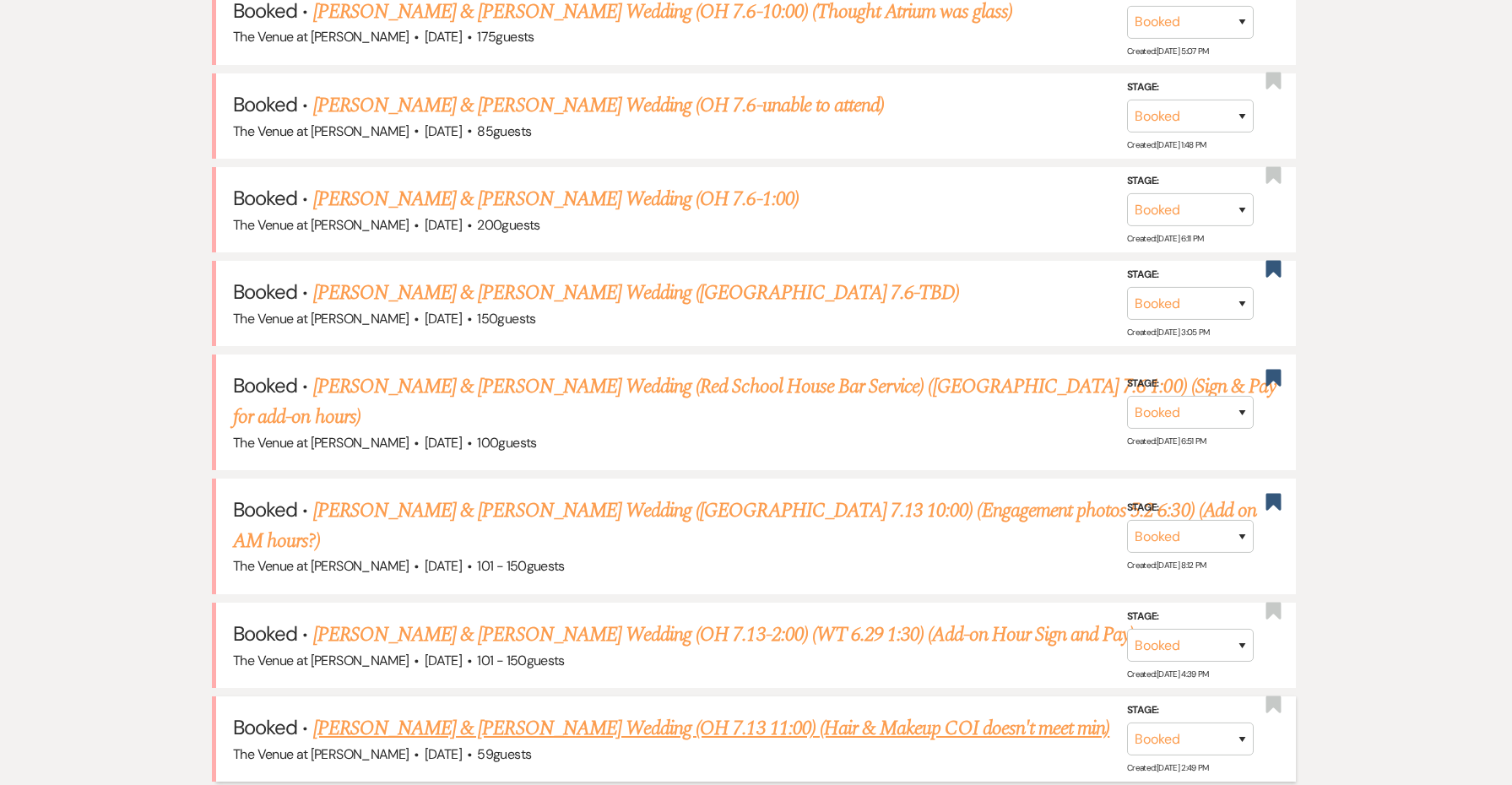
scroll to position [603, 0]
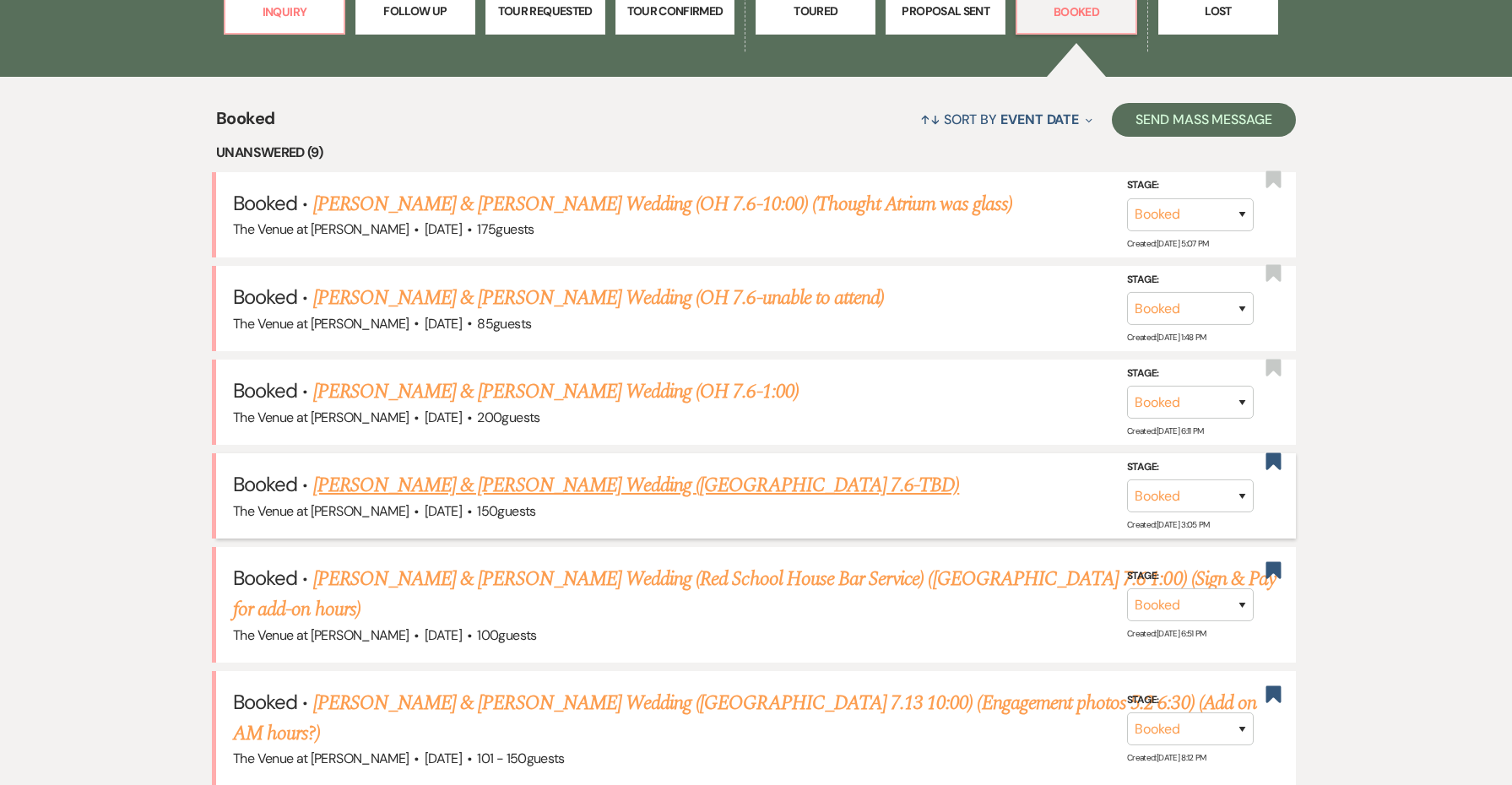
click at [639, 470] on link "[PERSON_NAME] & [PERSON_NAME] Wedding ([GEOGRAPHIC_DATA] 7.6-TBD)" at bounding box center [636, 485] width 647 height 30
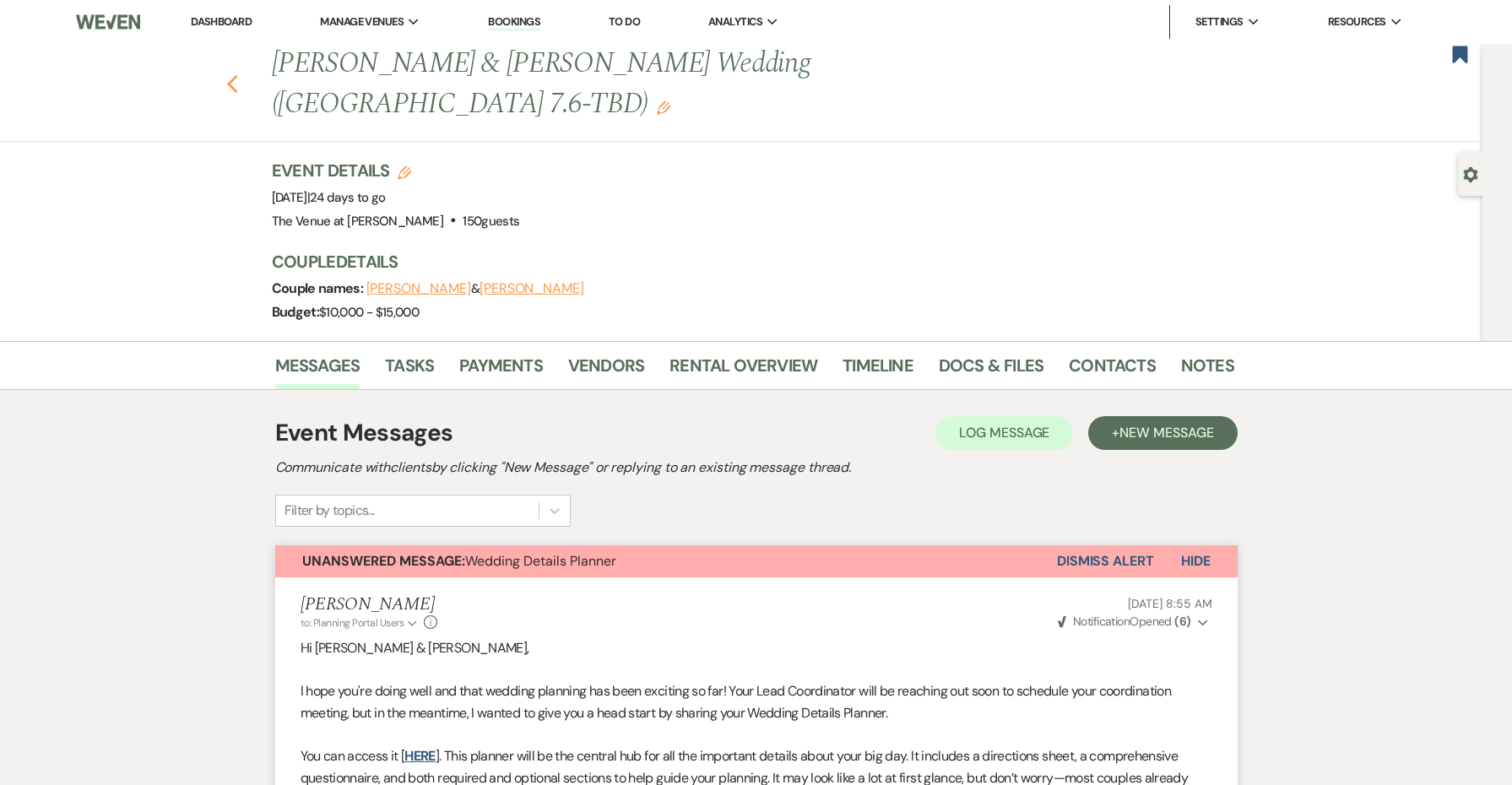
click at [232, 74] on icon "Previous" at bounding box center [233, 84] width 12 height 20
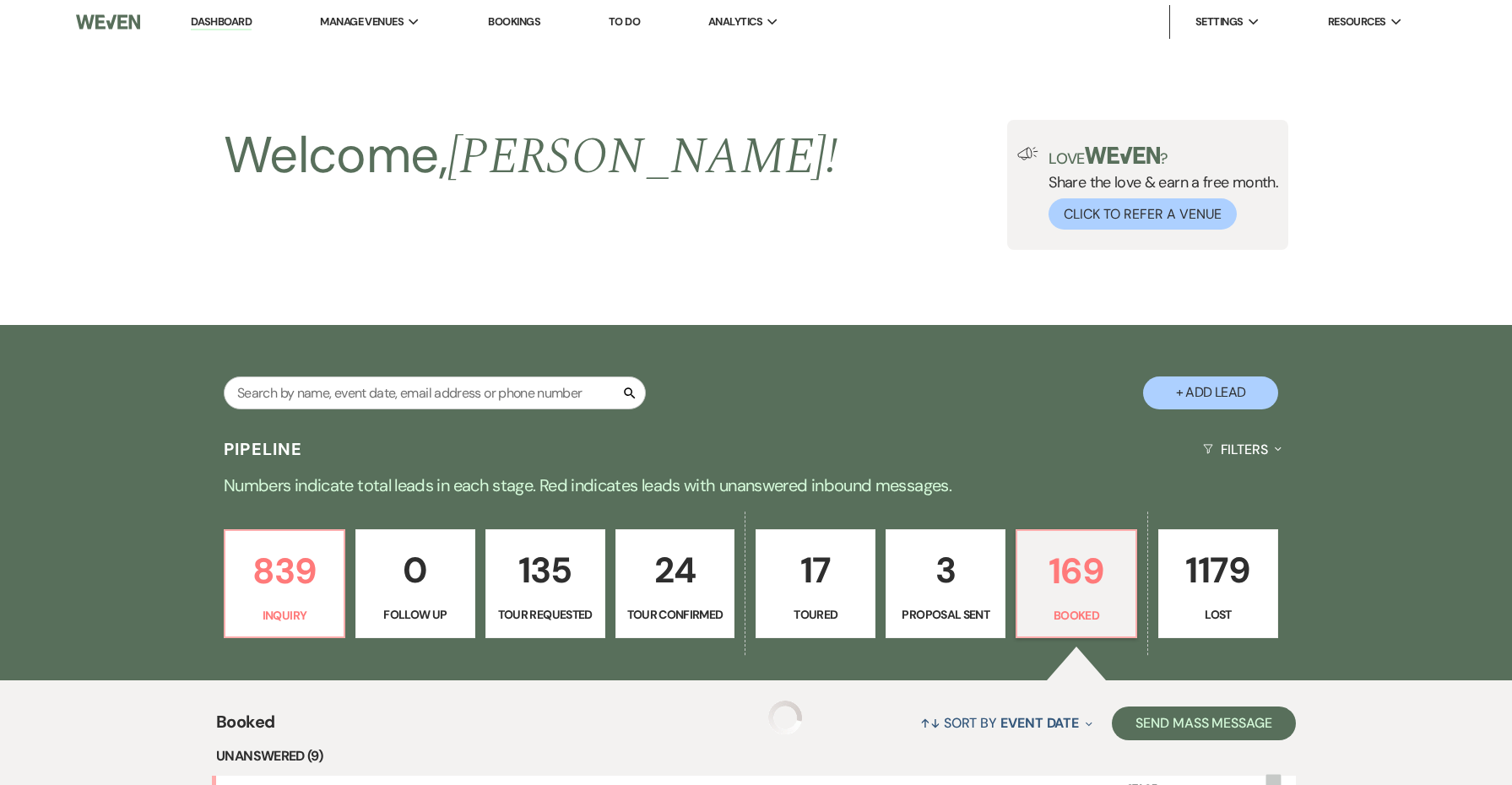
scroll to position [603, 0]
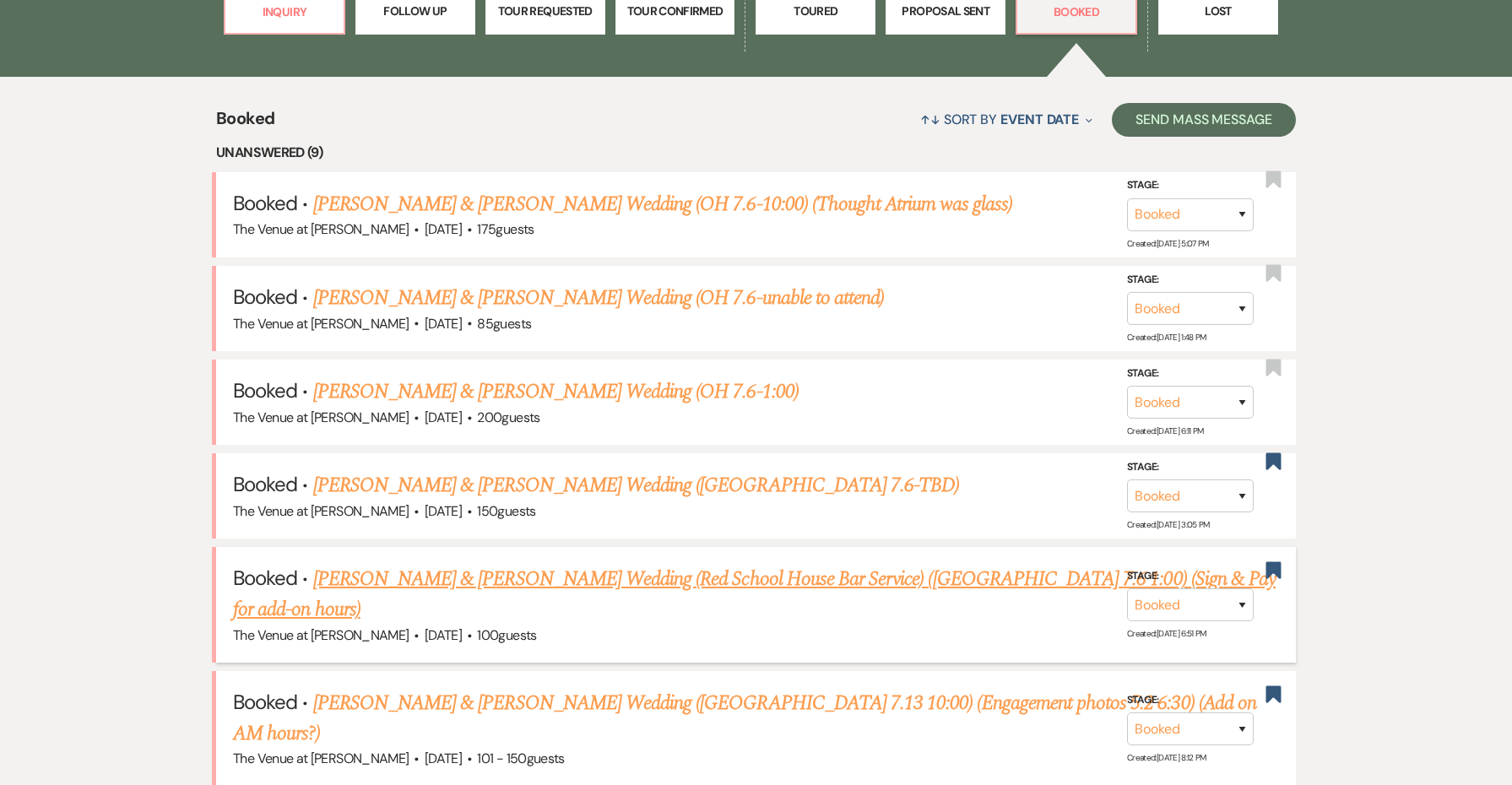
click at [602, 564] on link "[PERSON_NAME] & [PERSON_NAME] Wedding (Red School House Bar Service) ([GEOGRAPH…" at bounding box center [754, 594] width 1043 height 61
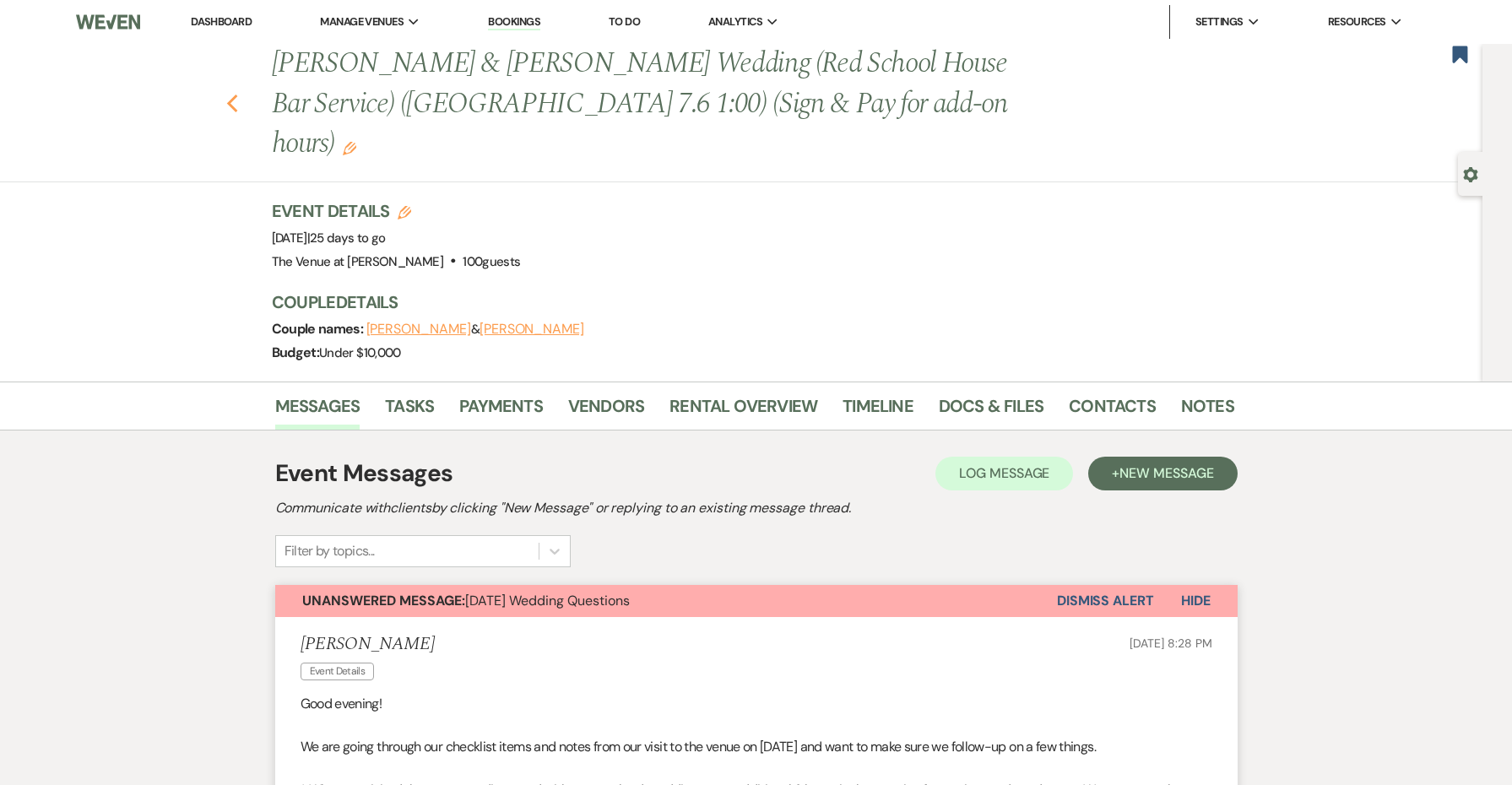
click at [230, 93] on icon "Previous" at bounding box center [233, 103] width 12 height 20
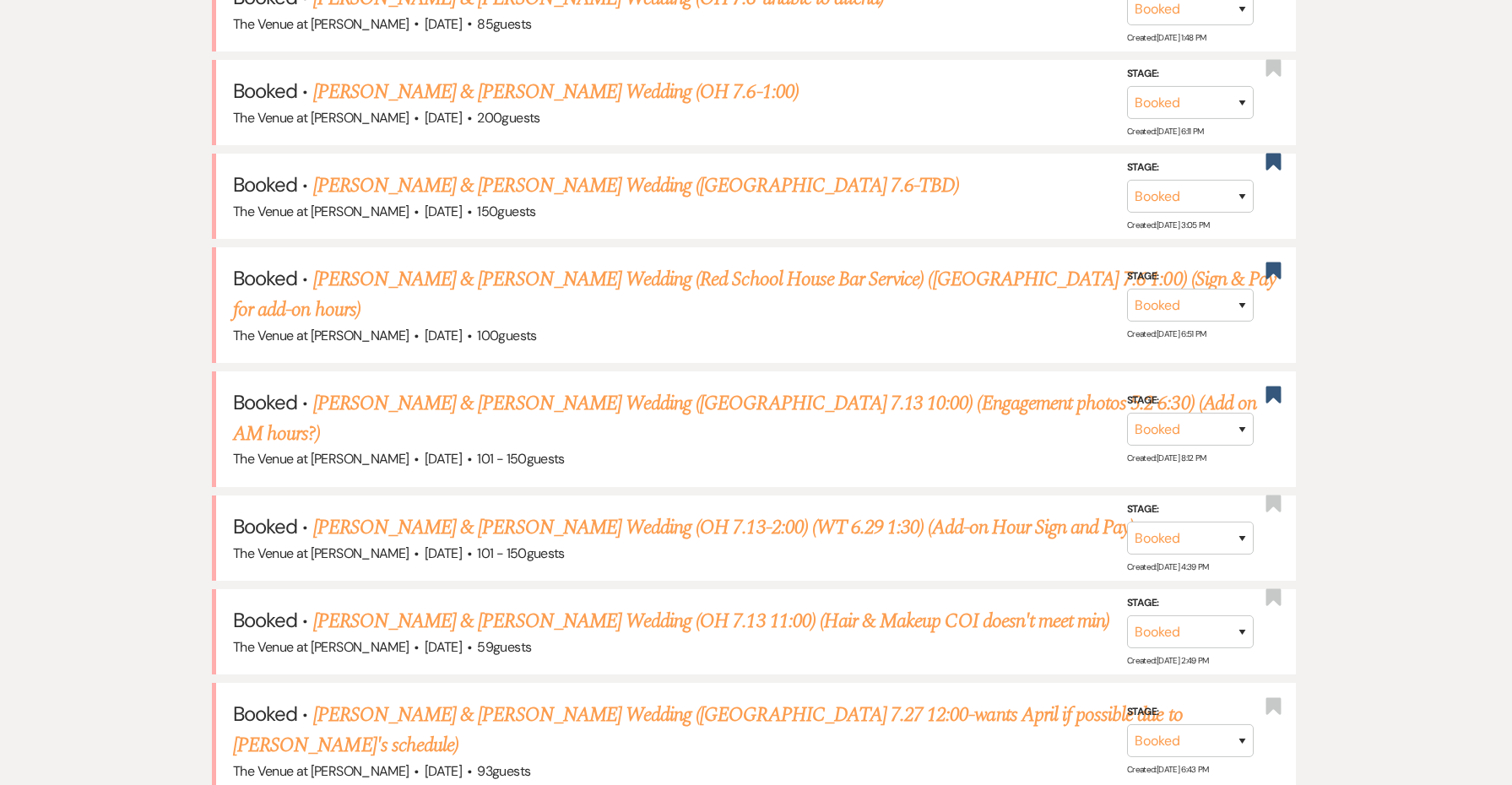
scroll to position [957, 0]
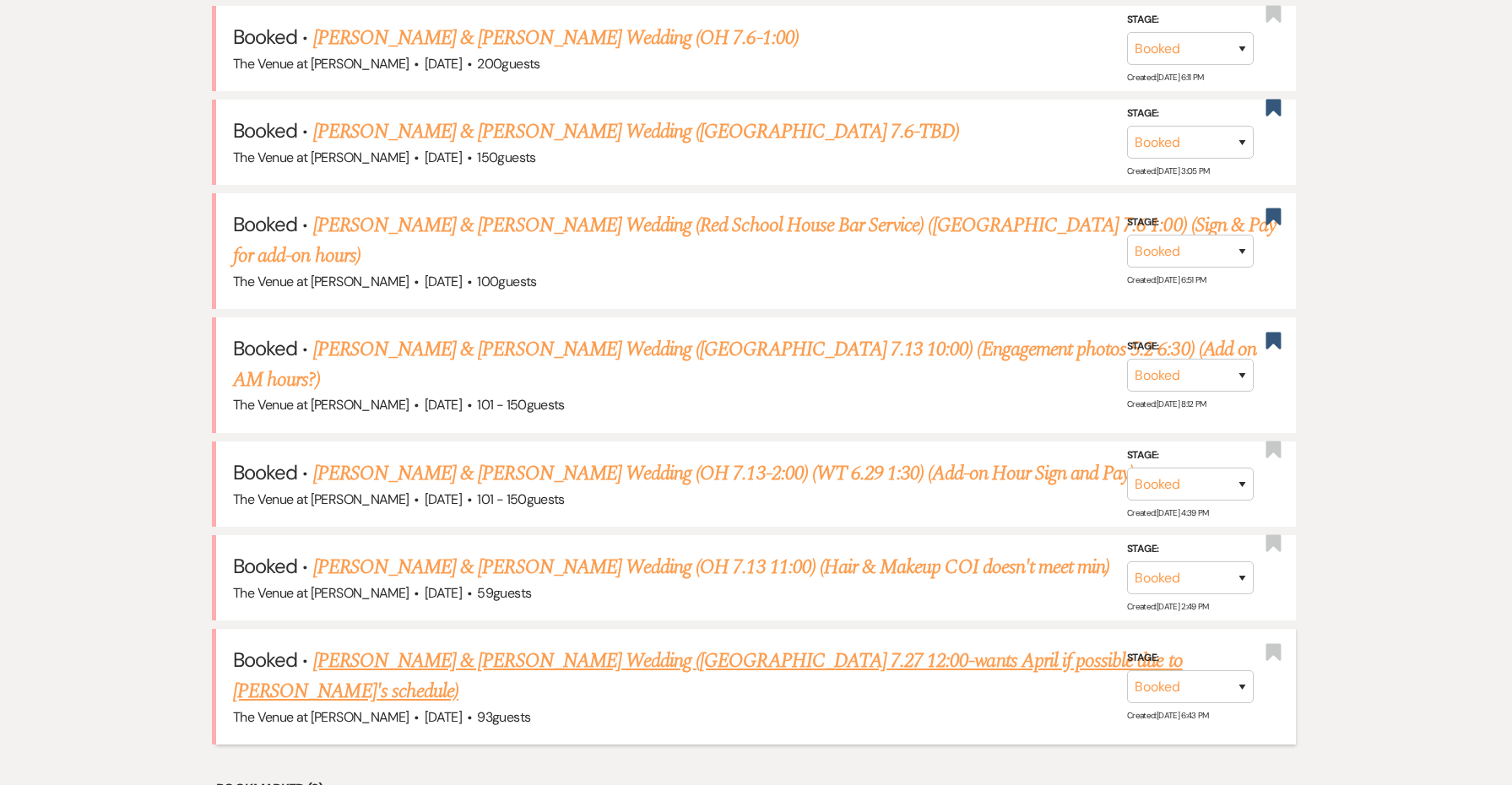
click at [486, 646] on link "[PERSON_NAME] & [PERSON_NAME] Wedding ([GEOGRAPHIC_DATA] 7.27 12:00-wants April…" at bounding box center [707, 676] width 950 height 61
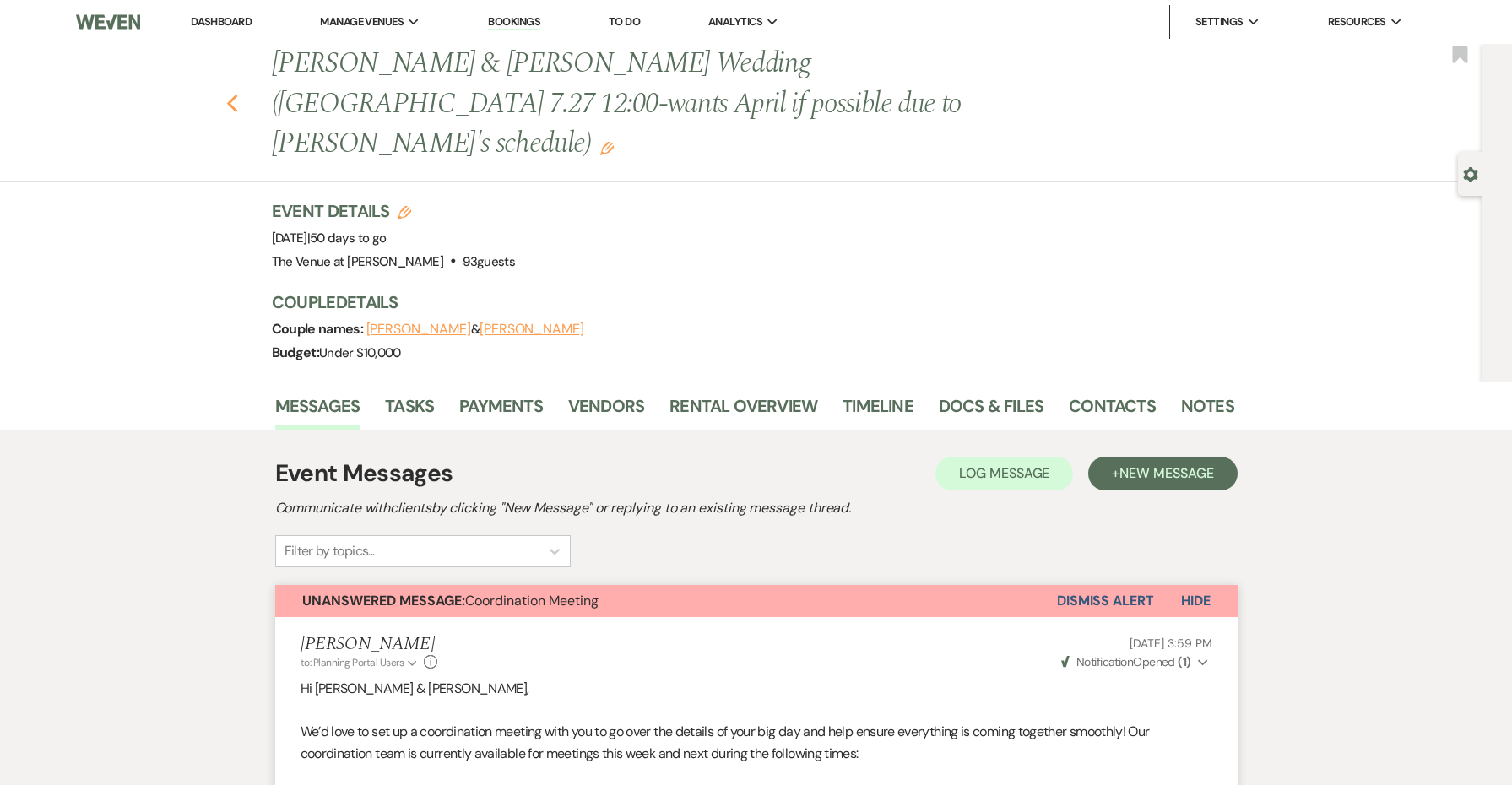
click at [227, 93] on icon "Previous" at bounding box center [233, 103] width 12 height 20
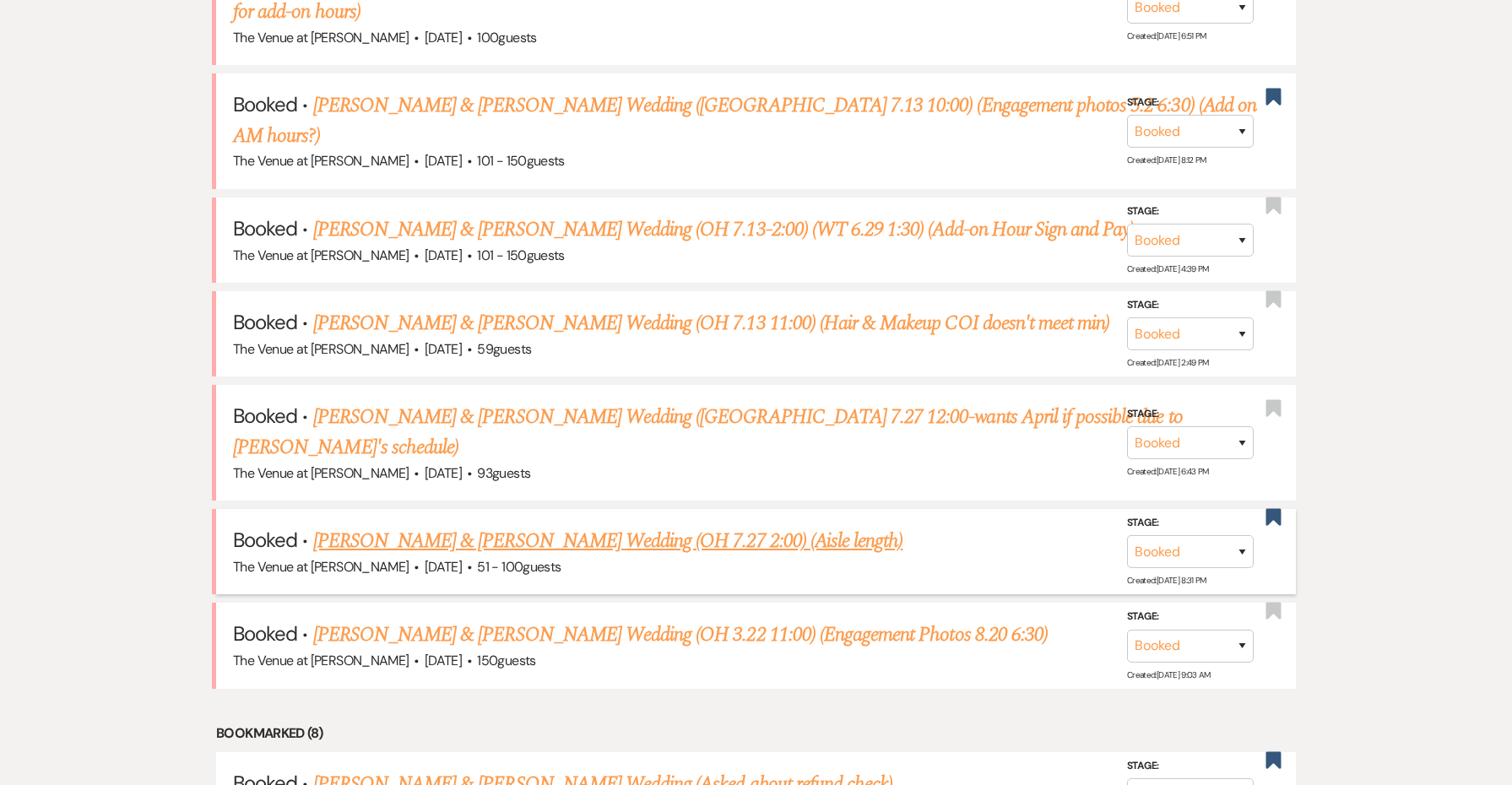
scroll to position [1203, 0]
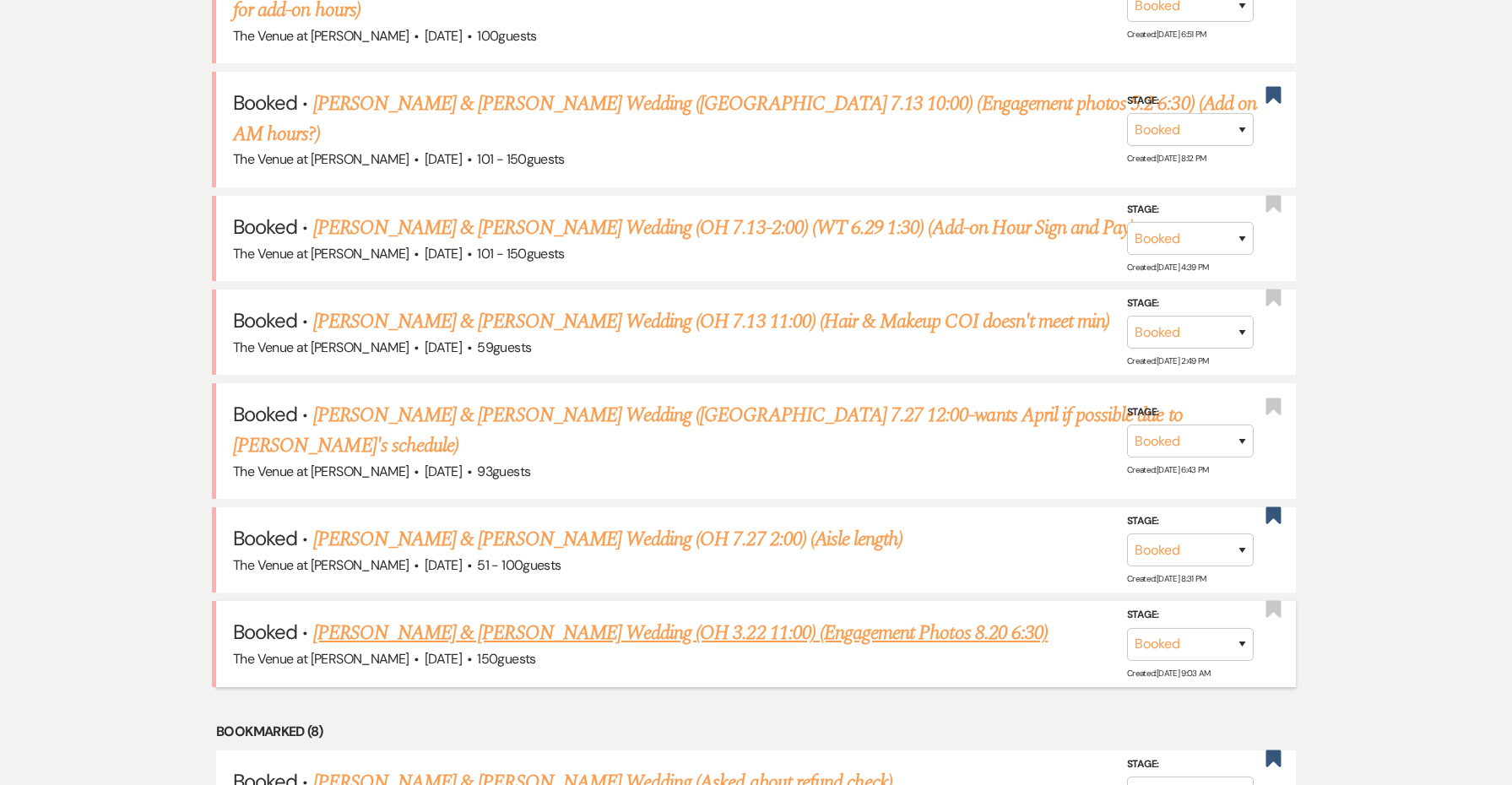
click at [502, 618] on link "[PERSON_NAME] & [PERSON_NAME] Wedding (OH 3.22 11:00) (Engagement Photos 8.20 6…" at bounding box center [680, 633] width 735 height 30
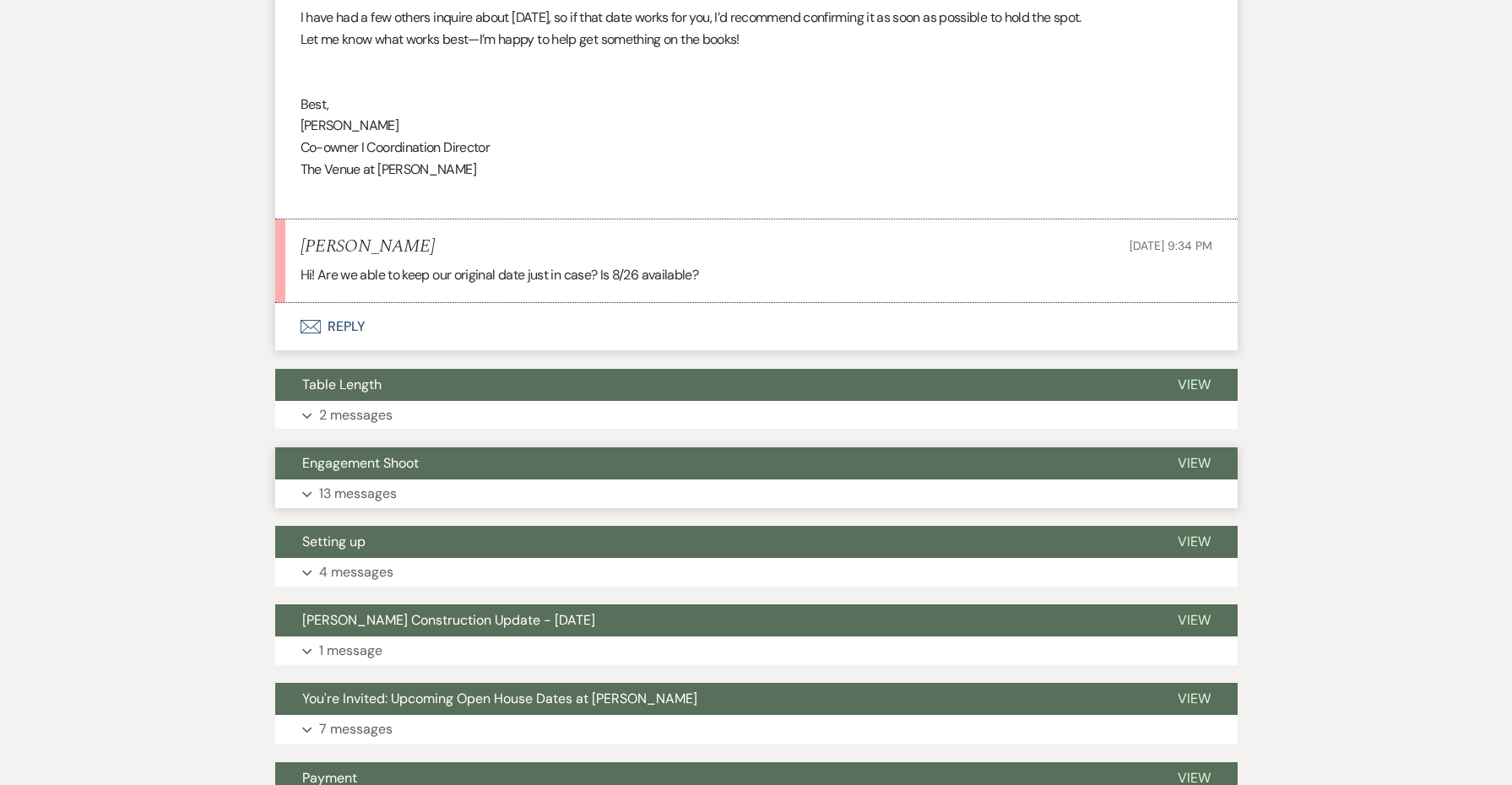
scroll to position [838, 0]
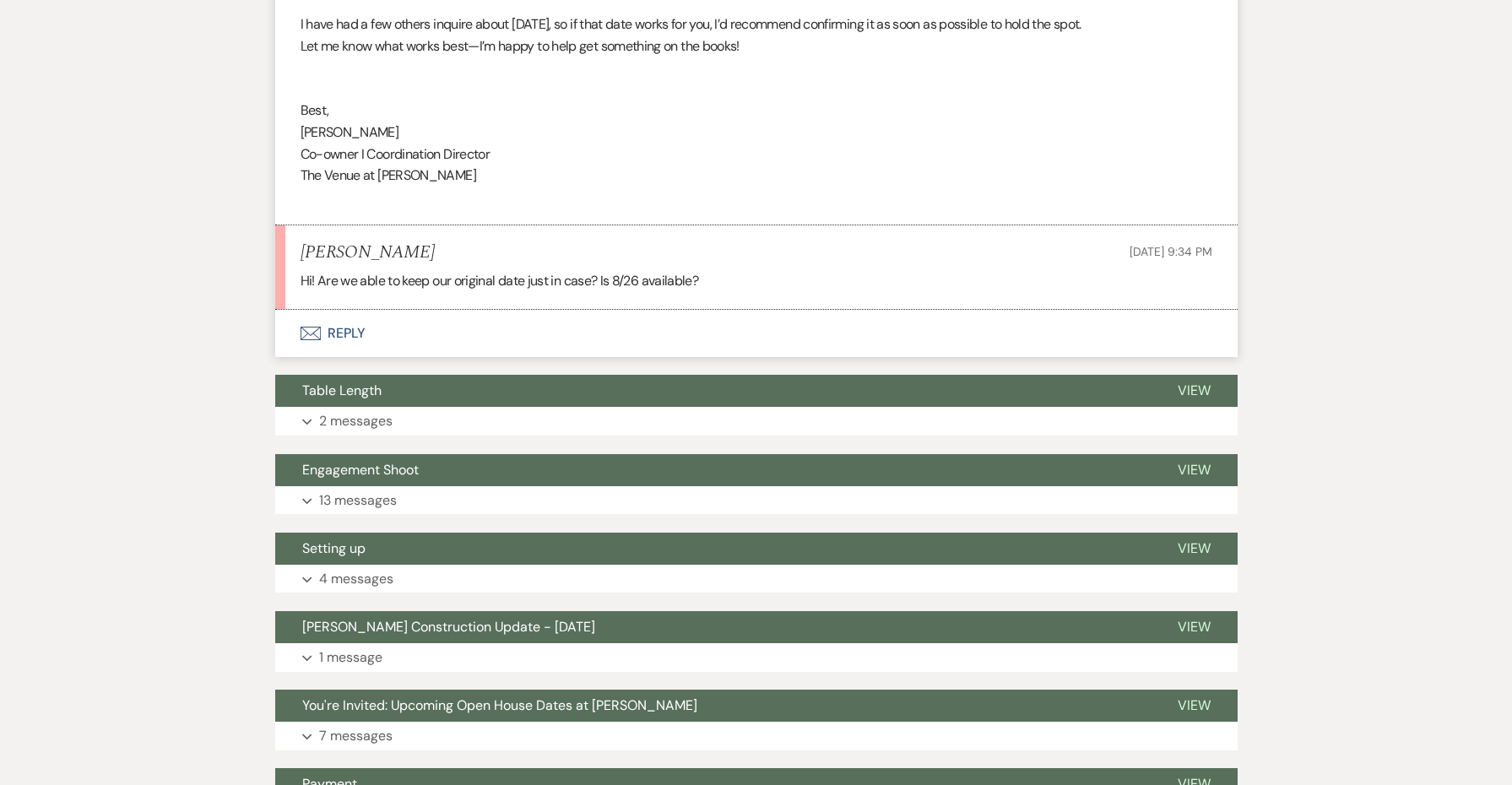
click at [357, 317] on button "Envelope Reply" at bounding box center [756, 333] width 962 height 48
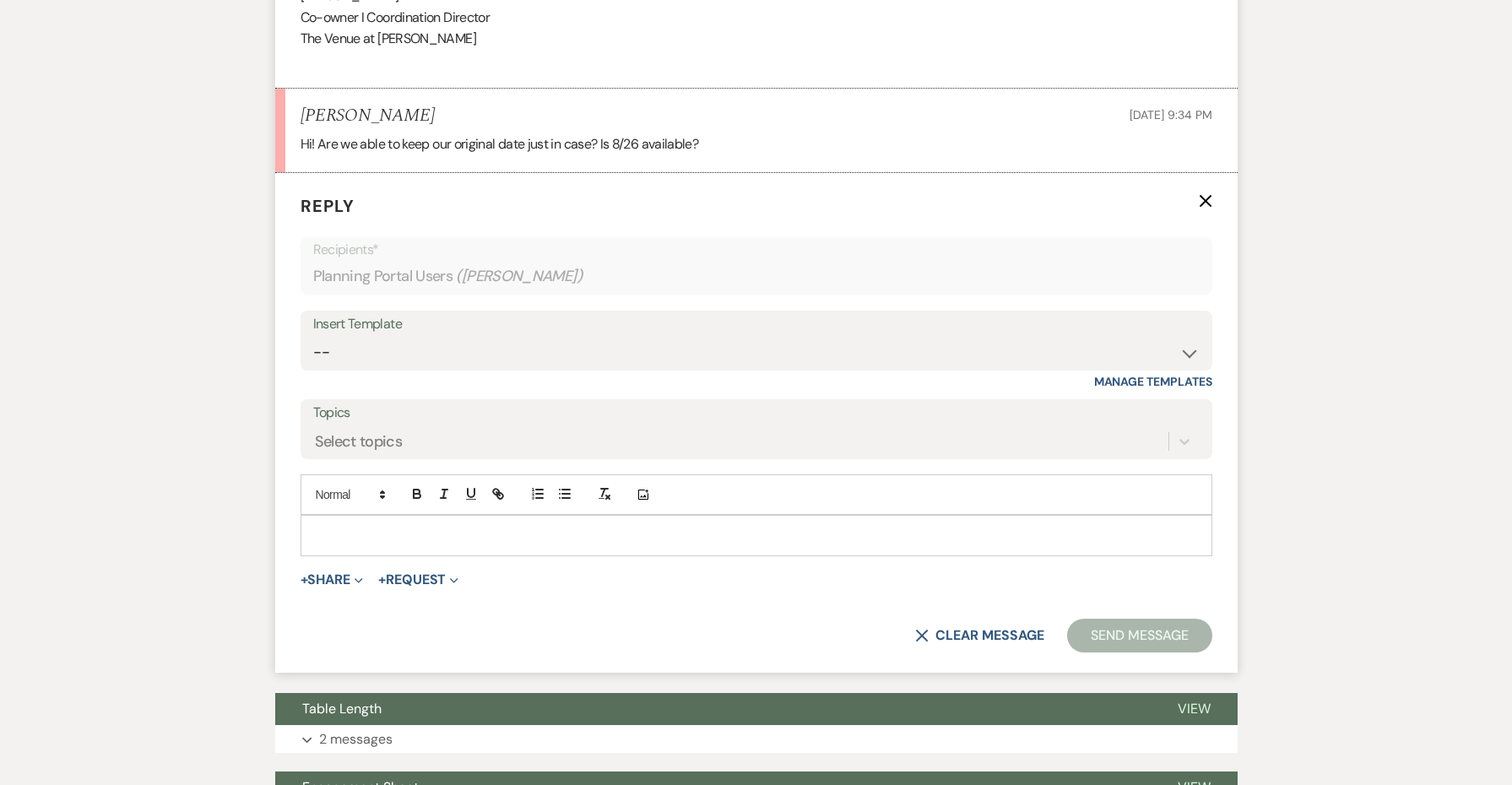
scroll to position [993, 0]
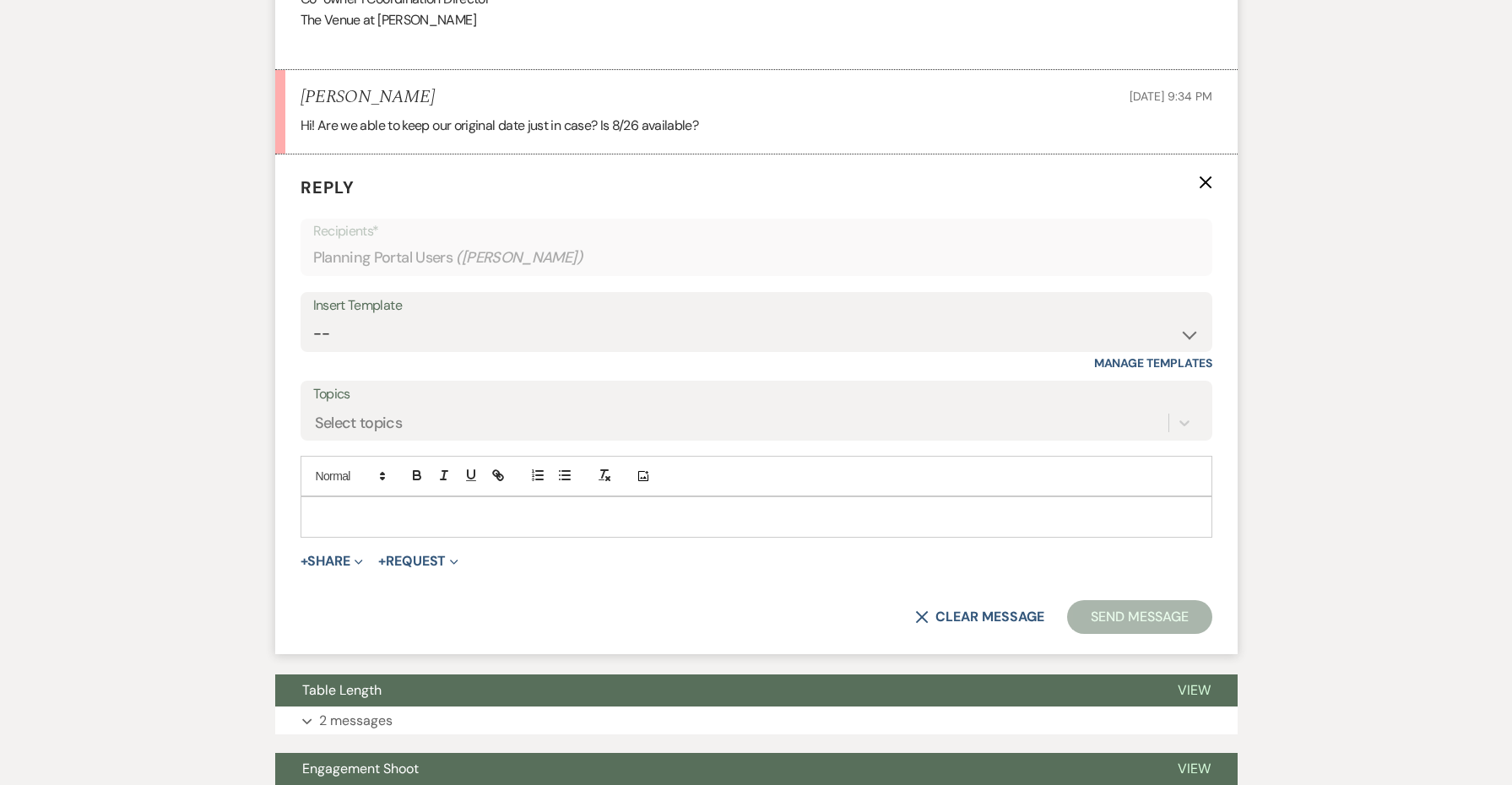
click at [395, 507] on p at bounding box center [756, 516] width 885 height 19
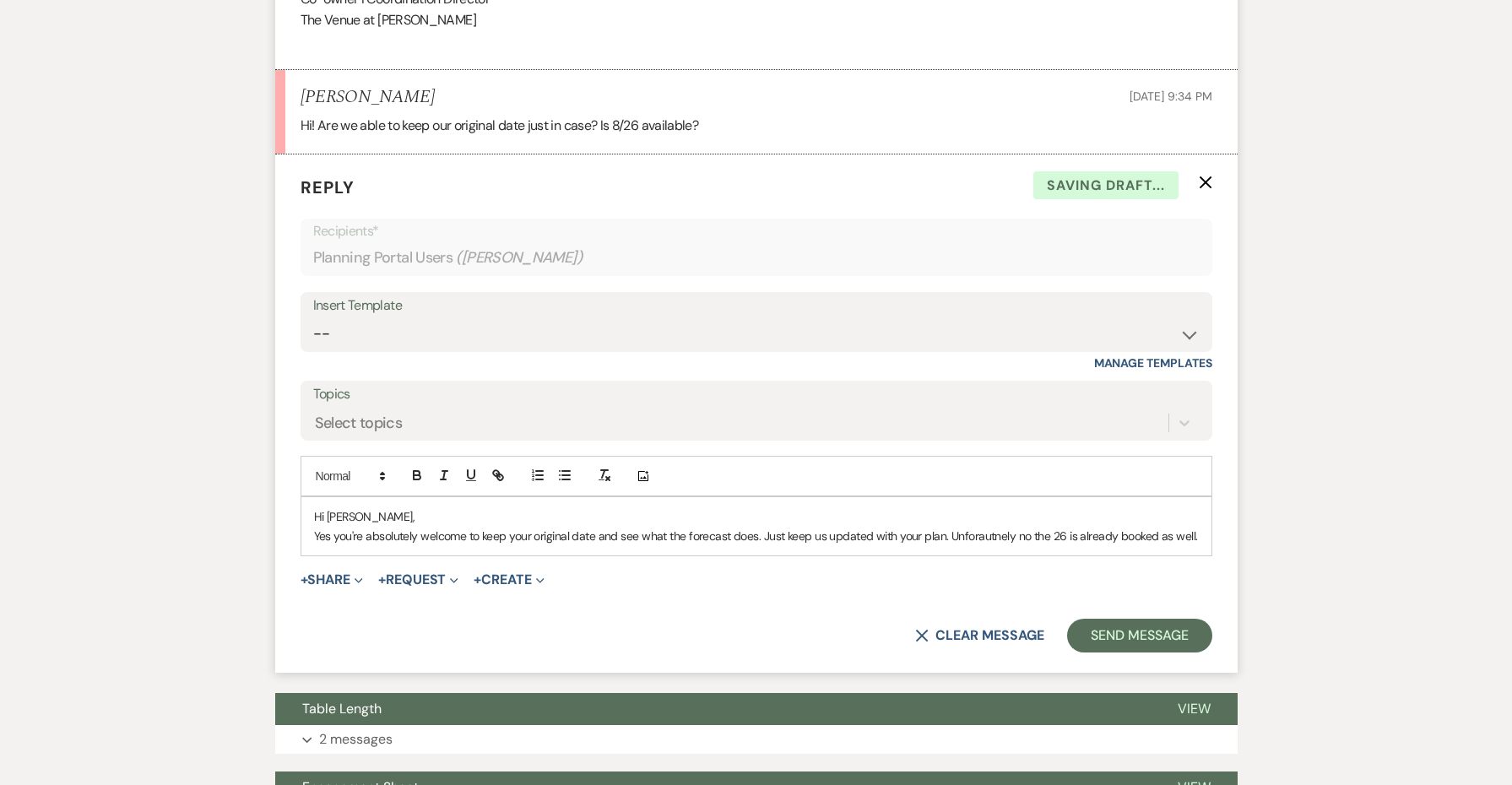
click at [981, 527] on p "Yes you're absolutely welcome to keep your original date and see what the forec…" at bounding box center [756, 535] width 885 height 19
drag, startPoint x: 981, startPoint y: 522, endPoint x: 971, endPoint y: 450, distance: 72.7
click at [948, 527] on p "Yes you're absolutely welcome to keep your original date and see what the forec…" at bounding box center [756, 535] width 885 height 19
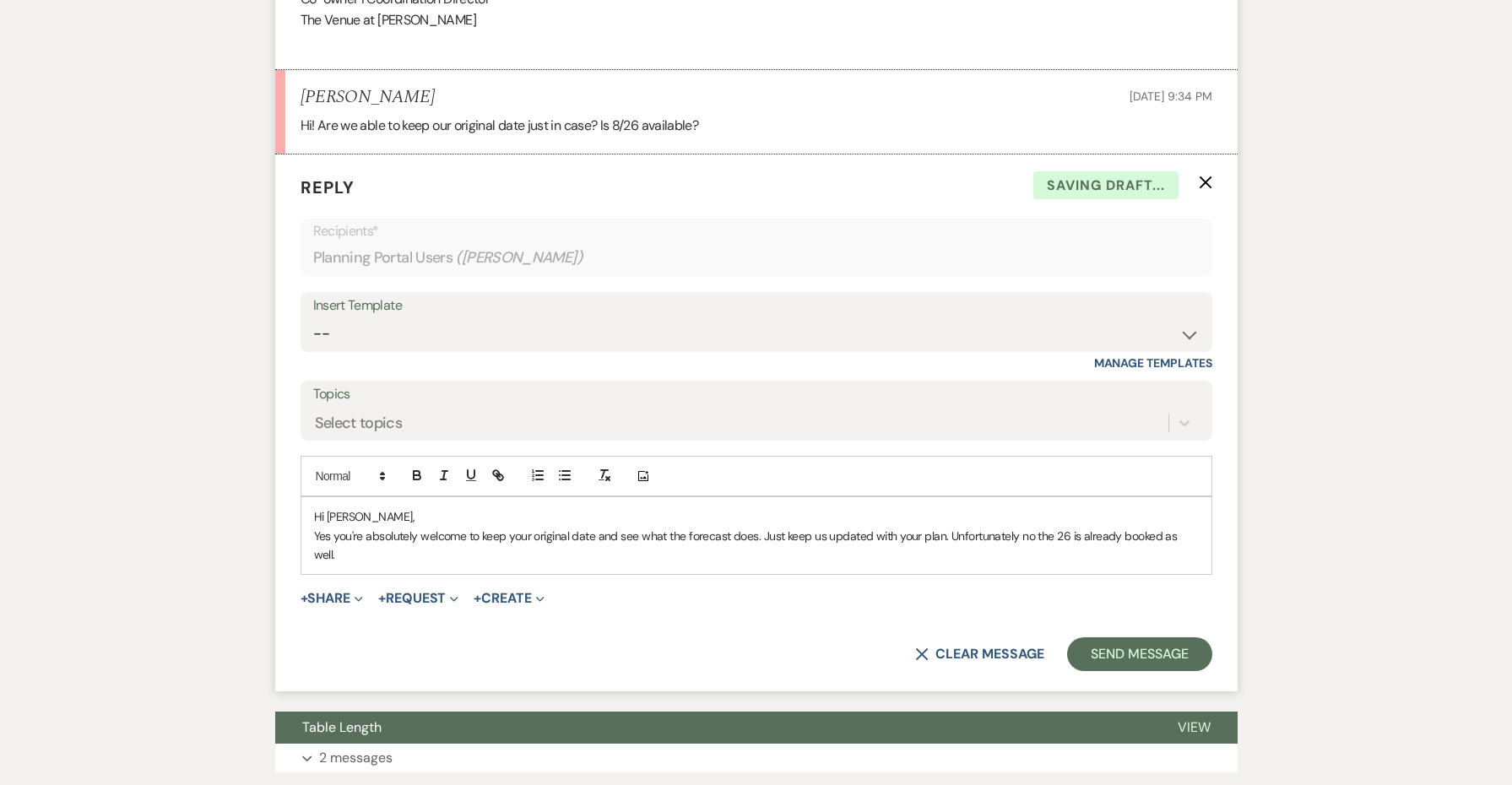
click at [1032, 527] on p "Yes you're absolutely welcome to keep your original date and see what the forec…" at bounding box center [756, 545] width 885 height 38
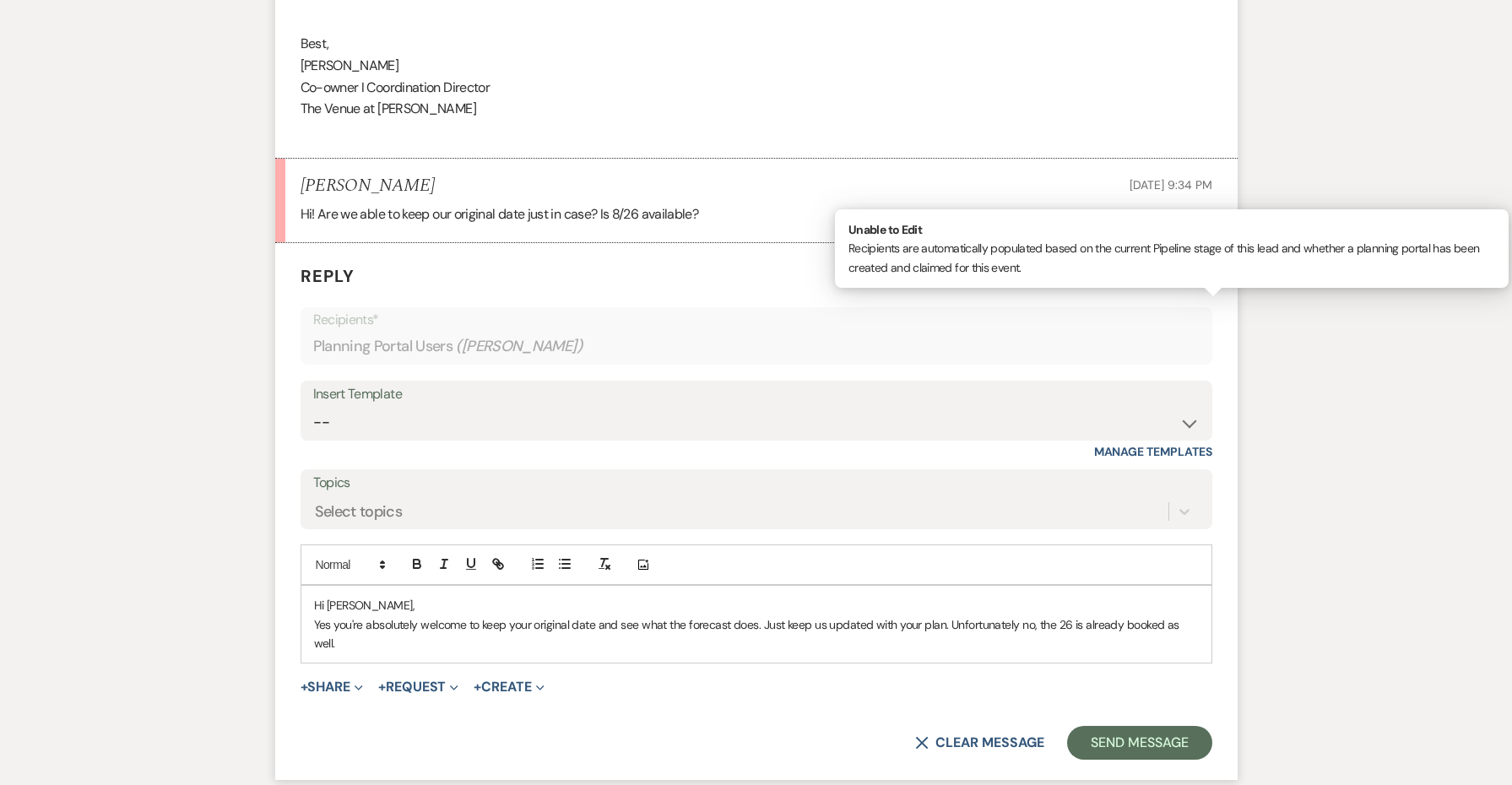
scroll to position [837, 0]
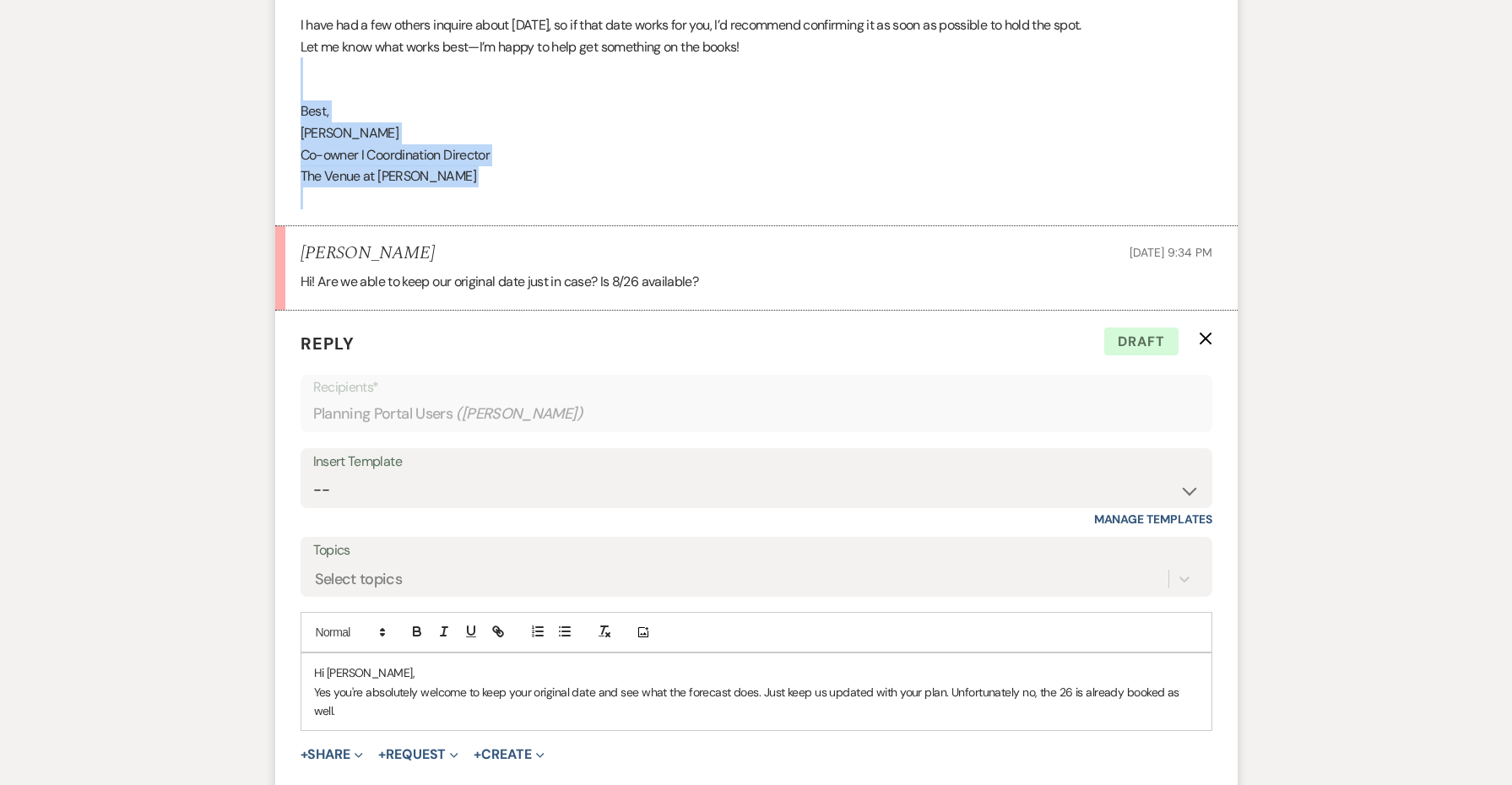
drag, startPoint x: 495, startPoint y: 179, endPoint x: 279, endPoint y: 71, distance: 241.5
click at [279, 71] on li "[PERSON_NAME] to: Planning Portal Users Expand Info [DATE] 9:24 PM Weven Check …" at bounding box center [756, 26] width 962 height 402
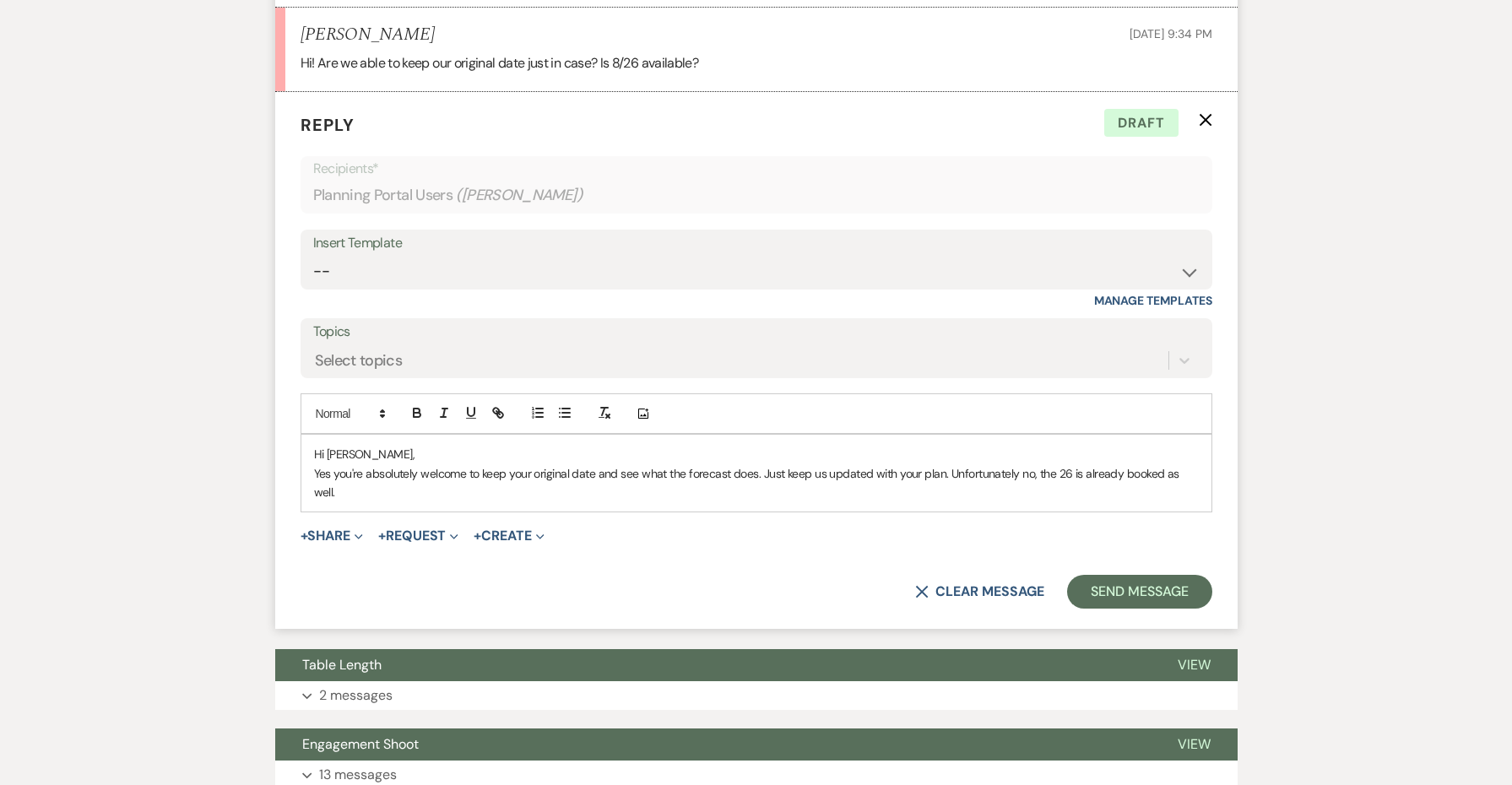
scroll to position [1064, 0]
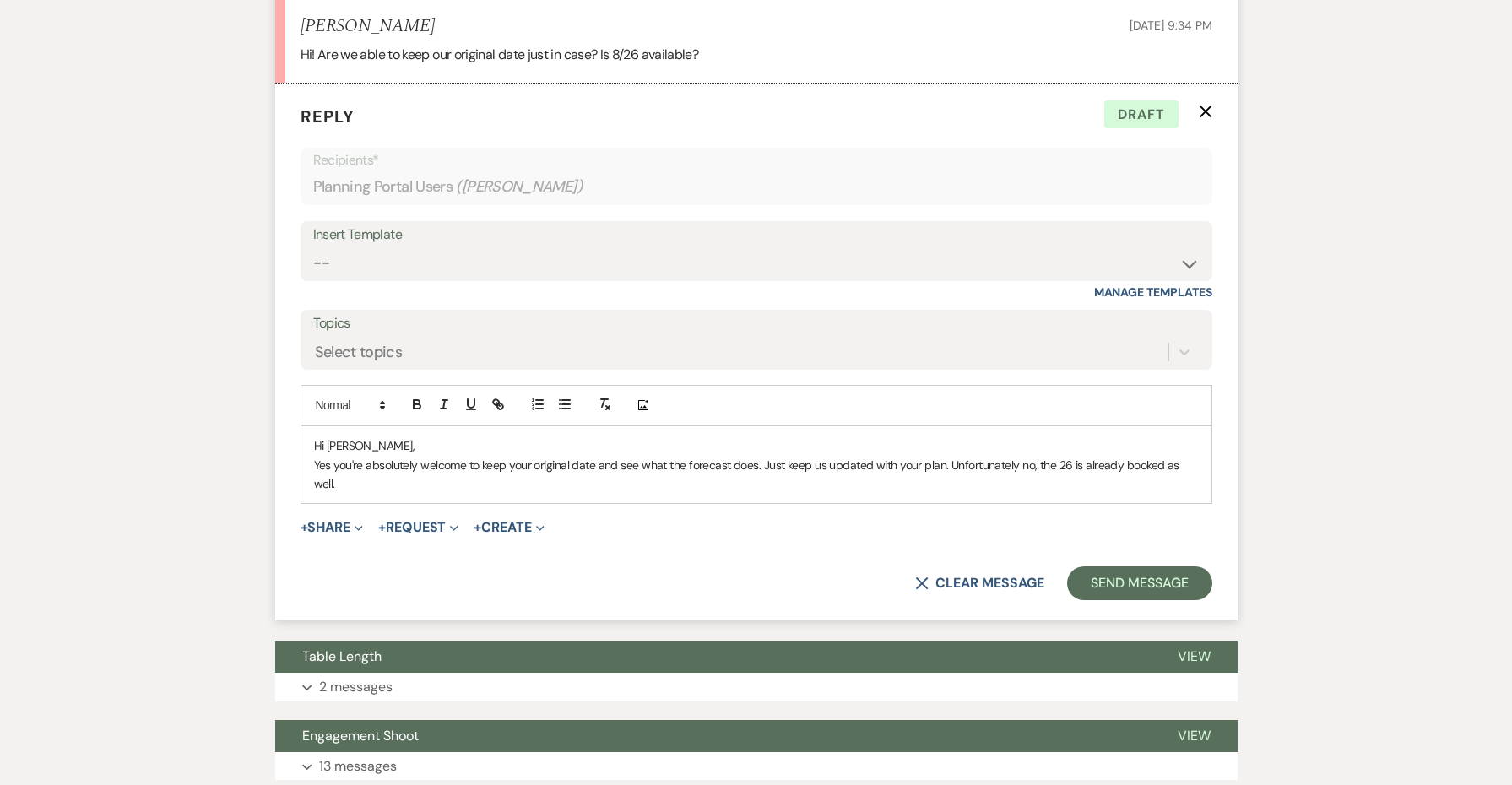
click at [1204, 450] on div "Hi [PERSON_NAME], Yes you're absolutely welcome to keep your original date and …" at bounding box center [757, 464] width 910 height 77
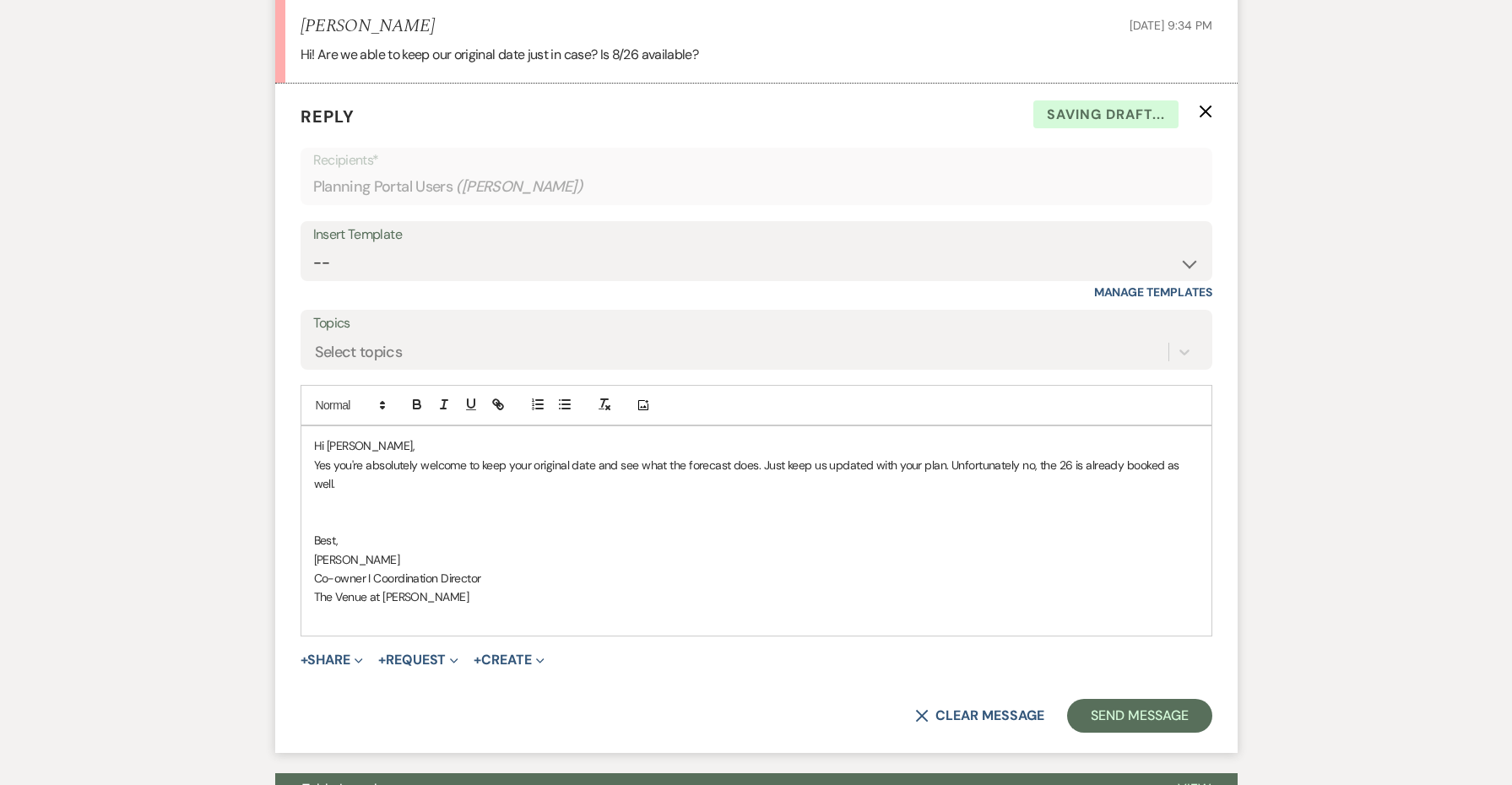
click at [775, 437] on p "Hi [PERSON_NAME]," at bounding box center [756, 445] width 885 height 19
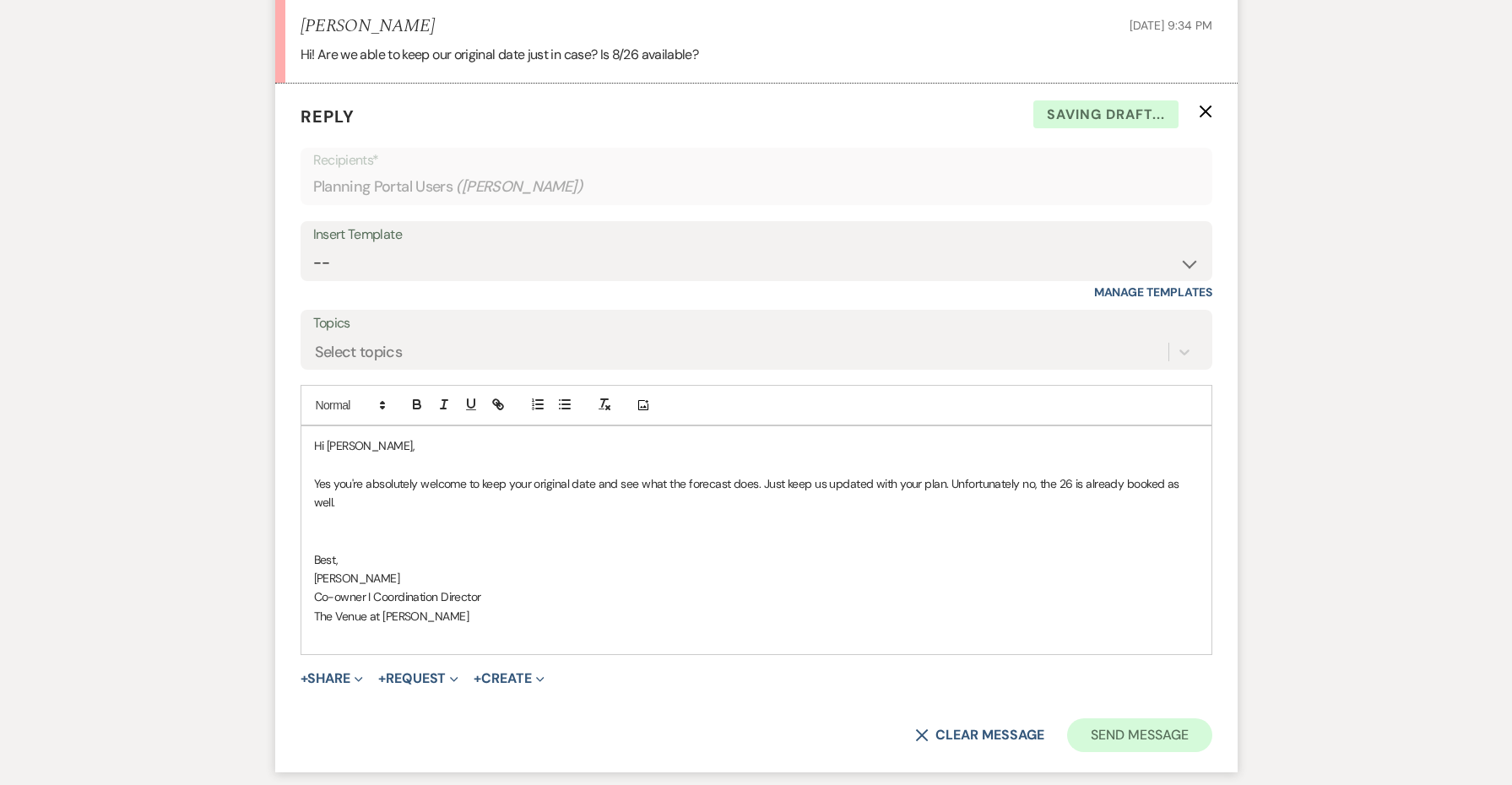
click at [1144, 719] on button "Send Message" at bounding box center [1140, 736] width 145 height 34
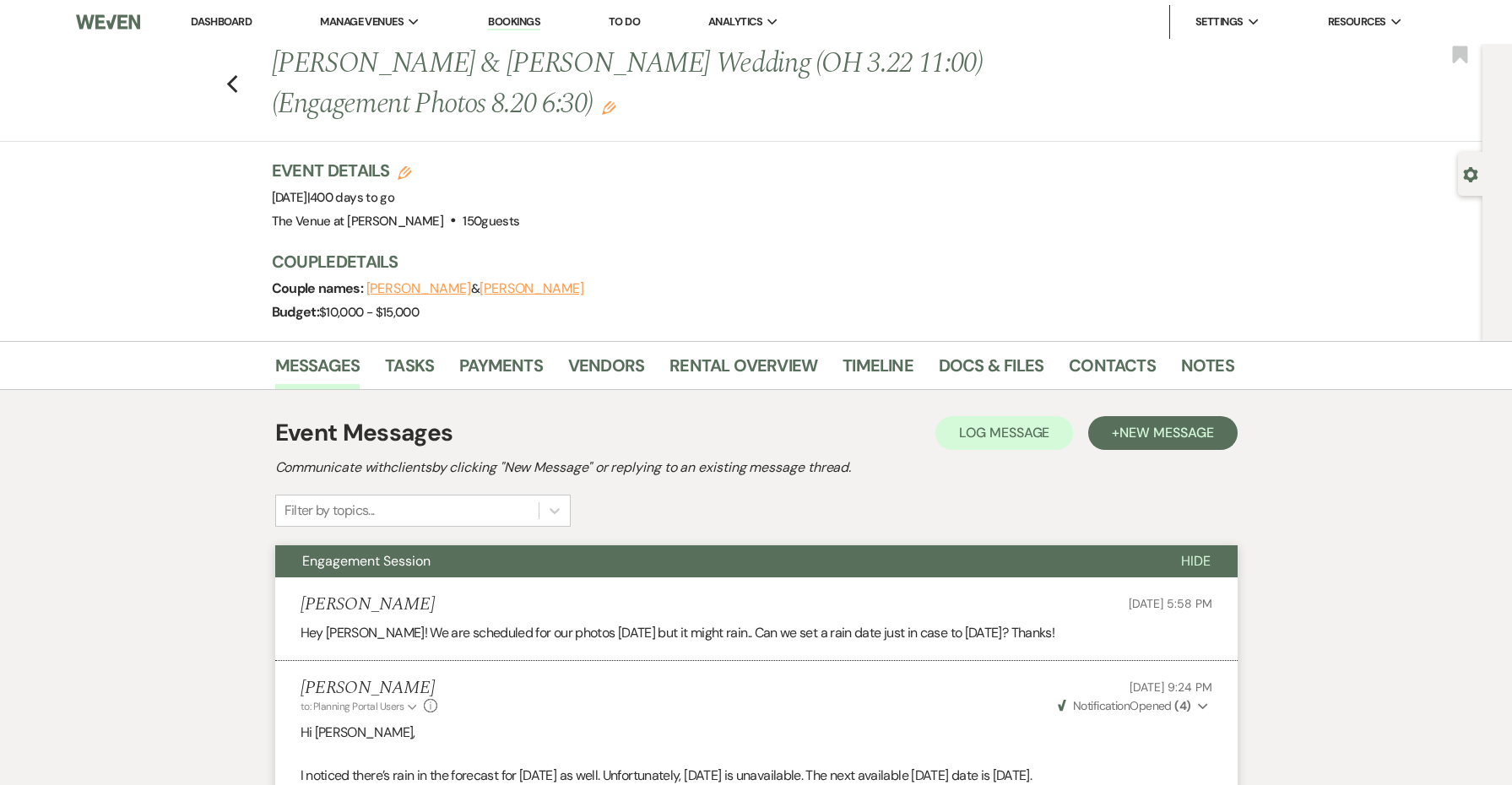
scroll to position [0, 0]
click at [238, 80] on icon "Previous" at bounding box center [233, 84] width 12 height 20
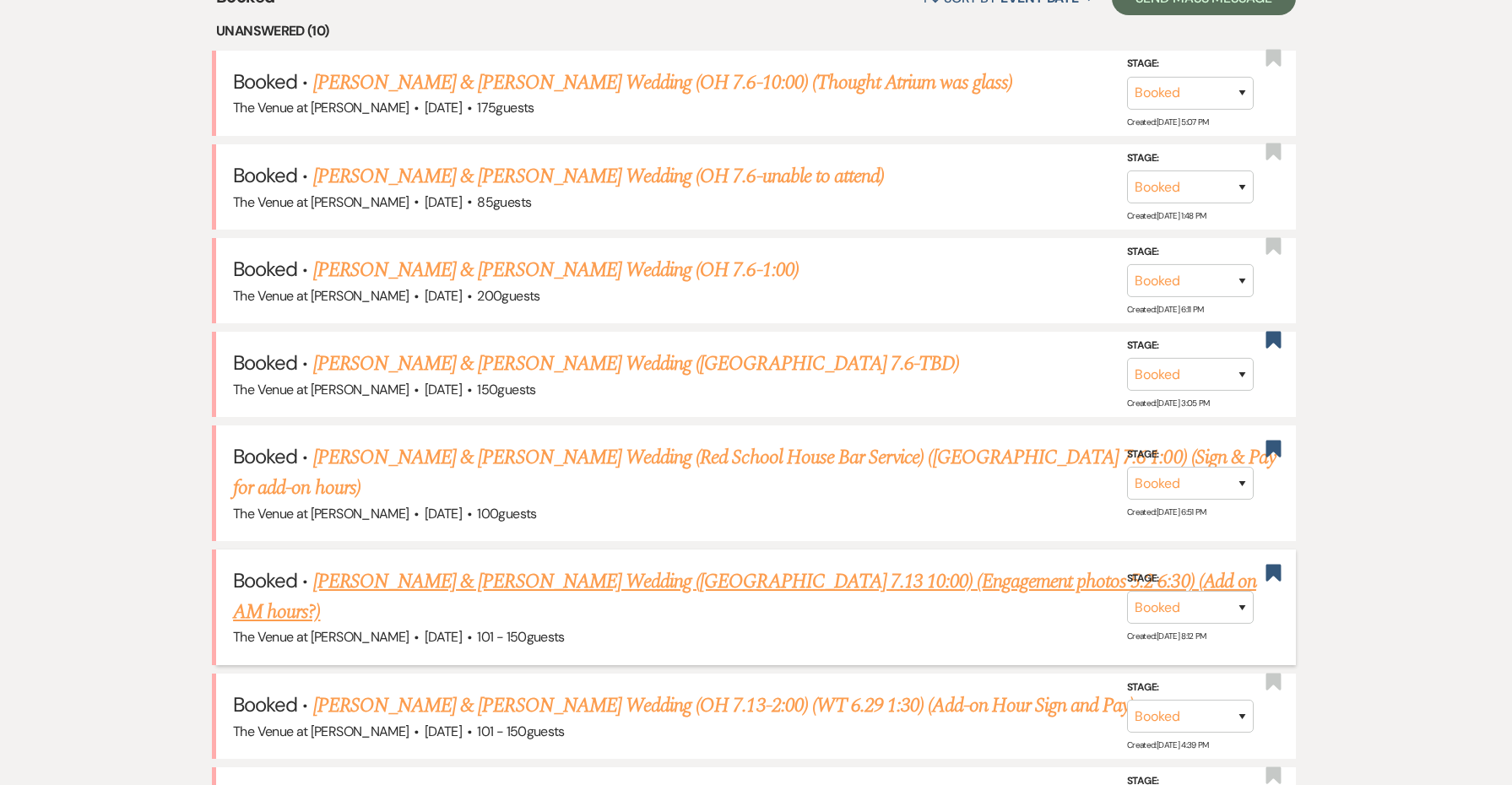
scroll to position [722, 0]
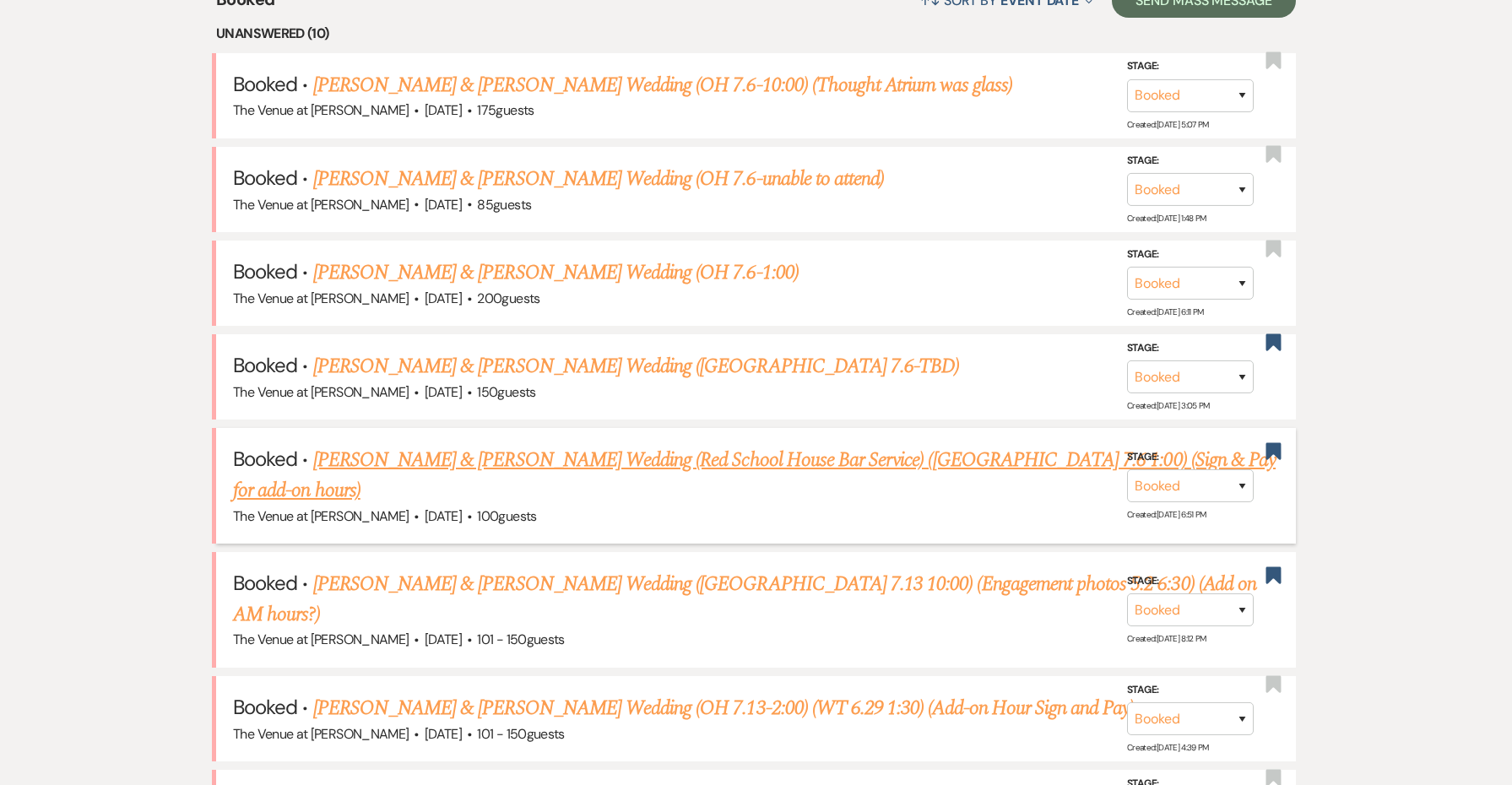
click at [498, 446] on link "[PERSON_NAME] & [PERSON_NAME] Wedding (Red School House Bar Service) ([GEOGRAPH…" at bounding box center [754, 475] width 1043 height 61
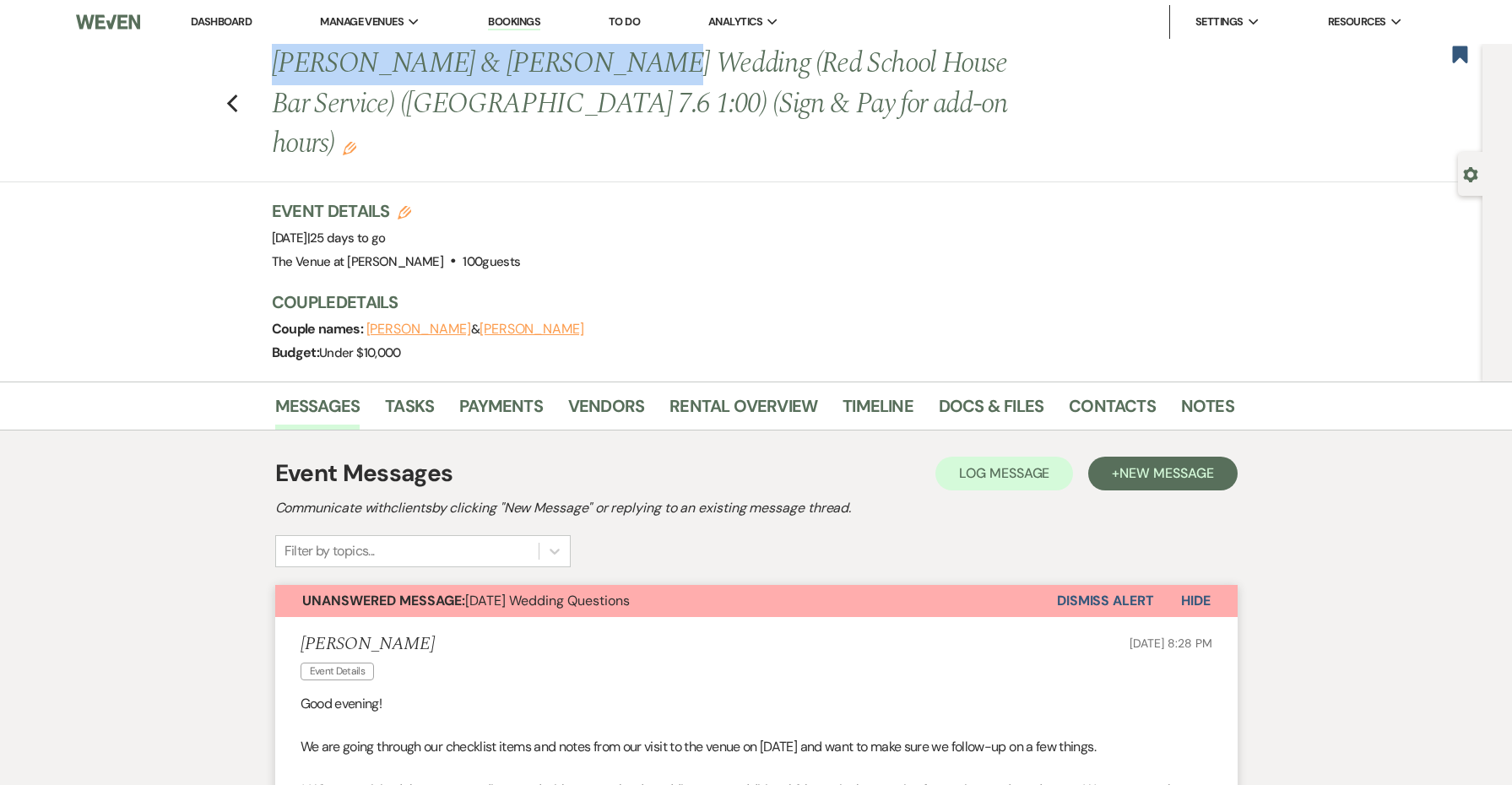
drag, startPoint x: 598, startPoint y: 67, endPoint x: 279, endPoint y: 56, distance: 319.2
click at [279, 56] on h1 "[PERSON_NAME] & [PERSON_NAME] Wedding (Red School House Bar Service) ([GEOGRAPH…" at bounding box center [650, 104] width 757 height 121
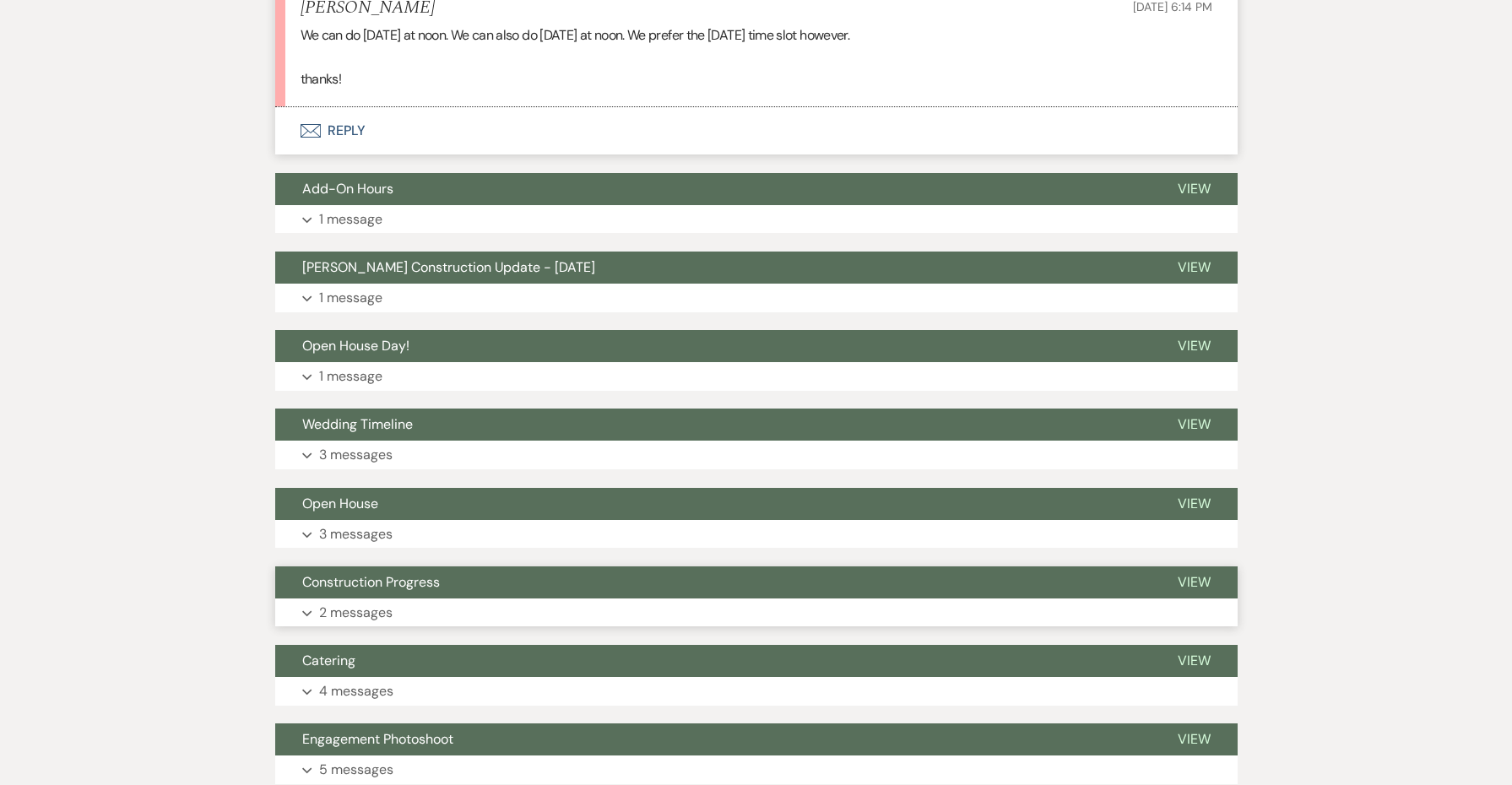
scroll to position [2448, 0]
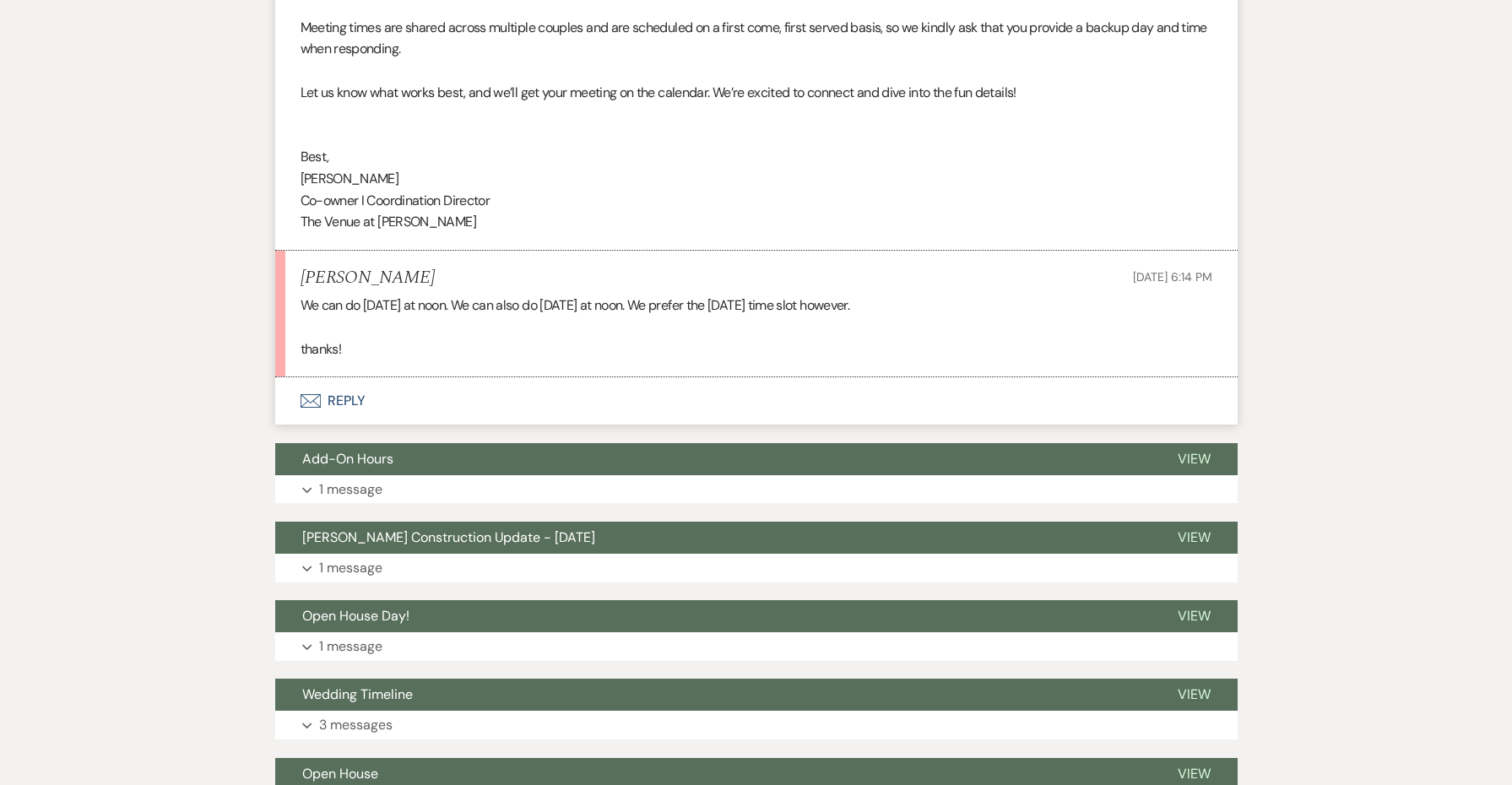
click at [348, 378] on button "Envelope Reply" at bounding box center [756, 401] width 962 height 48
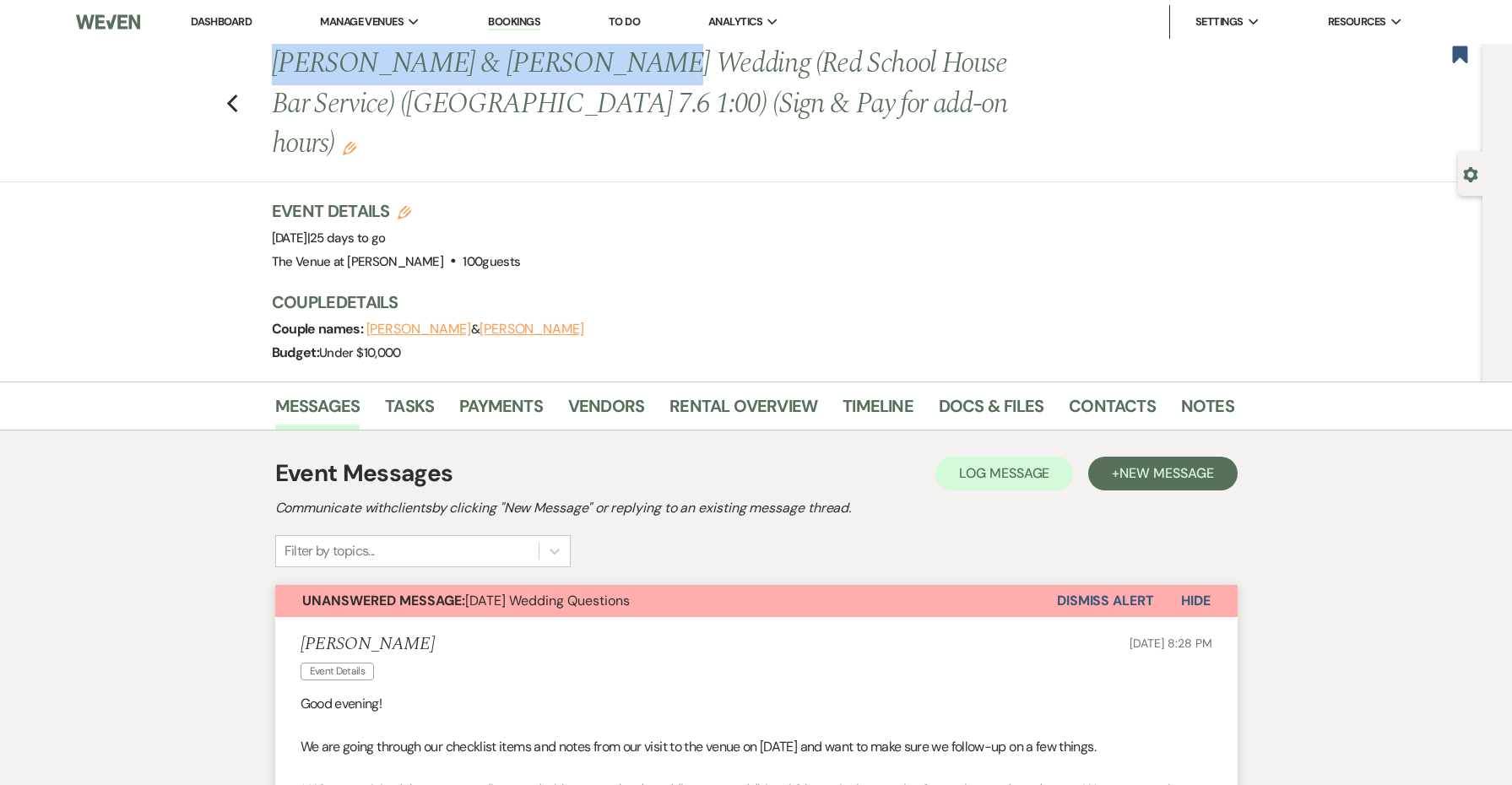
scroll to position [0, 0]
click at [1098, 392] on link "Contacts" at bounding box center [1112, 411] width 87 height 37
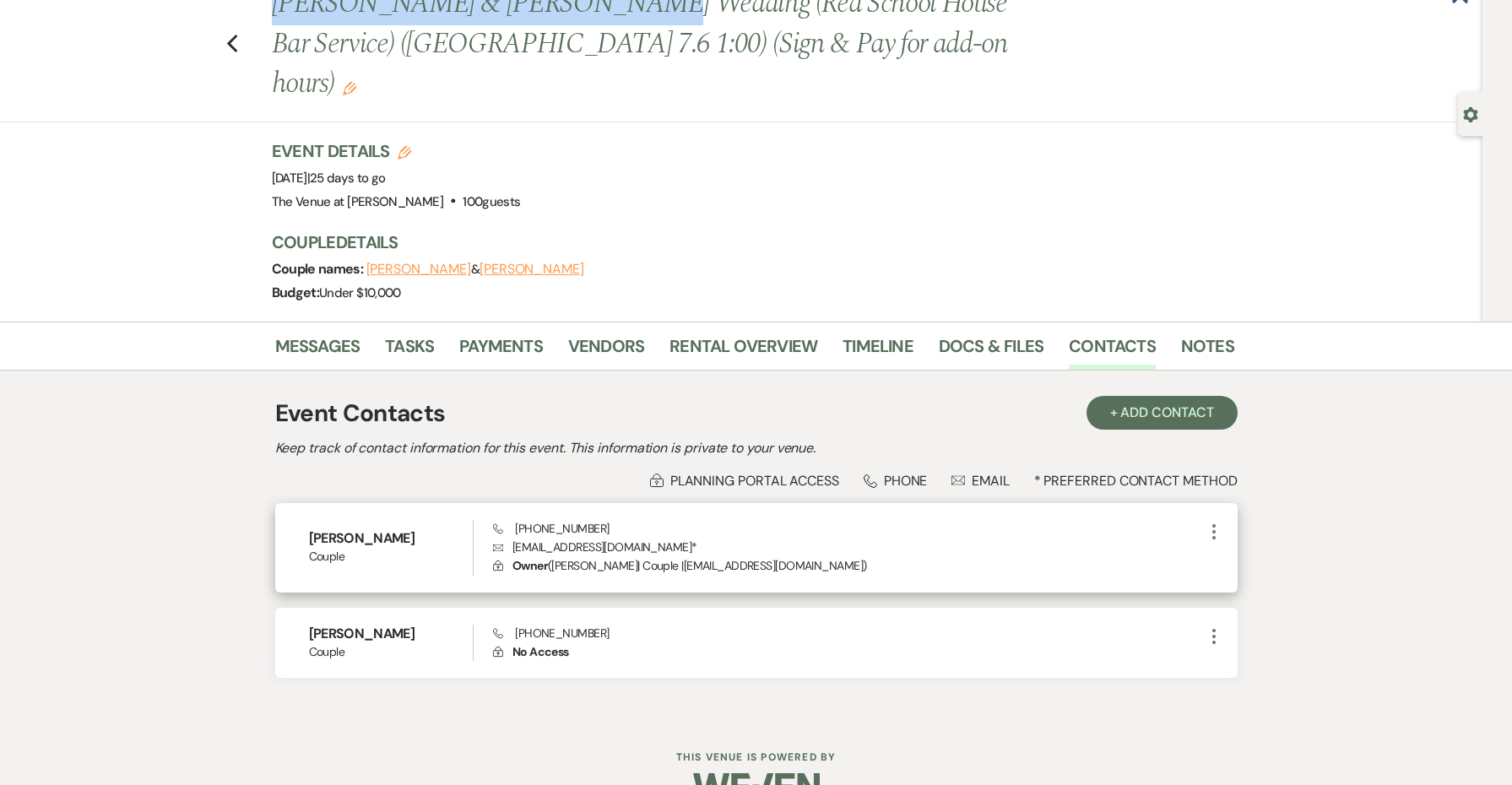
scroll to position [59, 0]
click at [548, 522] on span "Phone [PHONE_NUMBER]" at bounding box center [550, 529] width 116 height 15
click at [626, 521] on div "Phone [PHONE_NUMBER] Envelope [EMAIL_ADDRESS][DOMAIN_NAME] * Lock Owner ( [PERS…" at bounding box center [848, 549] width 710 height 56
drag, startPoint x: 627, startPoint y: 488, endPoint x: 505, endPoint y: 482, distance: 122.1
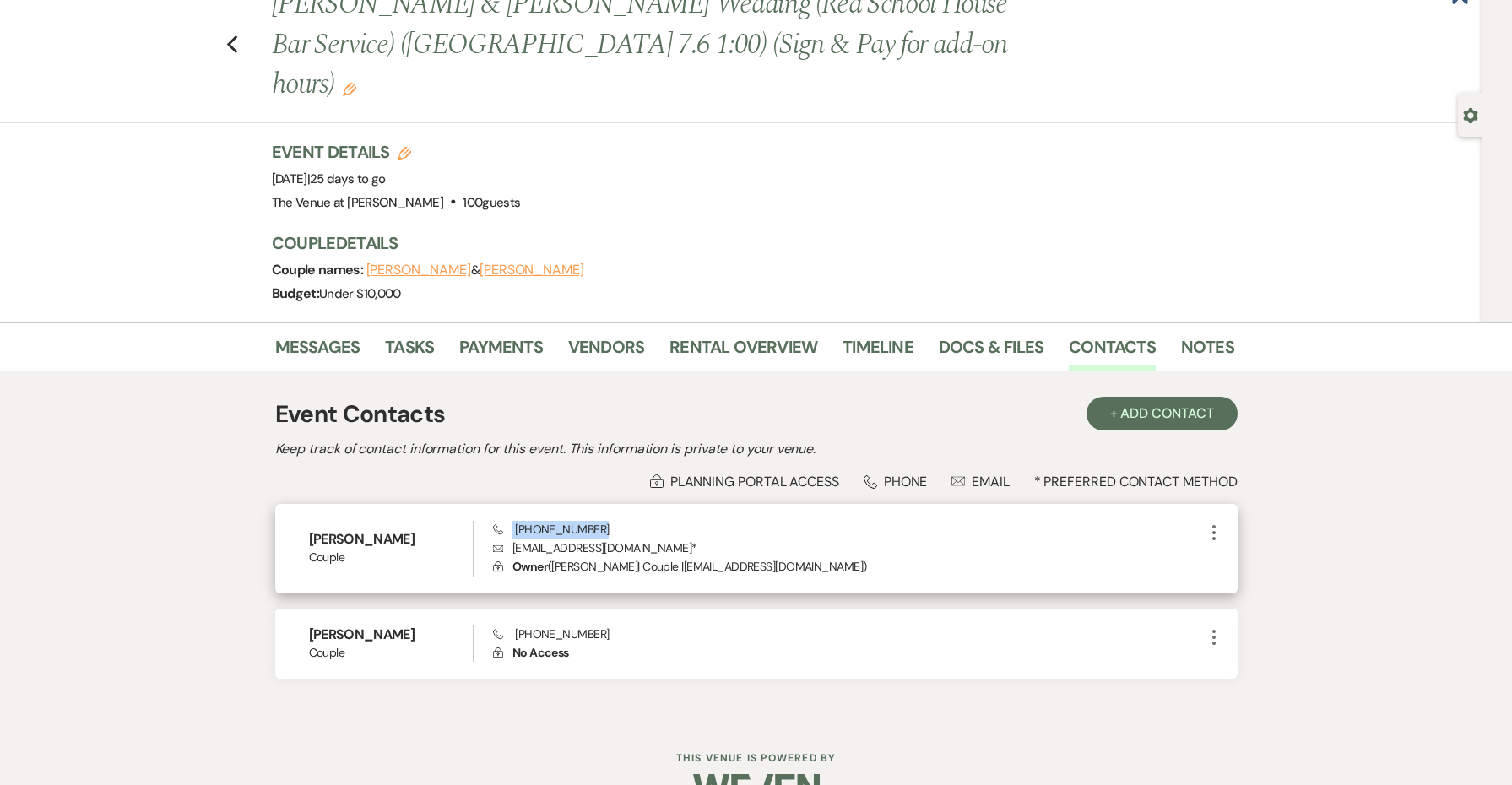
click at [505, 521] on div "Phone [PHONE_NUMBER] Envelope [EMAIL_ADDRESS][DOMAIN_NAME] * Lock Owner ( [PERS…" at bounding box center [848, 549] width 710 height 56
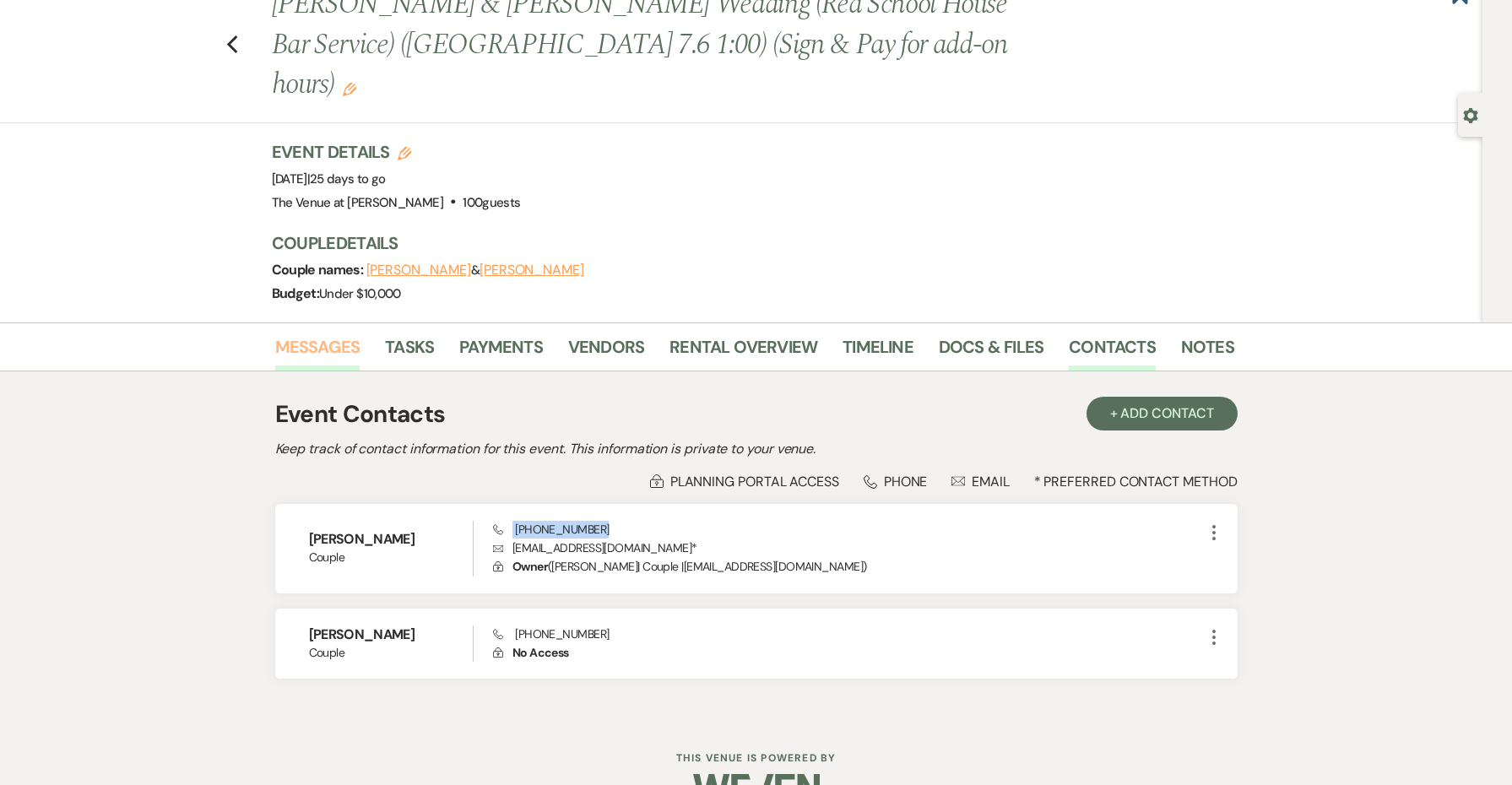
click at [291, 333] on link "Messages" at bounding box center [318, 352] width 86 height 37
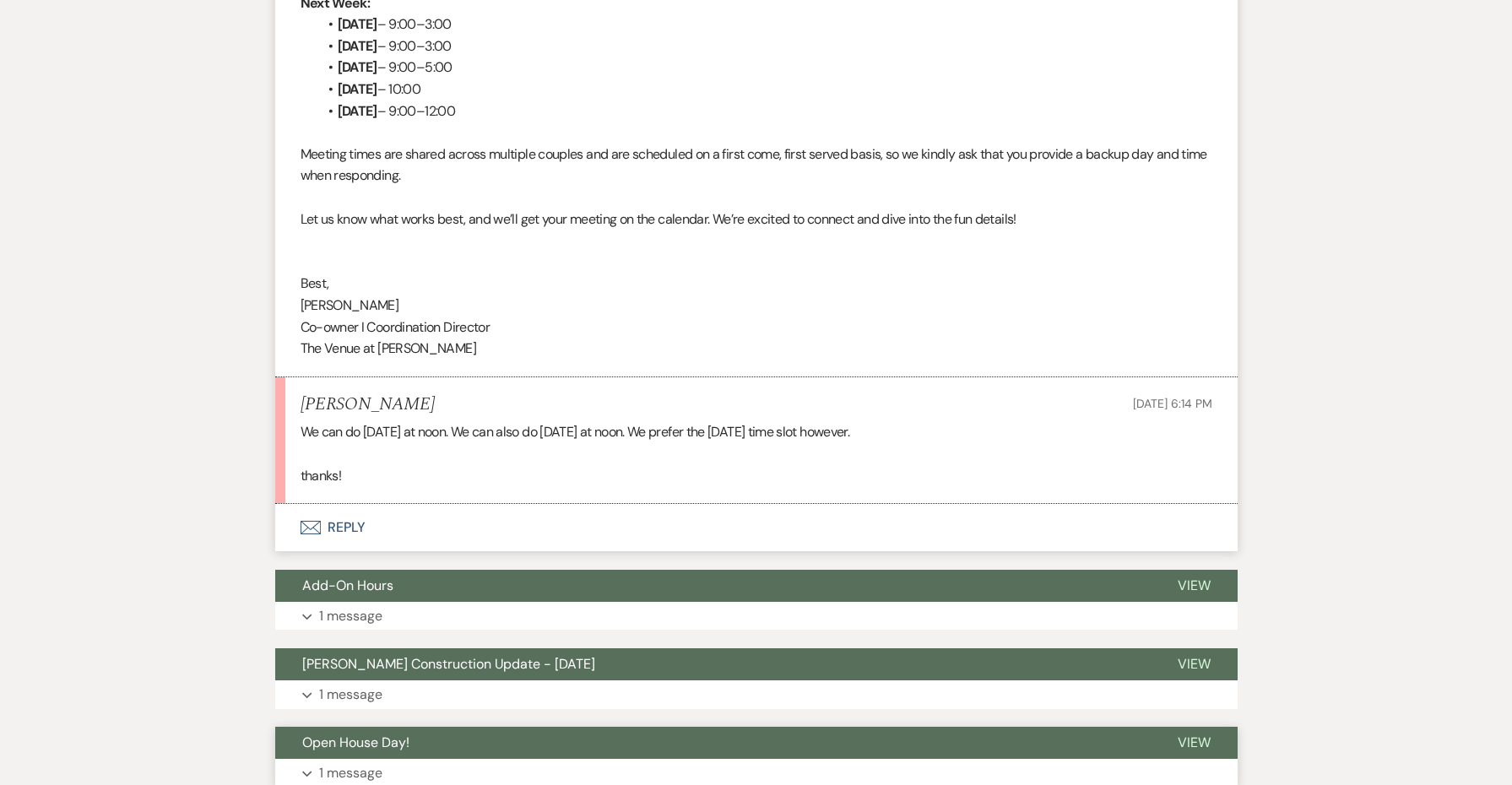
scroll to position [2197, 0]
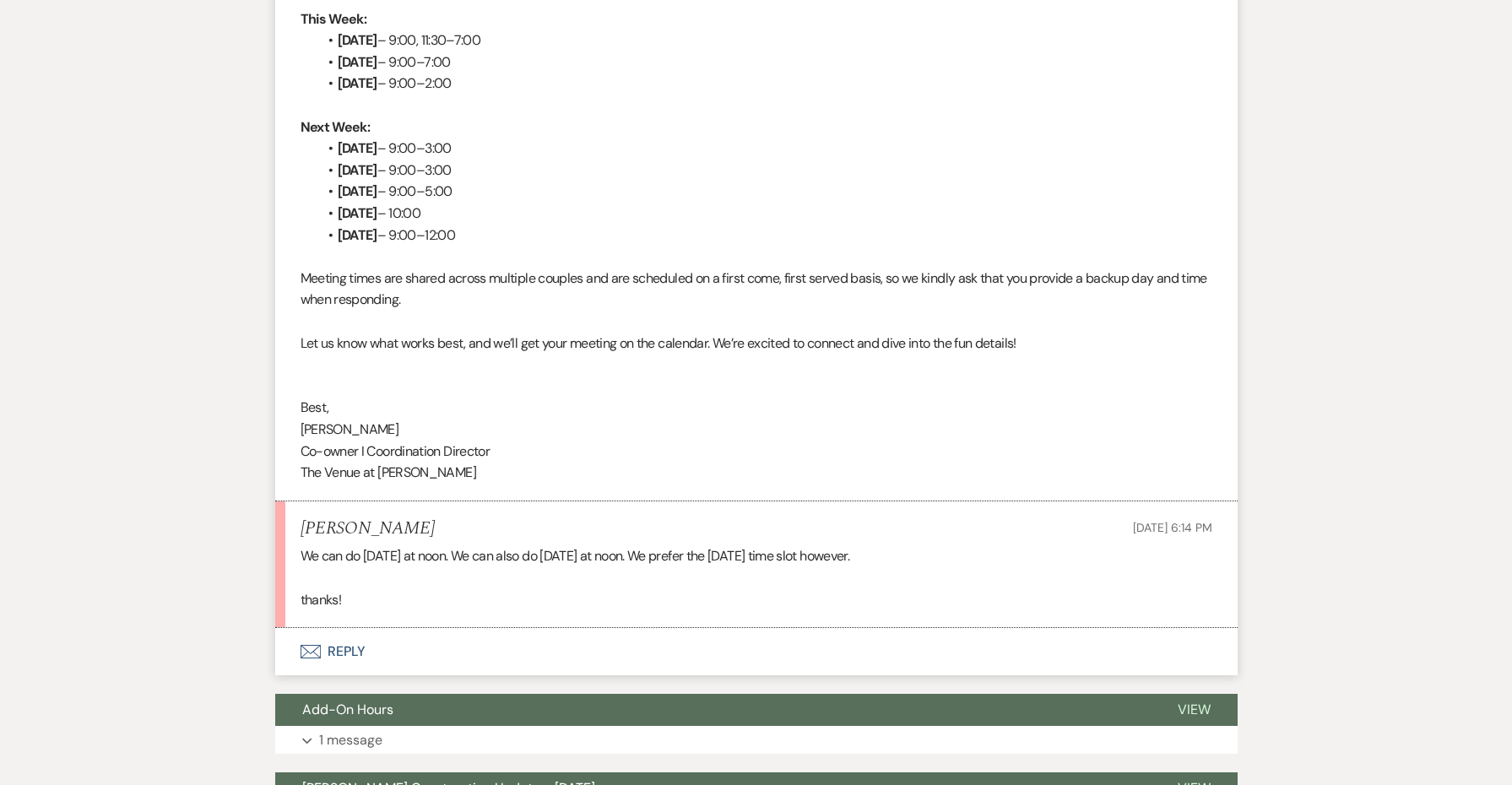
click at [337, 628] on button "Envelope Reply" at bounding box center [756, 652] width 962 height 48
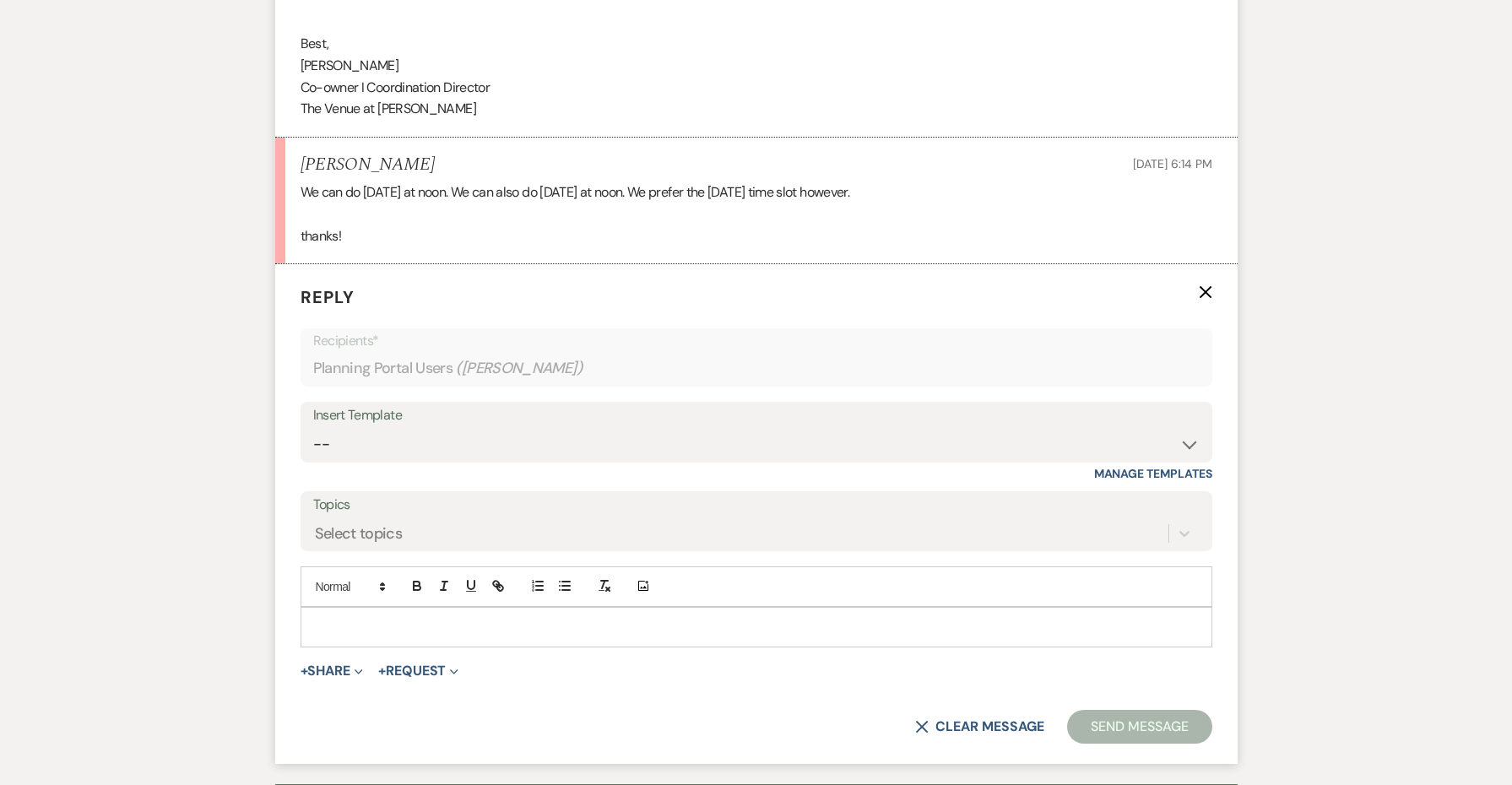
scroll to position [2595, 0]
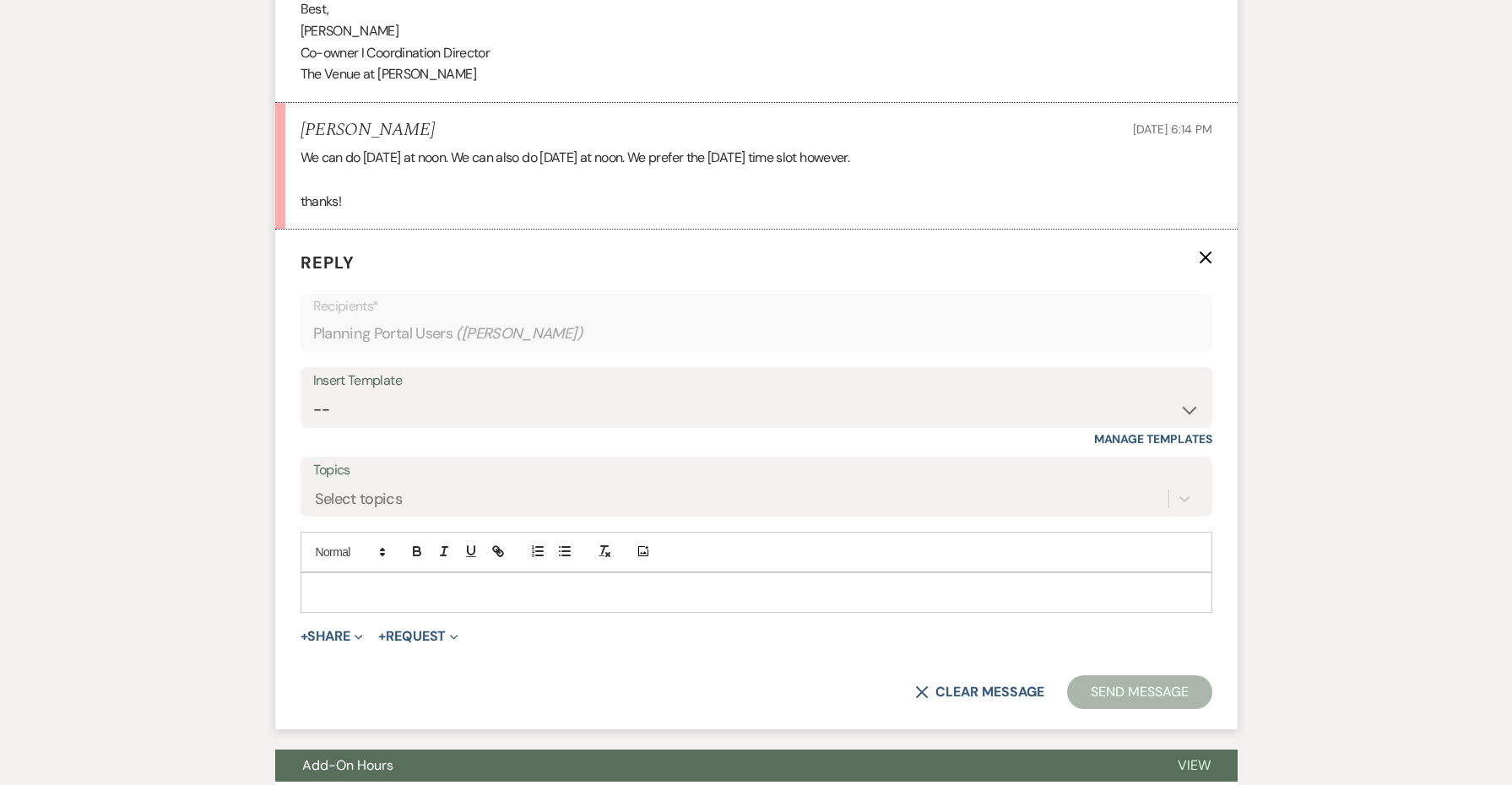
click at [509, 583] on p at bounding box center [756, 592] width 885 height 19
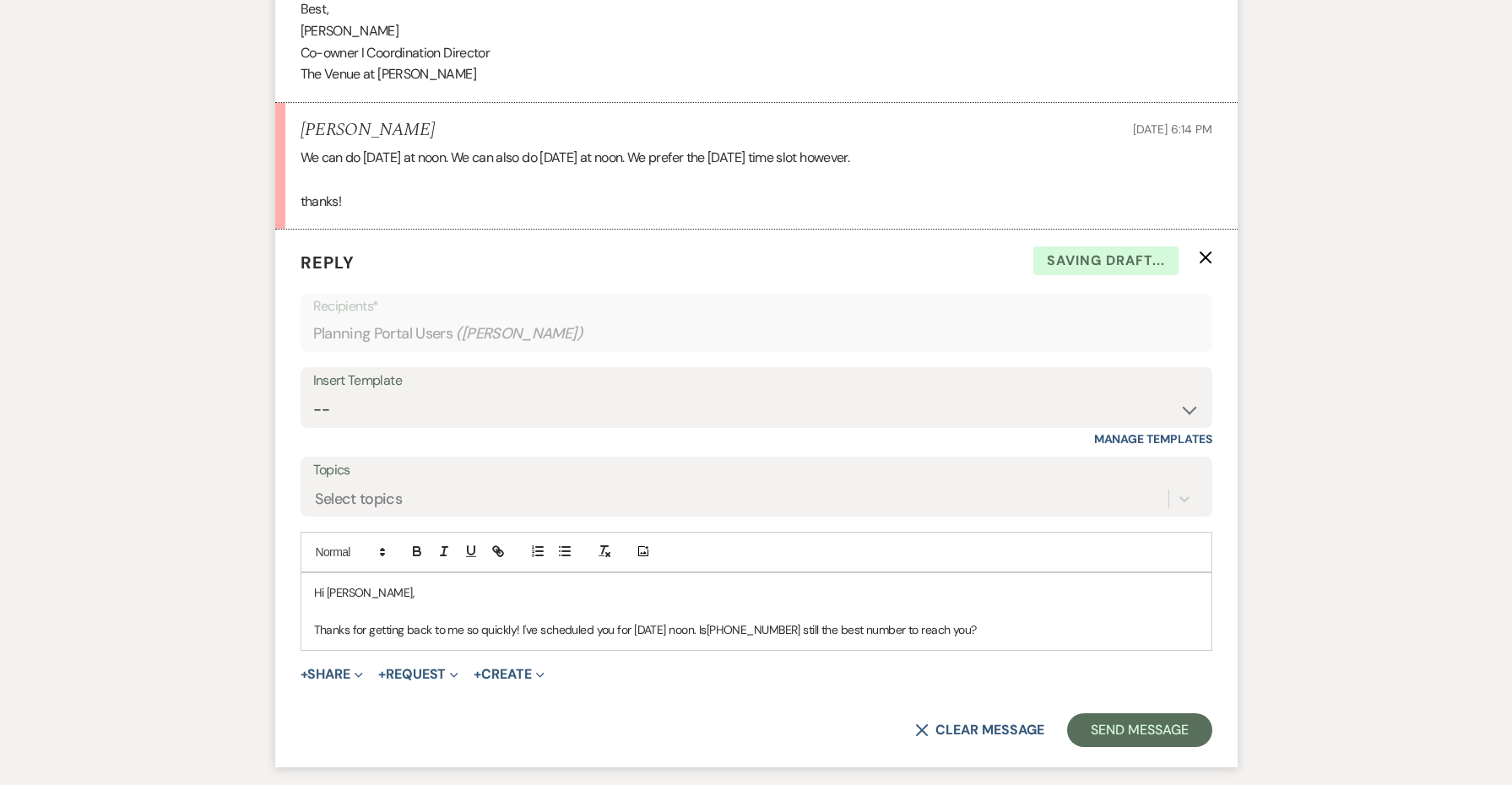
click at [775, 622] on span "[PHONE_NUMBER] still the best number to reach you?" at bounding box center [842, 629] width 270 height 15
click at [1119, 621] on p "Thanks for getting back to me so quickly! I've scheduled you for [DATE] noon. I…" at bounding box center [756, 630] width 885 height 19
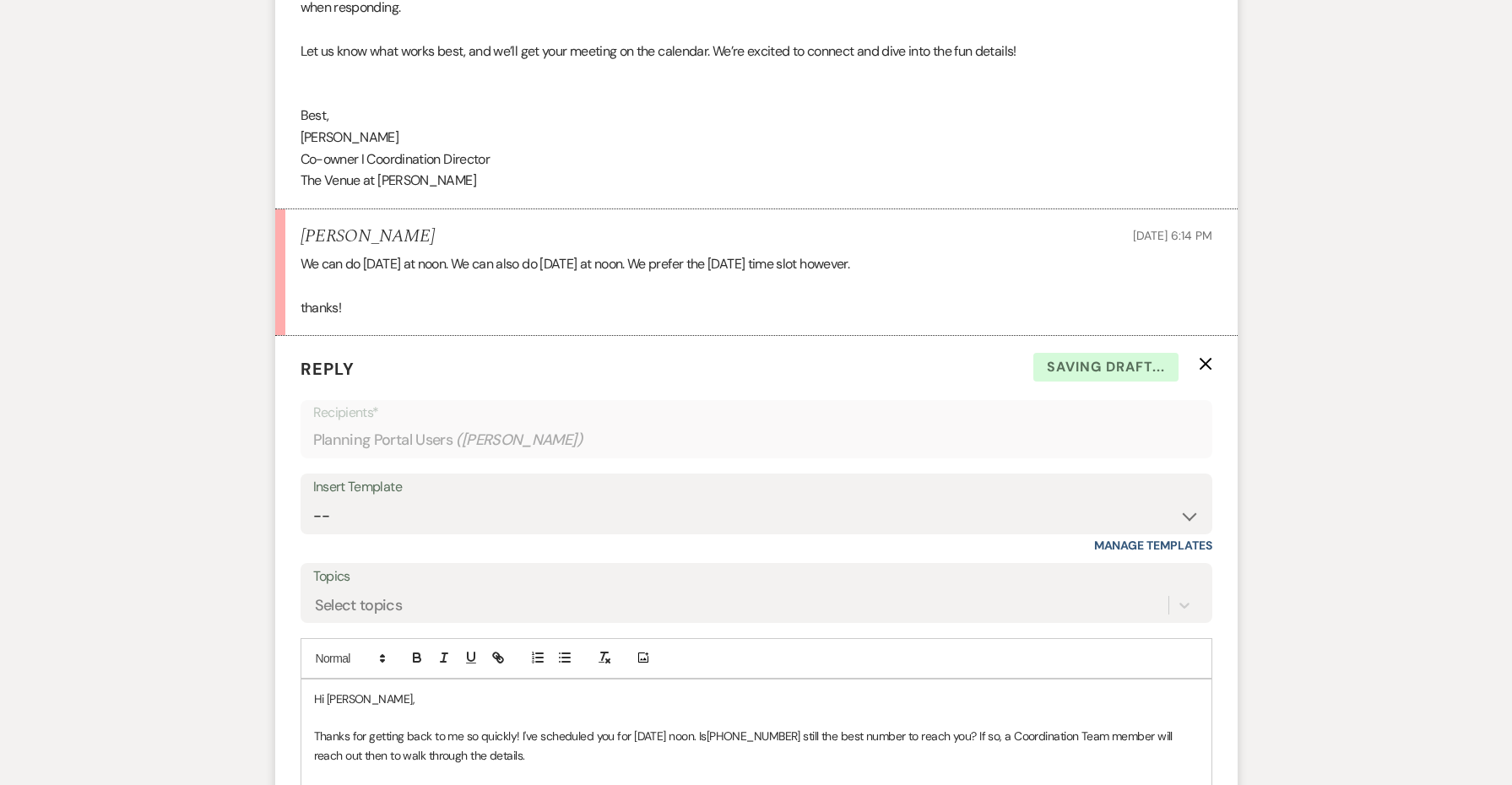
scroll to position [2261, 0]
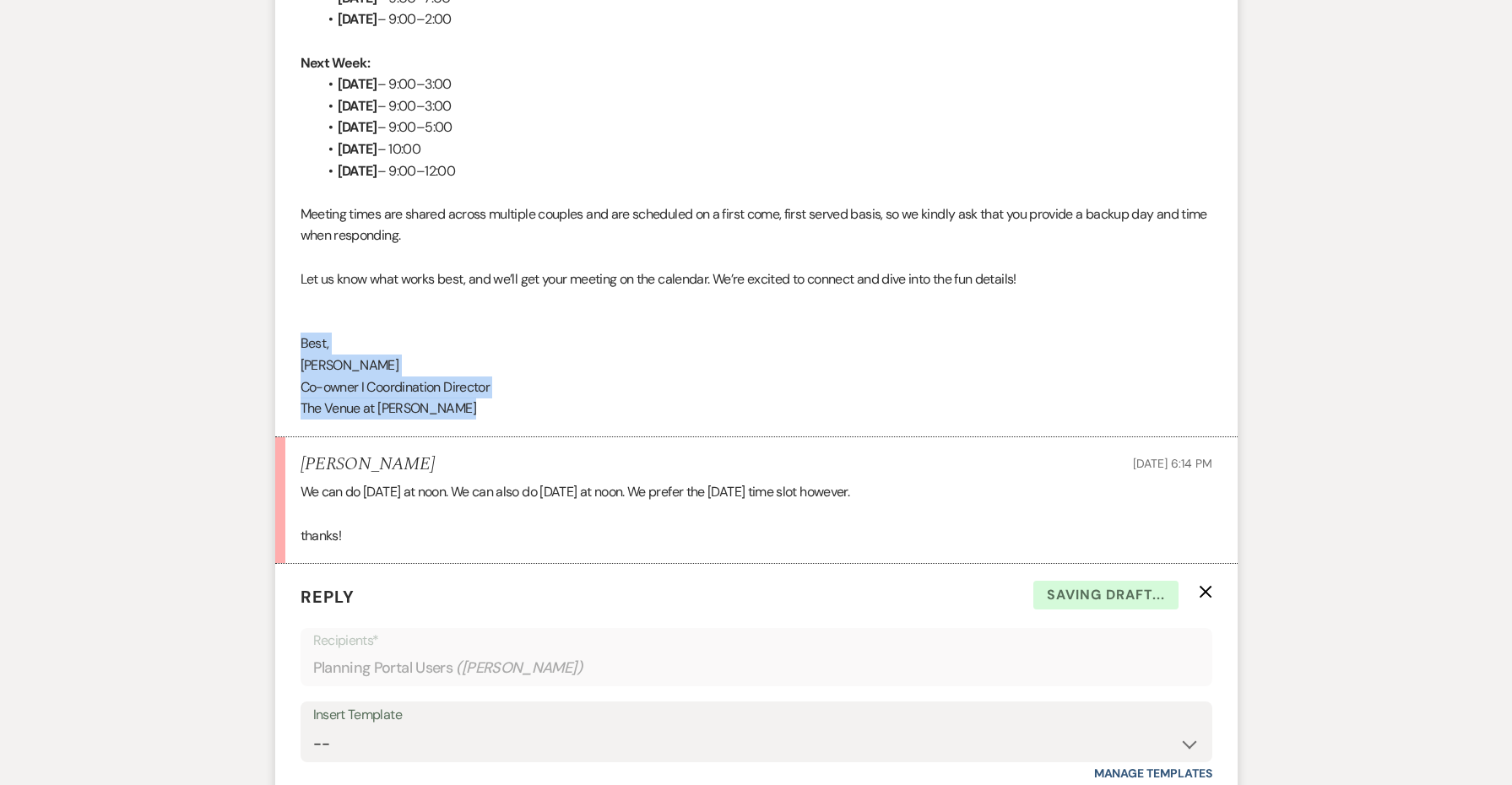
drag, startPoint x: 467, startPoint y: 340, endPoint x: 262, endPoint y: 265, distance: 218.3
click at [262, 265] on div "Messages Tasks Payments Vendors Rental Overview Timeline Docs & Files Contacts …" at bounding box center [756, 125] width 1512 height 4010
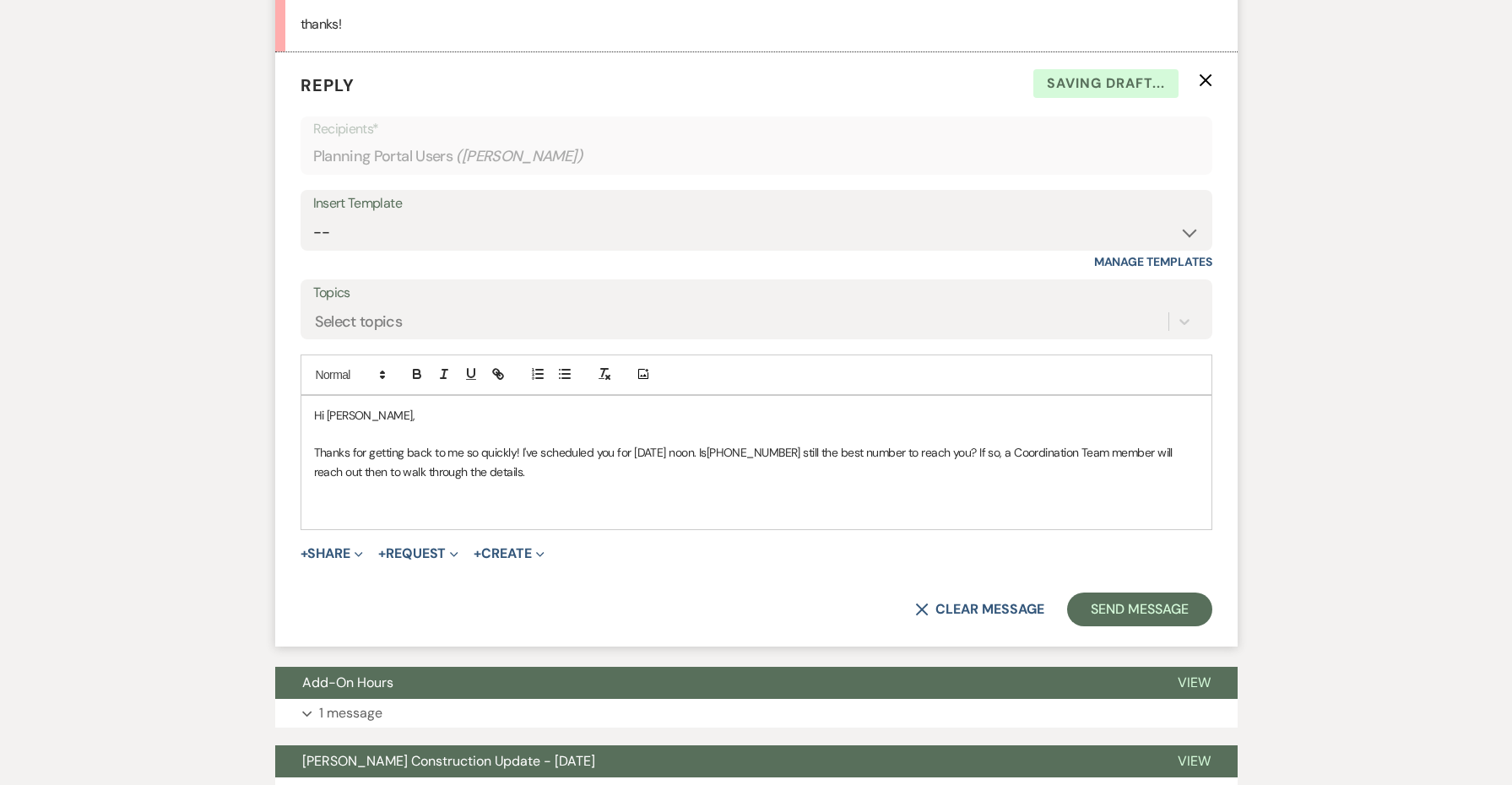
scroll to position [2919, 0]
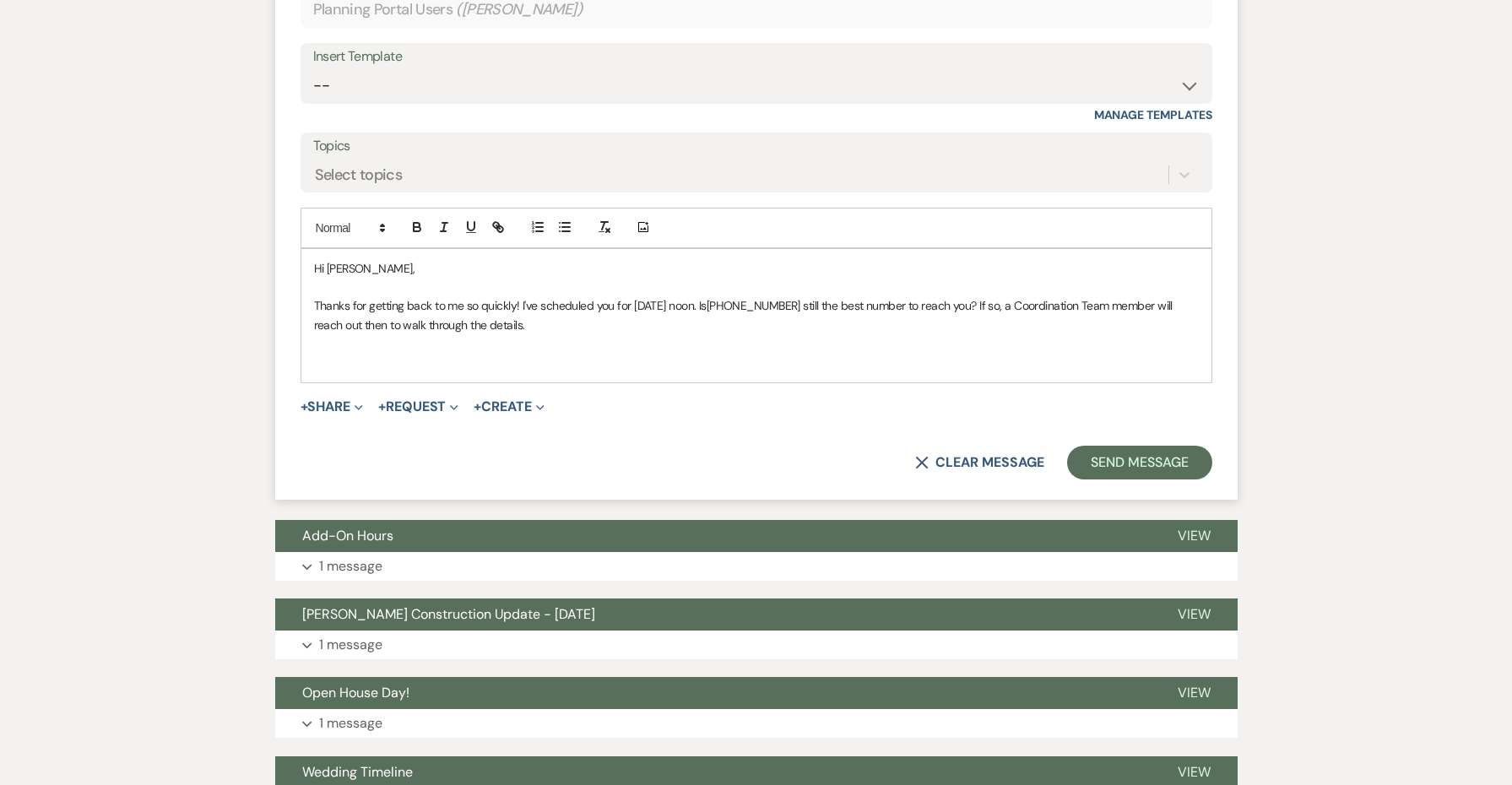
click at [442, 354] on p "﻿" at bounding box center [756, 363] width 885 height 19
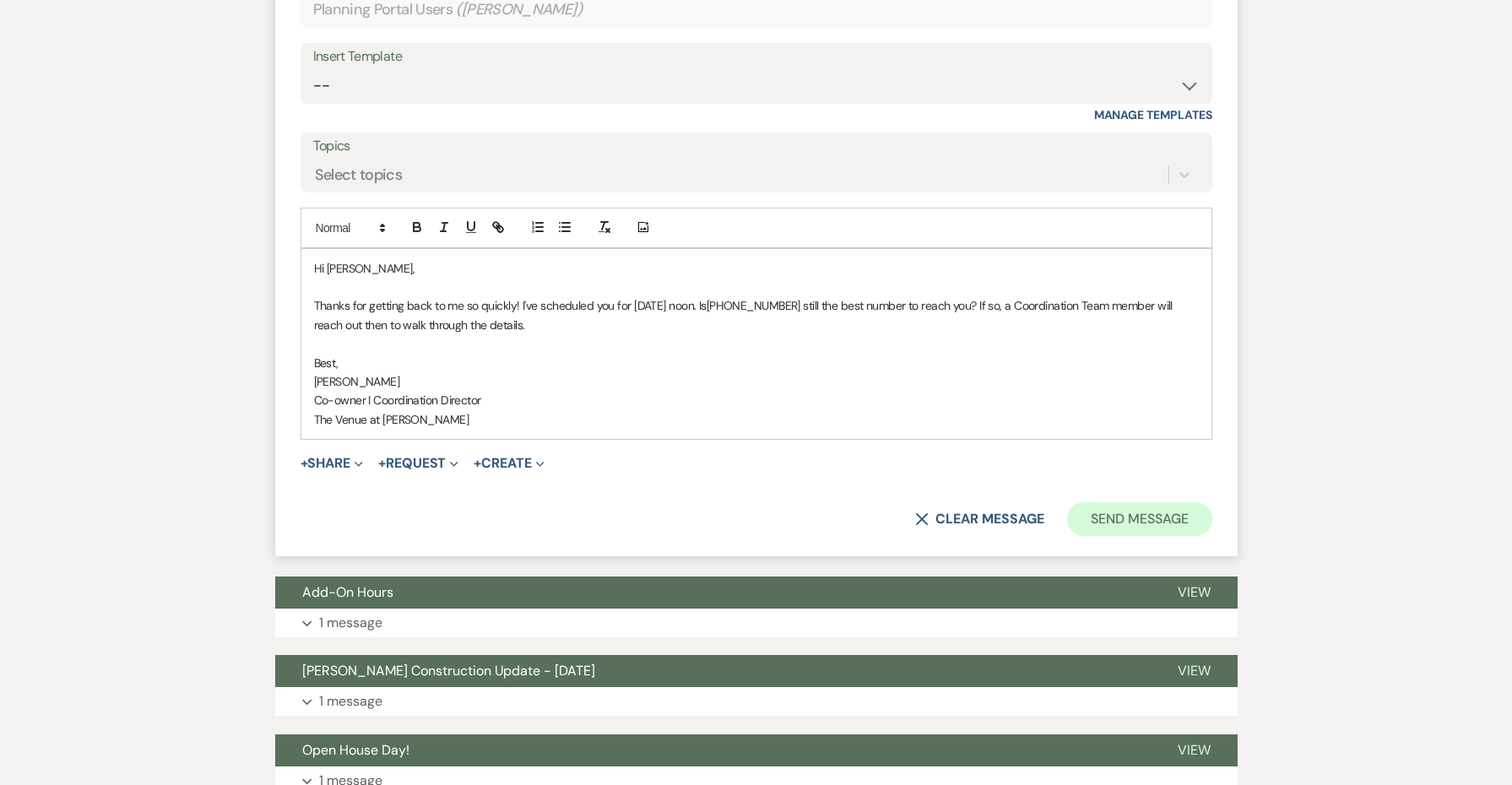
click at [1122, 503] on button "Send Message" at bounding box center [1140, 520] width 145 height 34
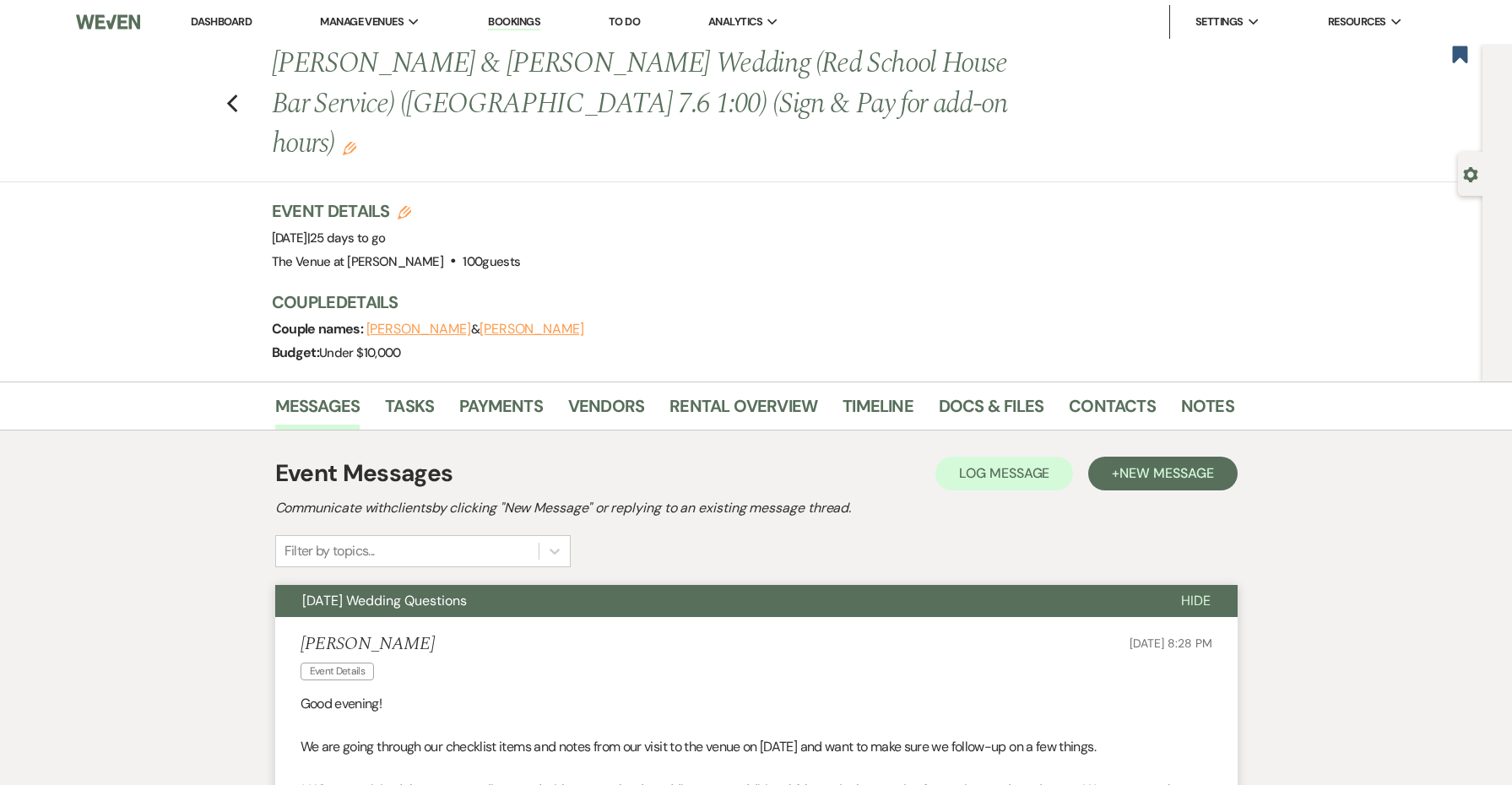
scroll to position [0, 0]
click at [233, 93] on icon "Previous" at bounding box center [233, 103] width 12 height 20
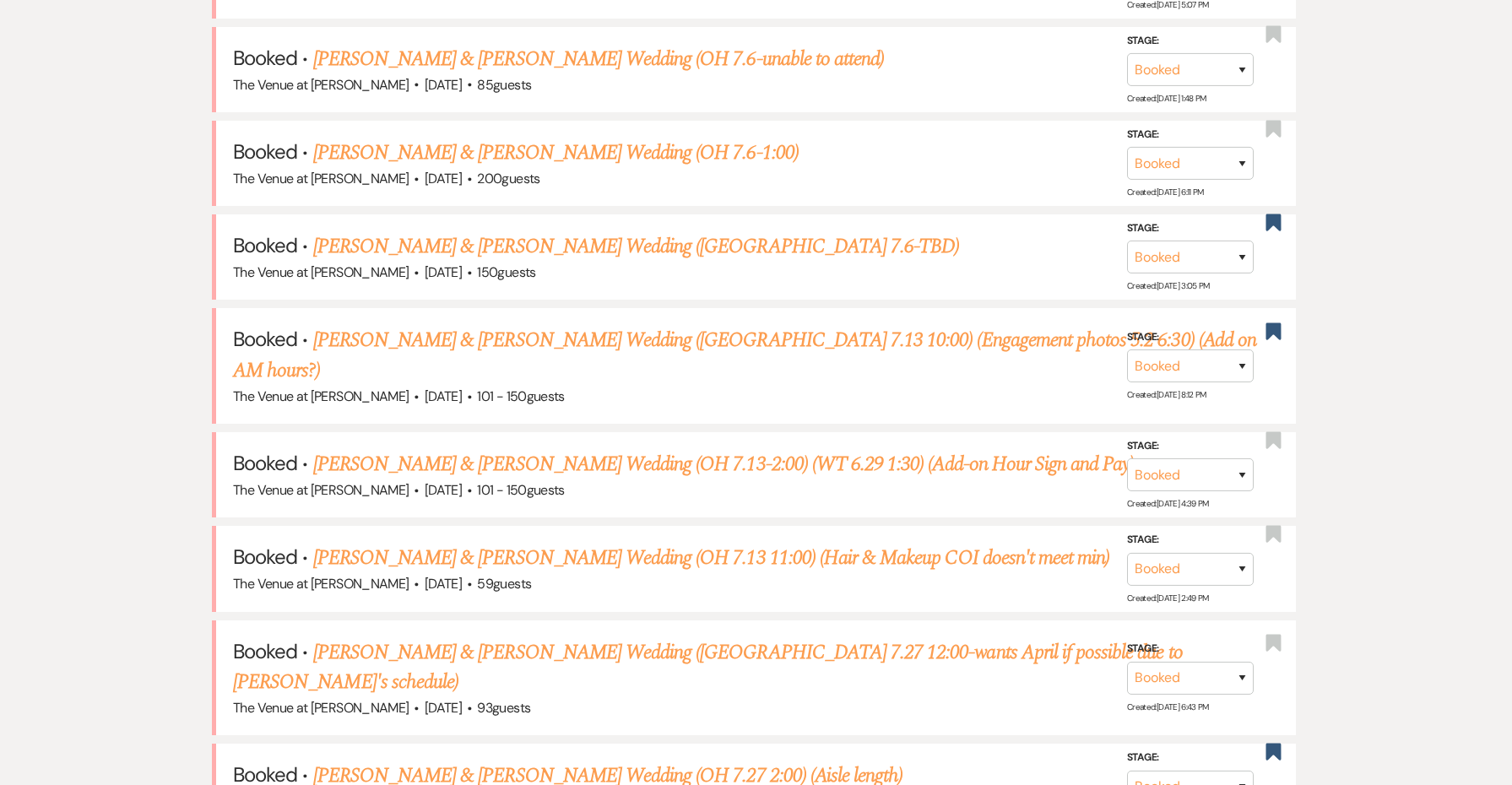
scroll to position [871, 0]
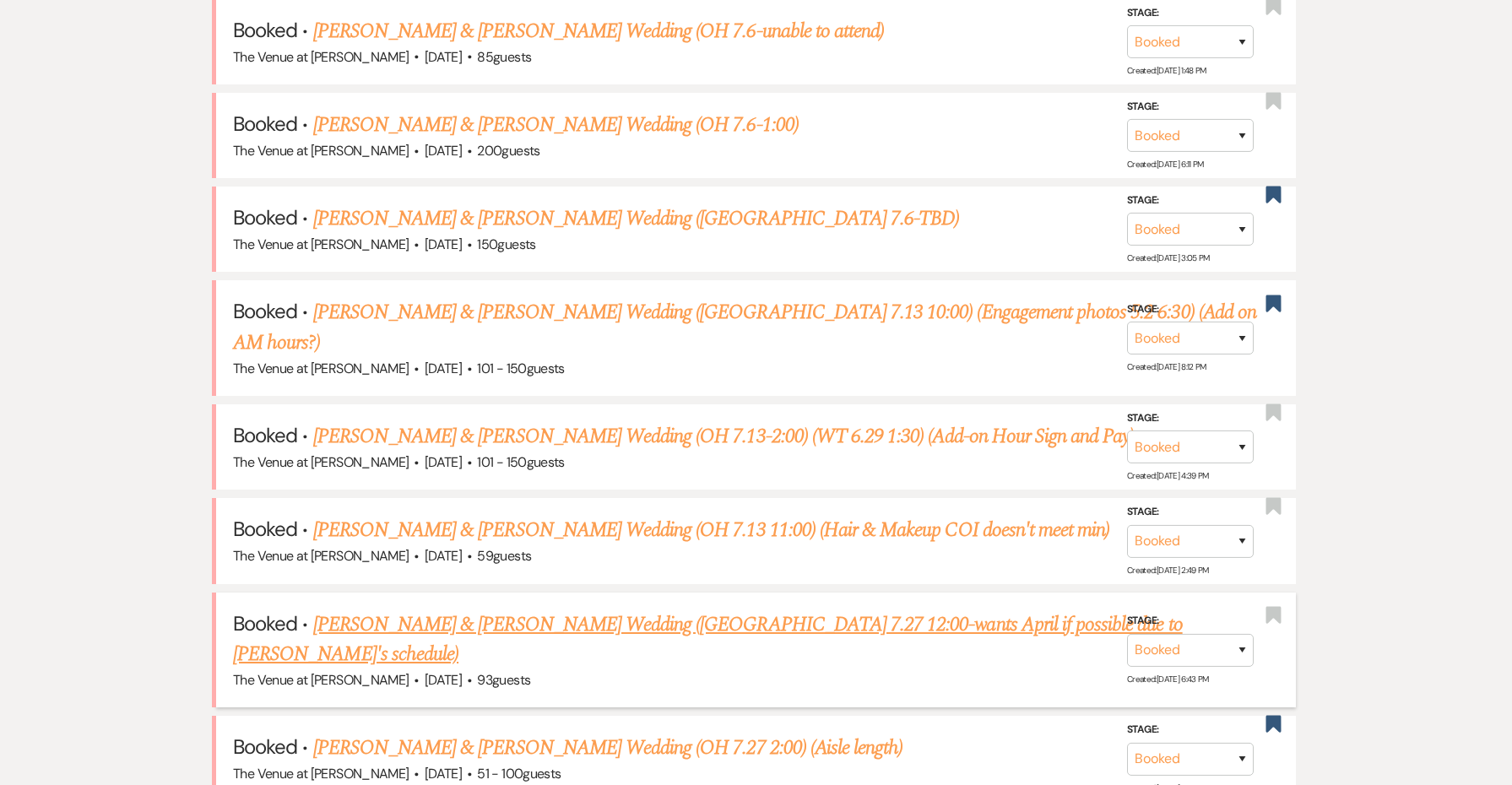
click at [433, 609] on link "[PERSON_NAME] & [PERSON_NAME] Wedding ([GEOGRAPHIC_DATA] 7.27 12:00-wants April…" at bounding box center [707, 639] width 950 height 61
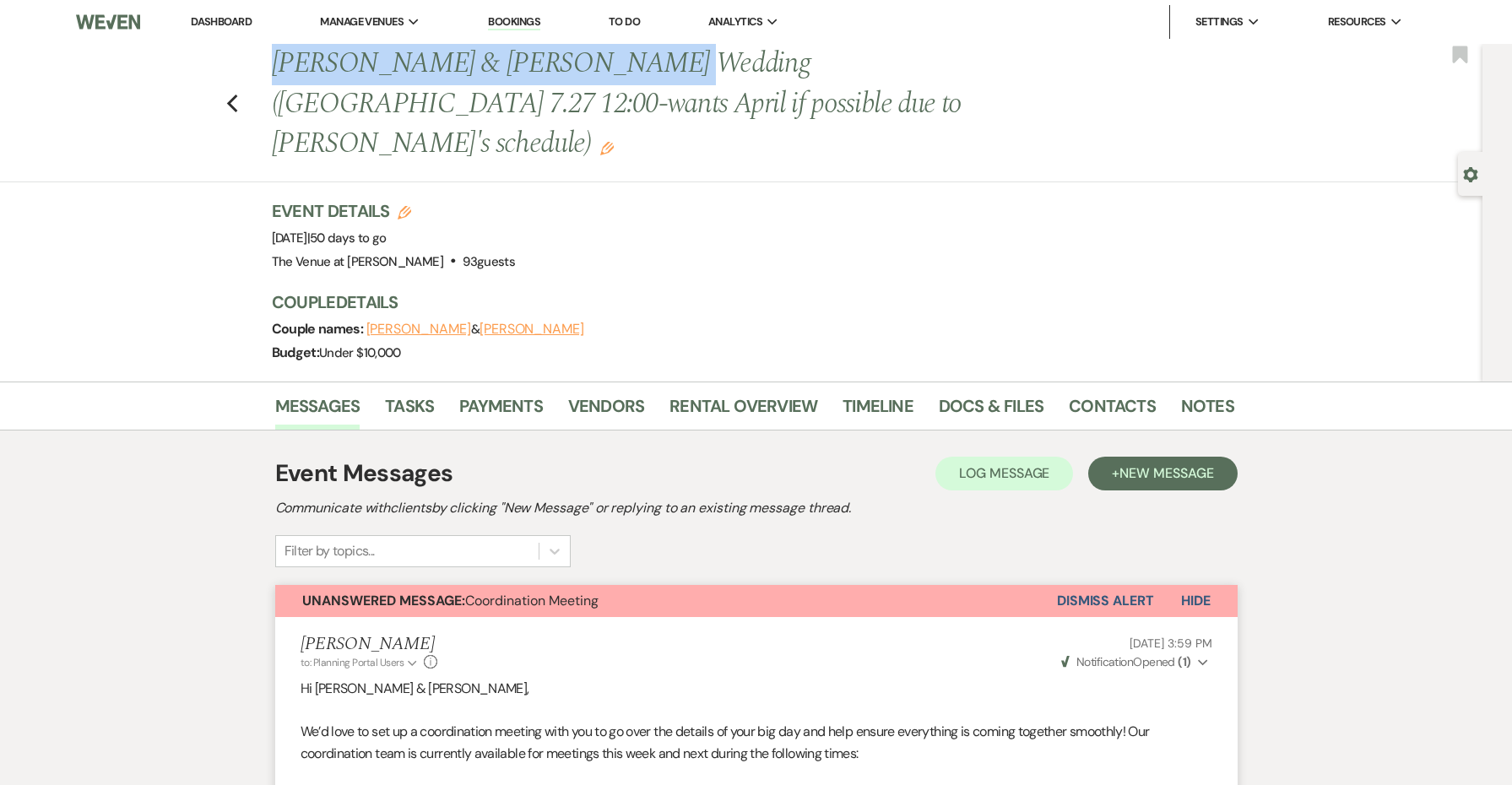
drag, startPoint x: 617, startPoint y: 69, endPoint x: 266, endPoint y: 60, distance: 351.1
click at [266, 60] on div "Previous [PERSON_NAME] & [PERSON_NAME] Wedding ([GEOGRAPHIC_DATA] 7.27 12:00-wa…" at bounding box center [745, 104] width 962 height 121
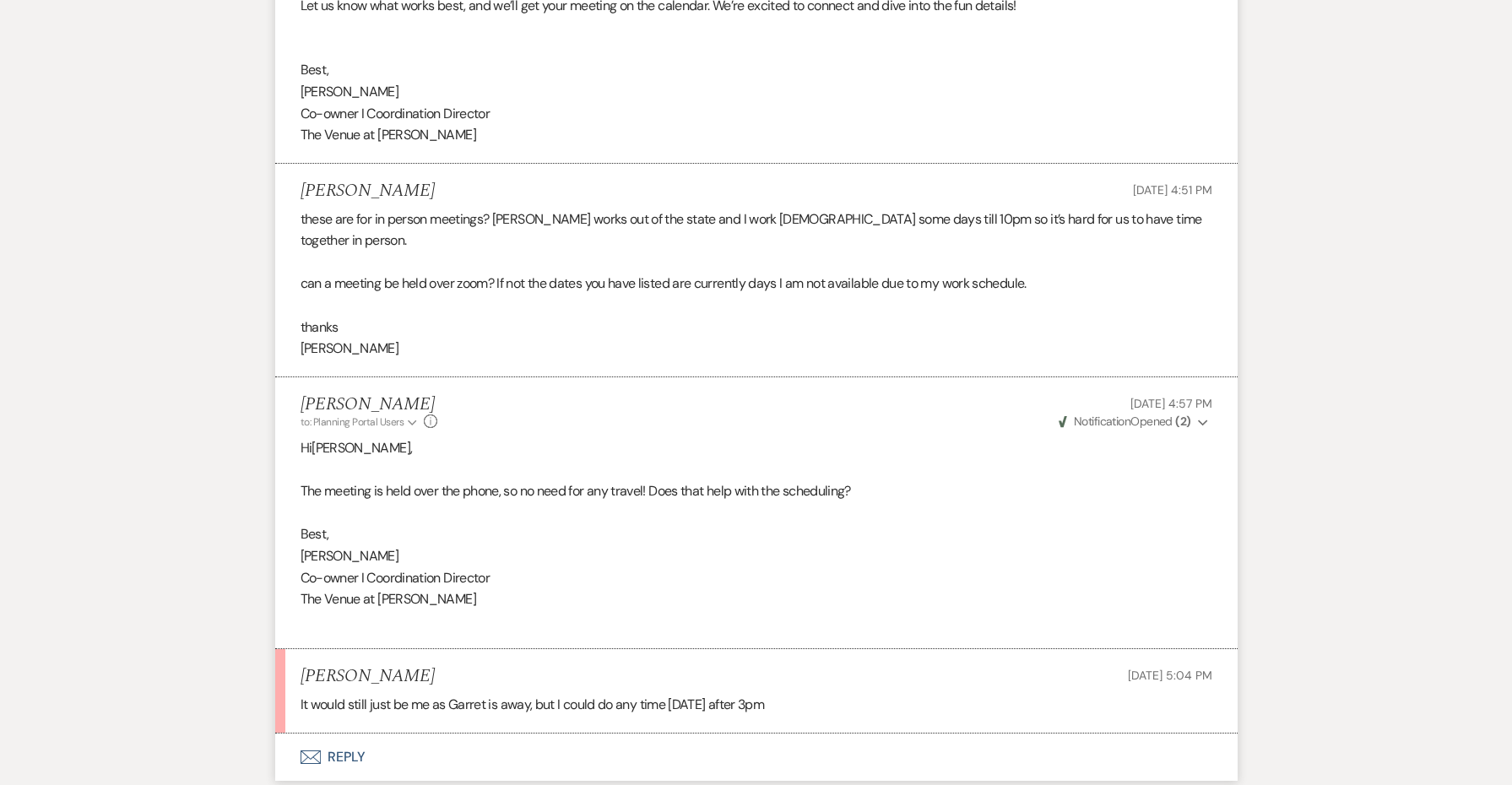
scroll to position [1115, 0]
click at [342, 734] on button "Envelope Reply" at bounding box center [756, 758] width 962 height 48
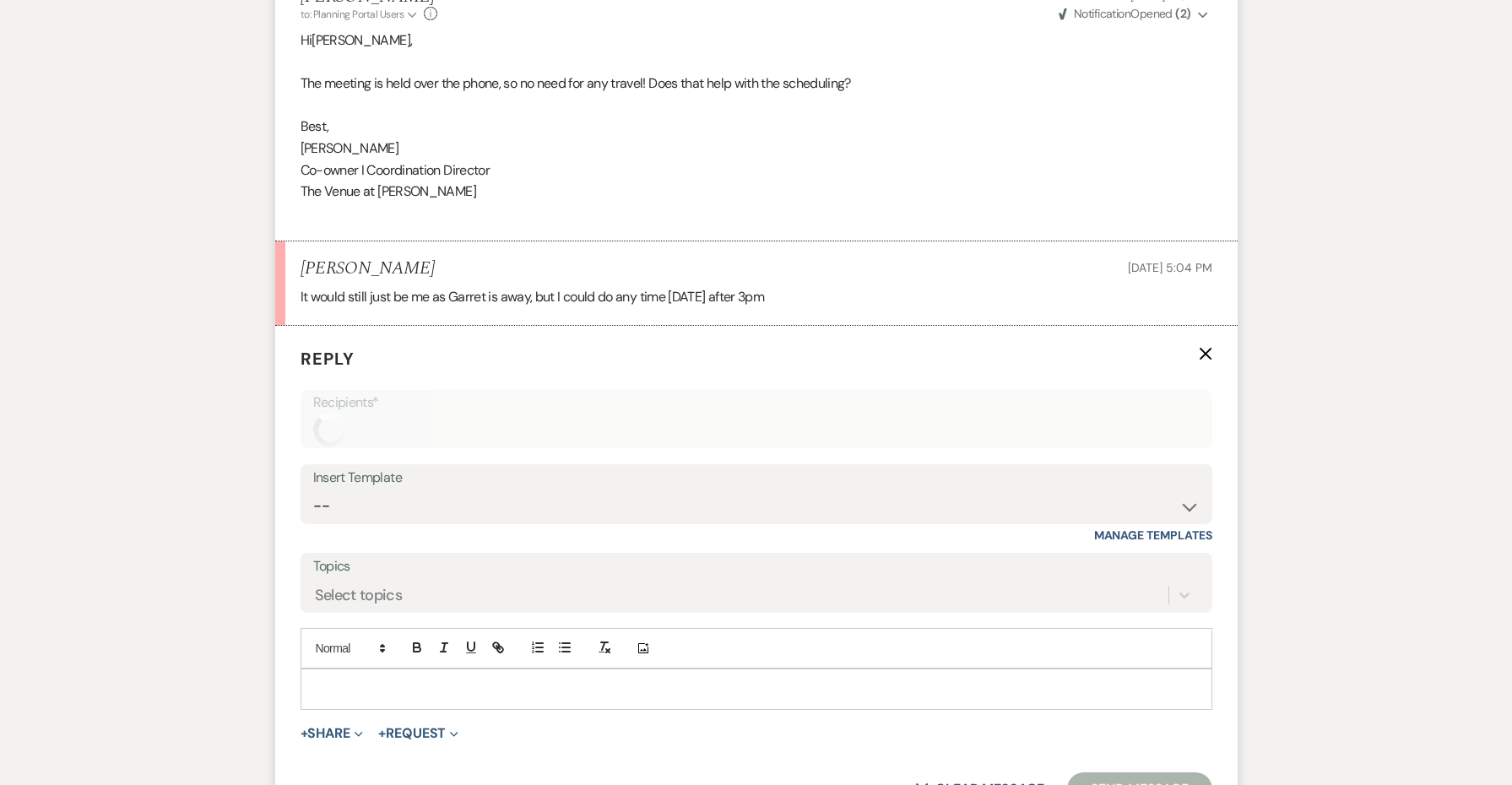
scroll to position [1619, 0]
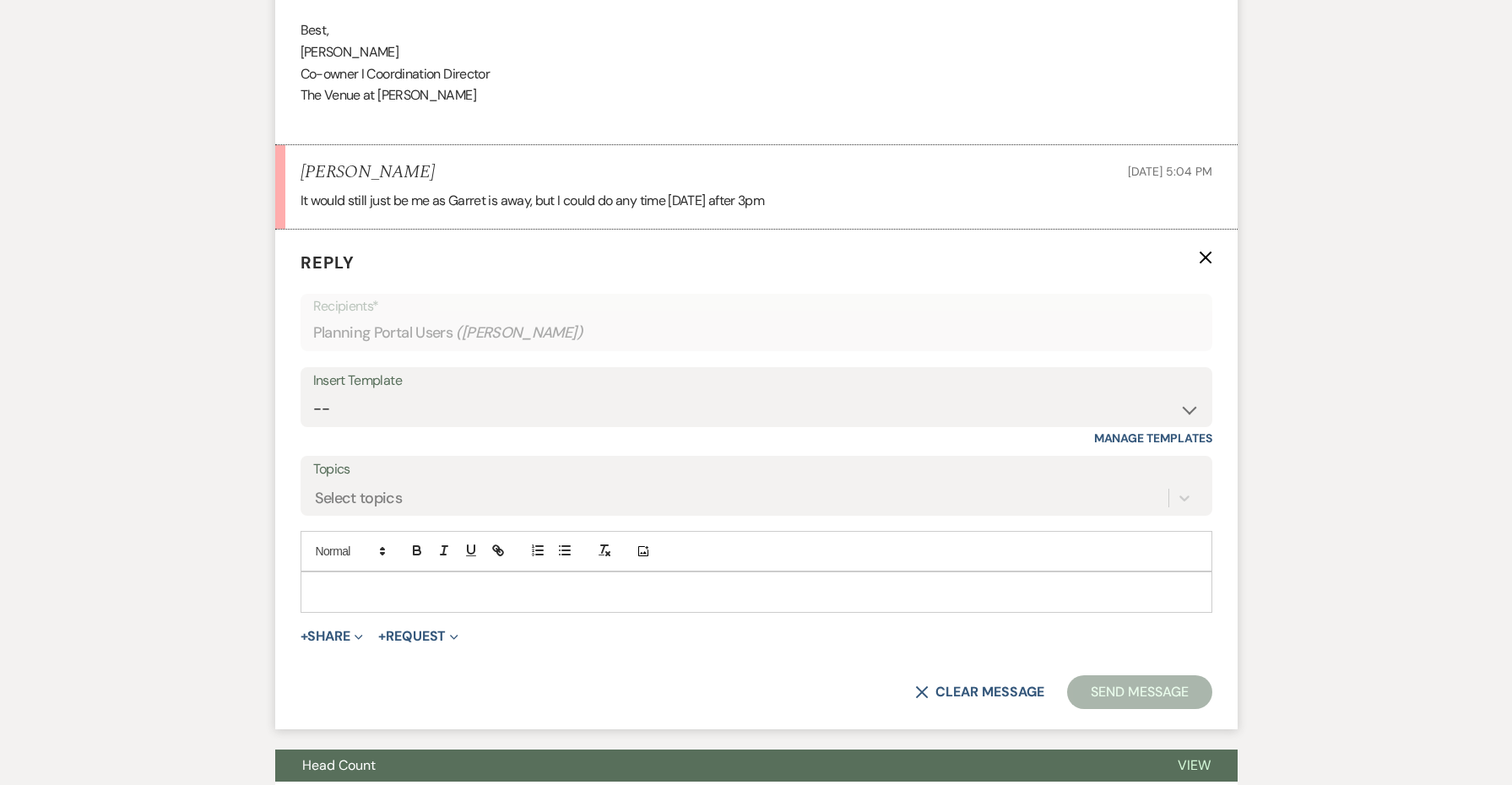
click at [442, 582] on p at bounding box center [756, 591] width 885 height 19
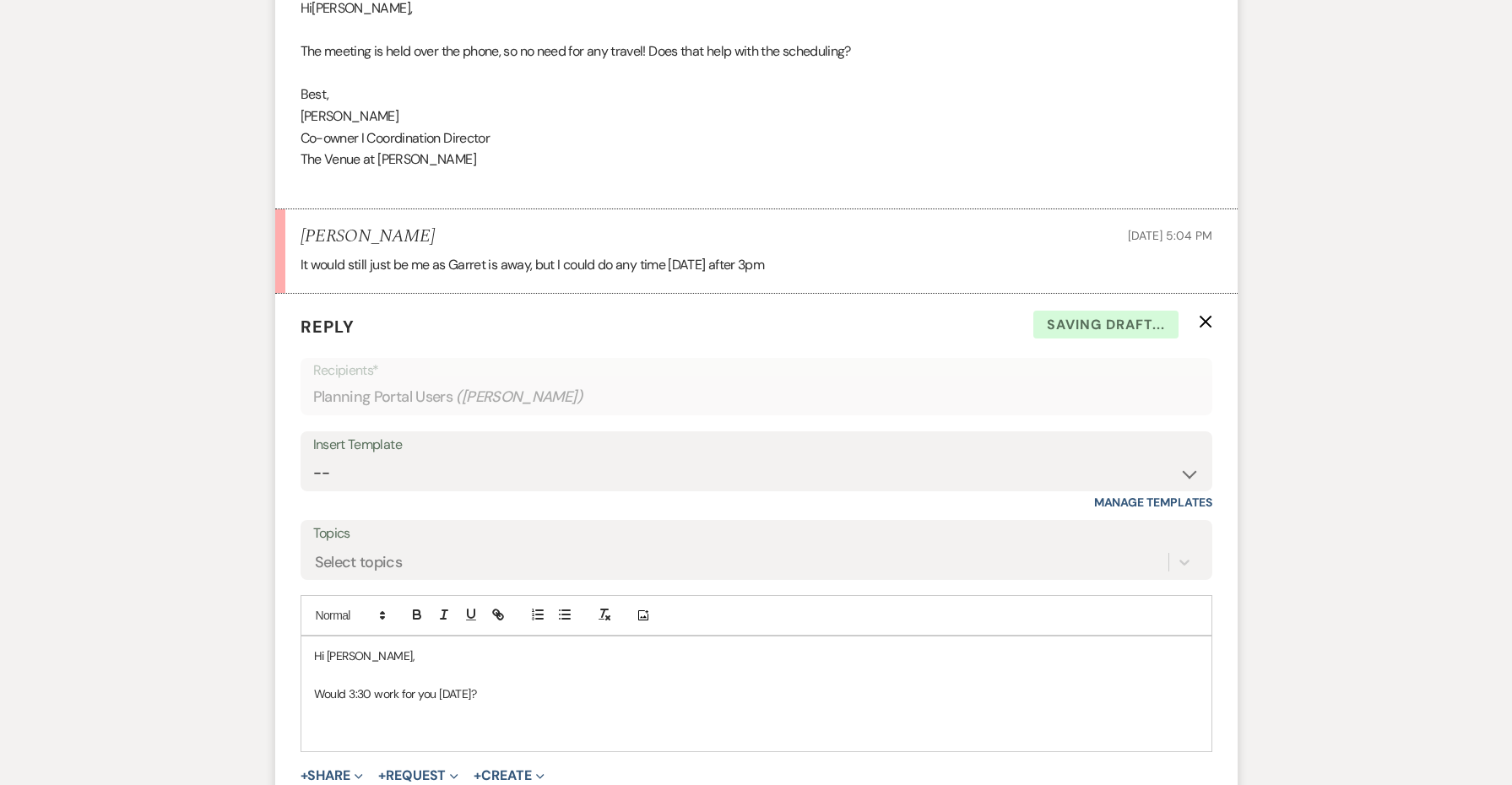
scroll to position [1428, 0]
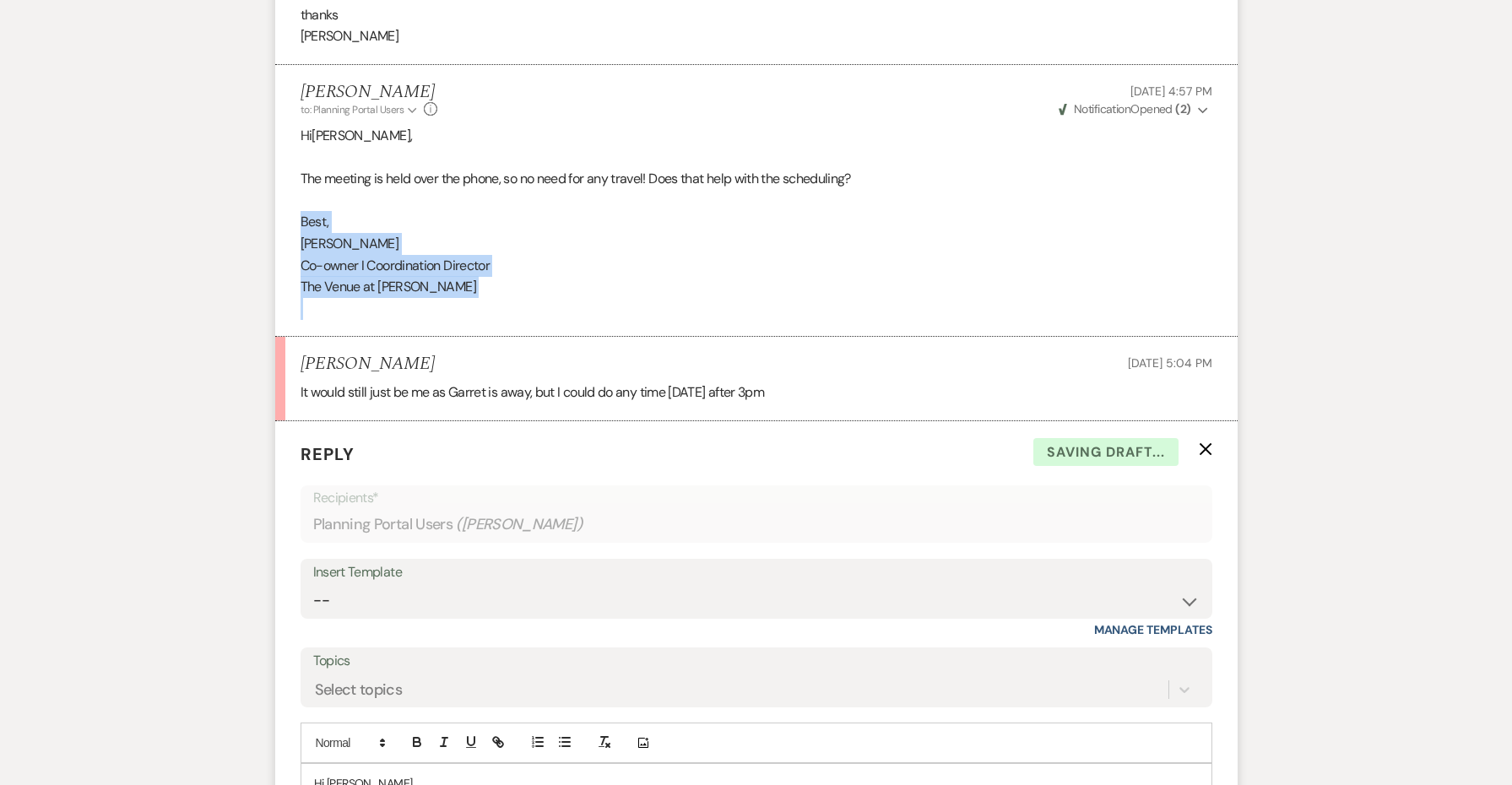
drag, startPoint x: 476, startPoint y: 220, endPoint x: 274, endPoint y: 146, distance: 215.1
click at [275, 146] on li "[PERSON_NAME] to: Planning Portal Users Expand Info [DATE] 4:57 PM Weven Check …" at bounding box center [756, 201] width 962 height 273
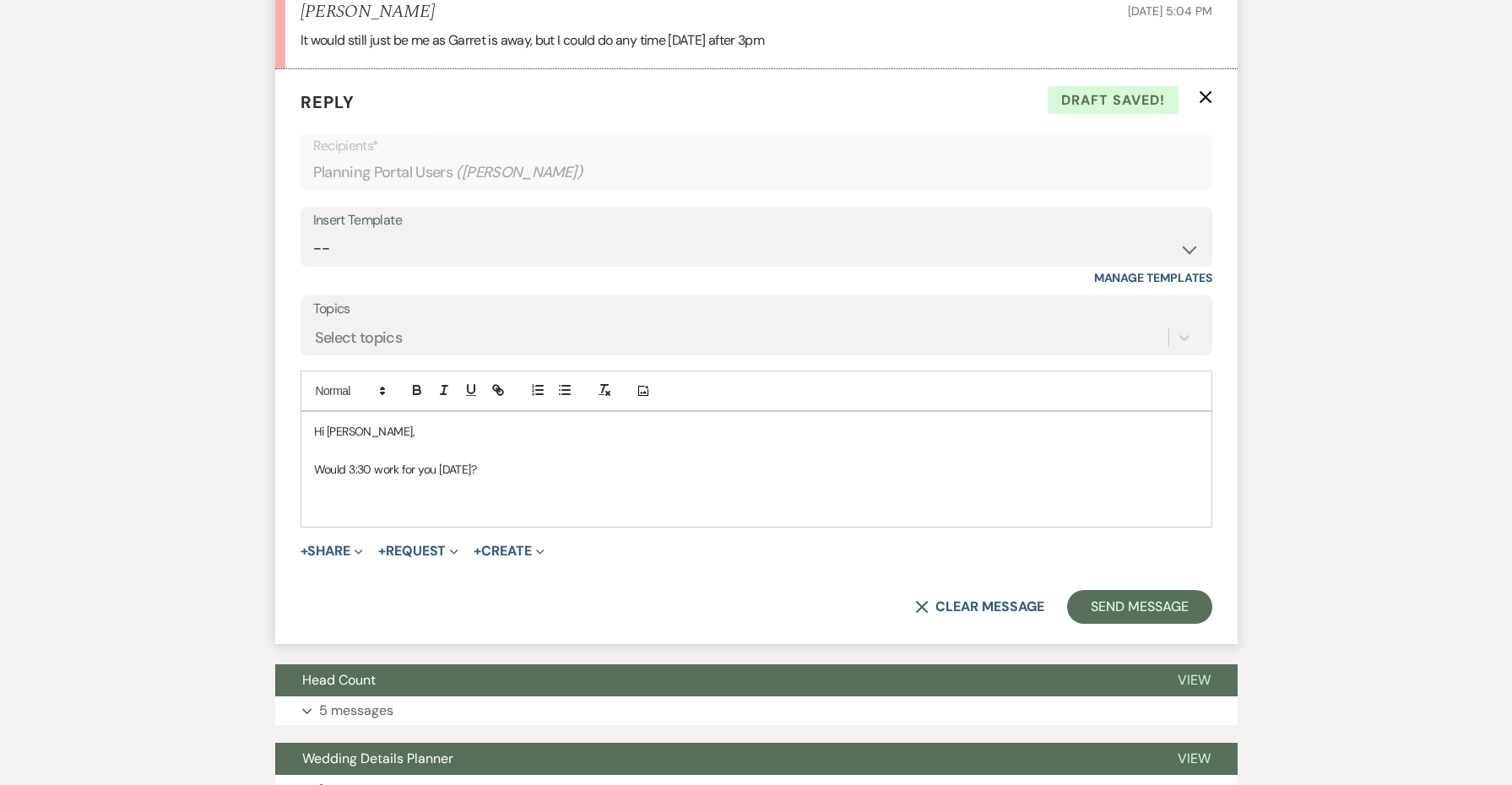
click at [435, 498] on p at bounding box center [756, 507] width 885 height 19
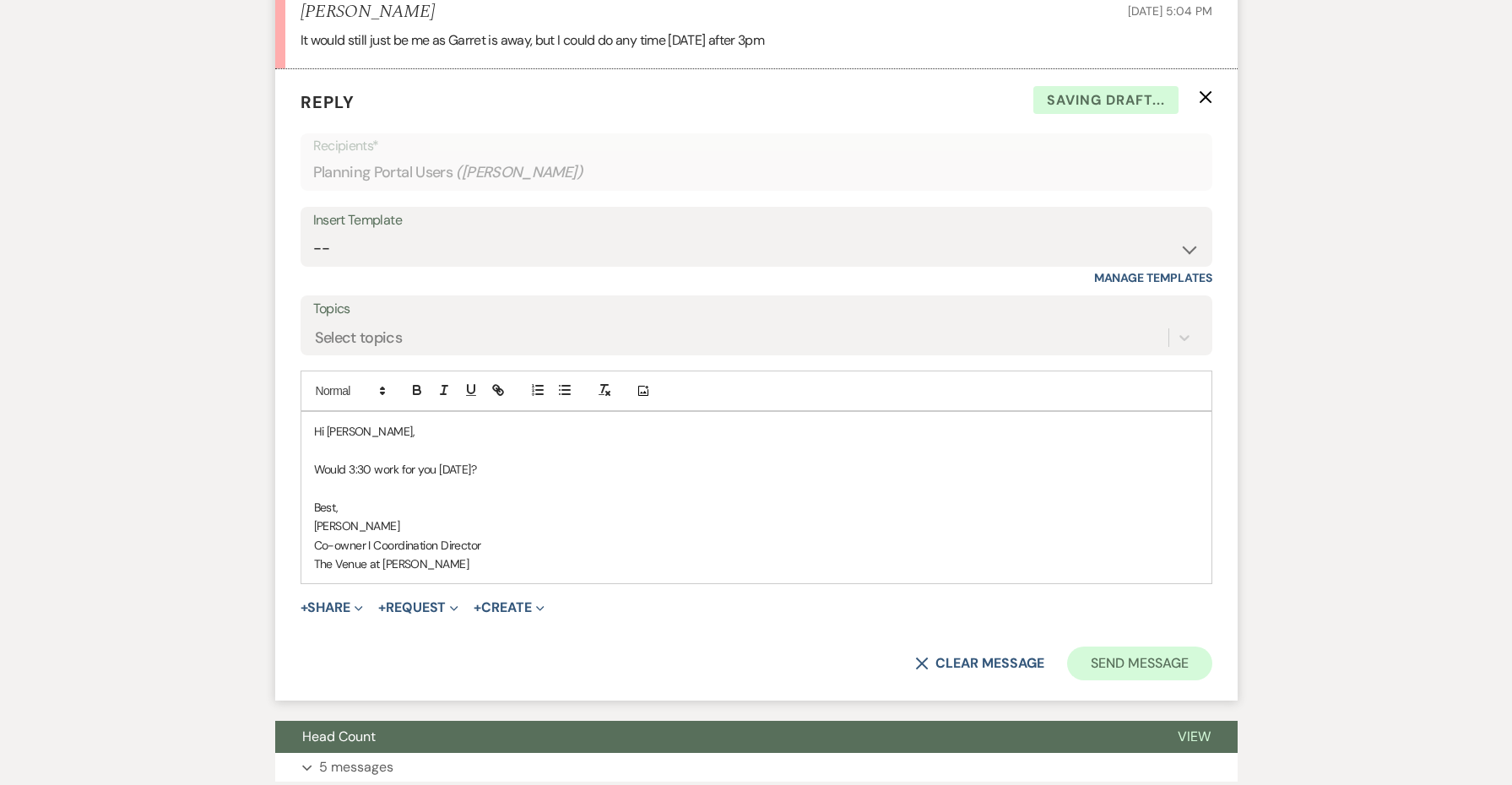
click at [1114, 647] on button "Send Message" at bounding box center [1140, 663] width 145 height 34
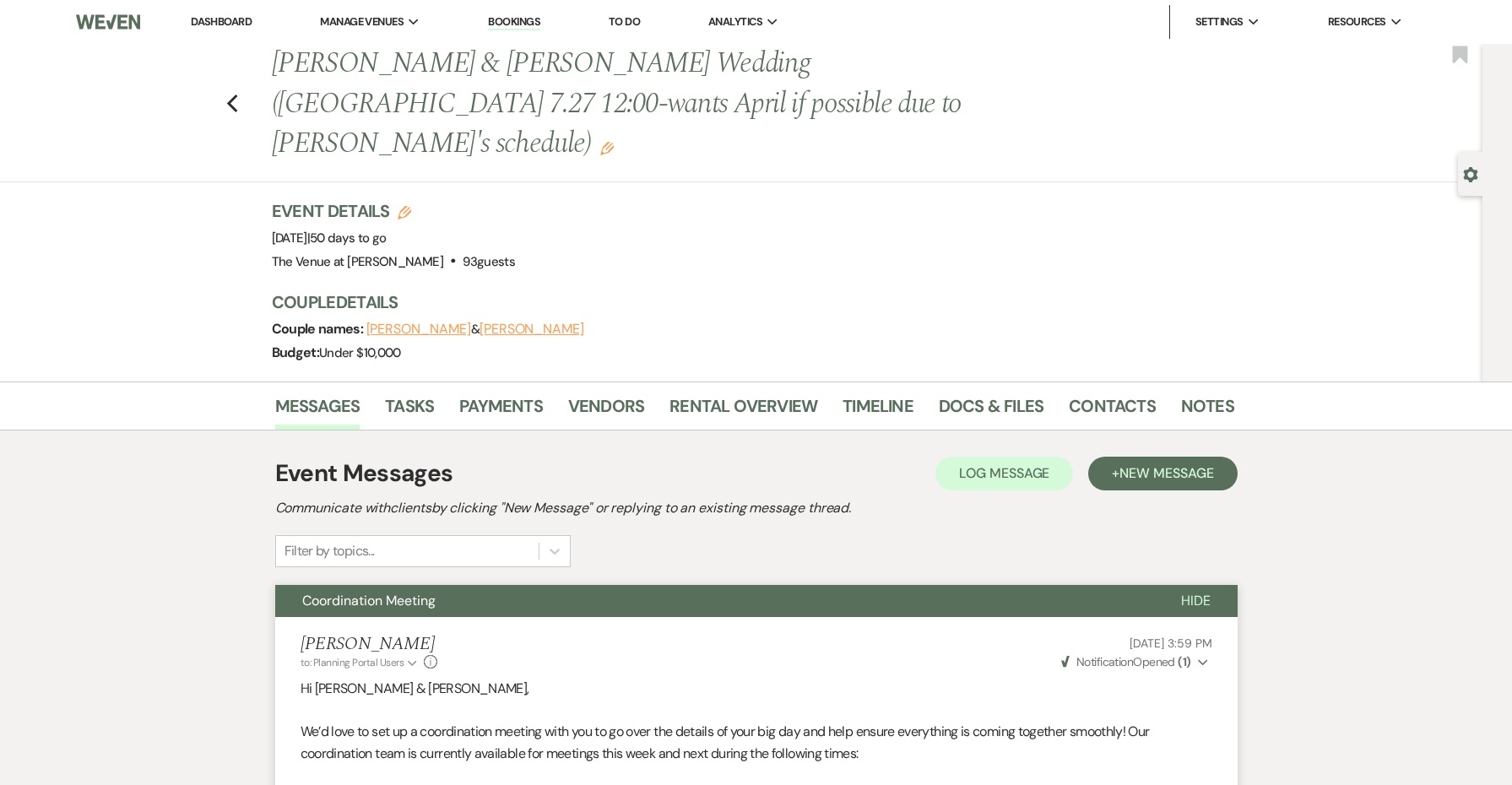
scroll to position [0, 0]
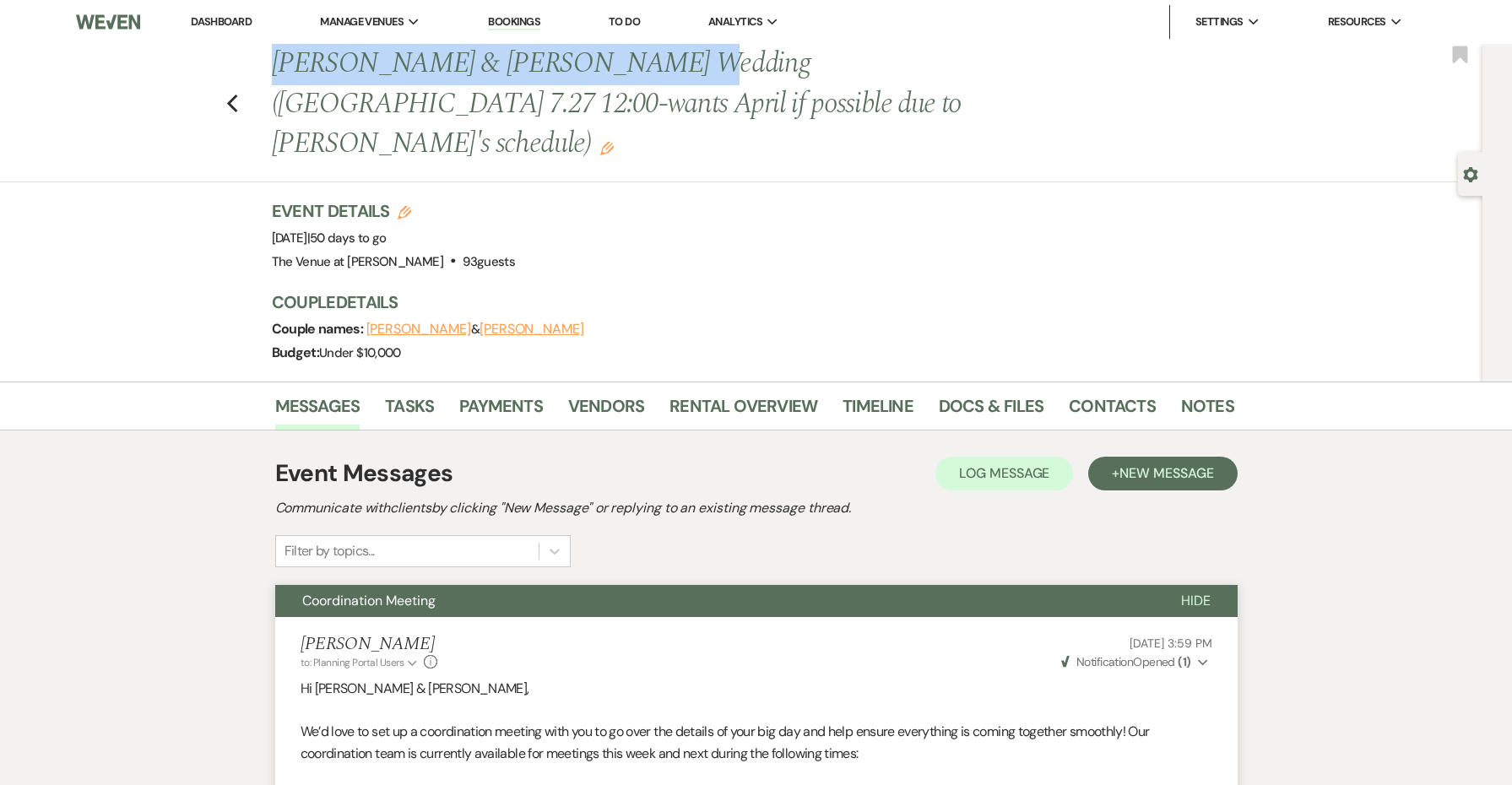
drag, startPoint x: 621, startPoint y: 71, endPoint x: 269, endPoint y: 69, distance: 352.0
click at [269, 69] on div "Previous [PERSON_NAME] & [PERSON_NAME] Wedding ([GEOGRAPHIC_DATA] 7.27 12:00-wa…" at bounding box center [745, 104] width 962 height 121
click at [229, 93] on icon "Previous" at bounding box center [233, 103] width 12 height 20
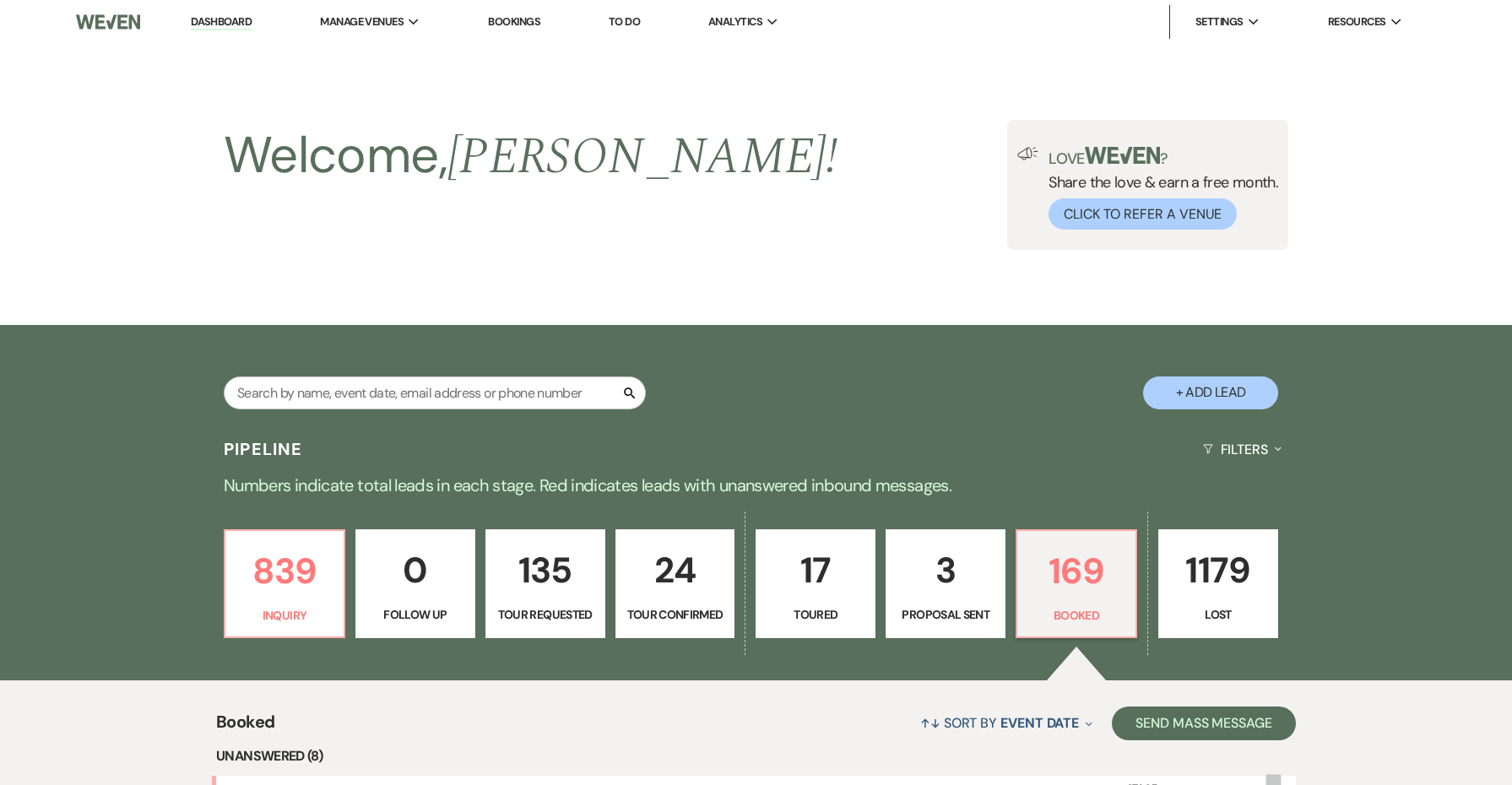
scroll to position [871, 0]
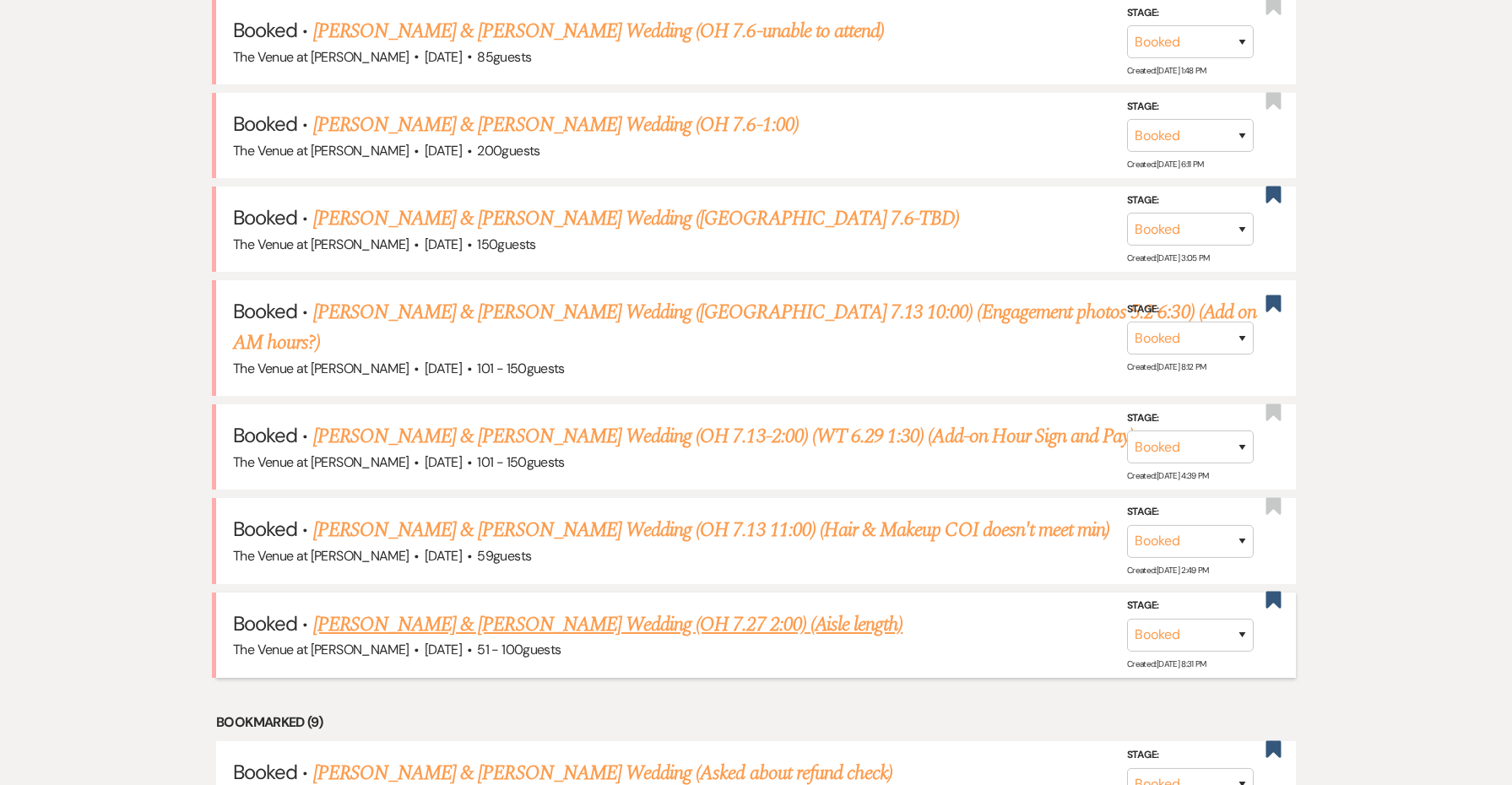
click at [573, 609] on link "[PERSON_NAME] & [PERSON_NAME] Wedding (OH 7.27 2:00) (Aisle length)" at bounding box center [608, 624] width 590 height 30
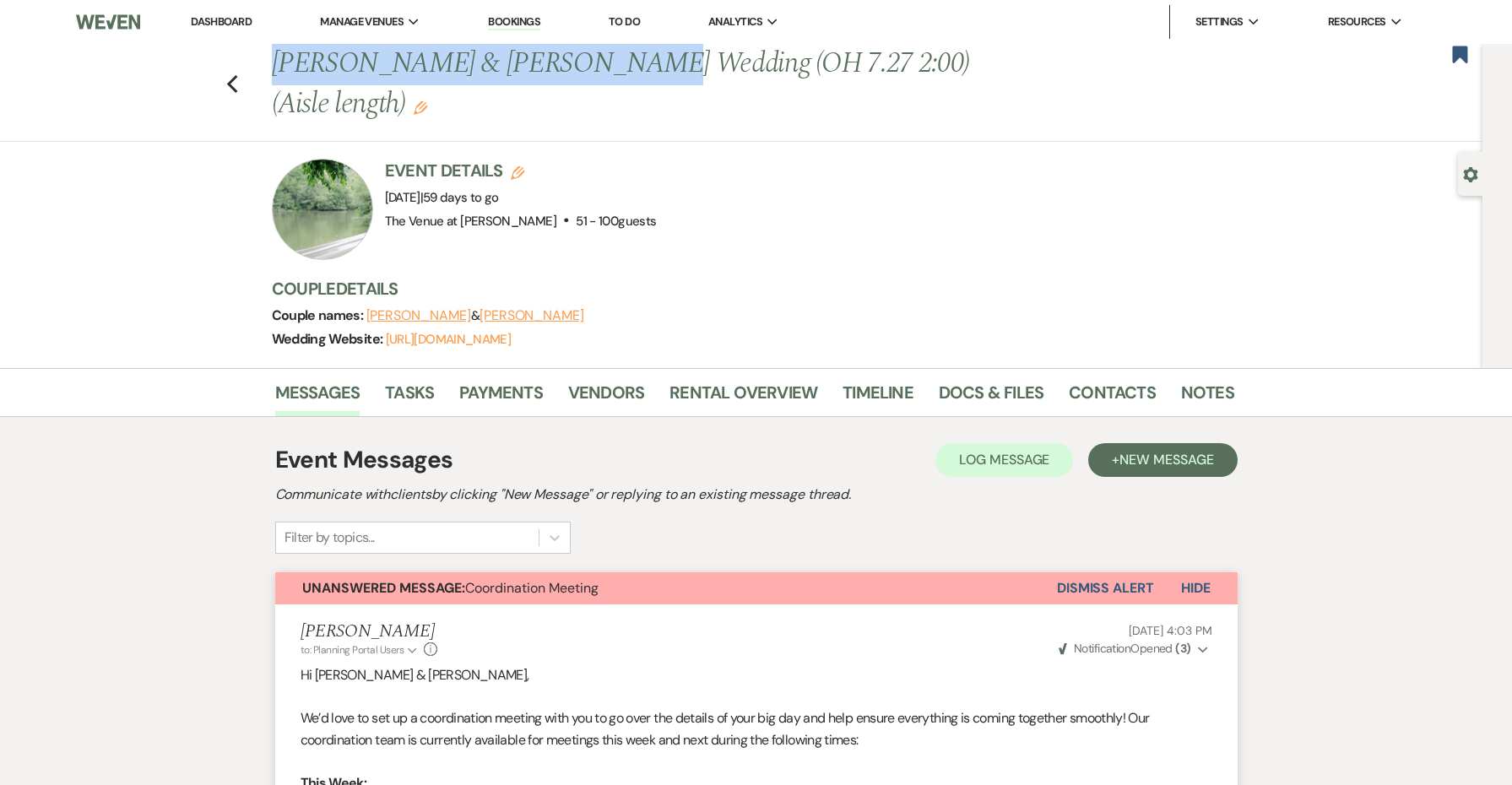
drag, startPoint x: 581, startPoint y: 72, endPoint x: 274, endPoint y: 70, distance: 307.0
click at [274, 70] on h1 "[PERSON_NAME] & [PERSON_NAME] Wedding (OH 7.27 2:00) (Aisle length) Edit" at bounding box center [650, 84] width 757 height 80
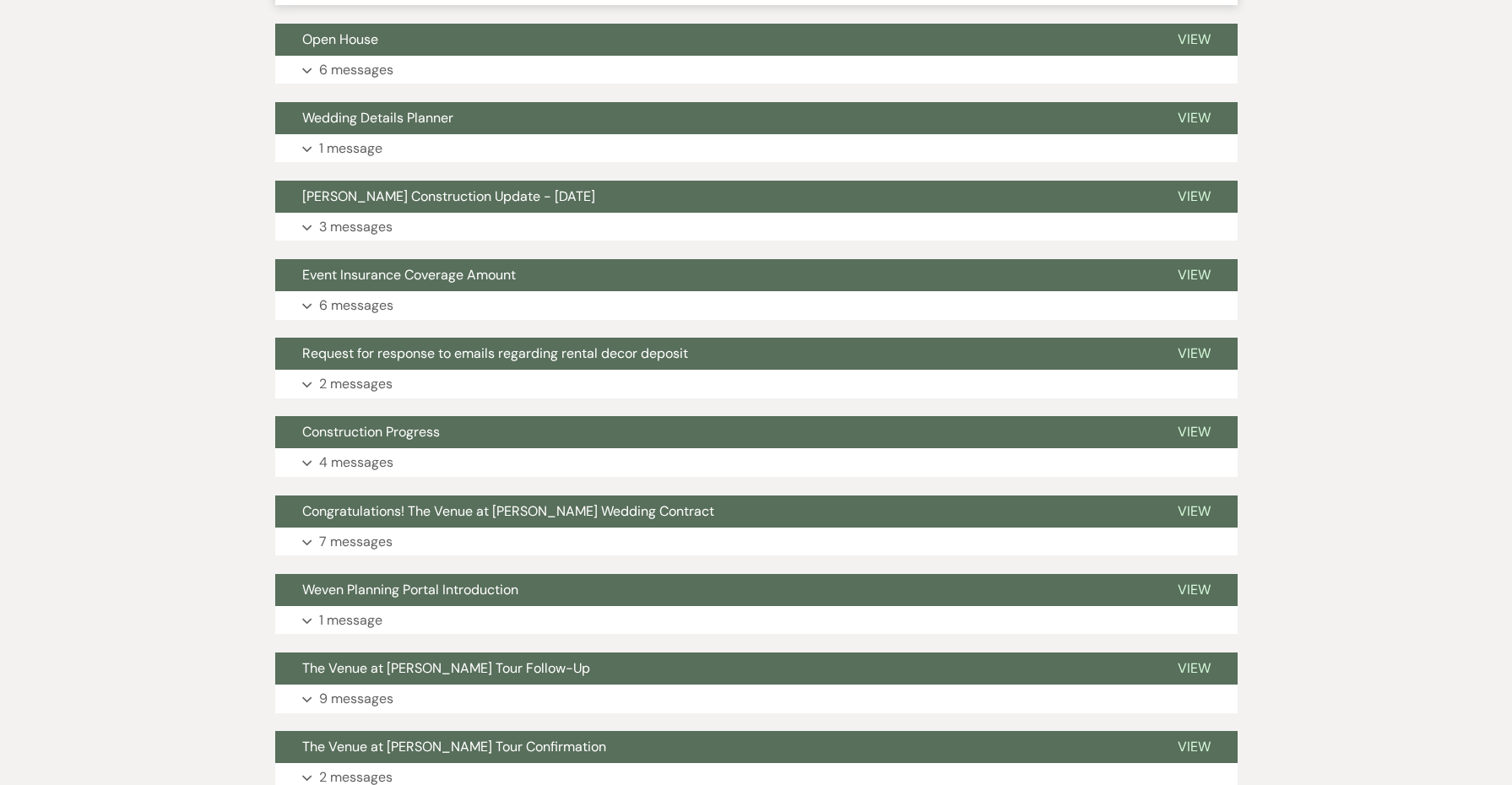
scroll to position [1200, 0]
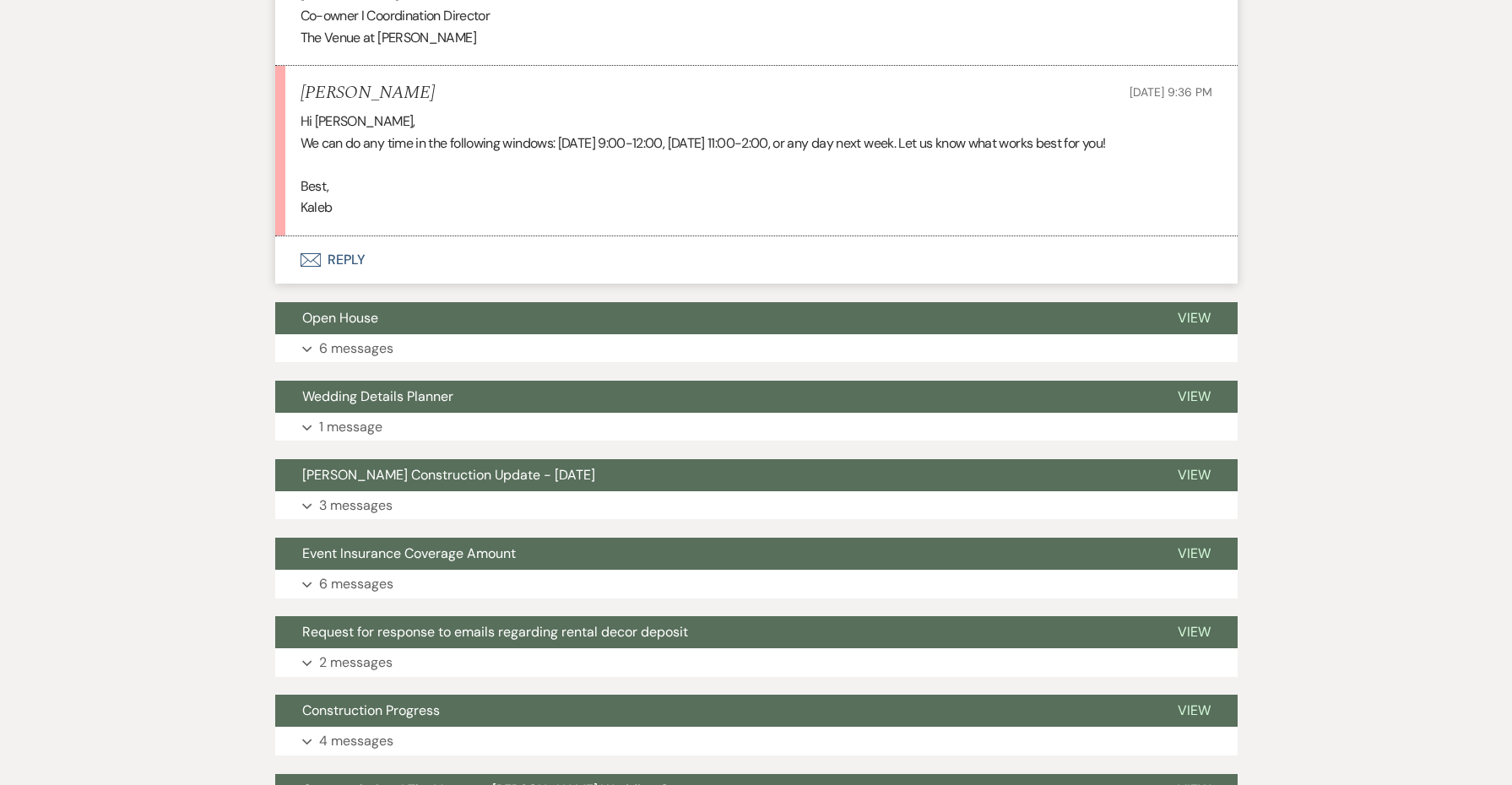
click at [323, 197] on p "Kaleb" at bounding box center [757, 207] width 912 height 22
click at [356, 242] on button "Envelope Reply" at bounding box center [756, 260] width 962 height 48
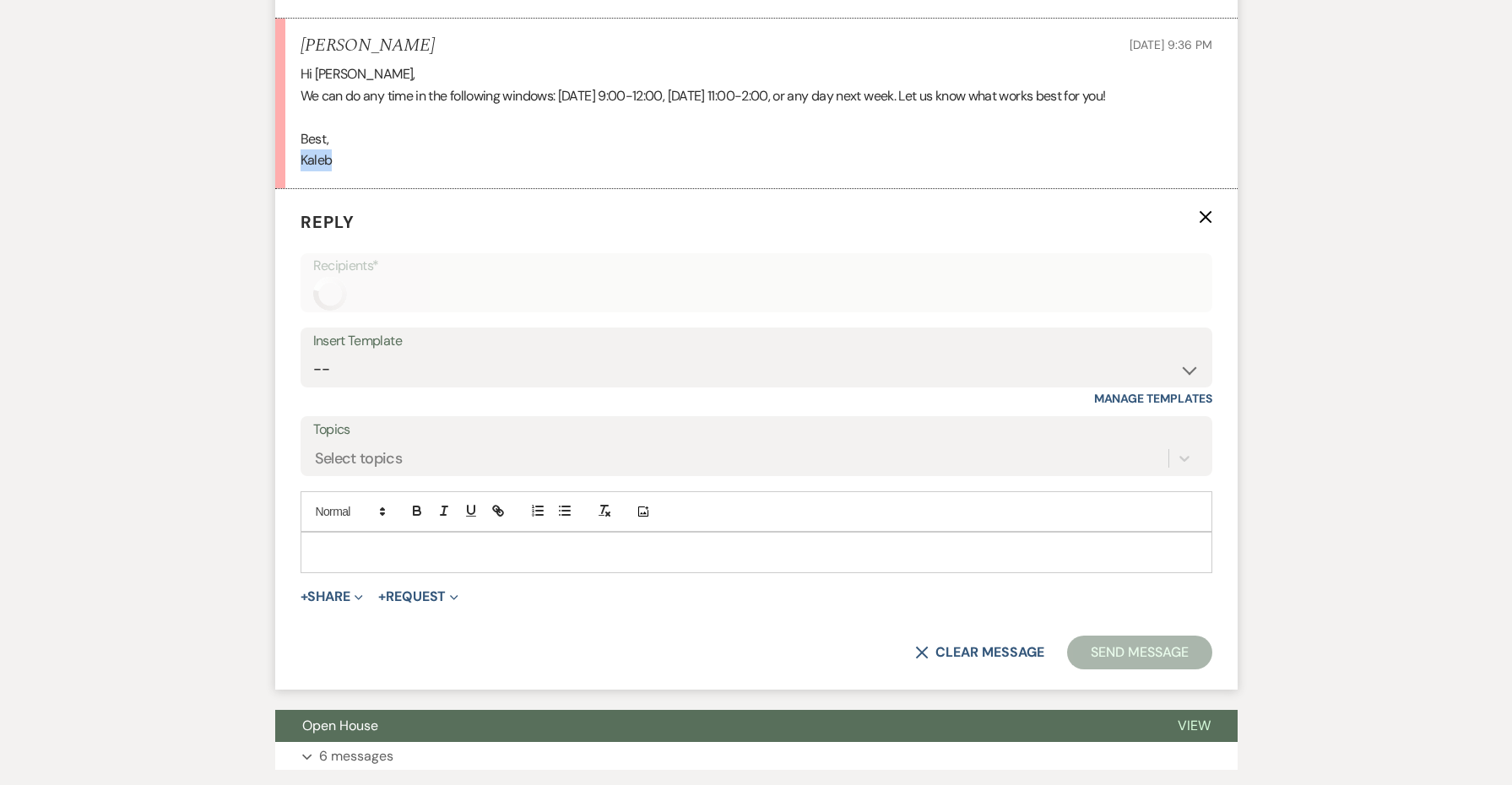
scroll to position [1275, 0]
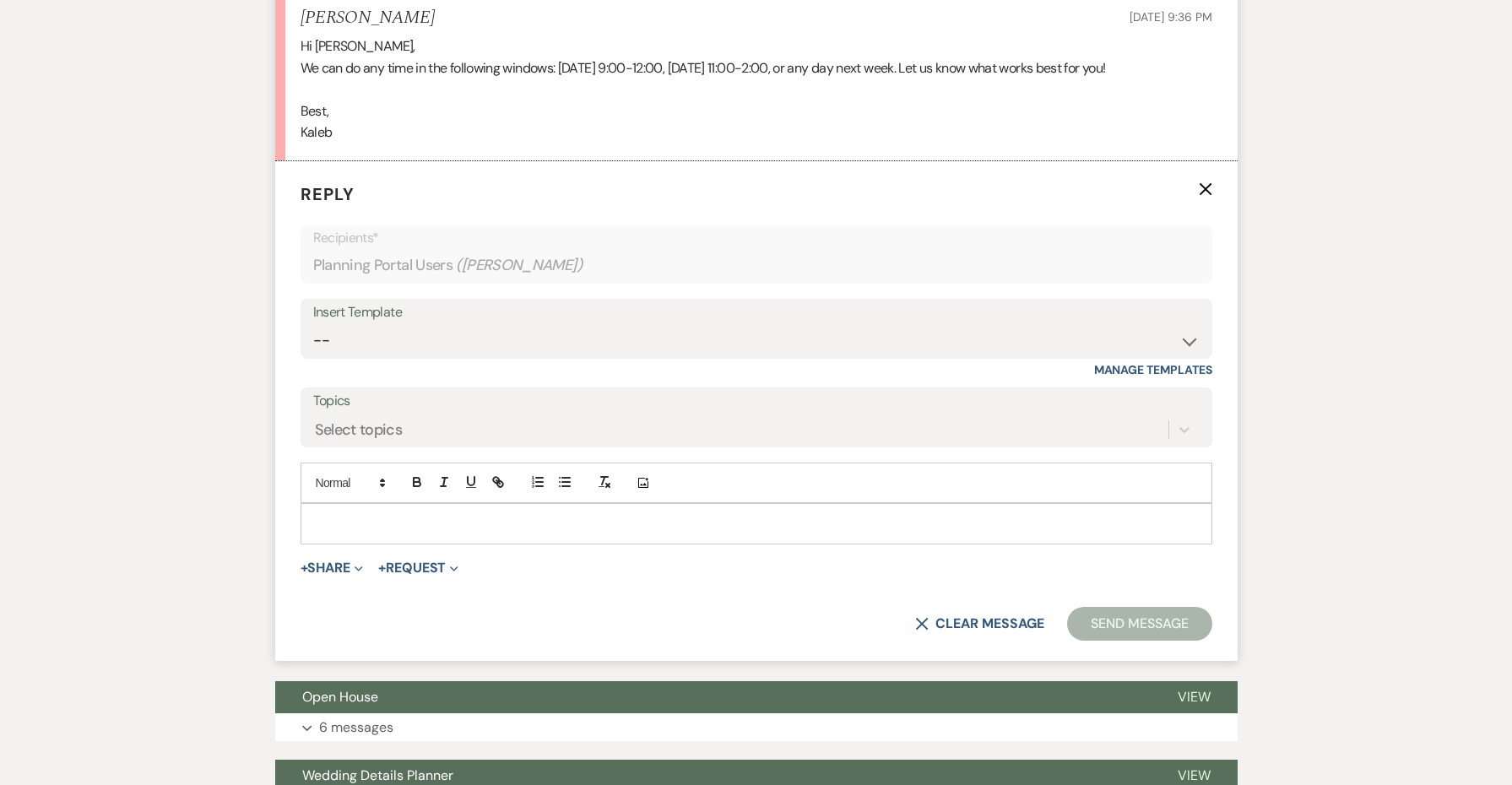
click at [346, 514] on p at bounding box center [756, 523] width 885 height 19
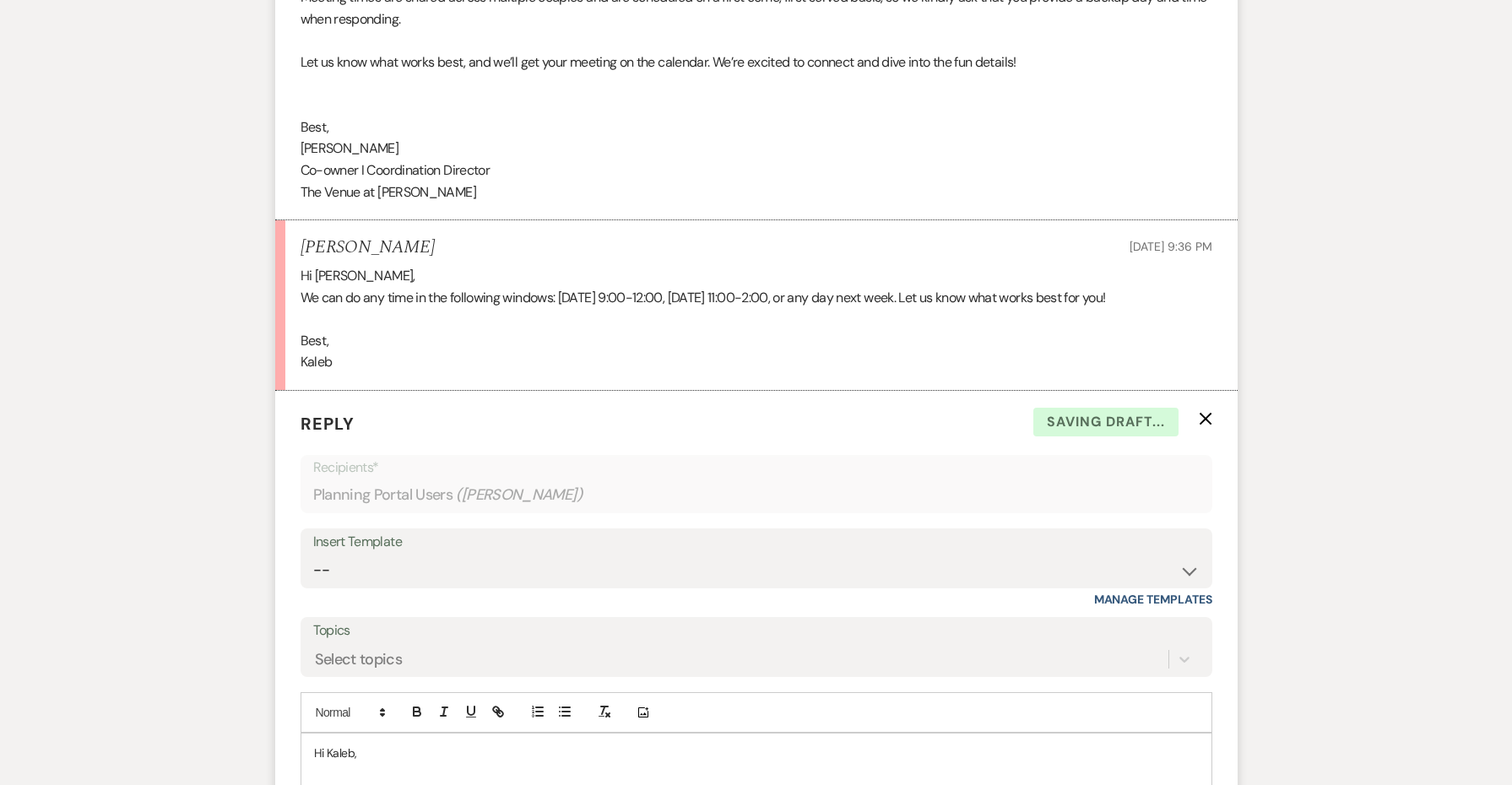
scroll to position [1049, 0]
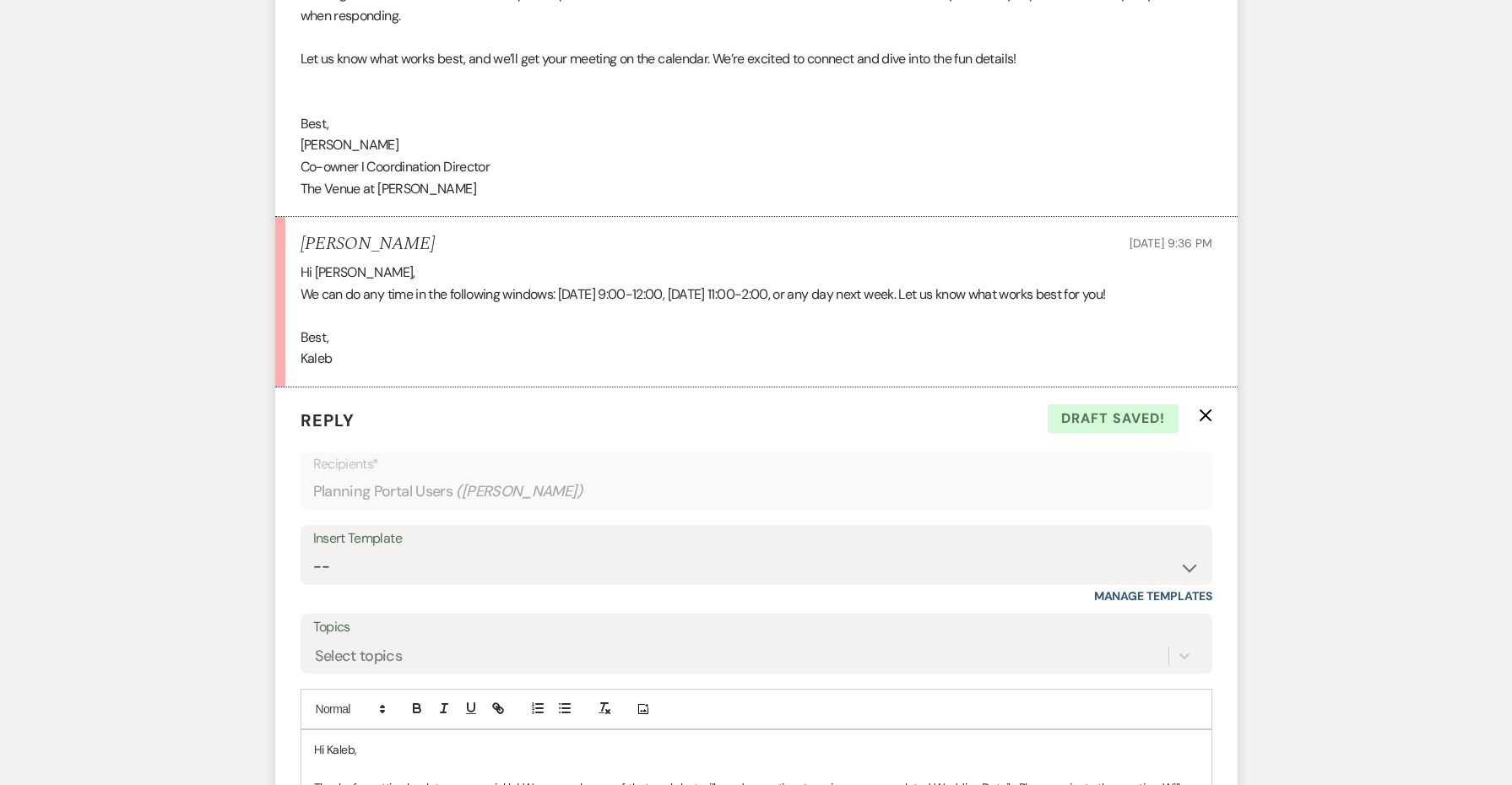
drag, startPoint x: 464, startPoint y: 203, endPoint x: 456, endPoint y: 200, distance: 8.5
drag, startPoint x: 465, startPoint y: 176, endPoint x: 277, endPoint y: 113, distance: 198.3
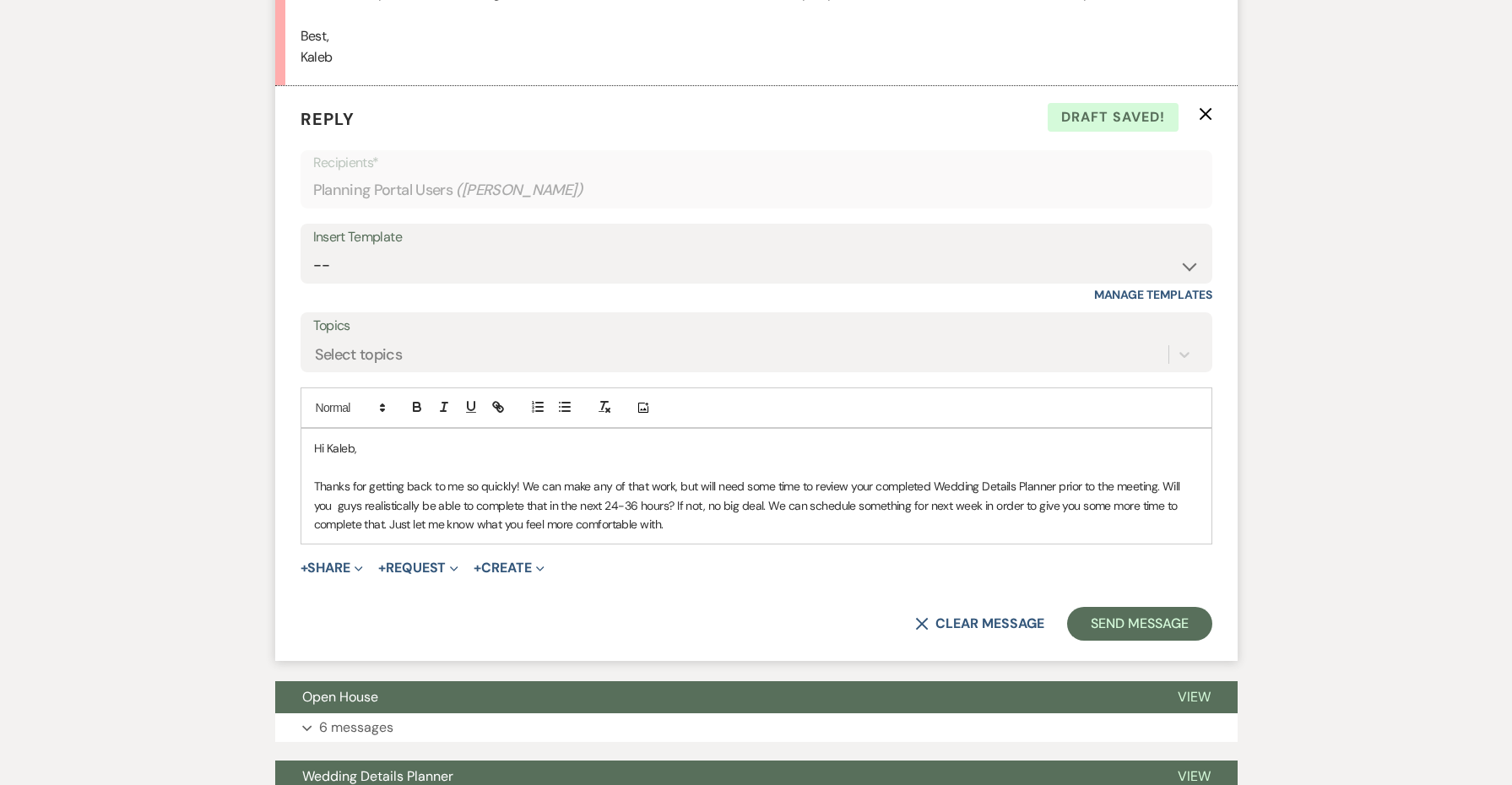
scroll to position [1461, 0]
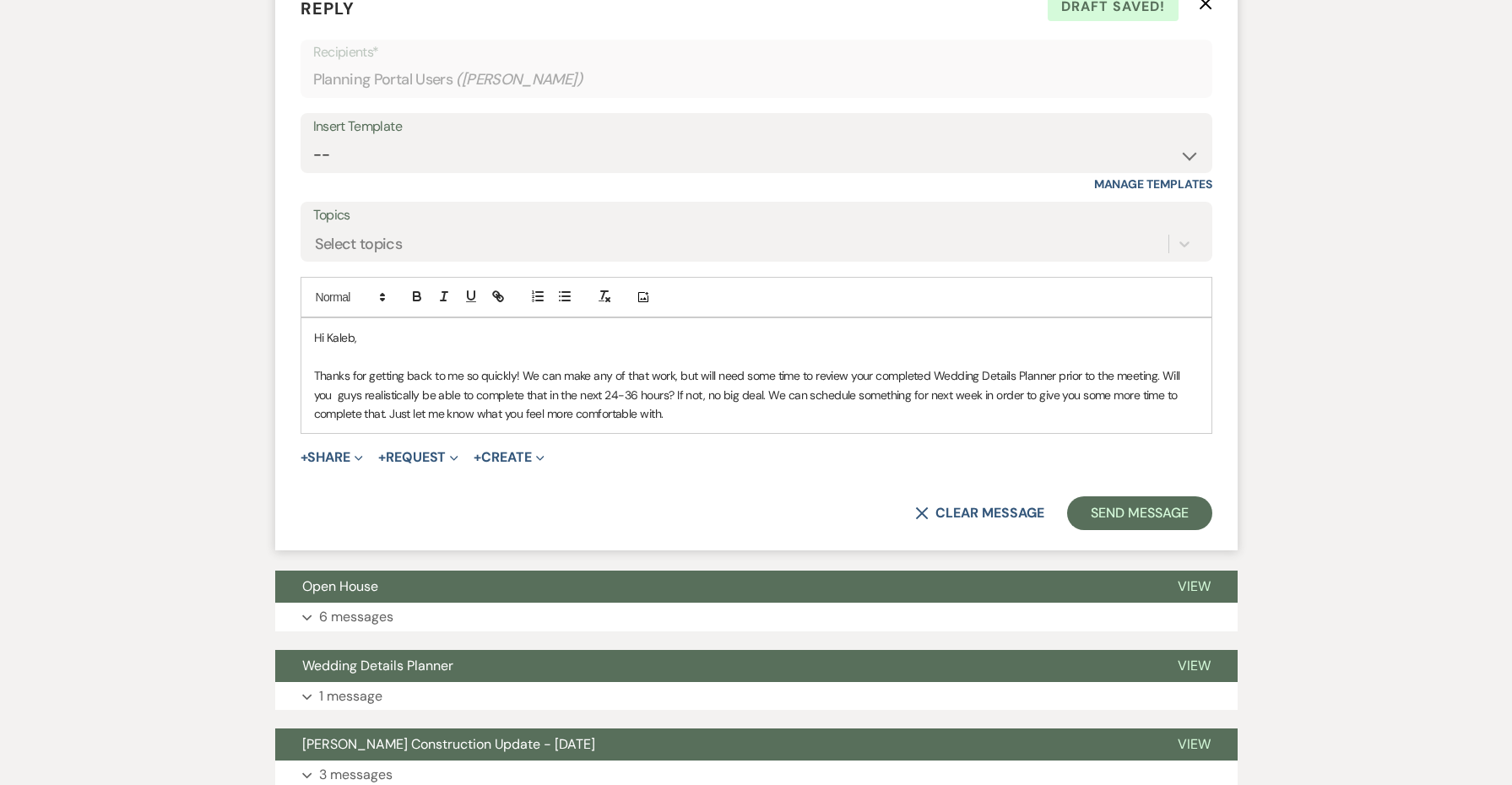
click at [703, 399] on p "Thanks for getting back to me so quickly! We can make any of that work, but wil…" at bounding box center [756, 394] width 885 height 56
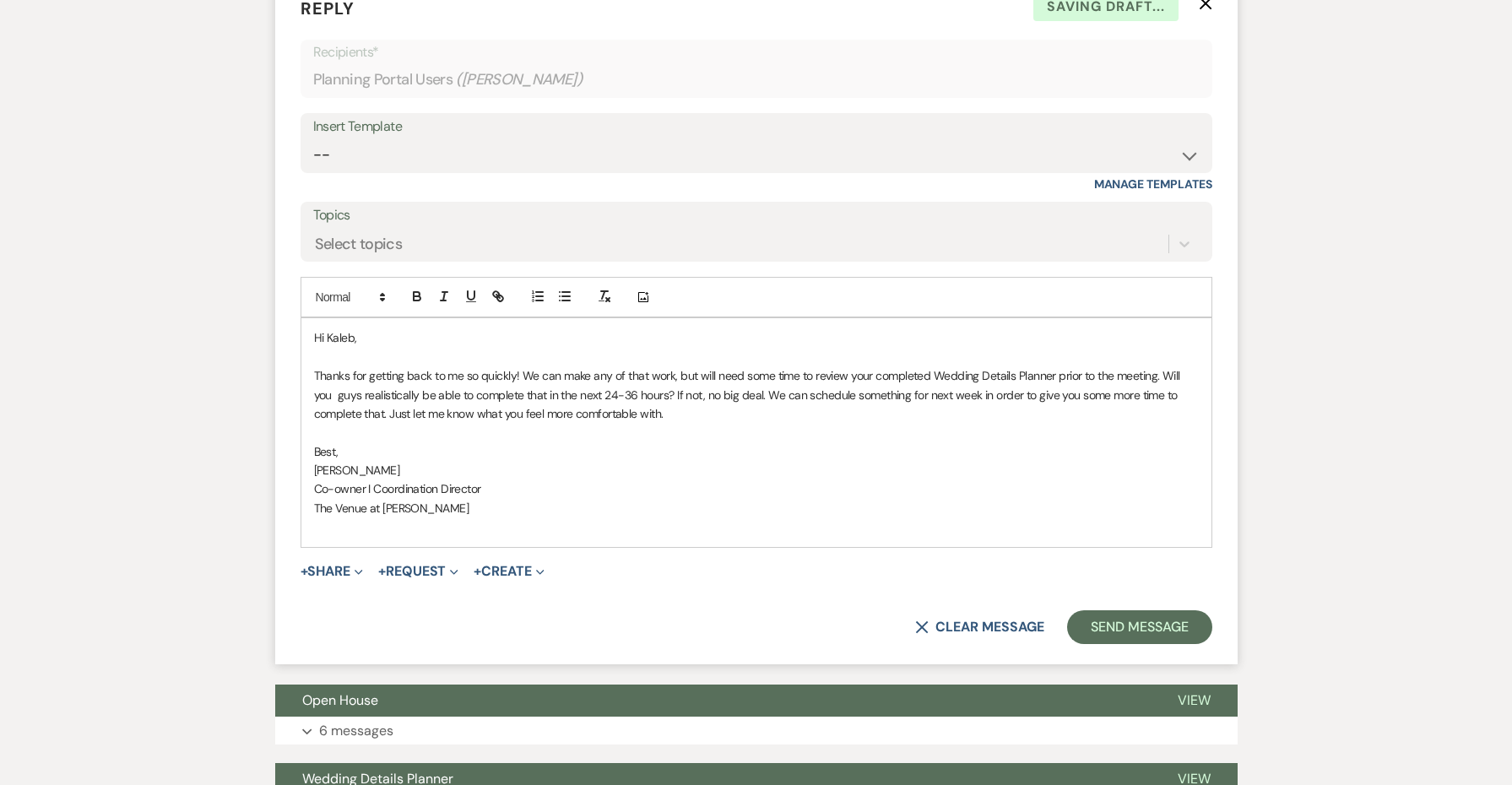
drag, startPoint x: 677, startPoint y: 393, endPoint x: 293, endPoint y: 350, distance: 386.4
click at [293, 350] on form "Reply X Saving draft... Recipients* Planning Portal Users ( [PERSON_NAME] ) Ins…" at bounding box center [756, 319] width 962 height 689
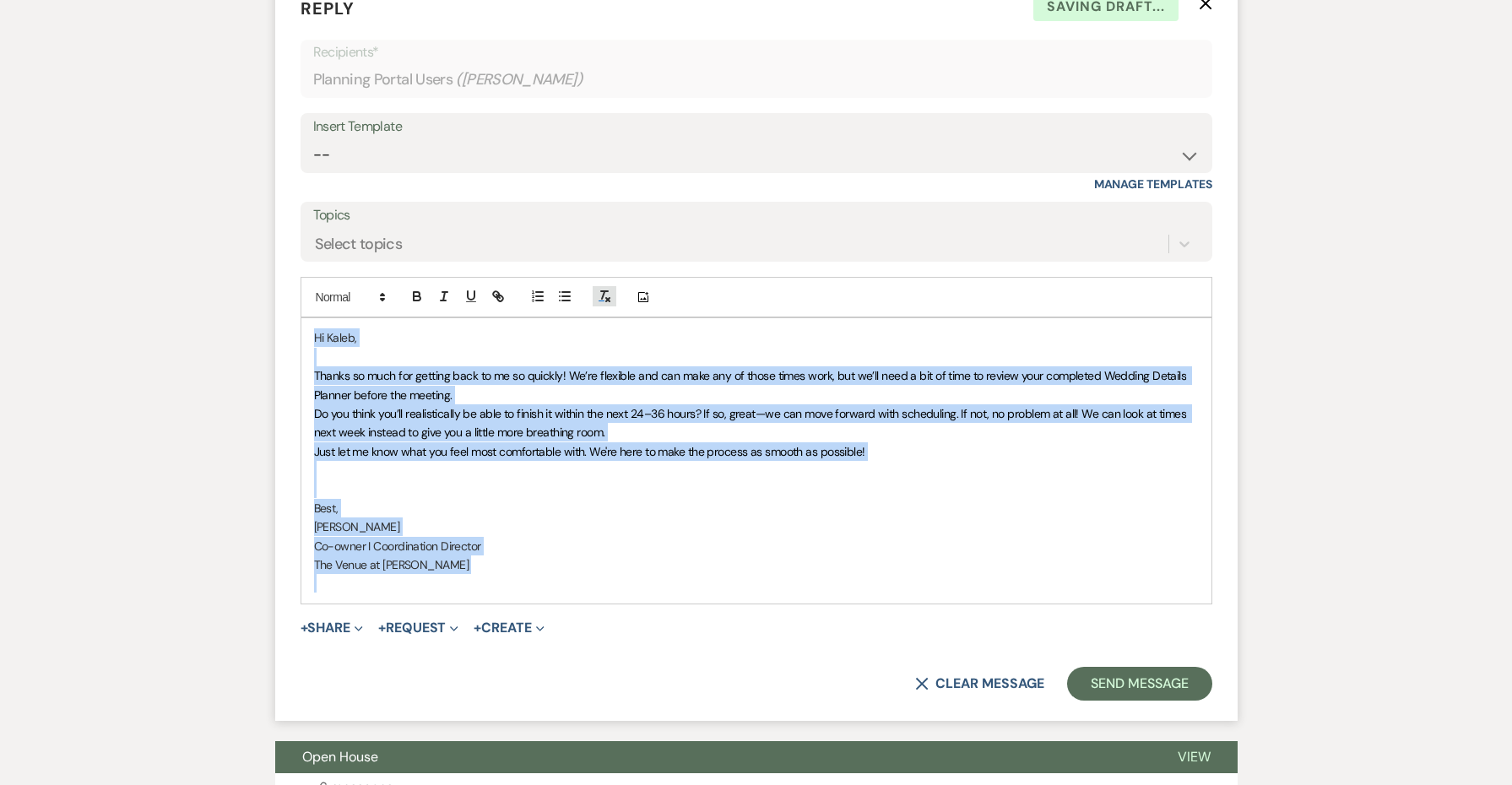
click at [595, 286] on button "button" at bounding box center [604, 295] width 24 height 20
click at [552, 373] on p "Thanks so much for getting back to me so quickly! We’re flexible and can make a…" at bounding box center [756, 385] width 885 height 38
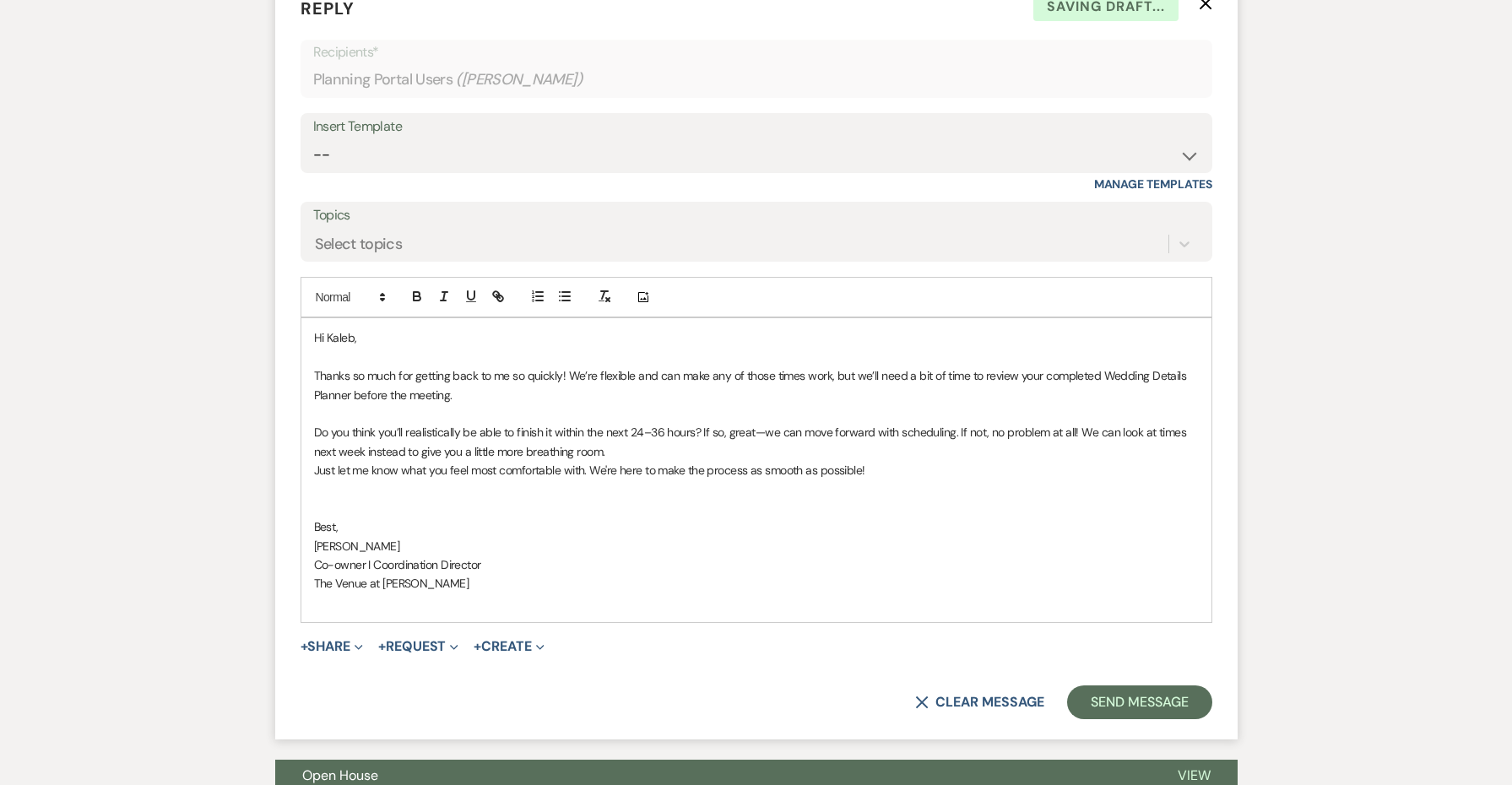
click at [695, 430] on p "Do you think you’ll realistically be able to finish it within the next 24–36 ho…" at bounding box center [756, 442] width 885 height 38
click at [954, 423] on p "Do you think you’ll realistically be able to finish it within the next 24–36 ho…" at bounding box center [756, 442] width 885 height 38
click at [810, 428] on p "Do you think you’ll realistically be able to finish it within the next 24–36 ho…" at bounding box center [756, 442] width 885 height 38
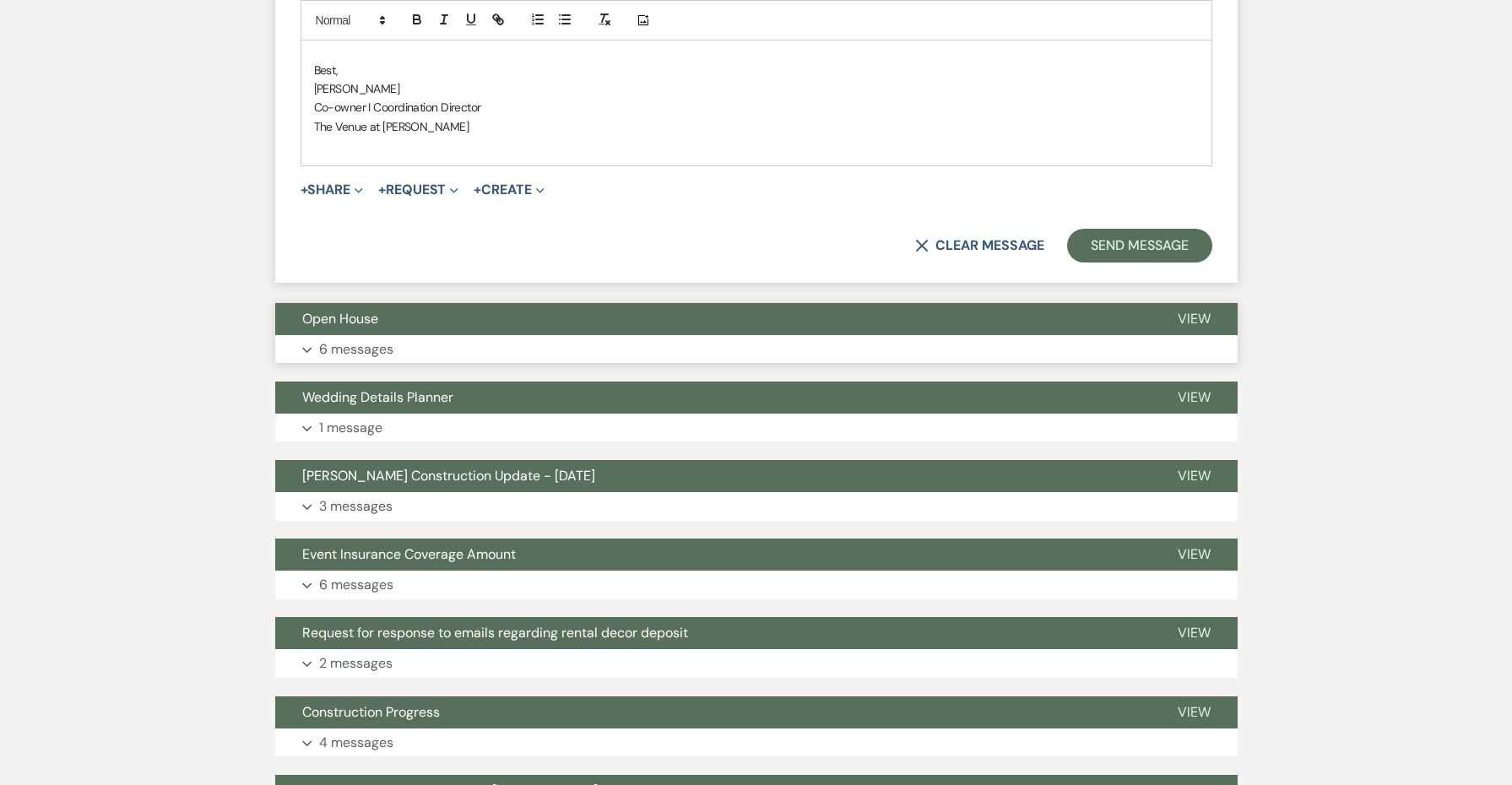
scroll to position [1958, 0]
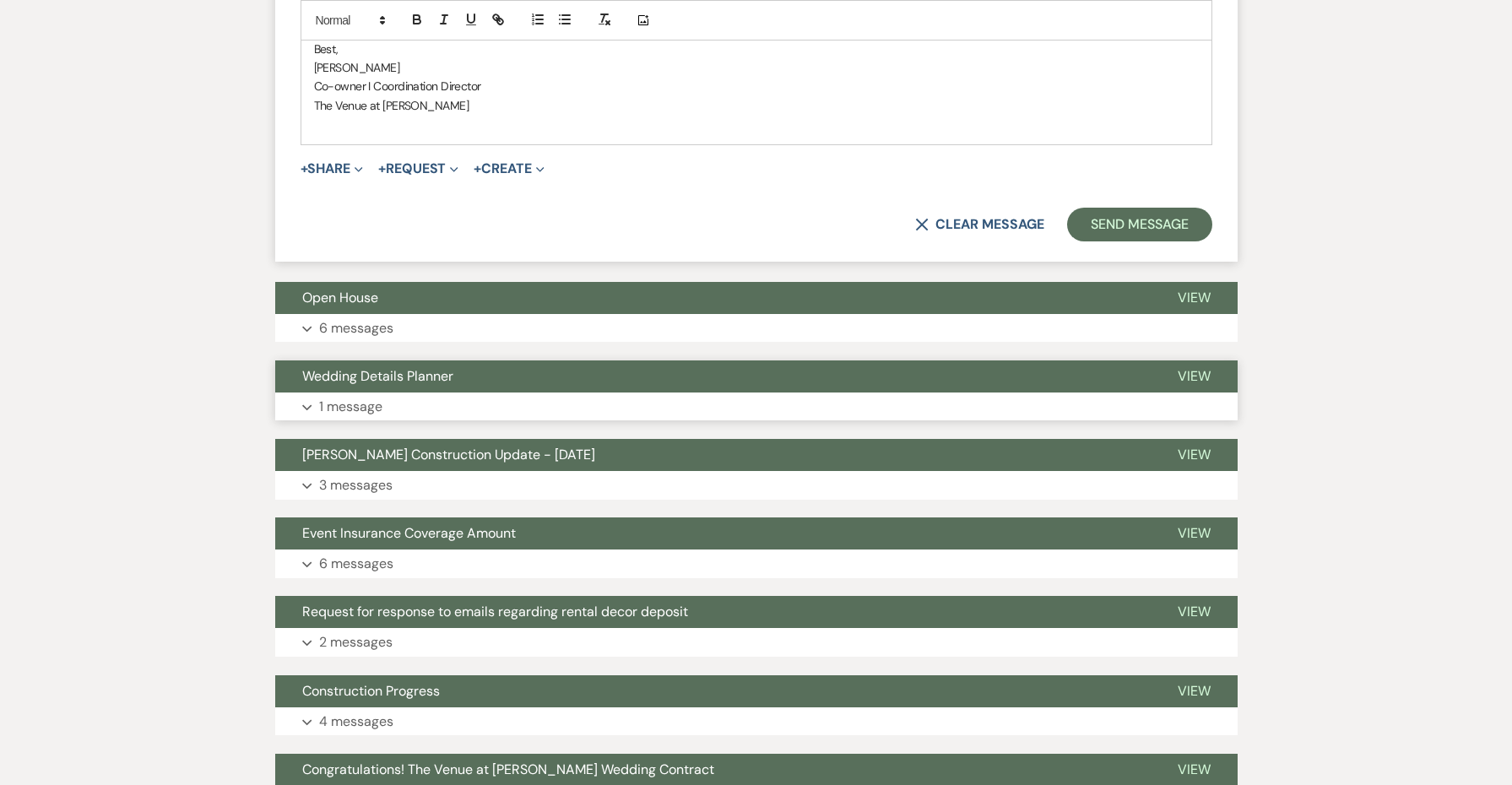
click at [492, 361] on button "Wedding Details Planner" at bounding box center [713, 377] width 876 height 32
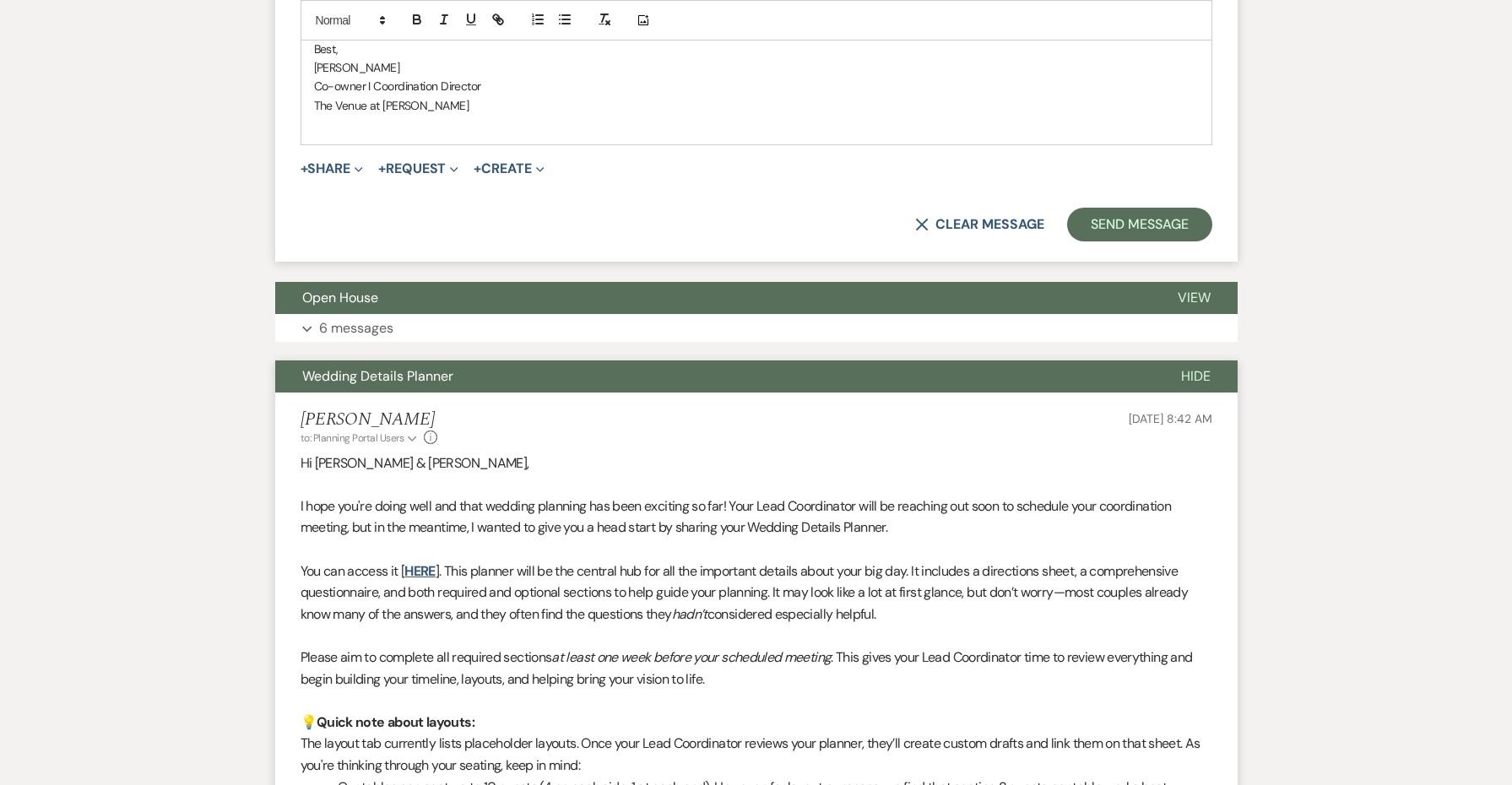
scroll to position [1980, 0]
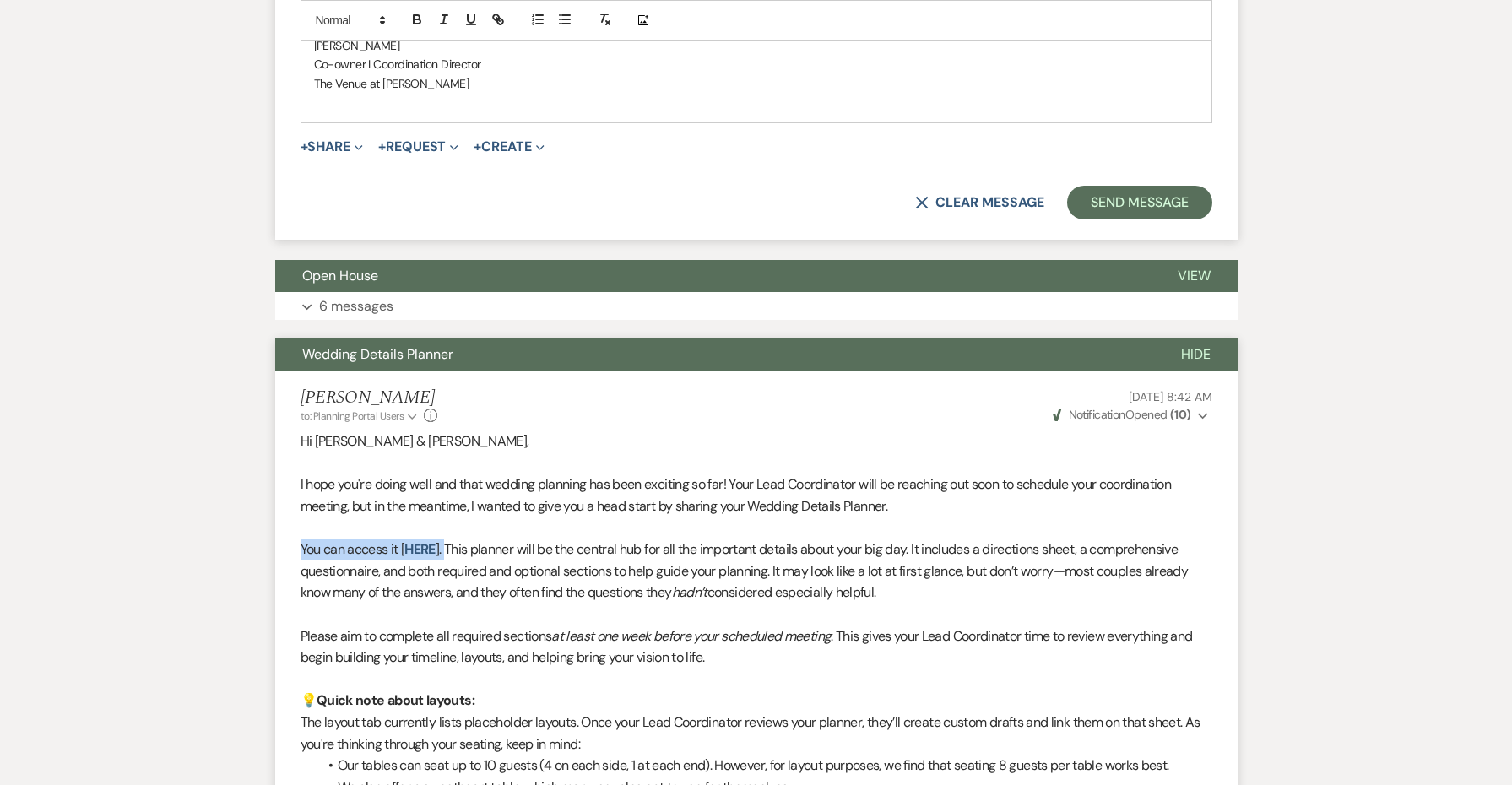
drag, startPoint x: 447, startPoint y: 525, endPoint x: 286, endPoint y: 512, distance: 161.5
click at [286, 512] on li "[PERSON_NAME] to: Planning Portal Users Expand Info [DATE] 8:42 AM Weven Check …" at bounding box center [756, 786] width 962 height 832
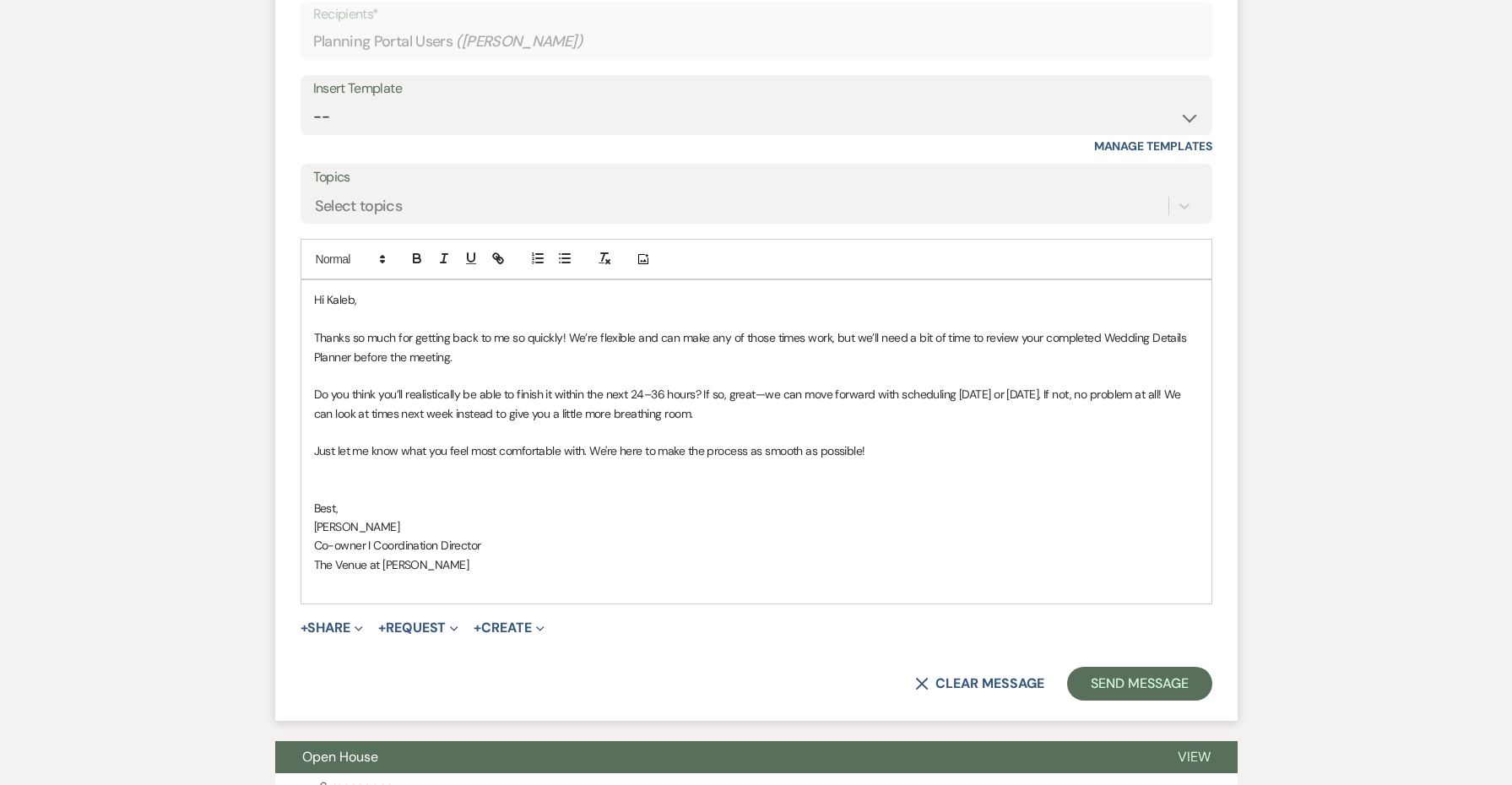
scroll to position [1495, 0]
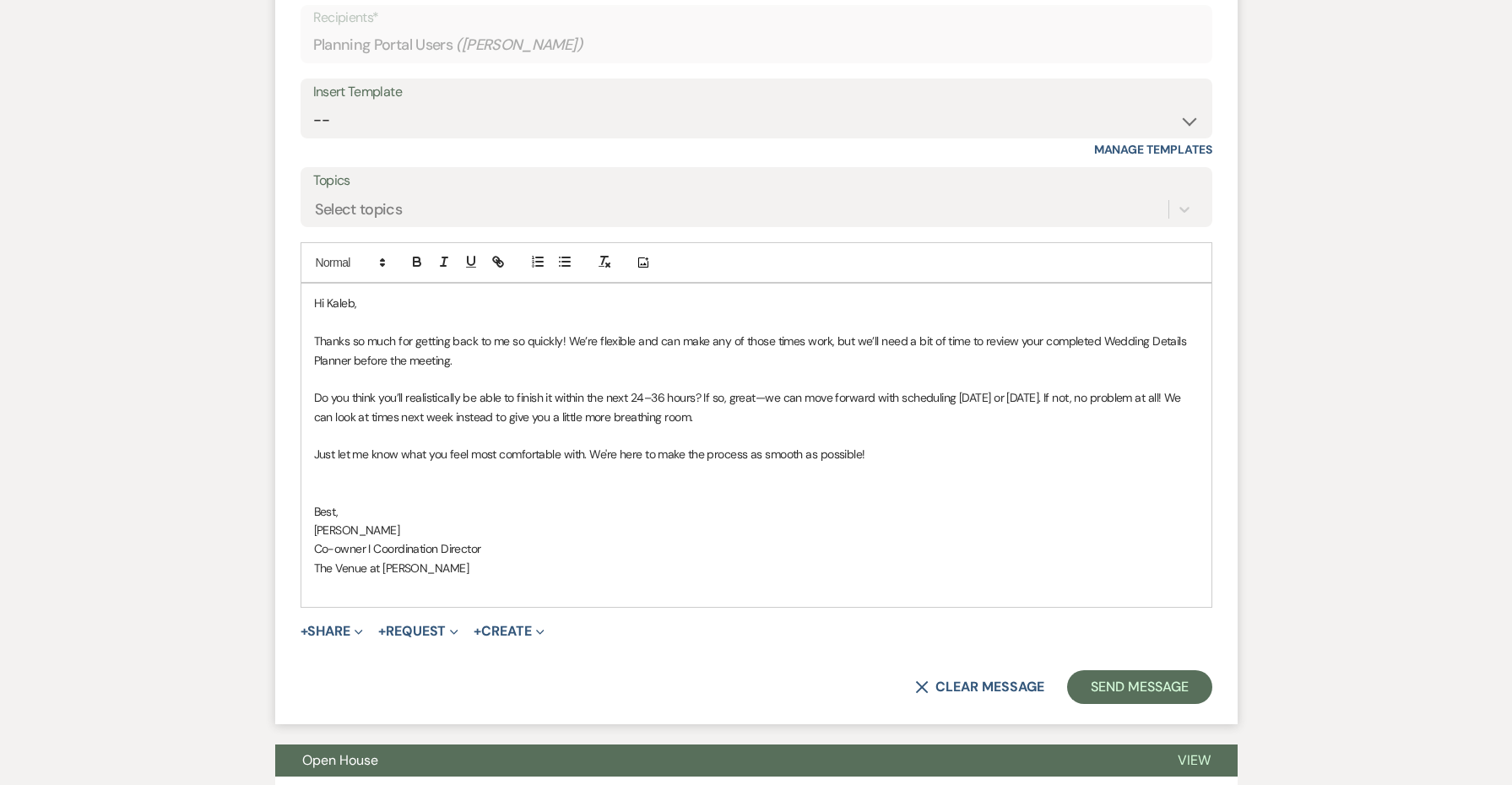
click at [849, 332] on p "Thanks so much for getting back to me so quickly! We’re flexible and can make a…" at bounding box center [756, 350] width 885 height 38
click at [810, 340] on p "Thanks so much for getting back to me so quickly! We’re flexible and can make a…" at bounding box center [756, 350] width 885 height 38
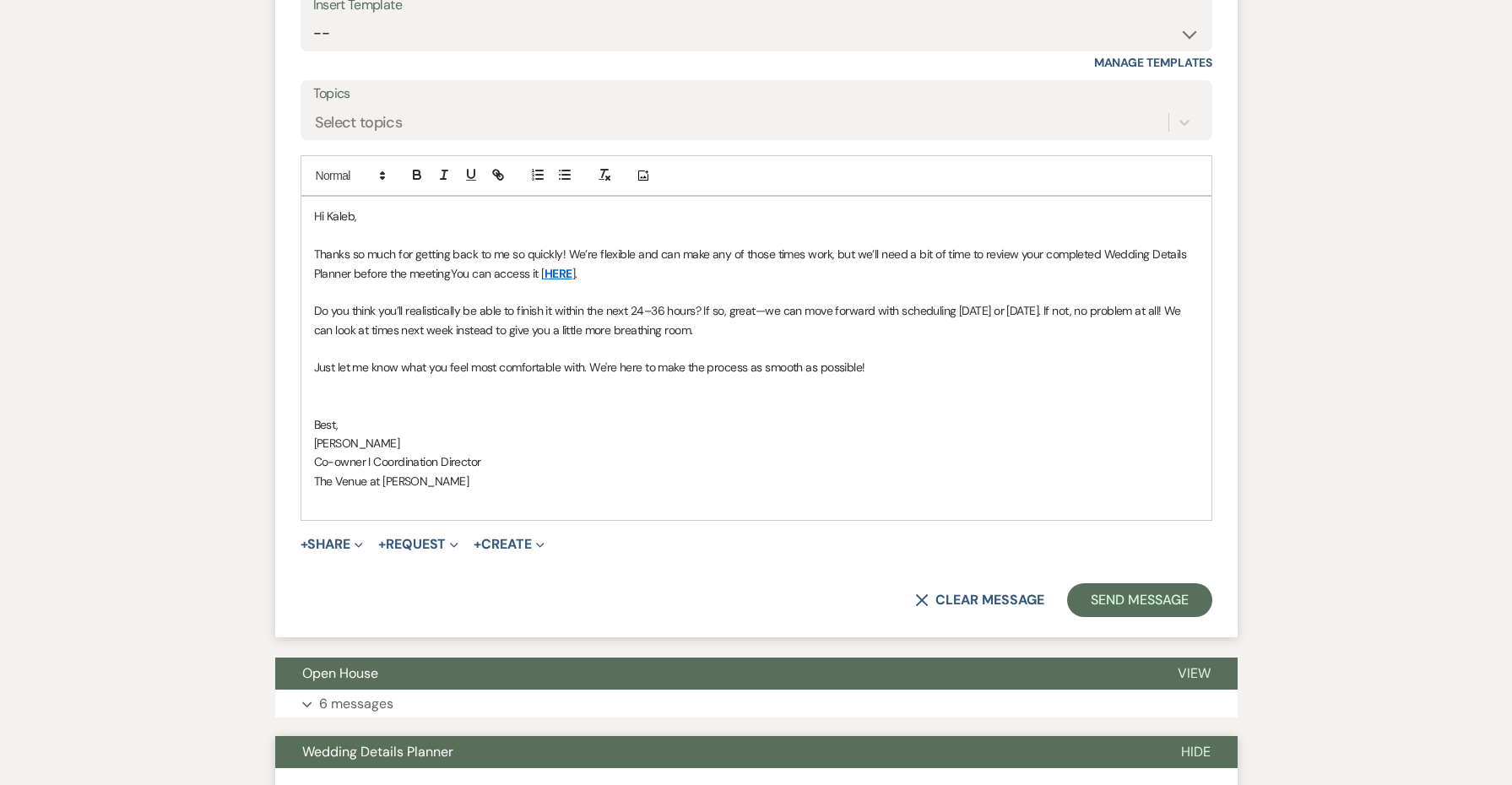
scroll to position [1581, 0]
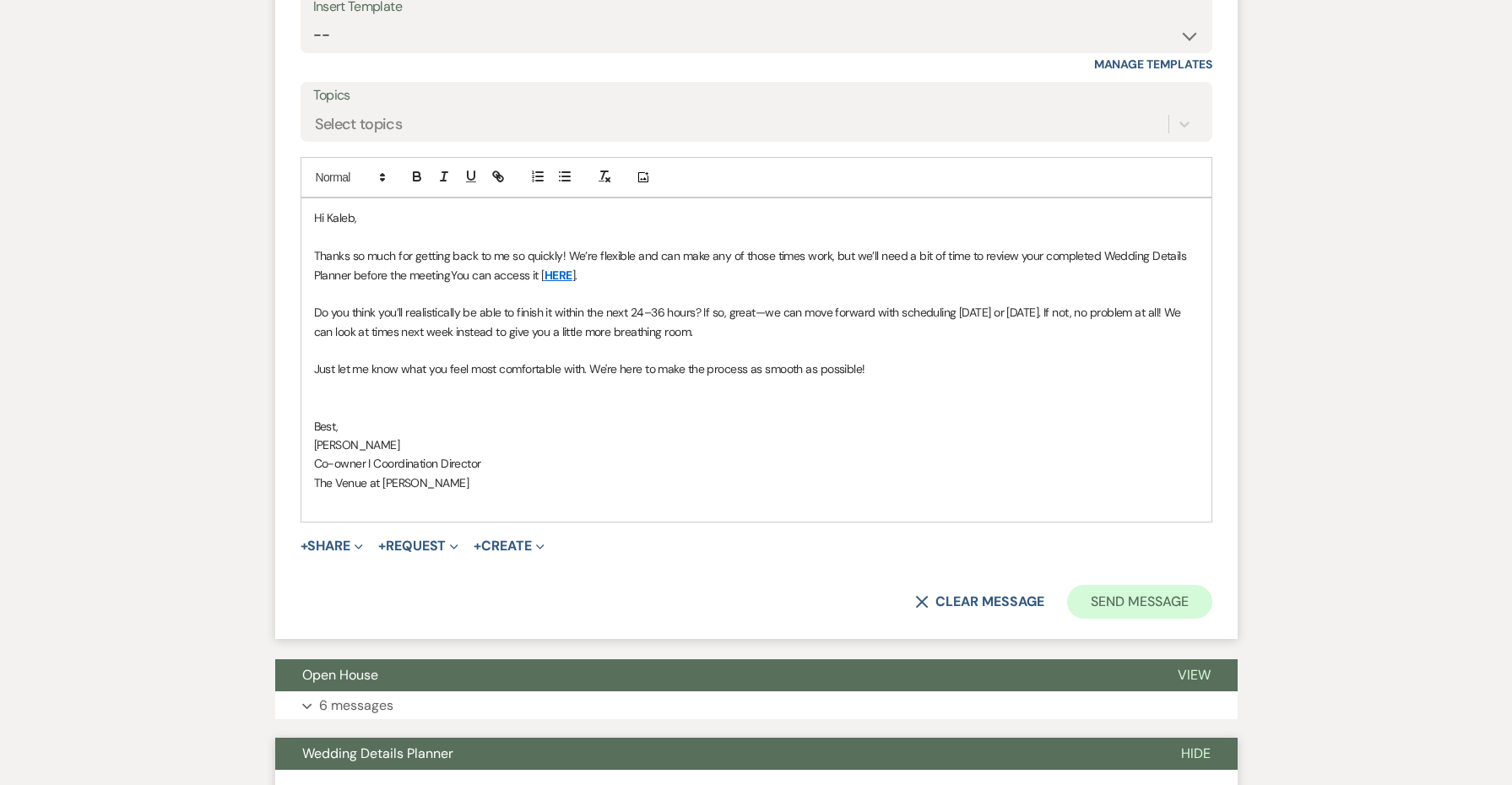
click at [1110, 585] on button "Send Message" at bounding box center [1140, 602] width 145 height 34
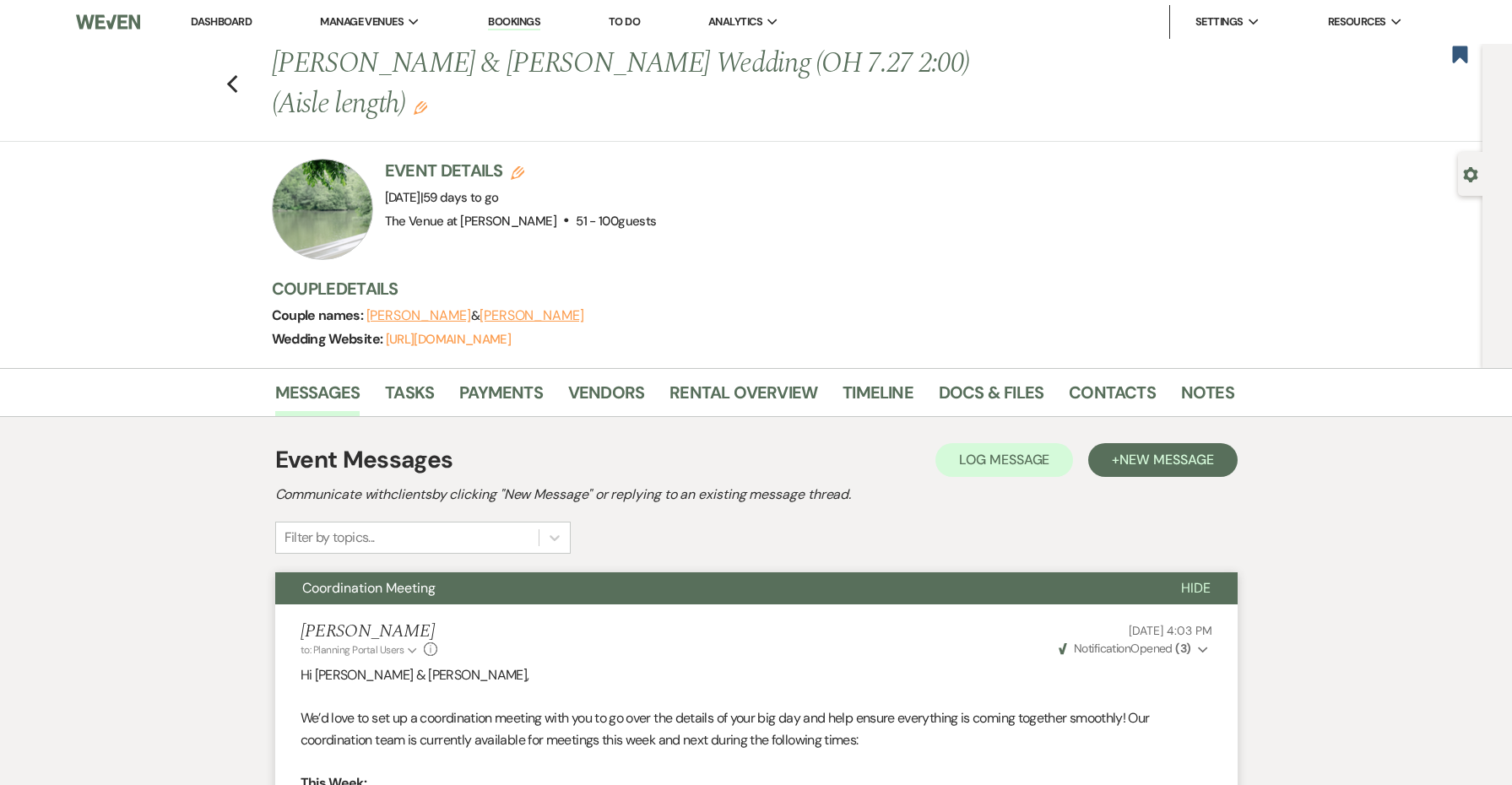
scroll to position [0, 0]
click at [241, 95] on div "Previous [PERSON_NAME] & [PERSON_NAME] Wedding (OH 7.27 2:00) (Aisle length) Ed…" at bounding box center [737, 93] width 1491 height 98
click at [234, 89] on use "button" at bounding box center [232, 84] width 11 height 19
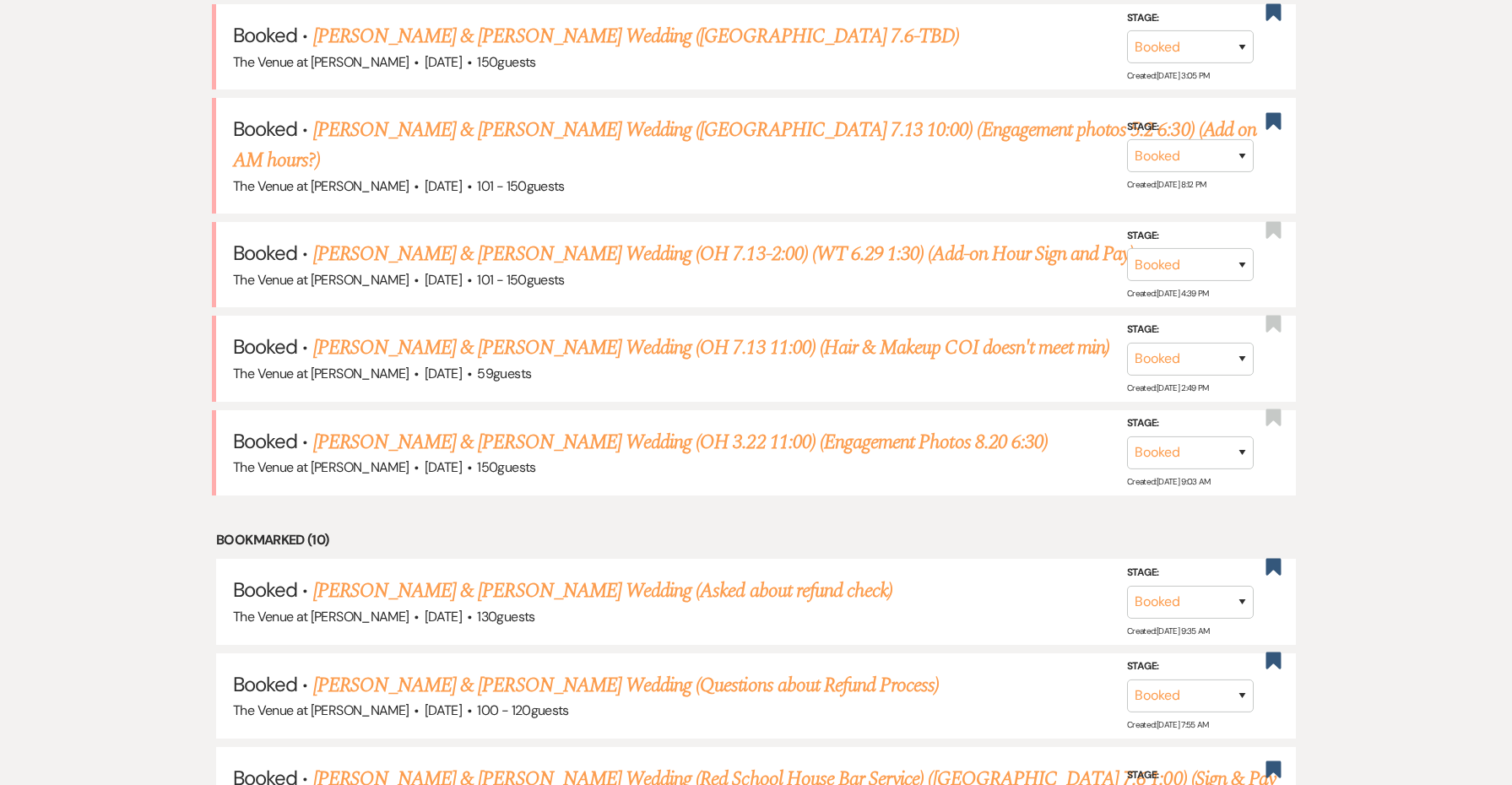
scroll to position [1069, 0]
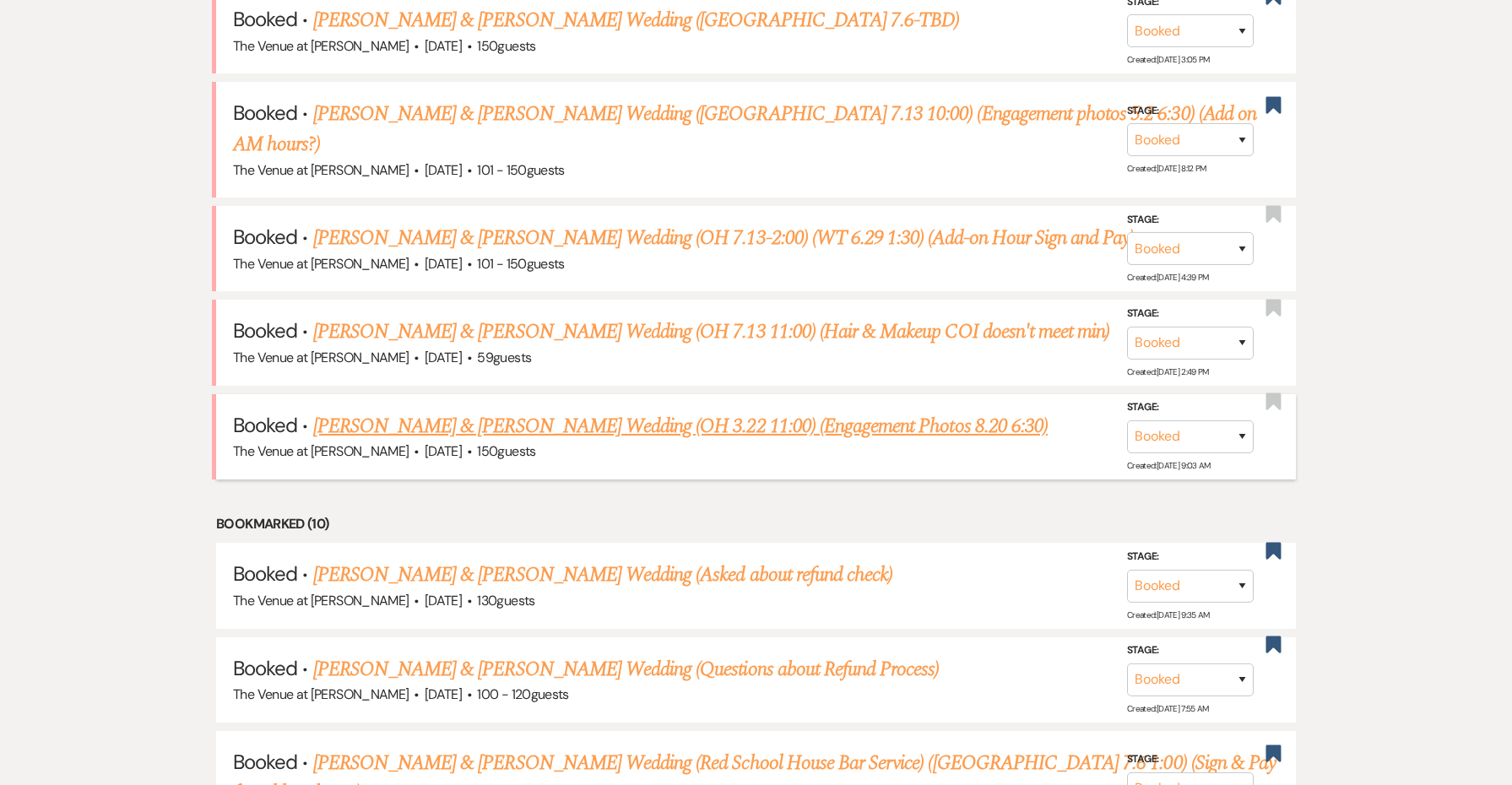
click at [588, 411] on link "[PERSON_NAME] & [PERSON_NAME] Wedding (OH 3.22 11:00) (Engagement Photos 8.20 6…" at bounding box center [680, 426] width 735 height 30
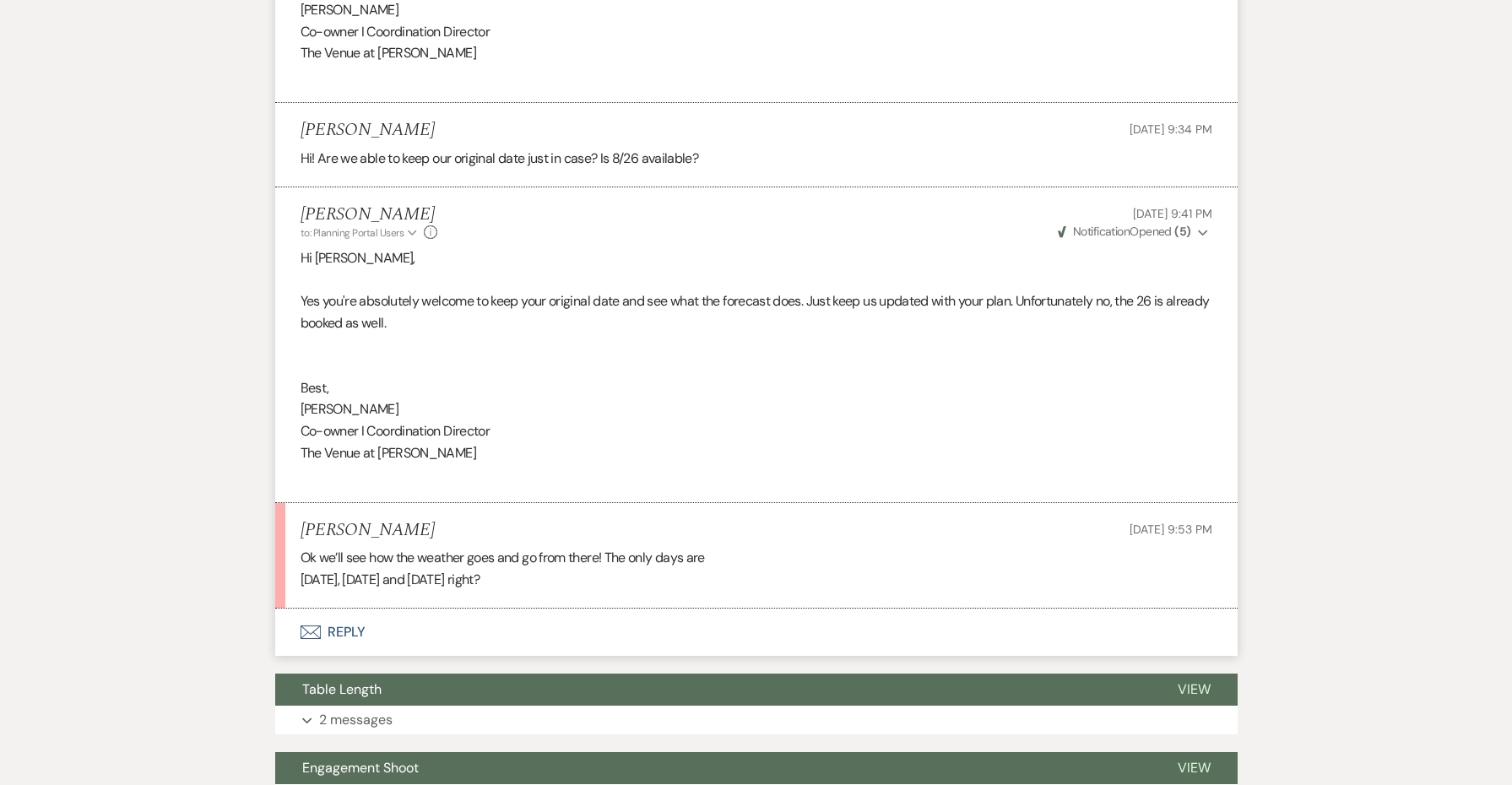
scroll to position [1074, 0]
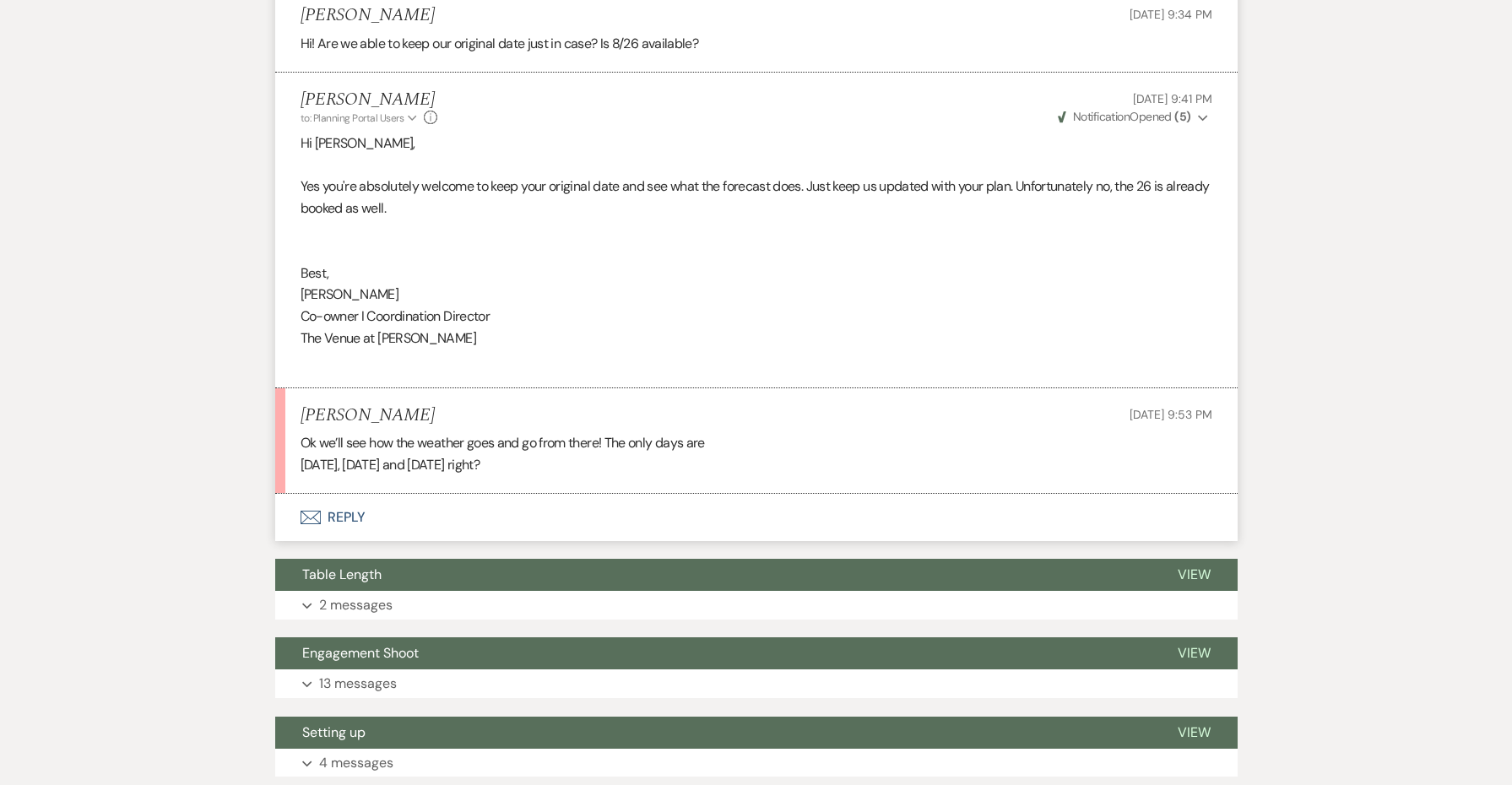
click at [348, 494] on button "Envelope Reply" at bounding box center [756, 518] width 962 height 48
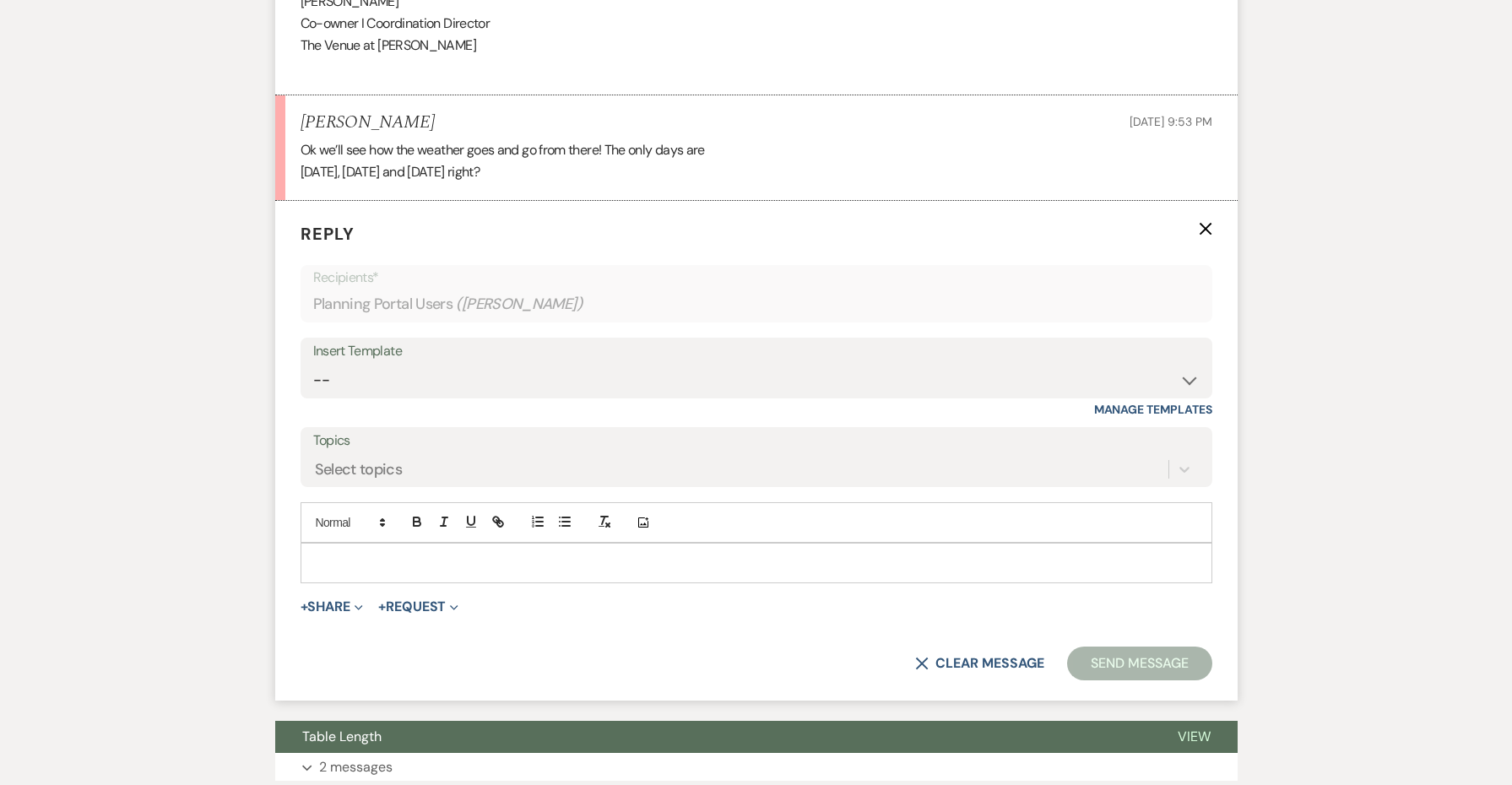
scroll to position [1407, 0]
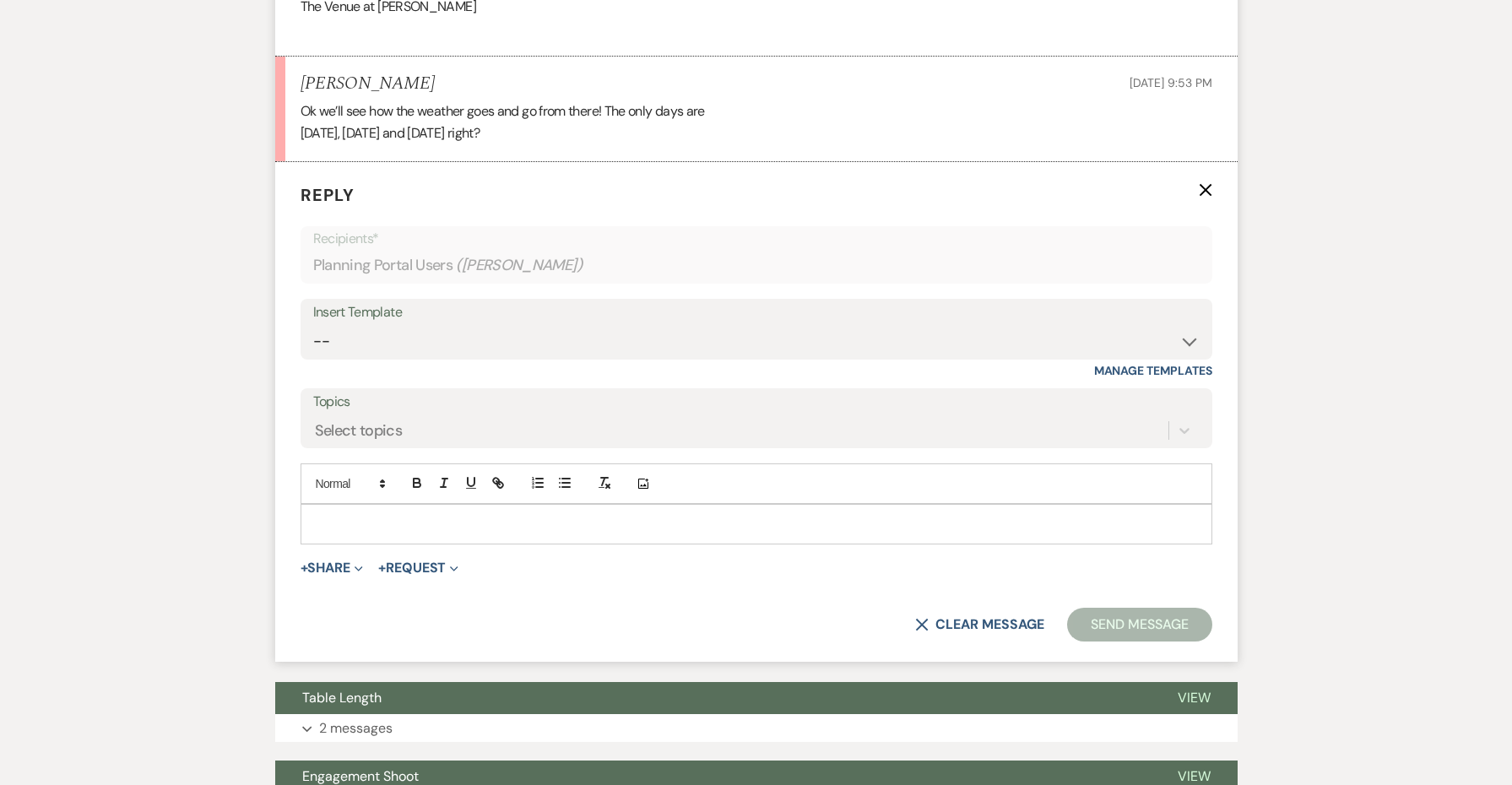
click at [392, 515] on p at bounding box center [756, 524] width 885 height 19
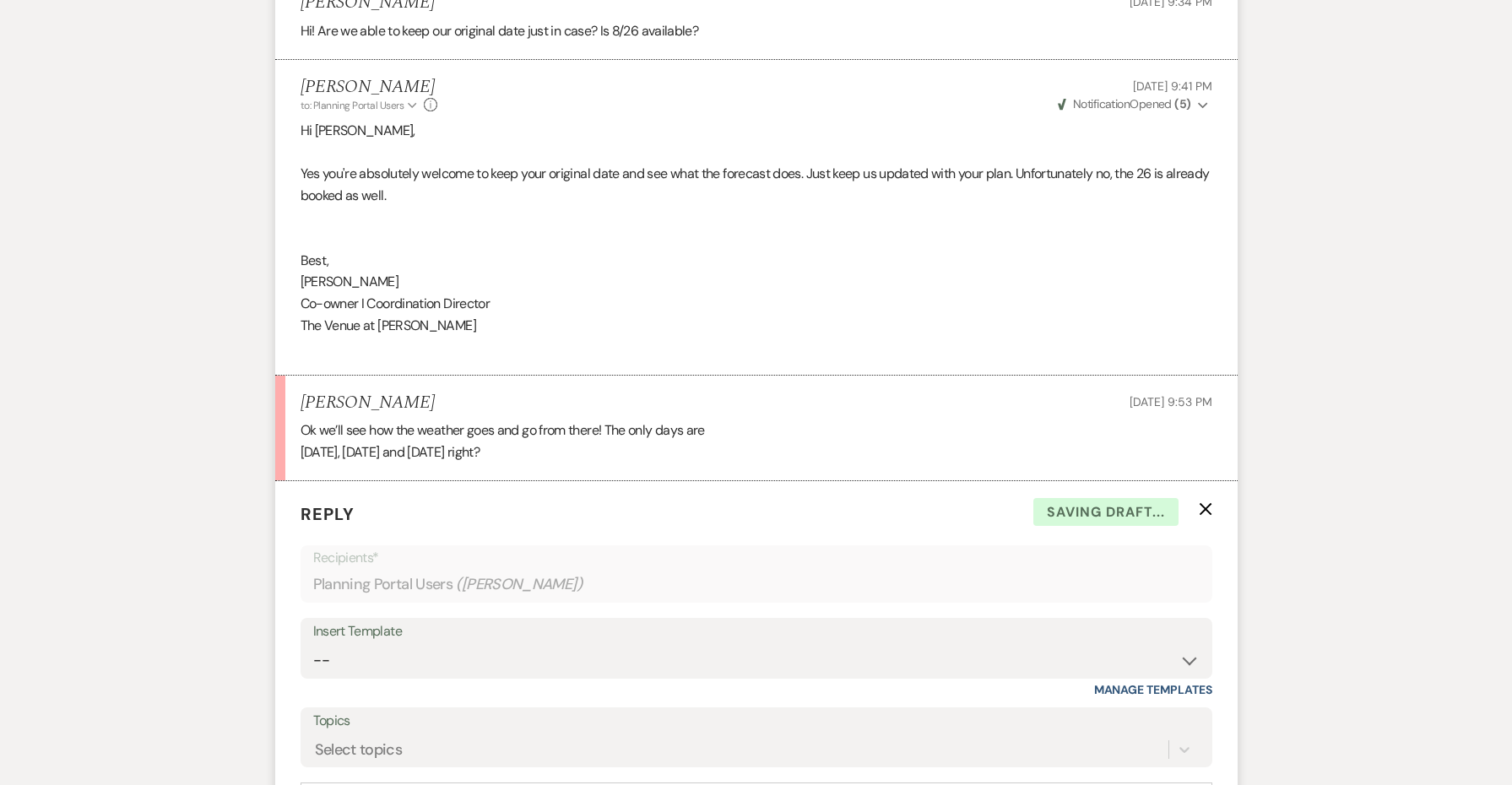
scroll to position [1036, 0]
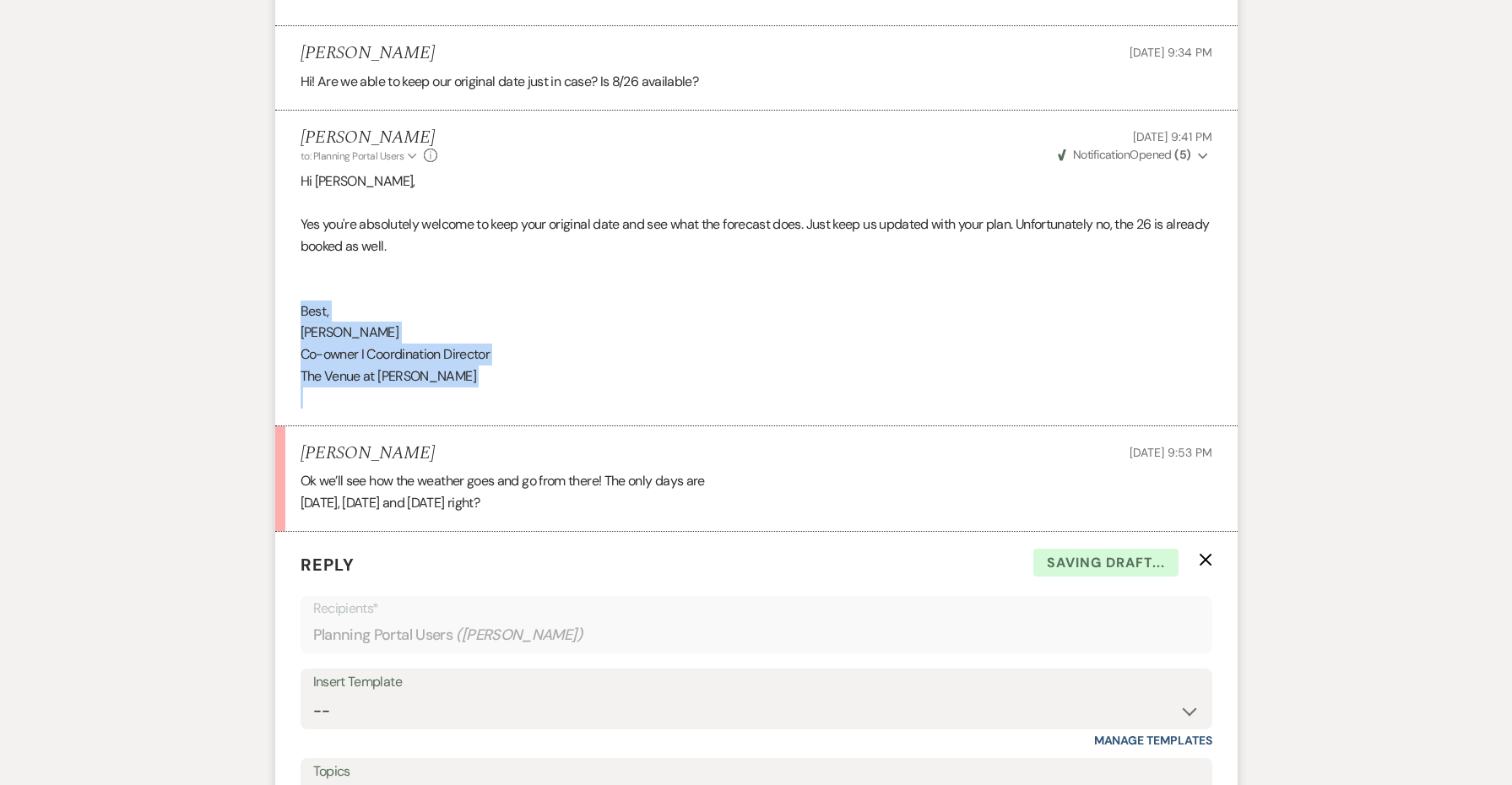
drag, startPoint x: 381, startPoint y: 363, endPoint x: 270, endPoint y: 302, distance: 126.7
click at [270, 302] on div "Messages Tasks Payments Vendors Rental Overview Timeline Docs & Files Contacts …" at bounding box center [756, 642] width 1512 height 2676
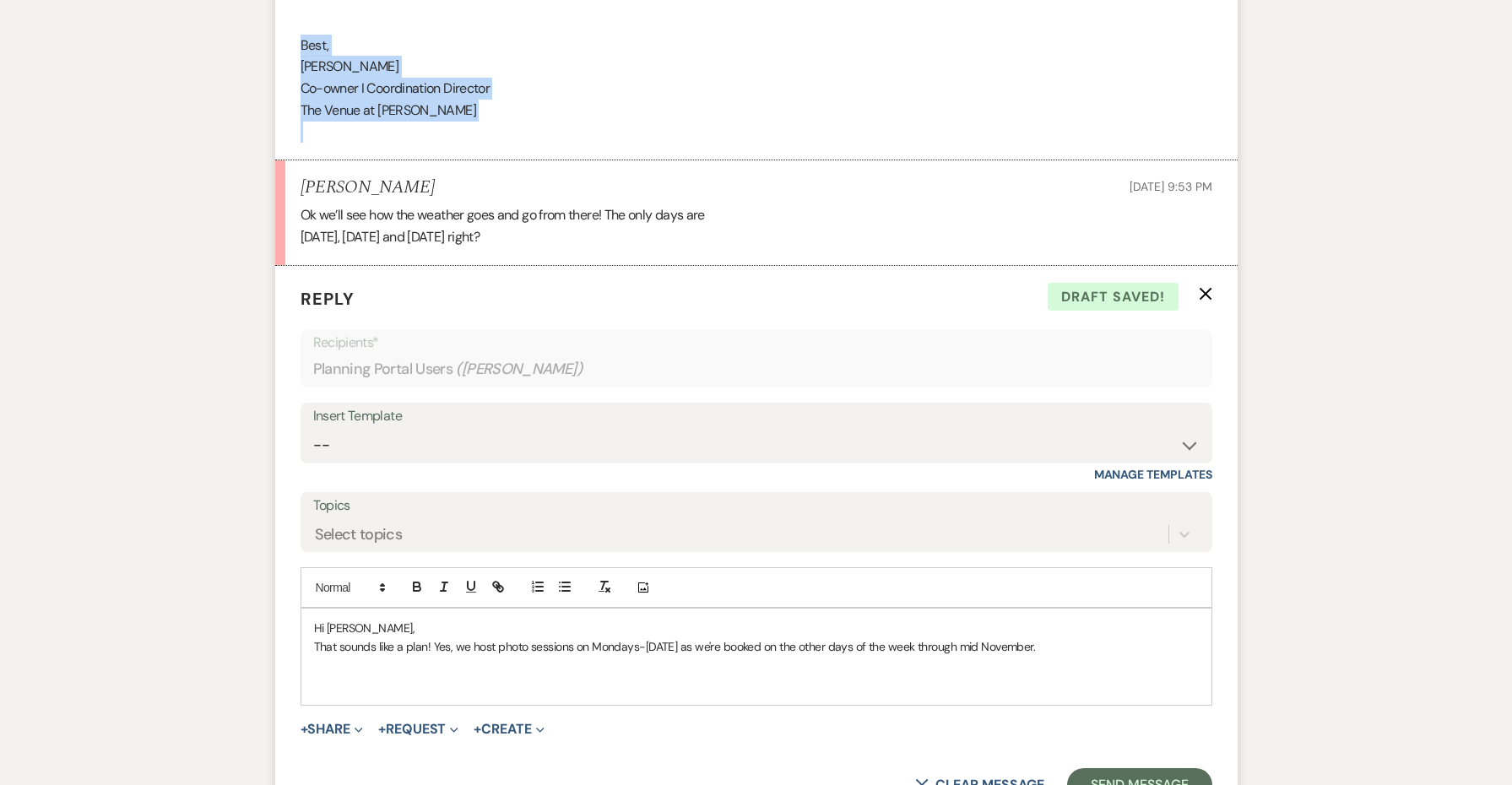
scroll to position [1464, 0]
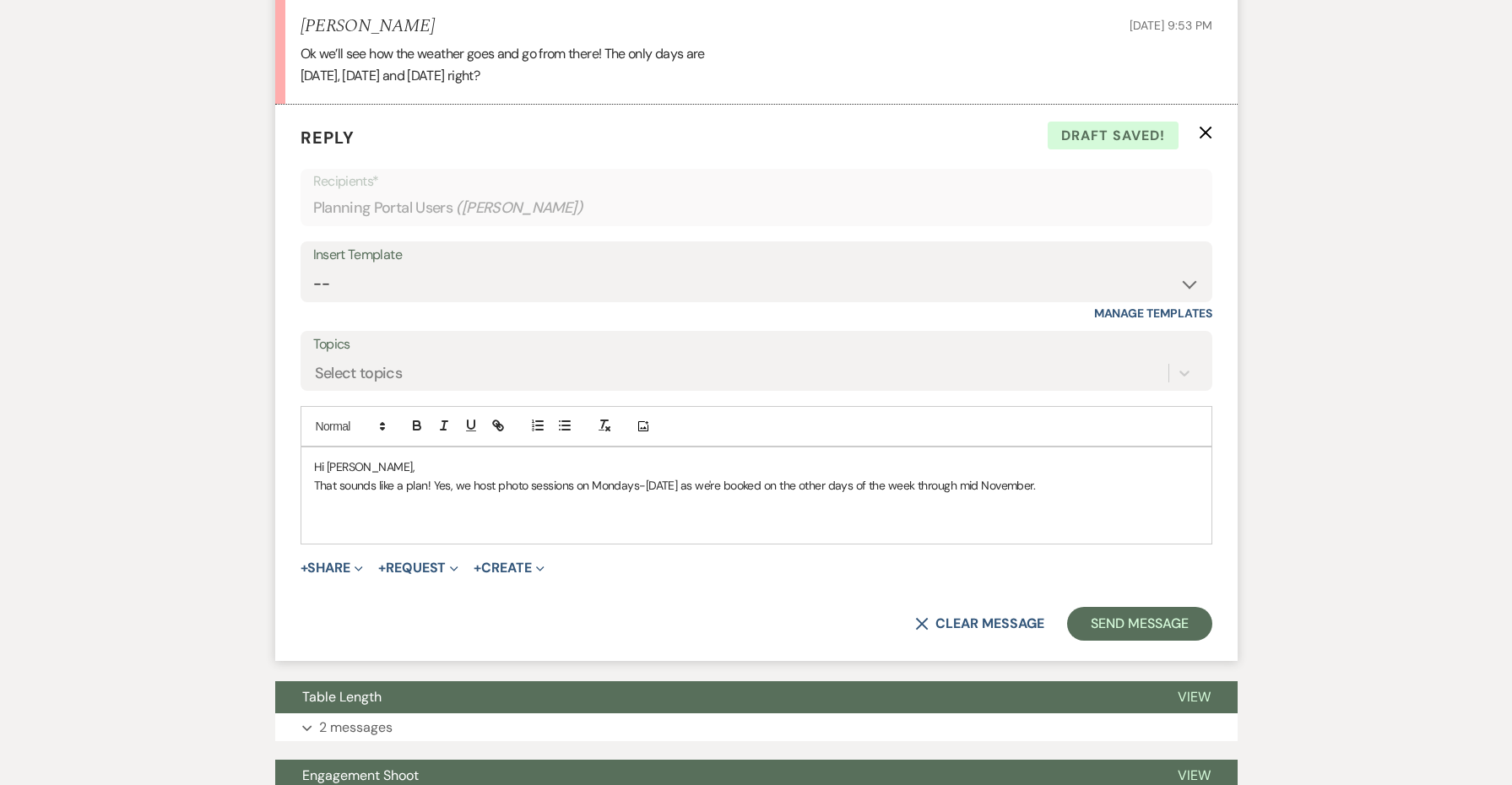
click at [1064, 514] on p at bounding box center [756, 523] width 885 height 19
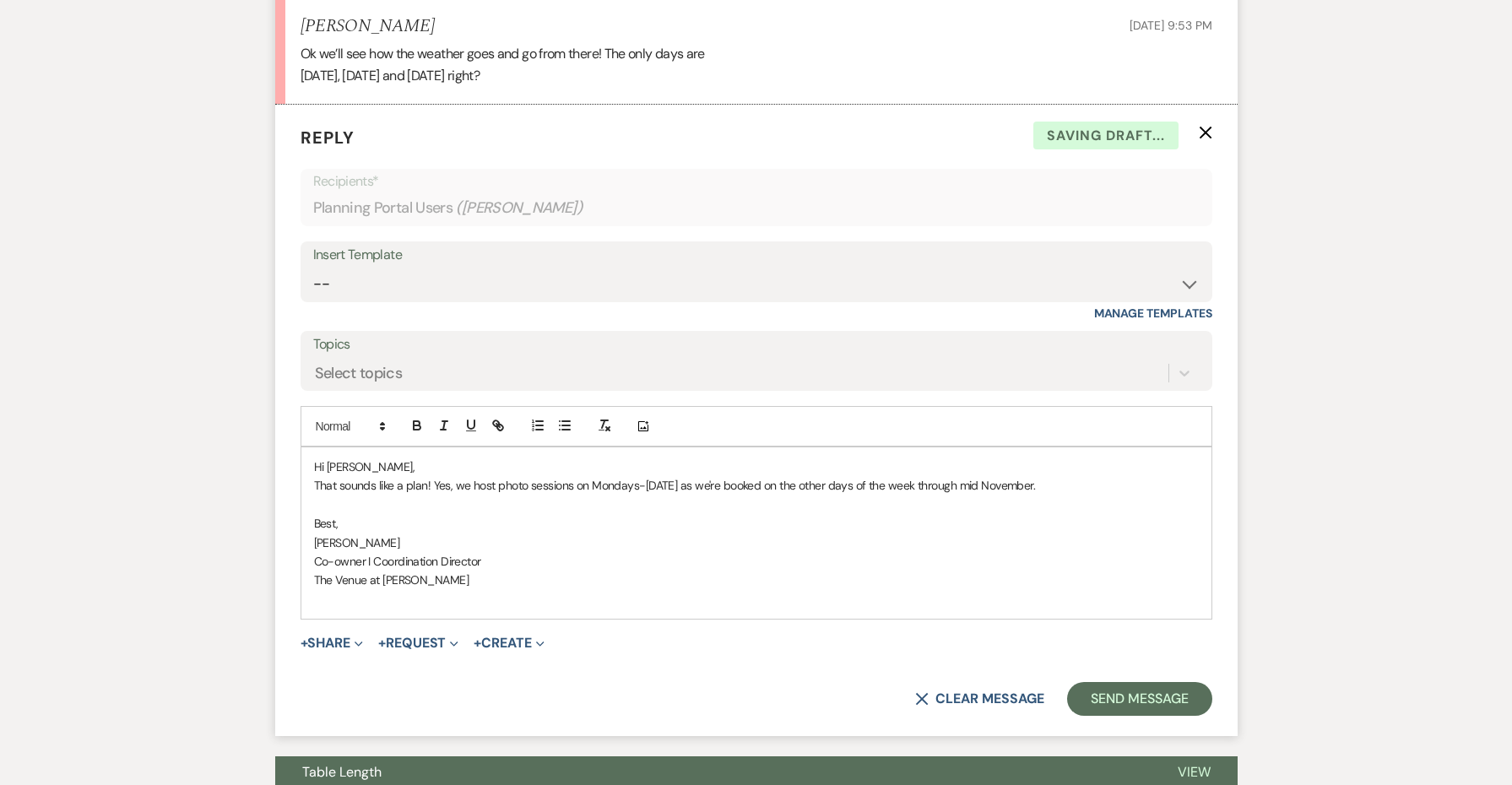
click at [924, 447] on div "Hi [PERSON_NAME], That sounds like a plan! Yes, we host photo sessions on Monda…" at bounding box center [757, 533] width 910 height 171
click at [898, 458] on p "Hi [PERSON_NAME]," at bounding box center [756, 467] width 885 height 19
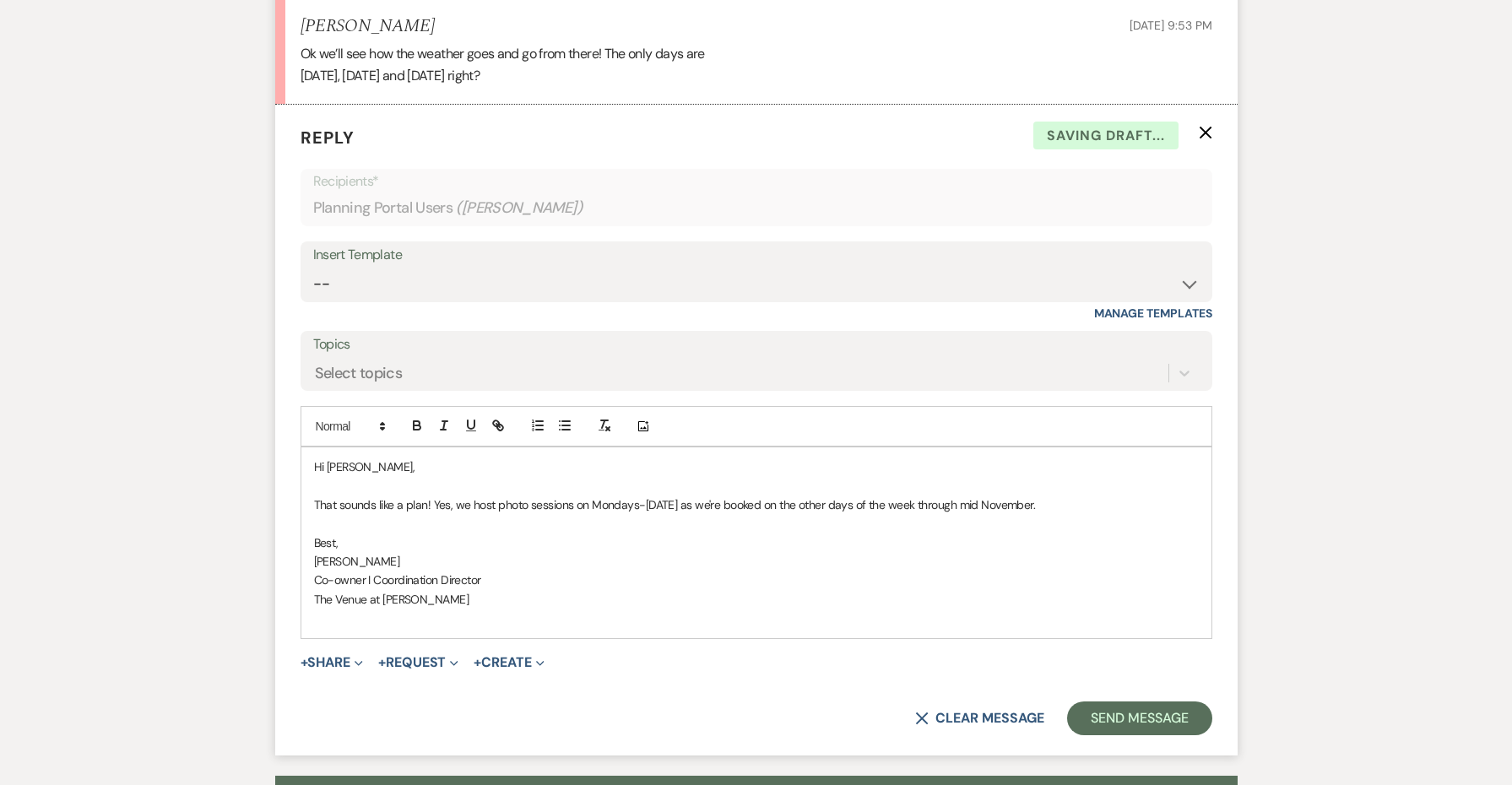
click at [1163, 712] on form "Reply X Saving draft... Recipients* Planning Portal Users ( [PERSON_NAME] ) Ins…" at bounding box center [756, 430] width 962 height 651
click at [1157, 701] on button "Send Message" at bounding box center [1140, 718] width 145 height 34
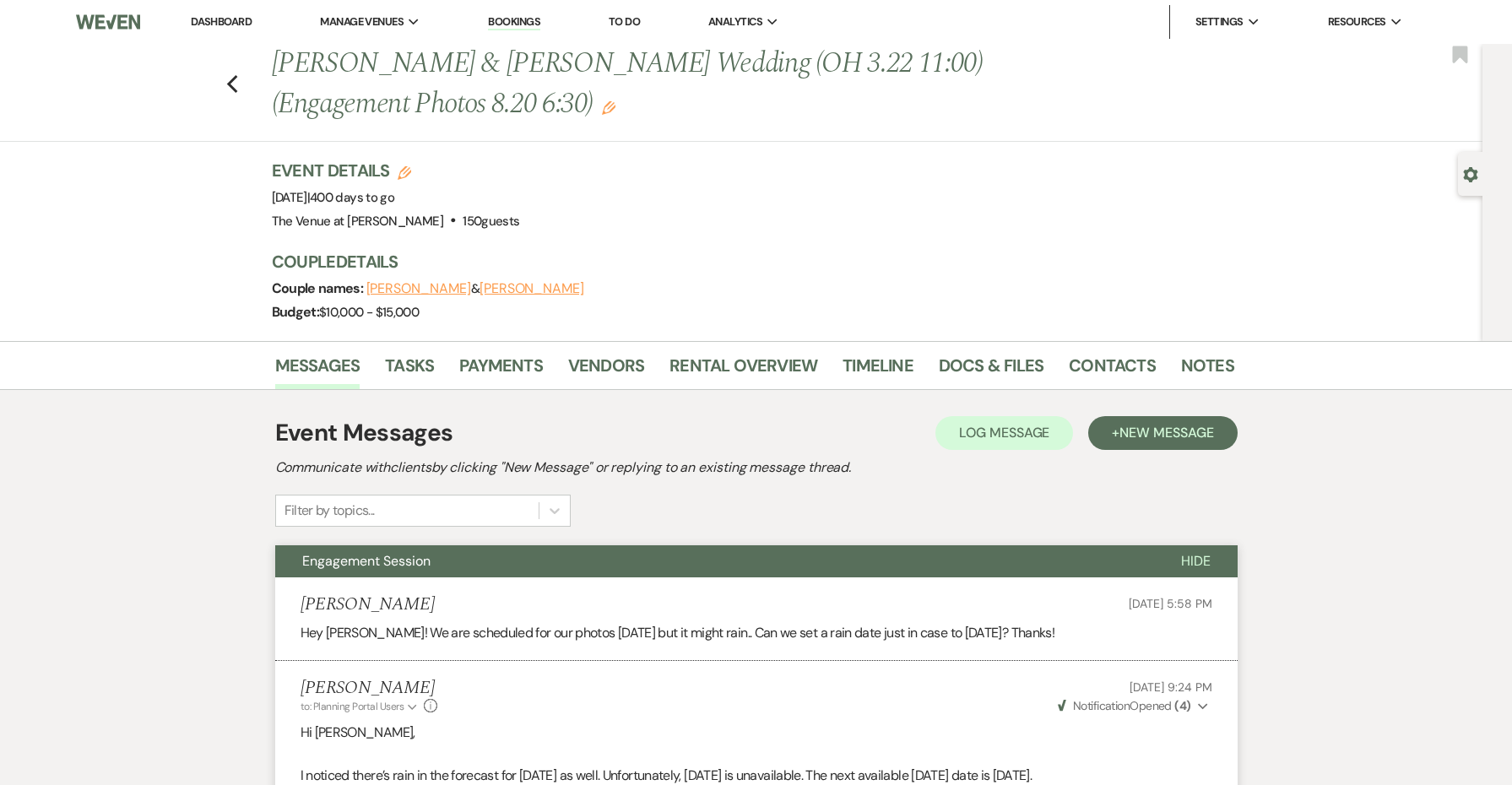
scroll to position [0, 0]
click at [236, 88] on icon "Previous" at bounding box center [233, 84] width 12 height 20
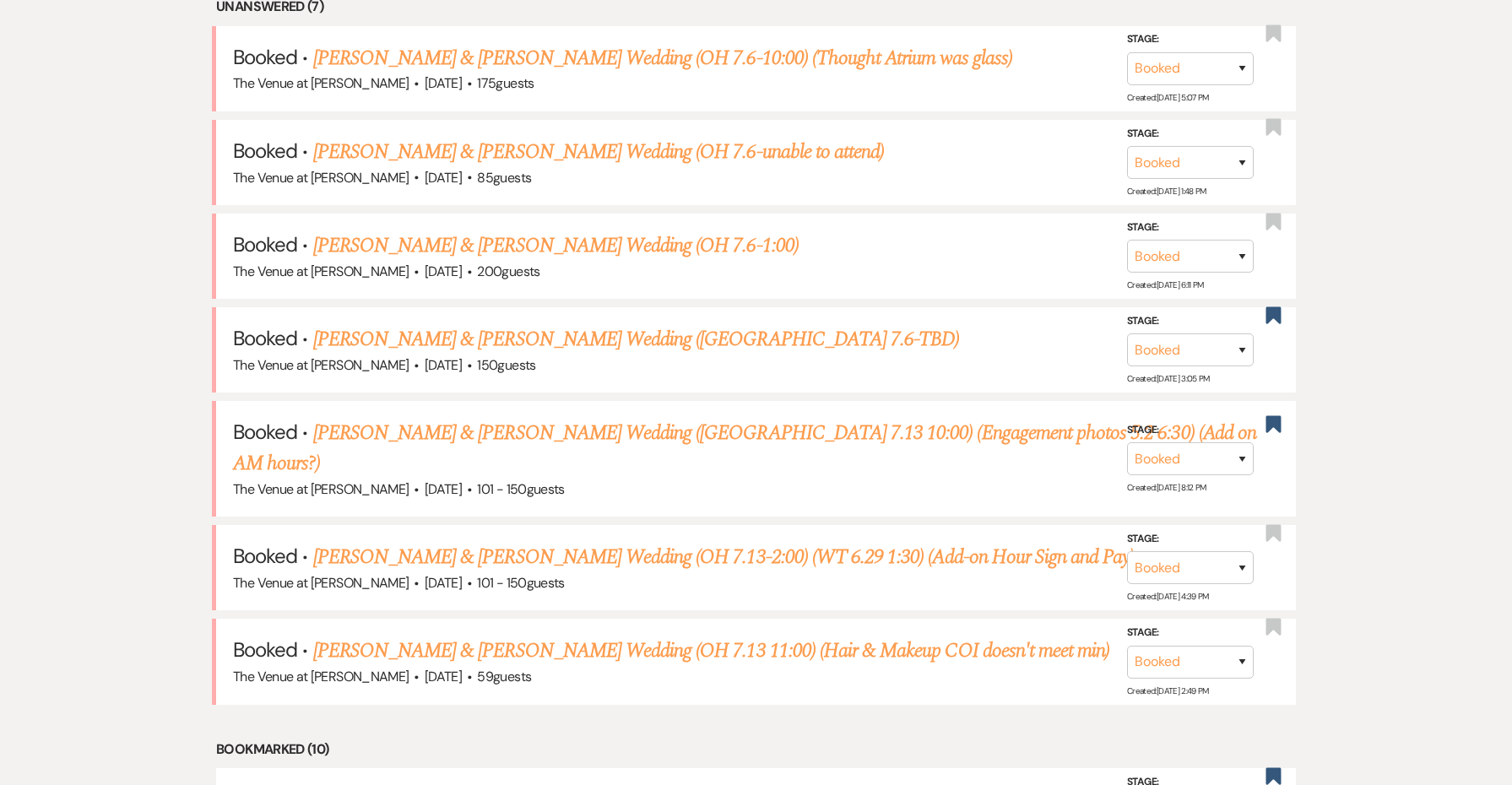
scroll to position [743, 0]
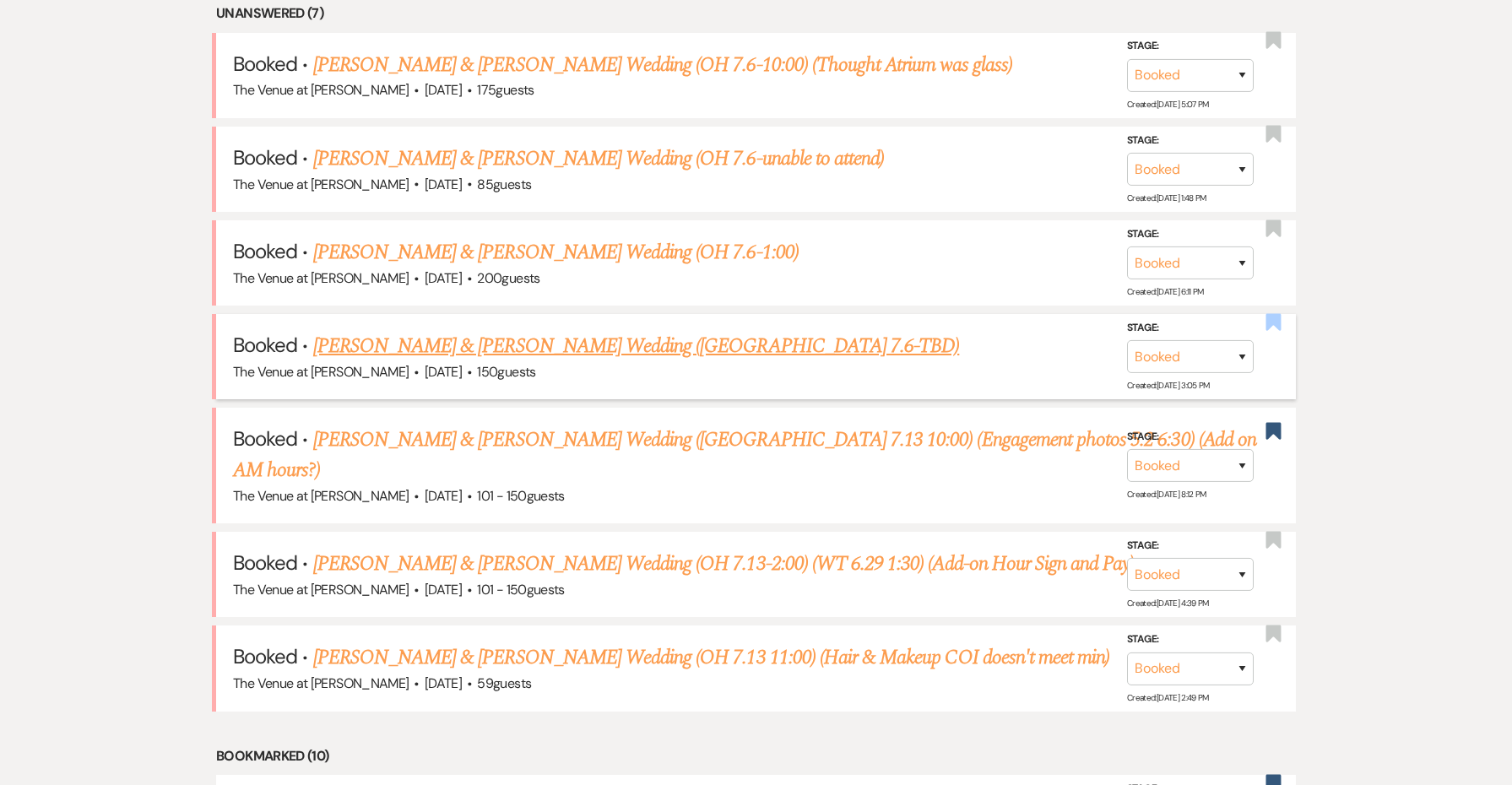
click at [1269, 319] on use "button" at bounding box center [1273, 321] width 15 height 17
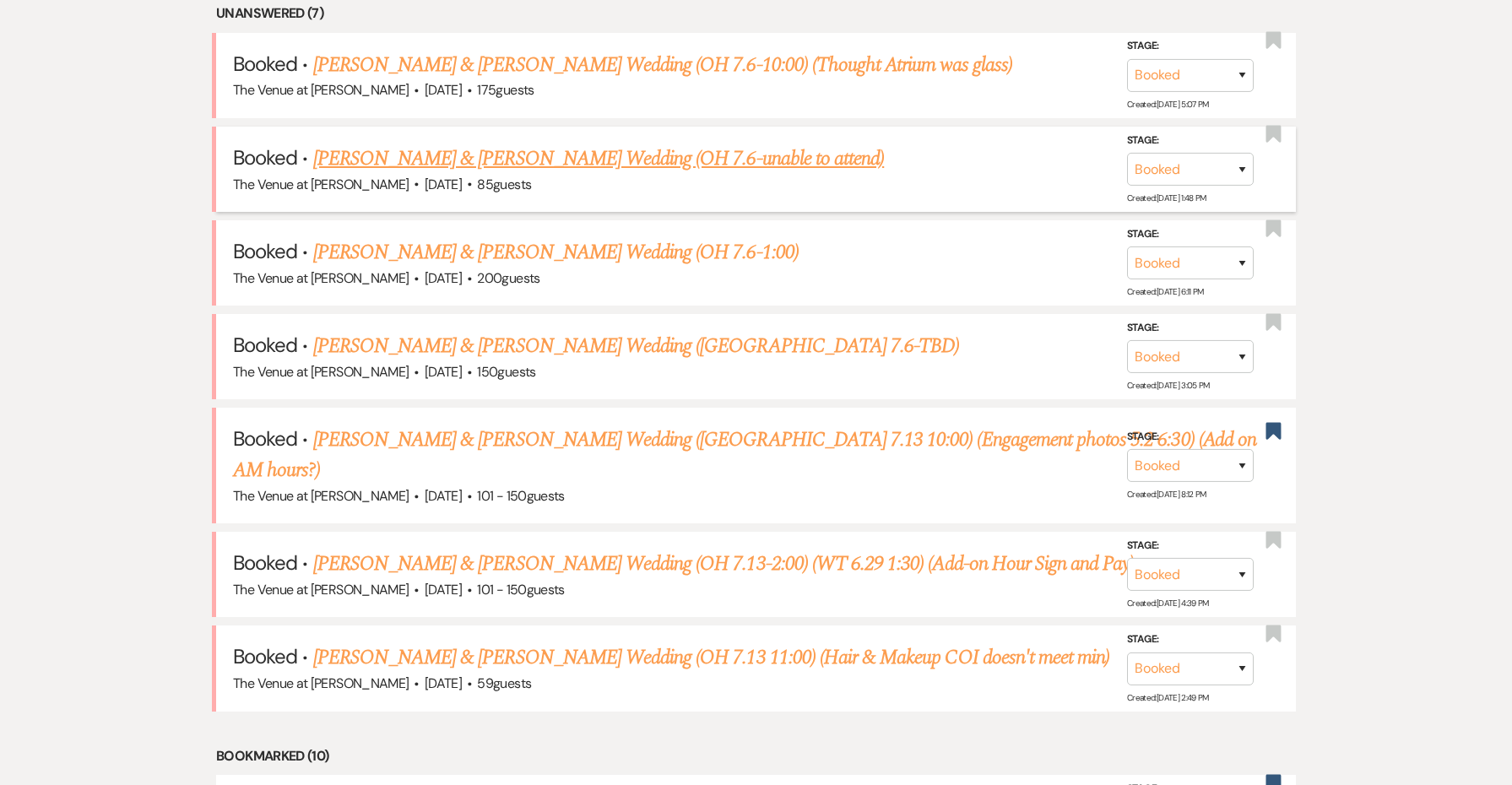
click at [819, 160] on link "[PERSON_NAME] & [PERSON_NAME] Wedding (OH 7.6-unable to attend)" at bounding box center [599, 159] width 572 height 30
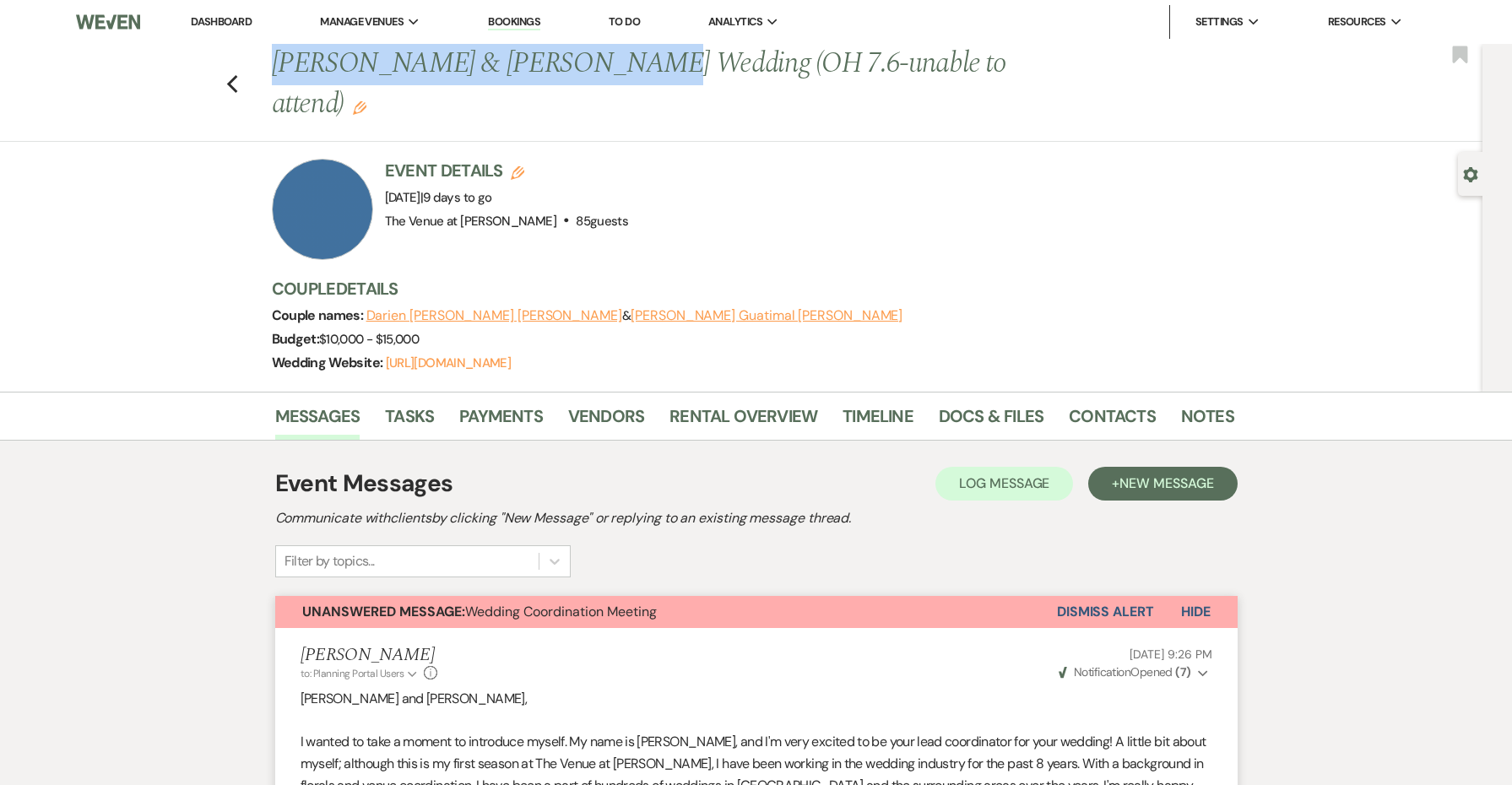
drag, startPoint x: 593, startPoint y: 70, endPoint x: 258, endPoint y: 64, distance: 335.1
click at [258, 64] on div "Previous [PERSON_NAME] & [PERSON_NAME] Wedding (OH 7.6-unable to attend) Edit B…" at bounding box center [737, 93] width 1491 height 98
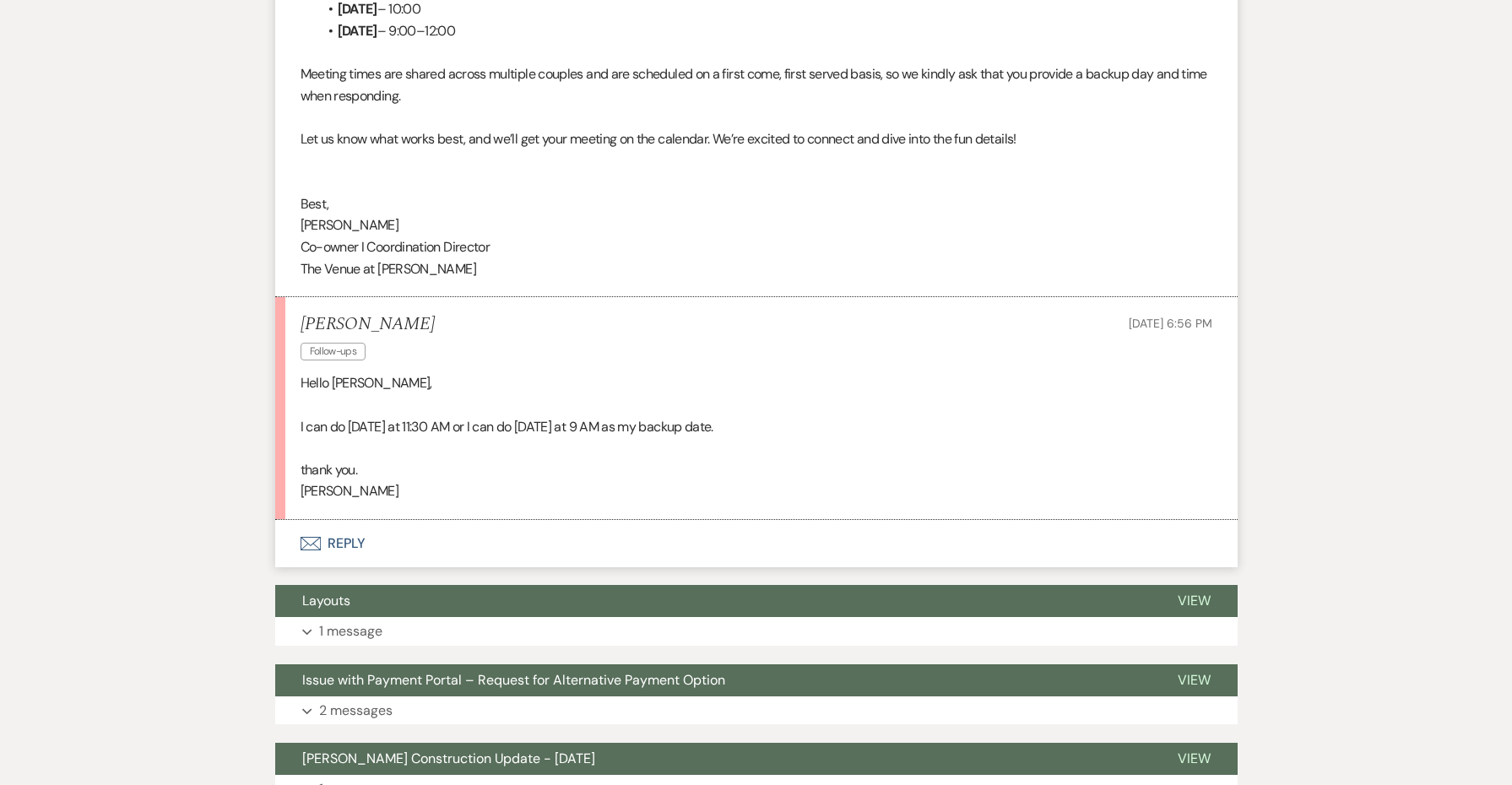
scroll to position [3673, 0]
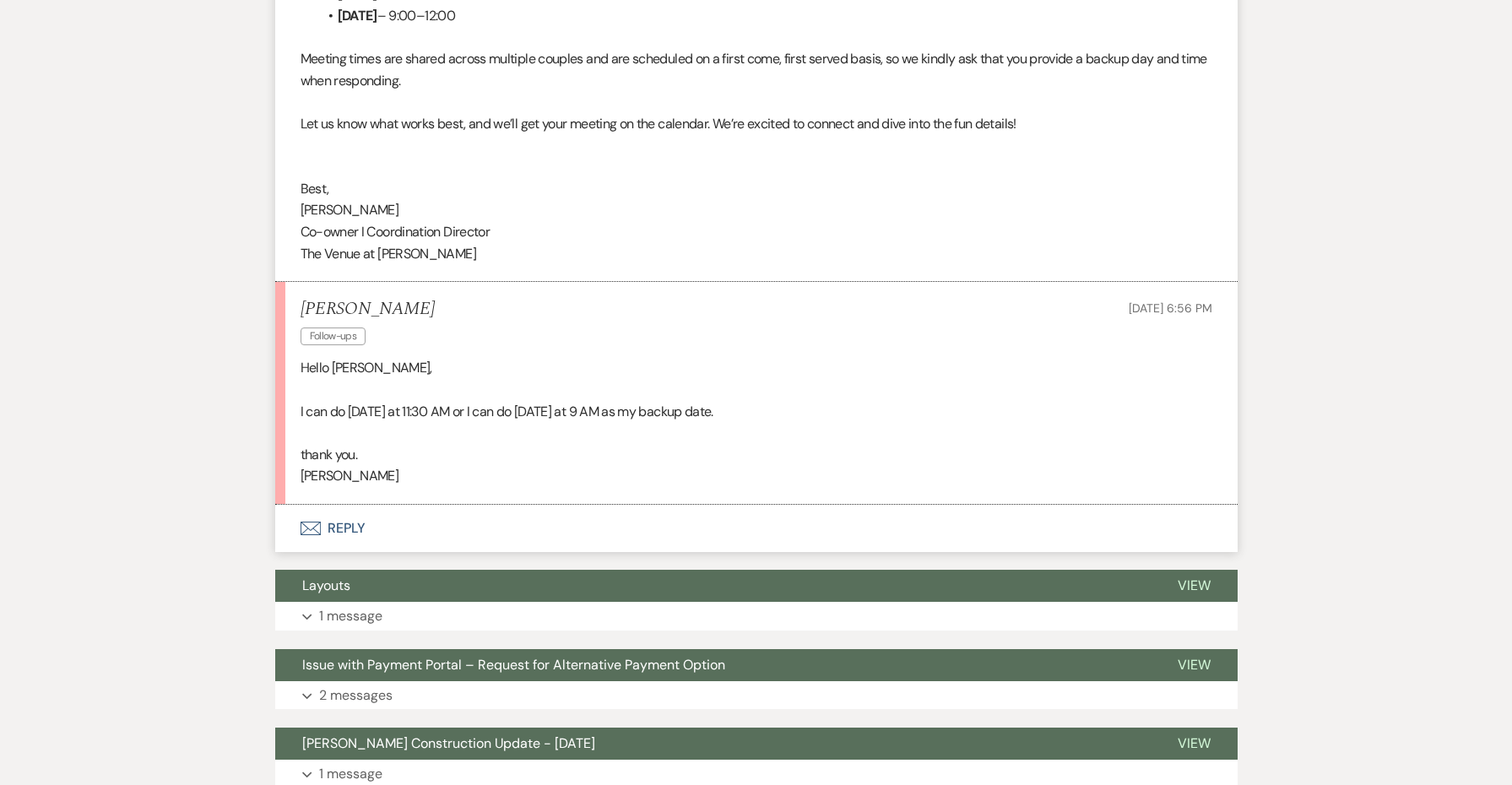
click at [341, 505] on button "Envelope Reply" at bounding box center [756, 528] width 962 height 48
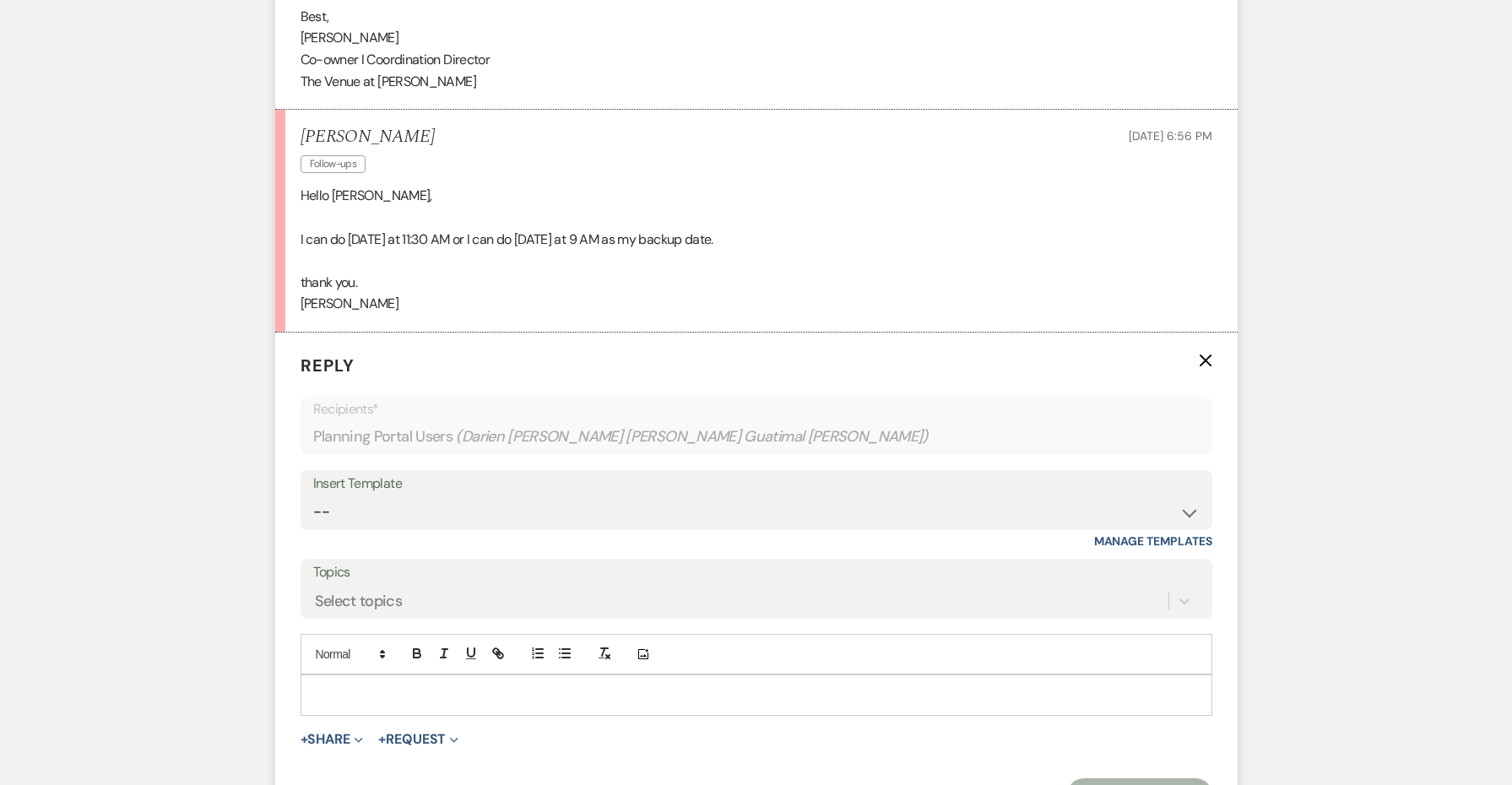
scroll to position [3880, 0]
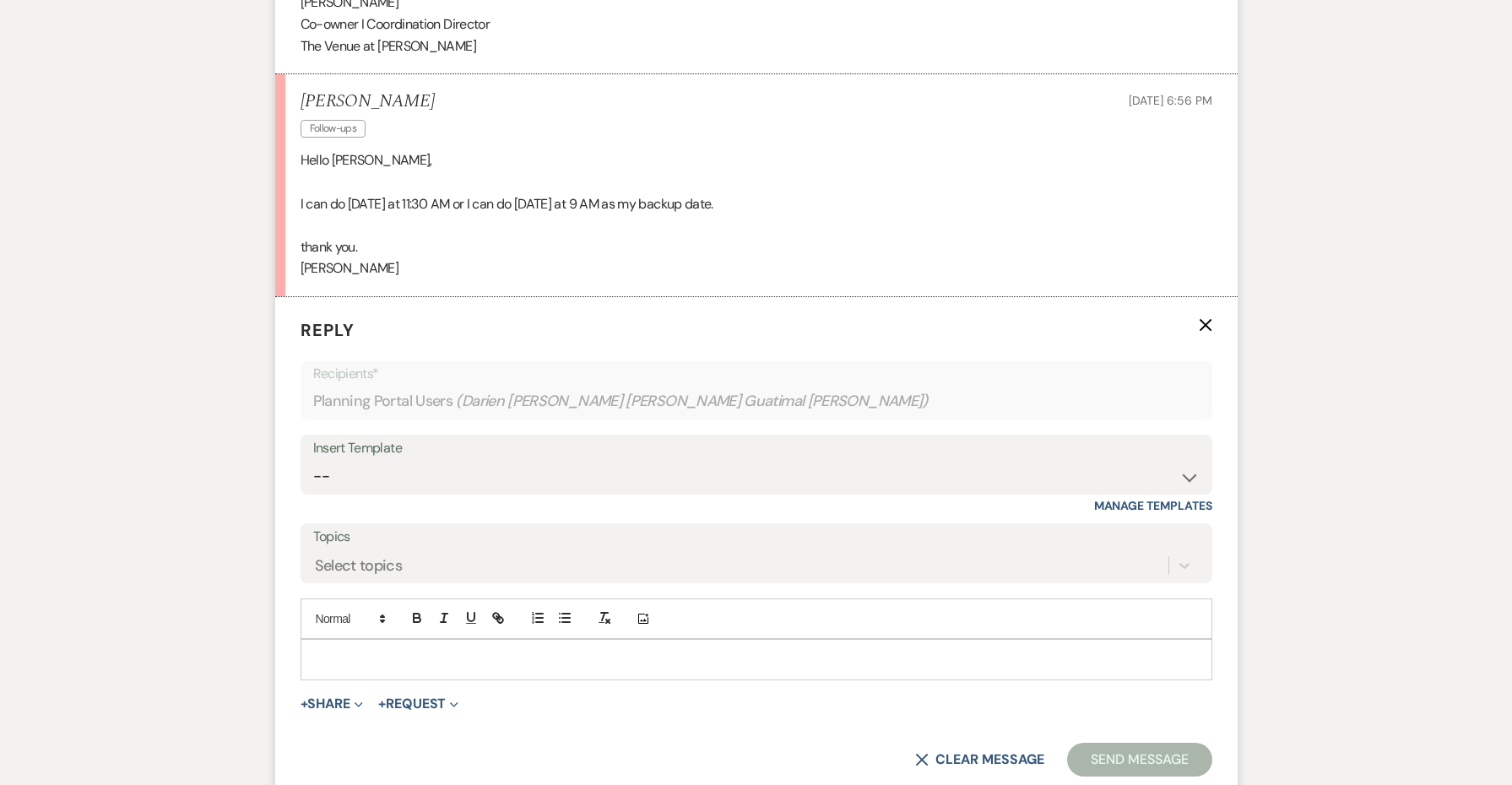
click at [376, 650] on p at bounding box center [756, 659] width 885 height 19
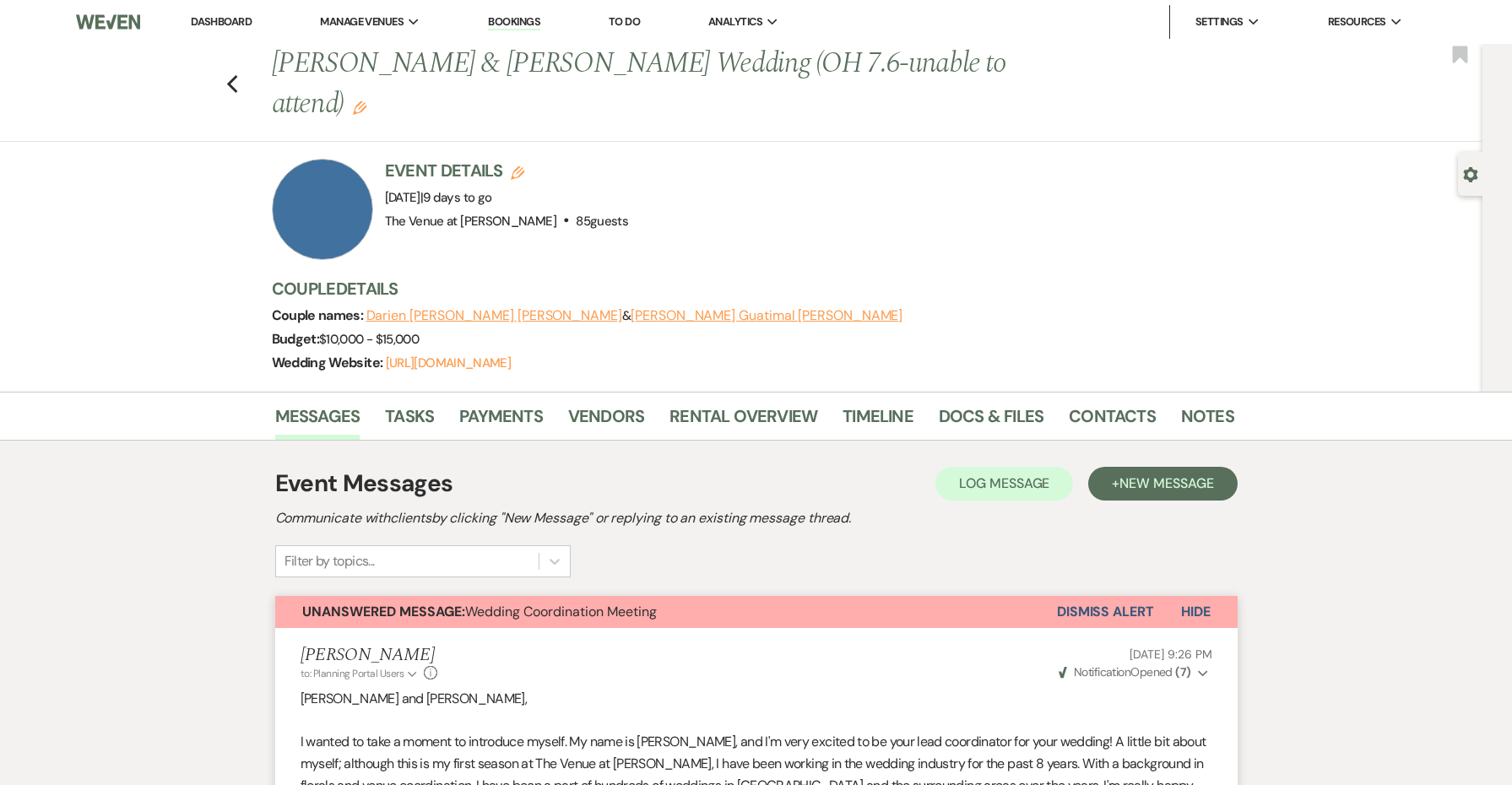
scroll to position [0, 0]
click at [1095, 403] on link "Contacts" at bounding box center [1112, 422] width 87 height 37
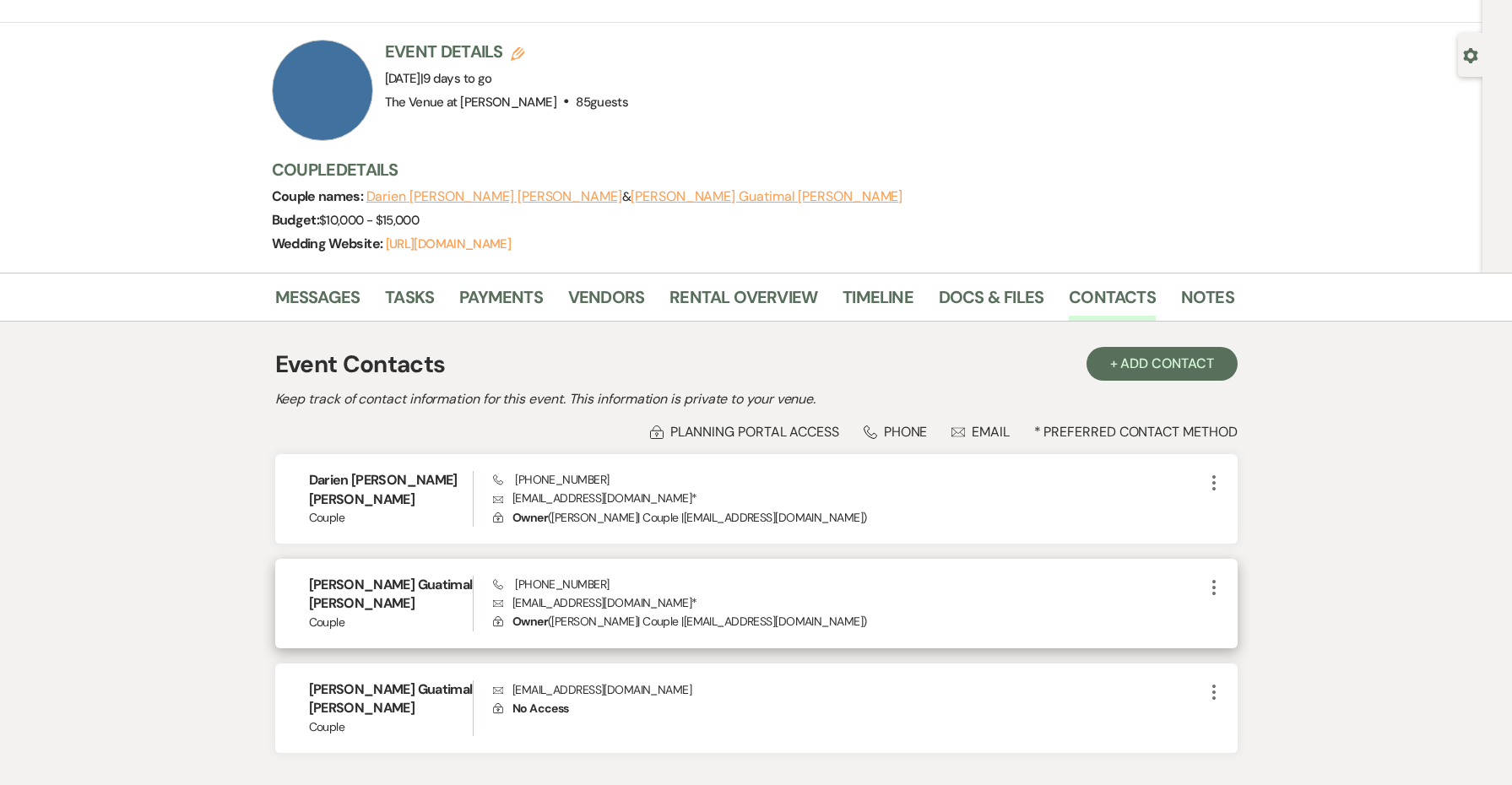
scroll to position [136, 0]
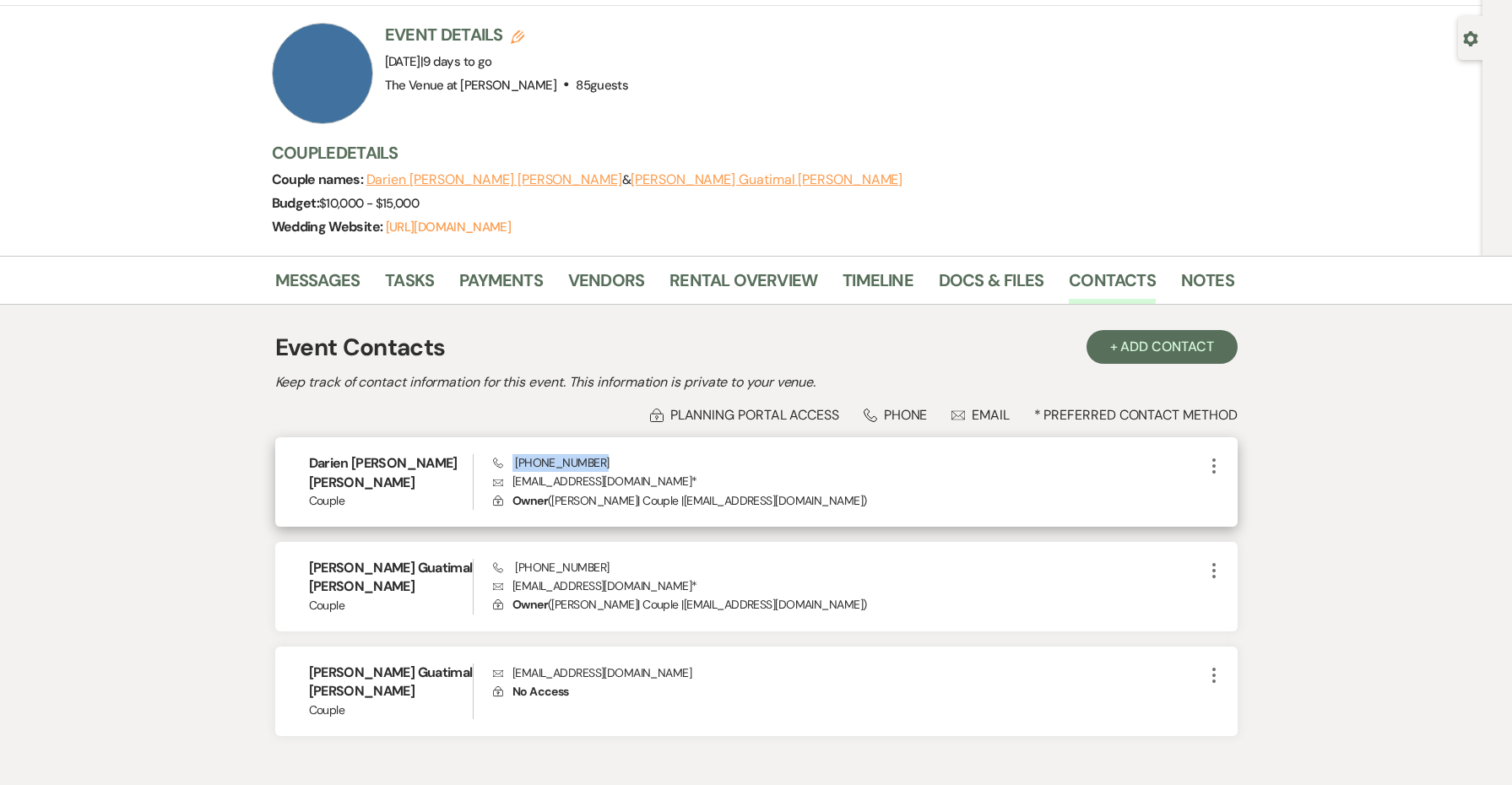
drag, startPoint x: 614, startPoint y: 422, endPoint x: 505, endPoint y: 420, distance: 109.0
click at [505, 454] on div "Phone [PHONE_NUMBER] Envelope [EMAIL_ADDRESS][DOMAIN_NAME] * Lock Owner ( [PERS…" at bounding box center [848, 482] width 710 height 56
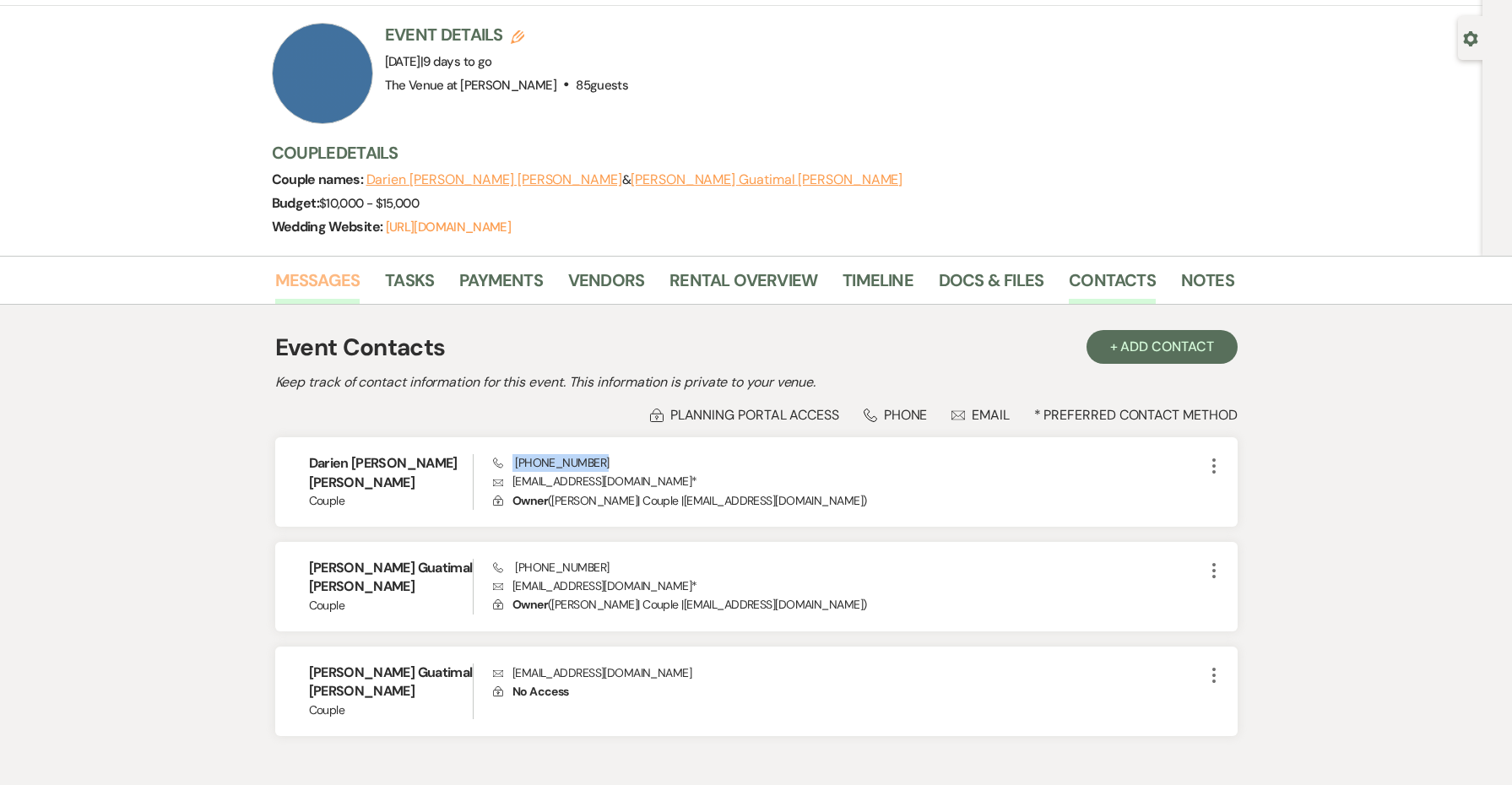
click at [318, 266] on link "Messages" at bounding box center [318, 285] width 86 height 37
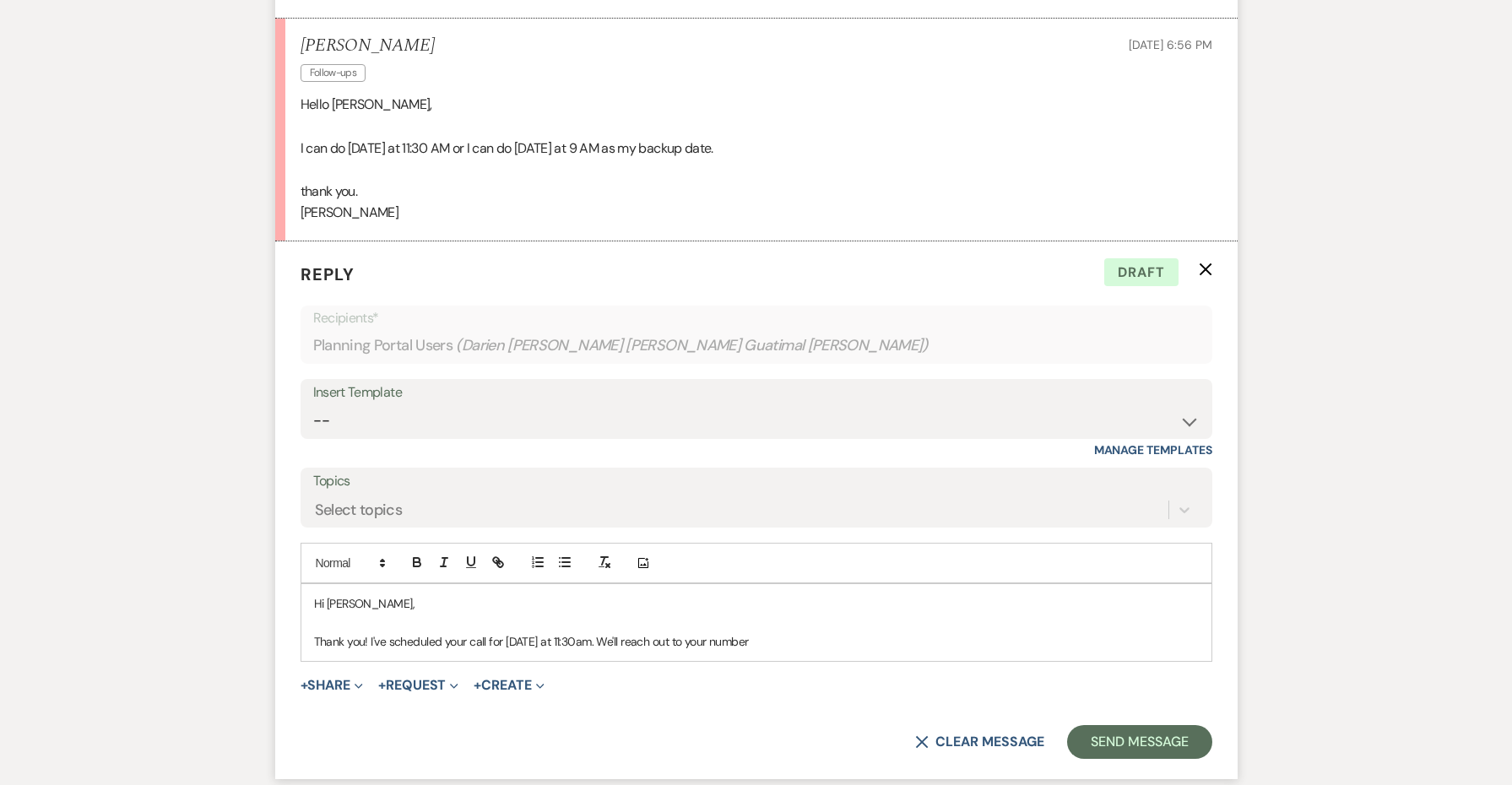
scroll to position [3952, 0]
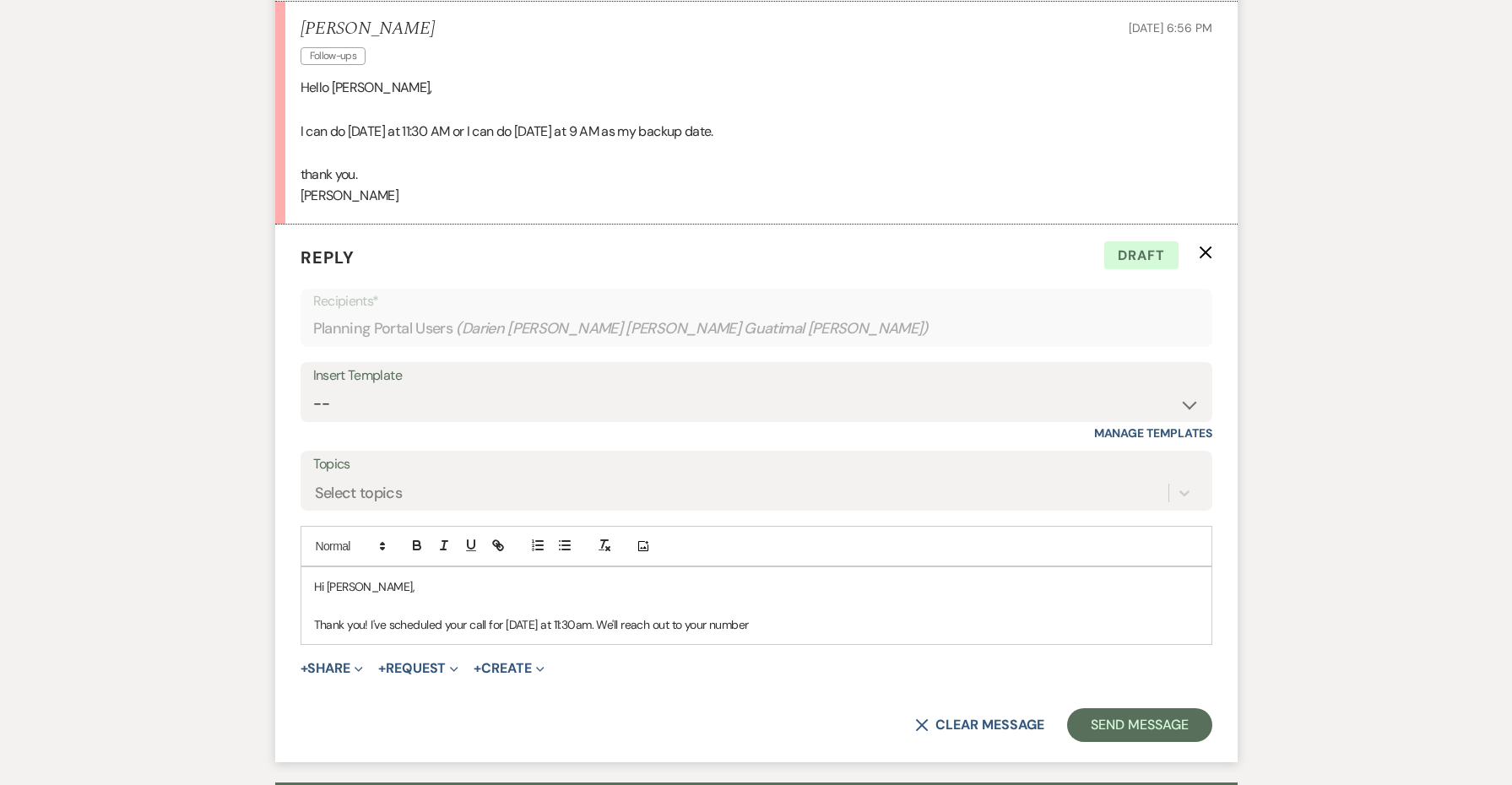
click at [807, 616] on p "Thank you! I've scheduled your call for [DATE] at 11:30am. We'll reach out to y…" at bounding box center [756, 624] width 885 height 19
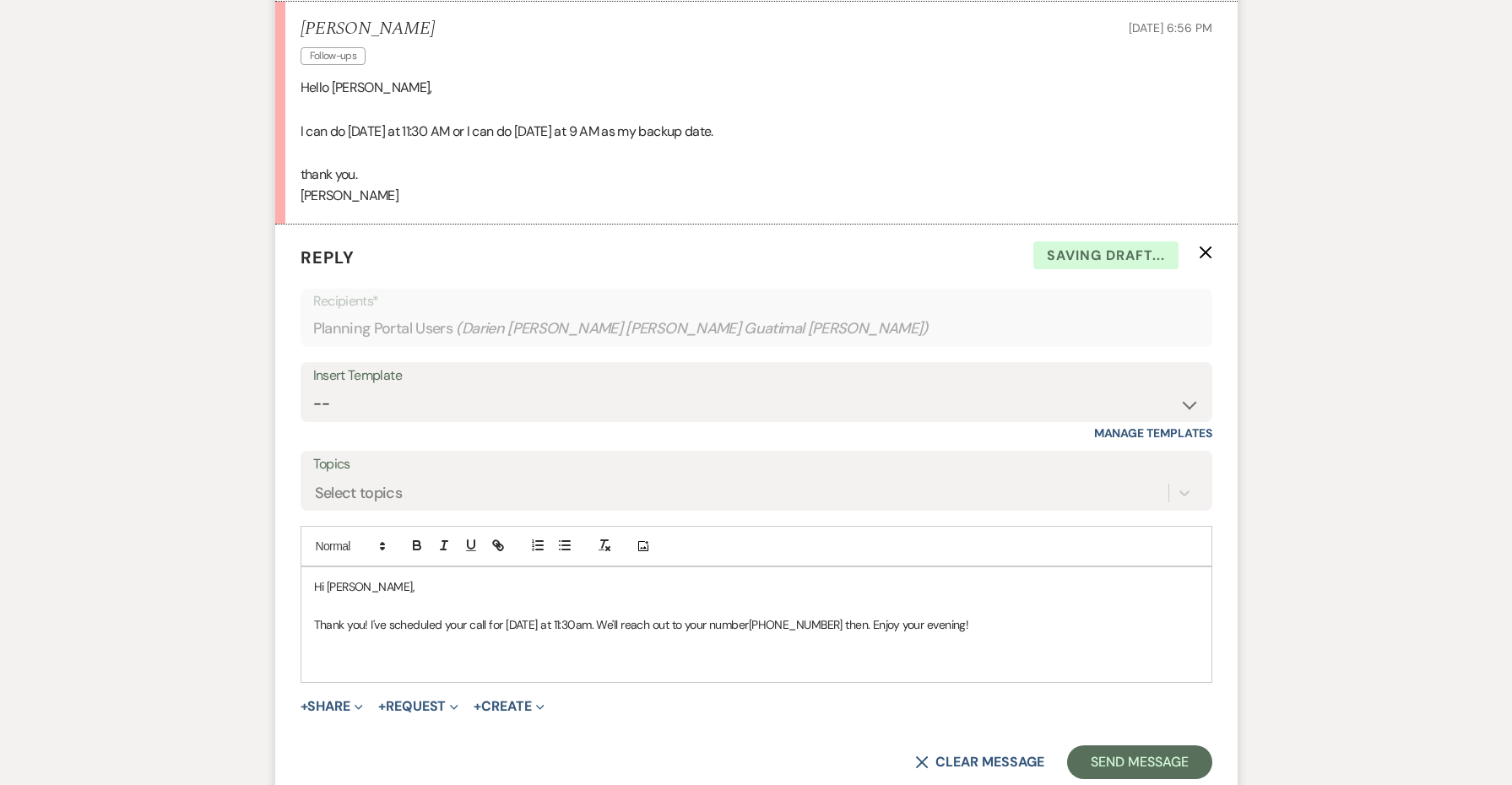
click at [890, 617] on span "[PHONE_NUMBER] then. Enjoy your evening!" at bounding box center [859, 624] width 221 height 15
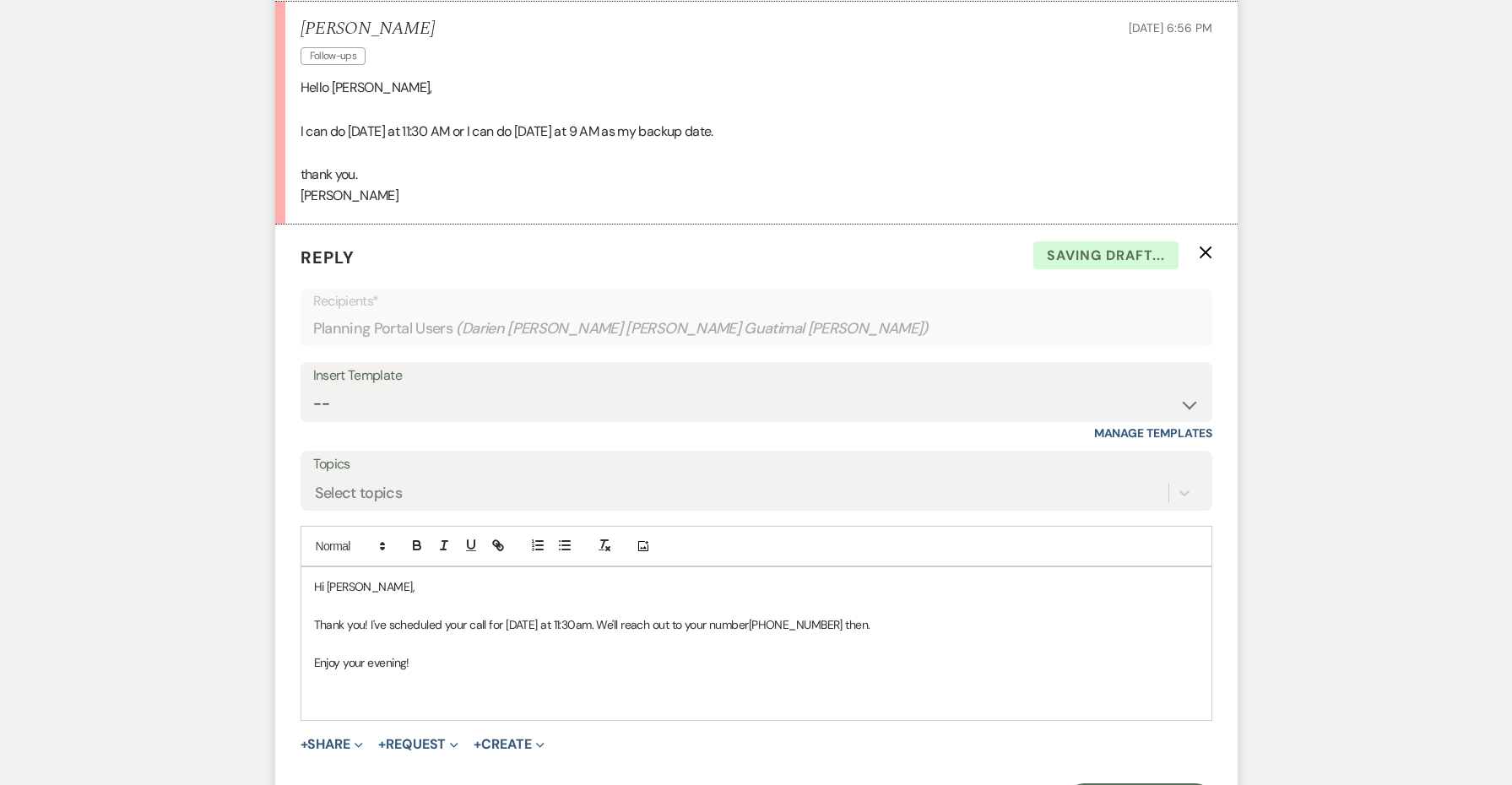
click at [782, 617] on span "[PHONE_NUMBER] then." at bounding box center [810, 624] width 122 height 15
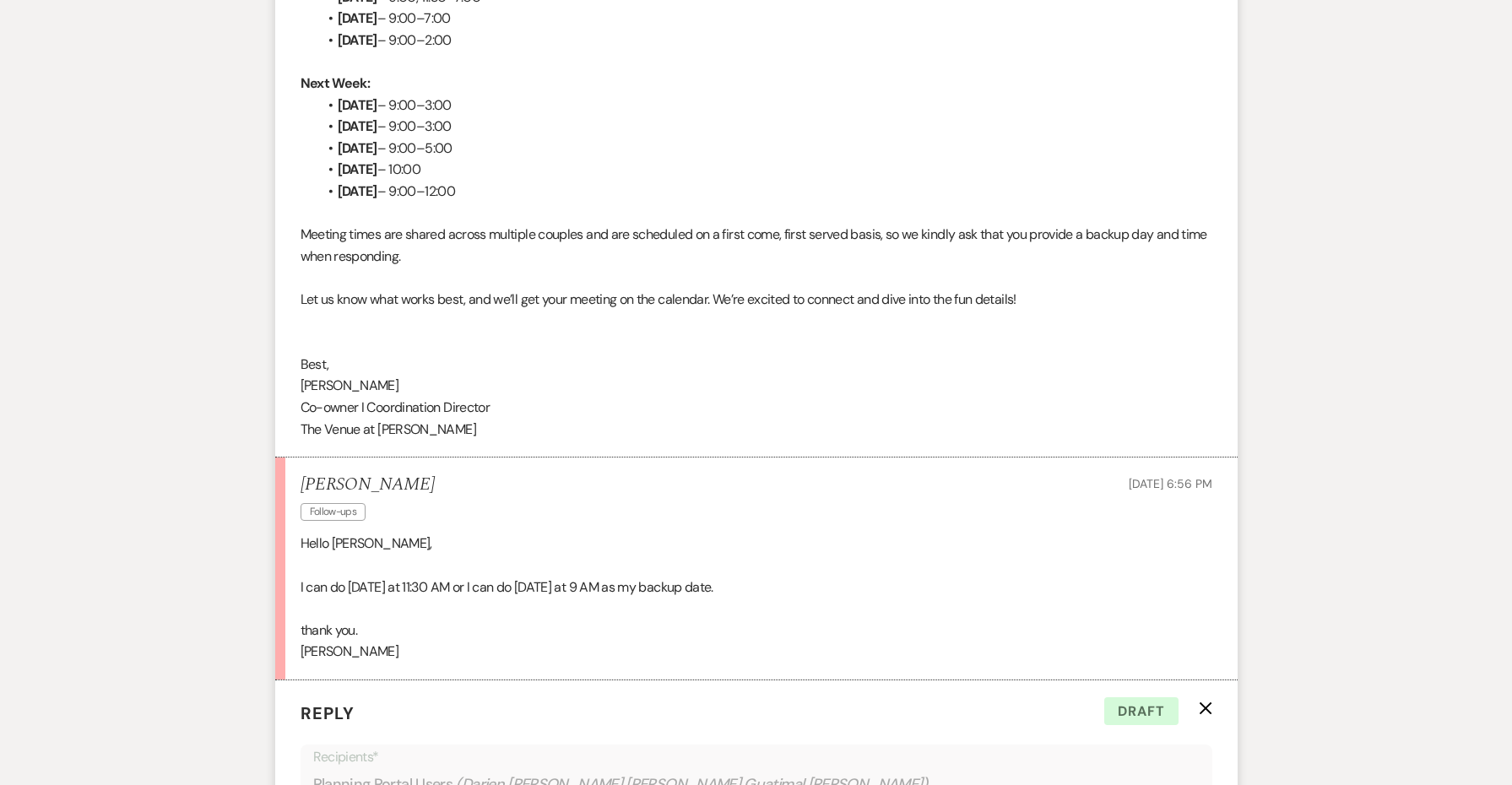
scroll to position [3363, 0]
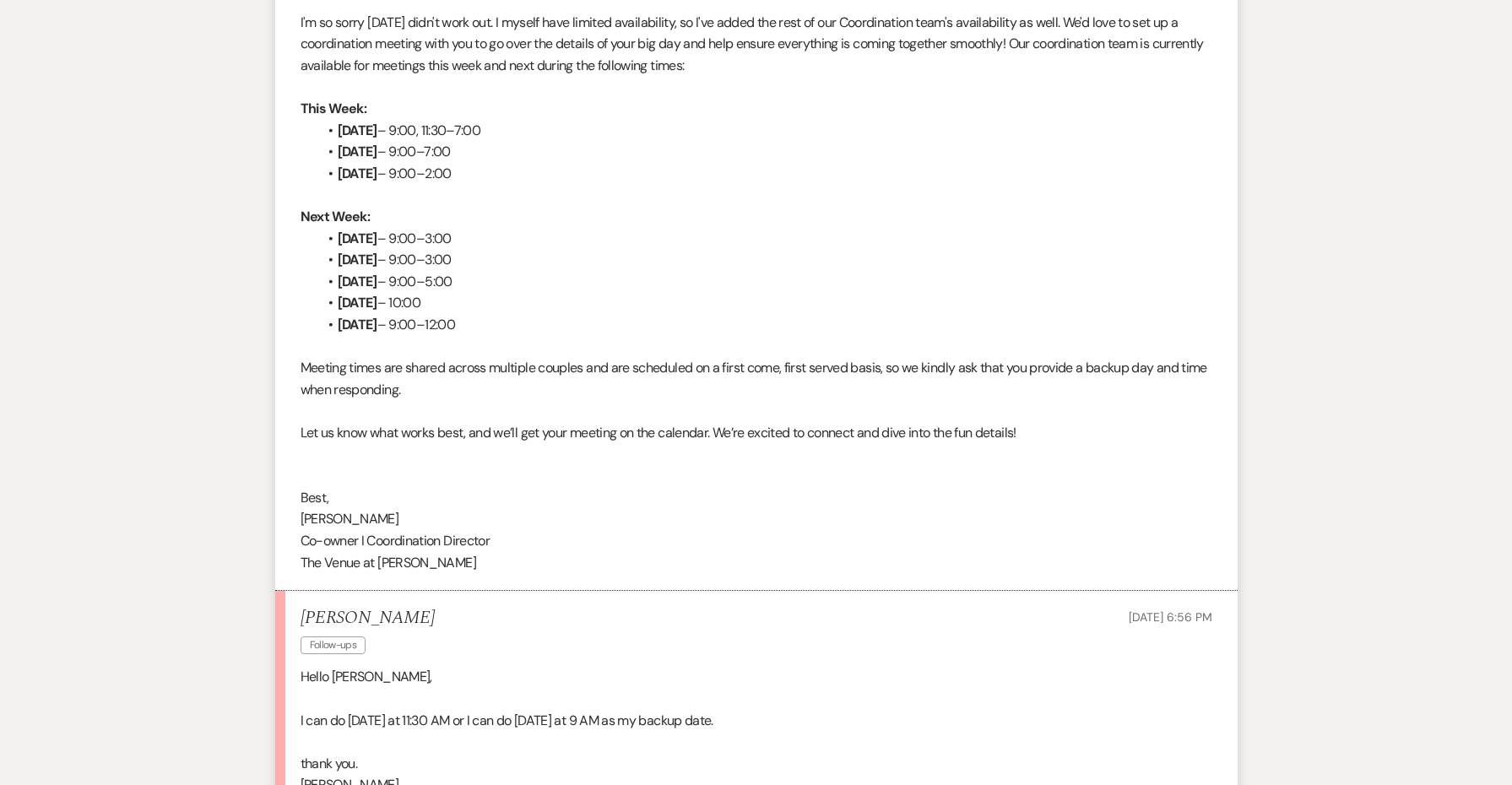
drag, startPoint x: 267, startPoint y: 366, endPoint x: 327, endPoint y: 372, distance: 60.3
drag, startPoint x: 526, startPoint y: 436, endPoint x: 295, endPoint y: 345, distance: 248.3
click at [295, 345] on li "[PERSON_NAME] to: Planning Portal Users Expand Info [DATE] 4:10 PM Weven Check …" at bounding box center [756, 250] width 962 height 683
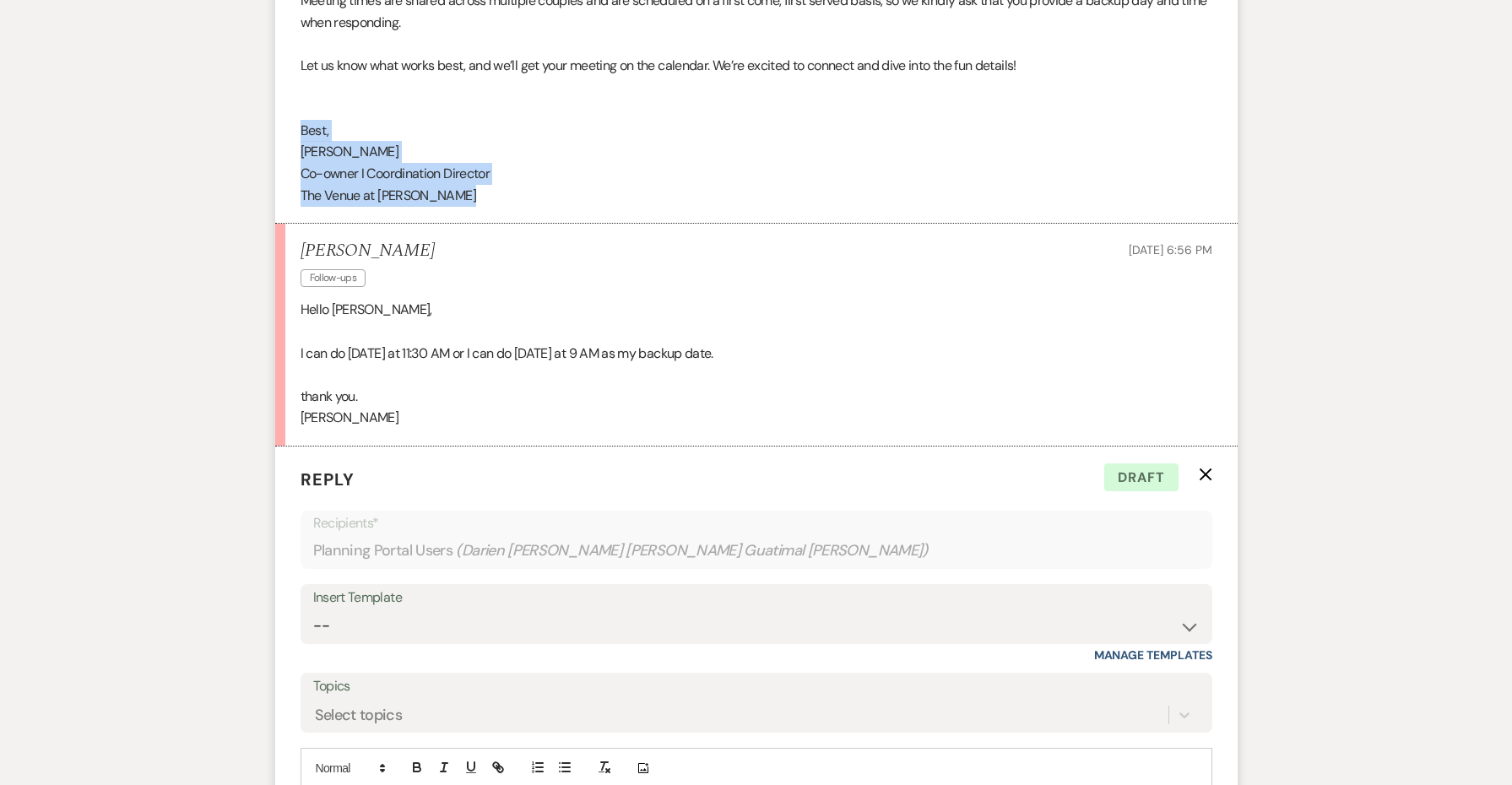
scroll to position [3878, 0]
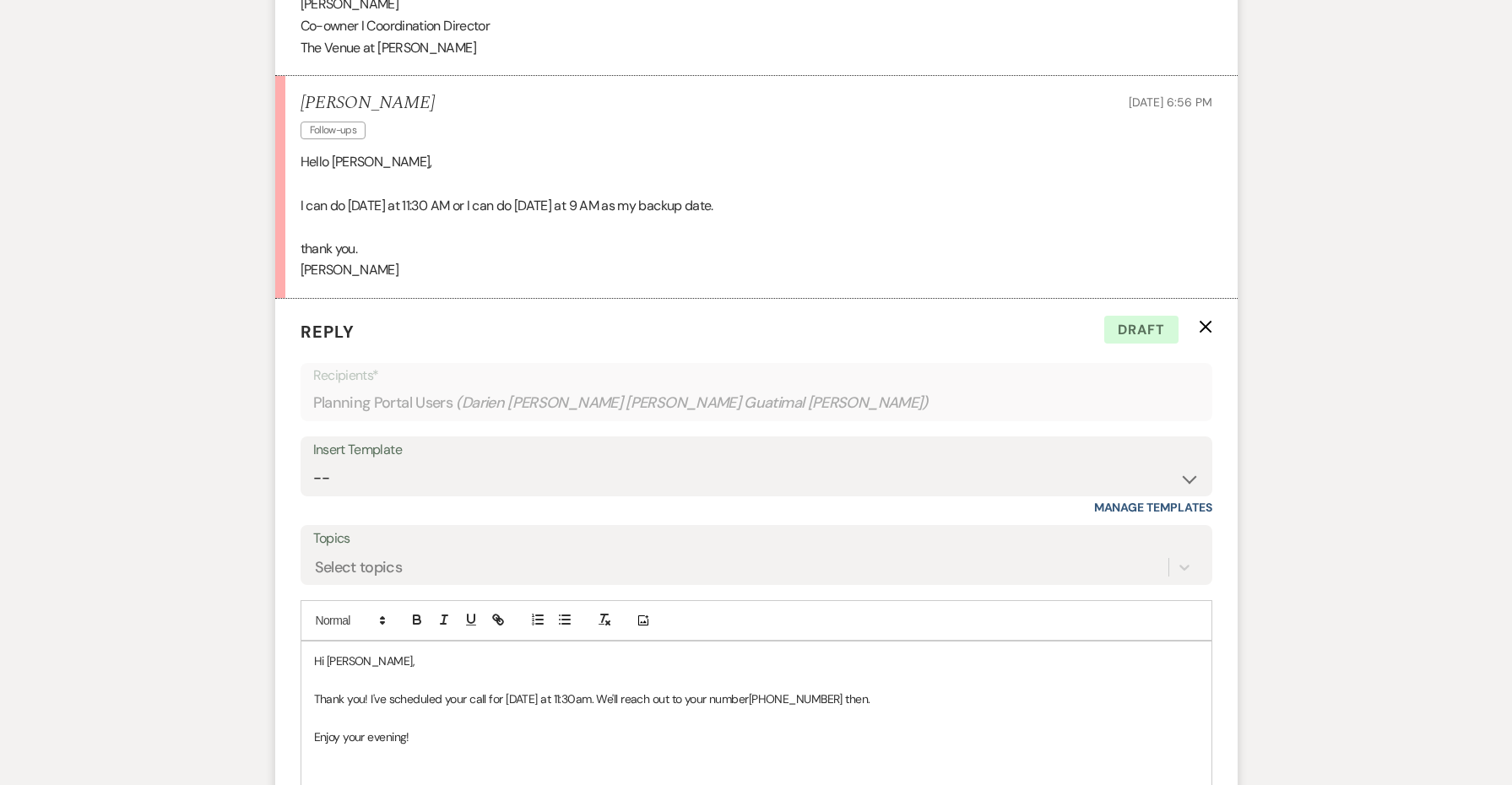
click at [438, 766] on p at bounding box center [756, 774] width 885 height 19
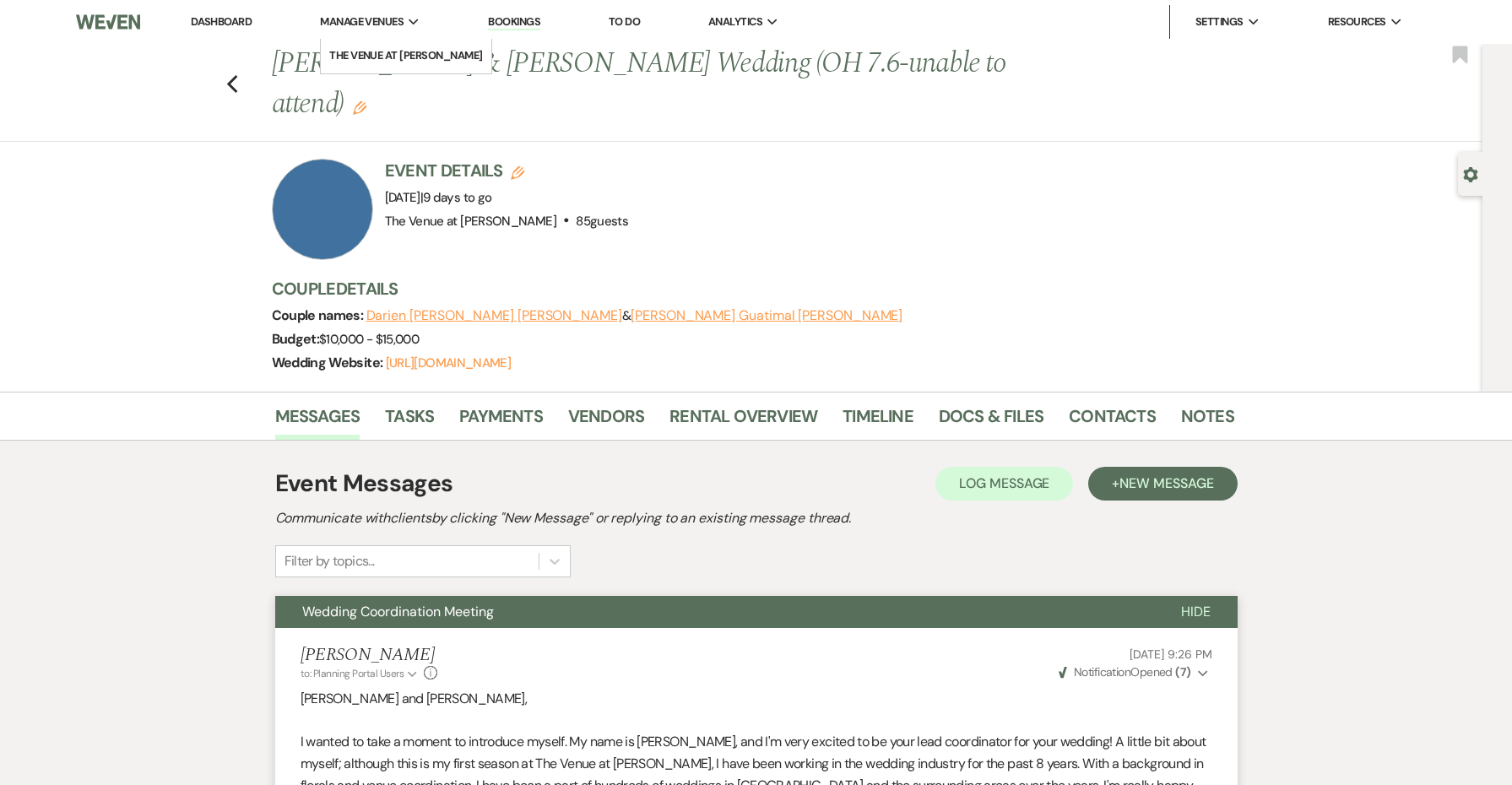
scroll to position [0, 0]
click at [232, 74] on icon "Previous" at bounding box center [233, 84] width 12 height 20
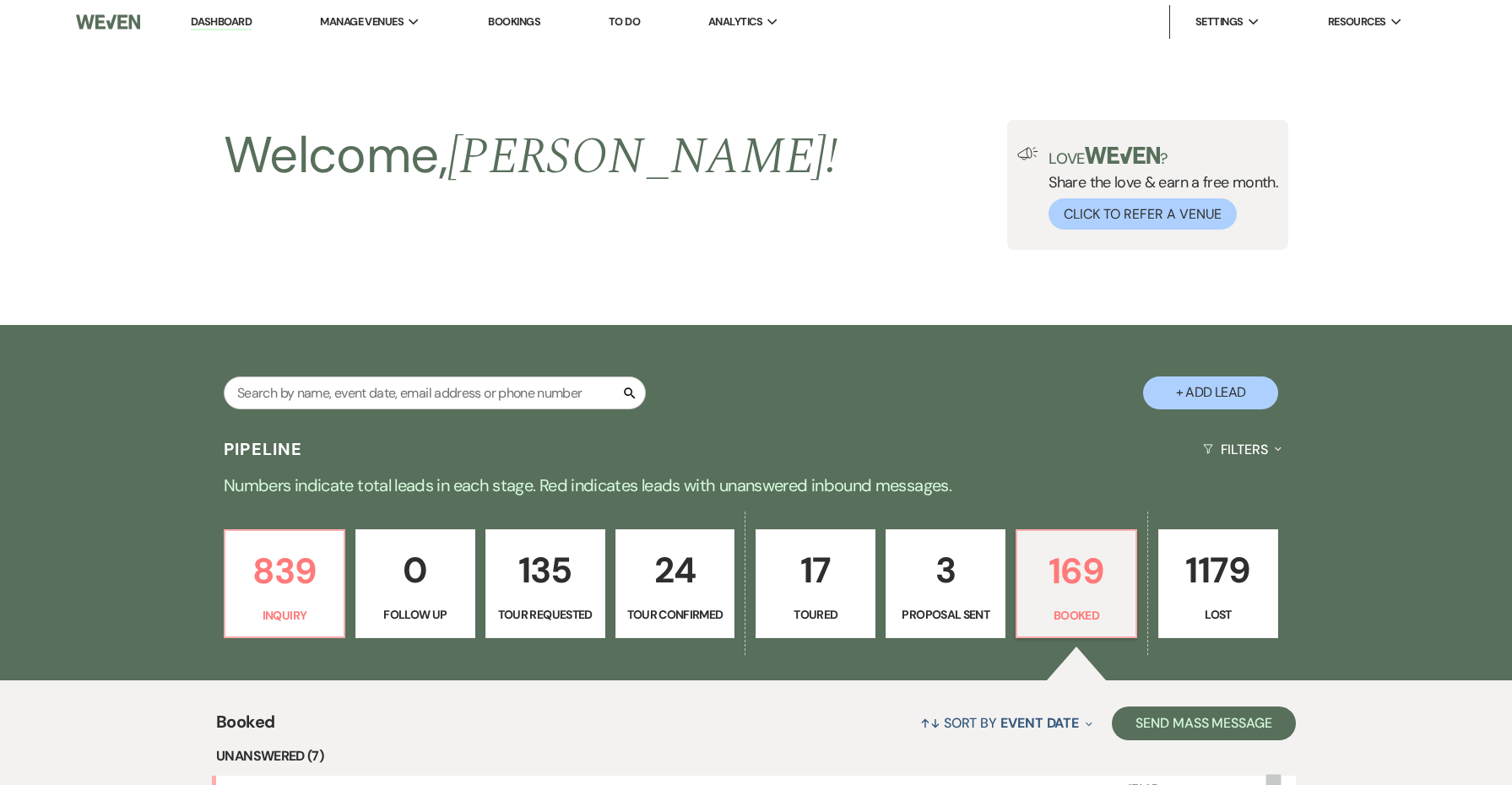
scroll to position [743, 0]
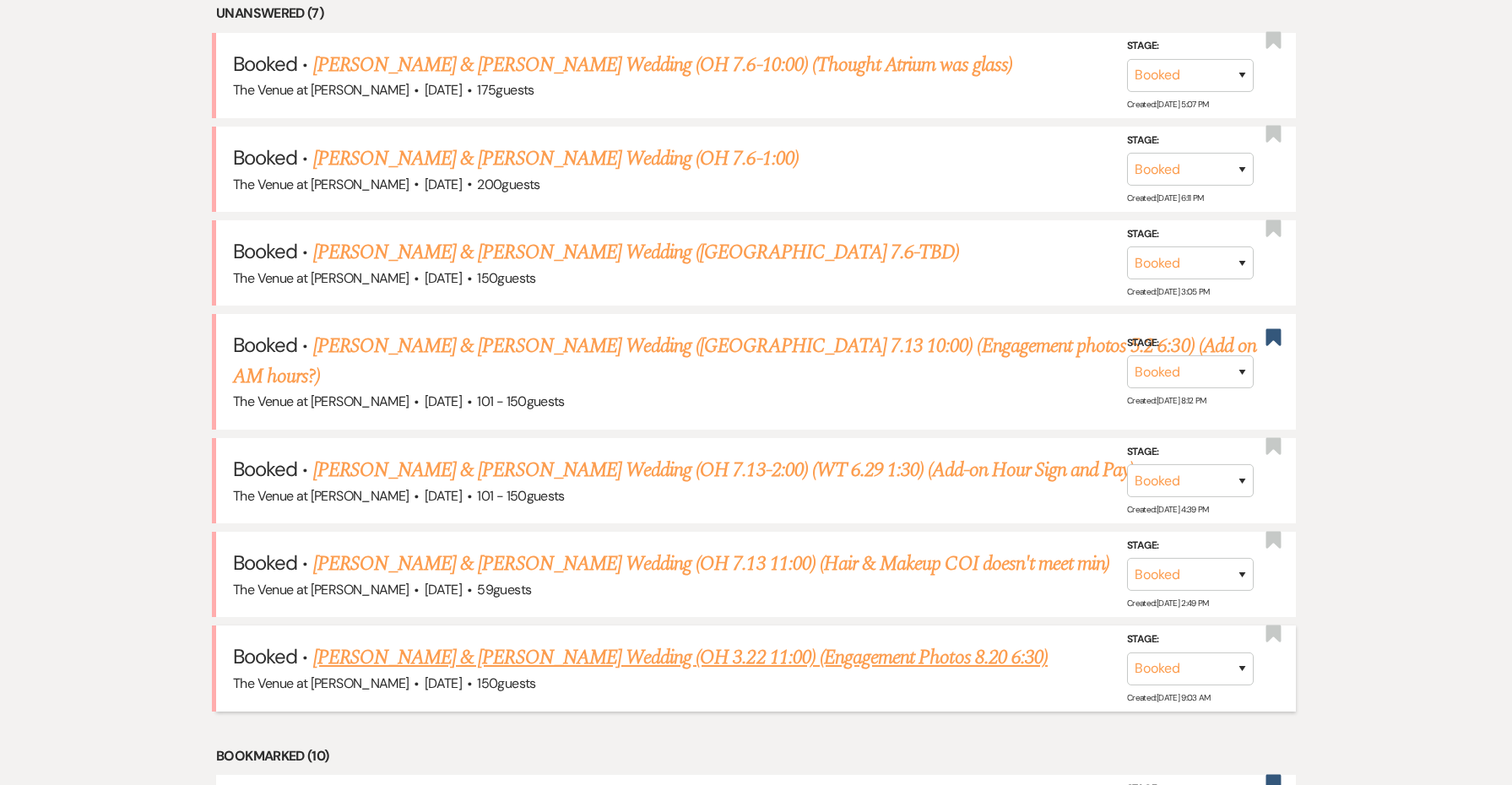
click at [581, 642] on link "[PERSON_NAME] & [PERSON_NAME] Wedding (OH 3.22 11:00) (Engagement Photos 8.20 6…" at bounding box center [680, 657] width 735 height 30
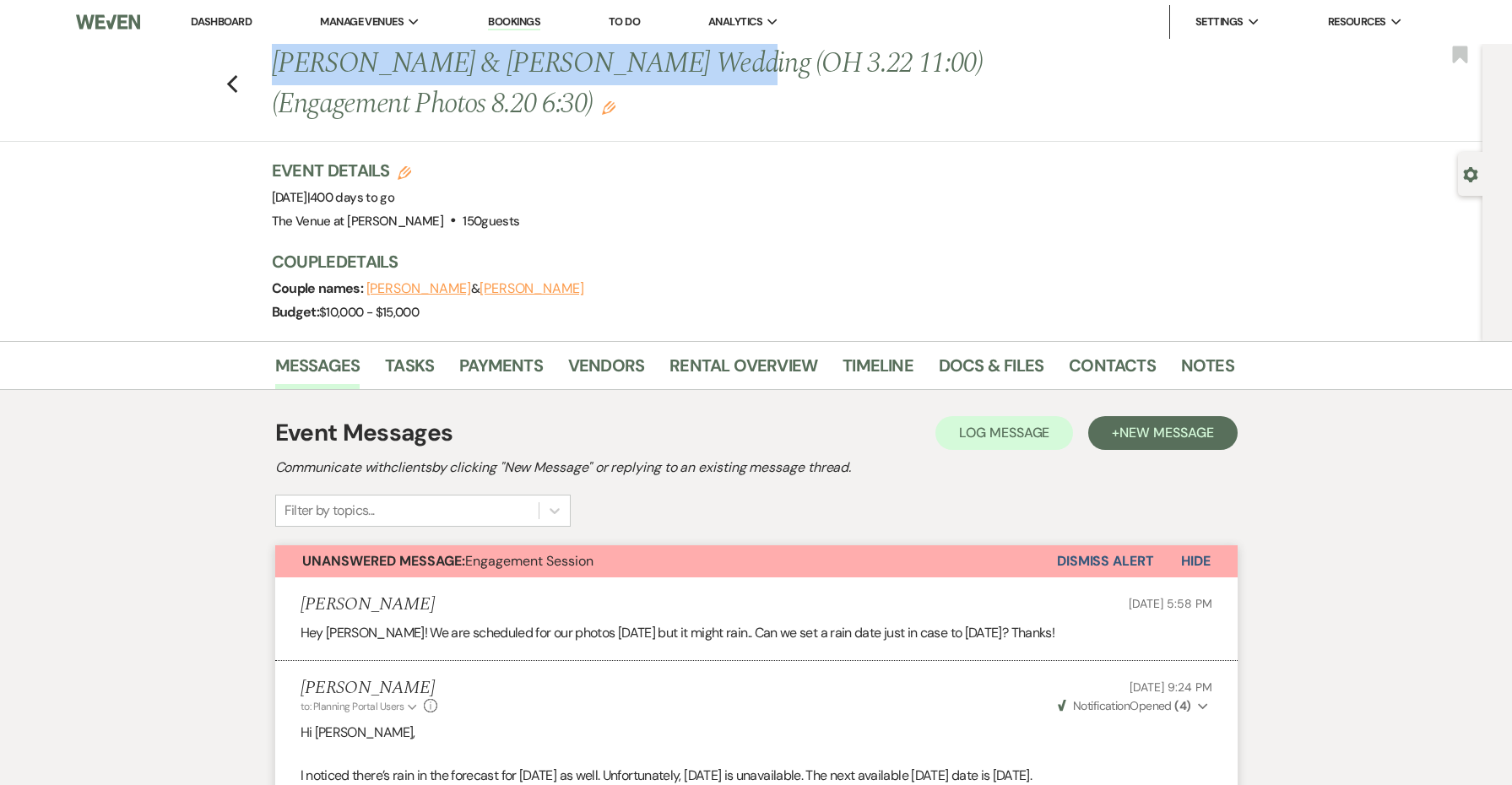
drag, startPoint x: 637, startPoint y: 71, endPoint x: 233, endPoint y: 58, distance: 404.2
click at [233, 58] on div "Previous [PERSON_NAME] & [PERSON_NAME] Wedding (OH 3.22 11:00) (Engagement Phot…" at bounding box center [737, 93] width 1491 height 98
click at [236, 79] on icon "Previous" at bounding box center [233, 84] width 12 height 20
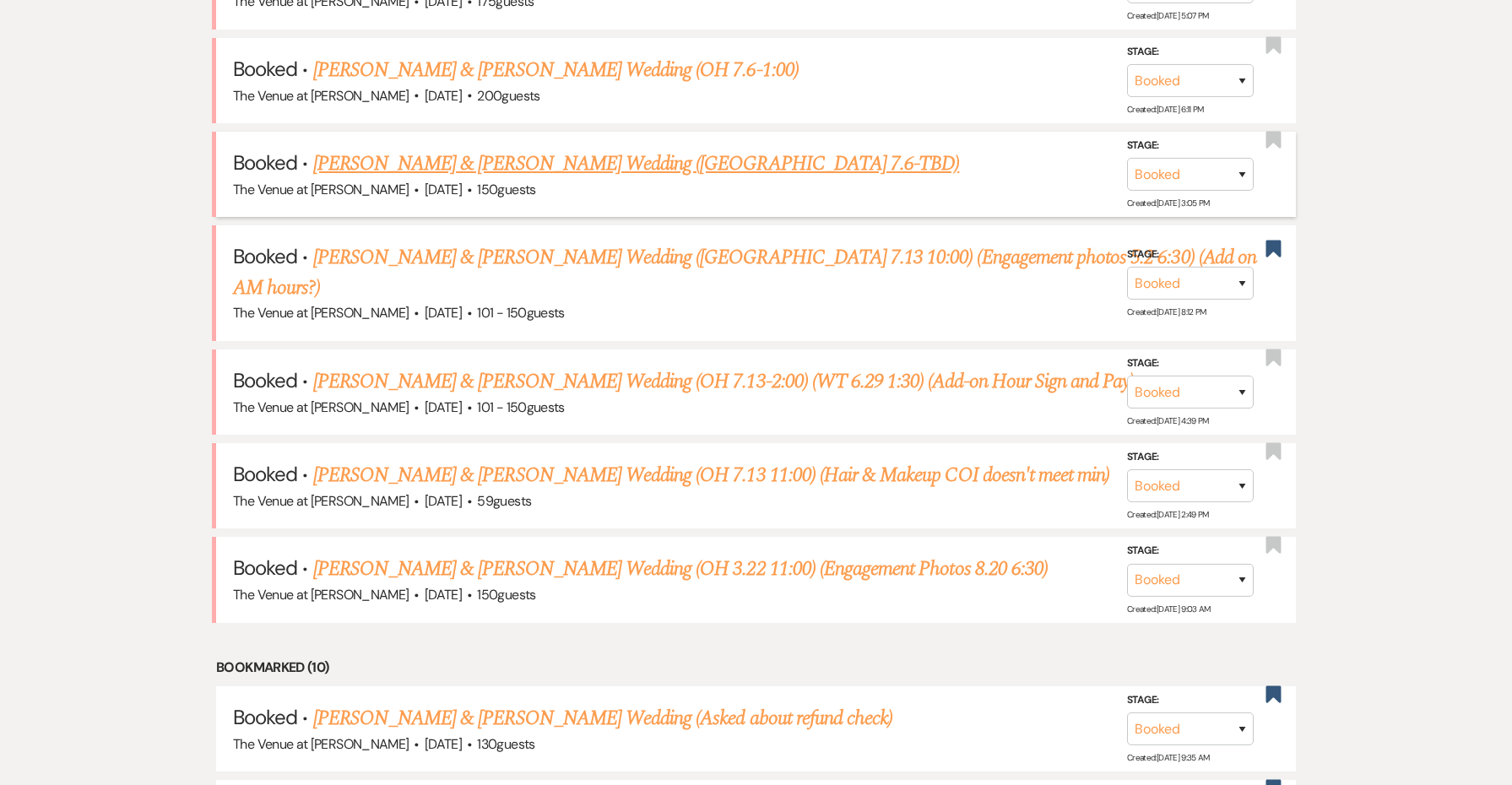
scroll to position [842, 0]
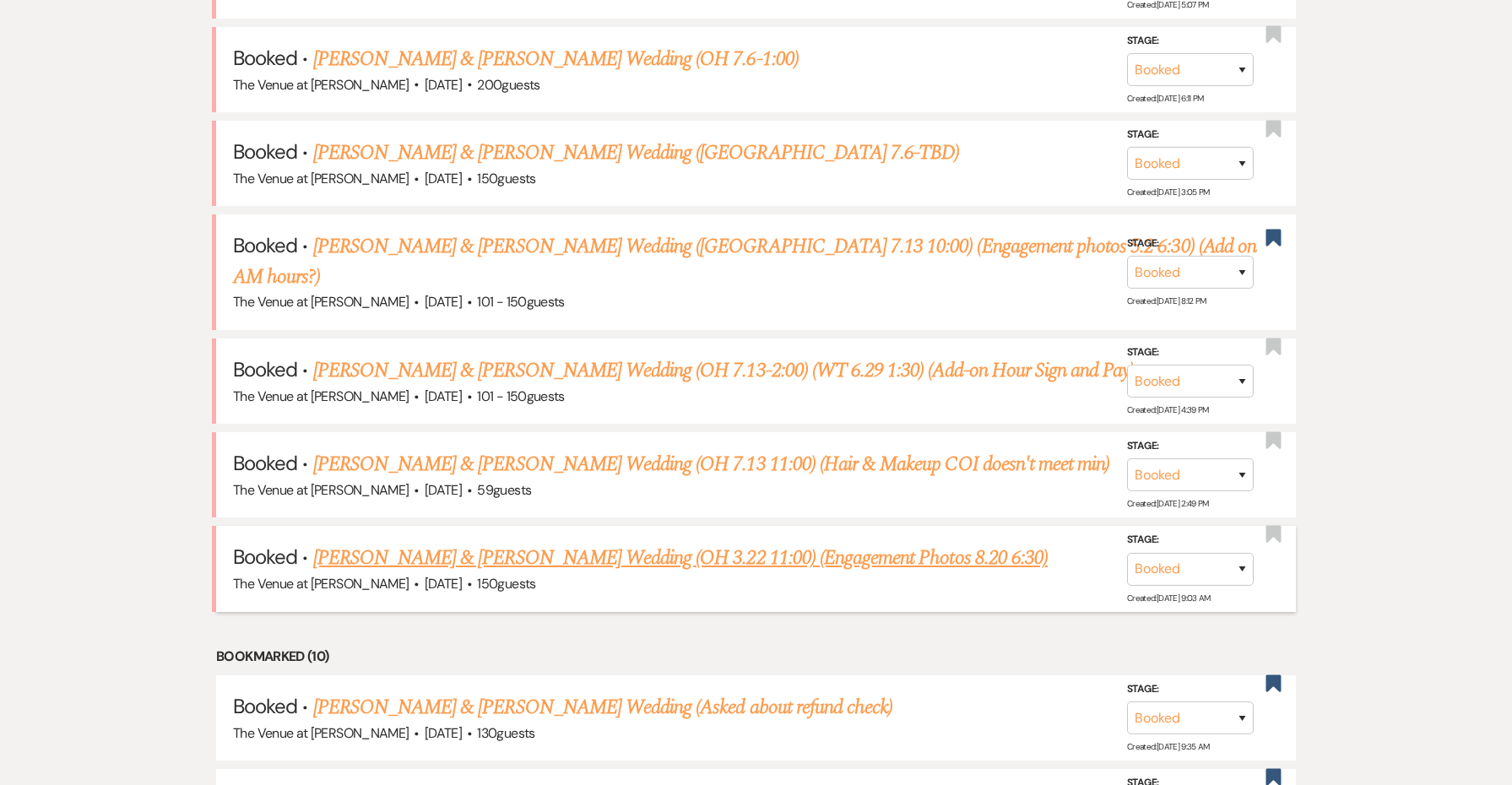
click at [485, 542] on link "[PERSON_NAME] & [PERSON_NAME] Wedding (OH 3.22 11:00) (Engagement Photos 8.20 6…" at bounding box center [680, 557] width 735 height 30
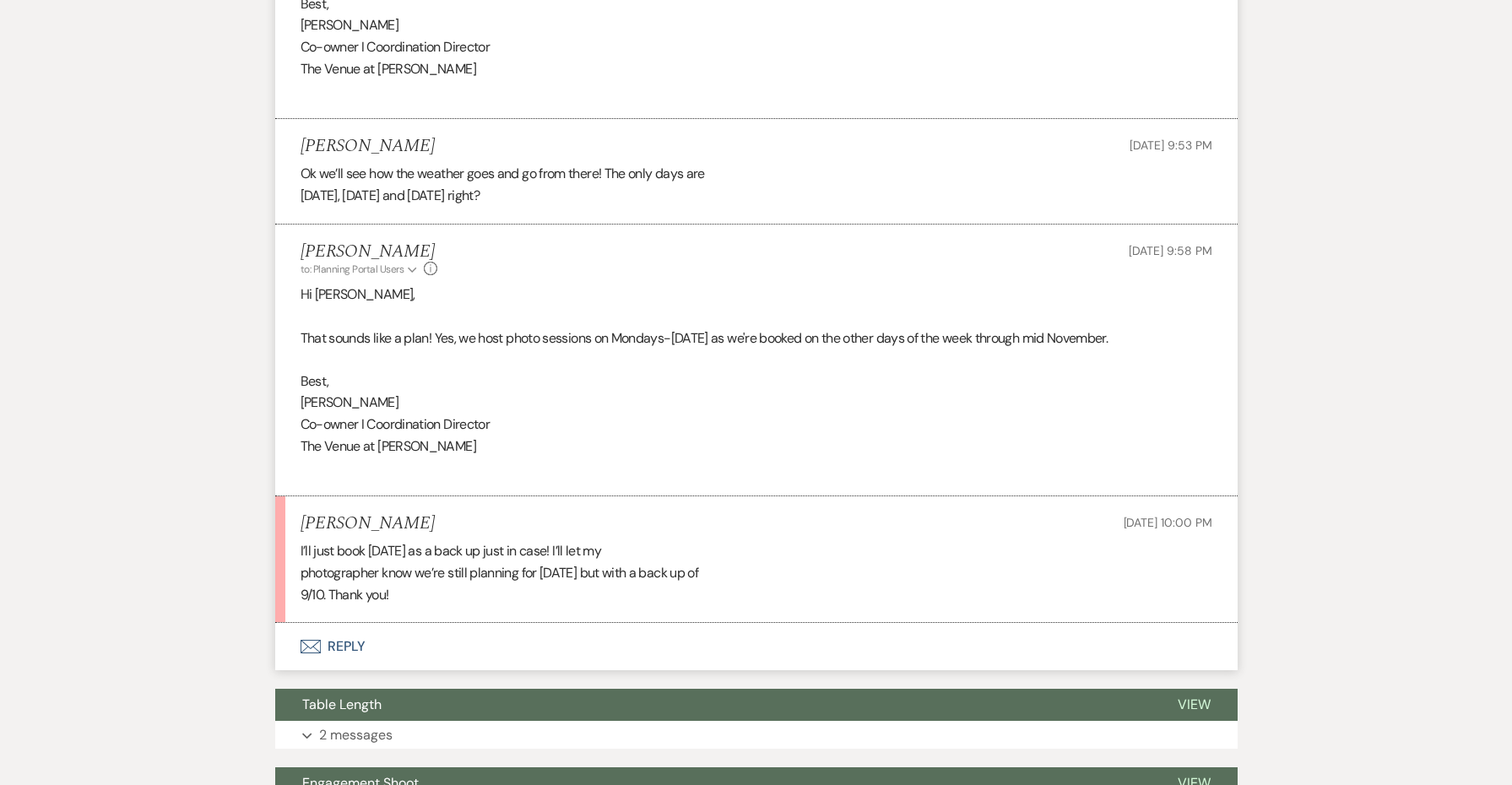
scroll to position [1544, 0]
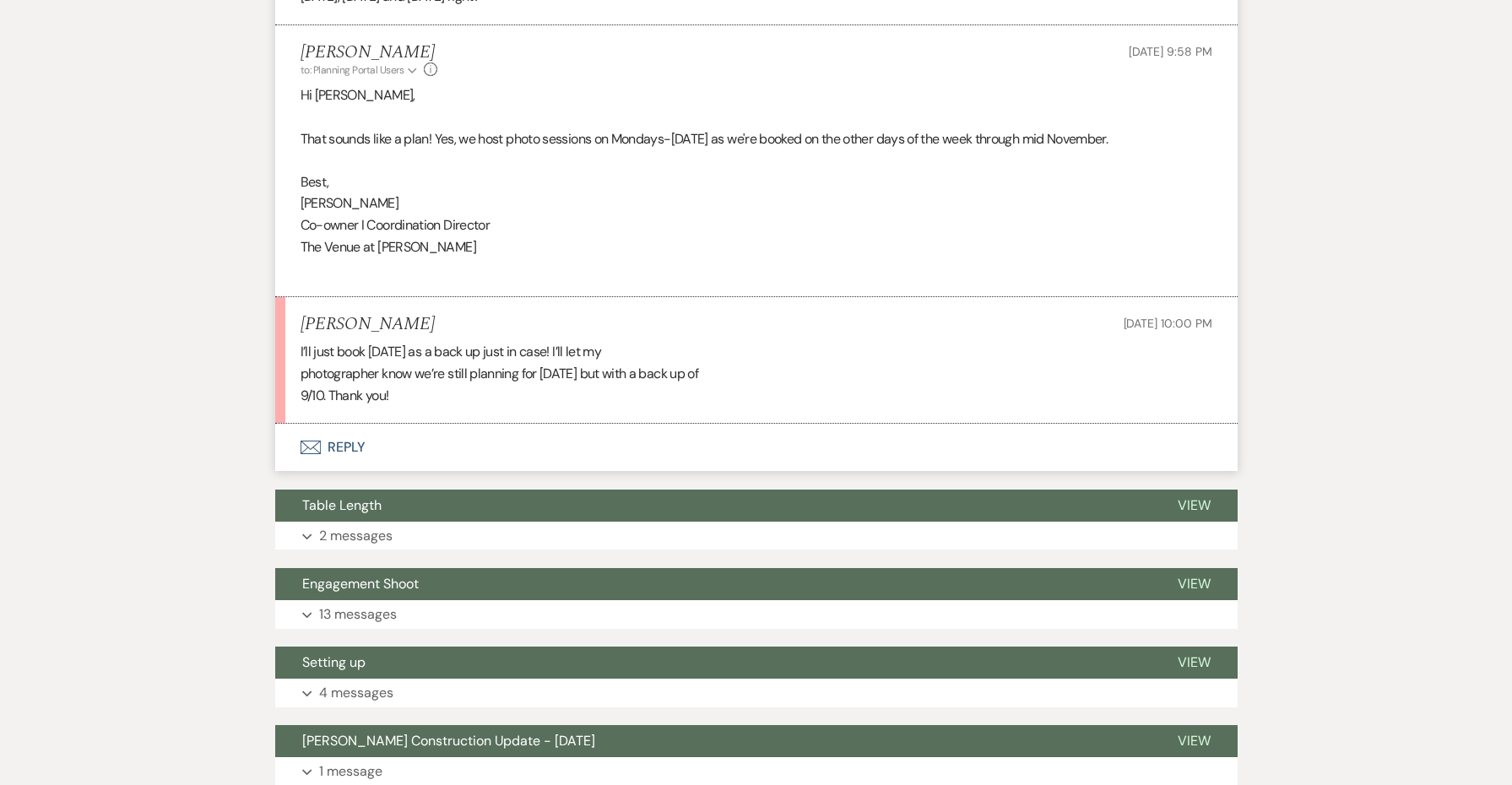
click at [346, 423] on button "Envelope Reply" at bounding box center [756, 447] width 962 height 48
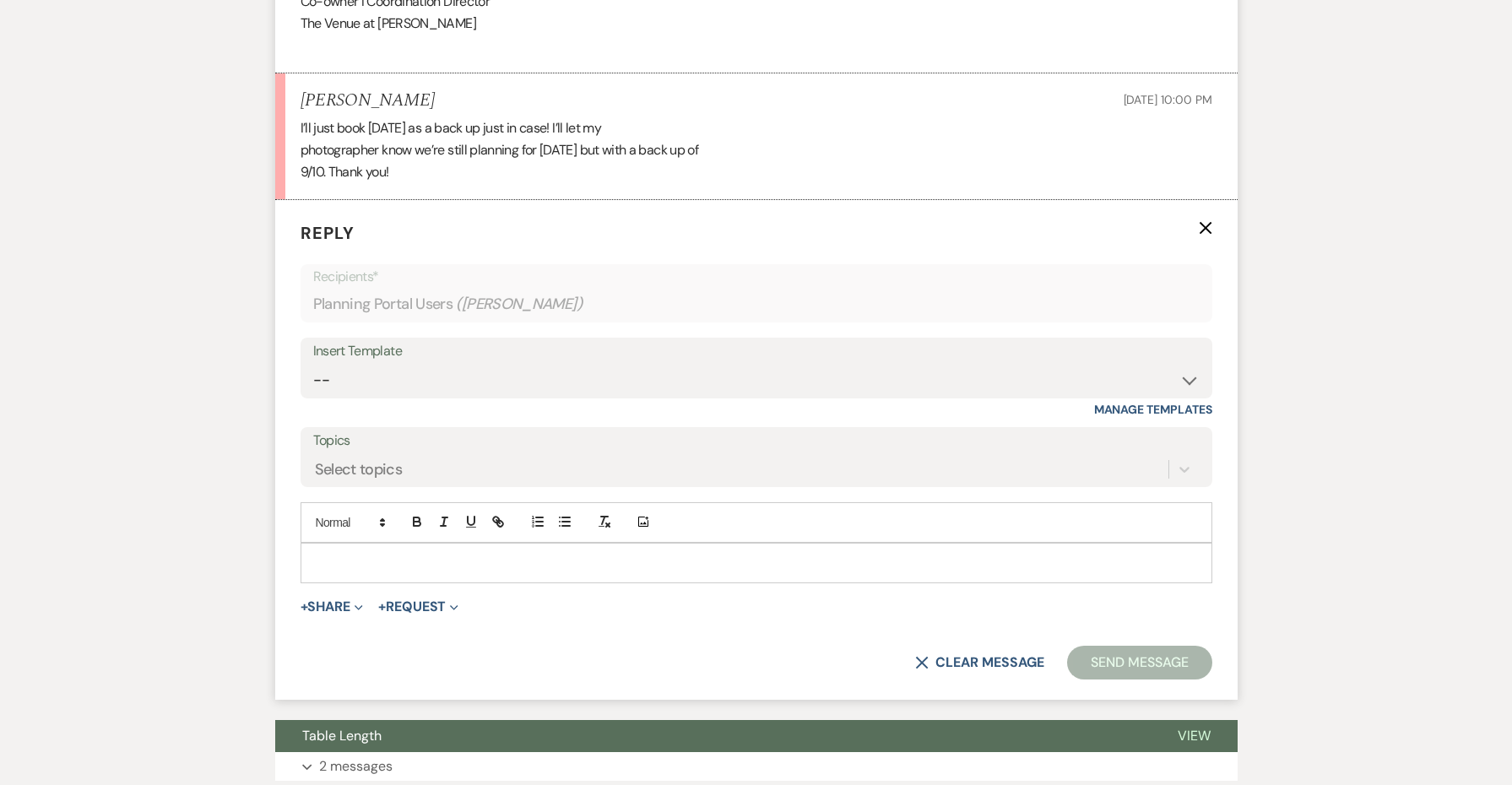
scroll to position [1798, 0]
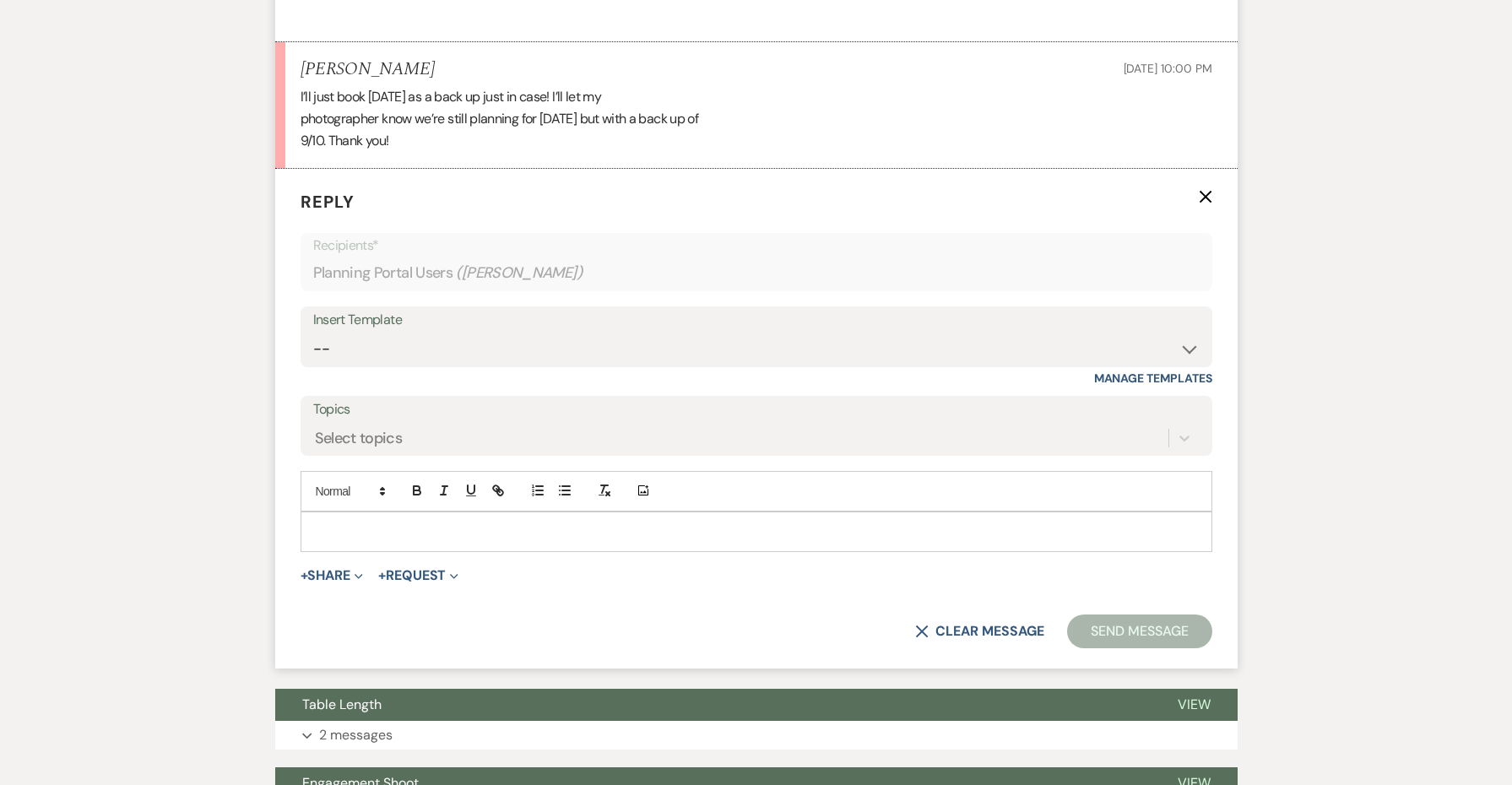
click at [370, 513] on div at bounding box center [757, 532] width 910 height 39
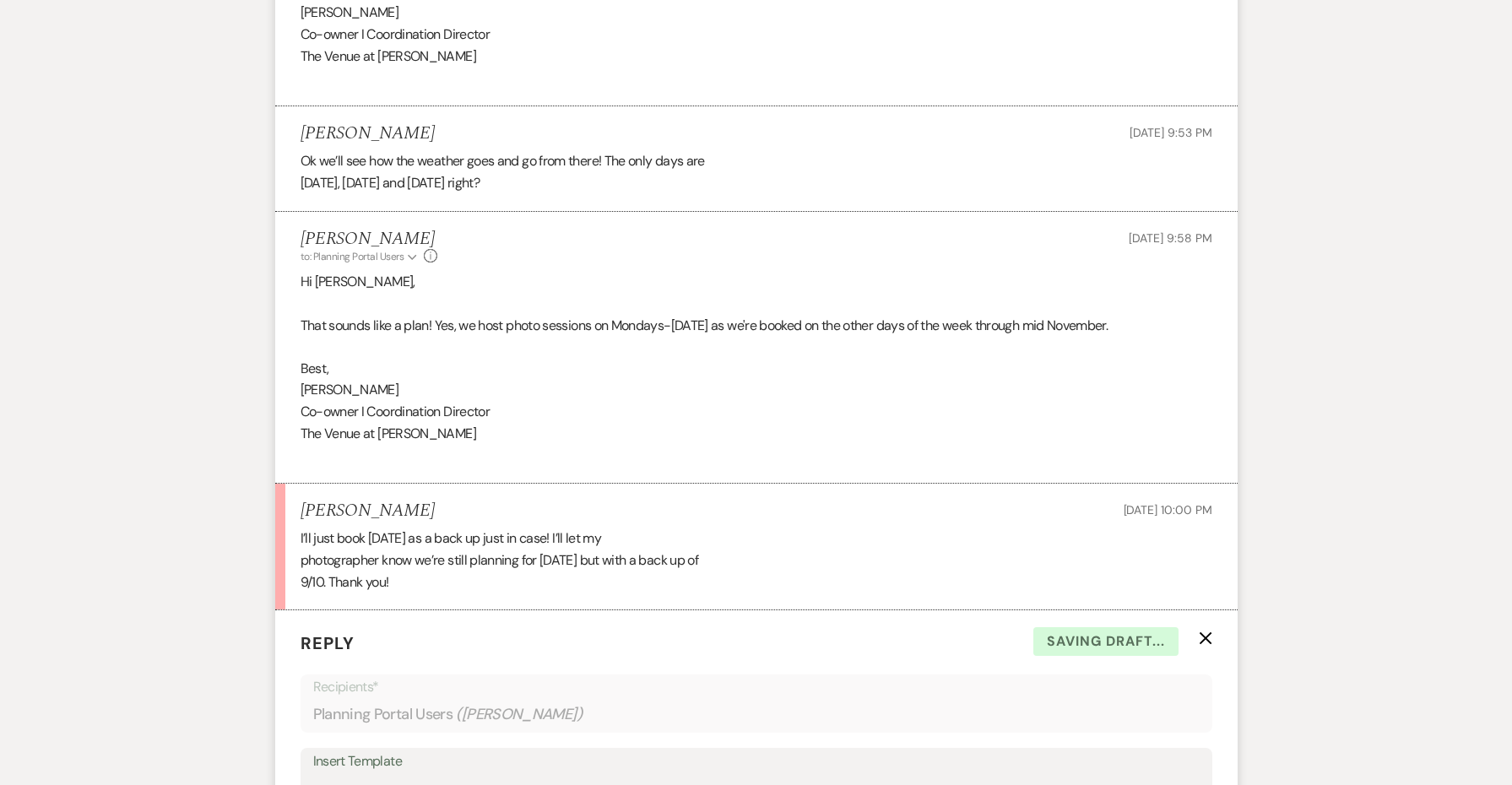
scroll to position [1285, 0]
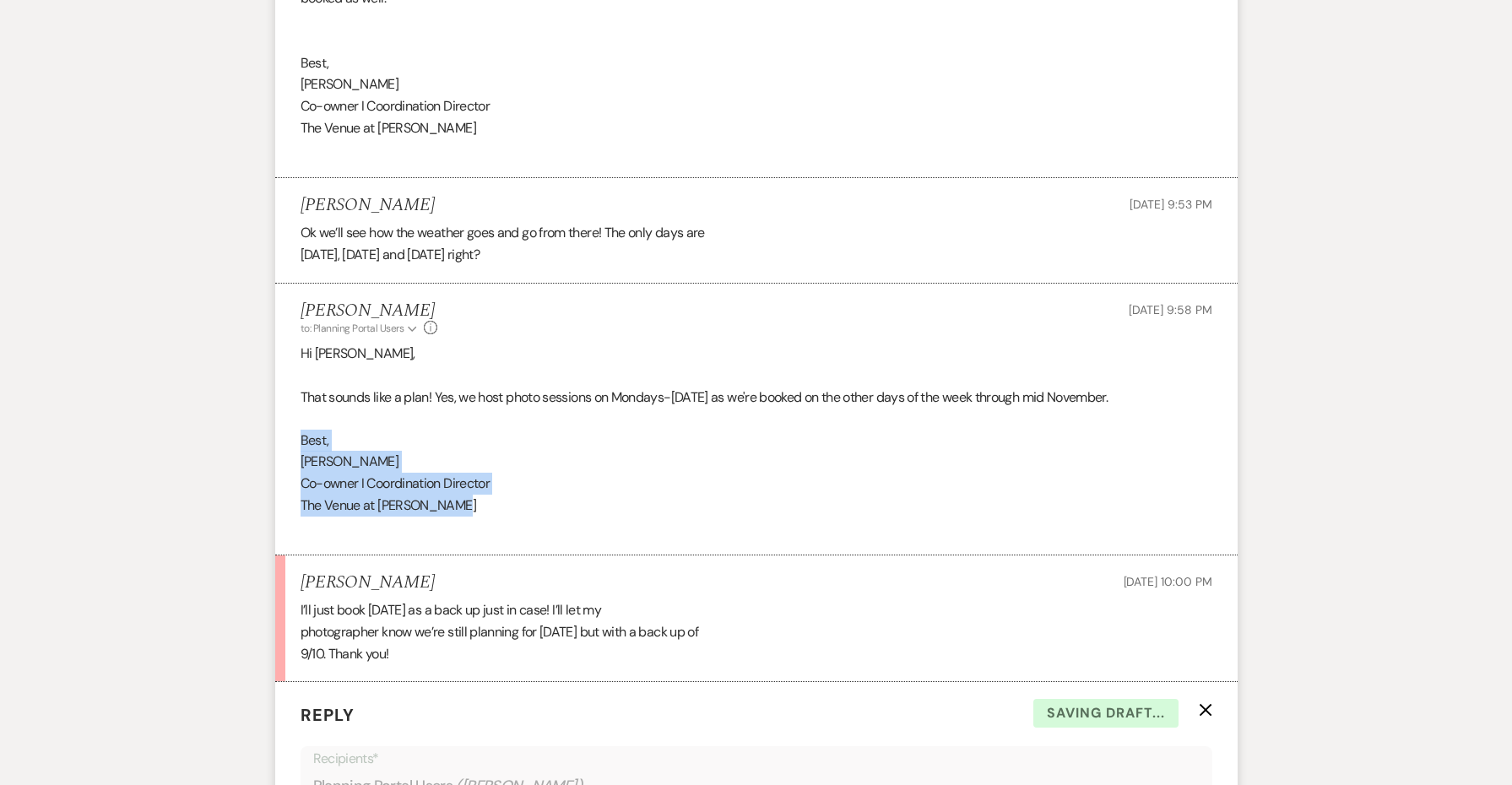
drag, startPoint x: 466, startPoint y: 489, endPoint x: 259, endPoint y: 423, distance: 217.3
click at [259, 423] on div "Messages Tasks Payments Vendors Rental Overview Timeline Docs & Files Contacts …" at bounding box center [756, 603] width 1512 height 3094
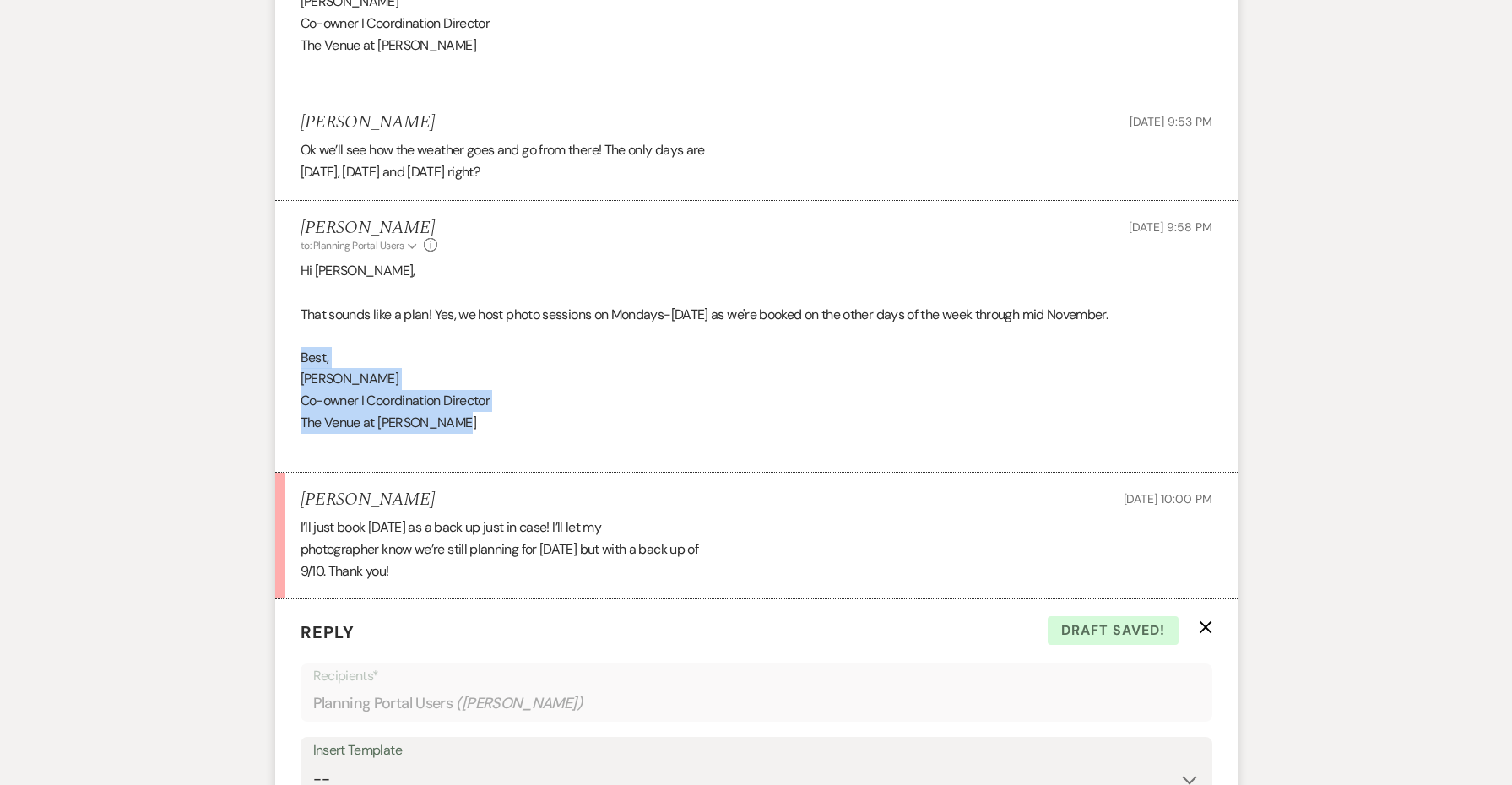
scroll to position [1850, 0]
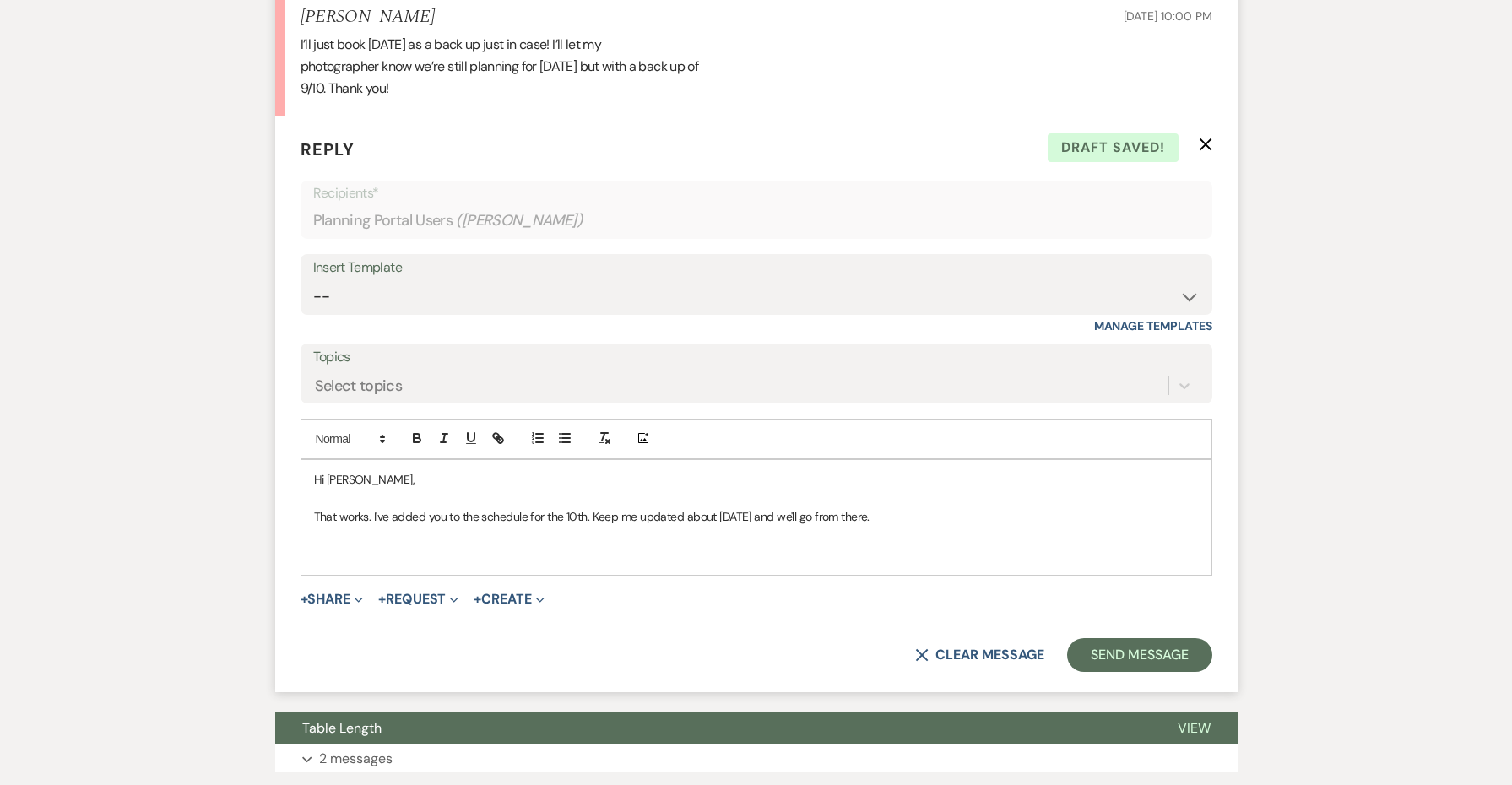
click at [360, 535] on div "Hi [PERSON_NAME], That works. I've added you to the schedule for the 10th. Keep…" at bounding box center [757, 518] width 910 height 115
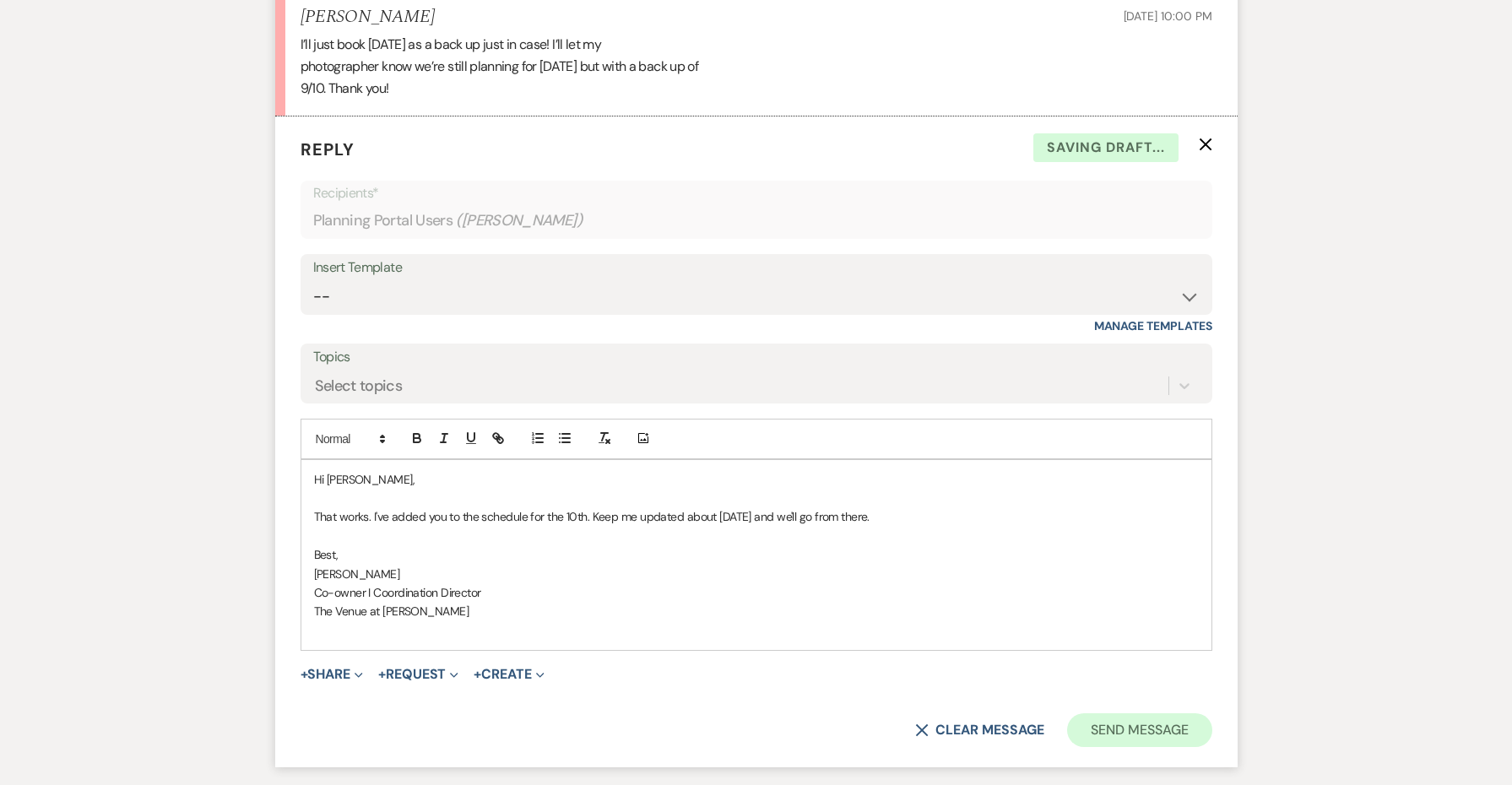
click at [1112, 714] on button "Send Message" at bounding box center [1140, 730] width 145 height 34
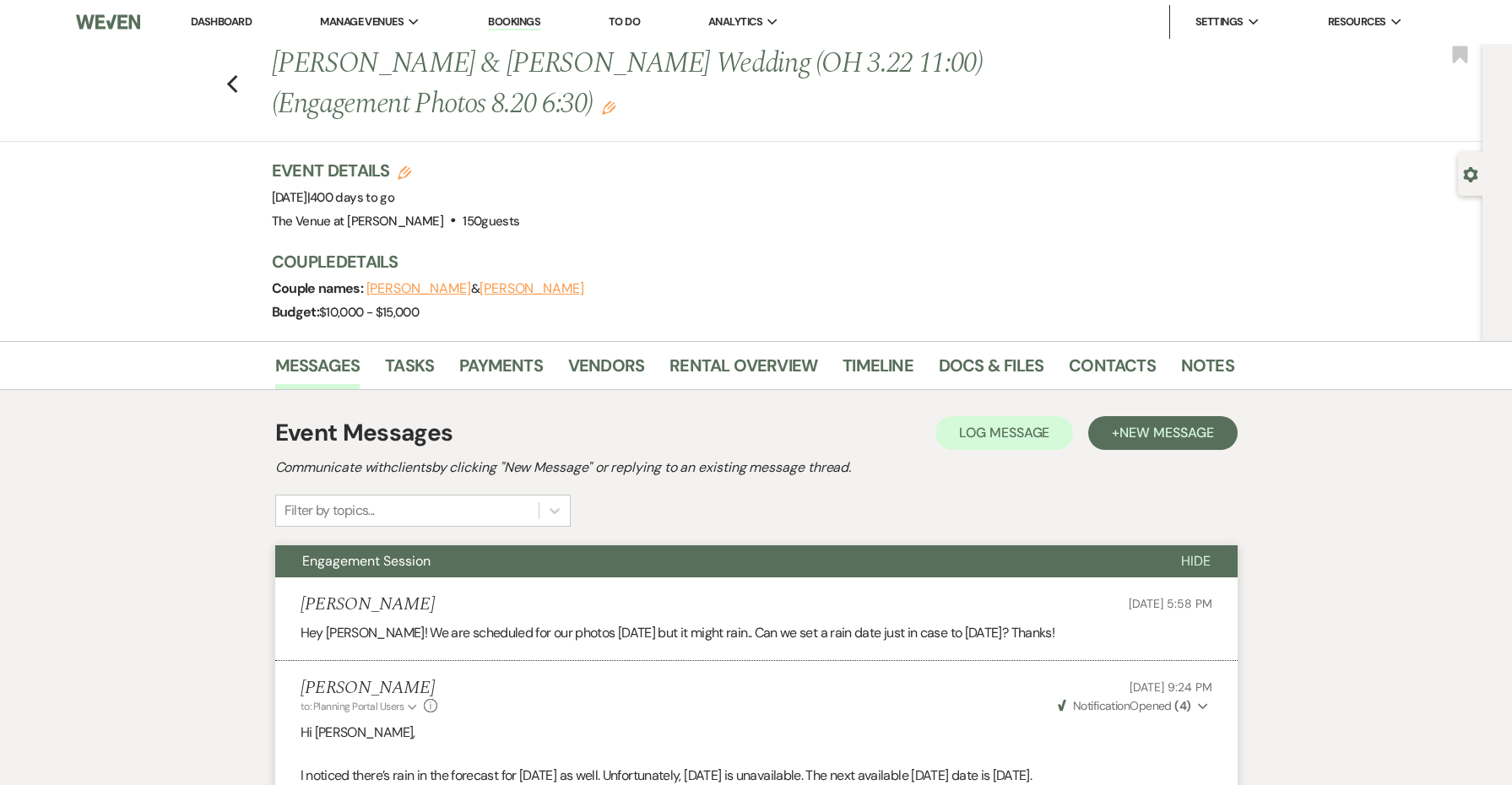
scroll to position [0, 0]
click at [197, 16] on link "Dashboard" at bounding box center [221, 21] width 61 height 14
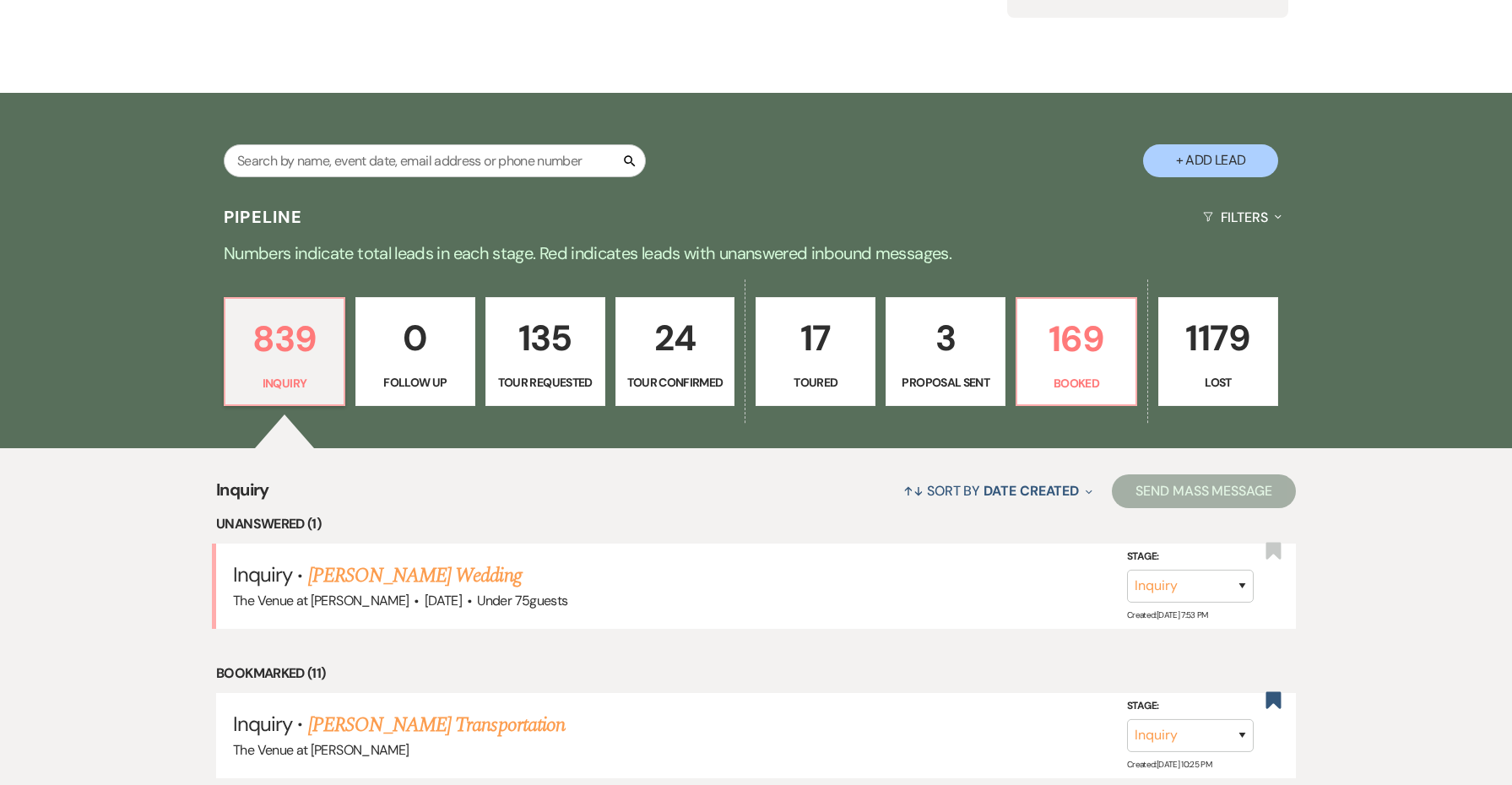
scroll to position [400, 0]
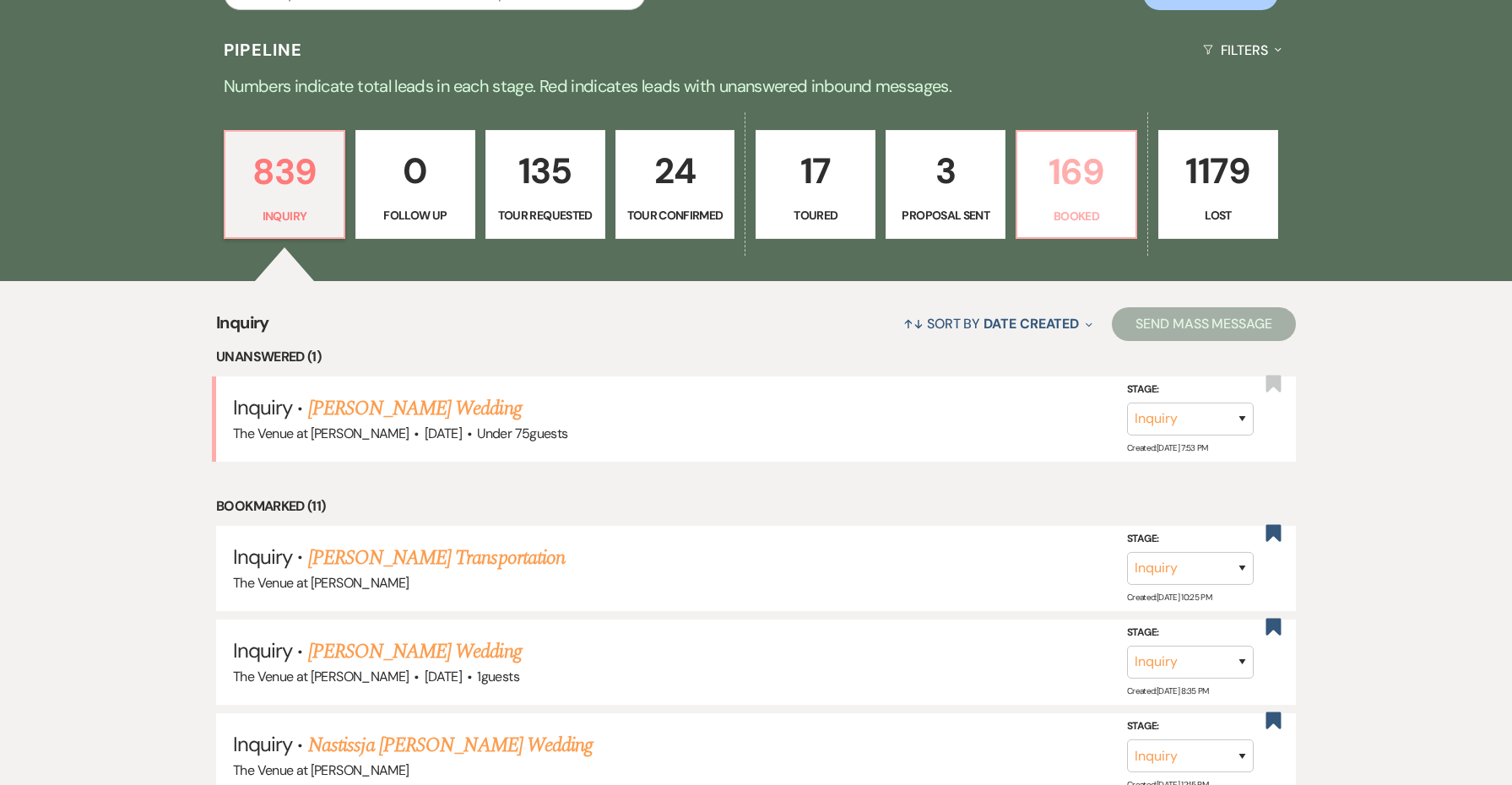
click at [1077, 156] on p "169" at bounding box center [1076, 172] width 98 height 56
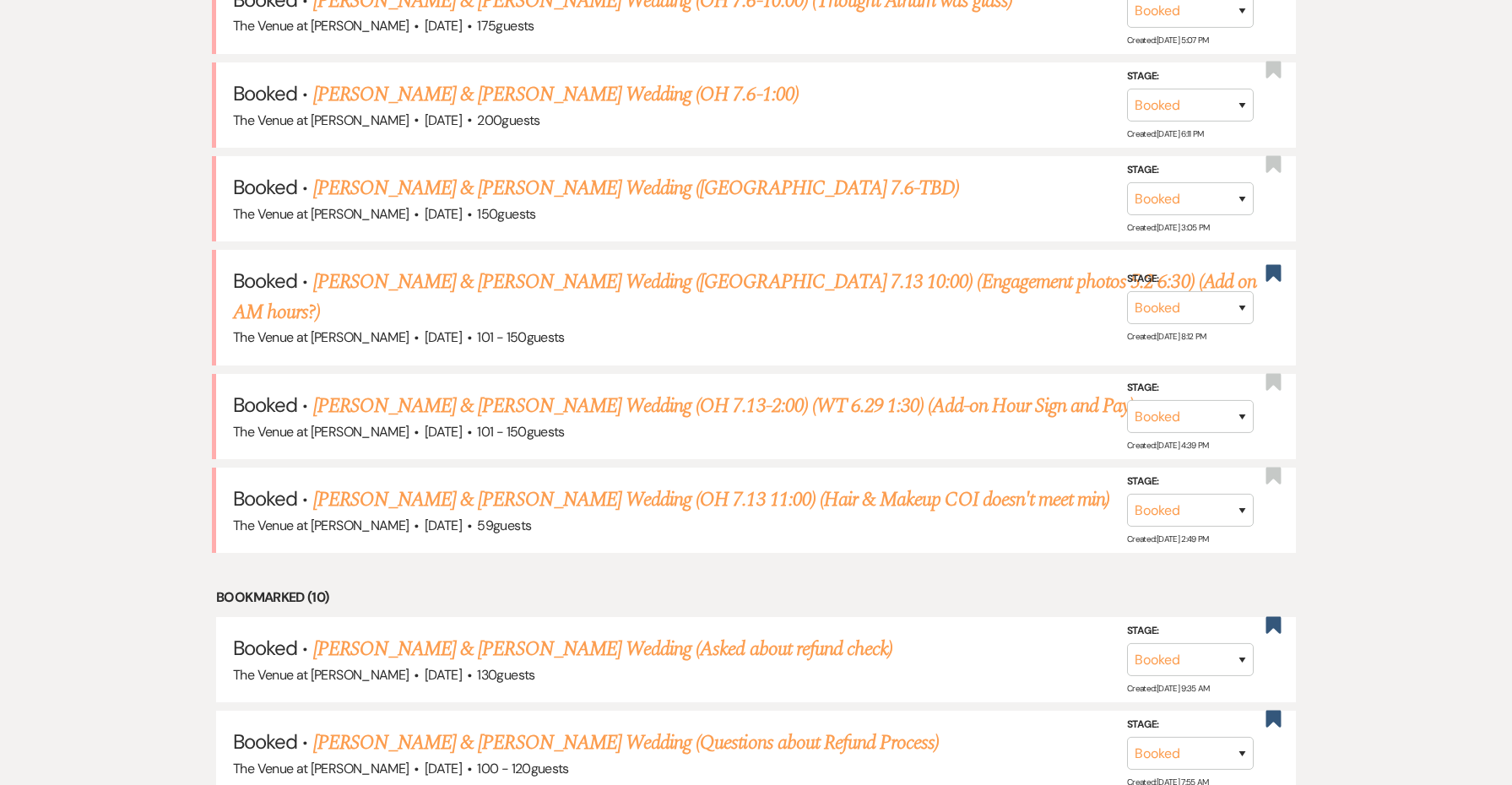
scroll to position [823, 0]
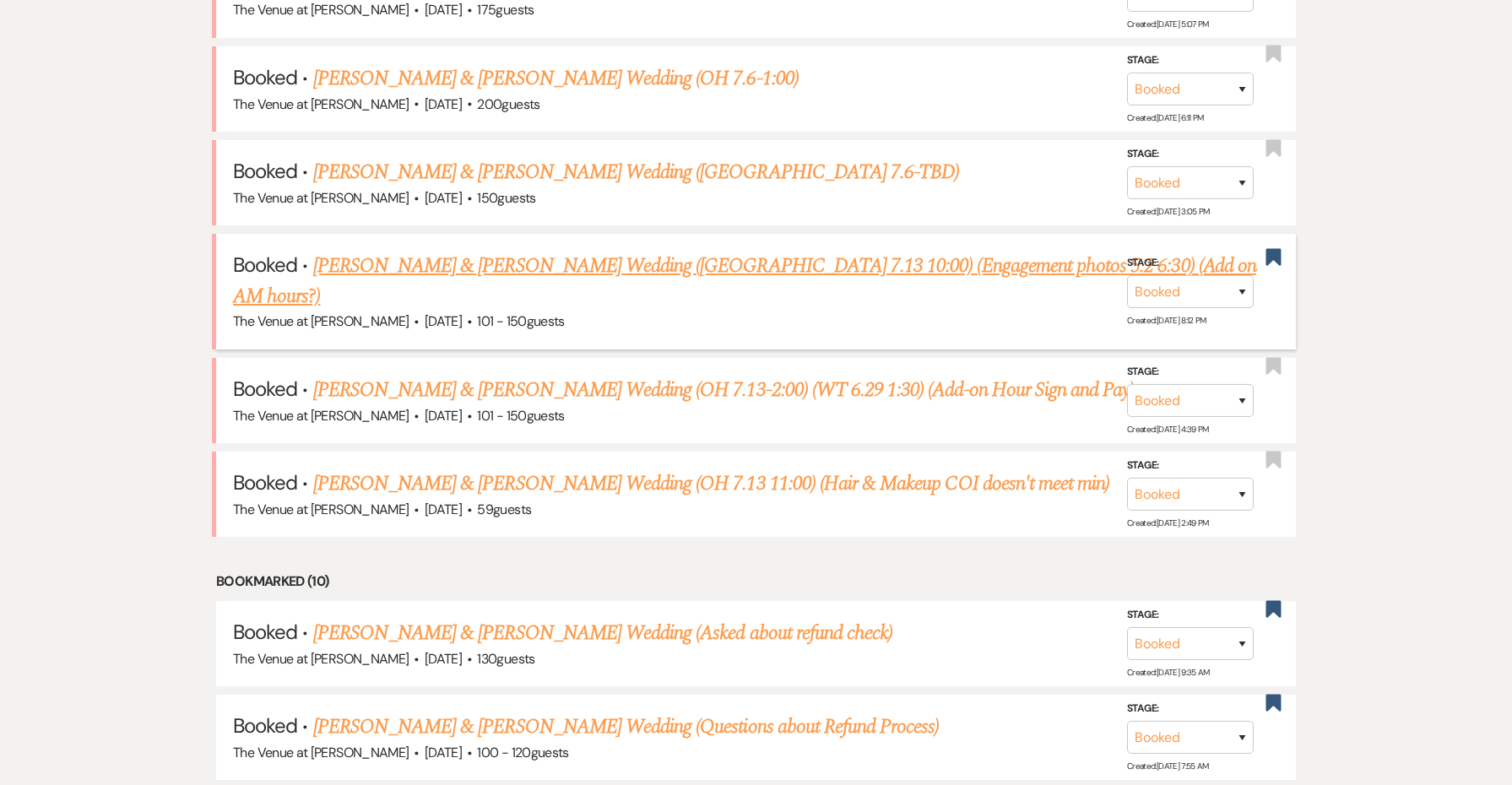
click at [649, 250] on link "[PERSON_NAME] & [PERSON_NAME] Wedding ([GEOGRAPHIC_DATA] 7.13 10:00) (Engagemen…" at bounding box center [745, 280] width 1023 height 61
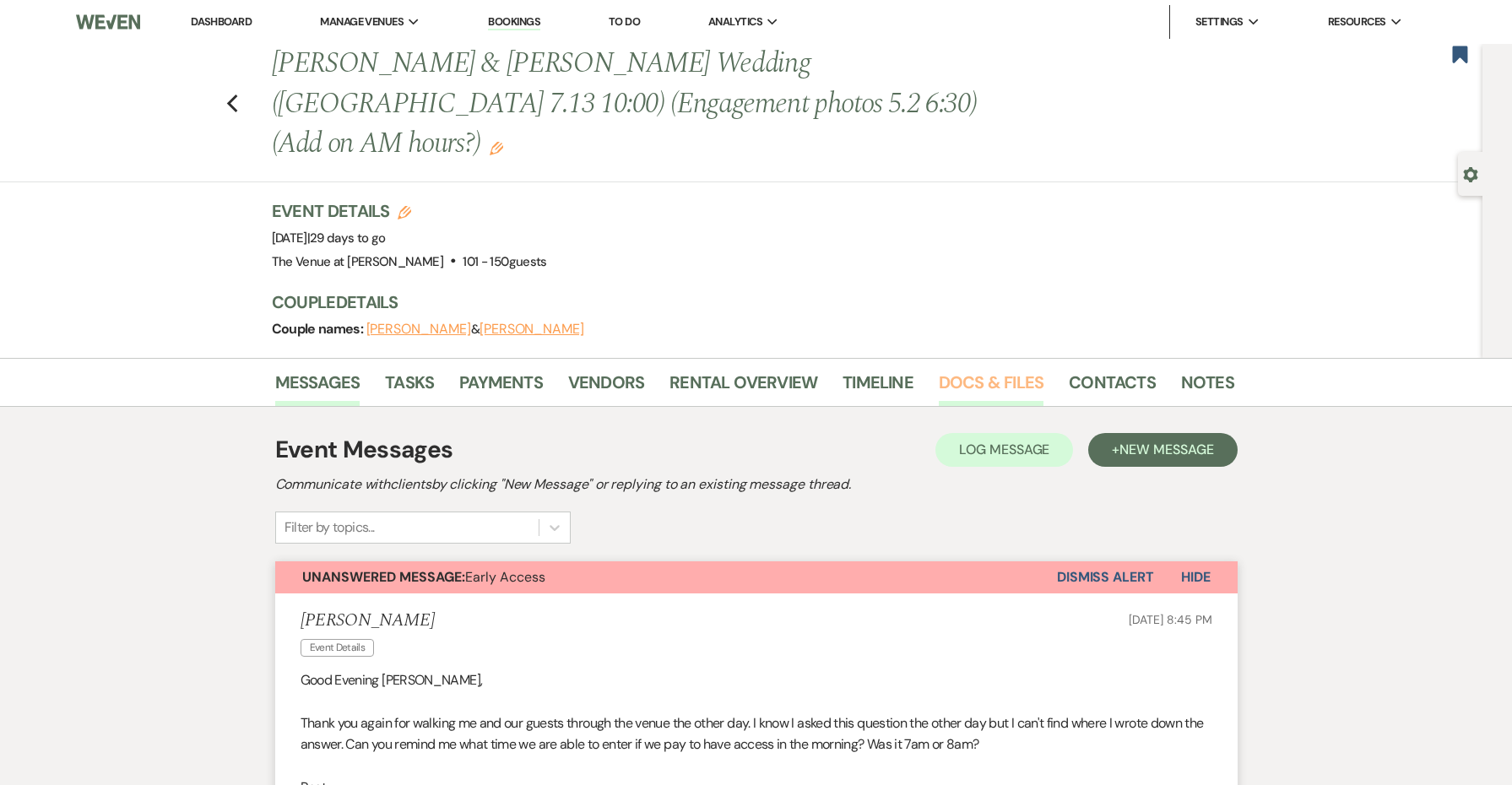
click at [969, 369] on link "Docs & Files" at bounding box center [991, 387] width 105 height 37
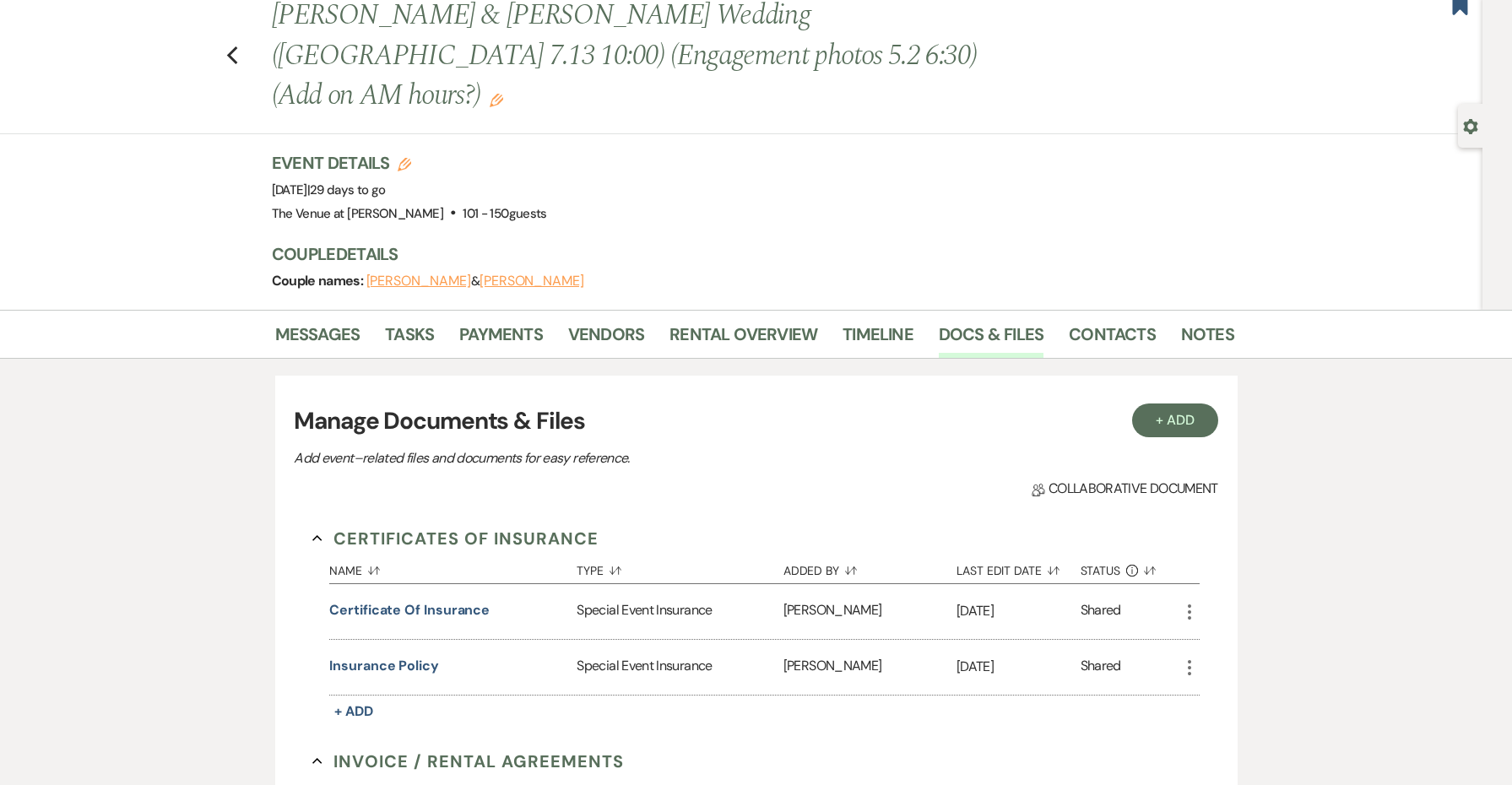
scroll to position [267, 0]
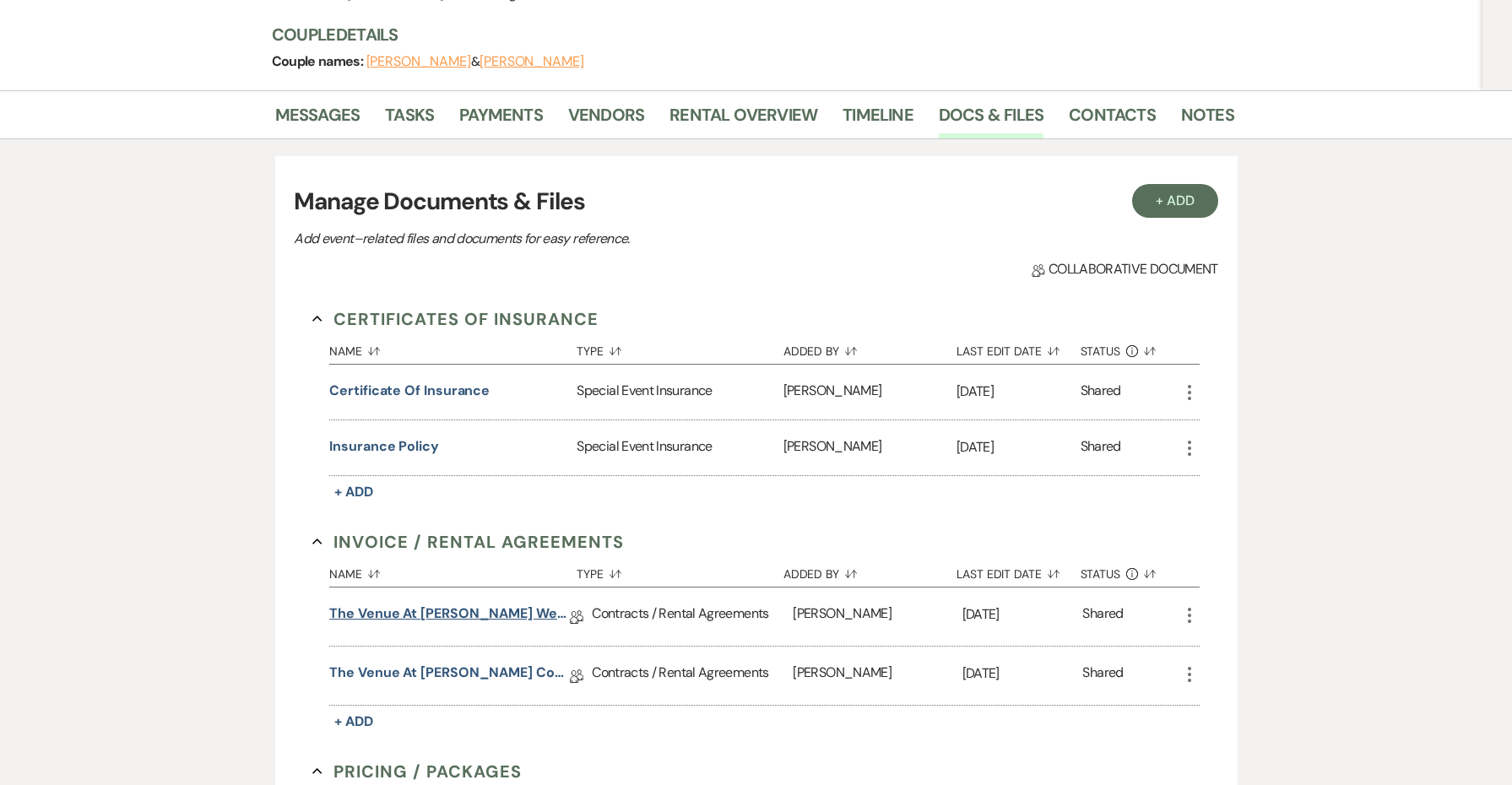
click at [522, 603] on link "The Venue at [PERSON_NAME] Wedding Contract ([DATE] [PERSON_NAME][GEOGRAPHIC_DA…" at bounding box center [449, 617] width 241 height 26
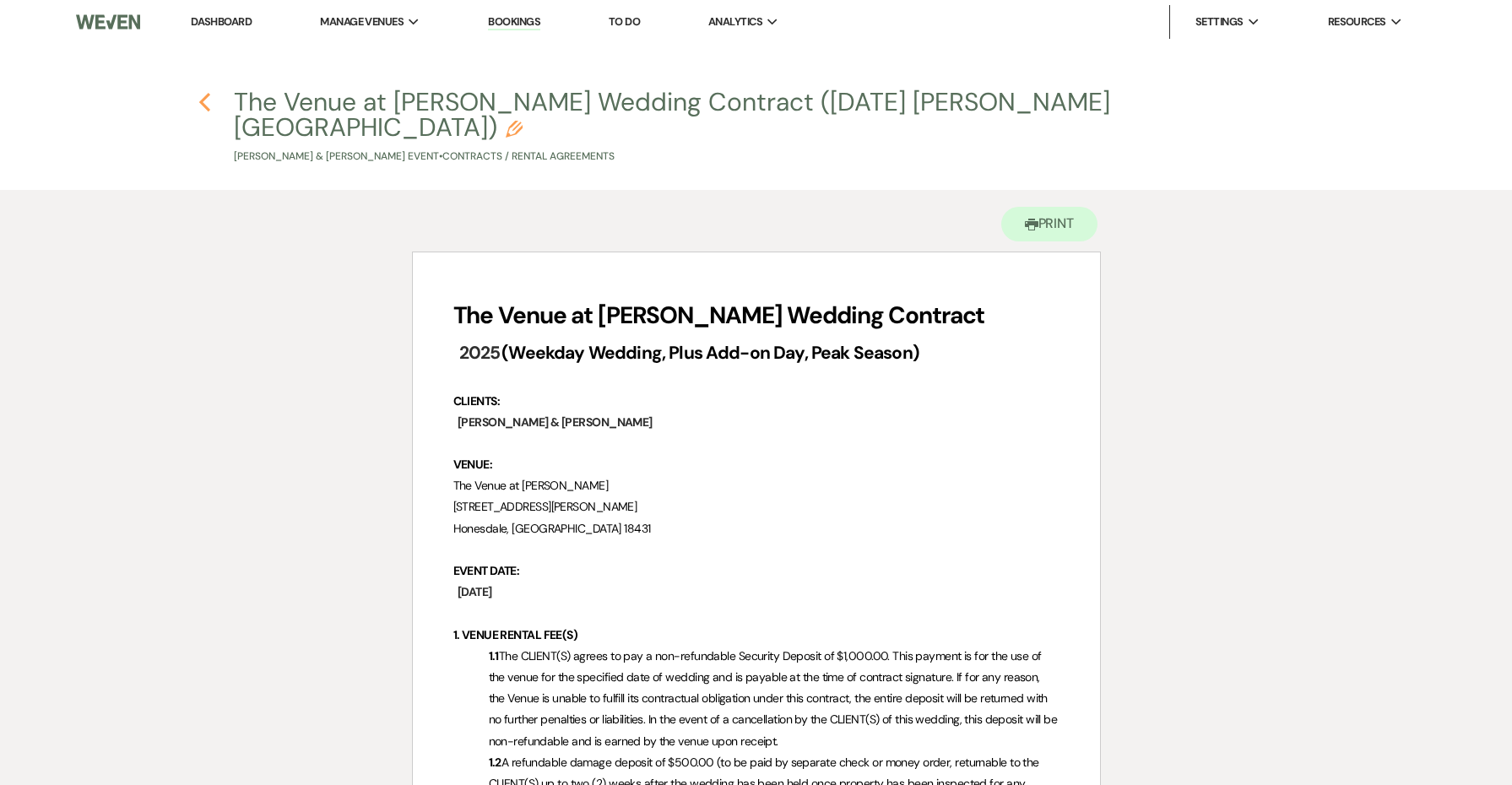
click at [201, 99] on icon "Previous" at bounding box center [205, 101] width 12 height 20
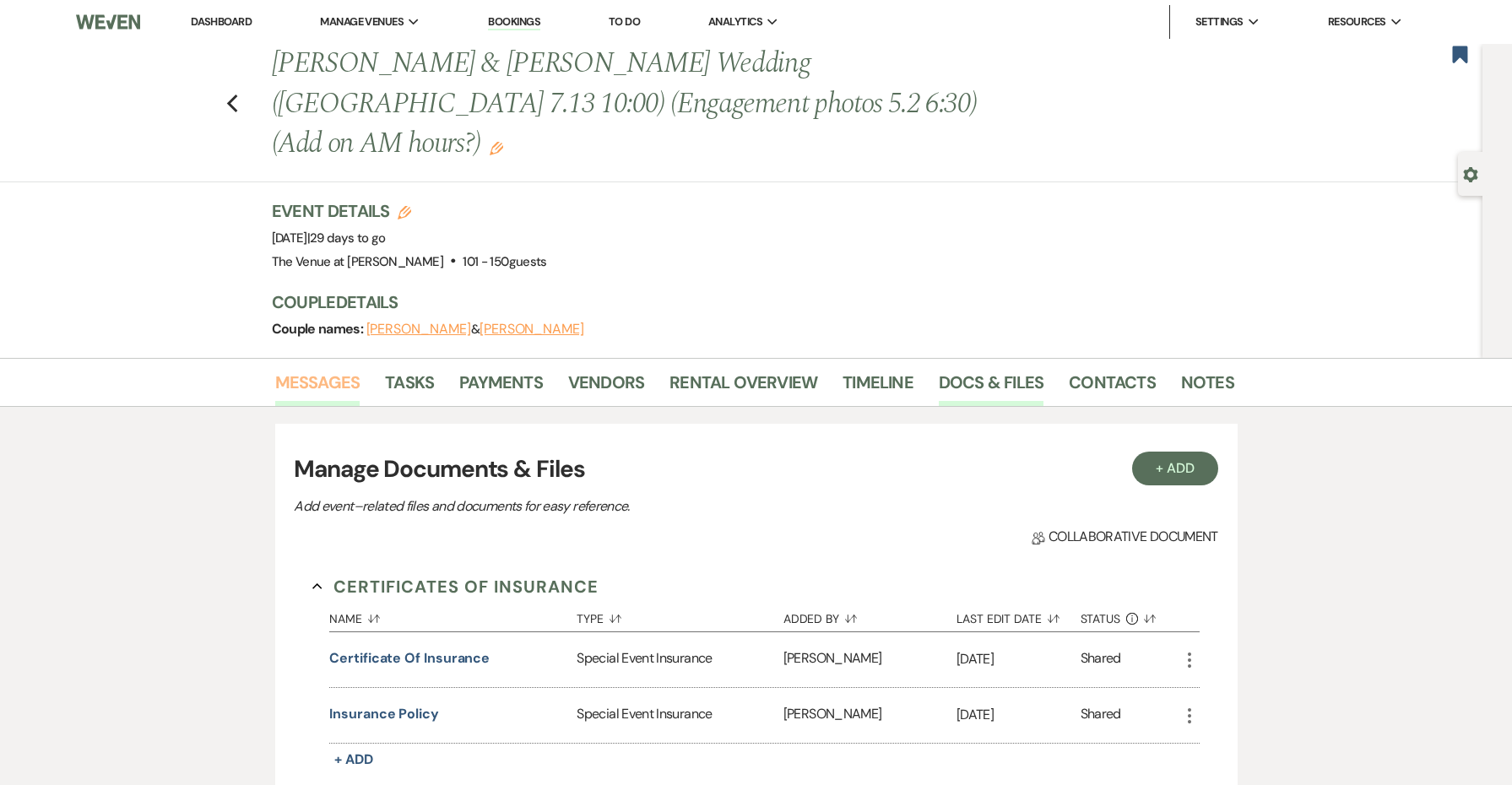
click at [331, 369] on link "Messages" at bounding box center [318, 387] width 86 height 37
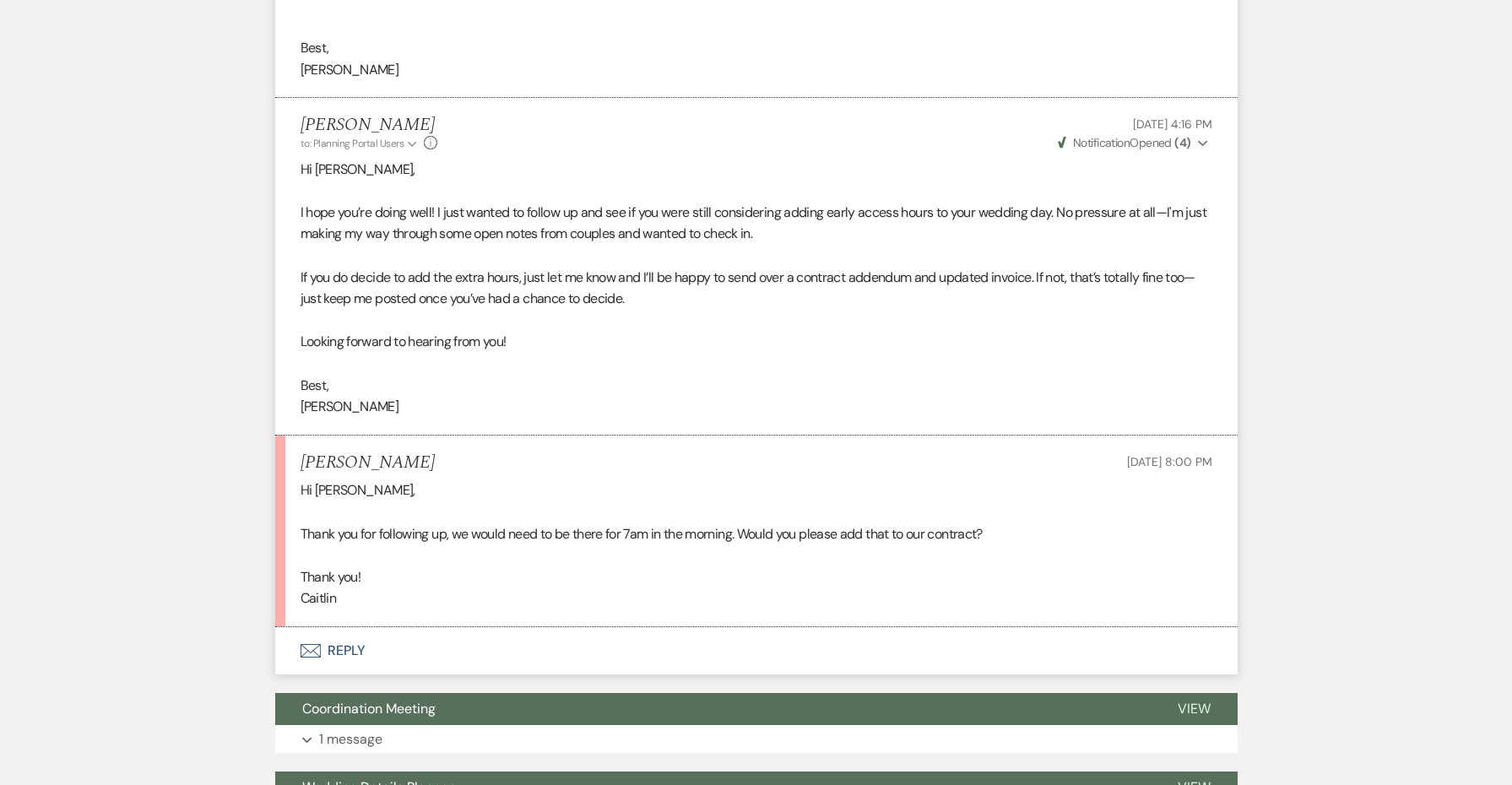
scroll to position [1134, 0]
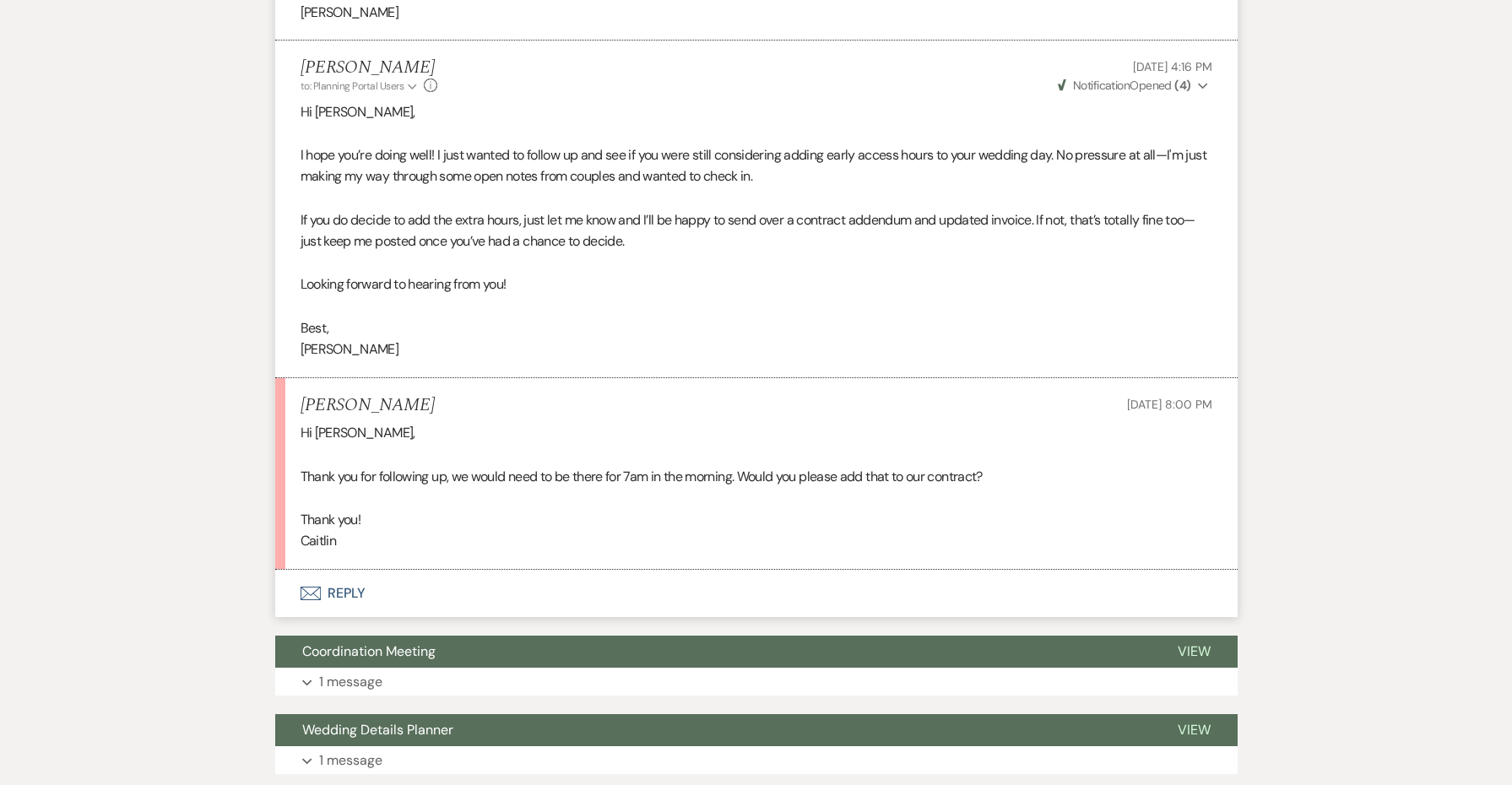
click at [320, 530] on p "Caitlin" at bounding box center [757, 541] width 912 height 22
click at [357, 570] on button "Envelope Reply" at bounding box center [756, 594] width 962 height 48
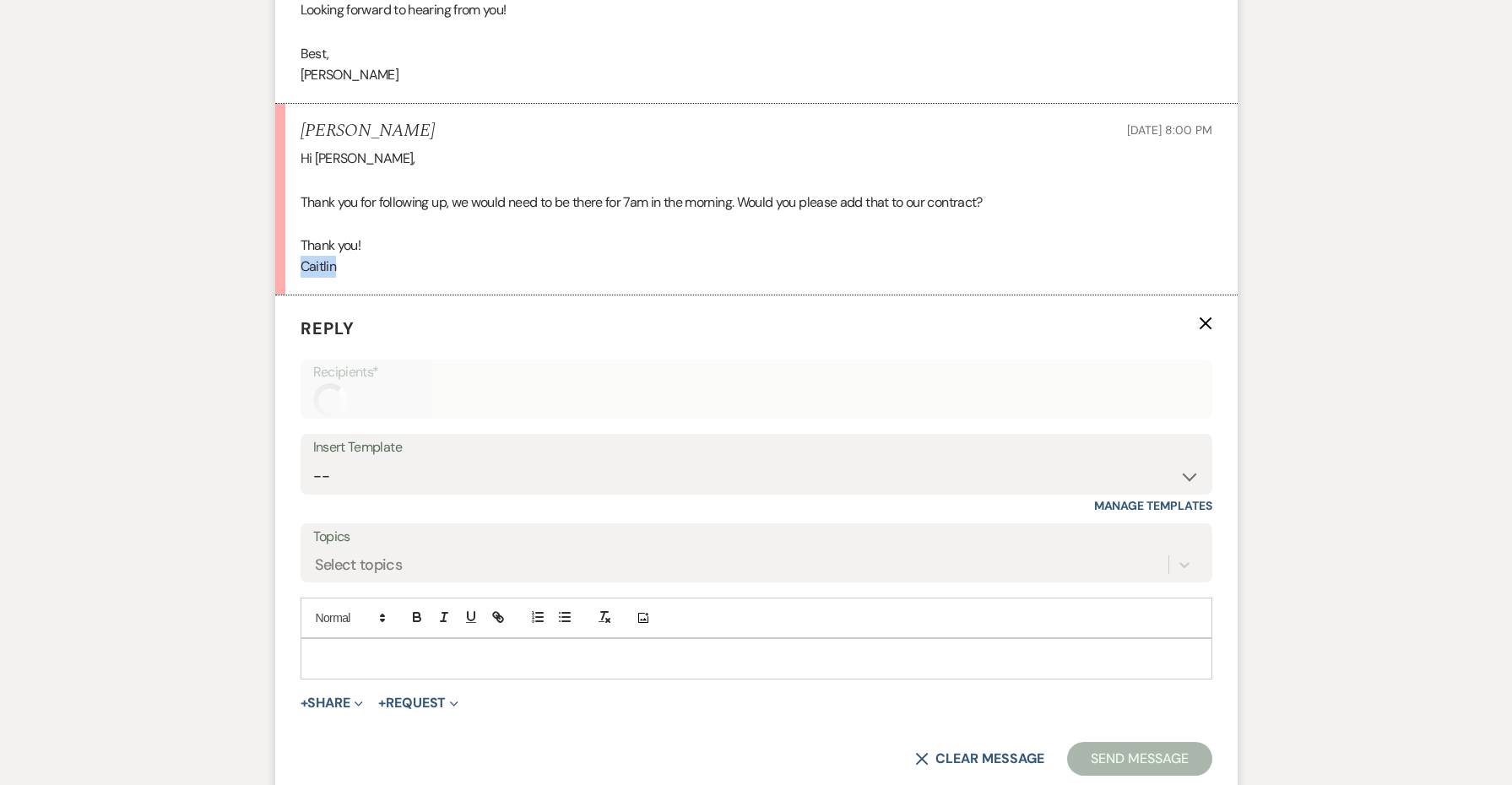
scroll to position [1499, 0]
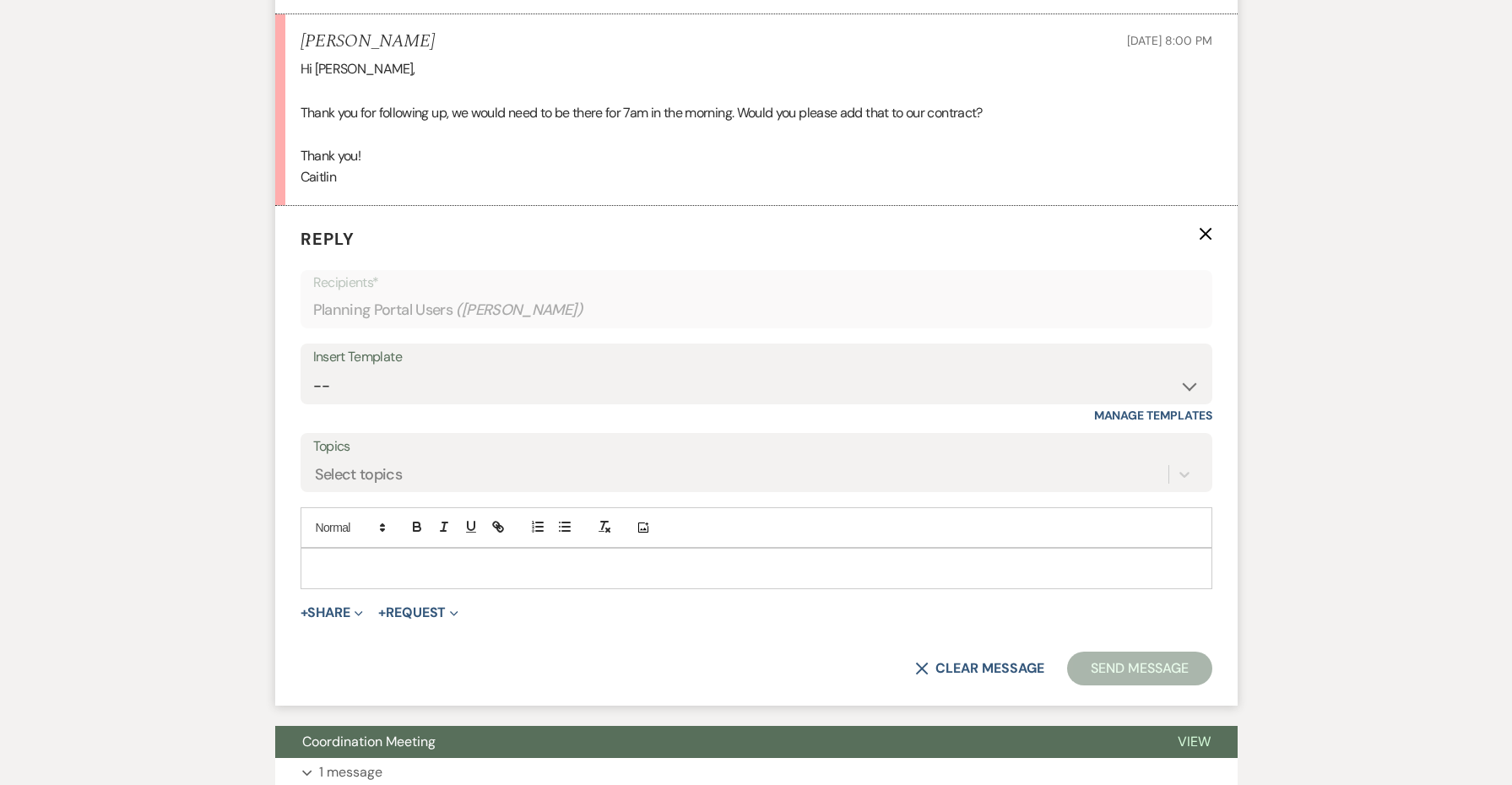
click at [426, 559] on p at bounding box center [756, 568] width 885 height 19
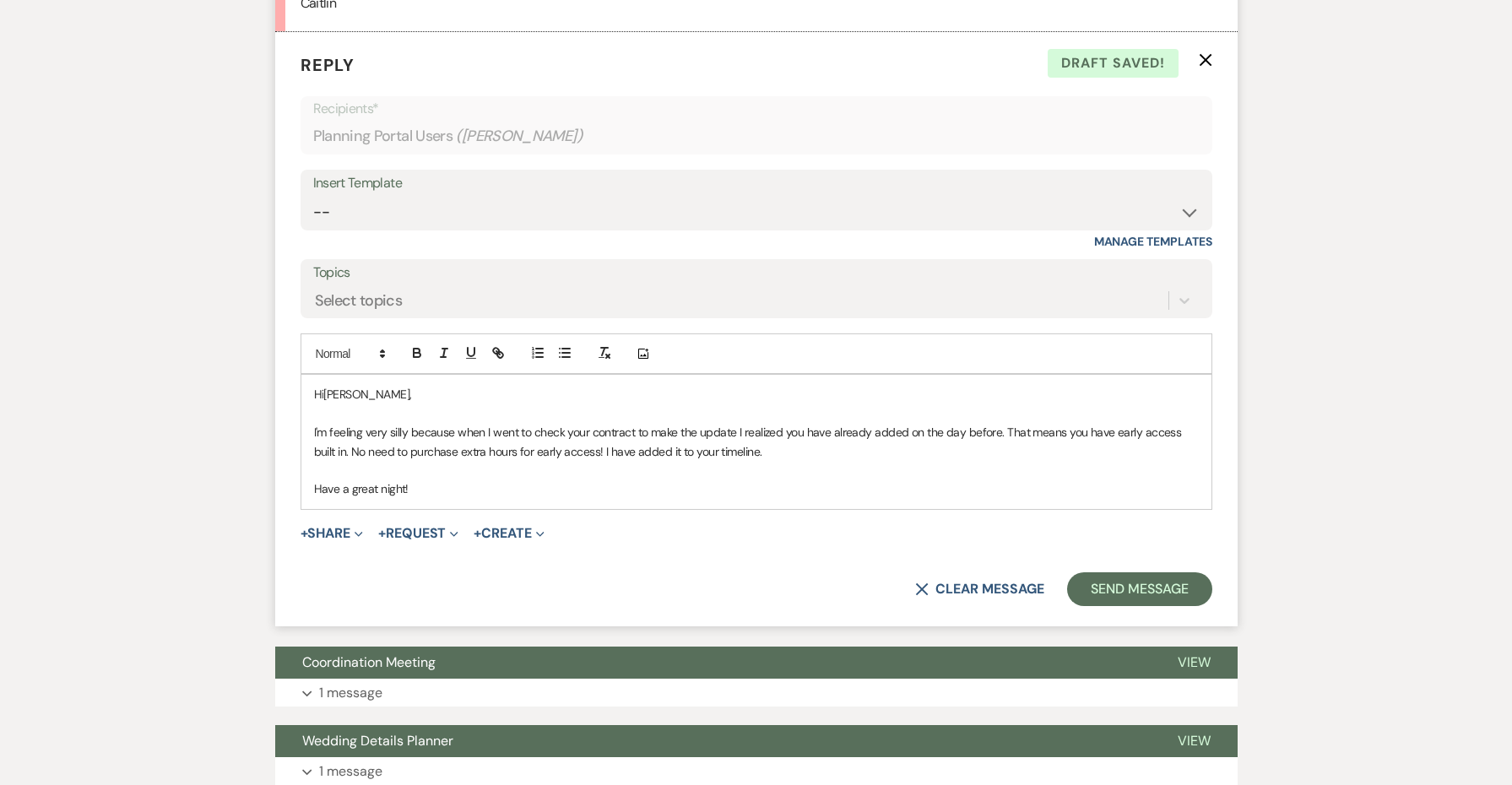
scroll to position [1677, 0]
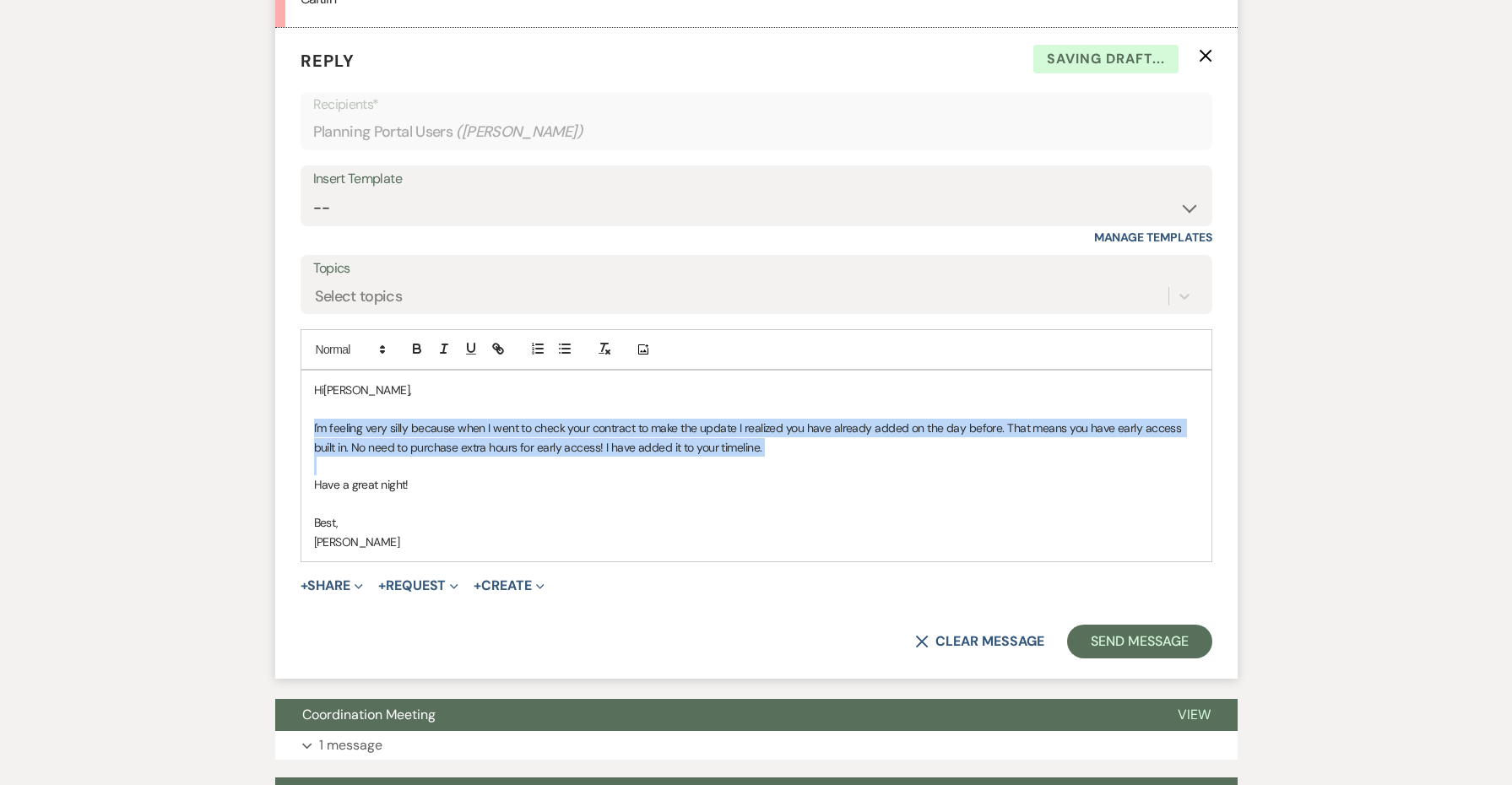
drag, startPoint x: 423, startPoint y: 405, endPoint x: 303, endPoint y: 362, distance: 127.5
click at [303, 370] on div "Hi [PERSON_NAME], I'm feeling very silly because when I went to check your cont…" at bounding box center [757, 466] width 910 height 191
drag, startPoint x: 444, startPoint y: 421, endPoint x: 285, endPoint y: 361, distance: 169.9
click at [285, 361] on form "Reply X Saving draft... Recipients* Planning Portal Users ( [PERSON_NAME] ) Ins…" at bounding box center [756, 354] width 962 height 651
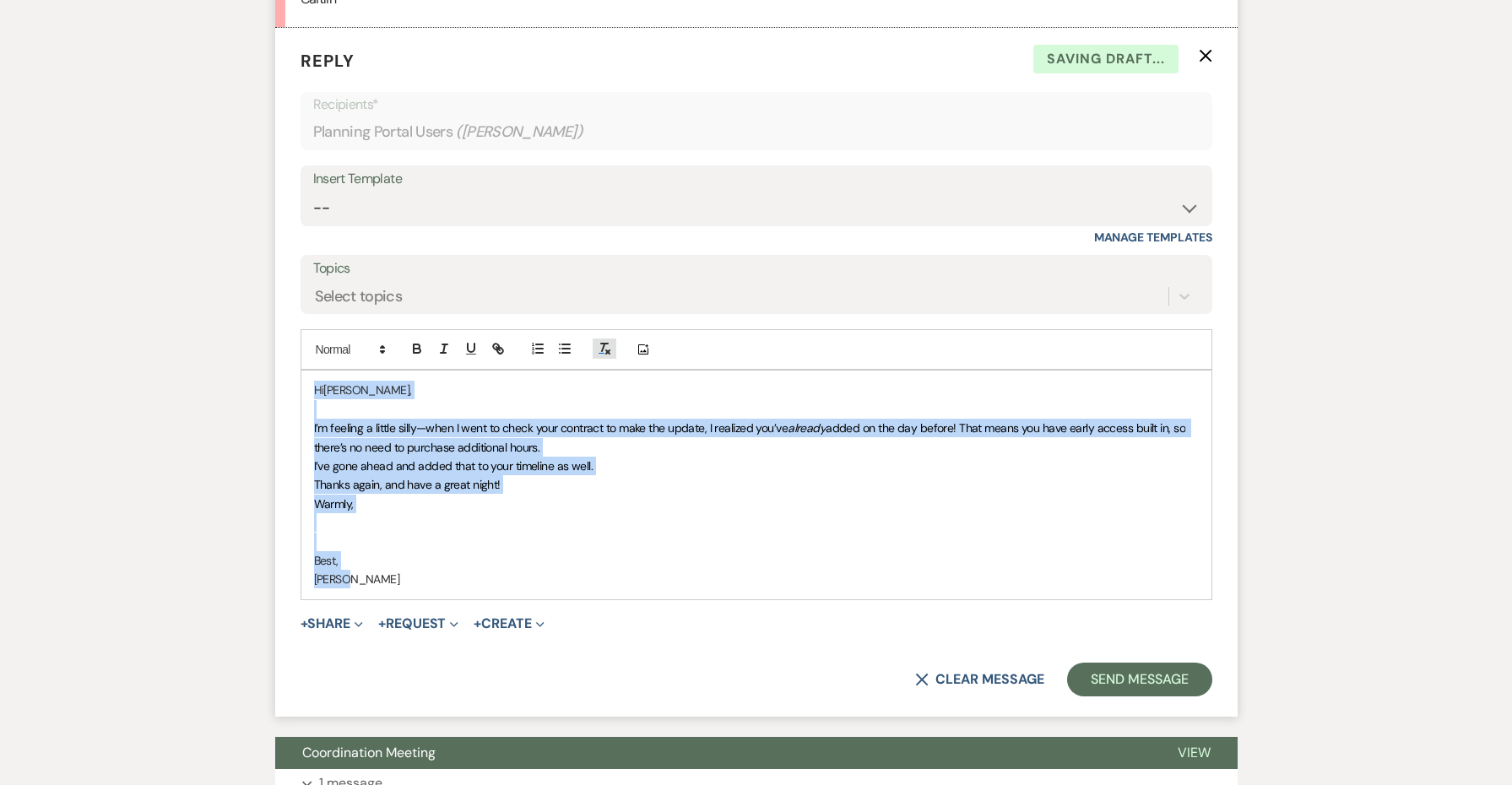
click at [604, 341] on icon "button" at bounding box center [604, 348] width 15 height 15
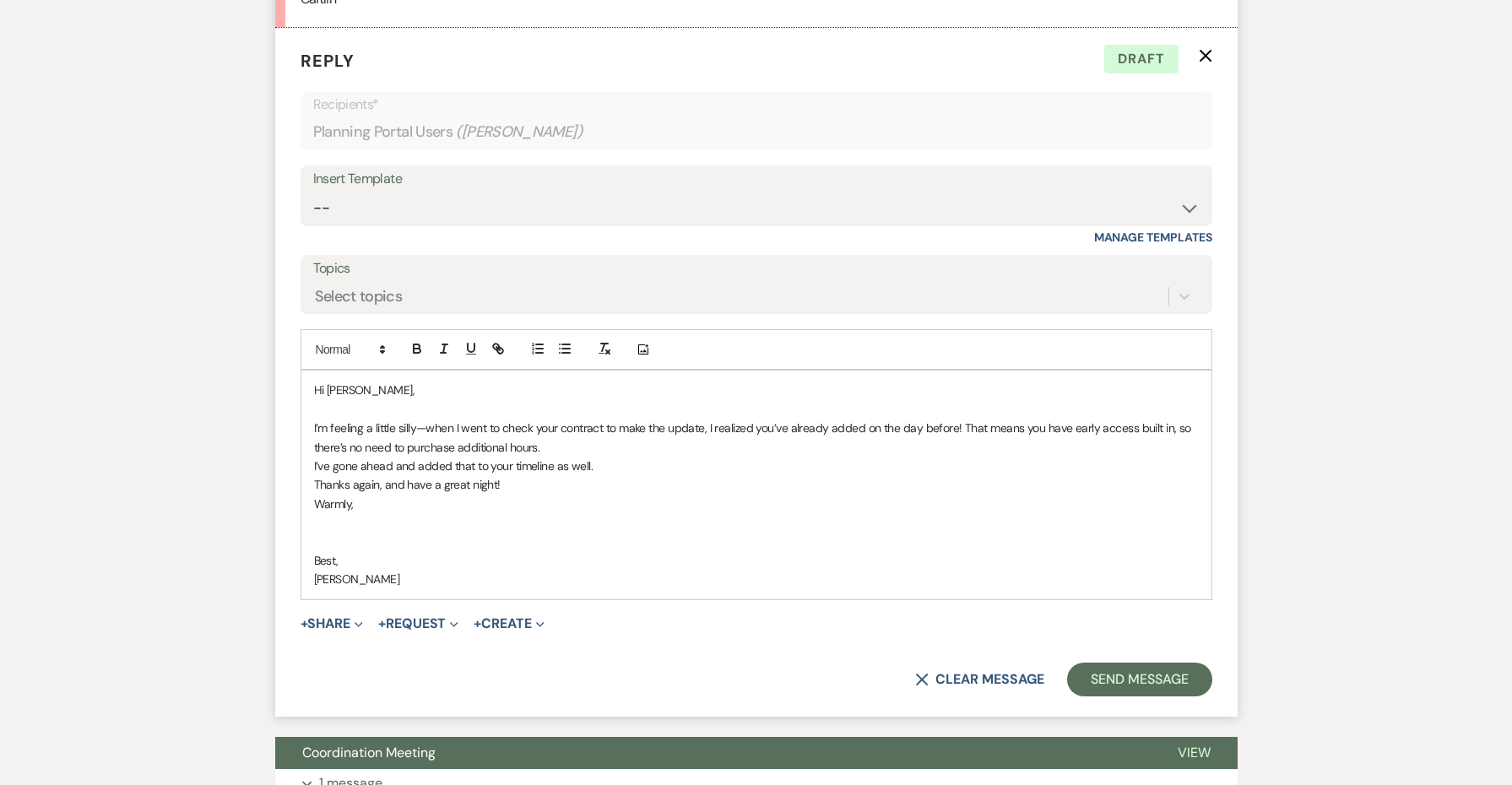
click at [633, 419] on p "I’m feeling a little silly—when I went to check your contract to make the updat…" at bounding box center [756, 437] width 885 height 38
click at [621, 419] on p "I’m feeling a little silly—when I went to check your contract to make the updat…" at bounding box center [756, 437] width 885 height 38
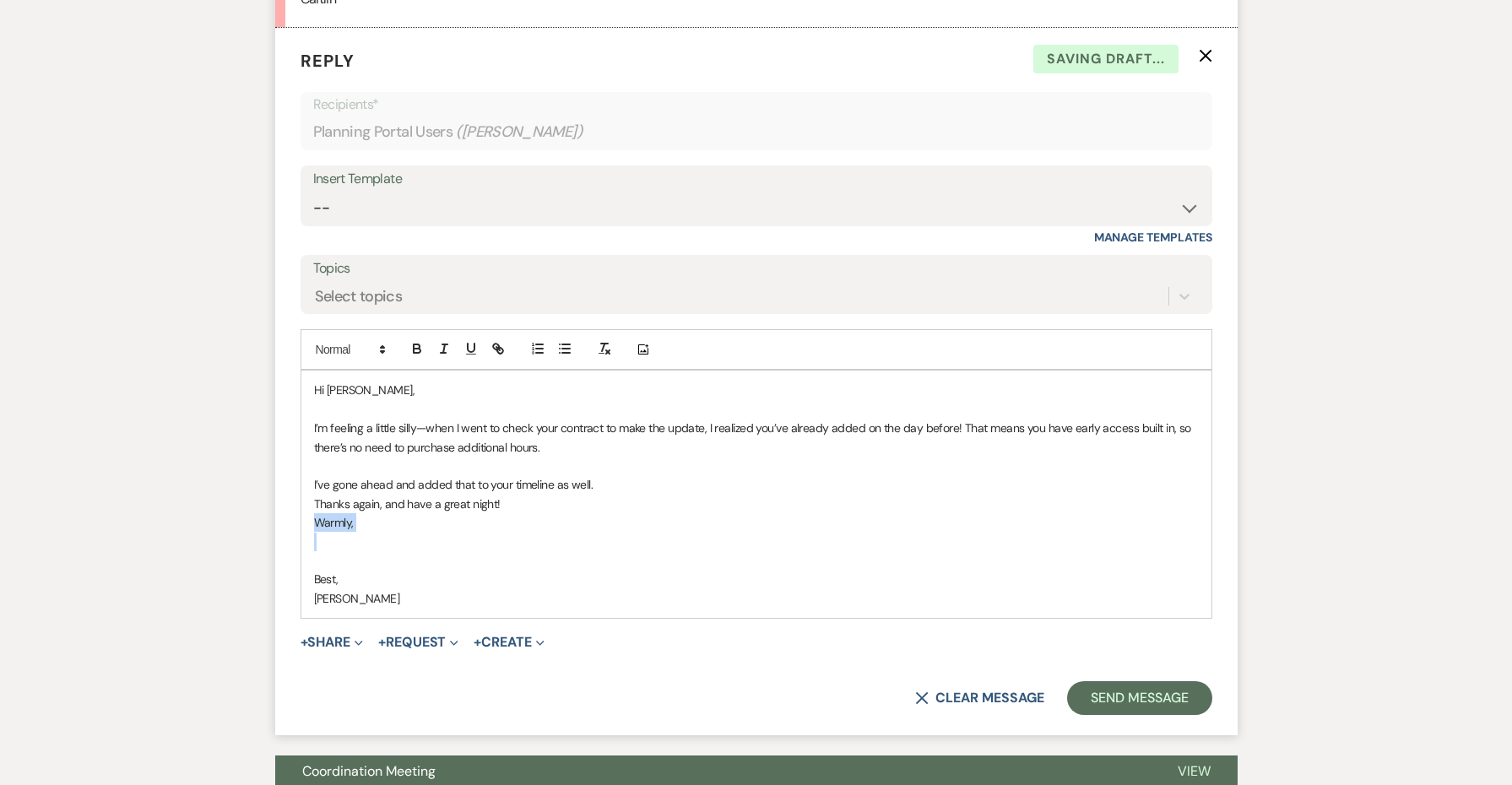
drag, startPoint x: 527, startPoint y: 466, endPoint x: 303, endPoint y: 452, distance: 224.4
click at [303, 452] on div "Hi [PERSON_NAME], I’m feeling a little silly—when I went to check your contract…" at bounding box center [757, 494] width 910 height 247
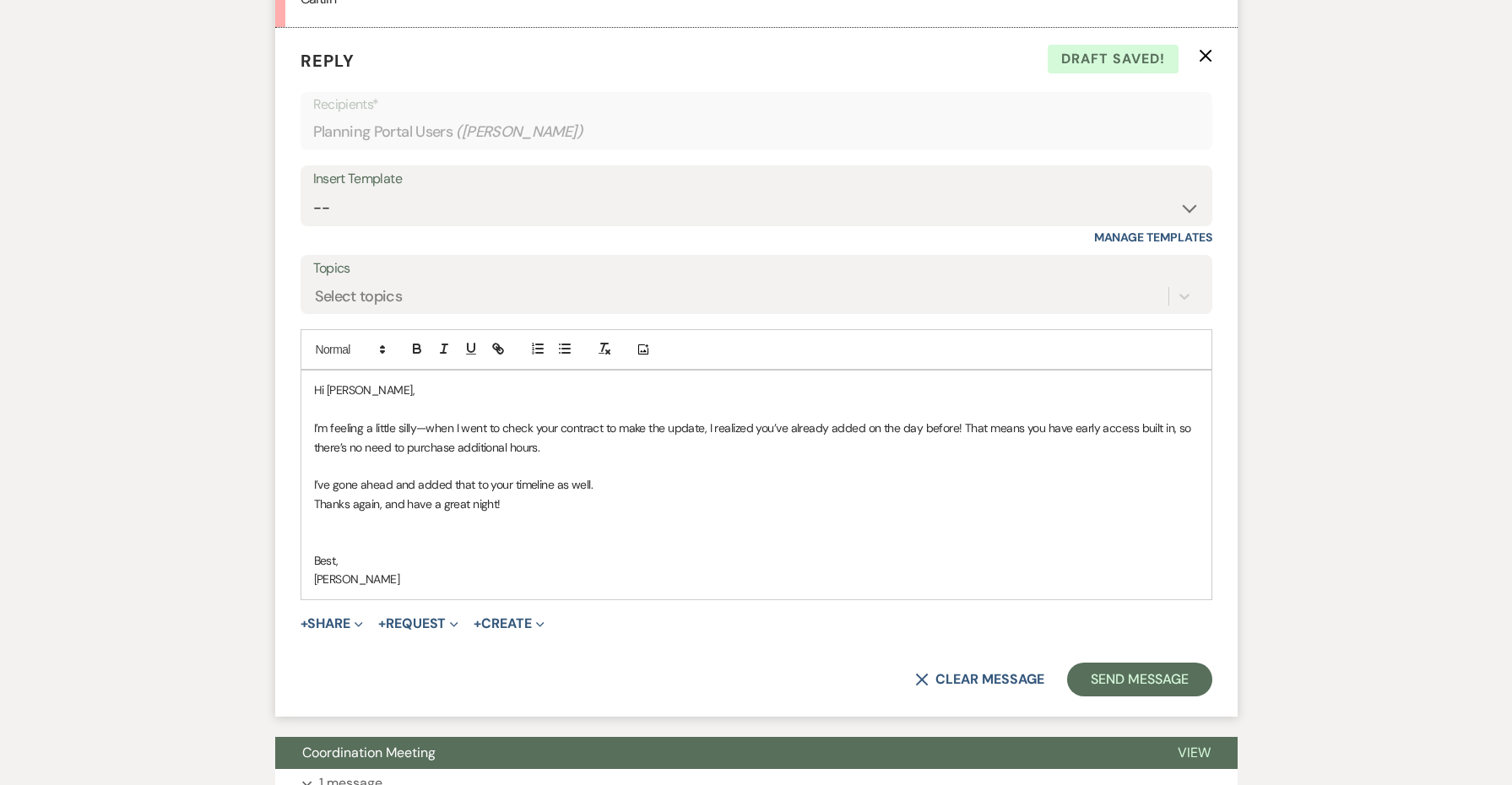
click at [311, 425] on div "Hi [PERSON_NAME], I’m feeling a little silly—when I went to check your contract…" at bounding box center [757, 484] width 910 height 228
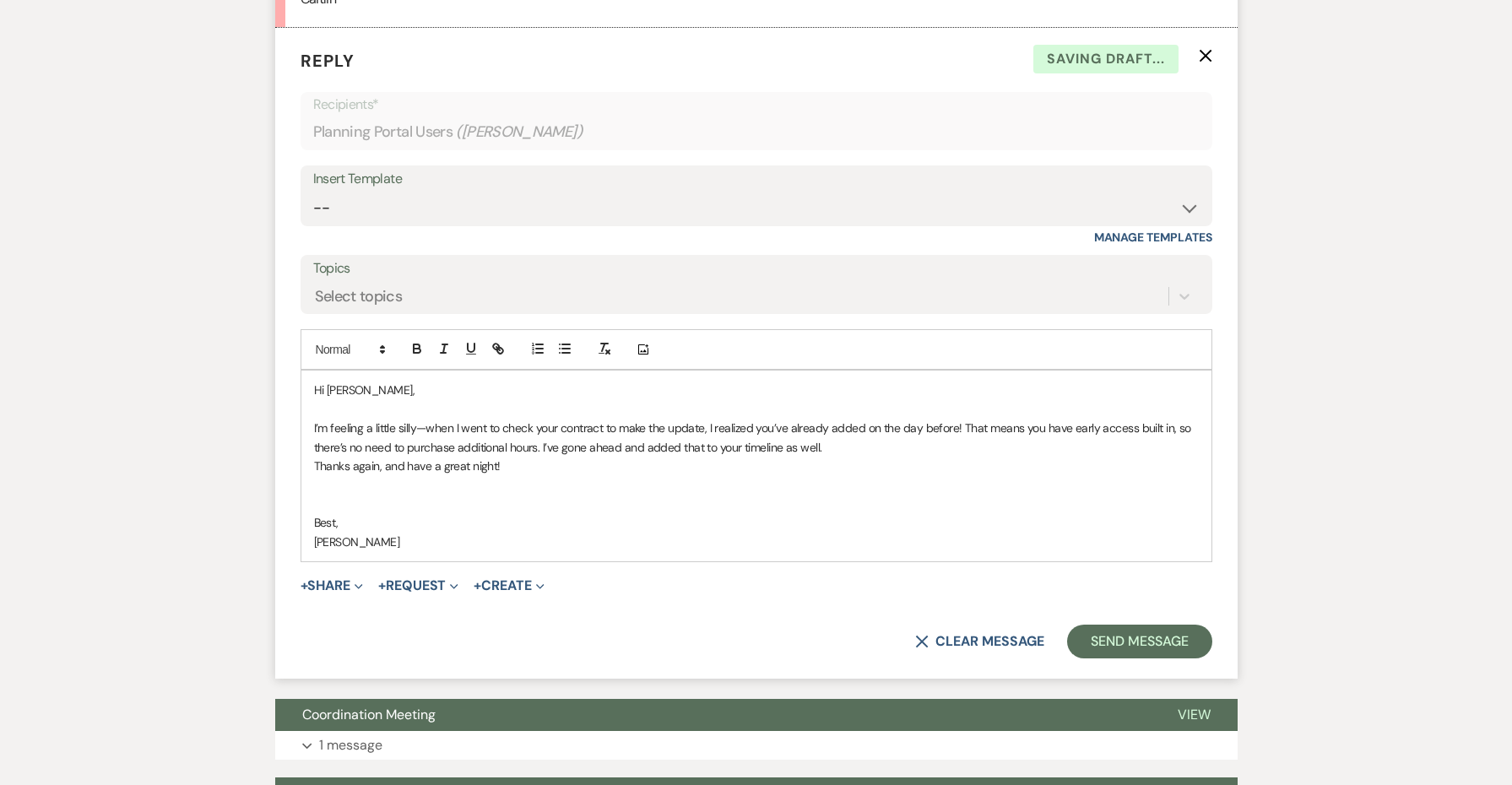
click at [871, 419] on p "I’m feeling a little silly—when I went to check your contract to make the updat…" at bounding box center [756, 437] width 885 height 38
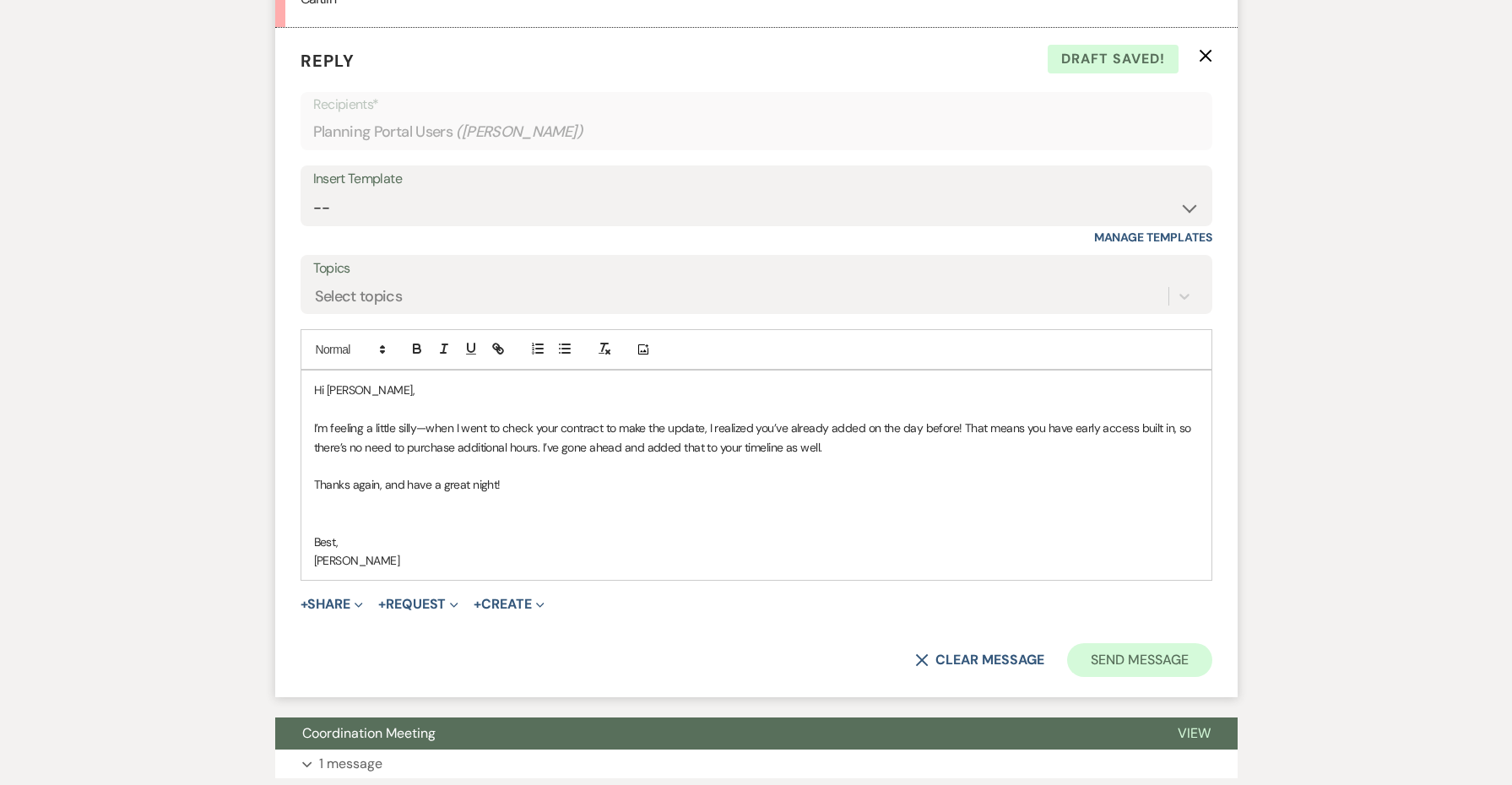
click at [1097, 643] on button "Send Message" at bounding box center [1140, 660] width 145 height 34
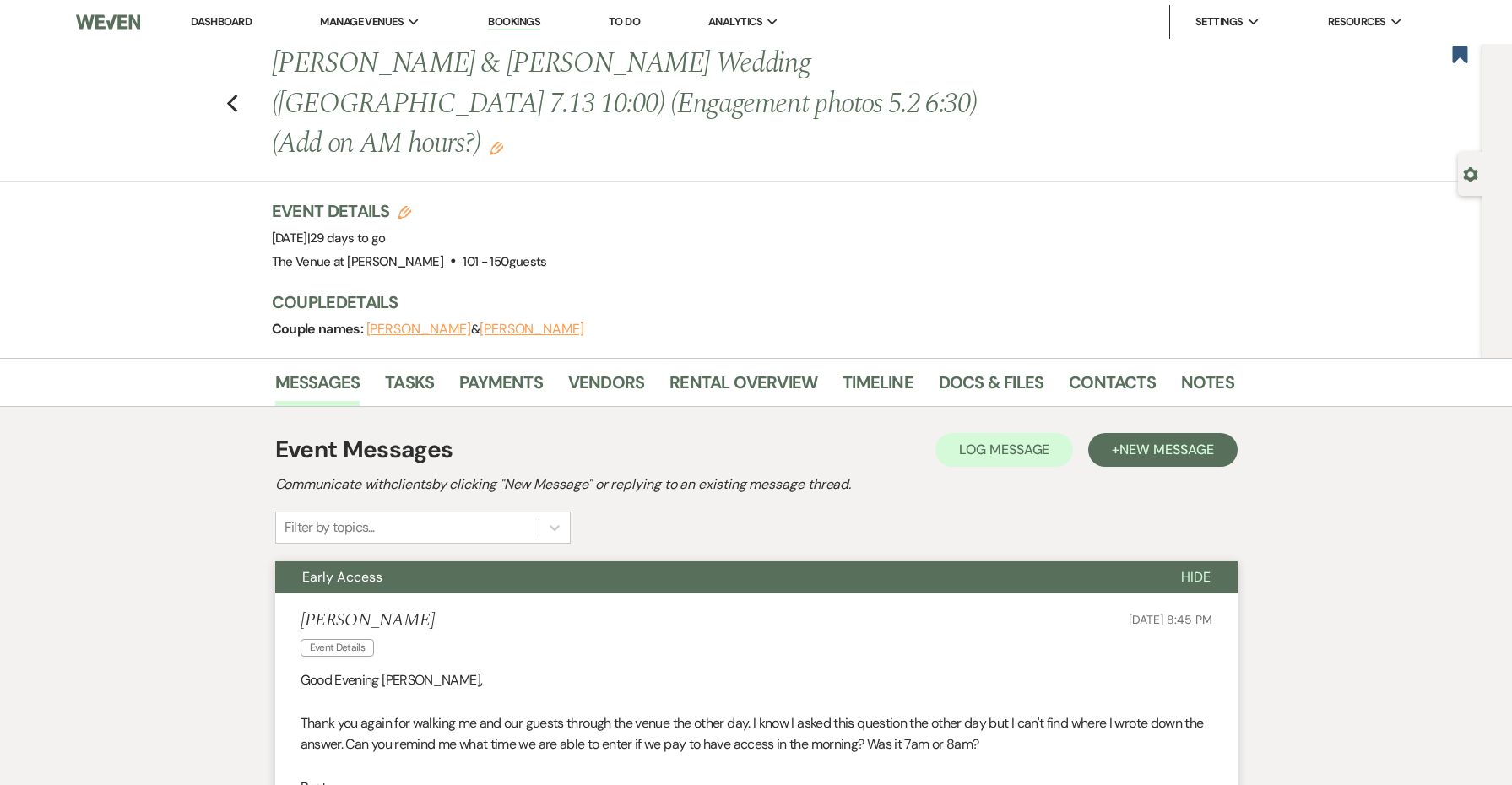
scroll to position [0, 0]
click at [503, 142] on icon "Edit" at bounding box center [496, 148] width 13 height 13
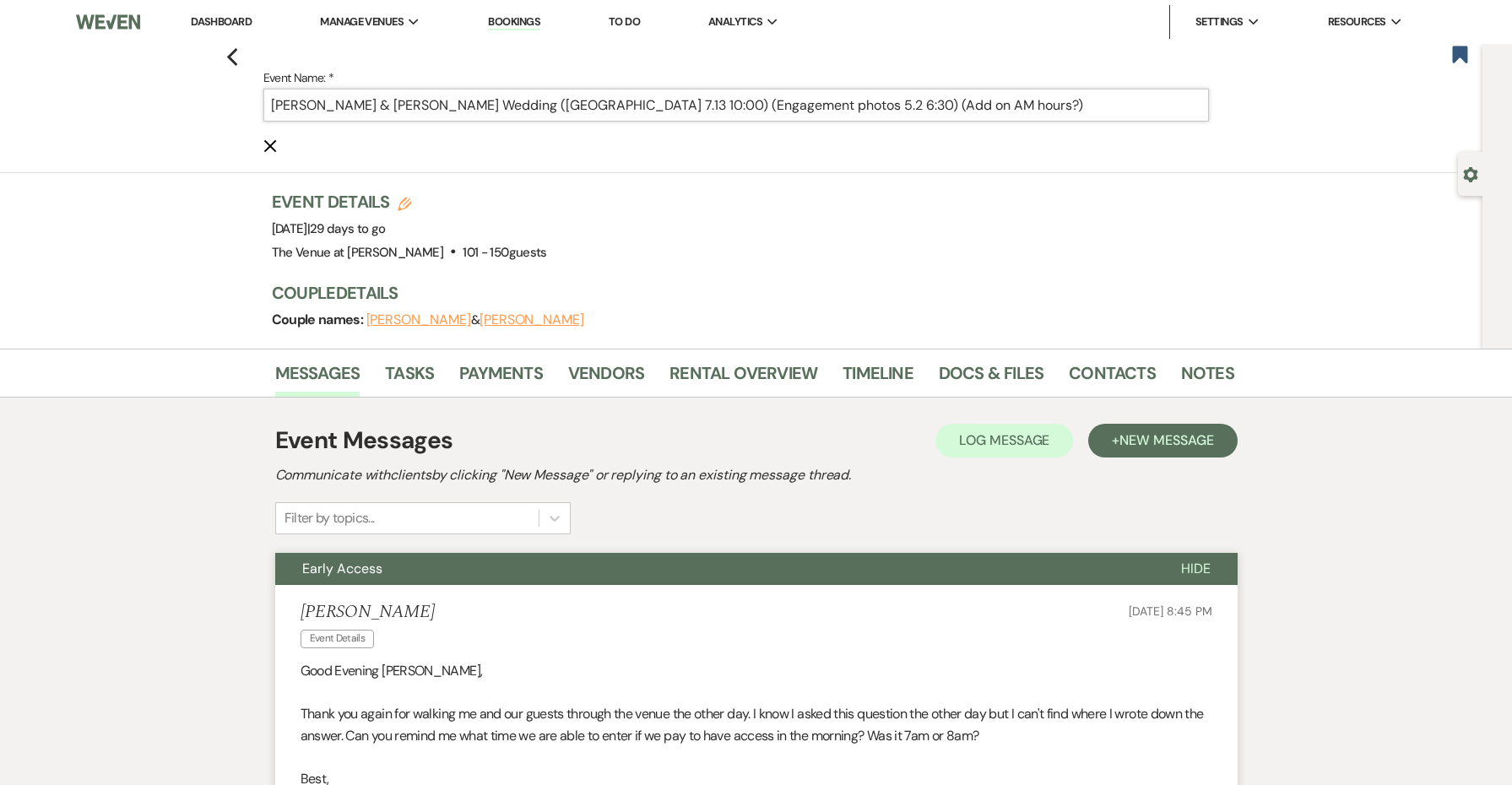
drag, startPoint x: 976, startPoint y: 104, endPoint x: 846, endPoint y: 100, distance: 130.1
click at [846, 100] on input "[PERSON_NAME] & [PERSON_NAME] Wedding ([GEOGRAPHIC_DATA] 7.13 10:00) (Engagemen…" at bounding box center [737, 105] width 946 height 33
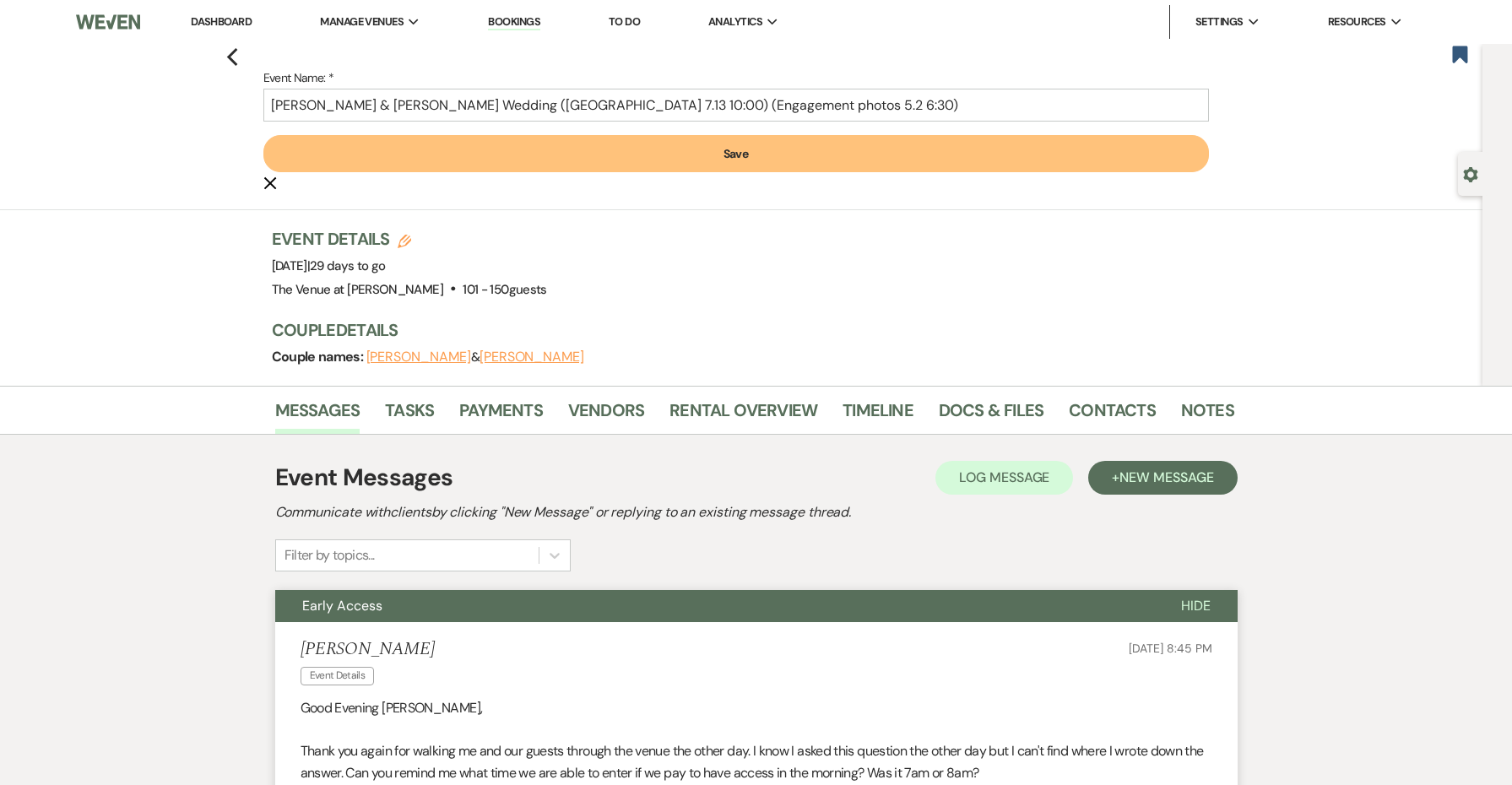
click at [846, 142] on button "Save" at bounding box center [737, 153] width 946 height 37
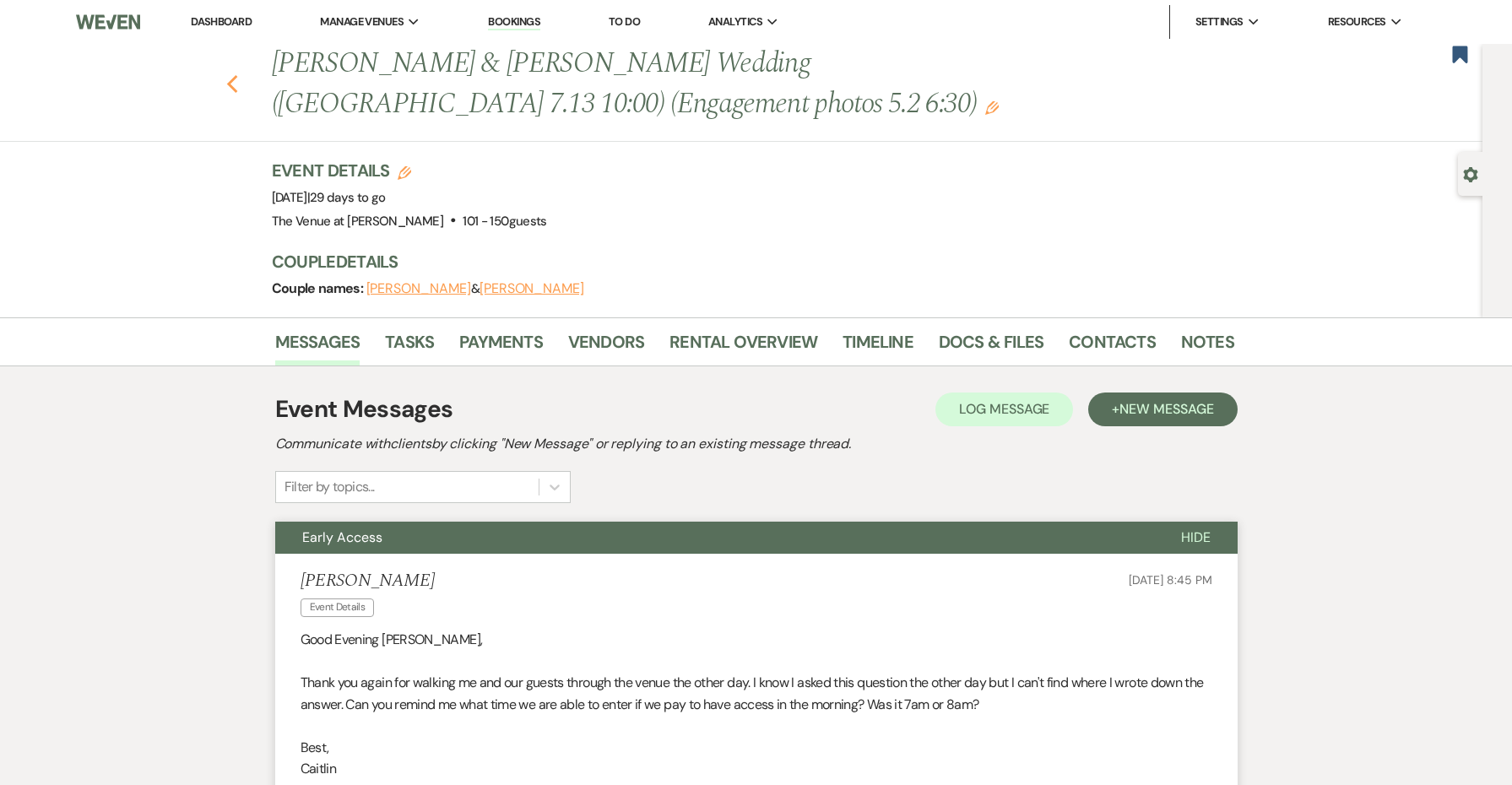
click at [229, 77] on icon "Previous" at bounding box center [233, 84] width 12 height 20
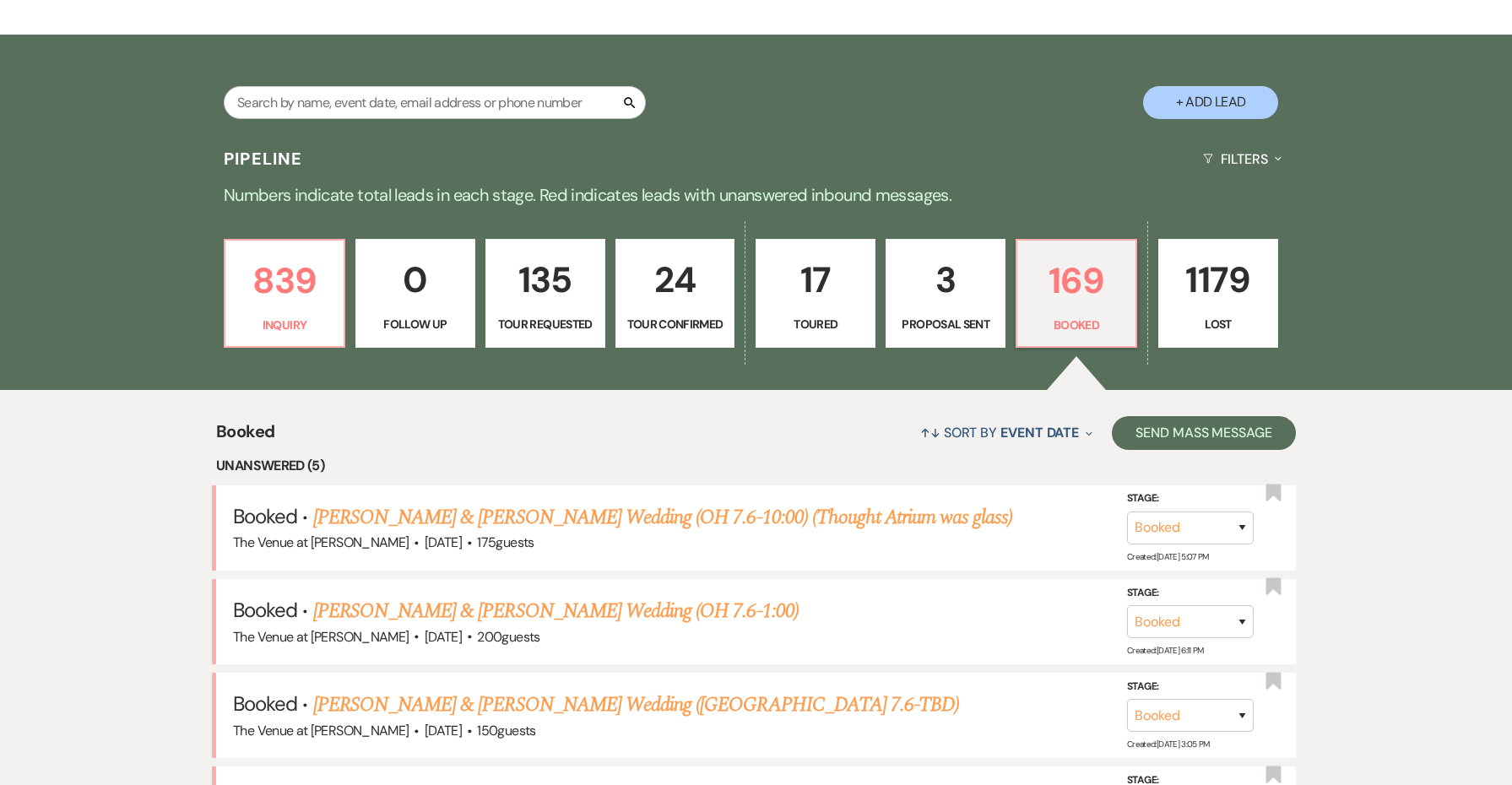
scroll to position [273, 0]
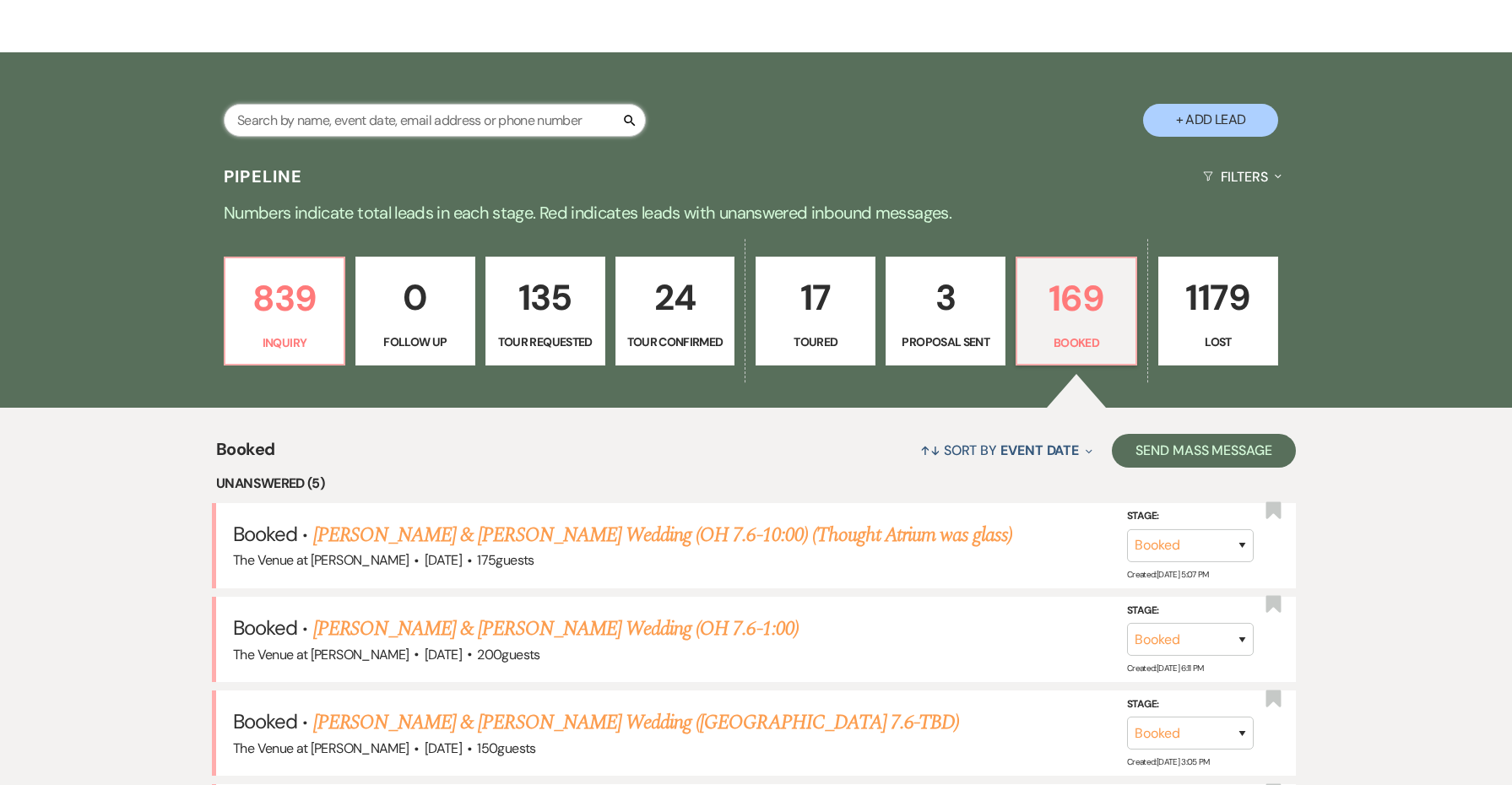
click at [418, 109] on input "text" at bounding box center [435, 120] width 423 height 33
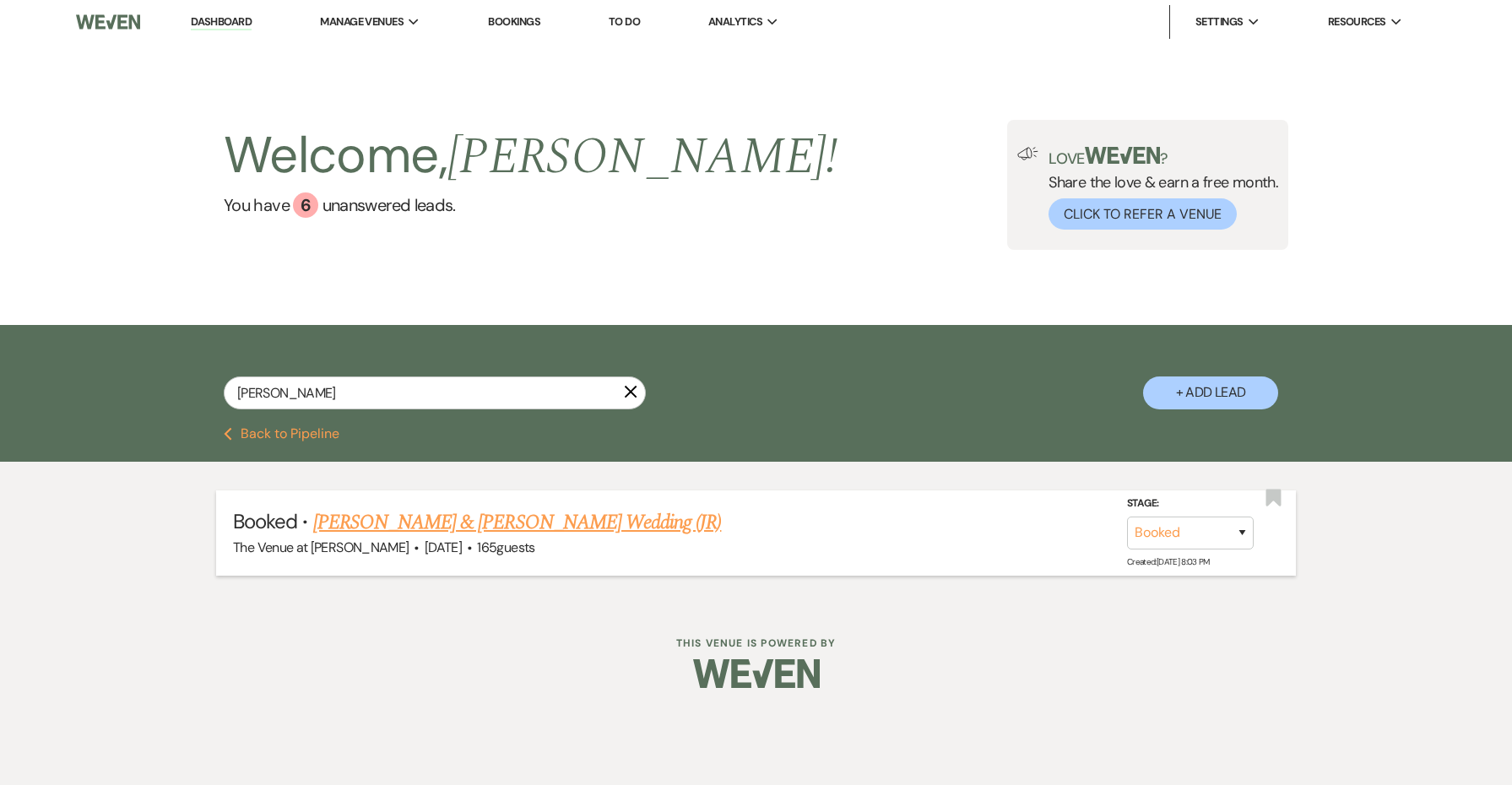
click at [472, 520] on link "[PERSON_NAME] & [PERSON_NAME] Wedding (JR)" at bounding box center [517, 522] width 408 height 30
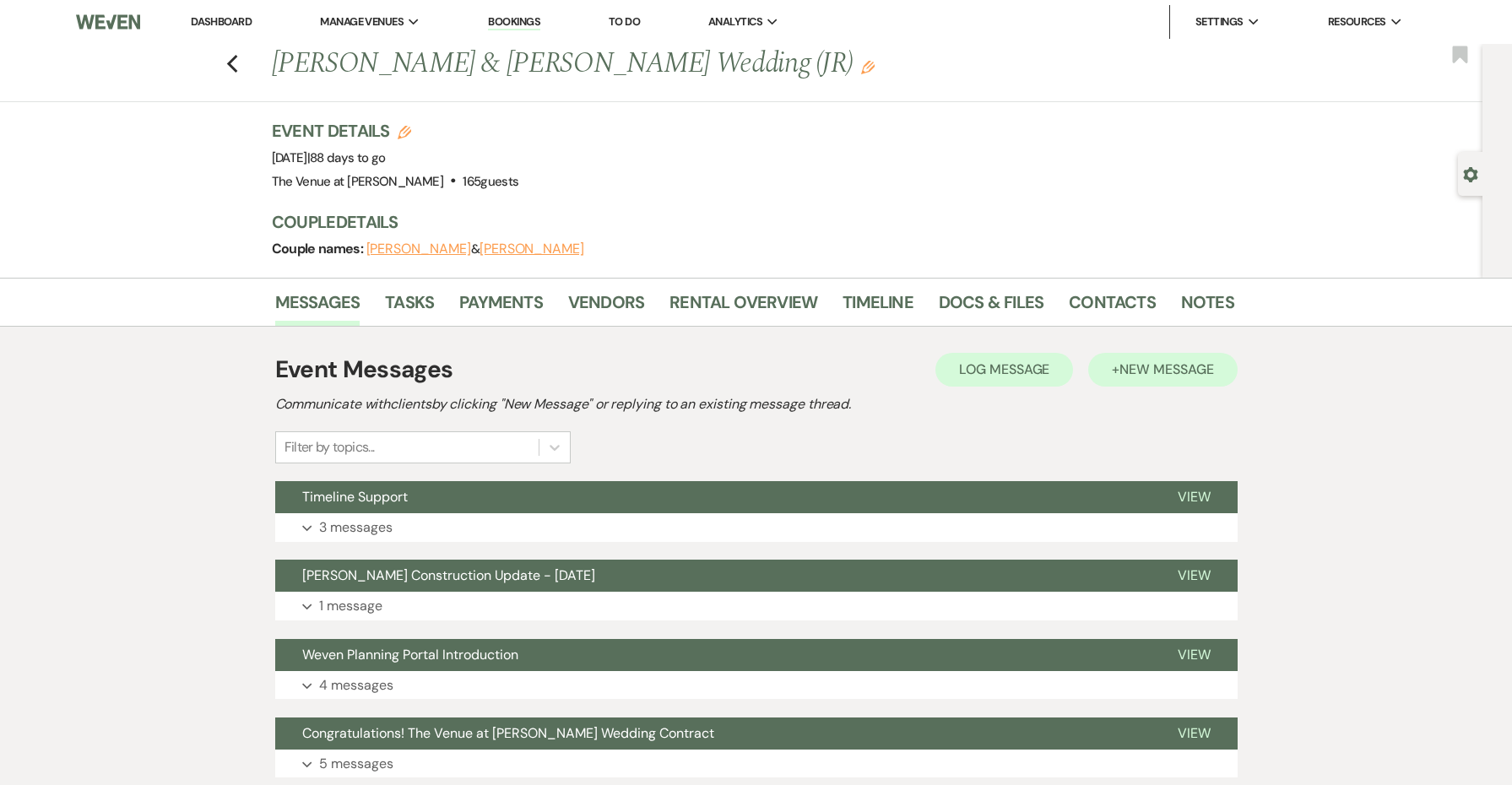
click at [1104, 370] on button "+ New Message" at bounding box center [1163, 370] width 148 height 34
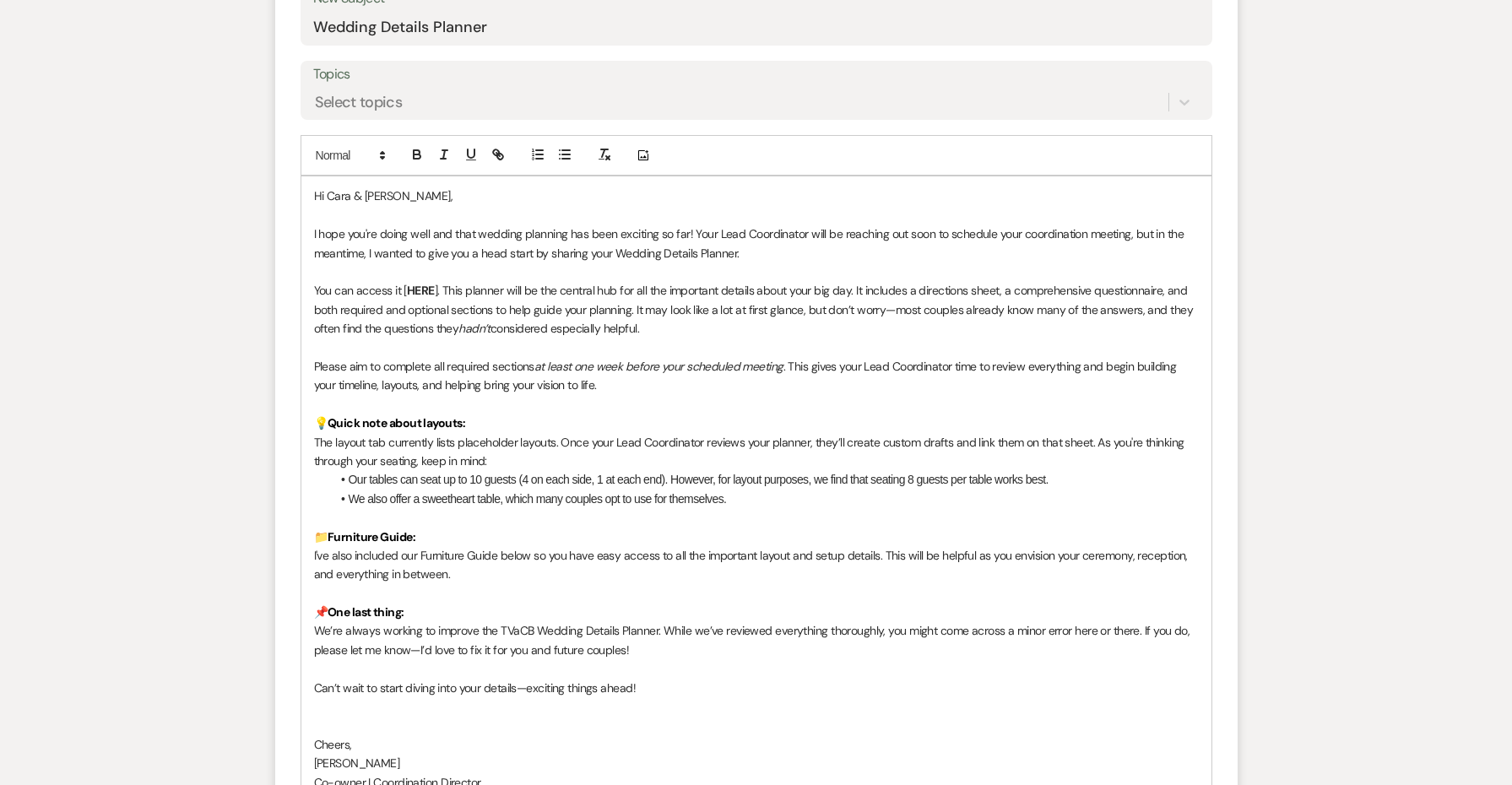
scroll to position [715, 0]
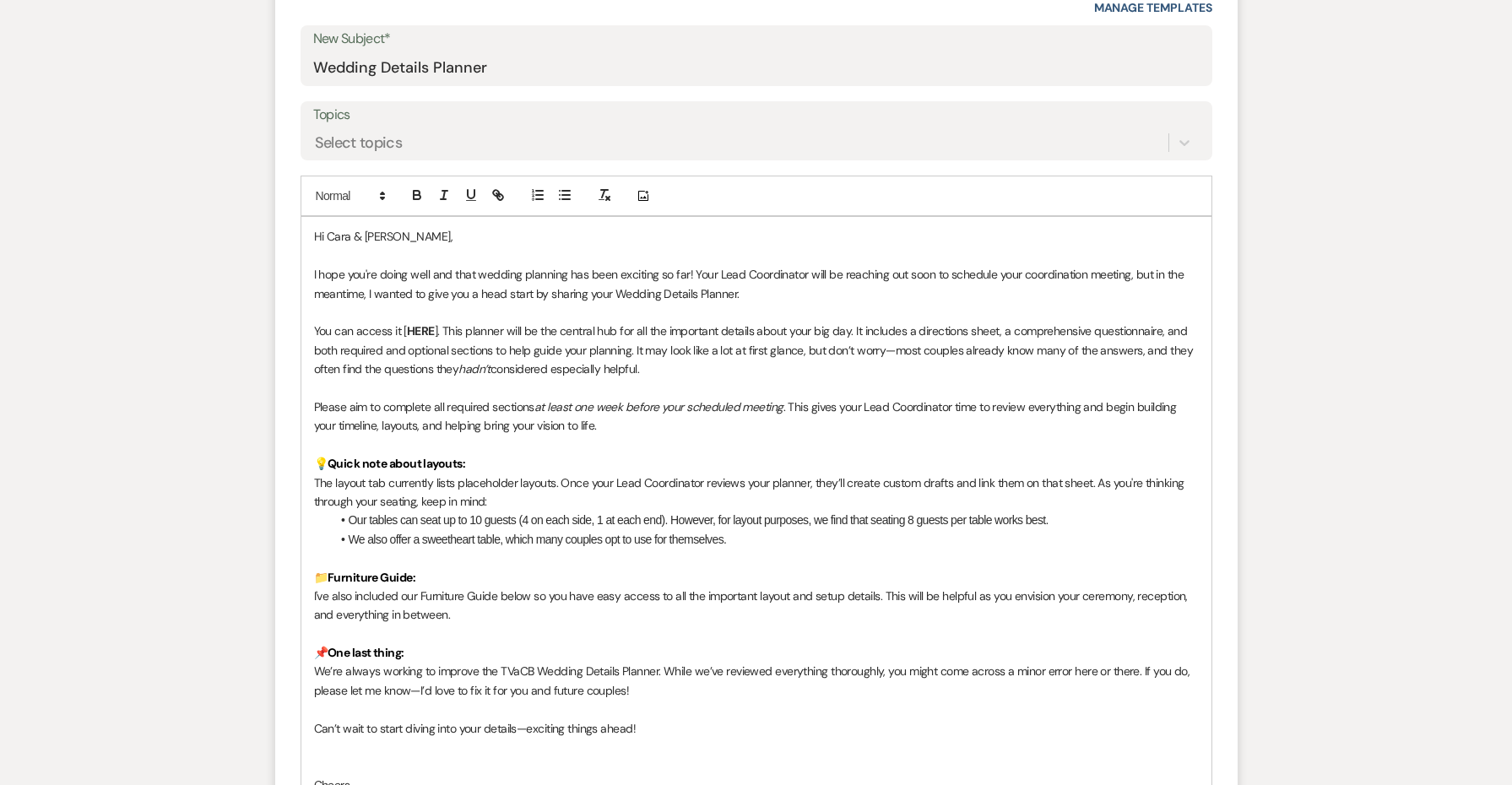
click at [427, 325] on strong "HERE" at bounding box center [421, 331] width 28 height 15
paste input "[URL][DOMAIN_NAME]"
click at [713, 365] on p "You can access it [ HERE ]. This planner will be the central hub for all the im…" at bounding box center [756, 350] width 885 height 56
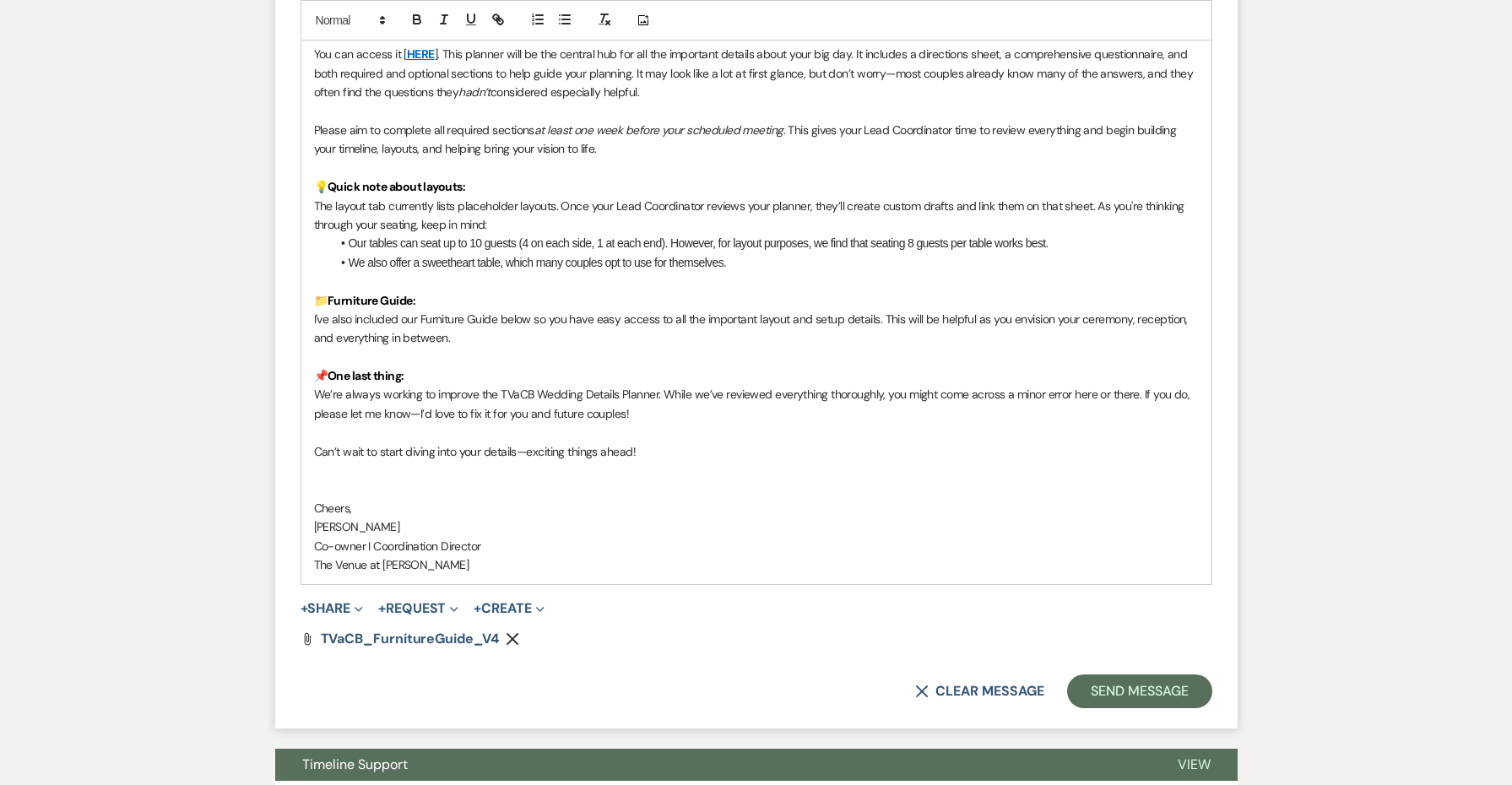
scroll to position [1006, 0]
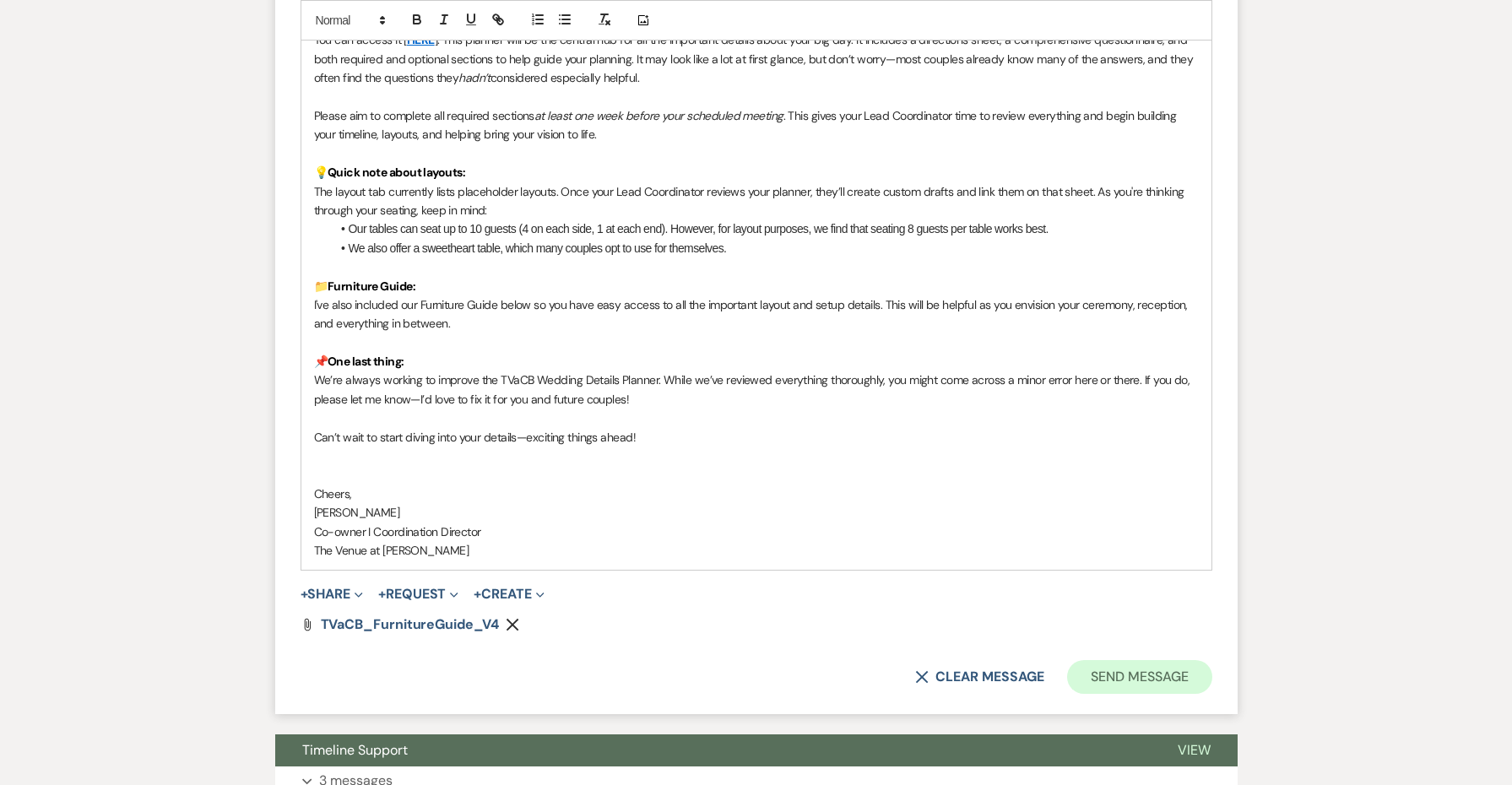
click at [1104, 663] on button "Send Message" at bounding box center [1140, 677] width 145 height 34
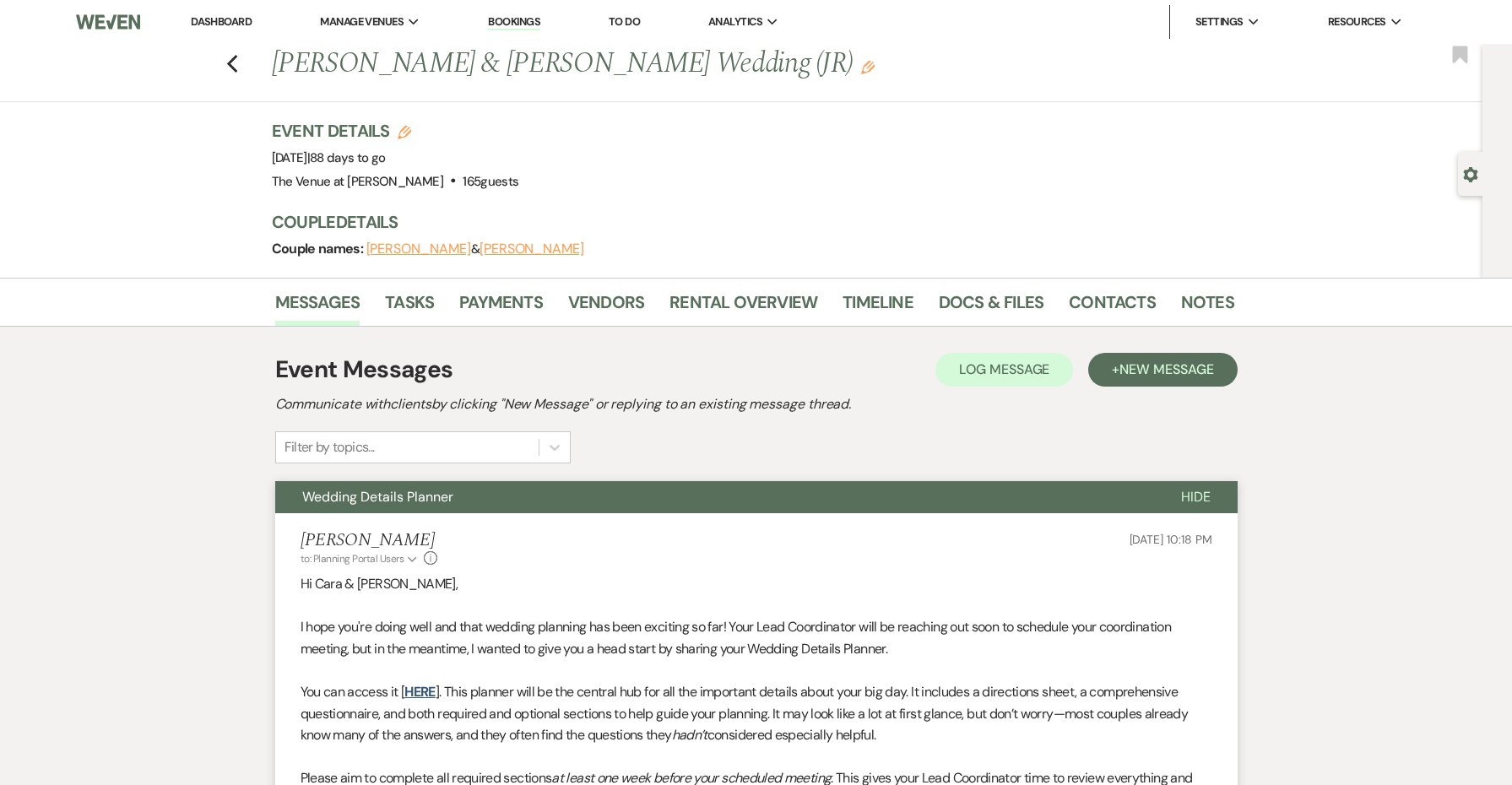
scroll to position [0, 0]
click at [233, 54] on icon "Previous" at bounding box center [233, 64] width 12 height 20
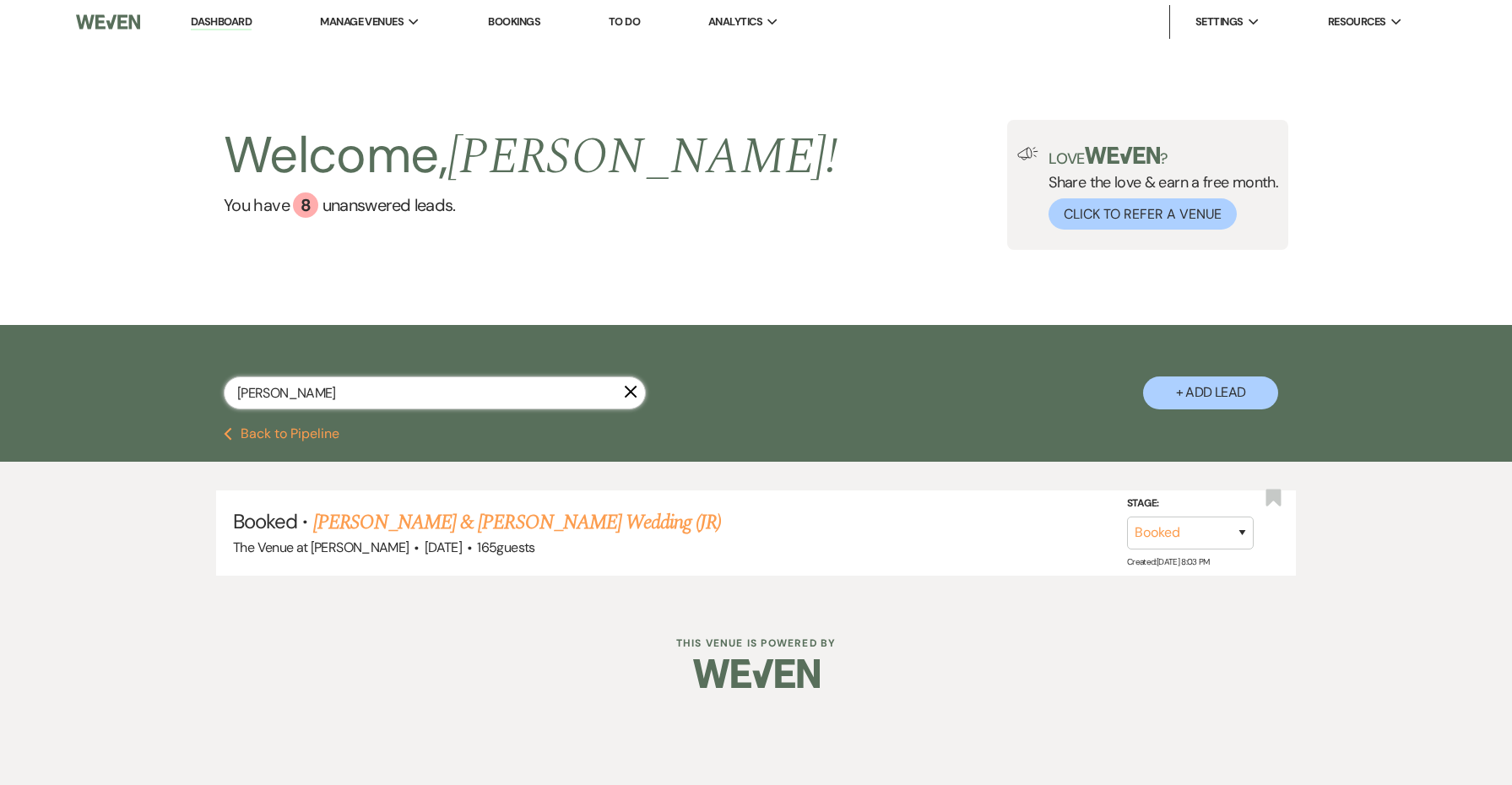
click at [448, 392] on input "[PERSON_NAME]" at bounding box center [435, 392] width 423 height 33
paste input "[PERSON_NAME] & [PERSON_NAME]"
click at [412, 522] on link "[PERSON_NAME] & [PERSON_NAME] Wedding (CG)" at bounding box center [522, 522] width 418 height 30
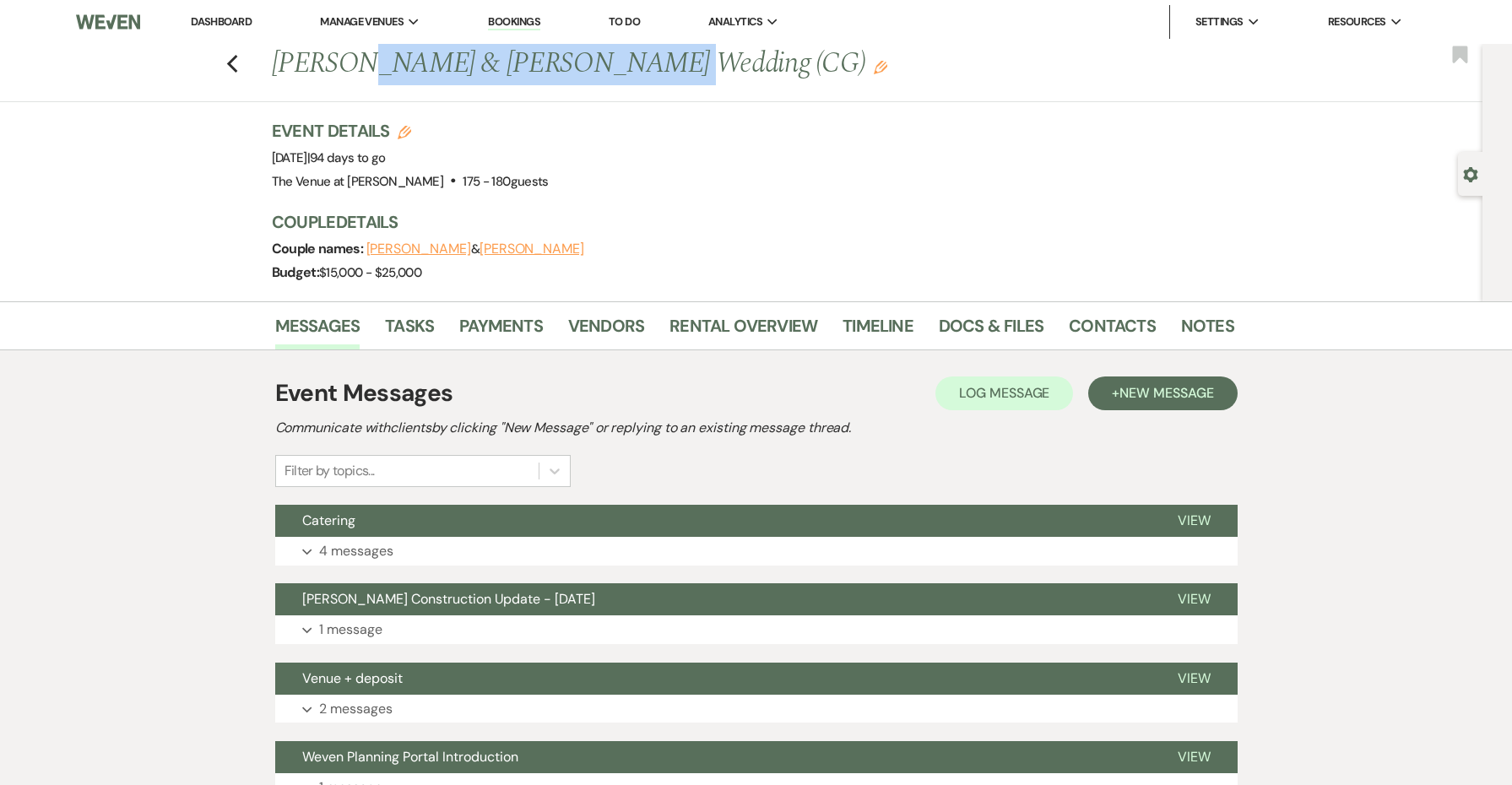
drag, startPoint x: 631, startPoint y: 69, endPoint x: 349, endPoint y: 69, distance: 282.0
click at [349, 69] on h1 "[PERSON_NAME] & [PERSON_NAME] Wedding (CG) Edit" at bounding box center [650, 64] width 757 height 41
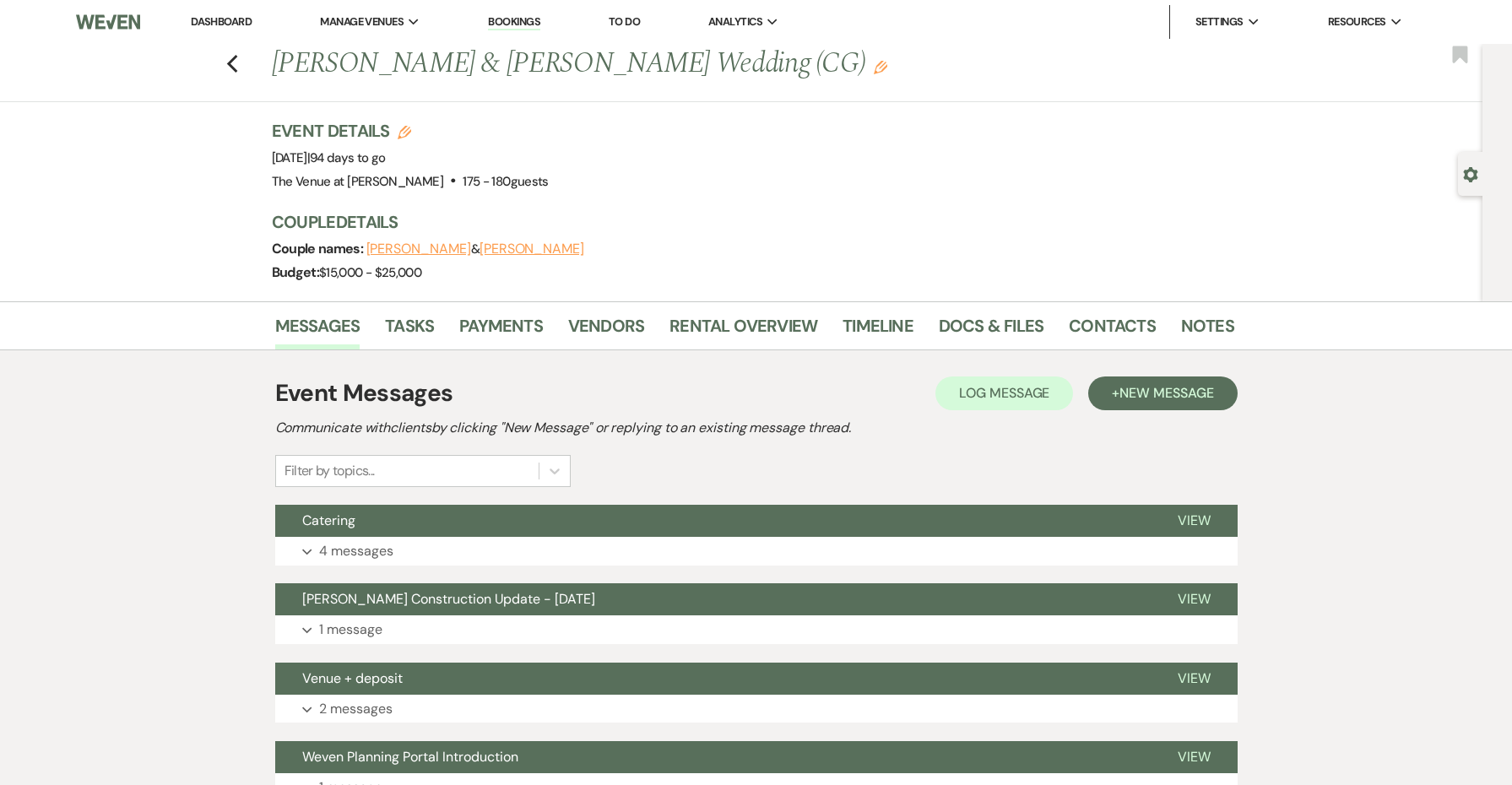
click at [597, 230] on h3 "Couple Details" at bounding box center [745, 221] width 946 height 24
click at [436, 272] on div "Budget: $15,000 - $25,000" at bounding box center [745, 273] width 946 height 24
click at [1178, 397] on span "New Message" at bounding box center [1166, 393] width 94 height 18
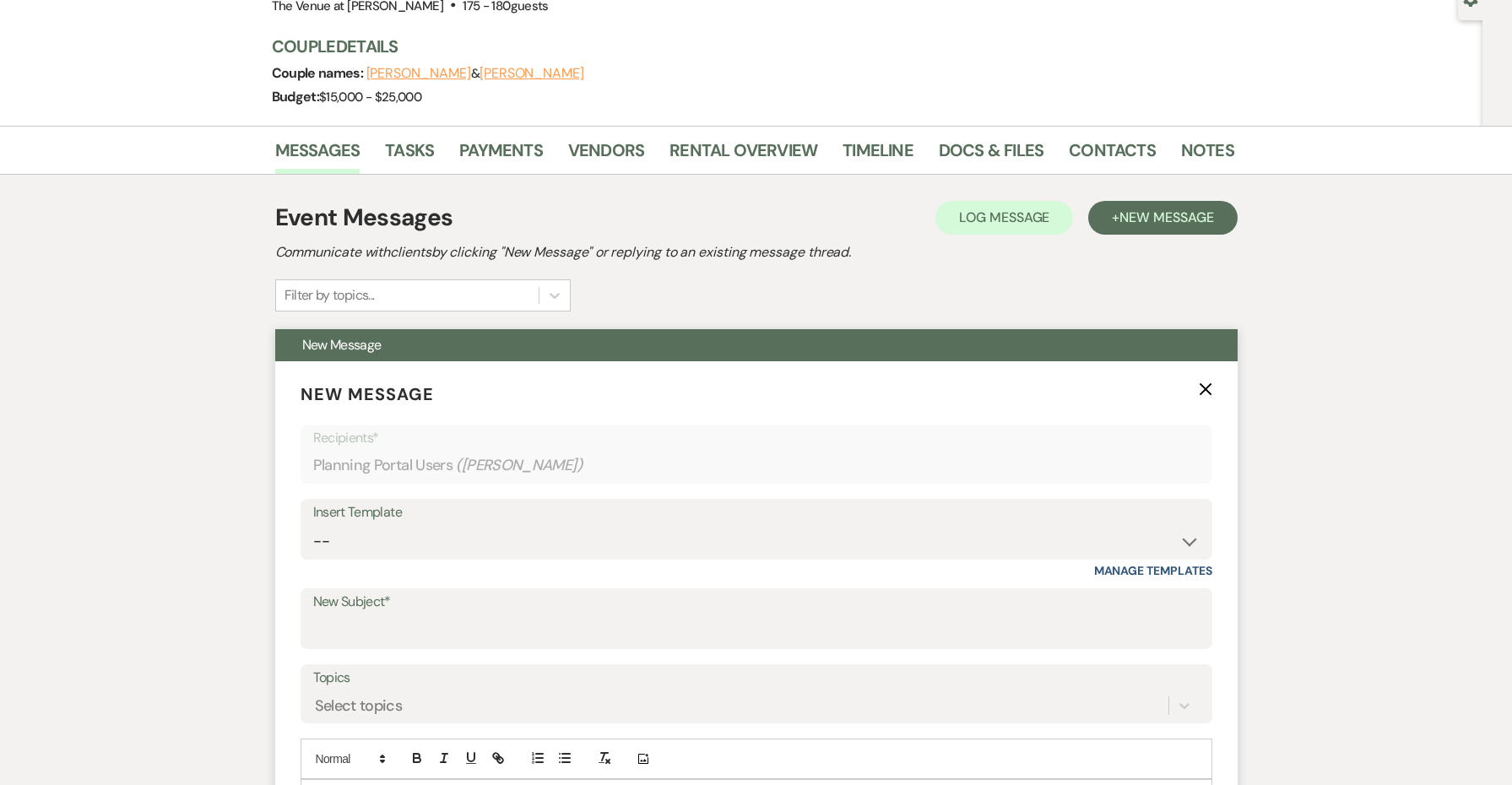
scroll to position [191, 0]
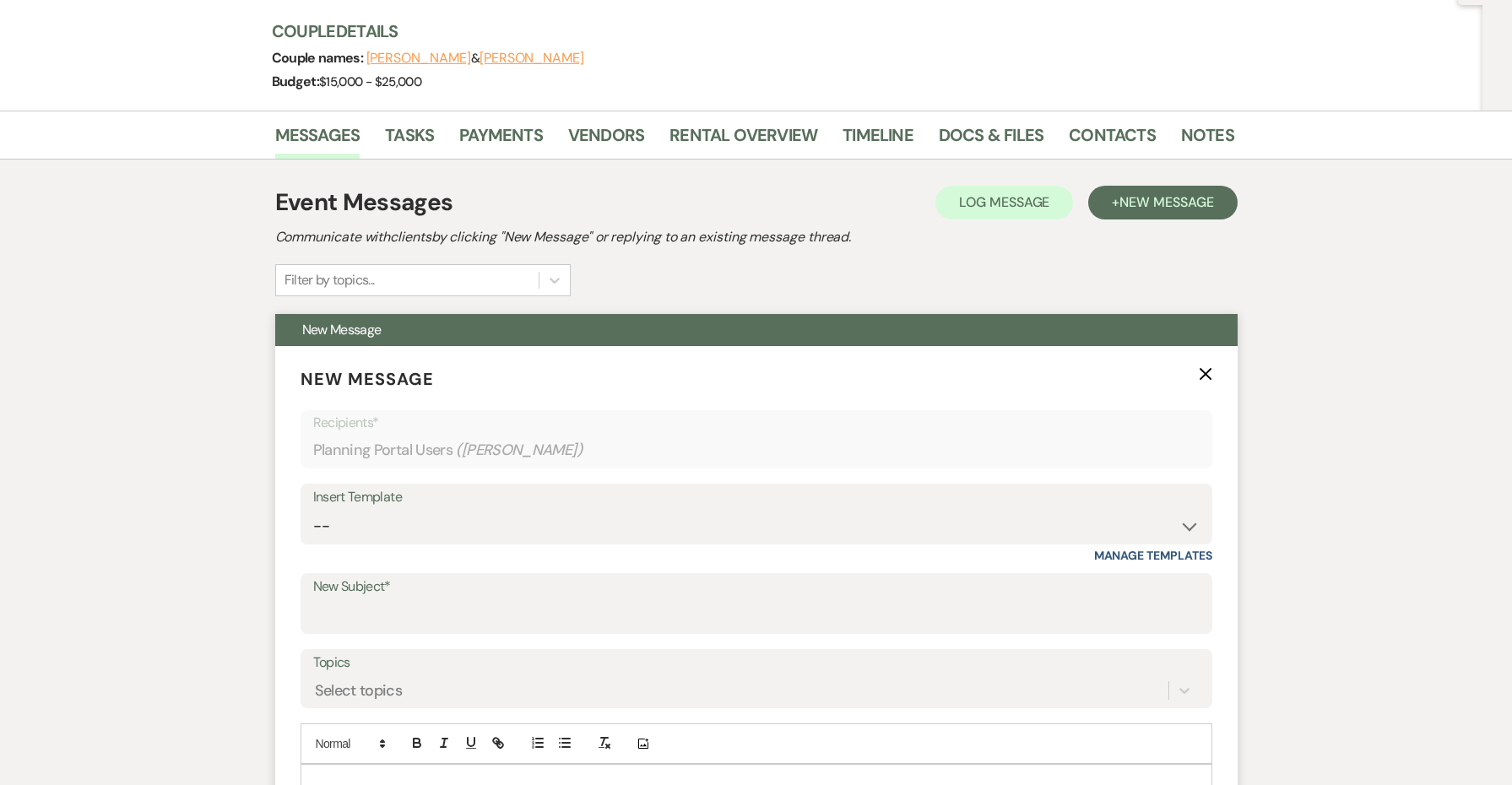
click at [402, 573] on div "New Subject*" at bounding box center [757, 603] width 912 height 61
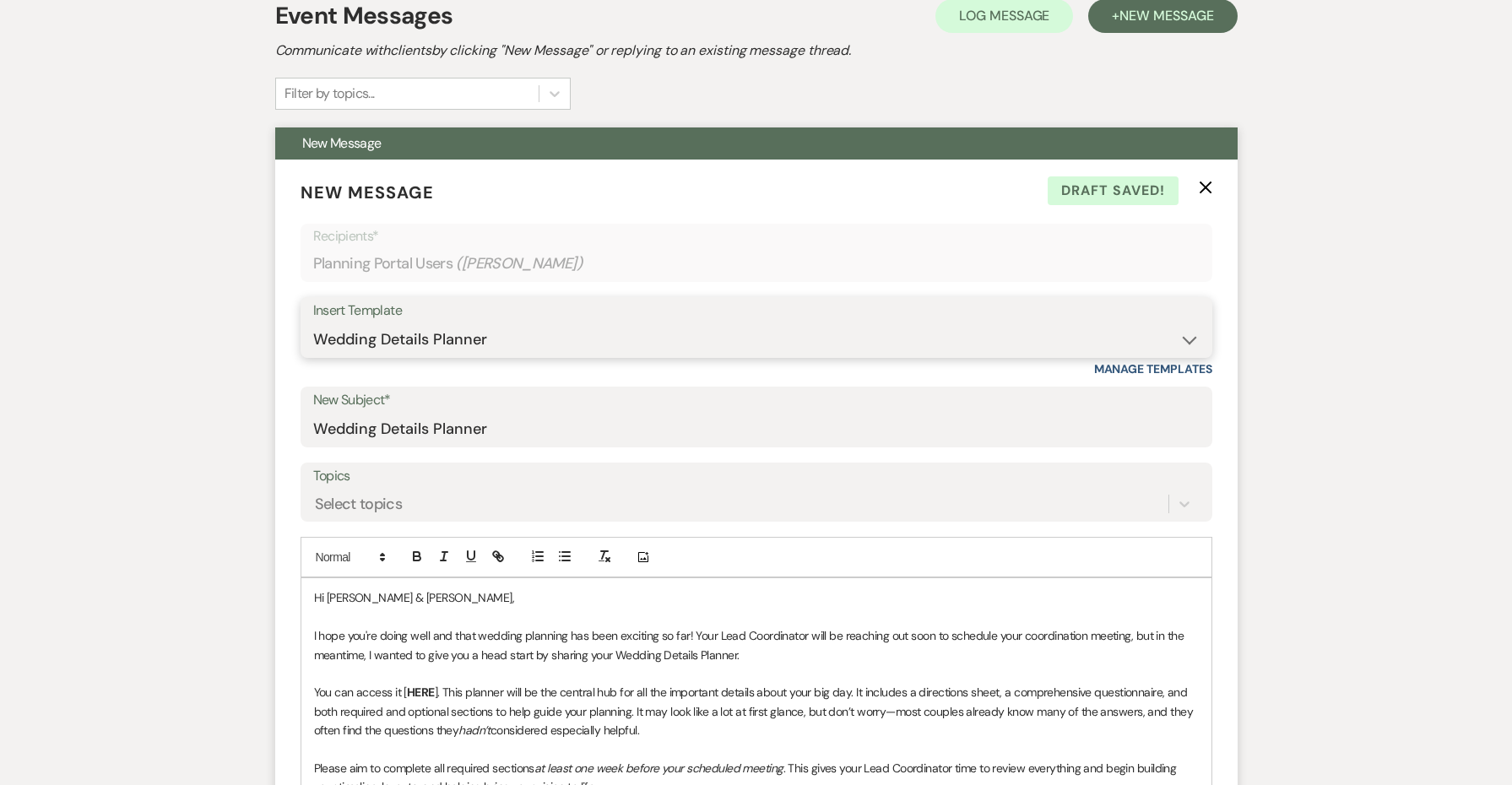
scroll to position [422, 0]
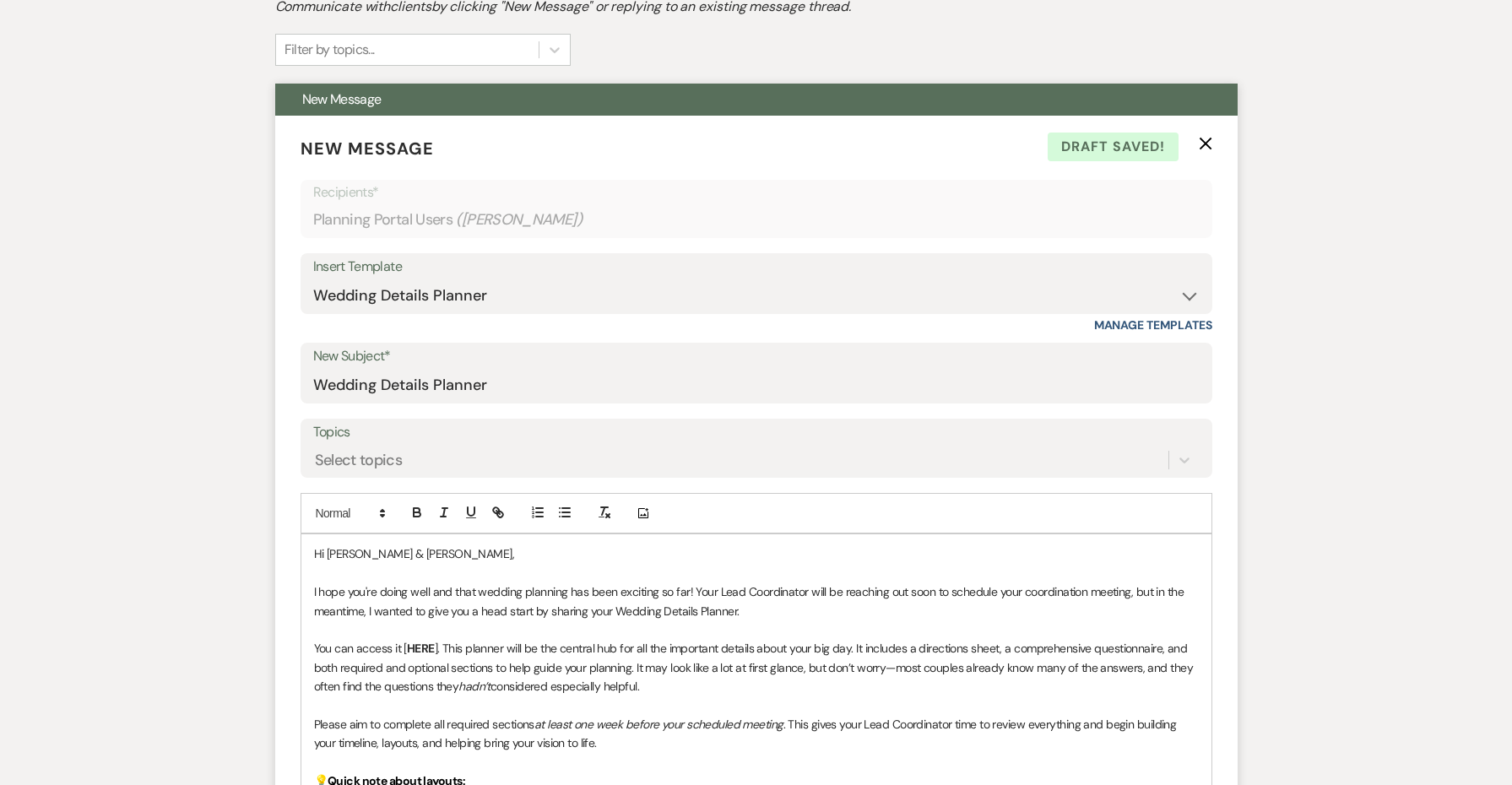
click at [374, 552] on span "Hi [PERSON_NAME] & [PERSON_NAME]," at bounding box center [415, 553] width 201 height 15
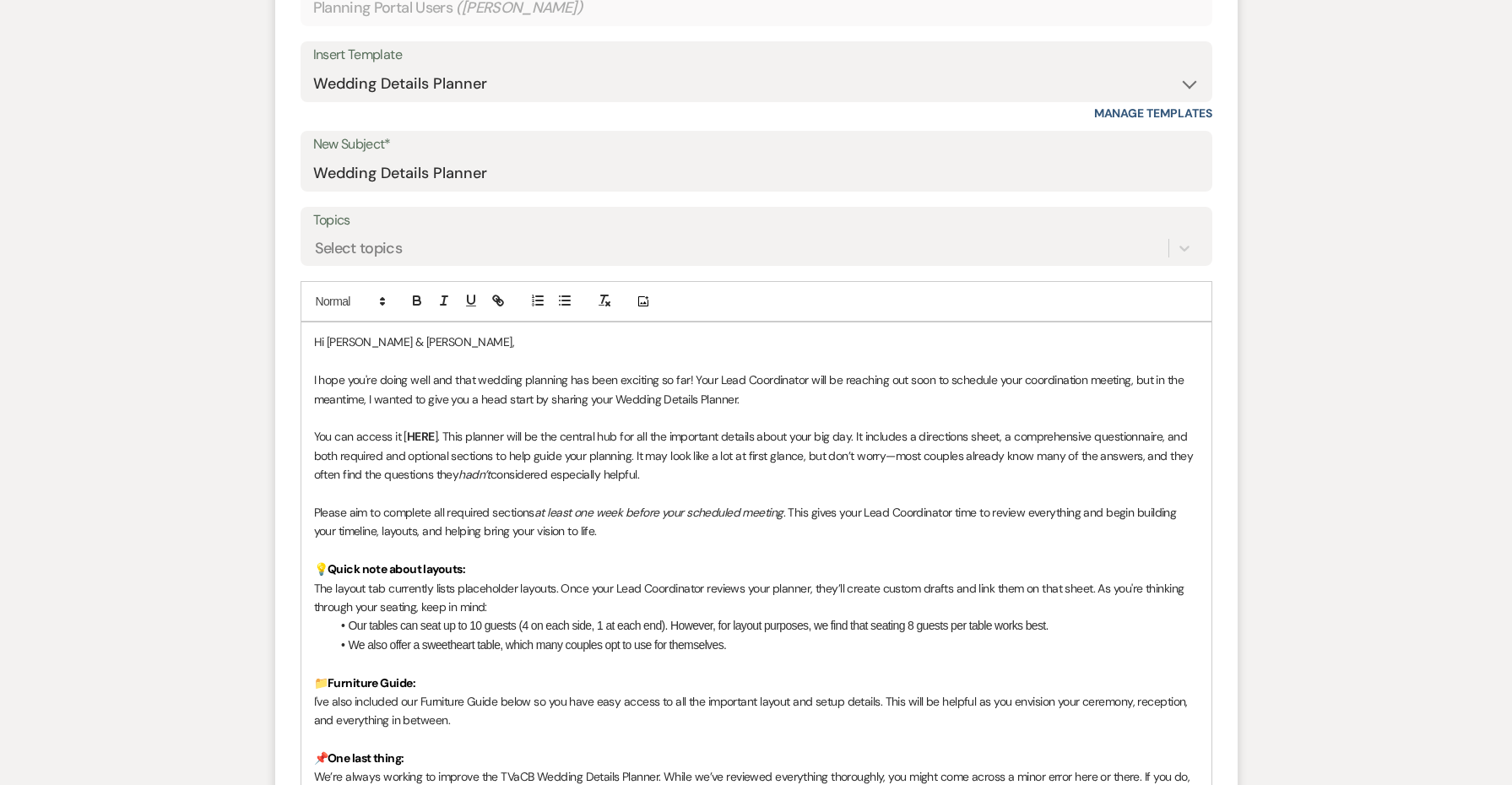
scroll to position [646, 0]
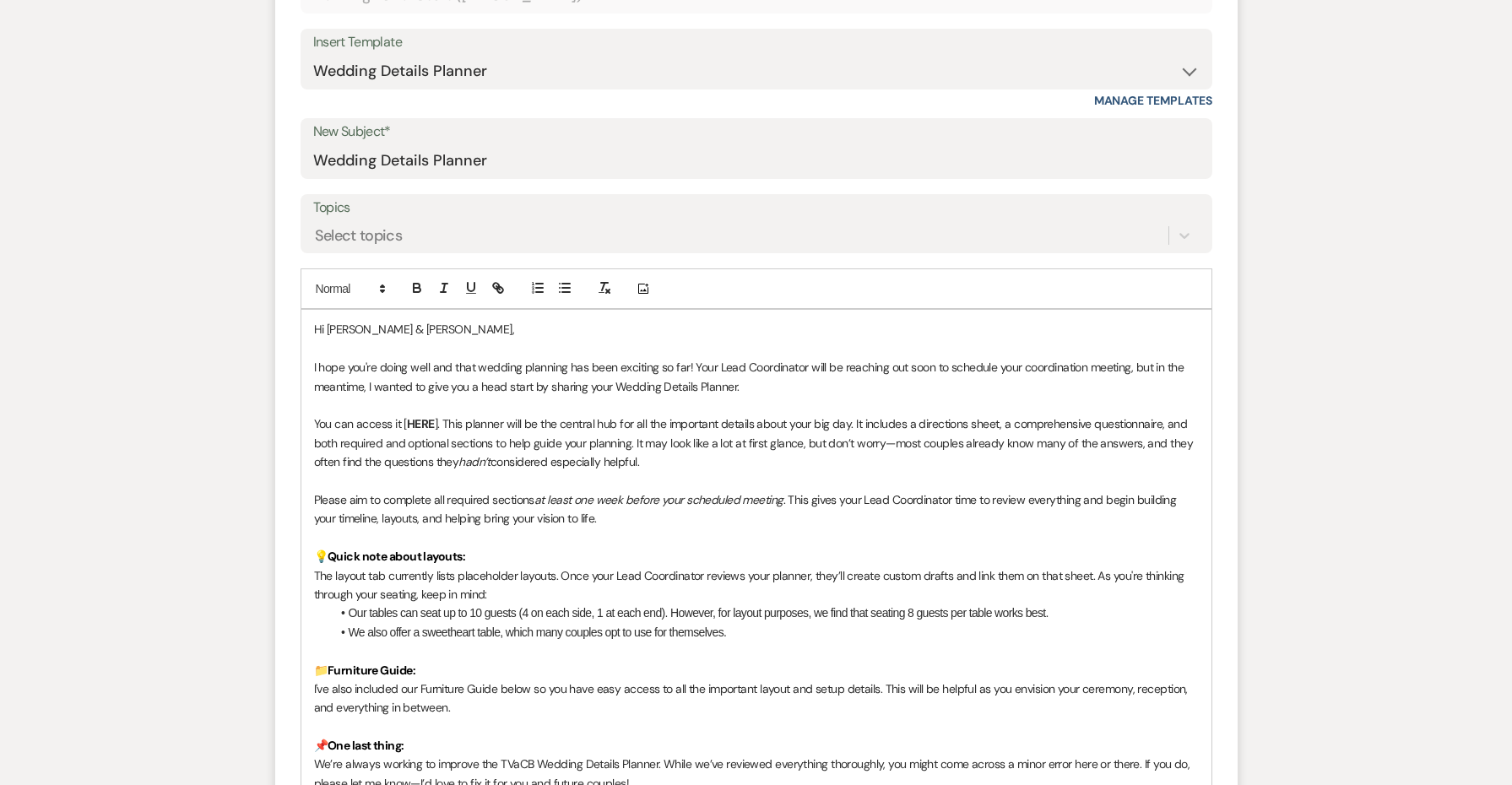
click at [434, 415] on p "You can access it [ HERE ]. This planner will be the central hub for all the im…" at bounding box center [756, 443] width 885 height 56
click at [421, 416] on strong "HERE" at bounding box center [421, 423] width 28 height 15
paste input "[URL][DOMAIN_NAME]"
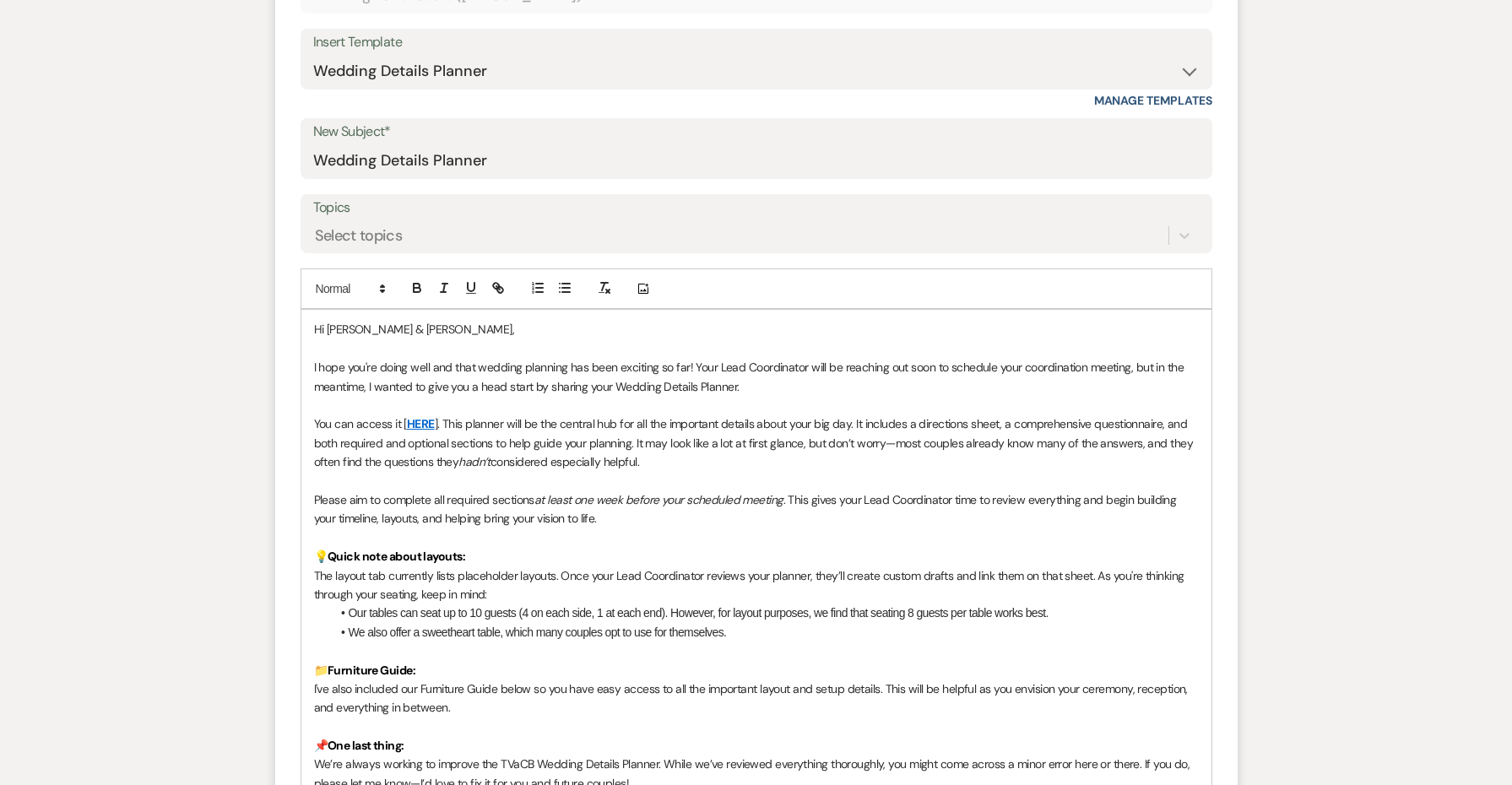
click at [562, 547] on p "💡 Quick note about layouts:" at bounding box center [756, 556] width 885 height 19
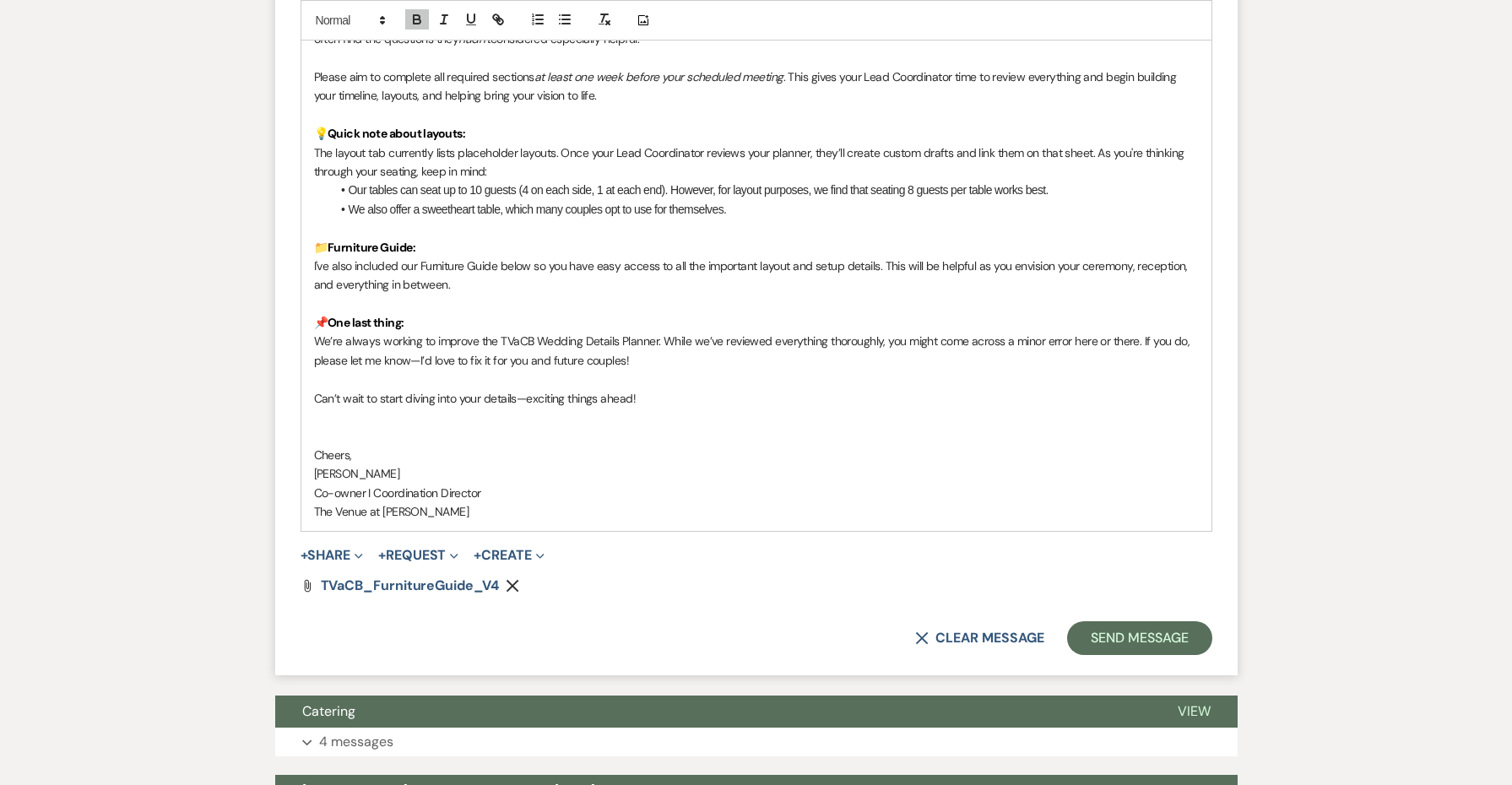
scroll to position [1080, 0]
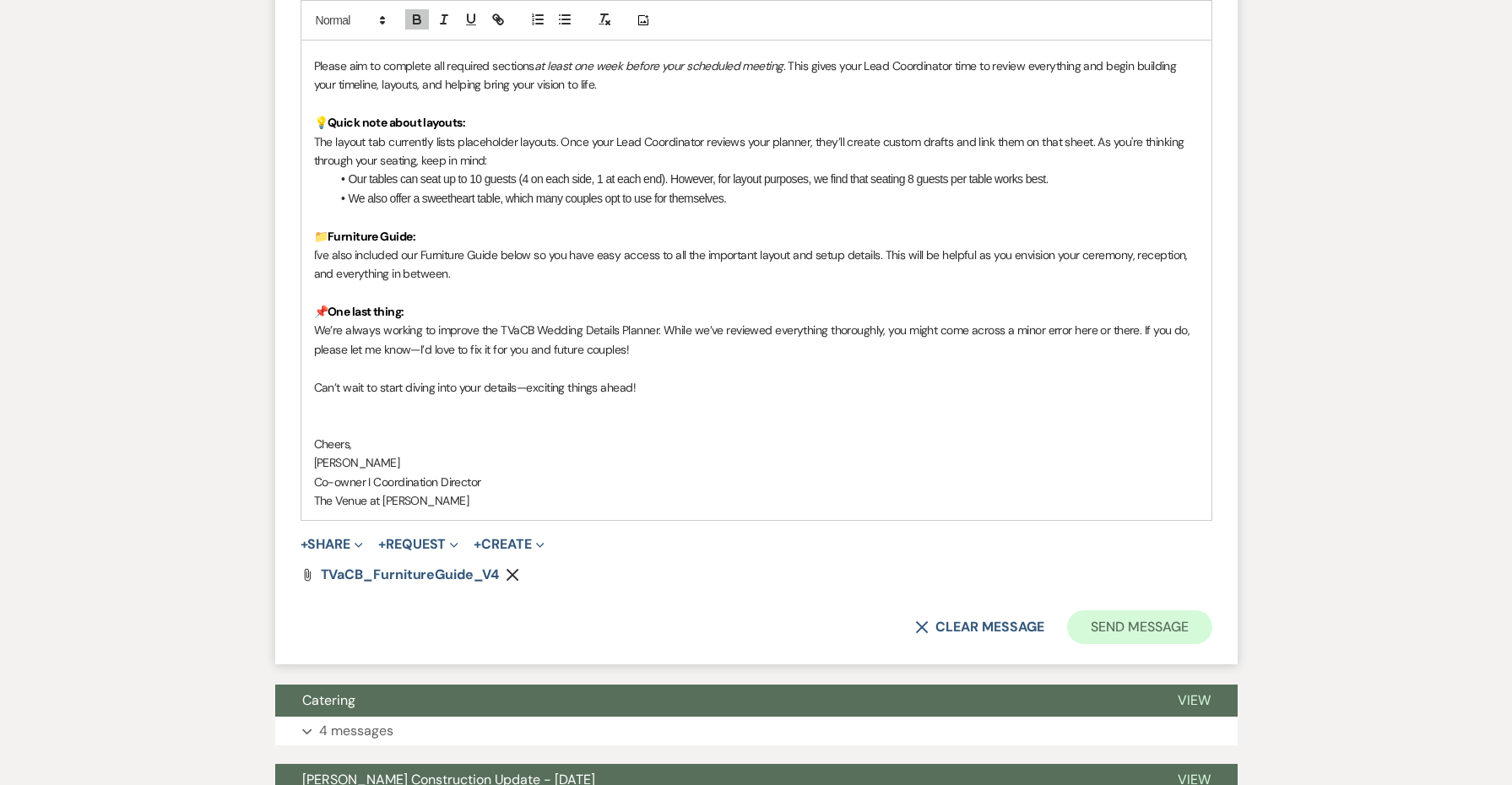
click at [1094, 614] on button "Send Message" at bounding box center [1140, 627] width 145 height 34
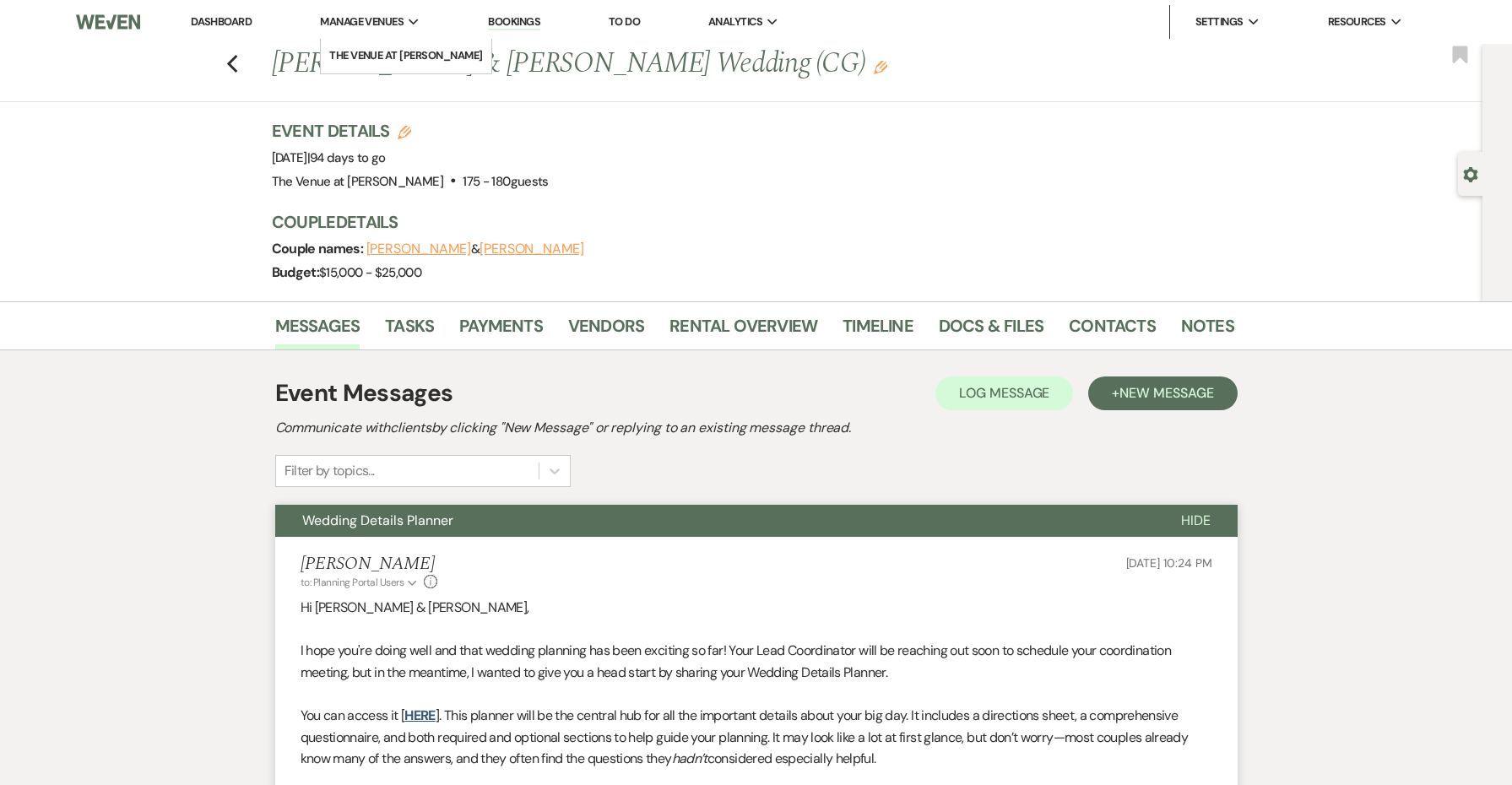
scroll to position [0, 0]
click at [227, 57] on icon "Previous" at bounding box center [233, 64] width 12 height 20
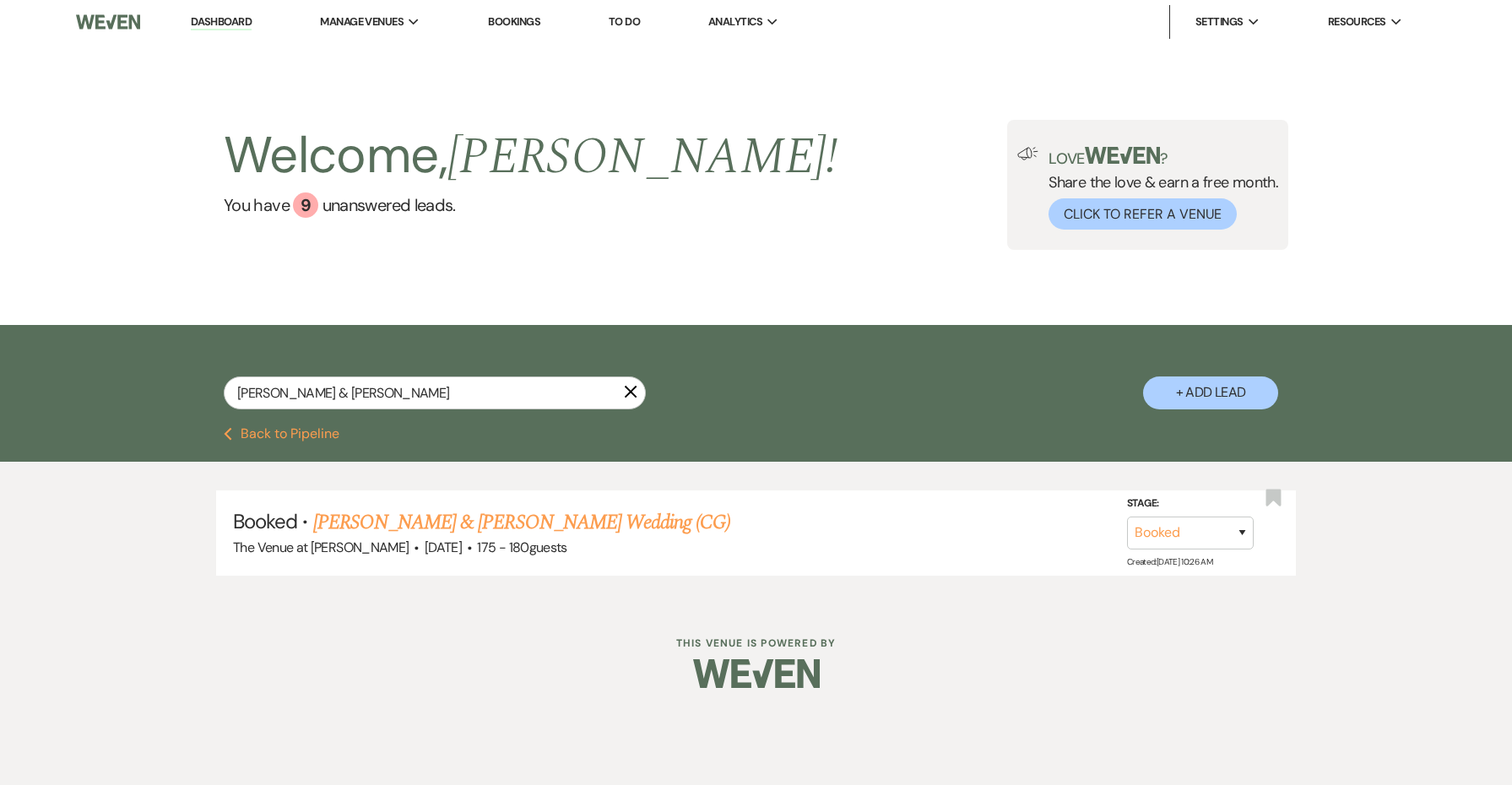
click at [644, 384] on div "[PERSON_NAME] & [PERSON_NAME]" at bounding box center [435, 392] width 423 height 33
click at [639, 389] on input "[PERSON_NAME] & [PERSON_NAME]" at bounding box center [435, 392] width 423 height 33
click at [627, 394] on icon "X" at bounding box center [630, 391] width 13 height 13
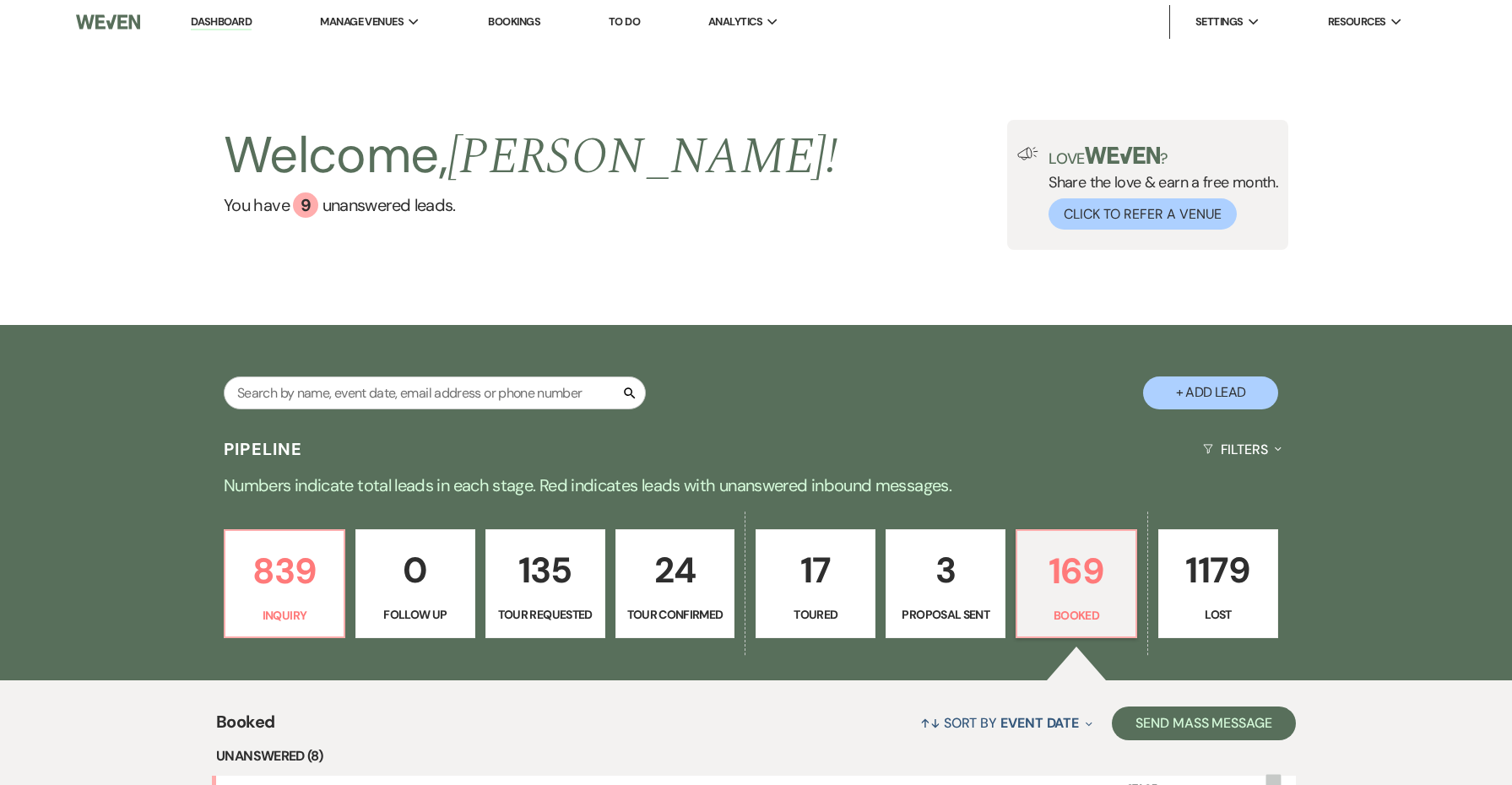
click at [634, 509] on div "839 Inquiry 0 Follow Up 135 Tour Requested 24 Tour Confirmed 17 Toured 3 Propos…" at bounding box center [756, 594] width 1216 height 172
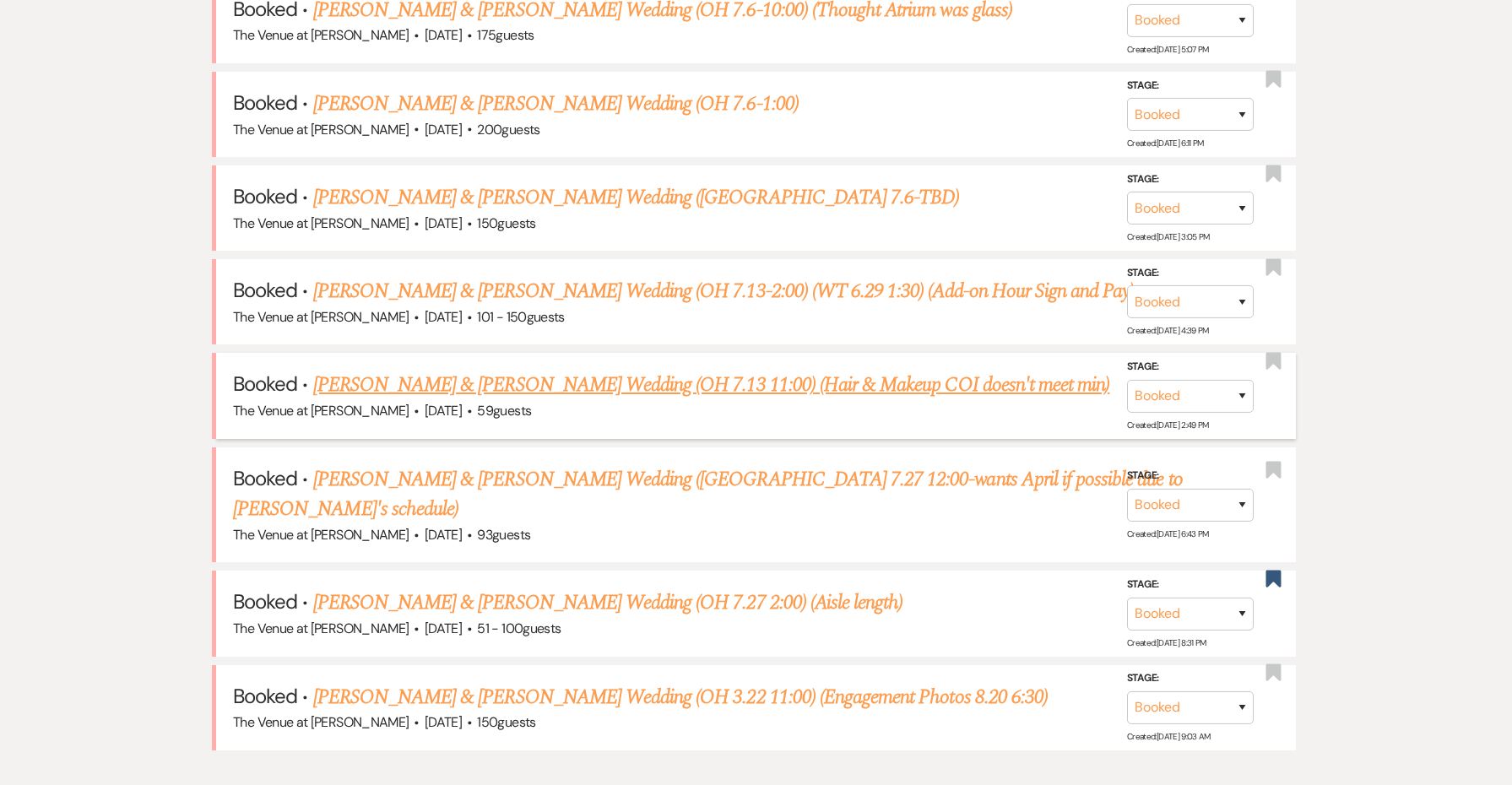
scroll to position [799, 0]
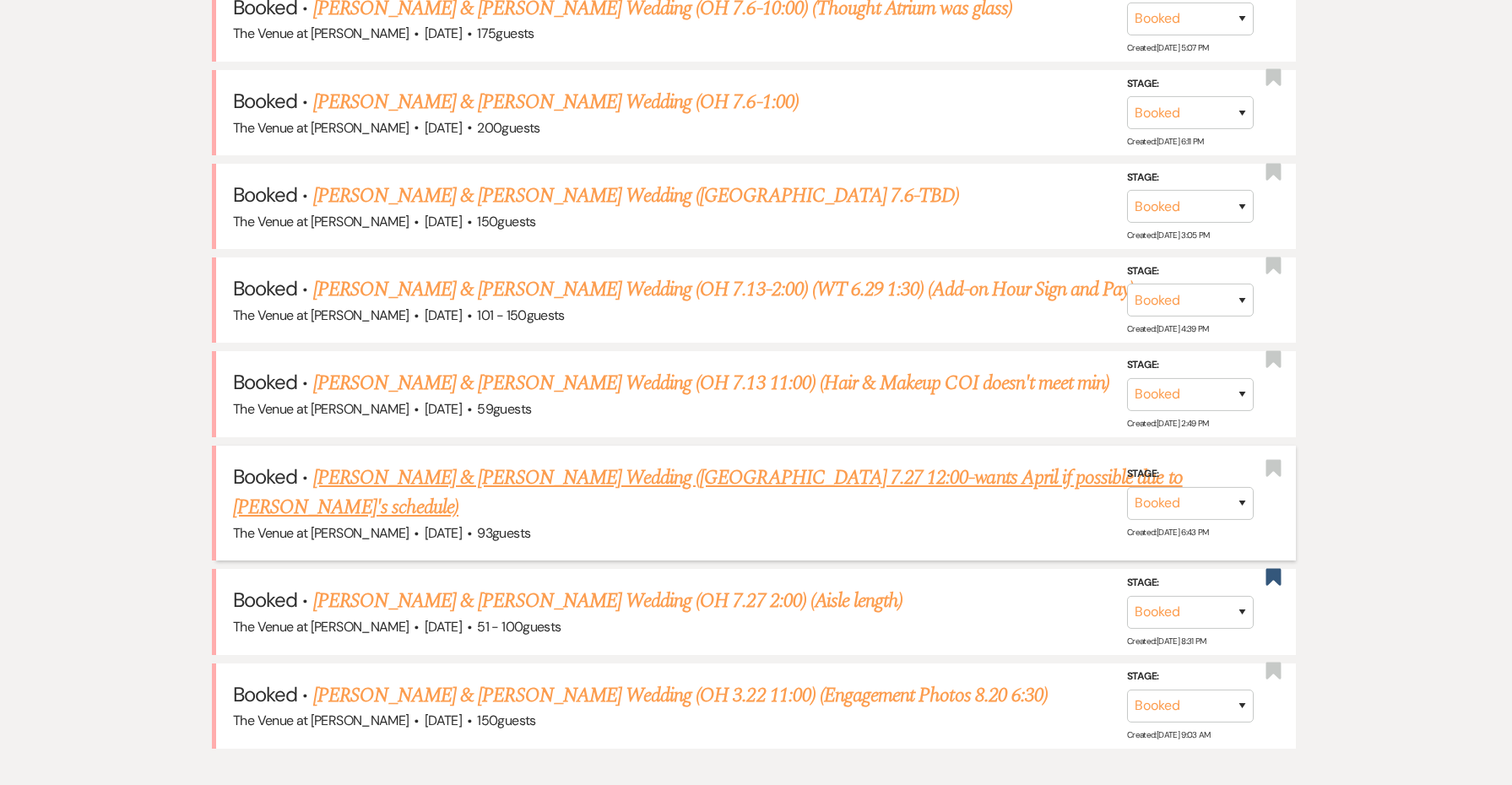
click at [551, 466] on link "[PERSON_NAME] & [PERSON_NAME] Wedding ([GEOGRAPHIC_DATA] 7.27 12:00-wants April…" at bounding box center [707, 493] width 950 height 61
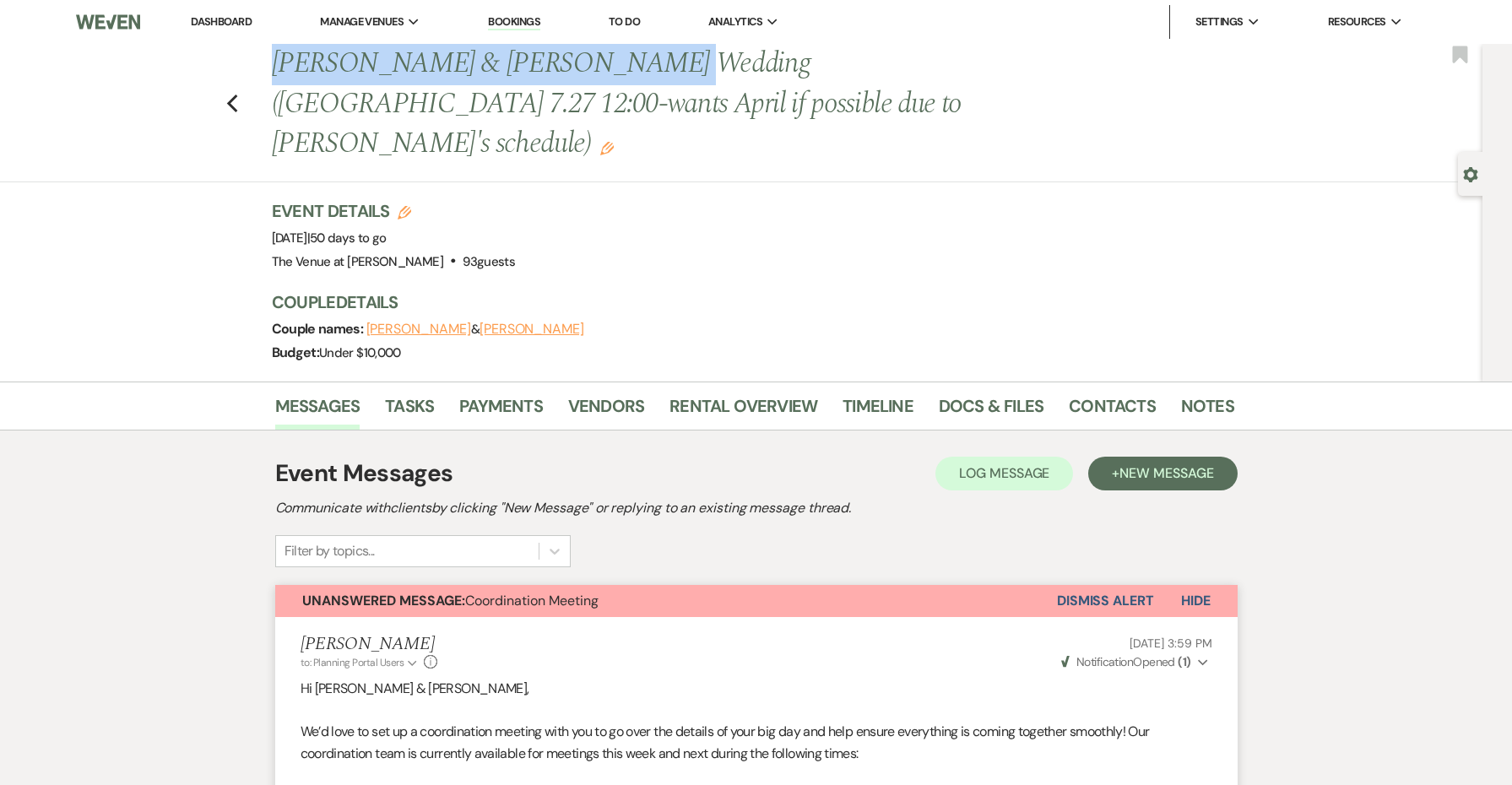
drag, startPoint x: 616, startPoint y: 70, endPoint x: 272, endPoint y: 55, distance: 344.3
click at [272, 55] on h1 "[PERSON_NAME] & [PERSON_NAME] Wedding ([GEOGRAPHIC_DATA] 7.27 12:00-wants April…" at bounding box center [650, 104] width 757 height 121
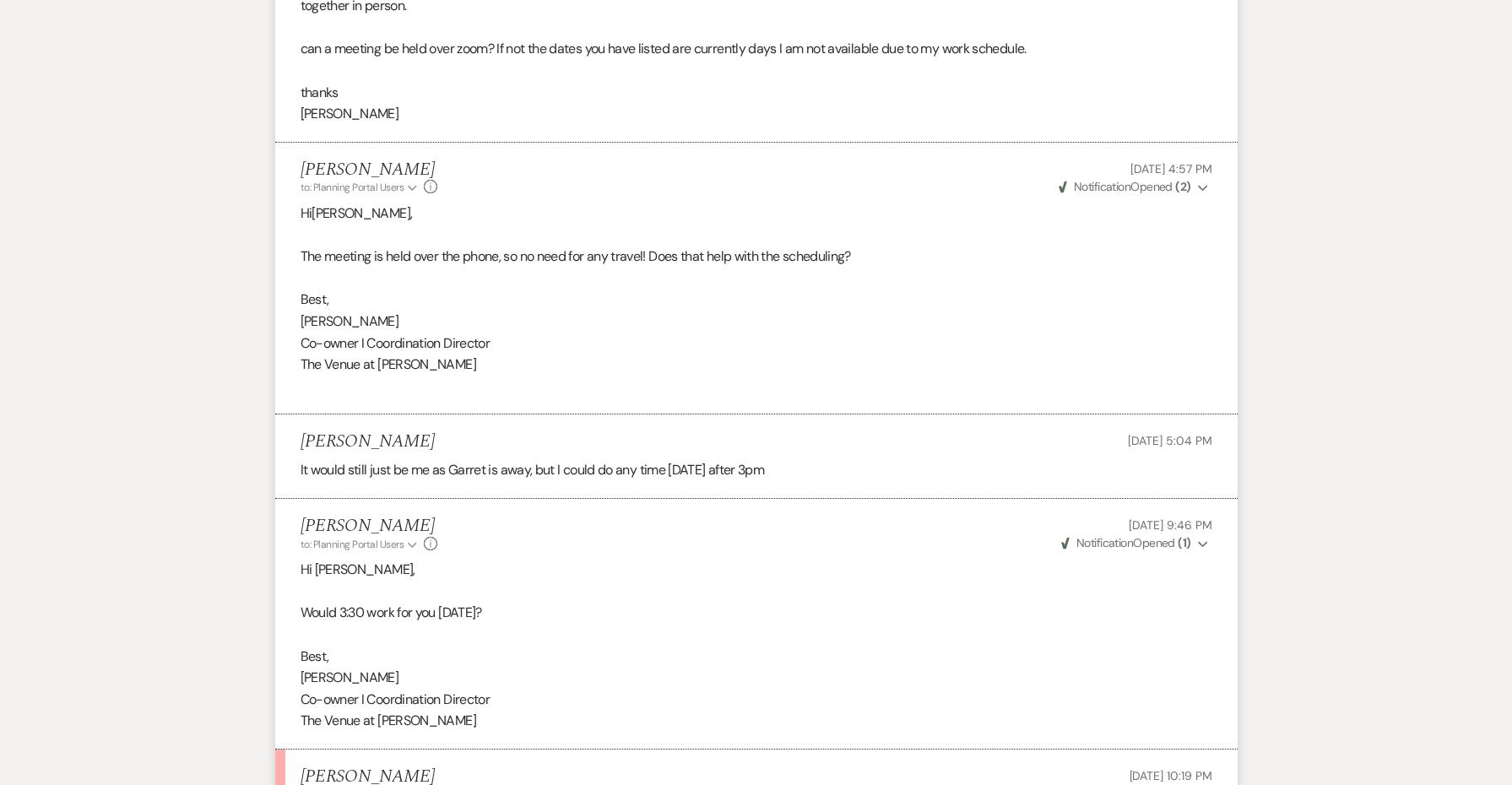
scroll to position [1417, 0]
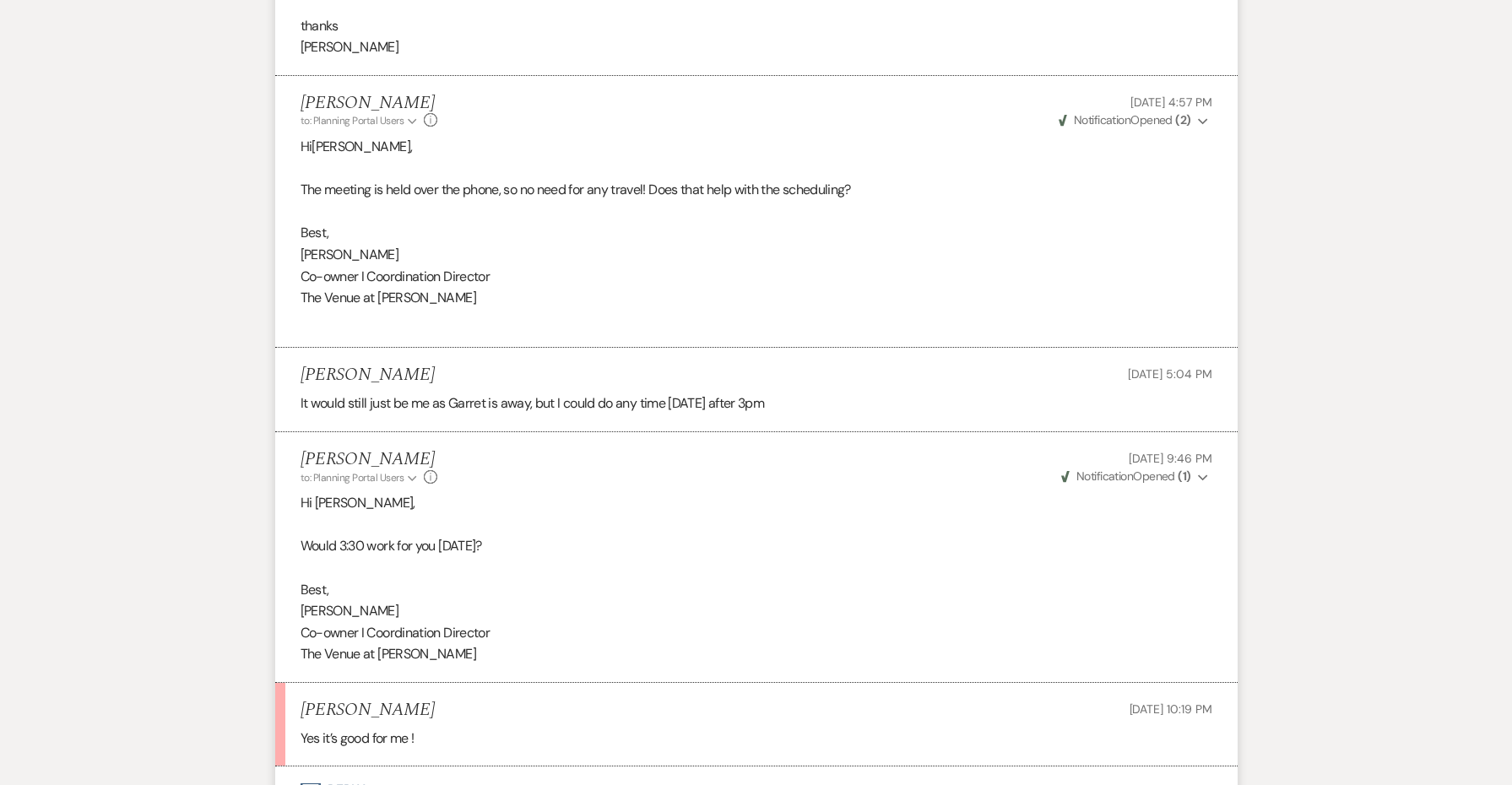
click at [329, 766] on button "Envelope Reply" at bounding box center [756, 790] width 962 height 48
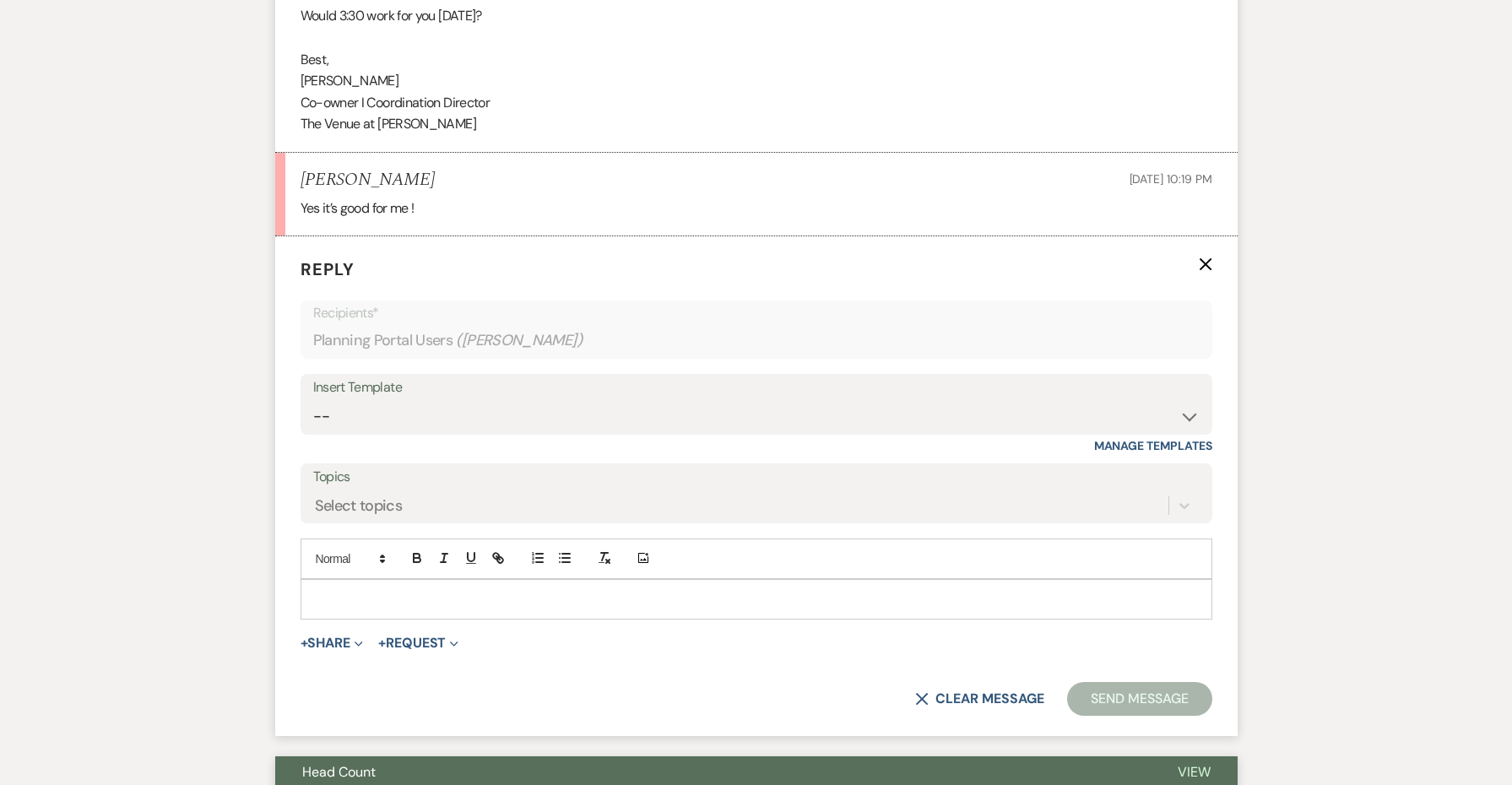
scroll to position [1948, 0]
click at [403, 526] on form "Reply X Recipients* Planning Portal Users ( [PERSON_NAME] ) Insert Template -- …" at bounding box center [756, 484] width 962 height 500
click at [400, 579] on div at bounding box center [757, 598] width 910 height 39
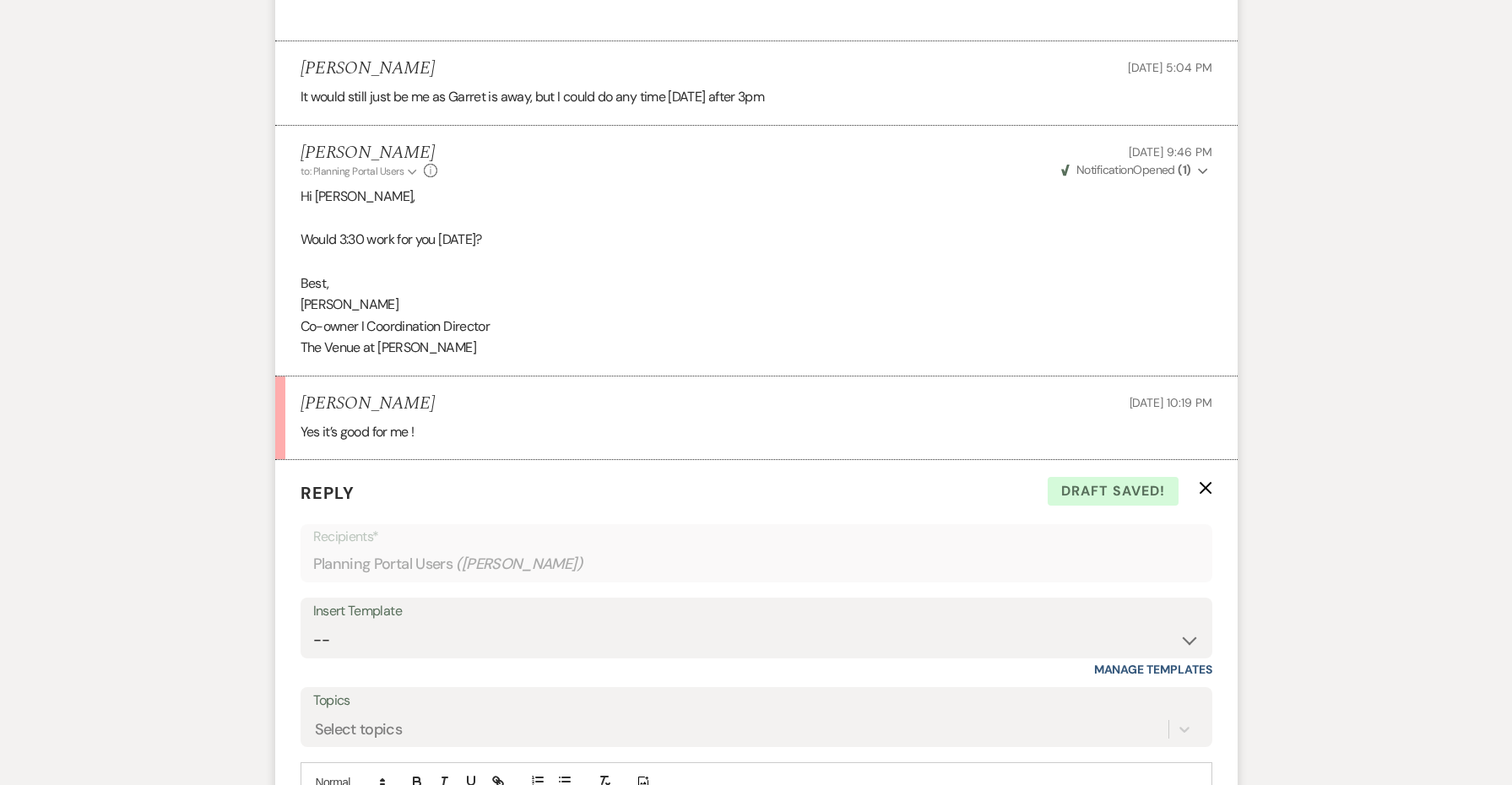
scroll to position [2235, 0]
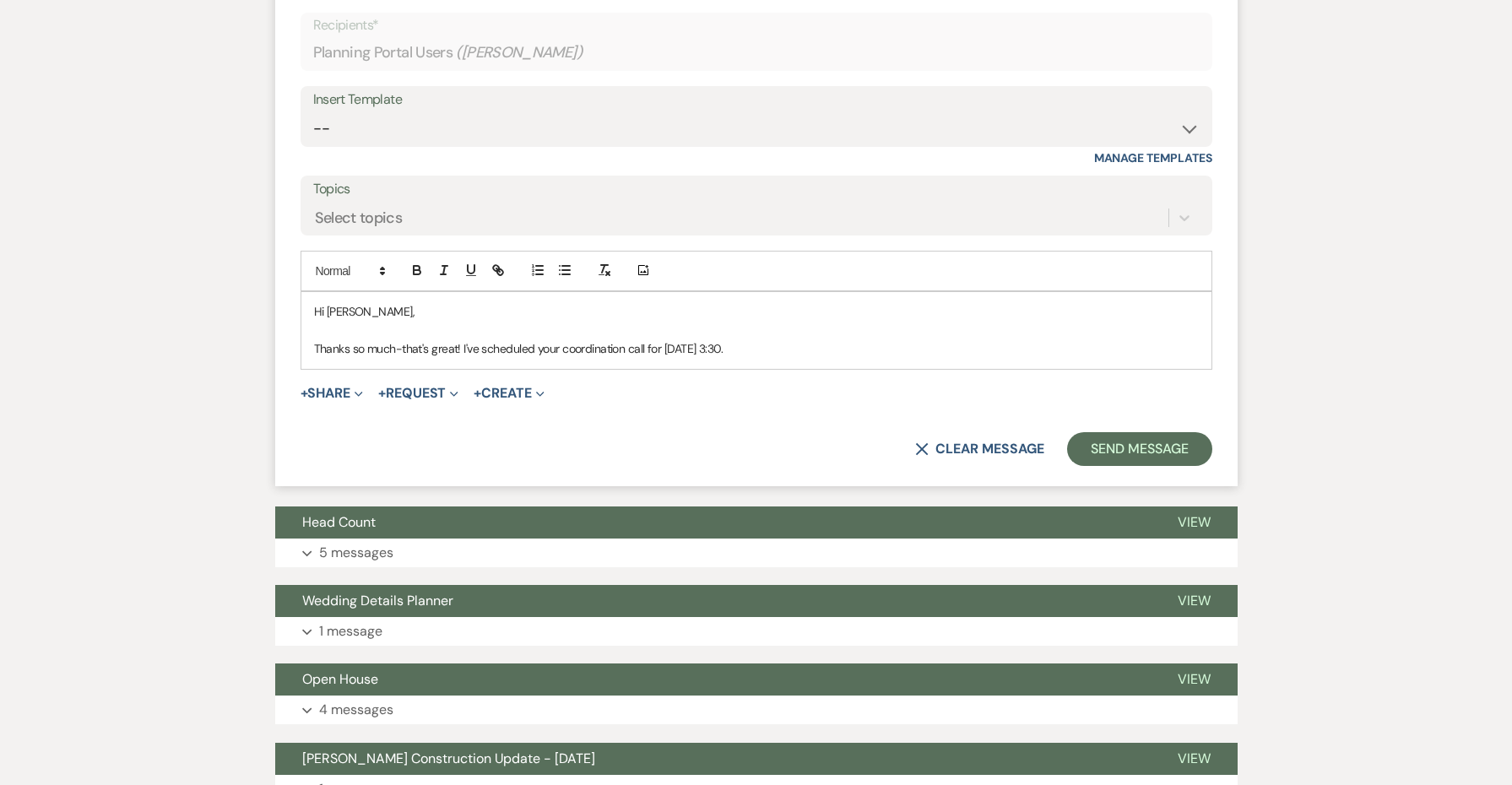
click at [580, 321] on p at bounding box center [756, 330] width 885 height 19
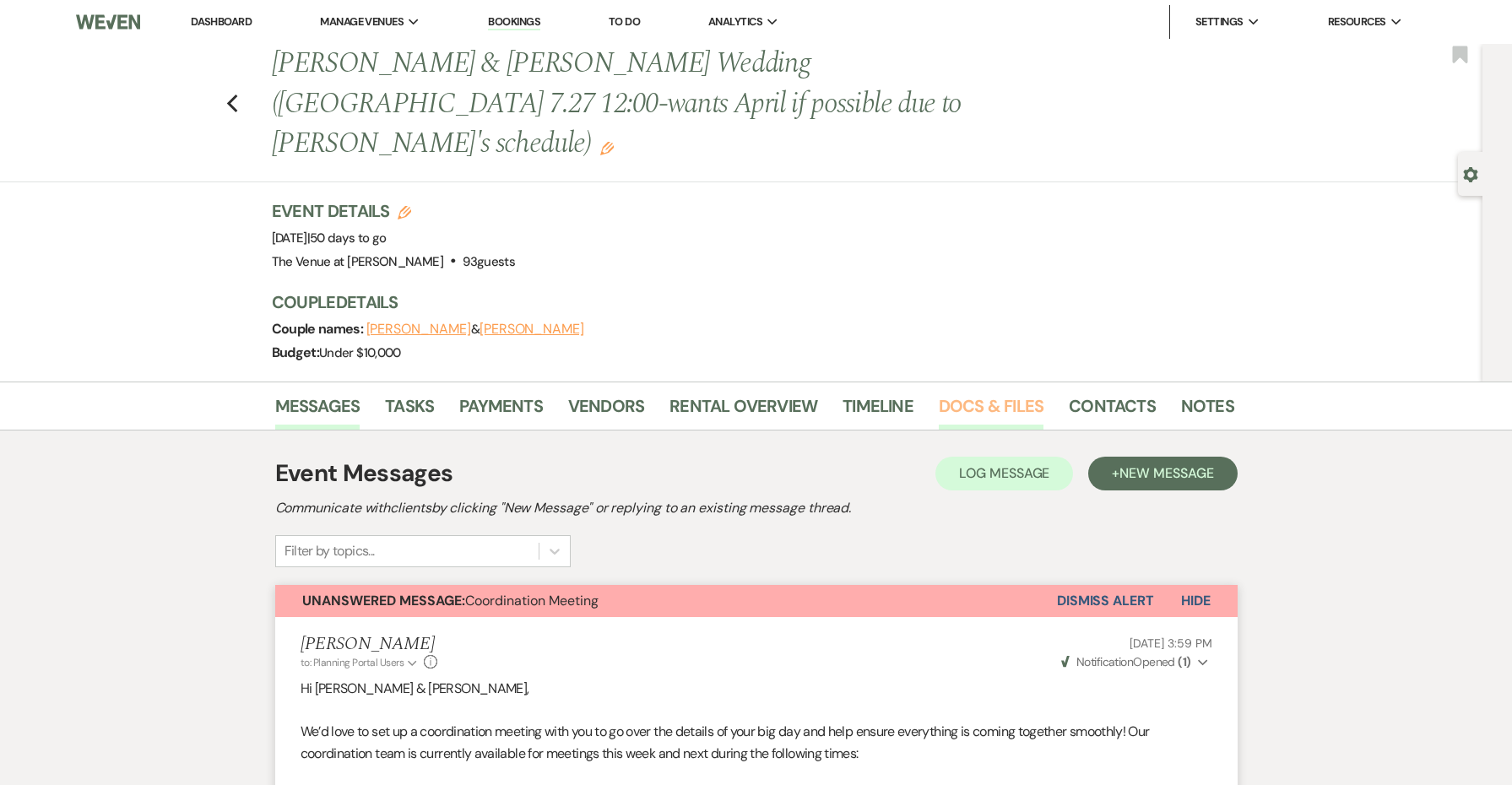
scroll to position [0, 0]
click at [1111, 392] on link "Contacts" at bounding box center [1112, 411] width 87 height 37
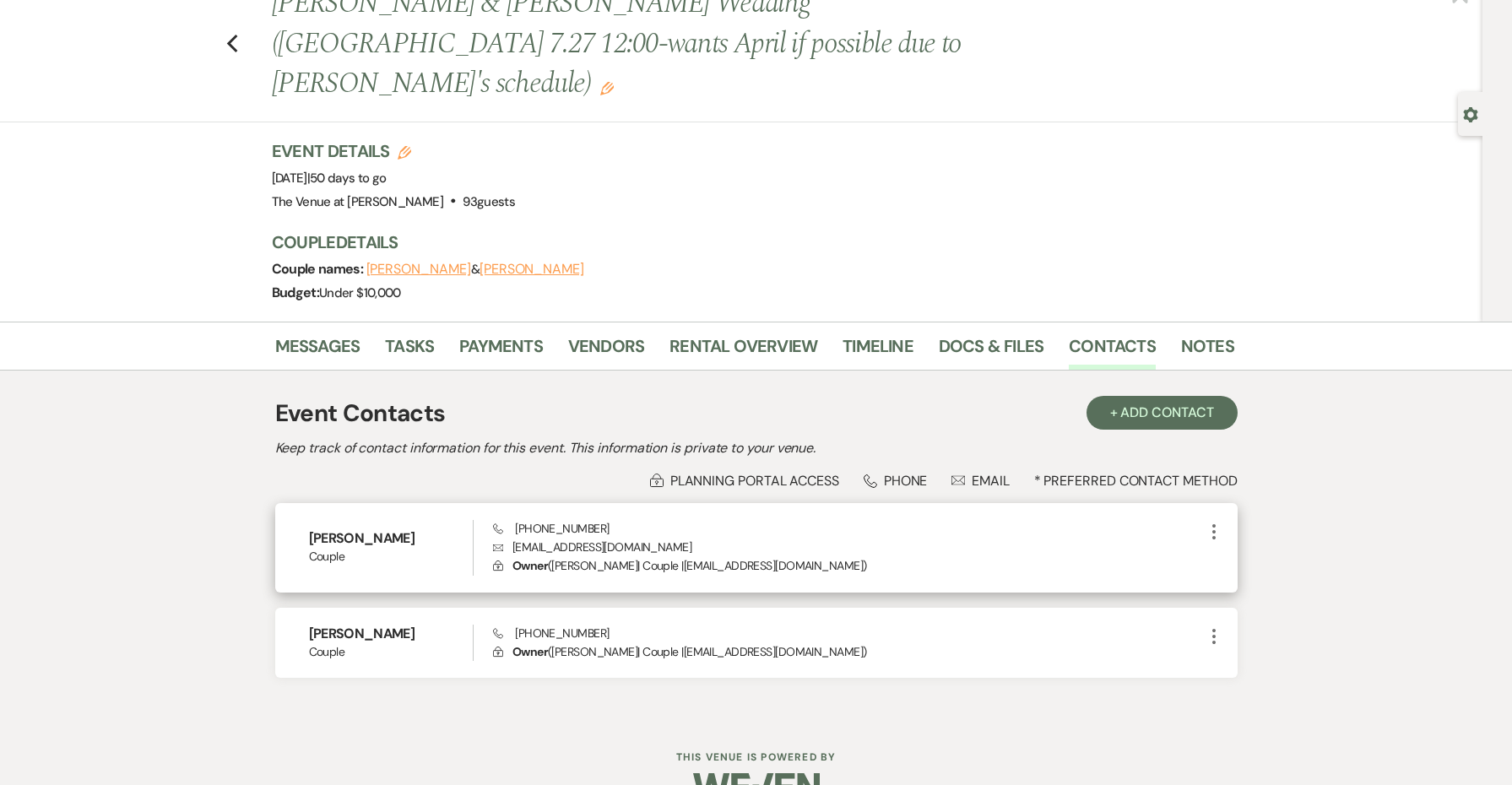
scroll to position [59, 0]
drag, startPoint x: 629, startPoint y: 484, endPoint x: 512, endPoint y: 479, distance: 117.1
click at [512, 504] on div "[PERSON_NAME] Couple Phone [PHONE_NUMBER] Envelope [EMAIL_ADDRESS][DOMAIN_NAME]…" at bounding box center [756, 548] width 962 height 89
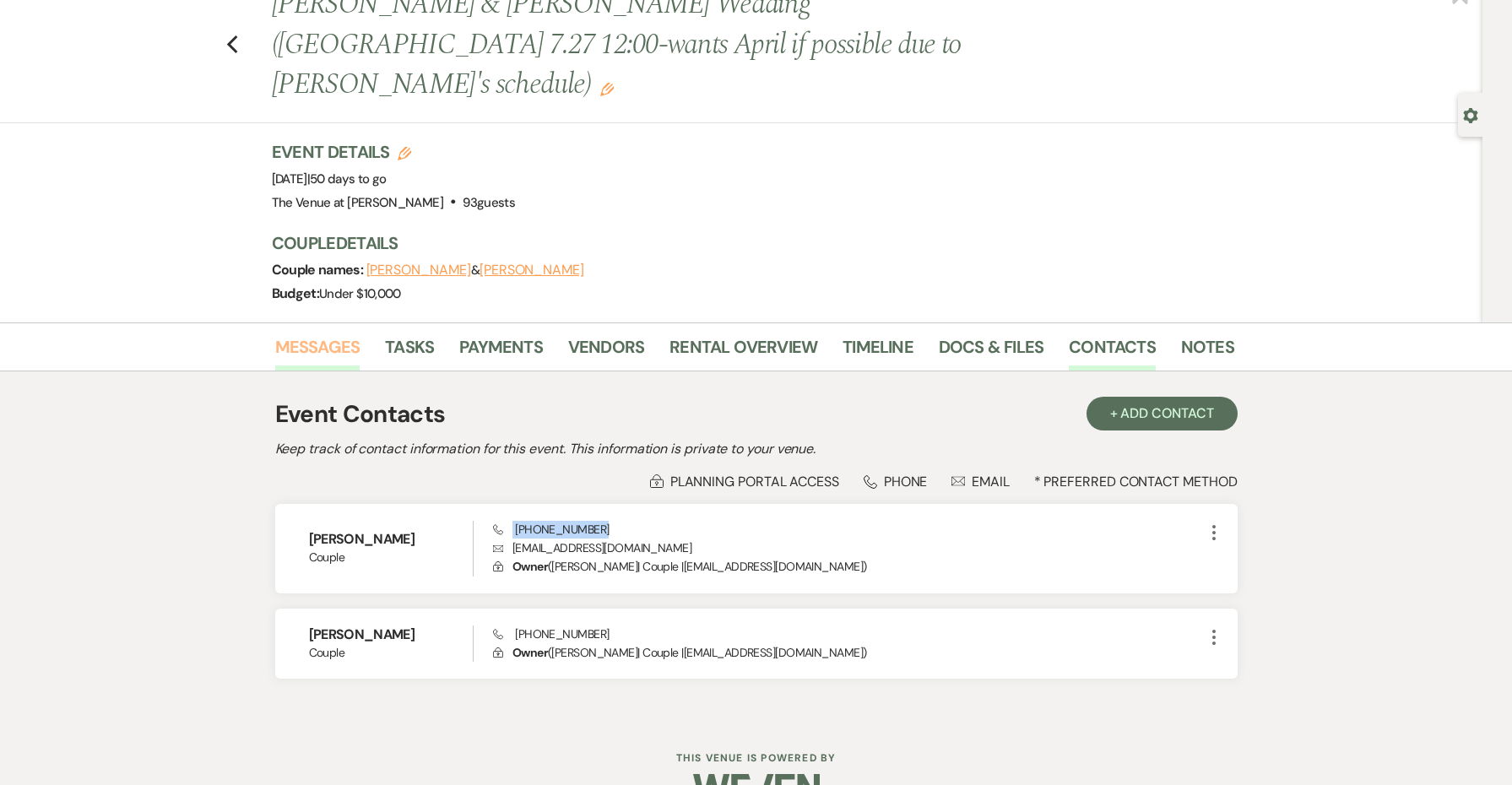
click at [311, 333] on link "Messages" at bounding box center [318, 352] width 86 height 37
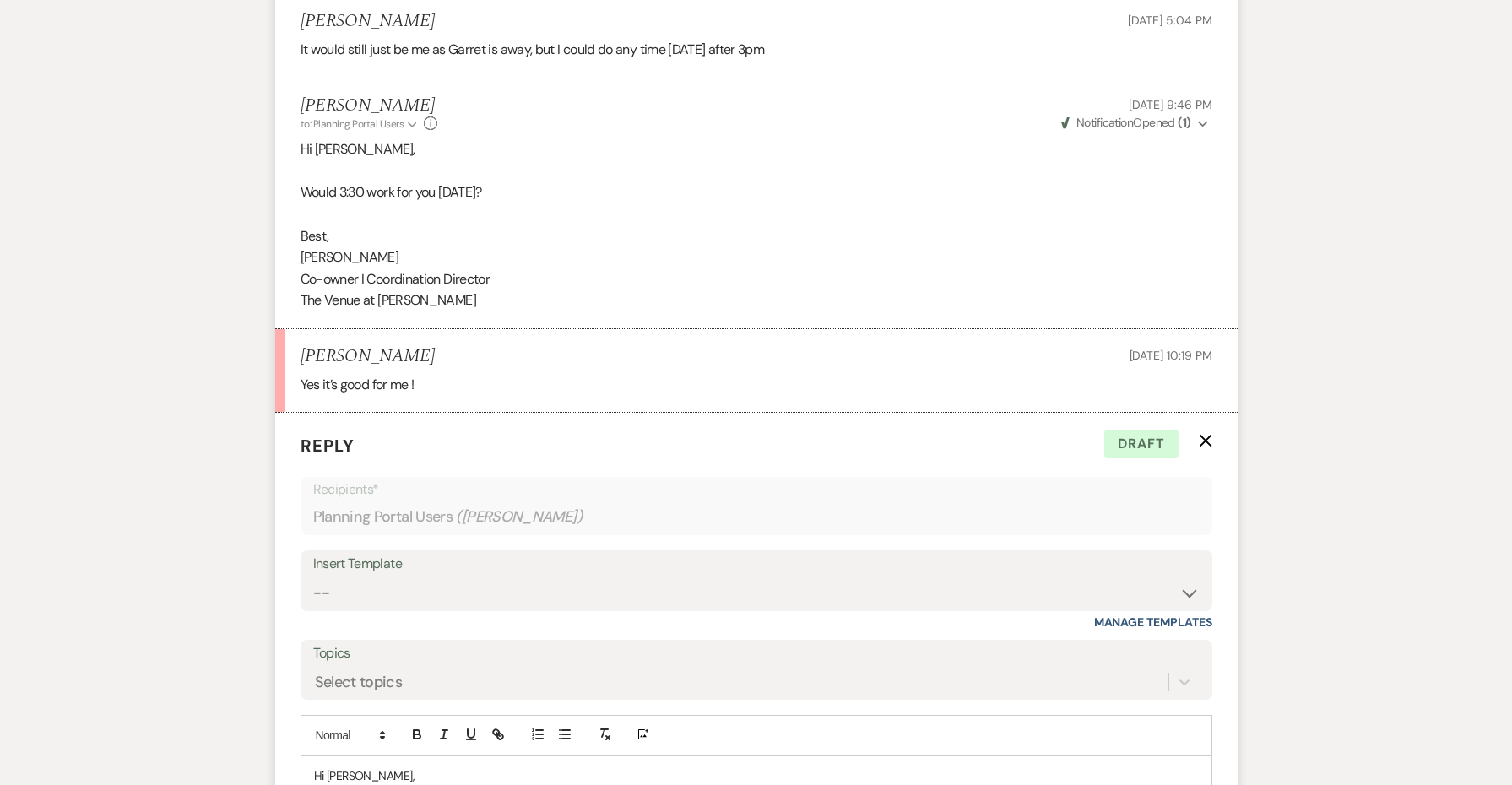
scroll to position [1964, 0]
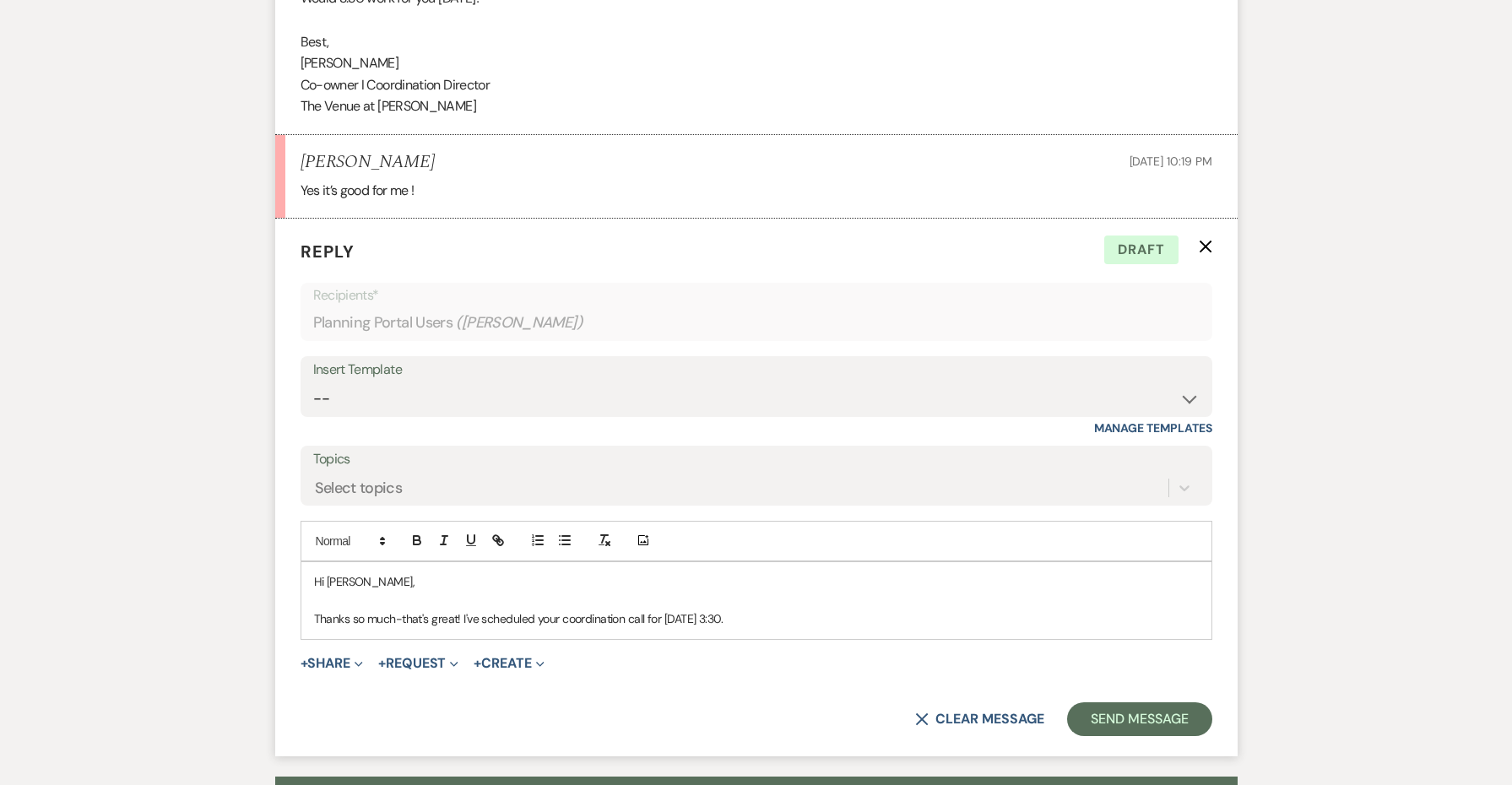
click at [849, 609] on p "Thanks so much-that's great! I've scheduled your coordination call for [DATE] 3…" at bounding box center [756, 618] width 885 height 19
drag, startPoint x: 1089, startPoint y: 527, endPoint x: 847, endPoint y: 522, distance: 242.1
click at [847, 609] on p "Thanks so much-that's great! I've scheduled your coordination call for [DATE] 3…" at bounding box center [756, 618] width 885 height 19
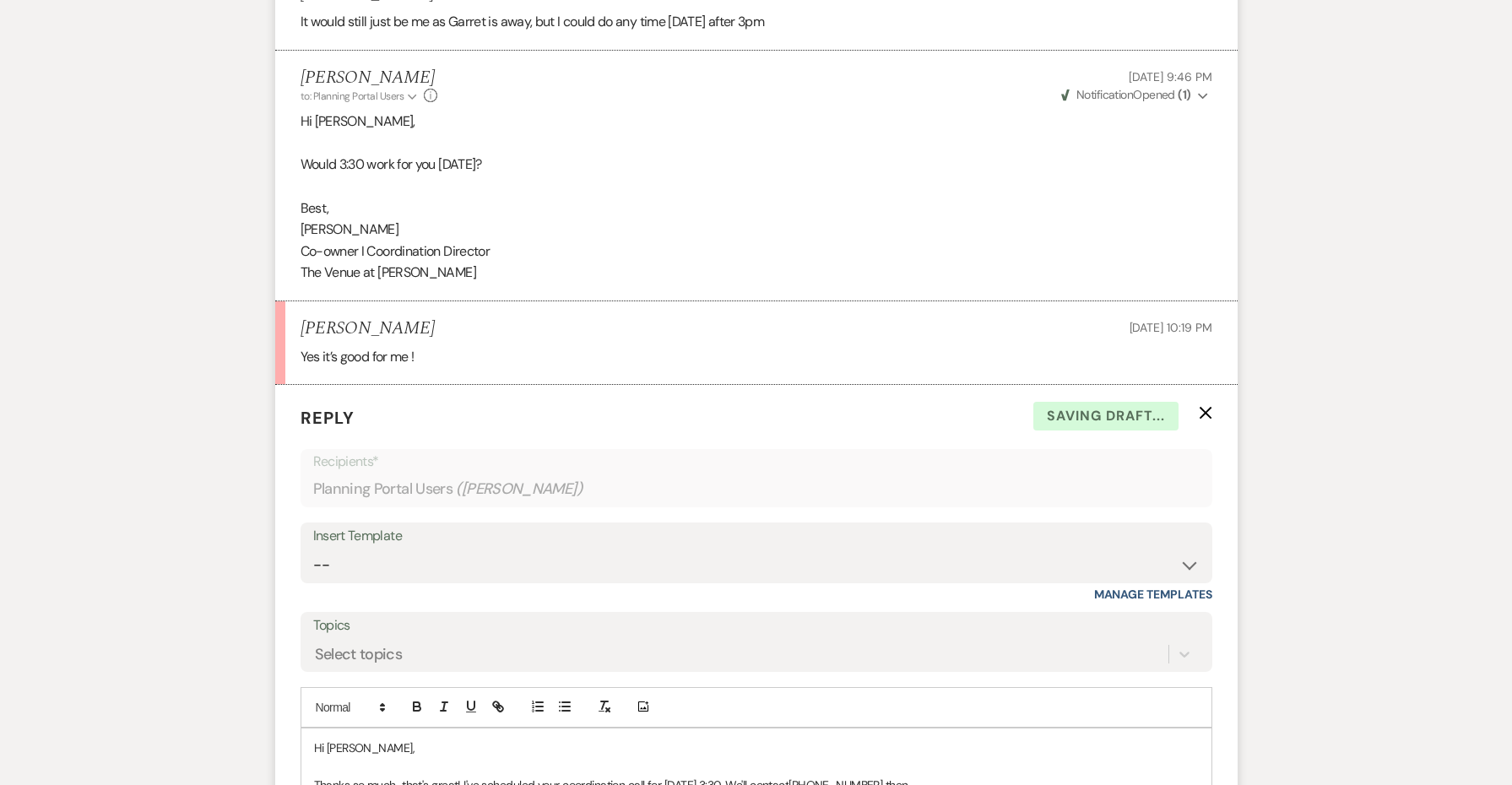
scroll to position [1587, 0]
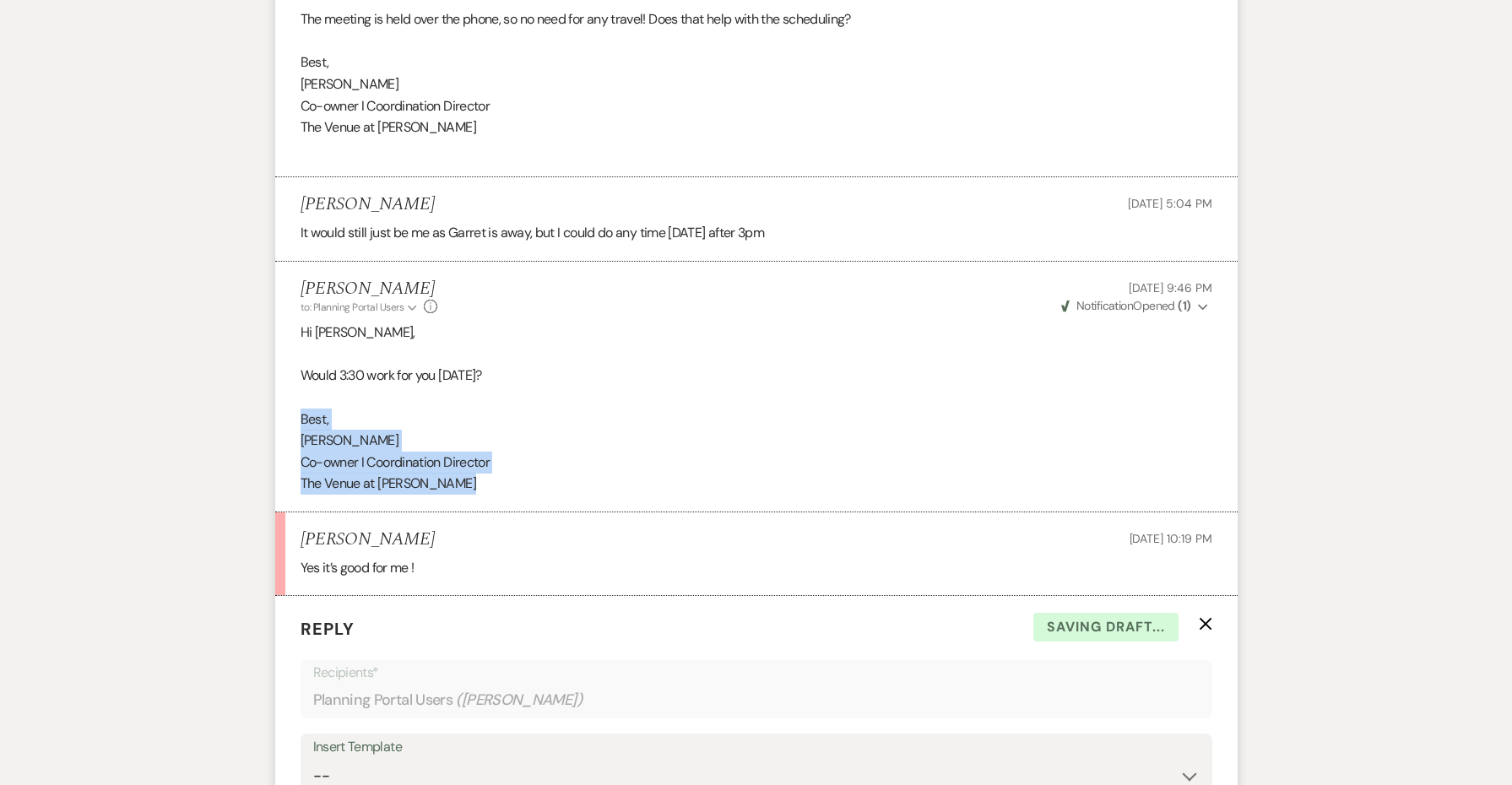
drag, startPoint x: 489, startPoint y: 408, endPoint x: 287, endPoint y: 329, distance: 216.9
click at [287, 329] on li "[PERSON_NAME] to: Planning Portal Users Expand Info [DATE] 9:46 PM Weven Check …" at bounding box center [756, 387] width 962 height 250
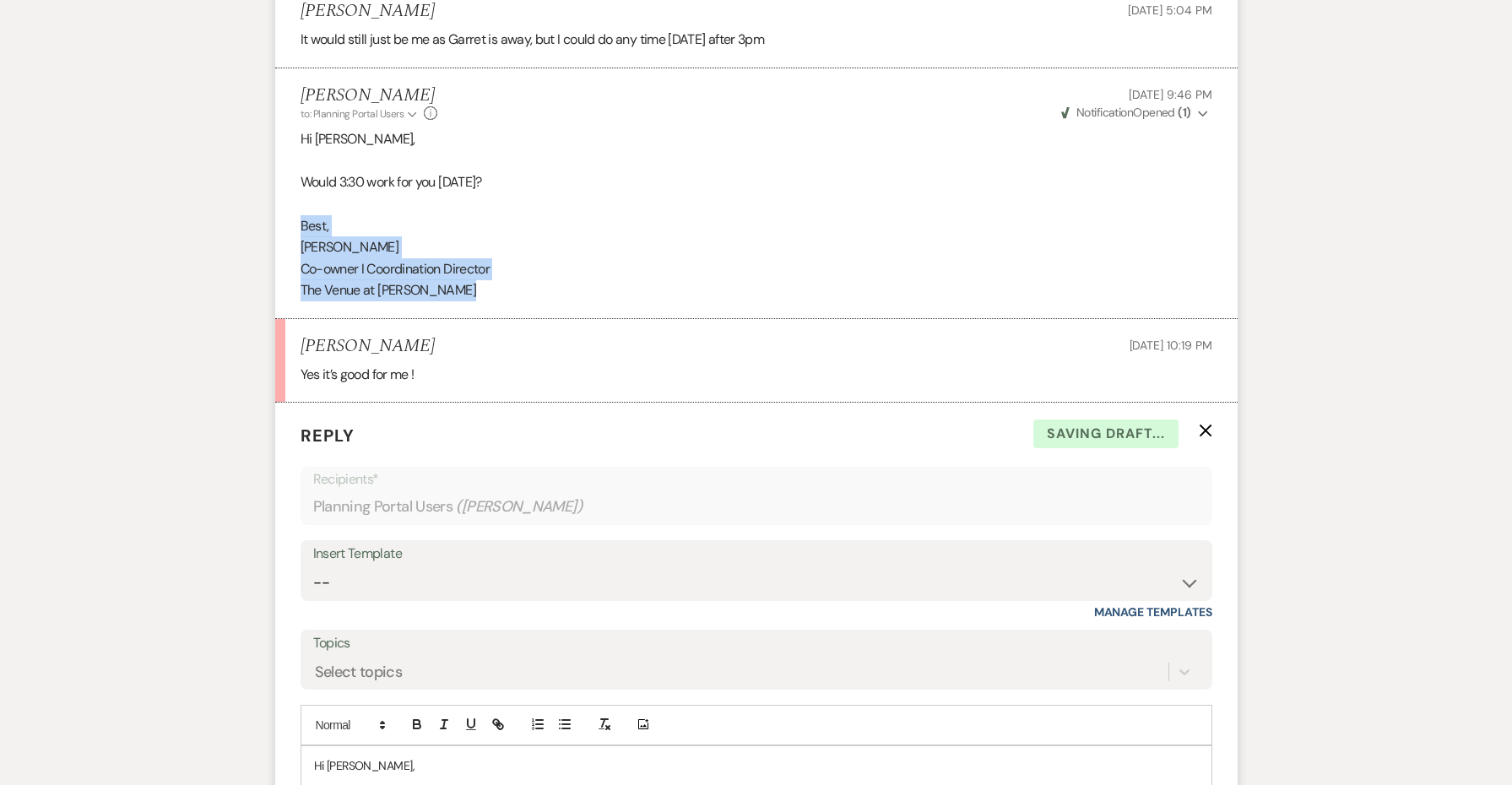
scroll to position [2167, 0]
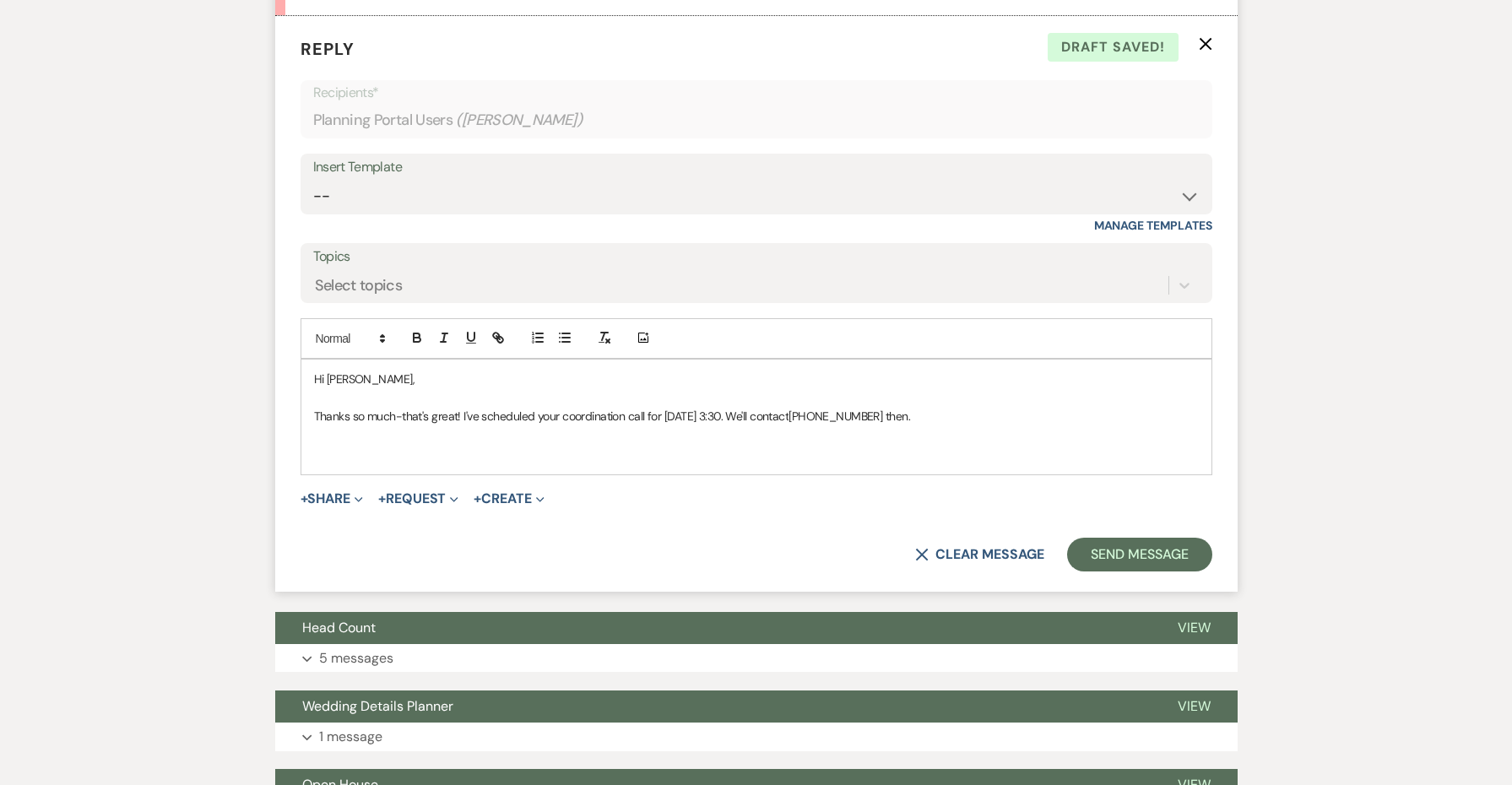
click at [349, 370] on div "Hi [PERSON_NAME], Thanks so much-that's great! I've scheduled your coordination…" at bounding box center [757, 417] width 910 height 115
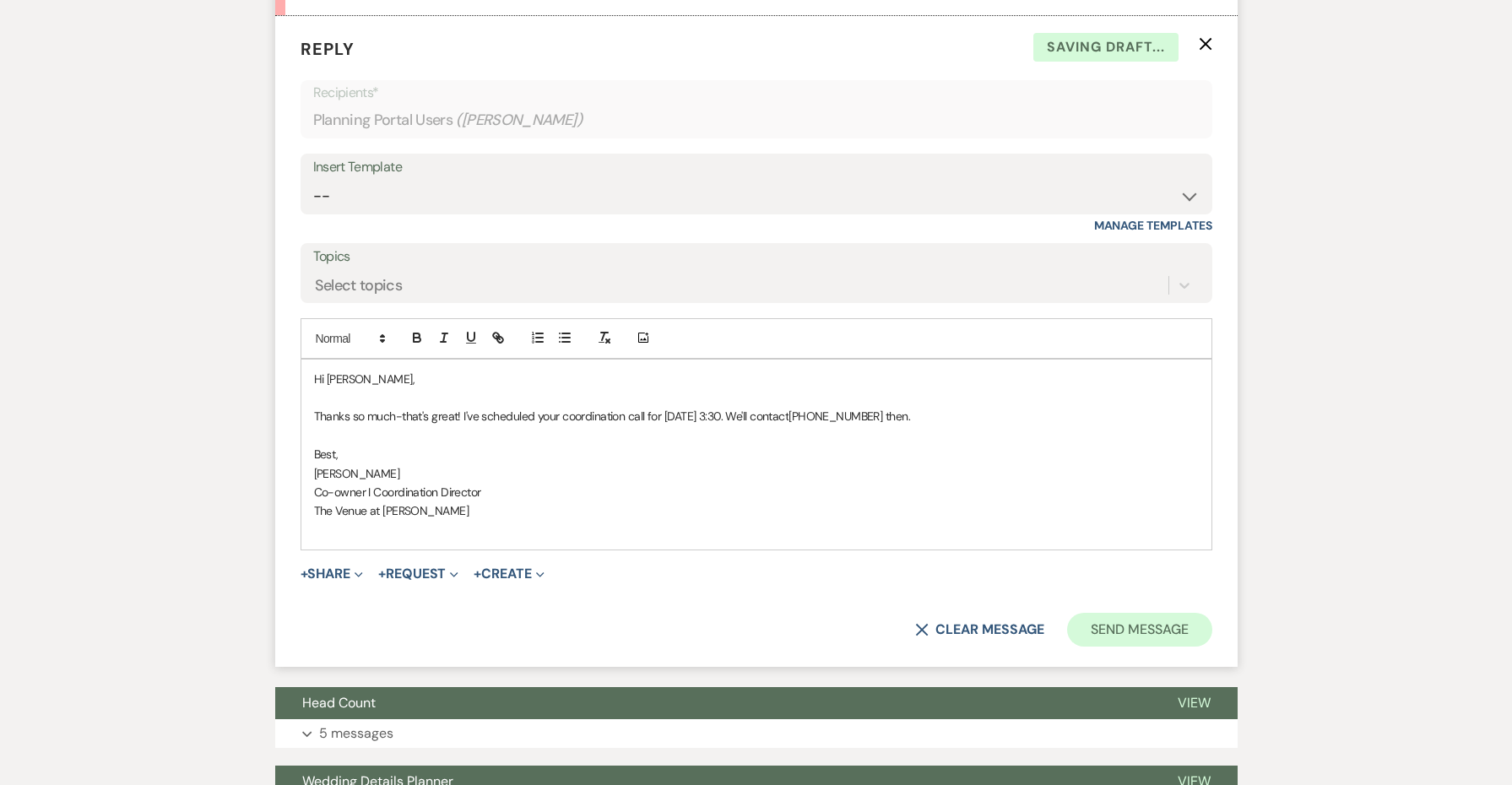
click at [1147, 613] on button "Send Message" at bounding box center [1140, 630] width 145 height 34
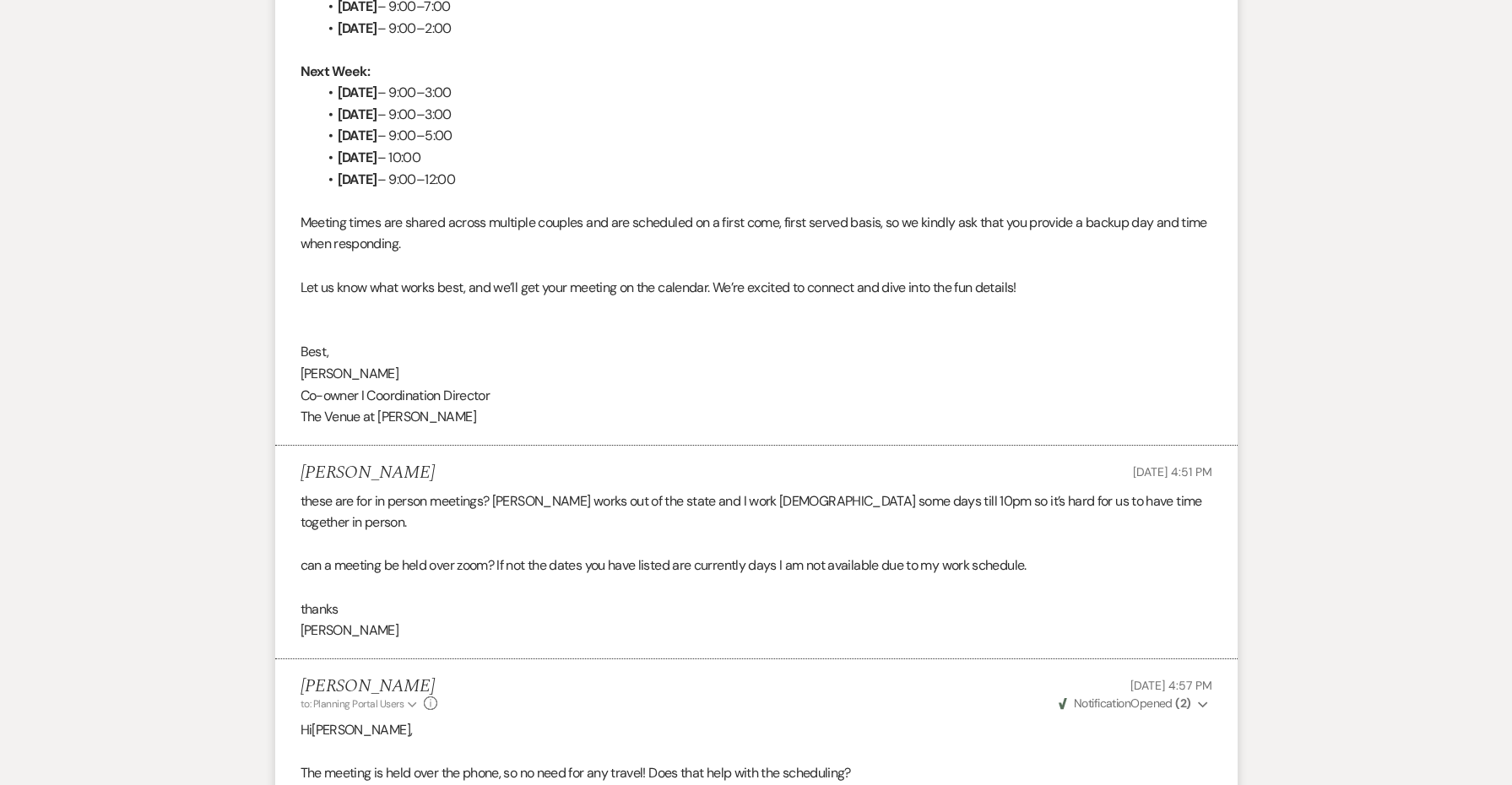
scroll to position [0, 0]
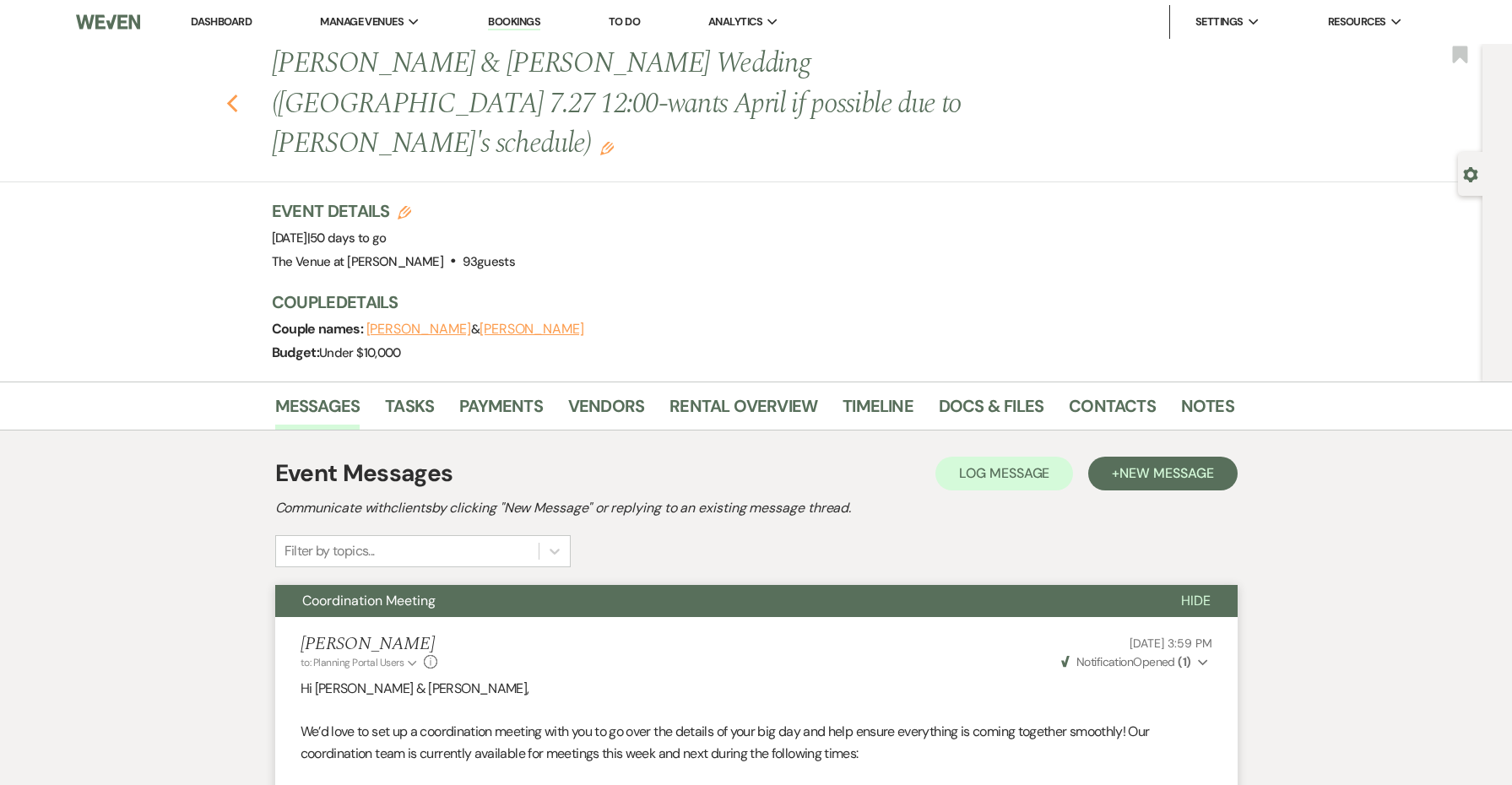
click at [232, 93] on icon "Previous" at bounding box center [233, 103] width 12 height 20
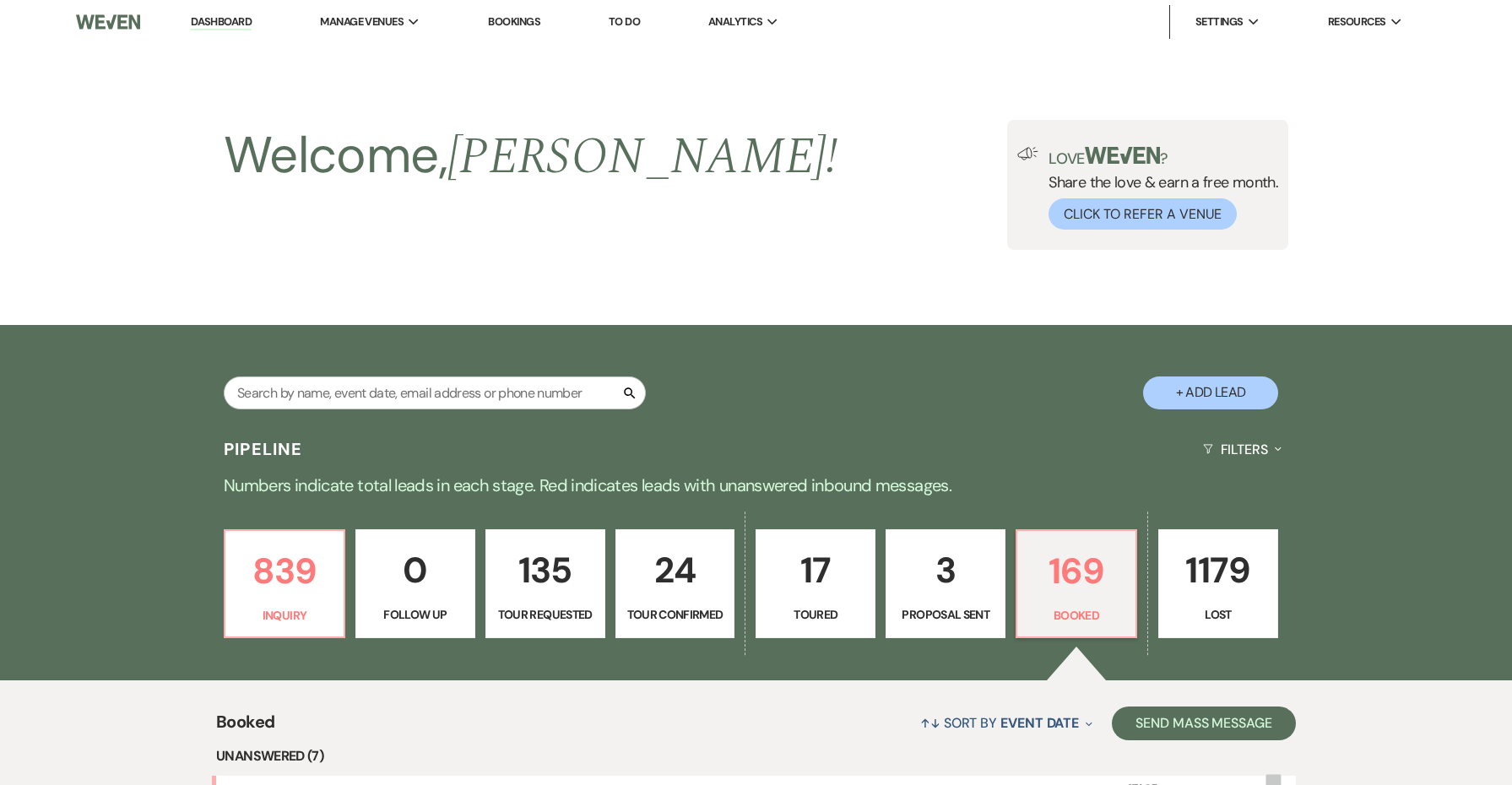
scroll to position [799, 0]
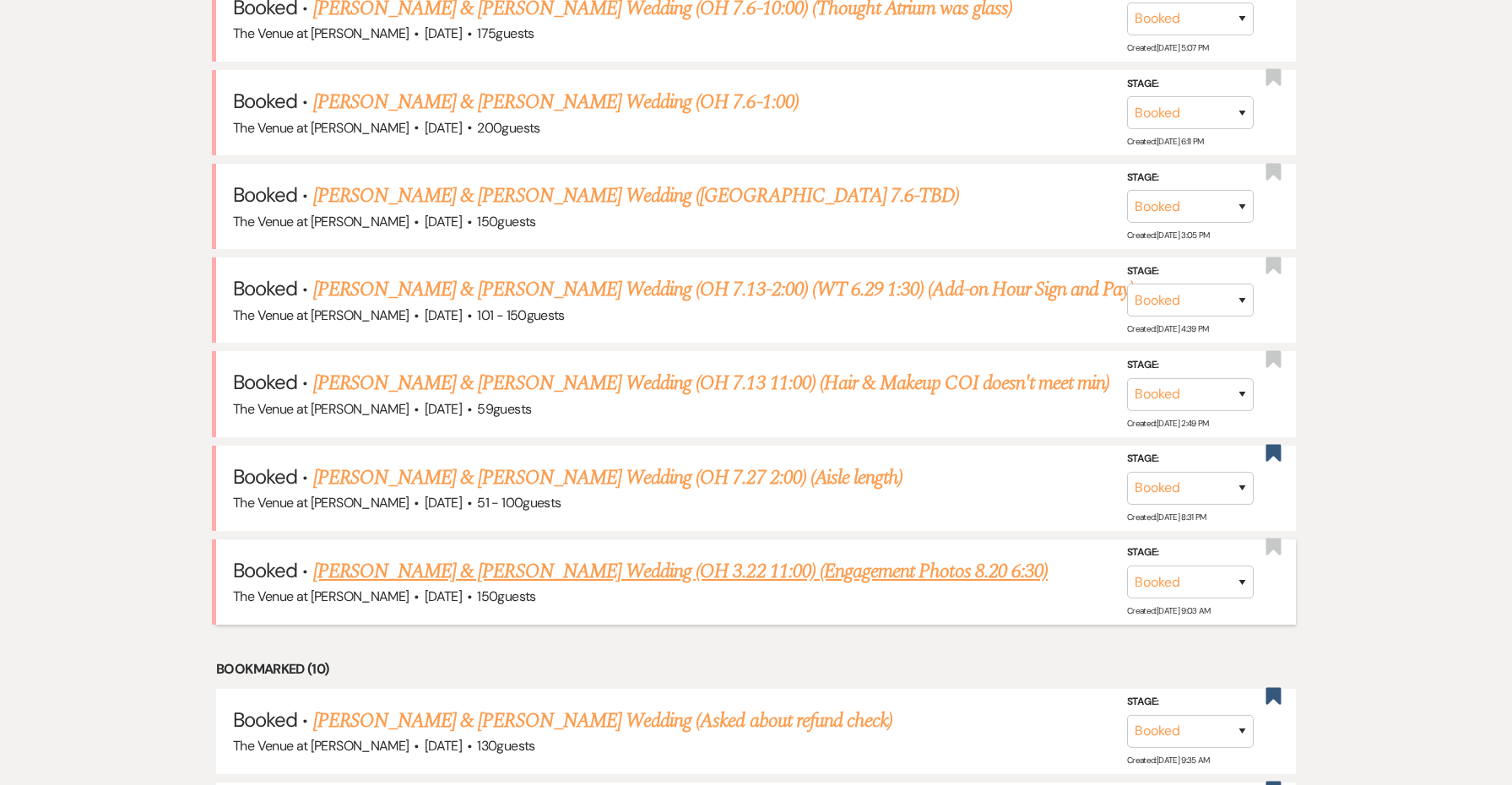
click at [465, 557] on link "[PERSON_NAME] & [PERSON_NAME] Wedding (OH 3.22 11:00) (Engagement Photos 8.20 6…" at bounding box center [680, 572] width 735 height 30
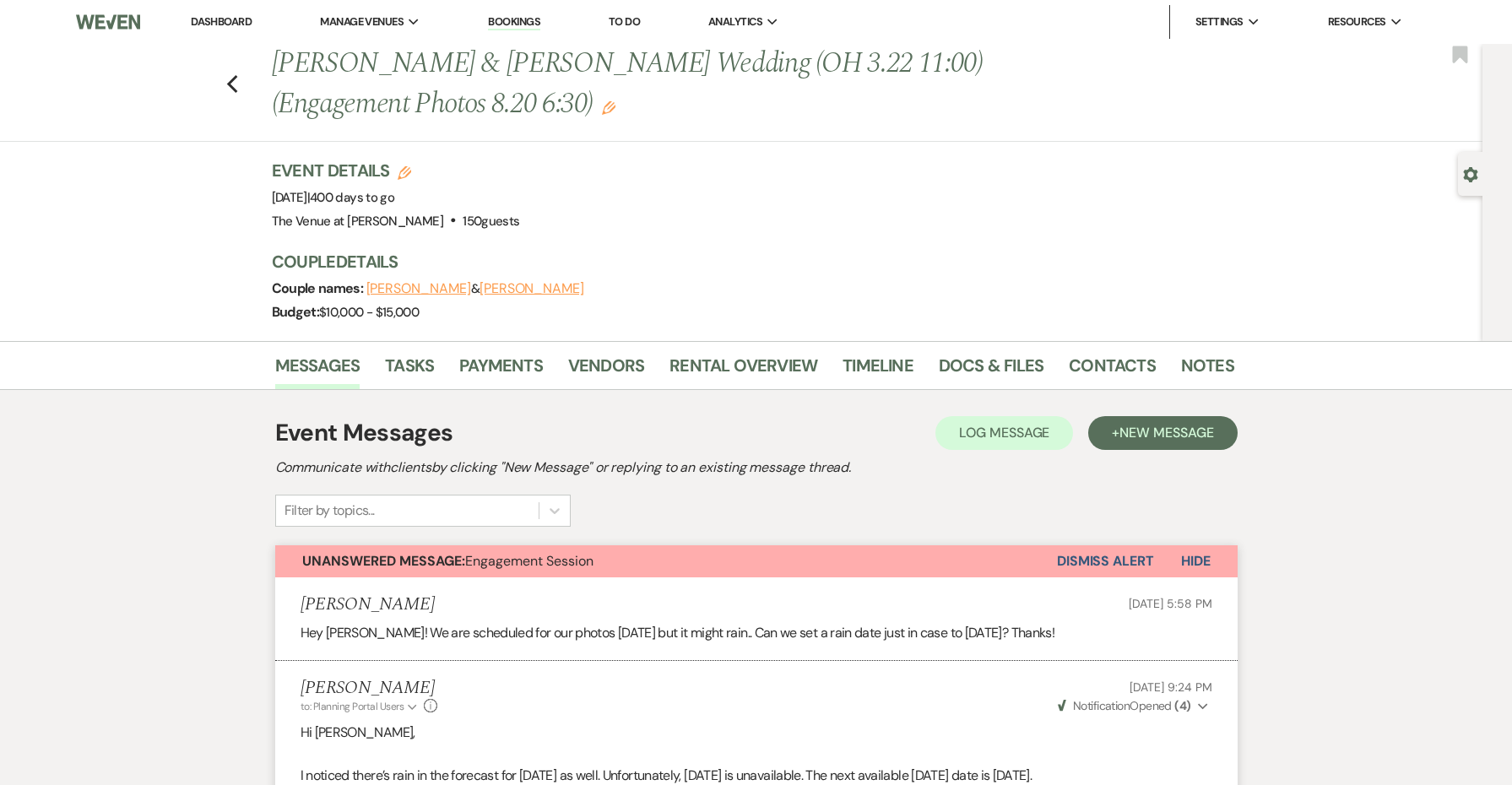
click at [1086, 549] on button "Dismiss Alert" at bounding box center [1105, 561] width 97 height 32
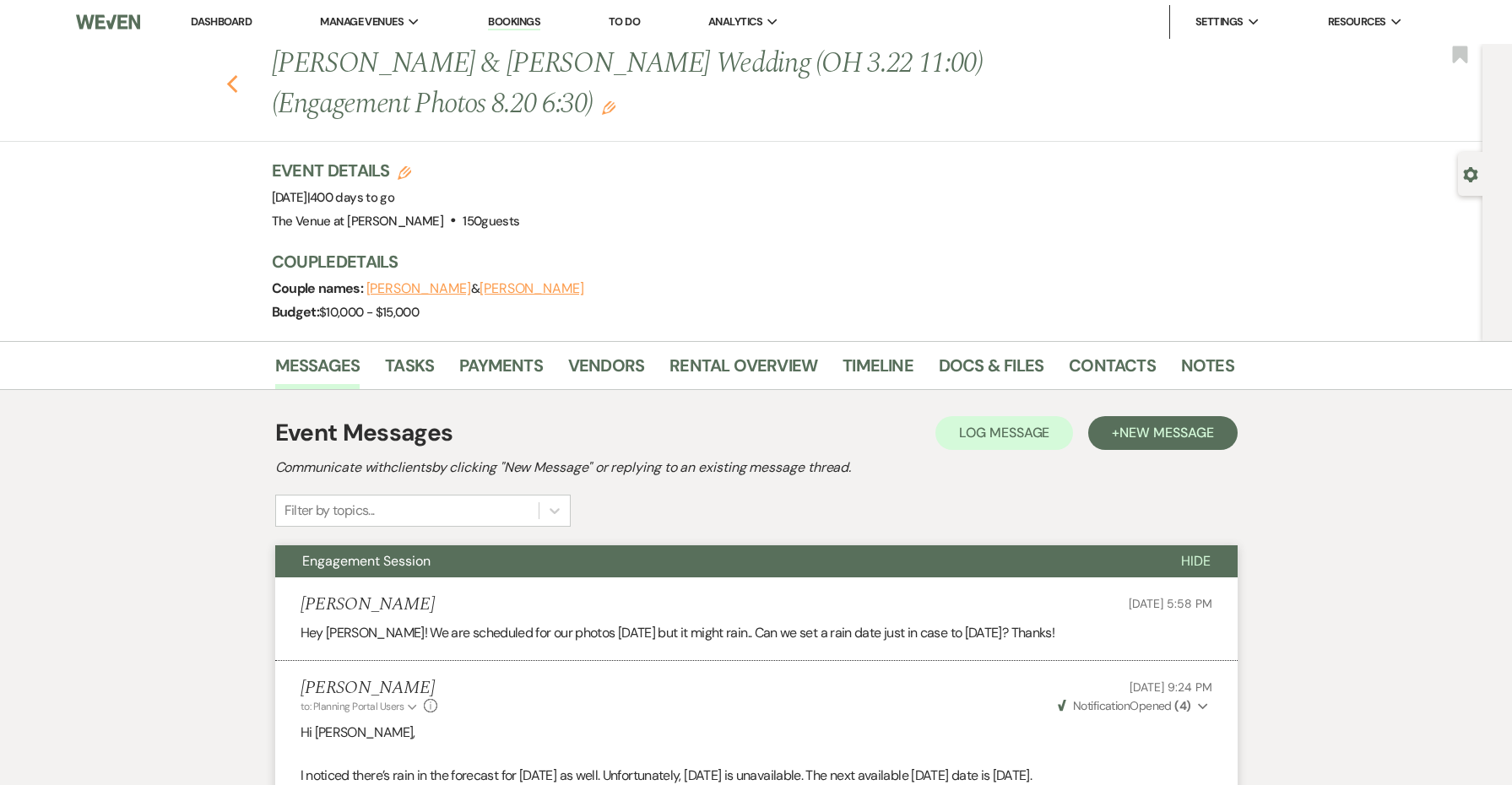
click at [235, 80] on icon "Previous" at bounding box center [233, 84] width 12 height 20
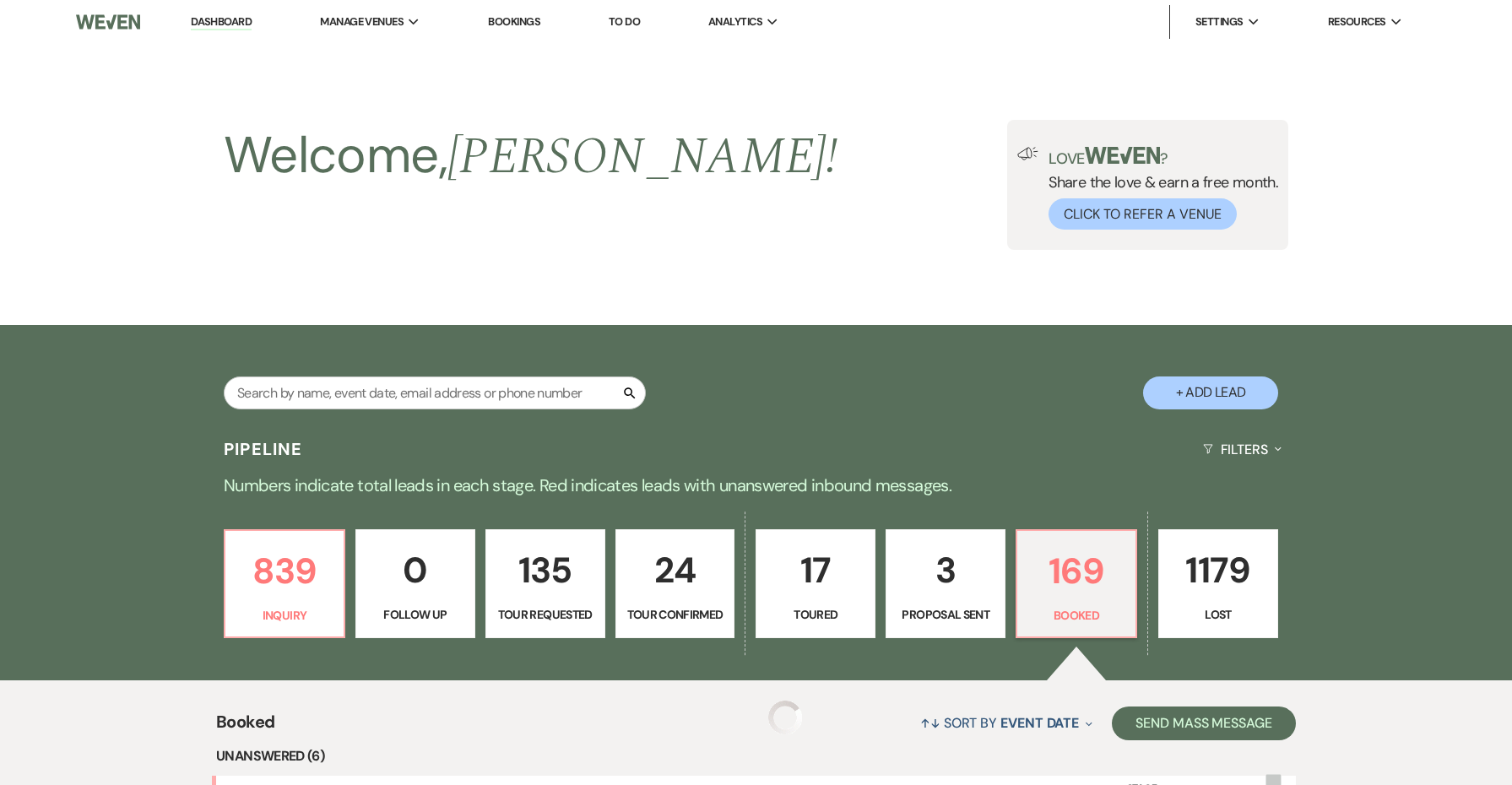
scroll to position [799, 0]
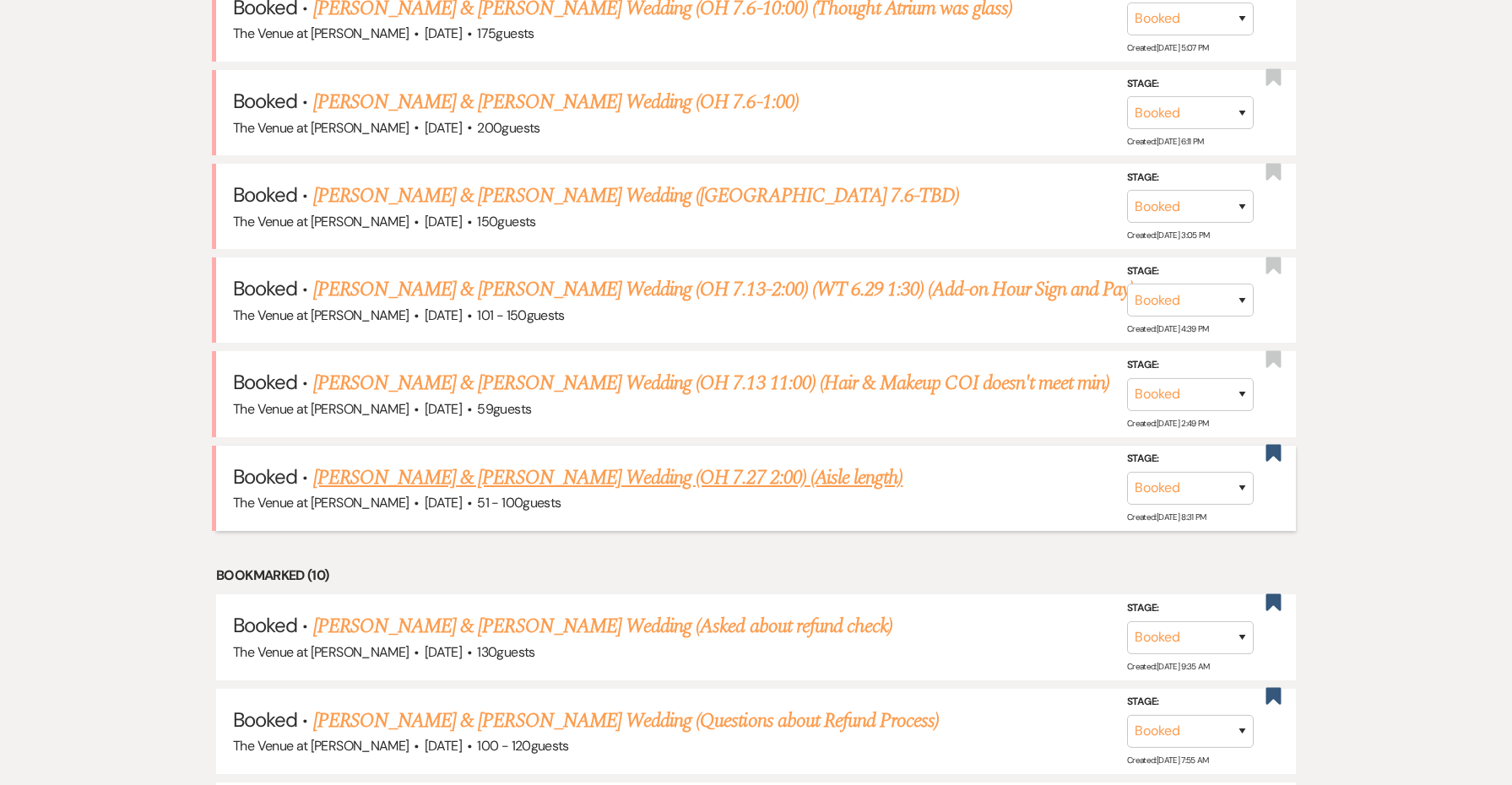
click at [417, 471] on link "[PERSON_NAME] & [PERSON_NAME] Wedding (OH 7.27 2:00) (Aisle length)" at bounding box center [608, 478] width 590 height 30
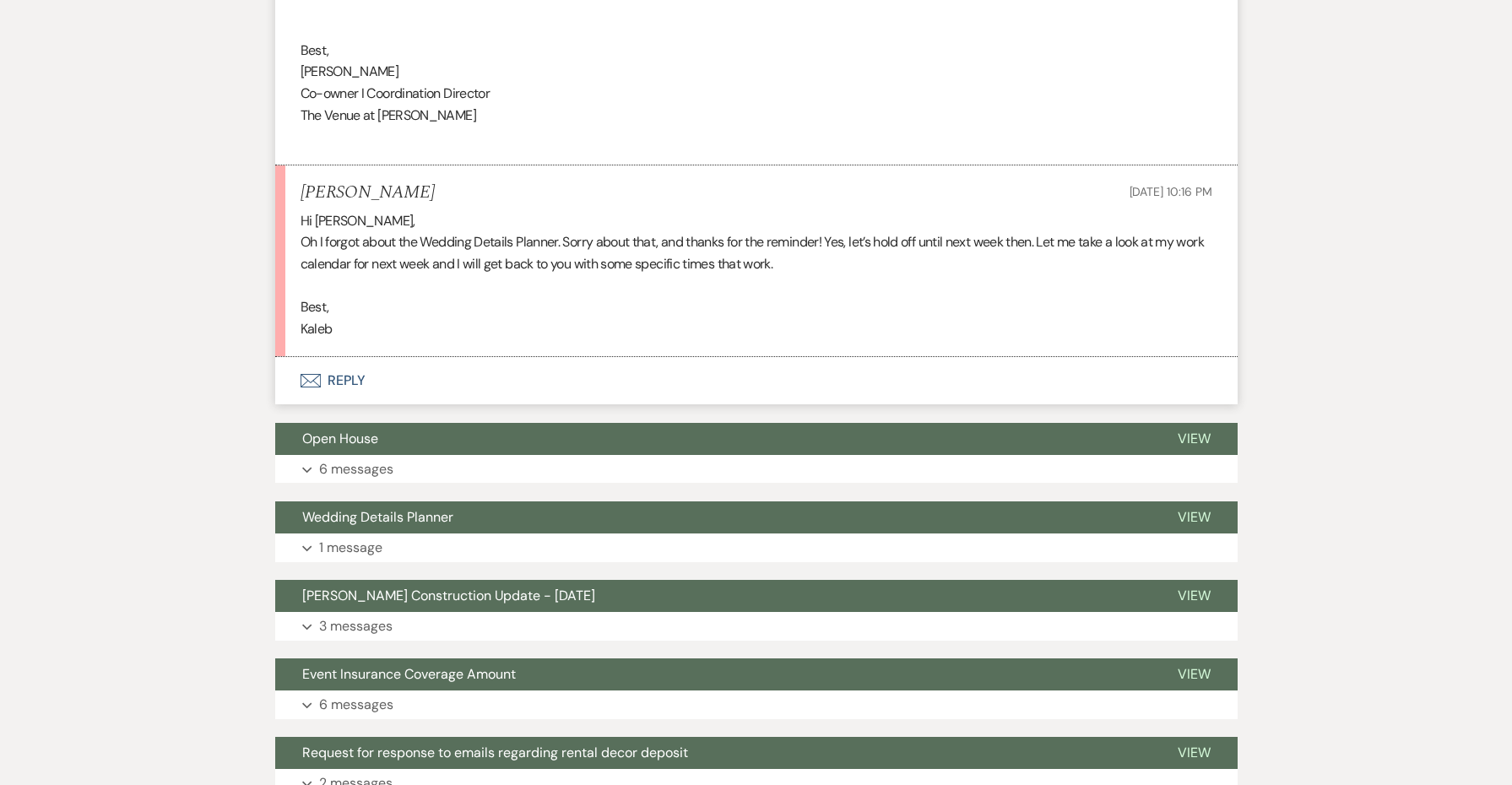
scroll to position [1691, 0]
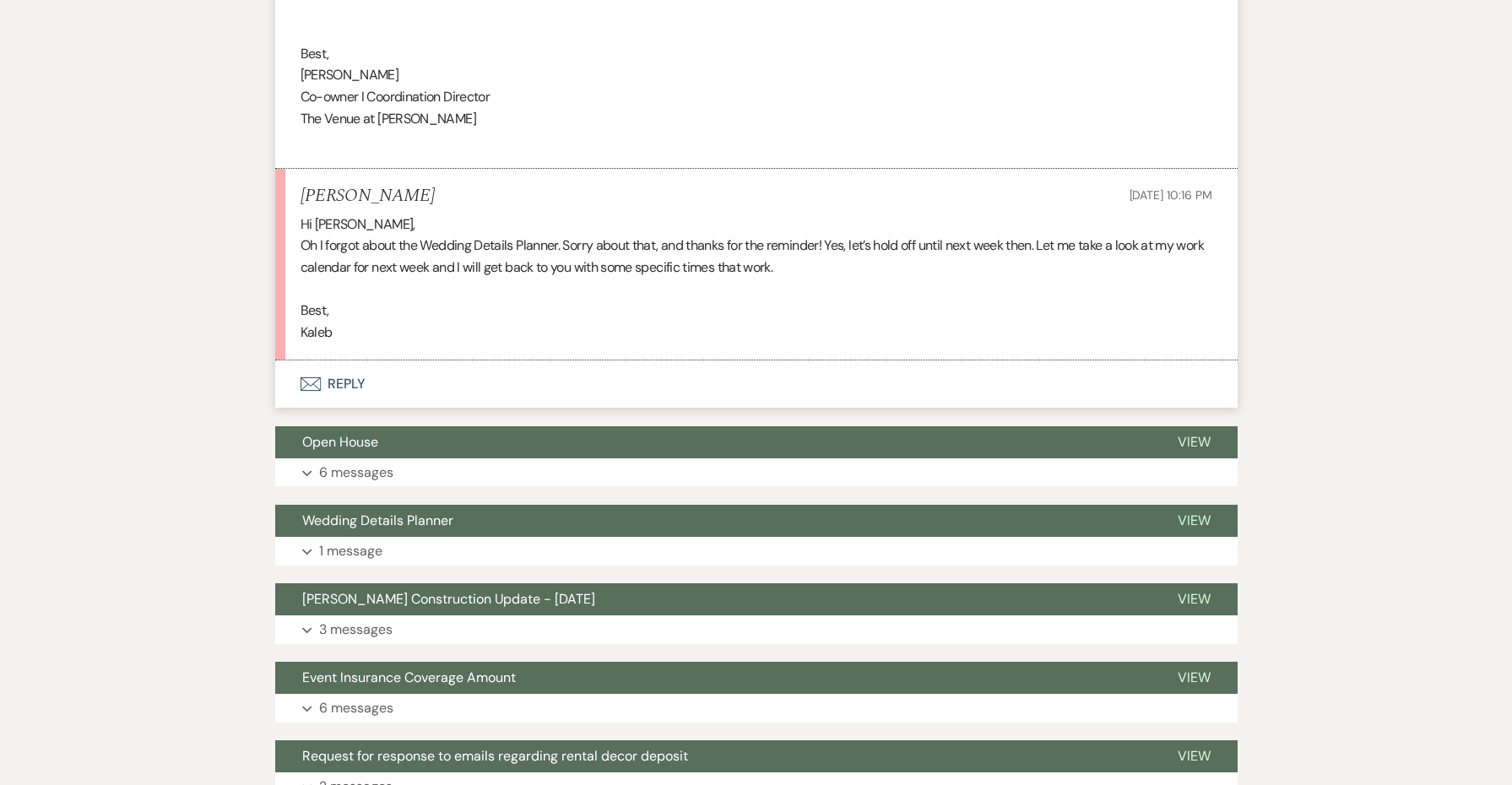
click at [318, 322] on p "Kaleb" at bounding box center [757, 333] width 912 height 22
click at [349, 363] on button "Envelope Reply" at bounding box center [756, 385] width 962 height 48
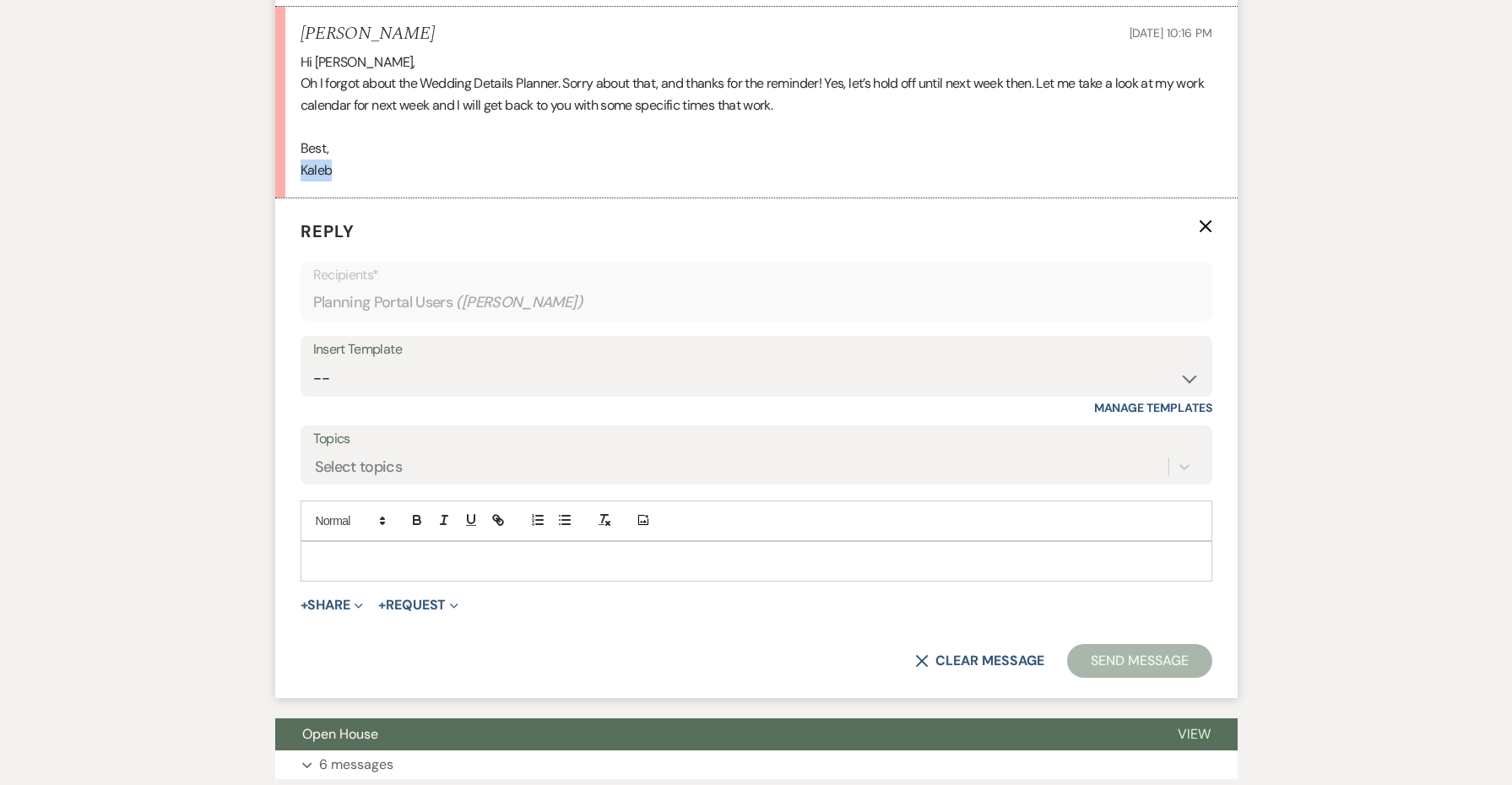
scroll to position [1879, 0]
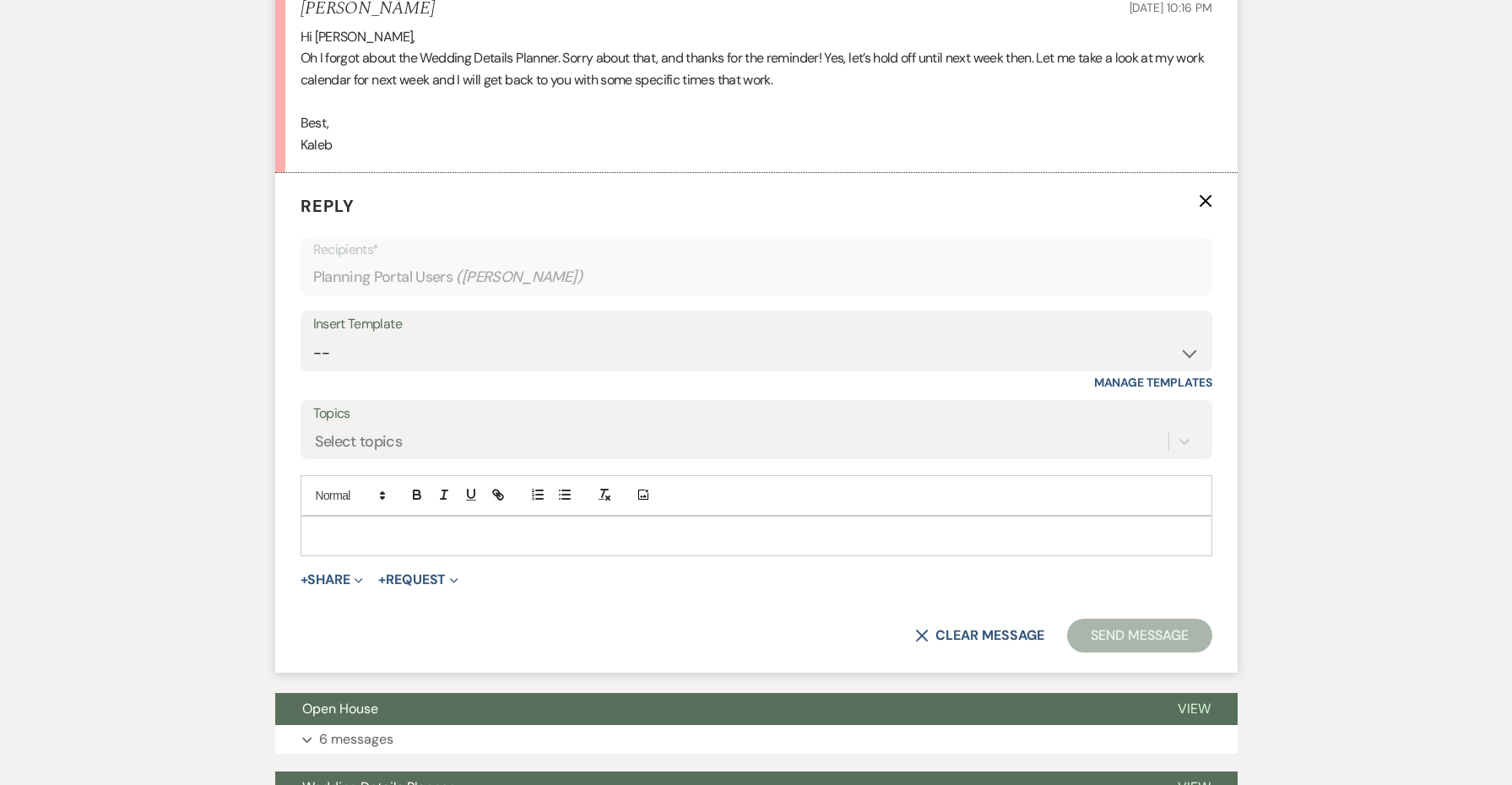
click at [351, 527] on p at bounding box center [756, 535] width 885 height 19
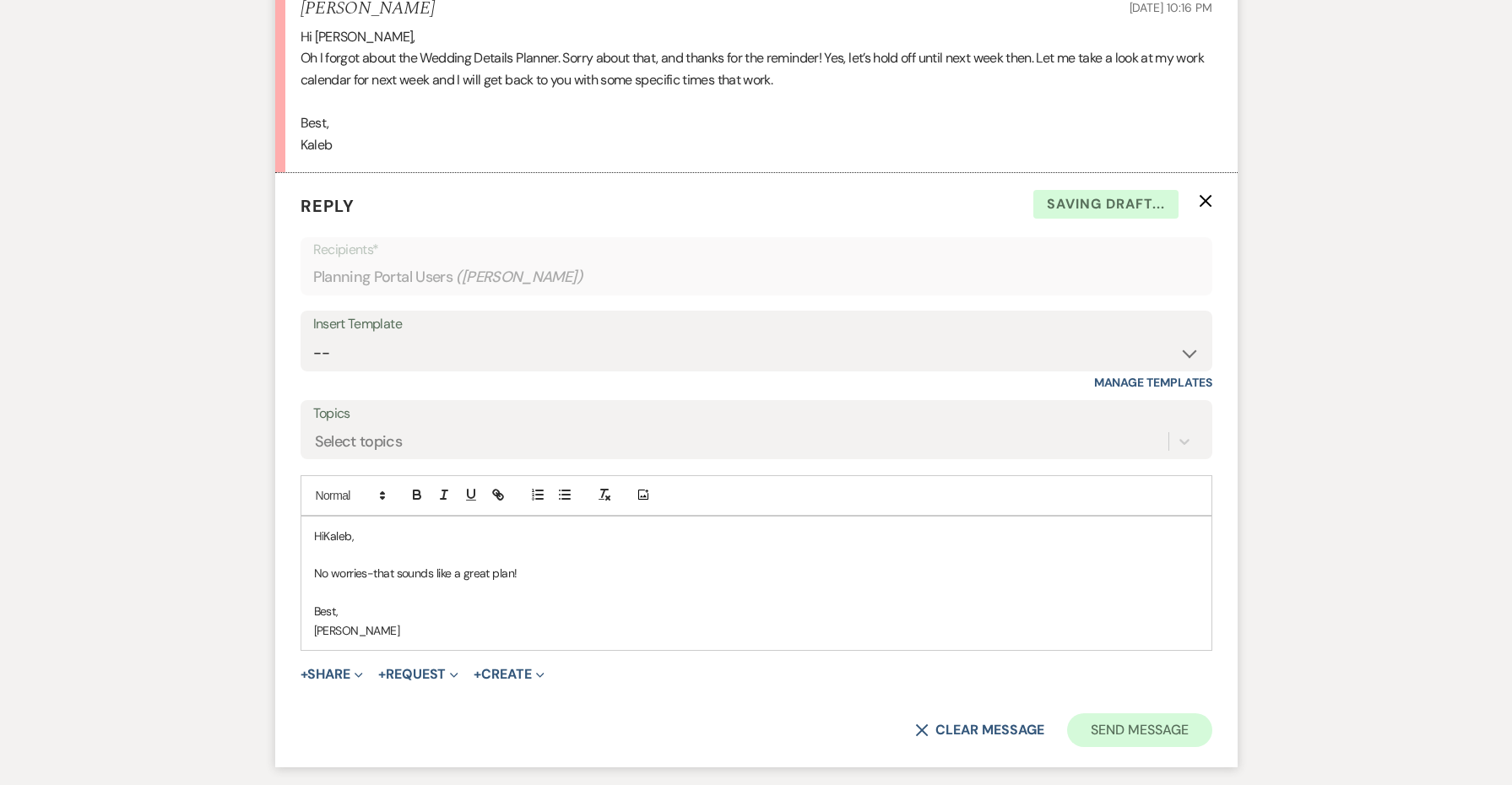
click at [1127, 714] on button "Send Message" at bounding box center [1140, 730] width 145 height 34
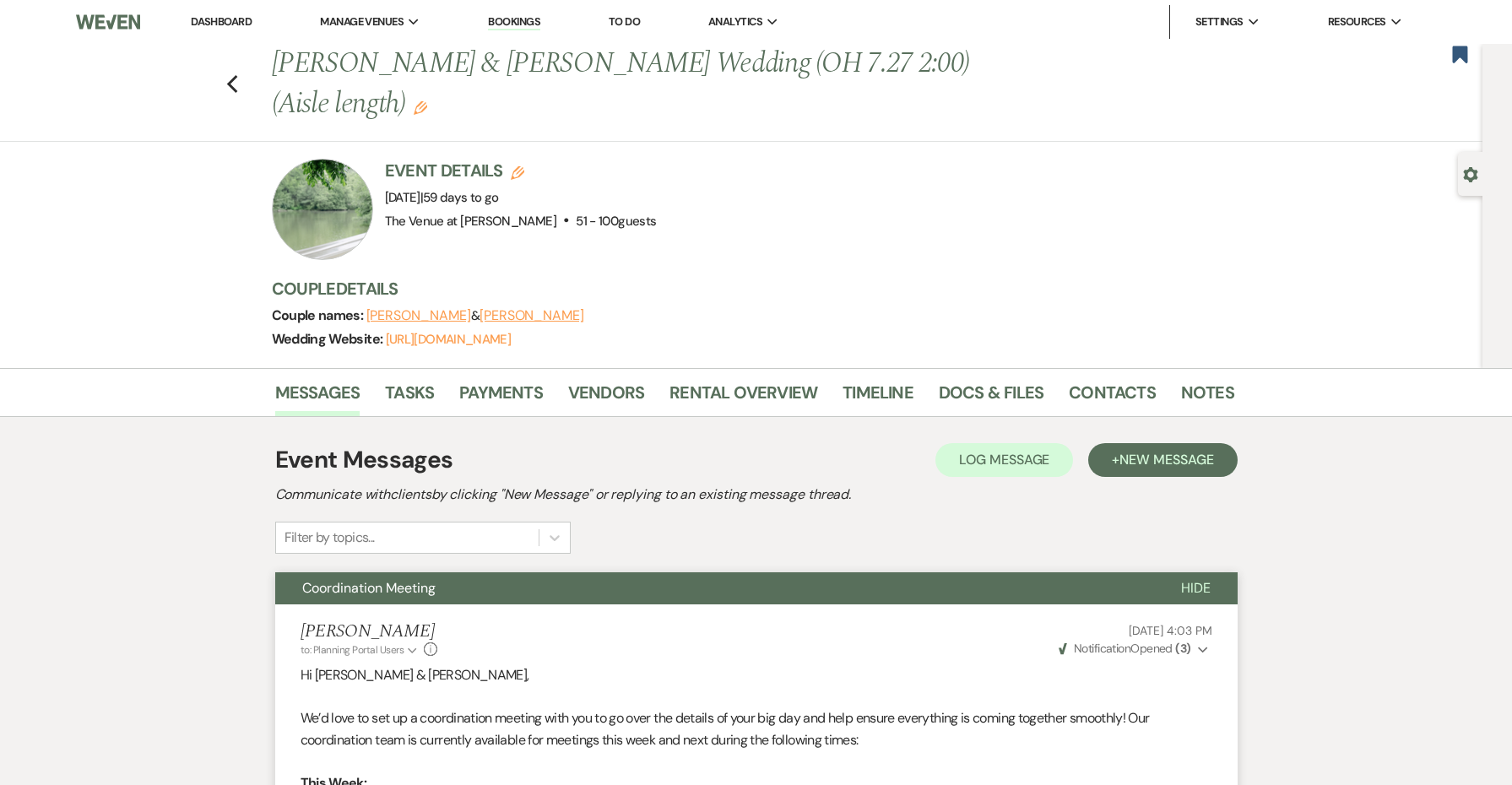
scroll to position [0, 0]
click at [235, 76] on use "button" at bounding box center [232, 84] width 11 height 19
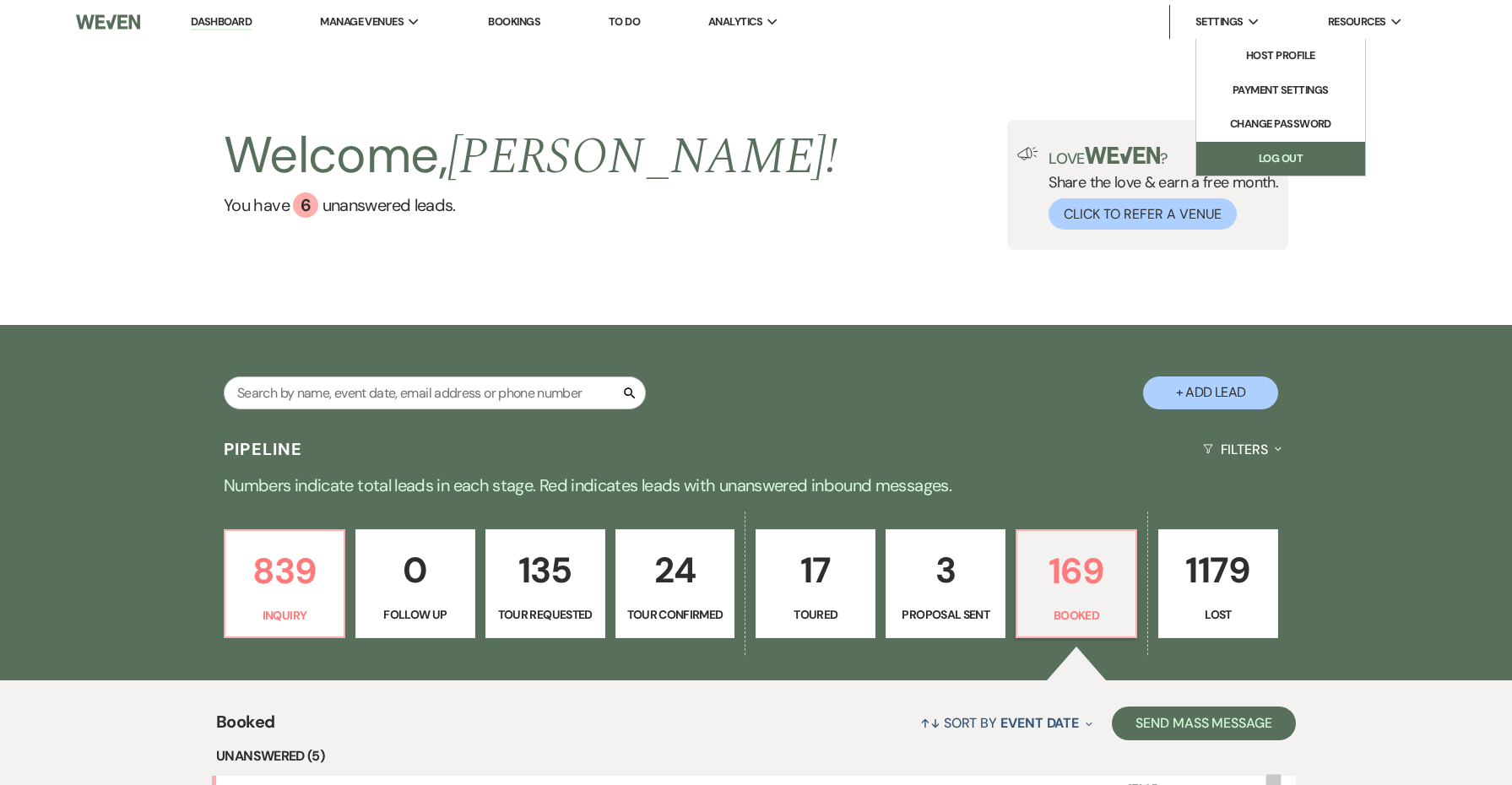
click at [1225, 161] on link "Log Out" at bounding box center [1280, 159] width 168 height 34
